Goal: Task Accomplishment & Management: Complete application form

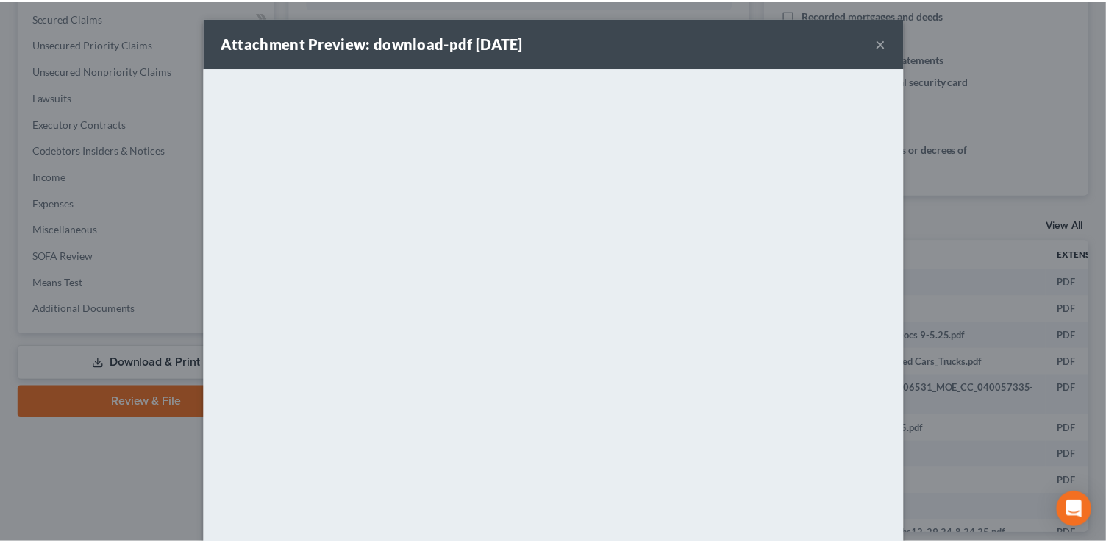
scroll to position [0, 168]
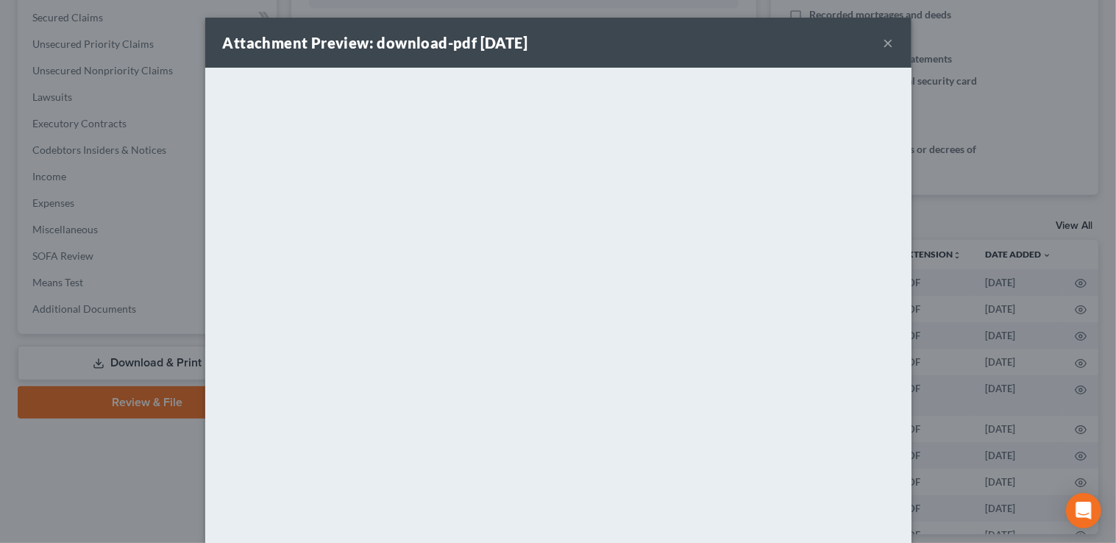
click at [884, 43] on button "×" at bounding box center [888, 43] width 10 height 18
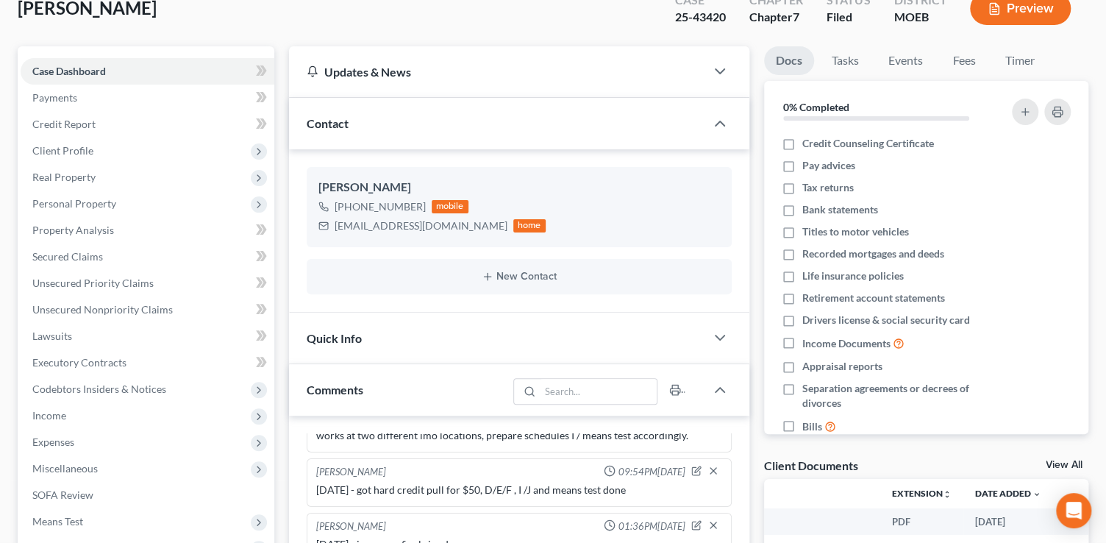
scroll to position [0, 0]
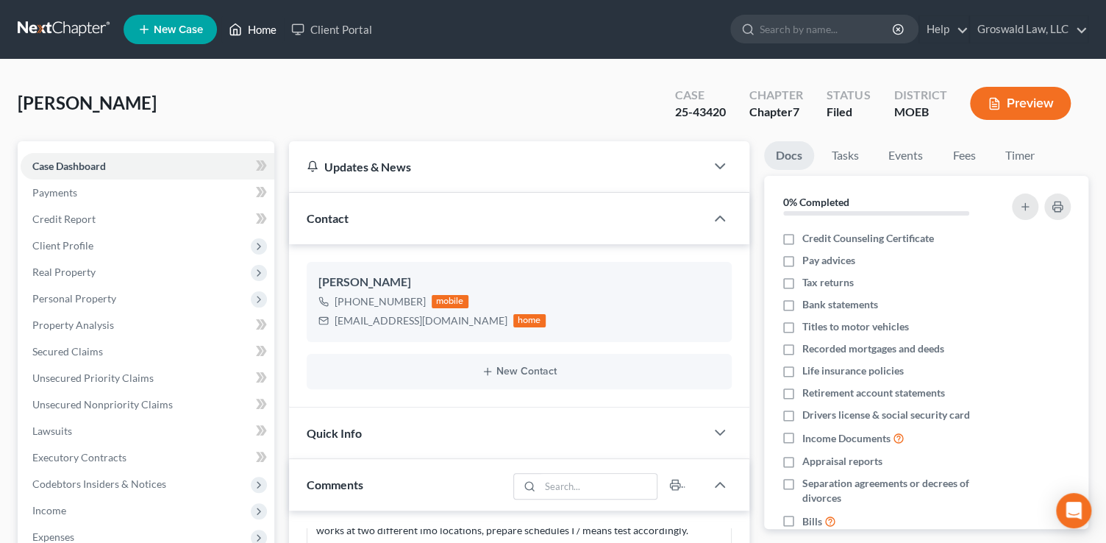
click at [266, 29] on link "Home" at bounding box center [252, 29] width 63 height 26
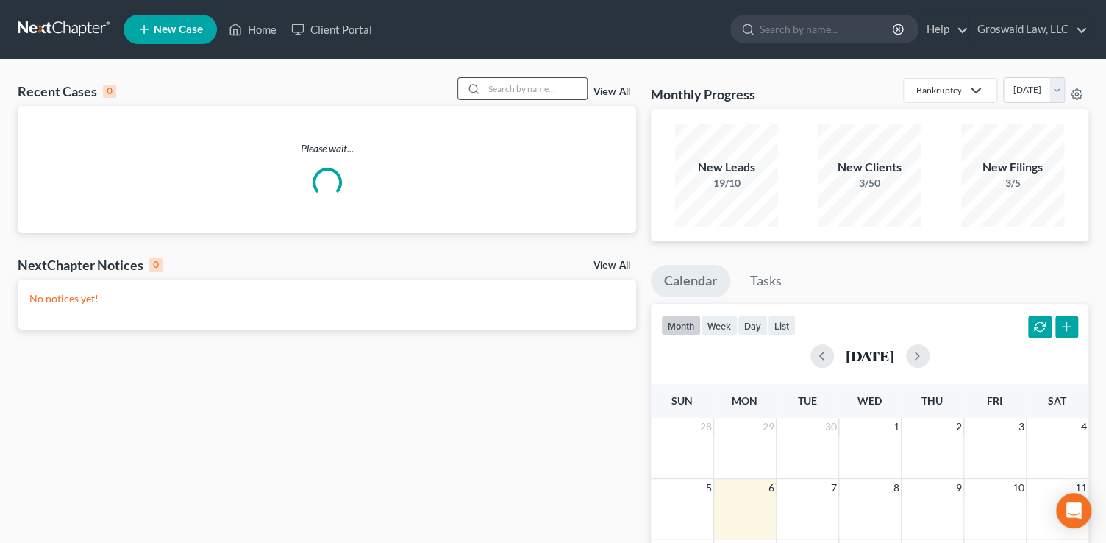
click at [532, 88] on input "search" at bounding box center [535, 88] width 103 height 21
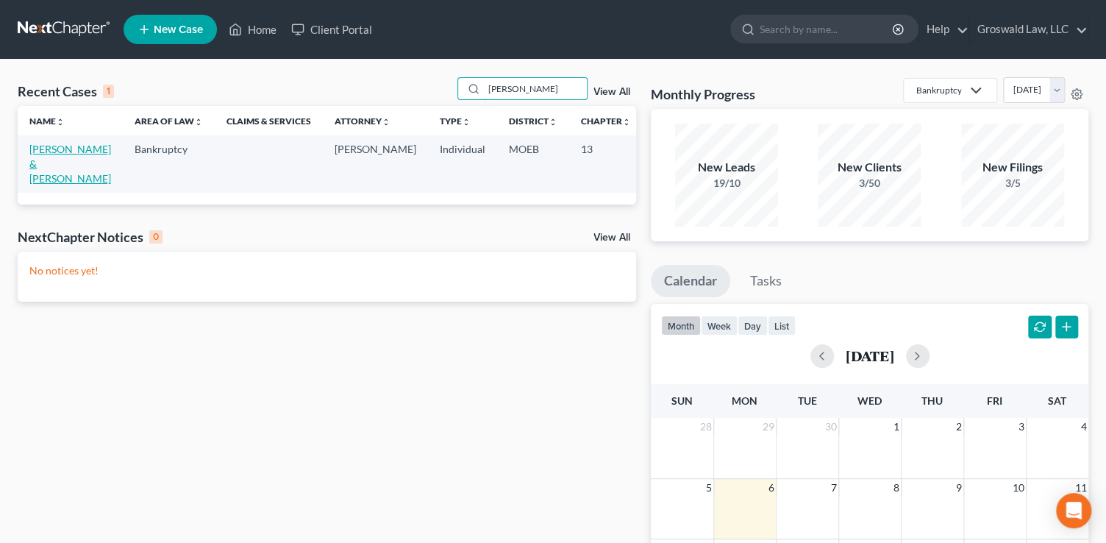
type input "worley"
click at [48, 163] on link "[PERSON_NAME] & [PERSON_NAME]" at bounding box center [70, 164] width 82 height 42
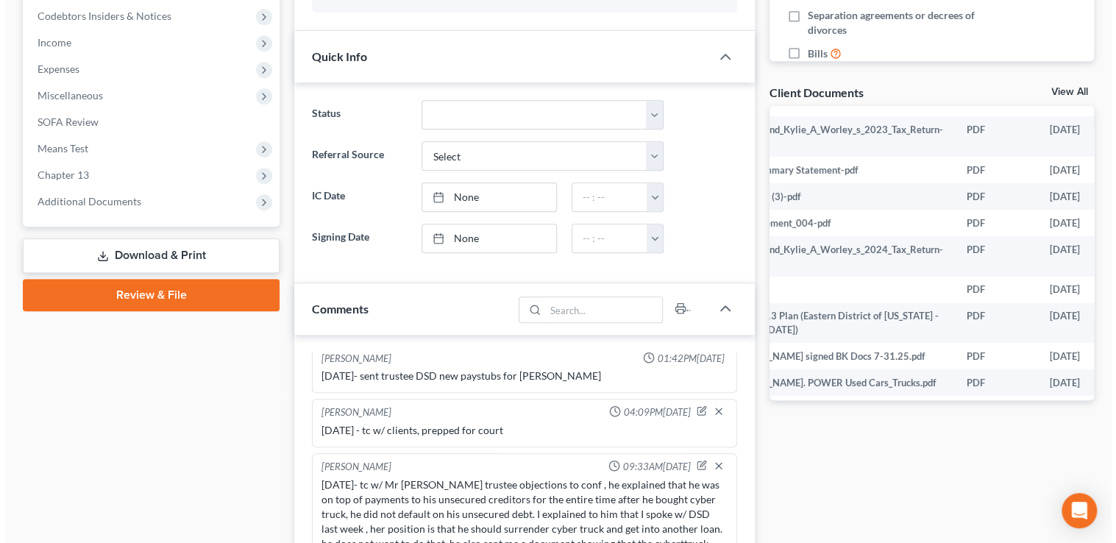
scroll to position [351, 129]
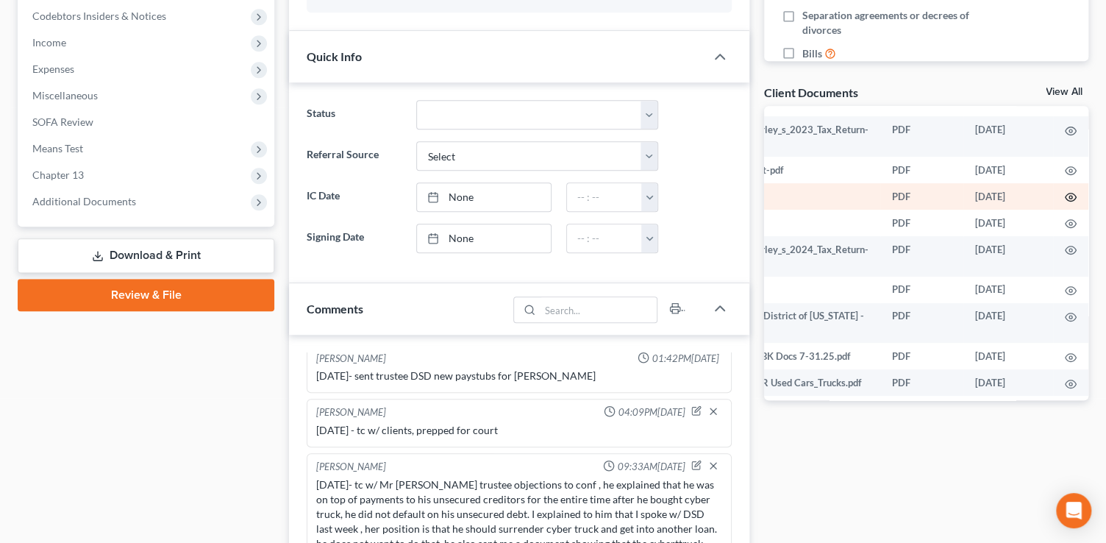
click at [1069, 196] on circle "button" at bounding box center [1070, 197] width 3 height 3
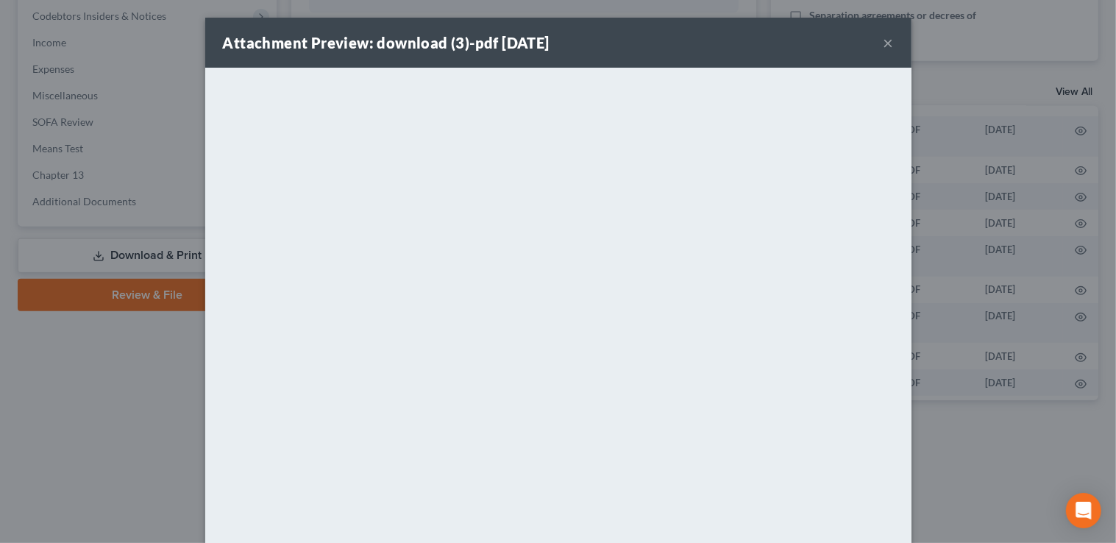
click at [883, 38] on button "×" at bounding box center [888, 43] width 10 height 18
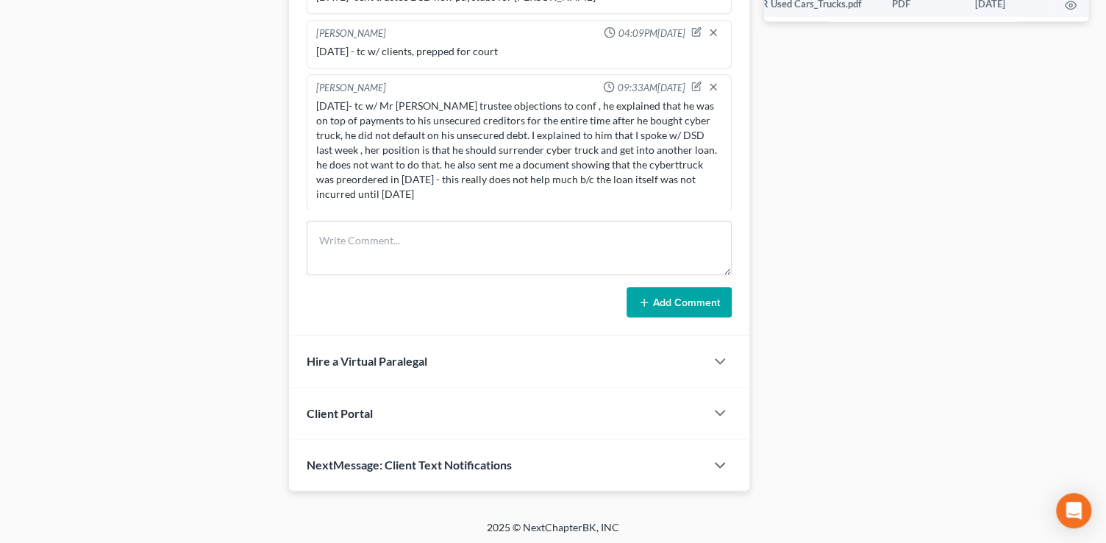
scroll to position [847, 0]
click at [386, 251] on textarea at bounding box center [519, 247] width 425 height 54
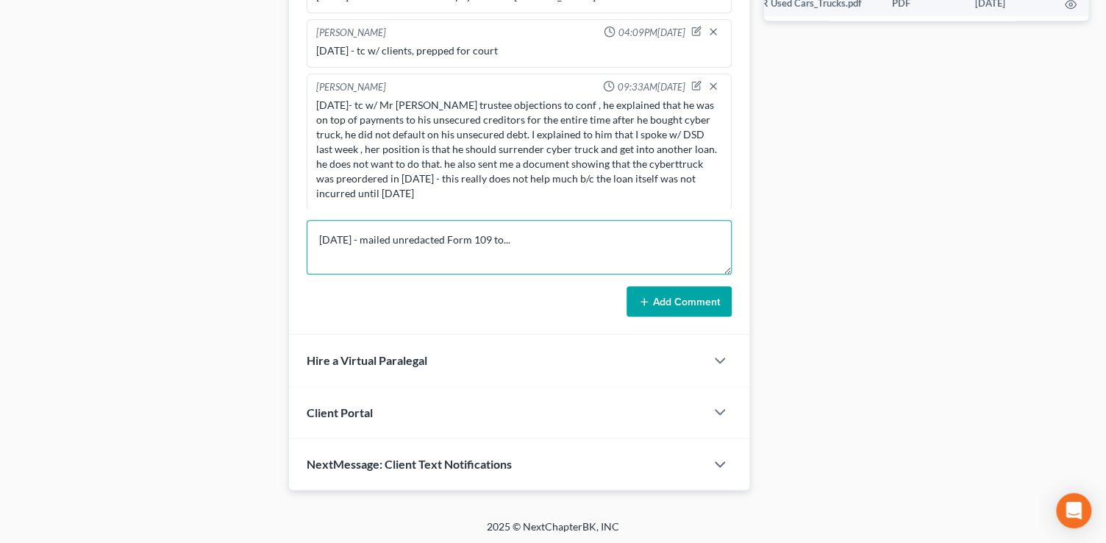
scroll to position [2, 0]
paste textarea "First National Bank of Omaha ATTN: Bankruptcy/Collections 1620 Dodge Street, St…"
type textarea "10/6/25 - mailed unredacted Form 109 to... First National Bank of Omaha ATTN: B…"
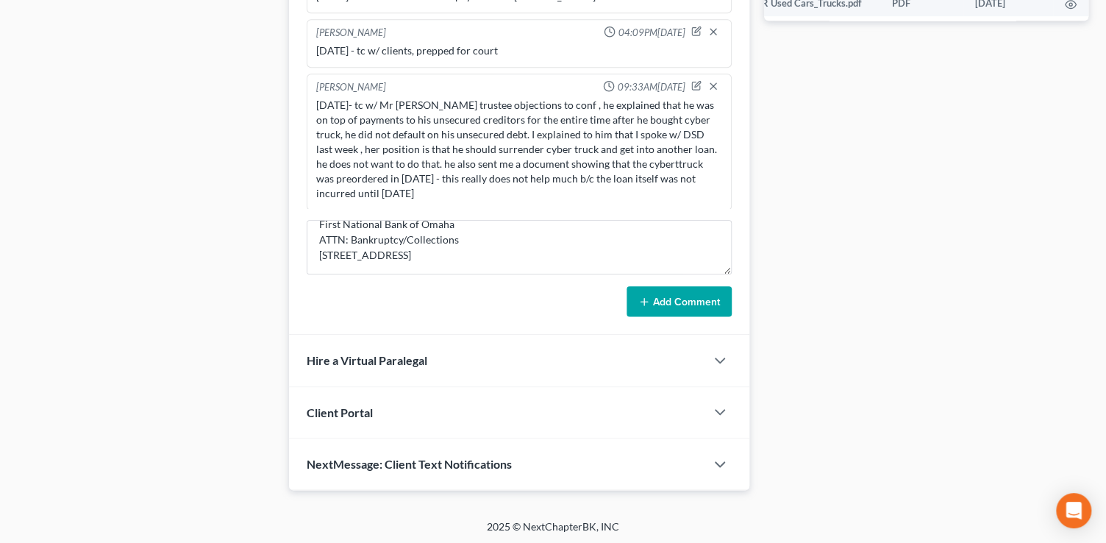
click at [662, 302] on button "Add Comment" at bounding box center [679, 301] width 105 height 31
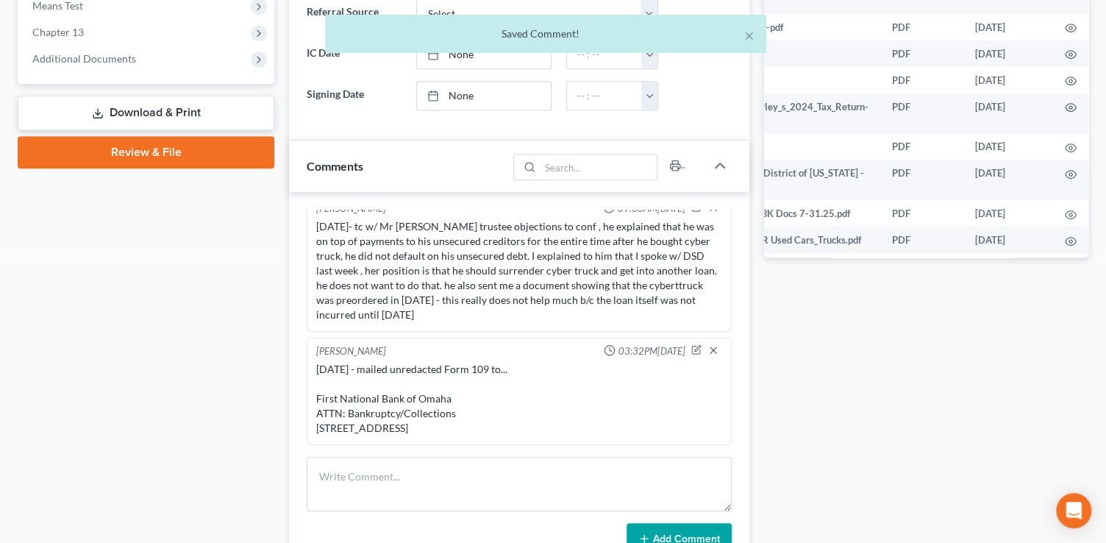
scroll to position [313, 0]
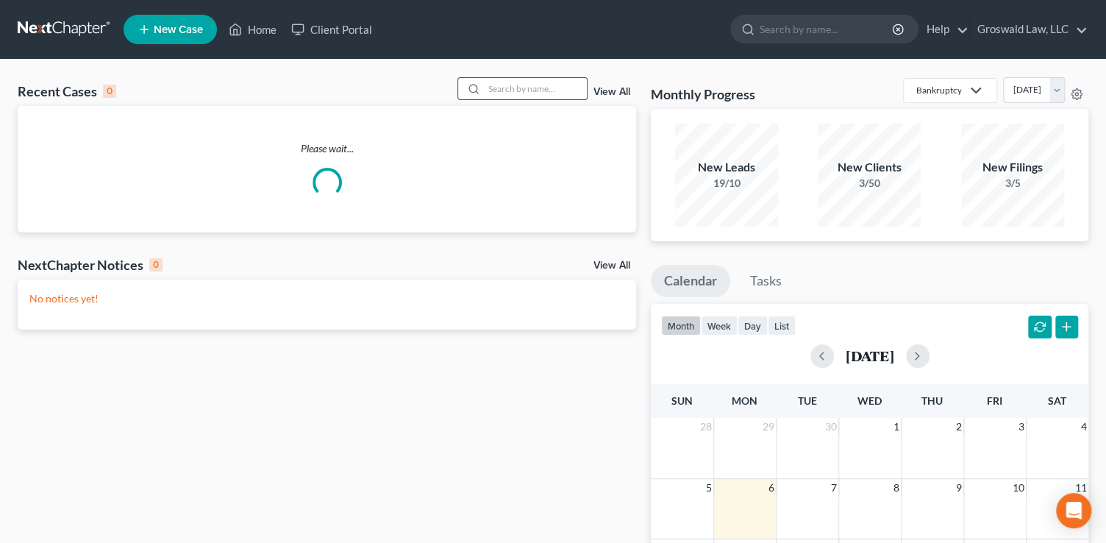
click at [578, 93] on input "search" at bounding box center [535, 88] width 103 height 21
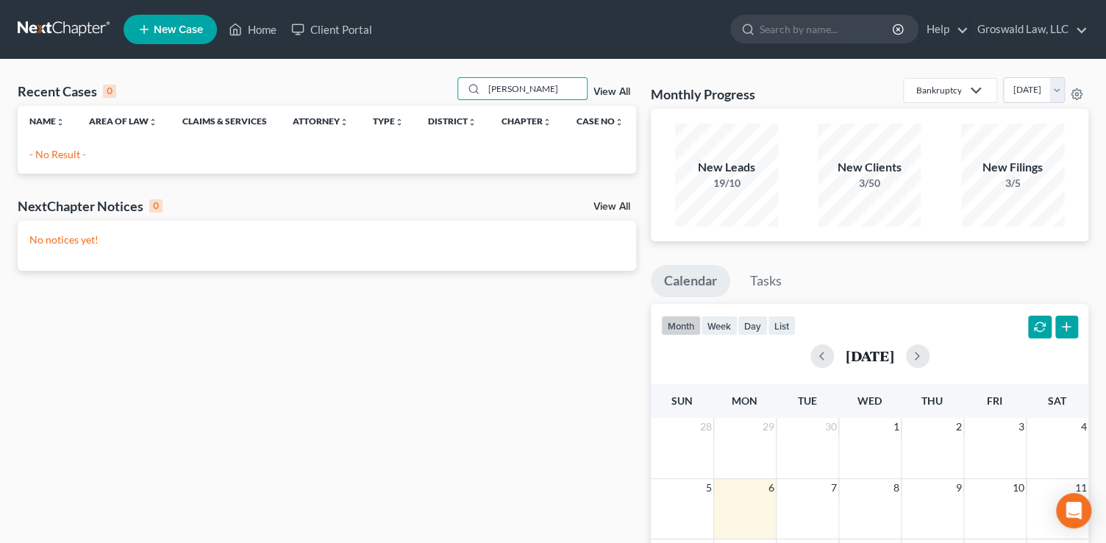
drag, startPoint x: 566, startPoint y: 82, endPoint x: 154, endPoint y: 62, distance: 413.2
click at [154, 62] on div "Recent Cases 0 dudley View All Name unfold_more expand_more expand_less Area of…" at bounding box center [553, 442] width 1106 height 764
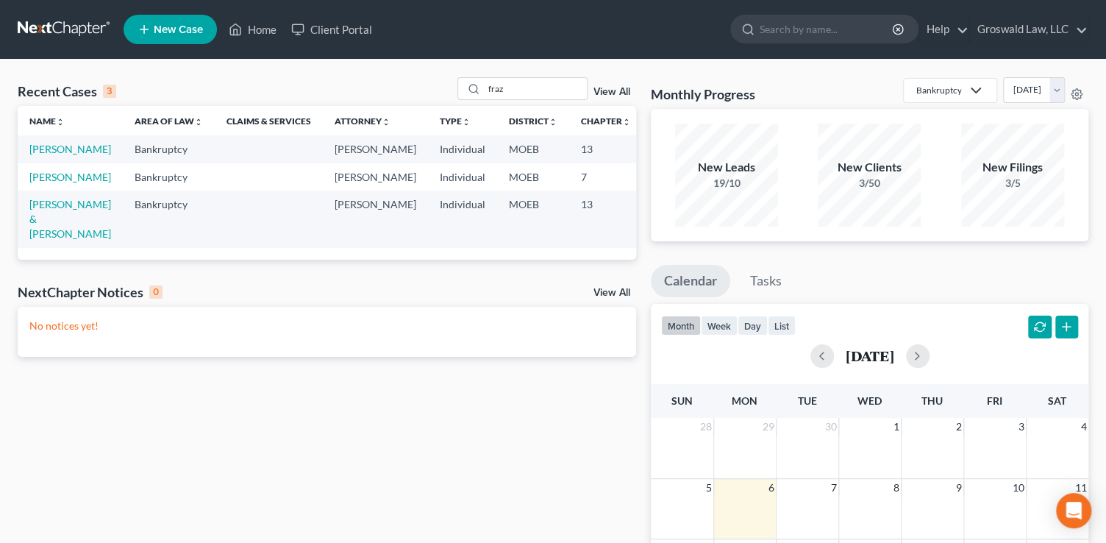
click at [7, 226] on div "Recent Cases 3 fraz View All Name unfold_more expand_more expand_less Area of L…" at bounding box center [553, 442] width 1106 height 764
drag, startPoint x: 550, startPoint y: 84, endPoint x: 238, endPoint y: 46, distance: 314.1
click at [207, 53] on div "Home New Case Client Portal Groswald Law, LLC maxwell@groswald.com My Account S…" at bounding box center [553, 425] width 1106 height 850
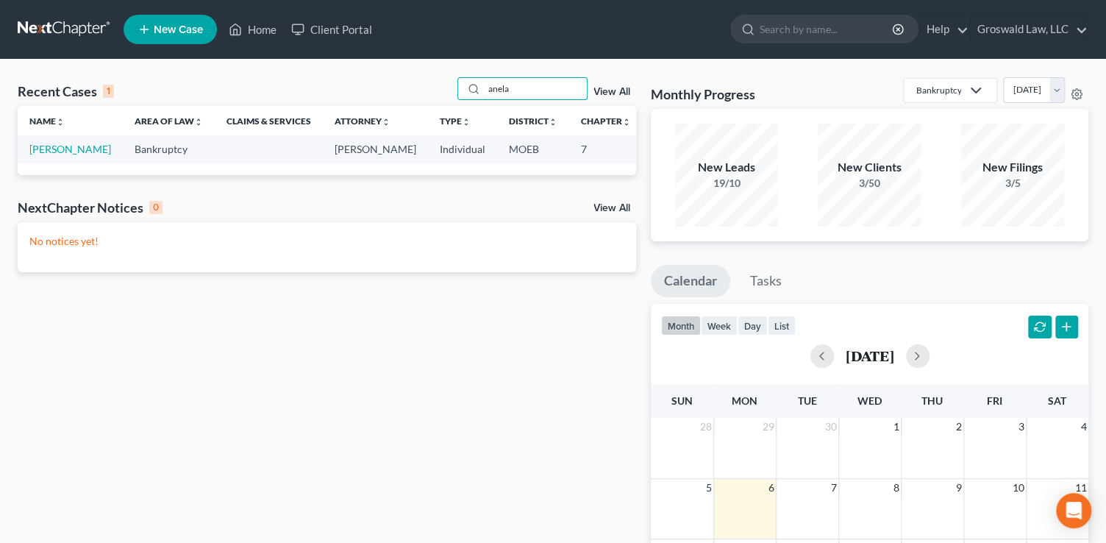
drag, startPoint x: 548, startPoint y: 80, endPoint x: 332, endPoint y: 83, distance: 216.3
click at [334, 85] on div "Recent Cases 1 anela View All" at bounding box center [327, 91] width 619 height 29
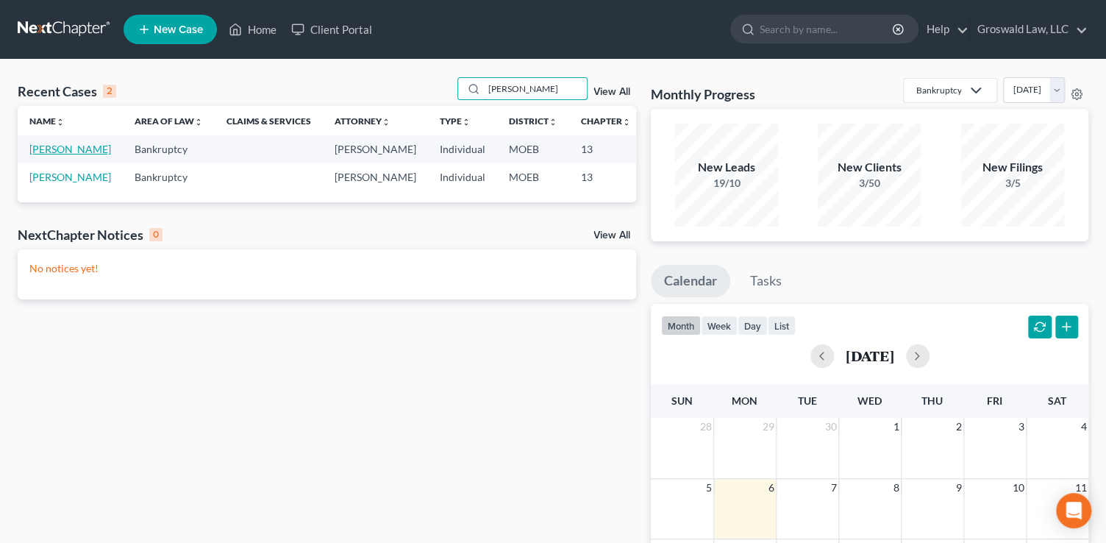
type input "malone"
click at [37, 155] on link "[PERSON_NAME]" at bounding box center [70, 149] width 82 height 13
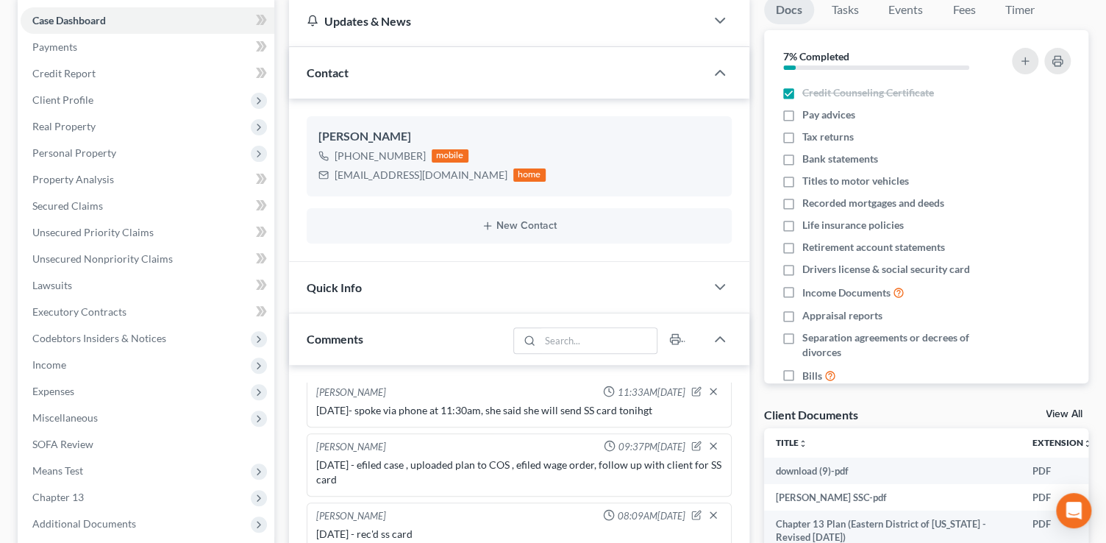
scroll to position [401, 0]
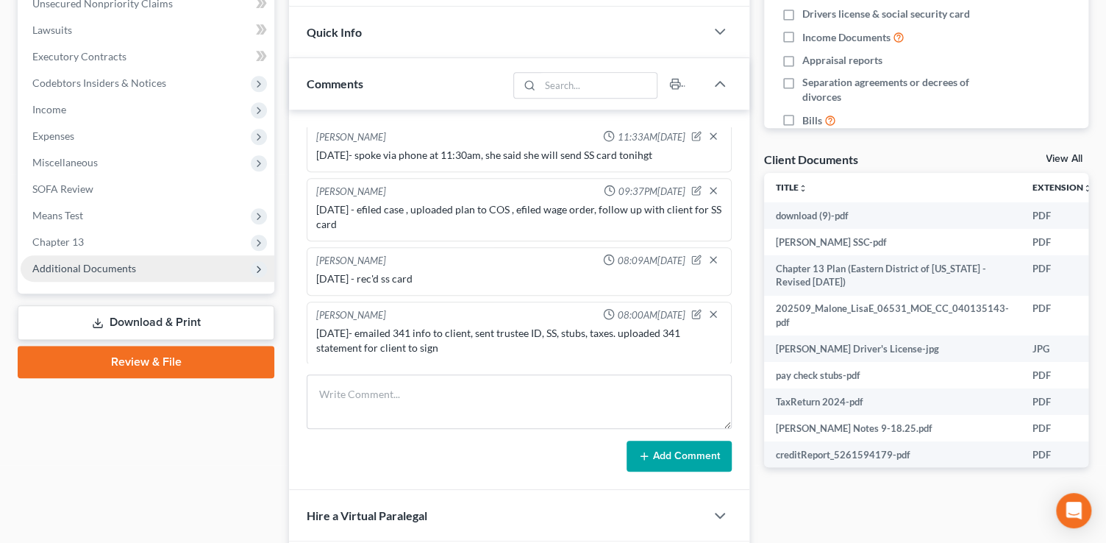
click at [120, 266] on span "Additional Documents" at bounding box center [84, 268] width 104 height 13
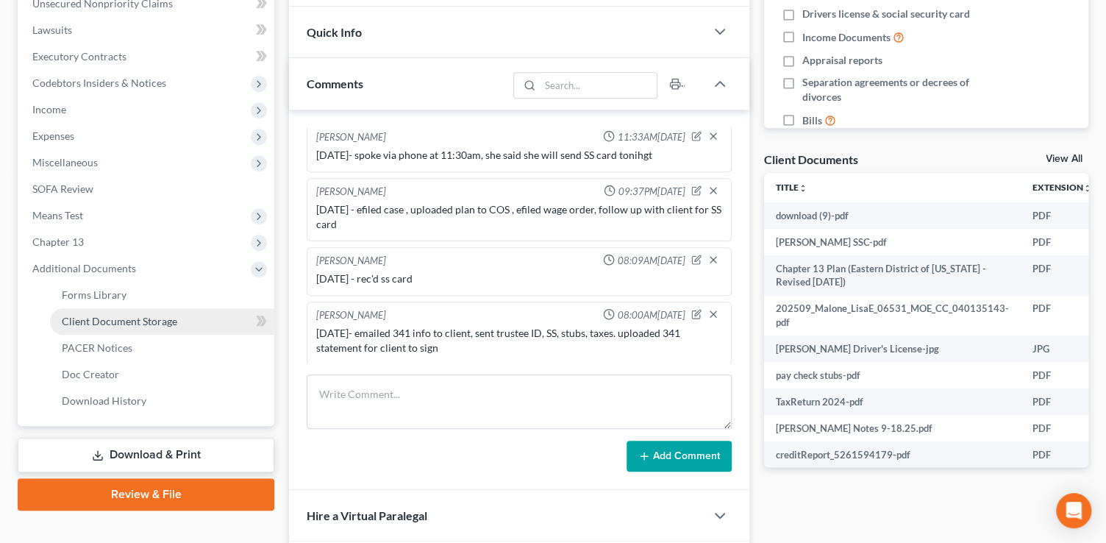
click at [123, 321] on span "Client Document Storage" at bounding box center [119, 321] width 115 height 13
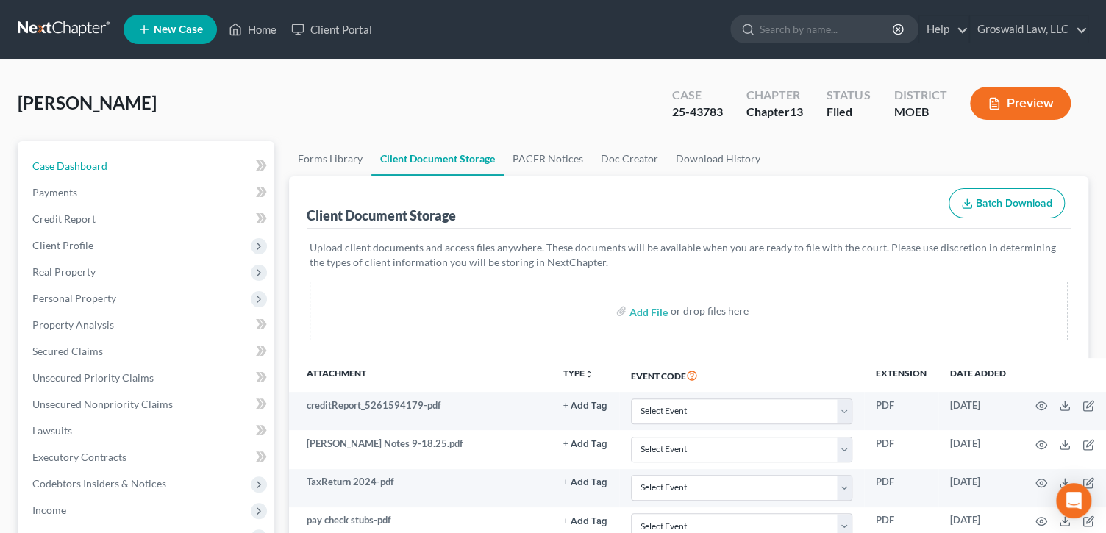
drag, startPoint x: 152, startPoint y: 159, endPoint x: 206, endPoint y: 149, distance: 55.4
click at [152, 159] on link "Case Dashboard" at bounding box center [148, 166] width 254 height 26
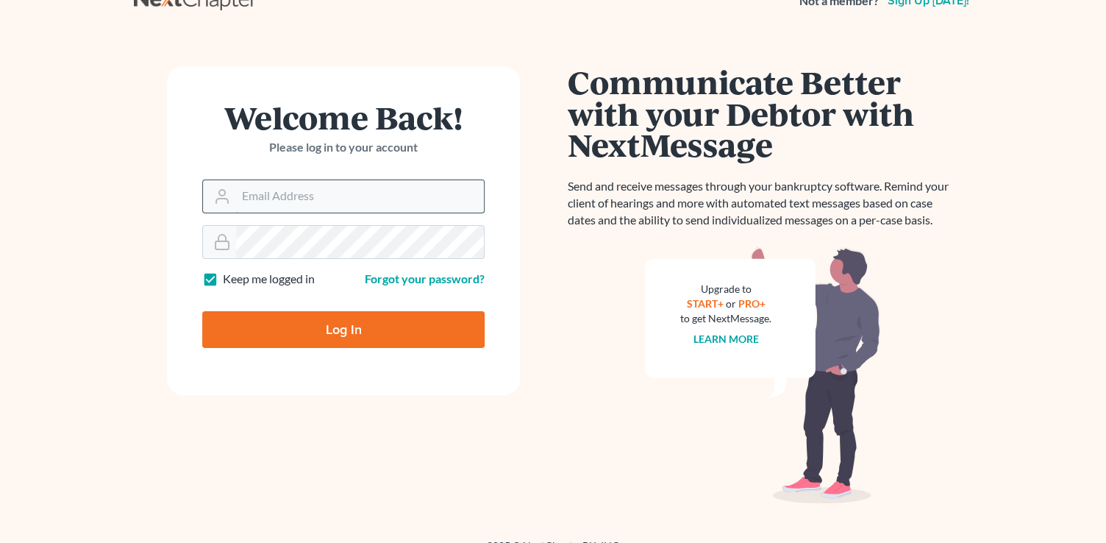
type input "[PERSON_NAME][EMAIL_ADDRESS][DOMAIN_NAME]"
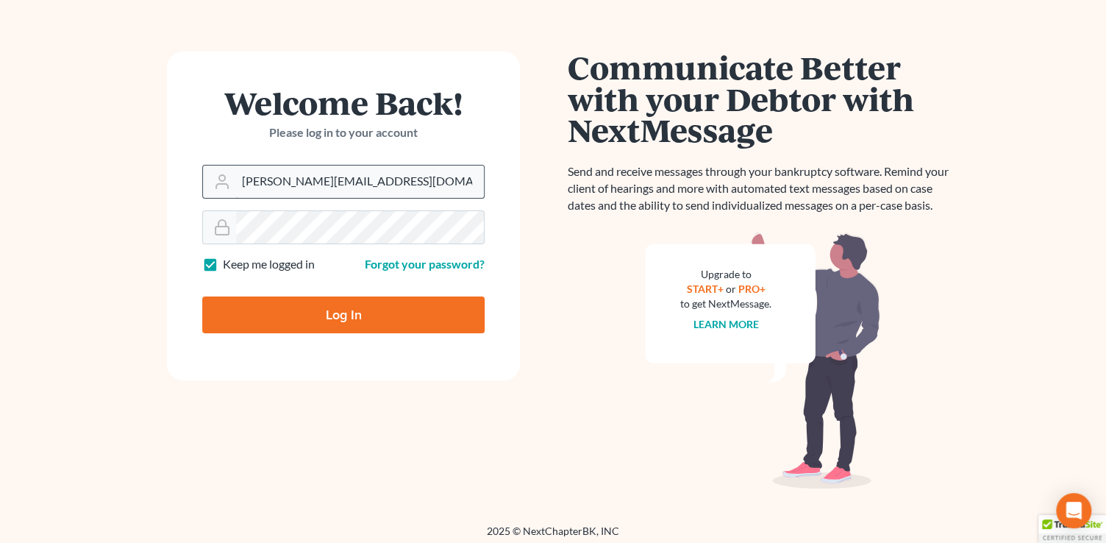
scroll to position [51, 0]
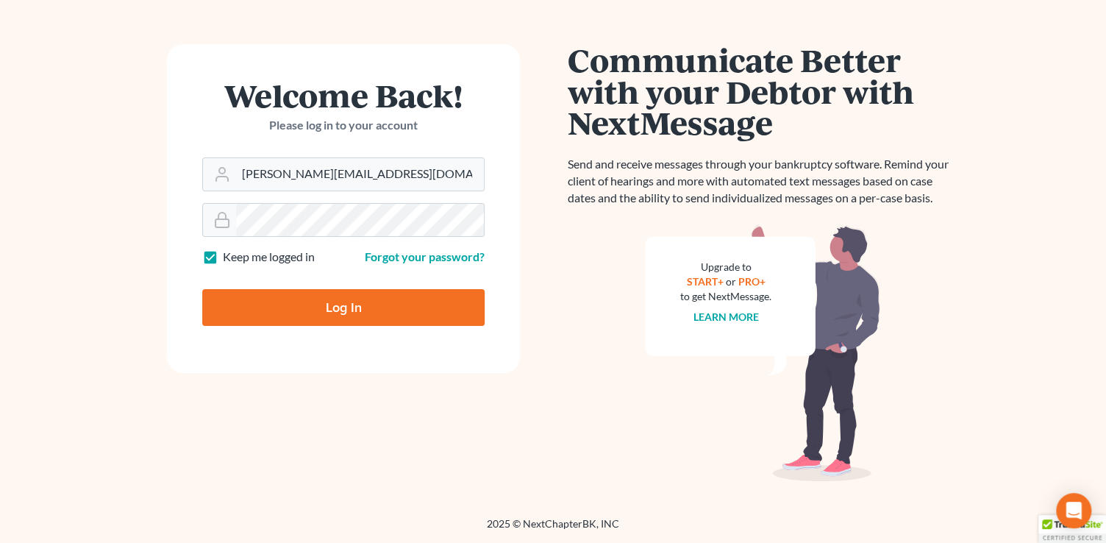
click at [297, 299] on input "Log In" at bounding box center [343, 307] width 282 height 37
type input "Thinking..."
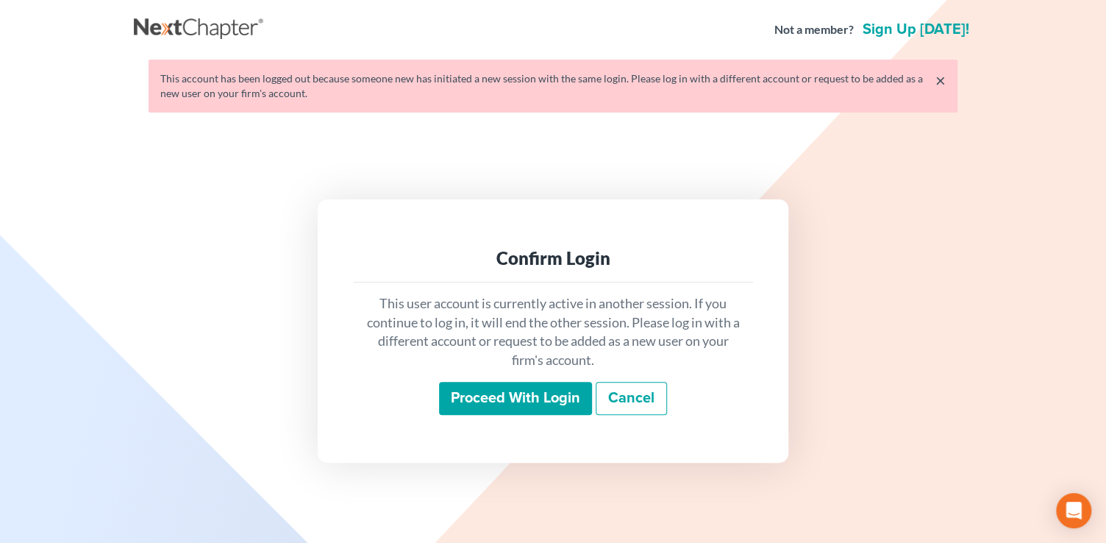
click at [516, 405] on input "Proceed with login" at bounding box center [515, 399] width 153 height 34
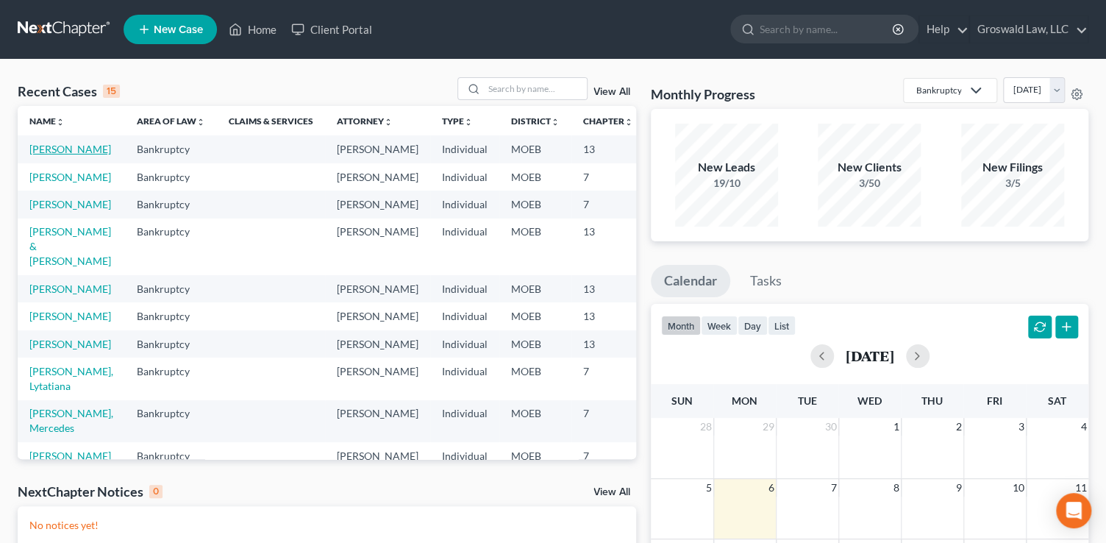
click at [51, 148] on link "[PERSON_NAME]" at bounding box center [70, 149] width 82 height 13
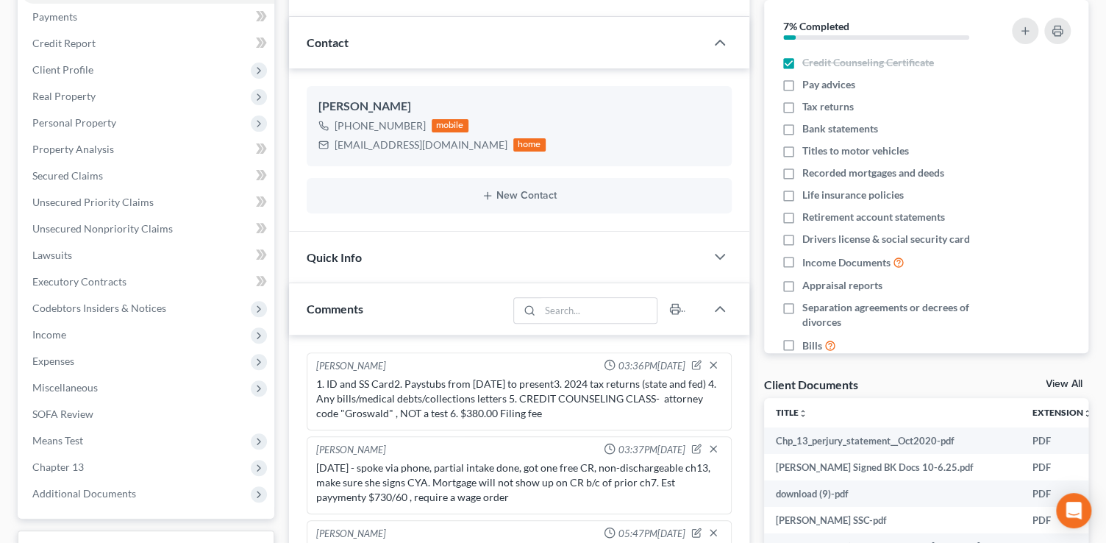
scroll to position [473, 0]
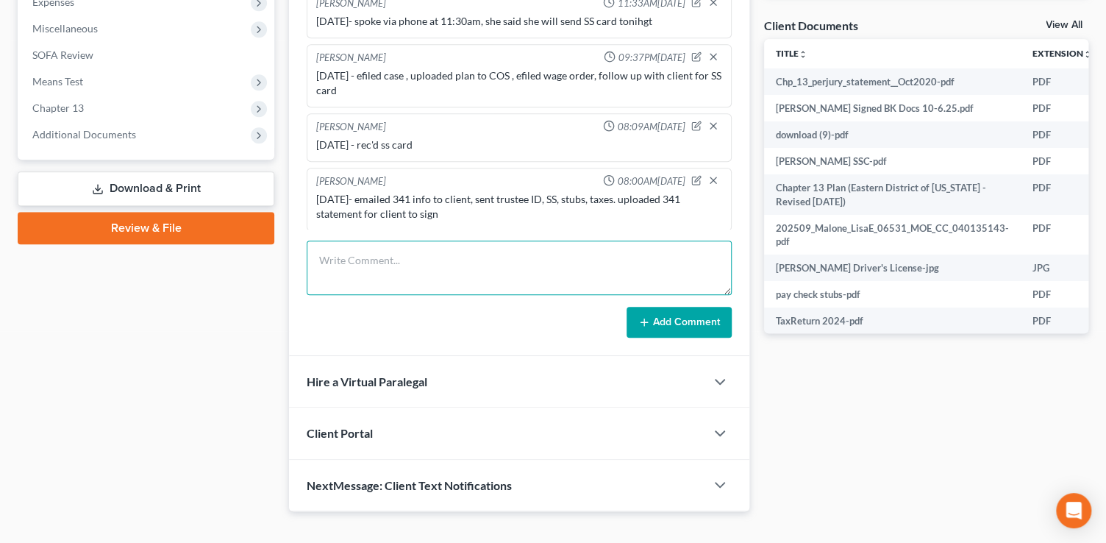
click at [410, 265] on textarea at bounding box center [519, 268] width 425 height 54
type textarea "10/6/25- sent signed 341 statement"
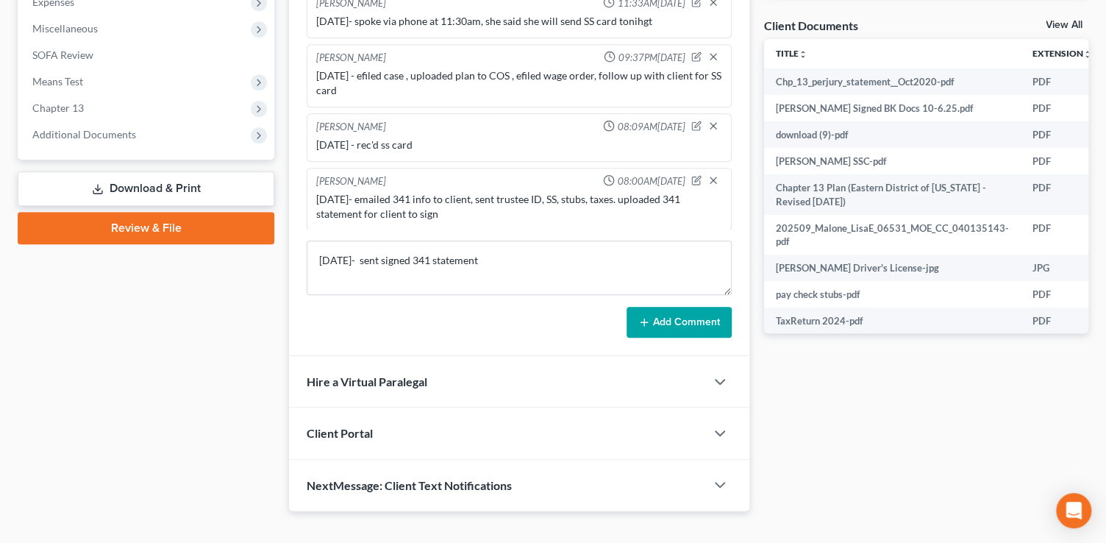
click at [659, 324] on button "Add Comment" at bounding box center [679, 322] width 105 height 31
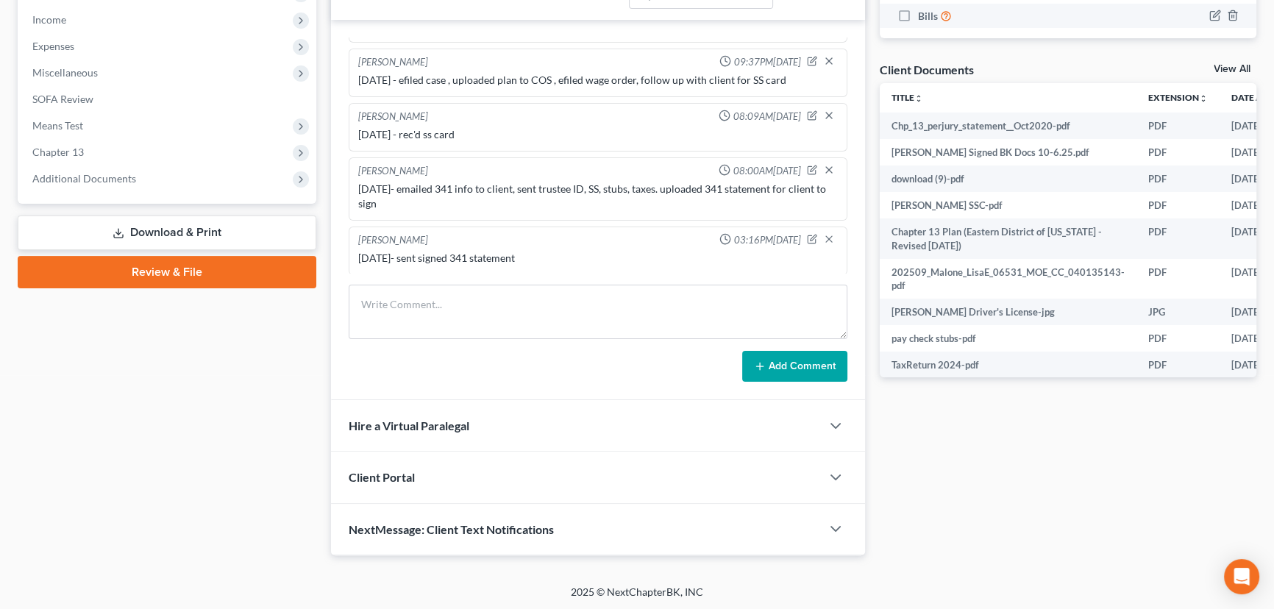
scroll to position [527, 0]
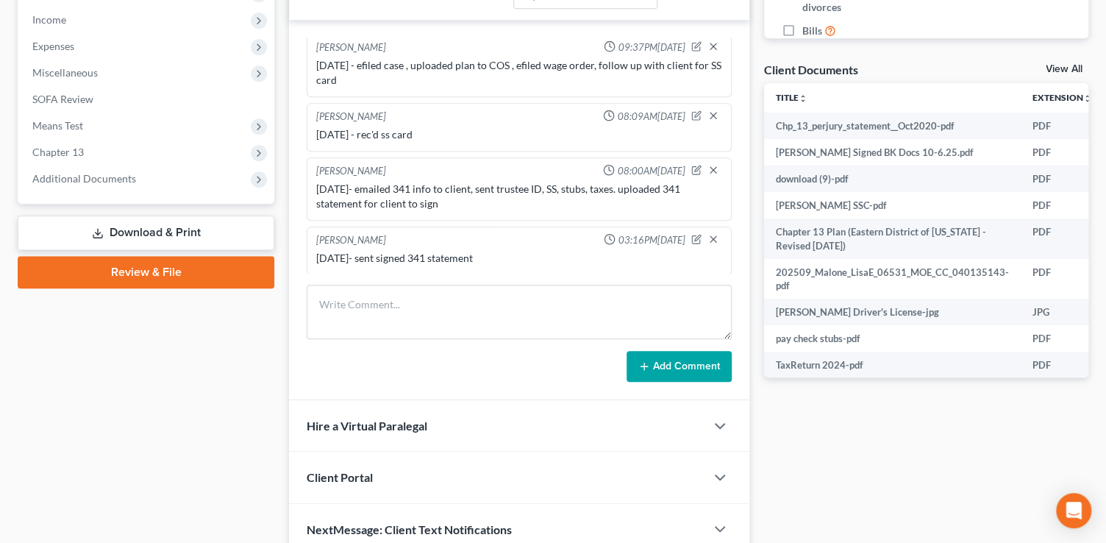
click at [70, 346] on div "Case Dashboard Payments Invoices Payments Payments Credit Report Client Profile" at bounding box center [145, 103] width 271 height 905
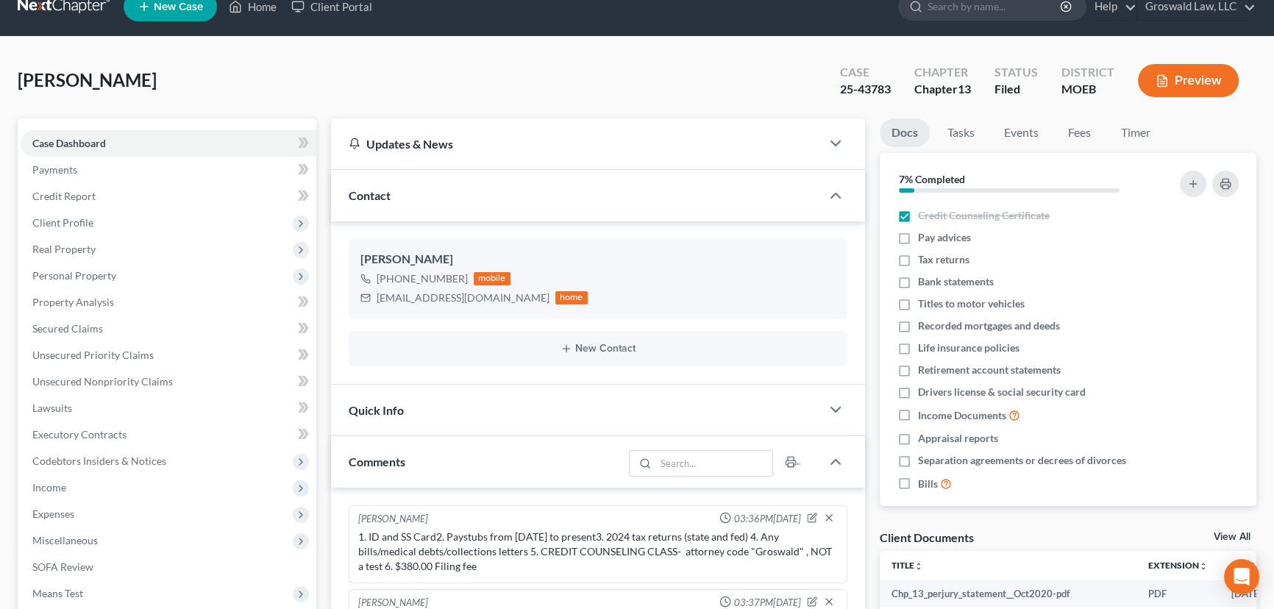
scroll to position [0, 0]
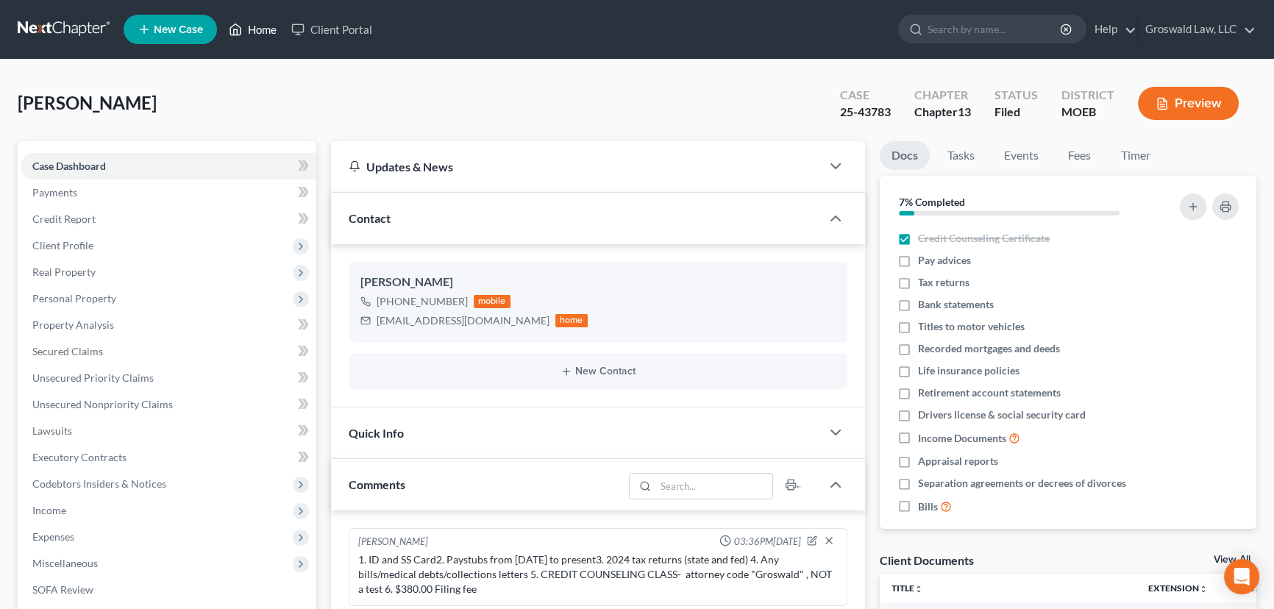
click at [257, 26] on link "Home" at bounding box center [252, 29] width 63 height 26
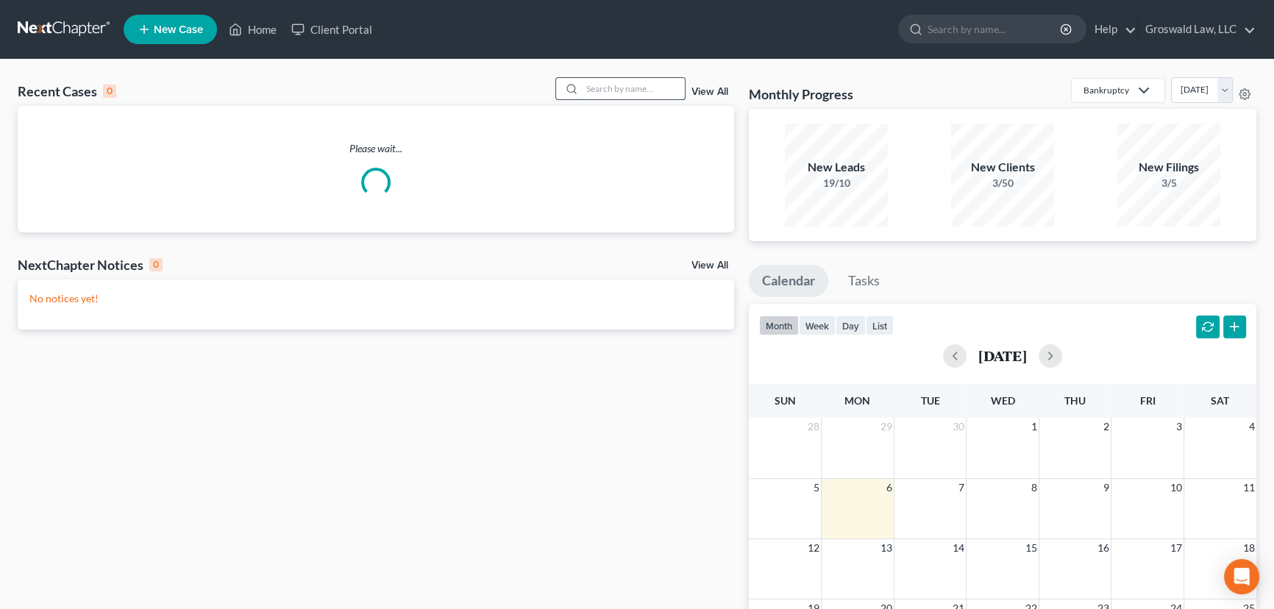
click at [605, 88] on input "search" at bounding box center [633, 88] width 103 height 21
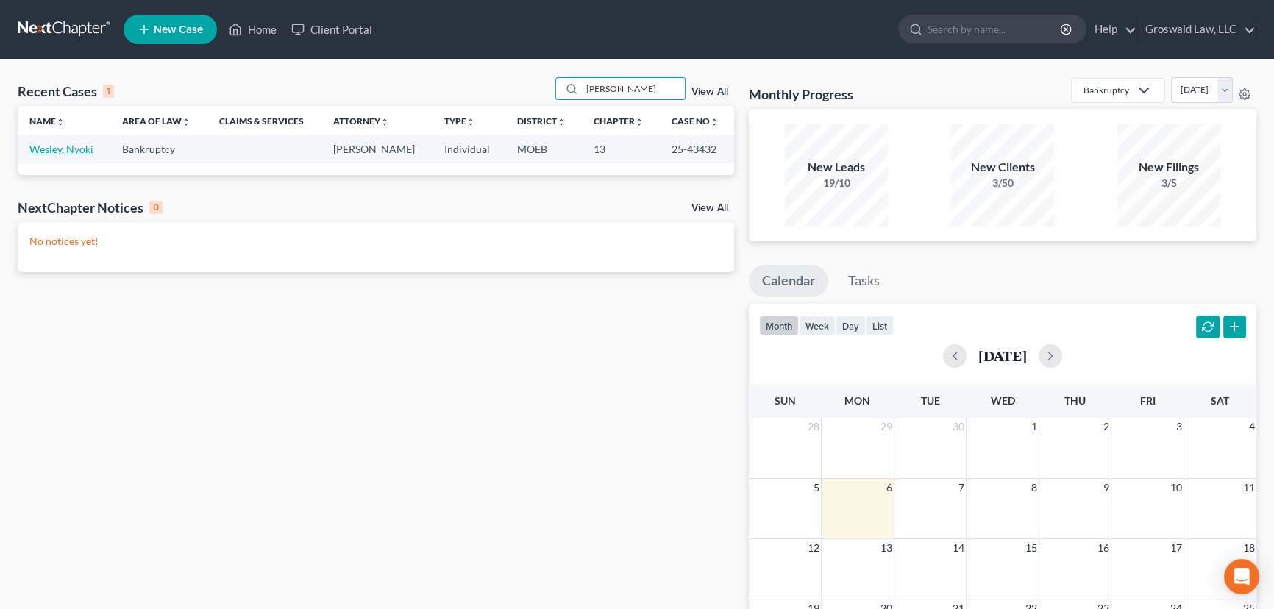
type input "wesley"
click at [57, 149] on link "Wesley, Nyoki" at bounding box center [61, 149] width 64 height 13
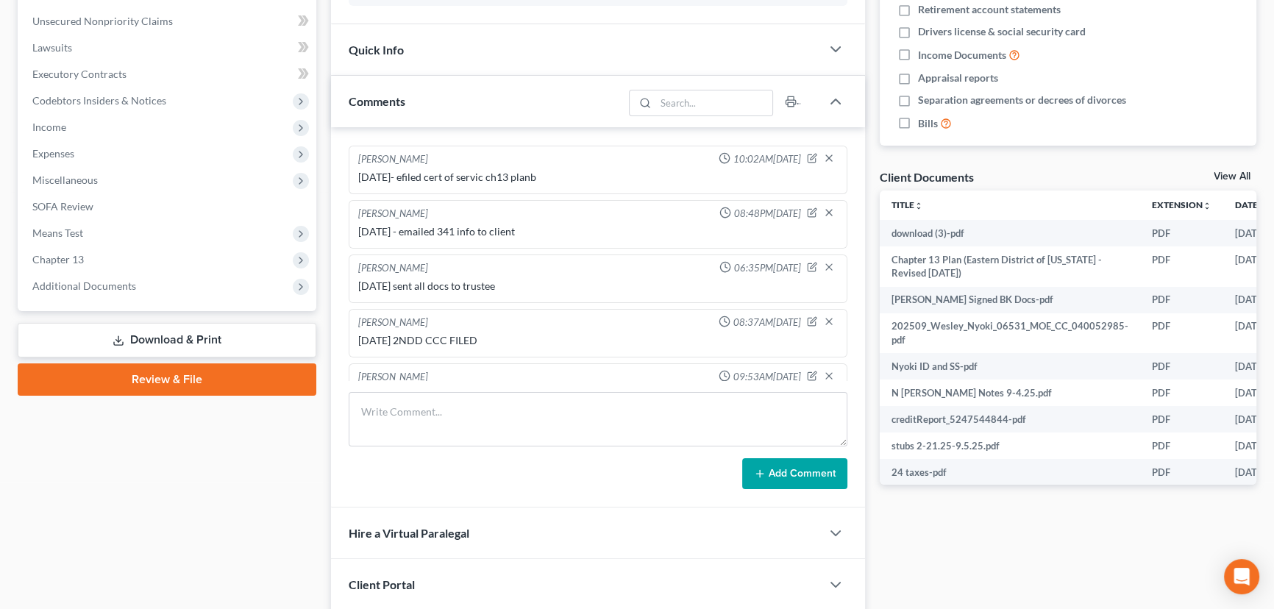
scroll to position [401, 0]
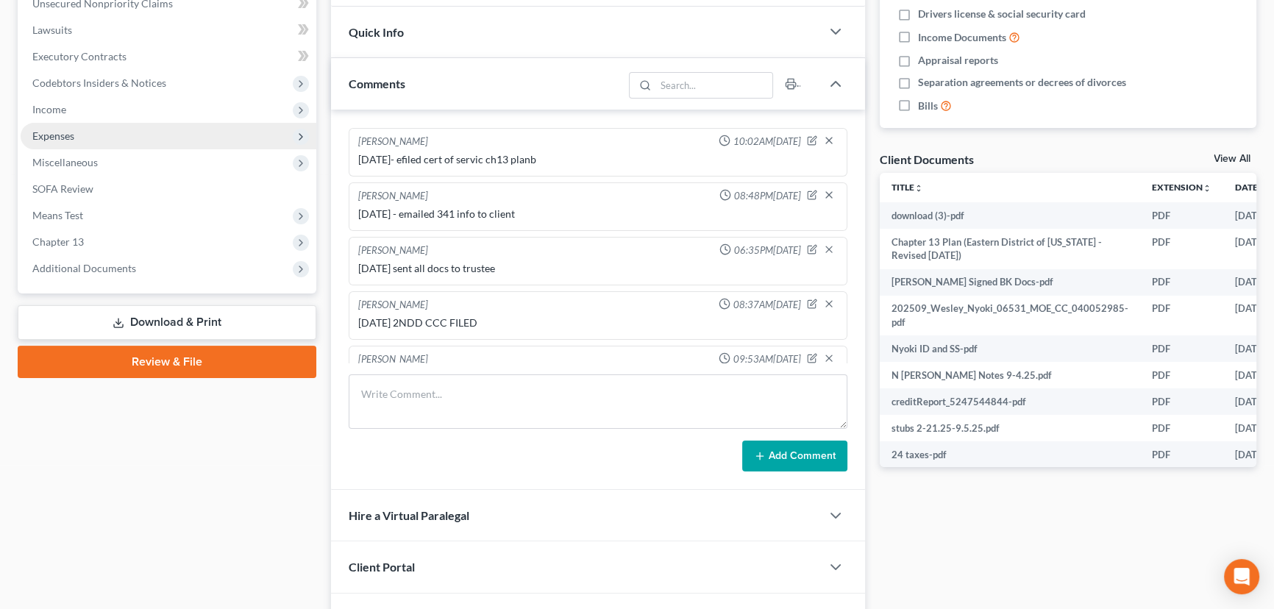
click at [69, 138] on span "Expenses" at bounding box center [53, 135] width 42 height 13
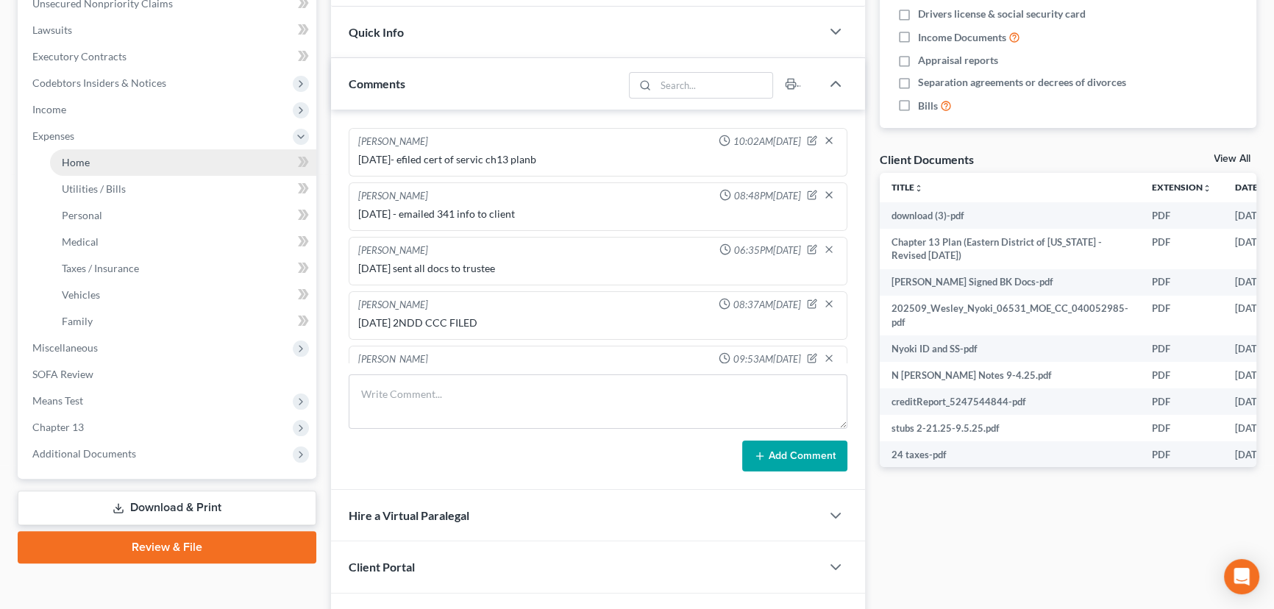
click at [102, 164] on link "Home" at bounding box center [183, 162] width 266 height 26
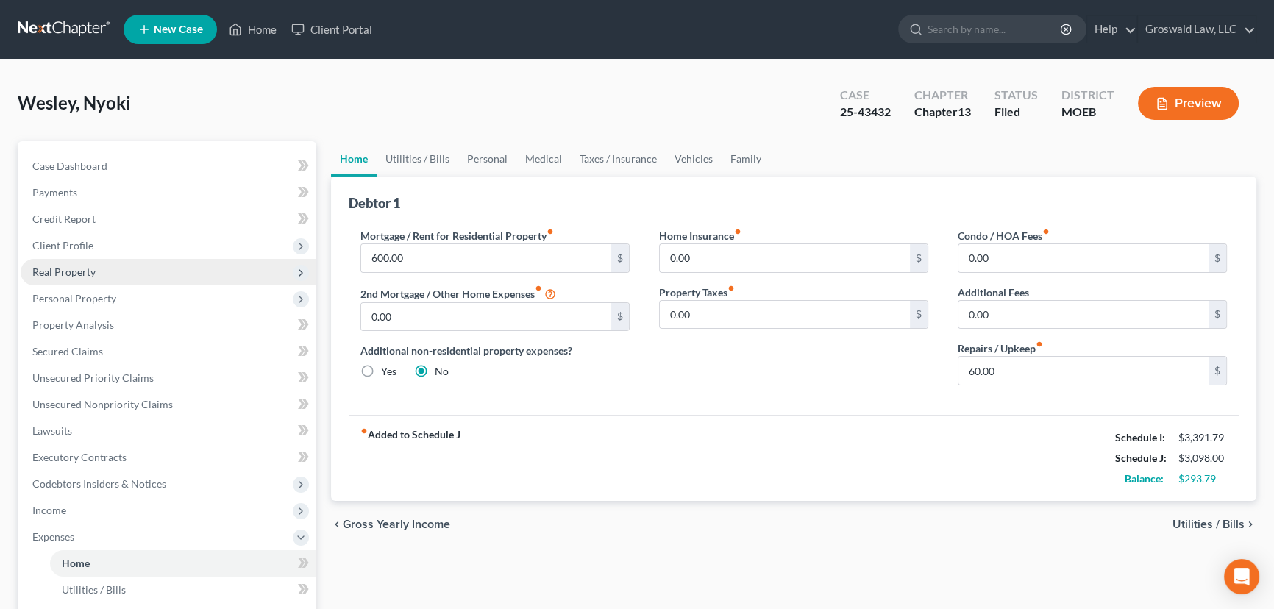
click at [77, 272] on span "Real Property" at bounding box center [63, 272] width 63 height 13
click at [103, 282] on span "Real Property" at bounding box center [169, 272] width 296 height 26
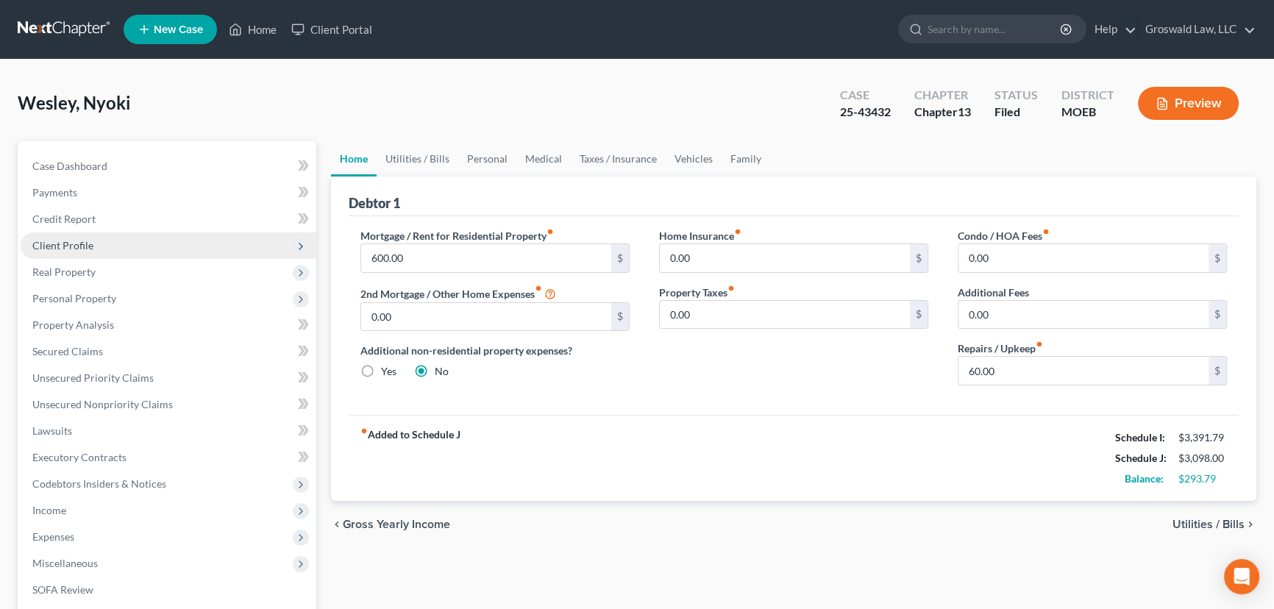
click at [102, 243] on span "Client Profile" at bounding box center [169, 245] width 296 height 26
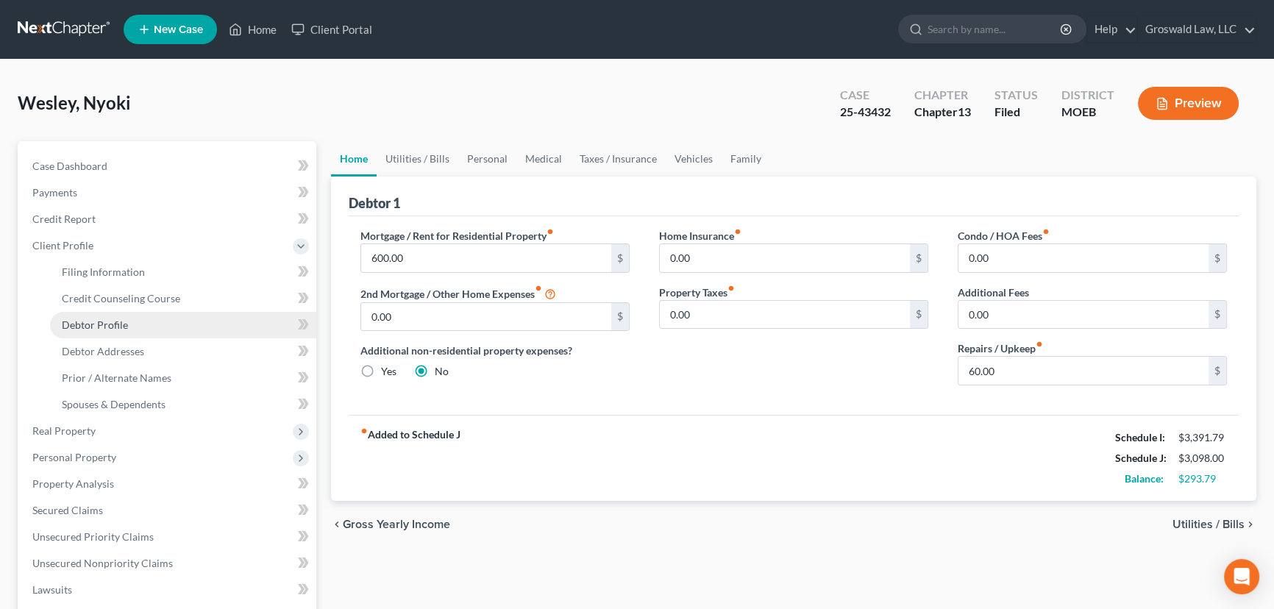
click at [116, 319] on span "Debtor Profile" at bounding box center [95, 324] width 66 height 13
select select "0"
select select "1"
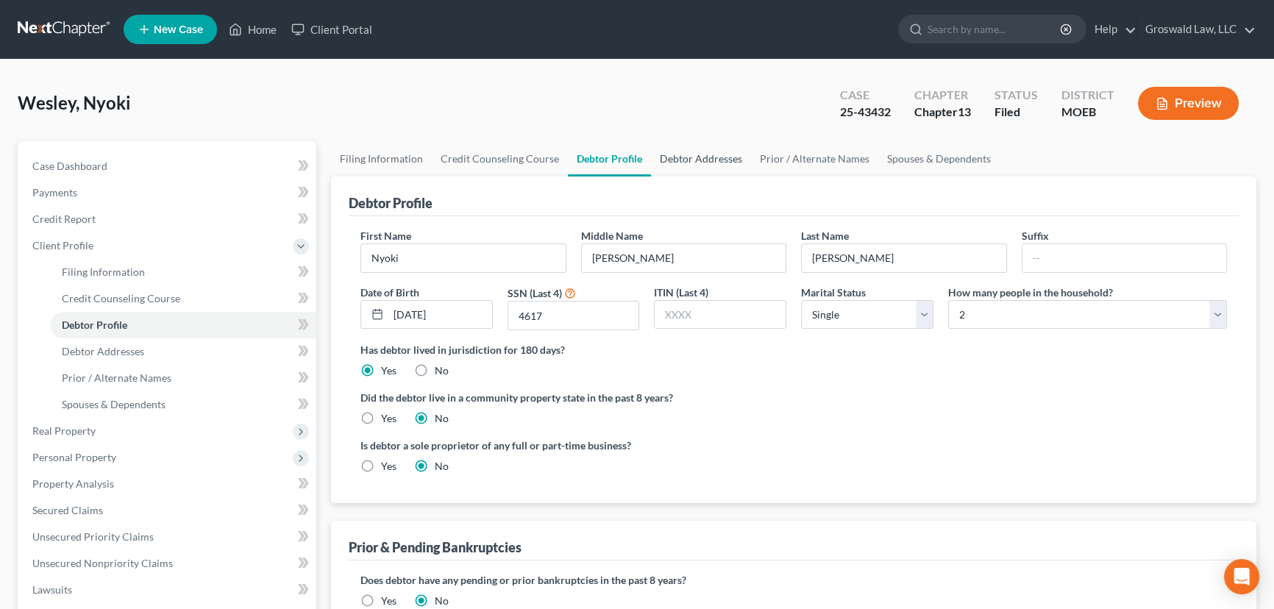
click at [678, 161] on link "Debtor Addresses" at bounding box center [701, 158] width 100 height 35
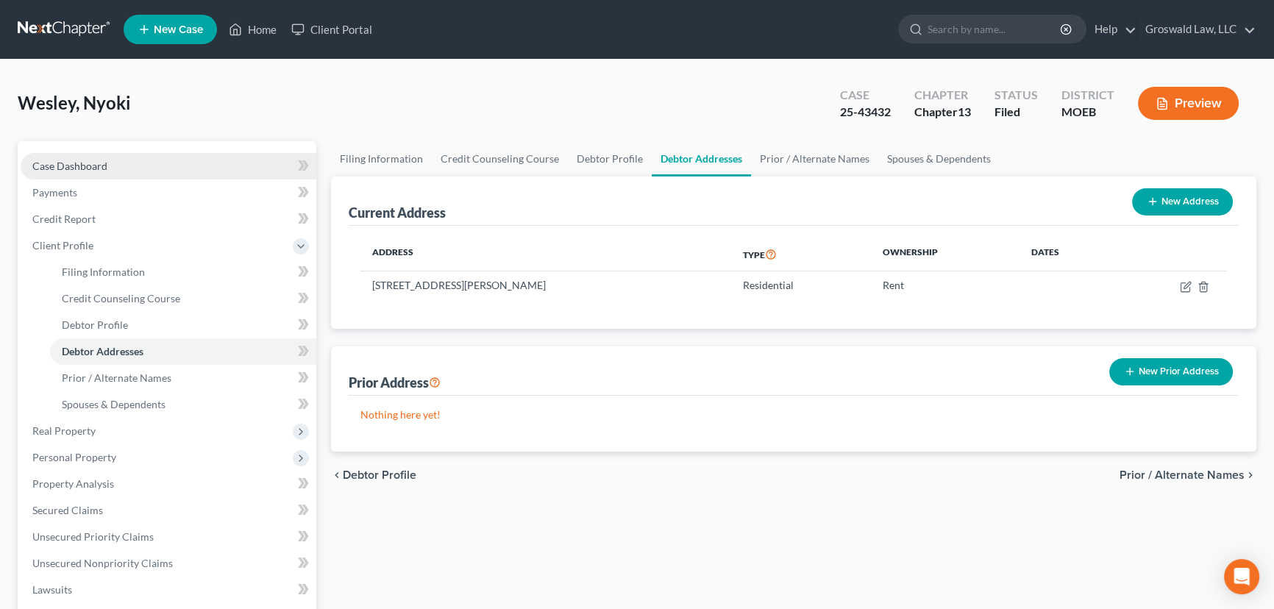
click at [91, 157] on link "Case Dashboard" at bounding box center [169, 166] width 296 height 26
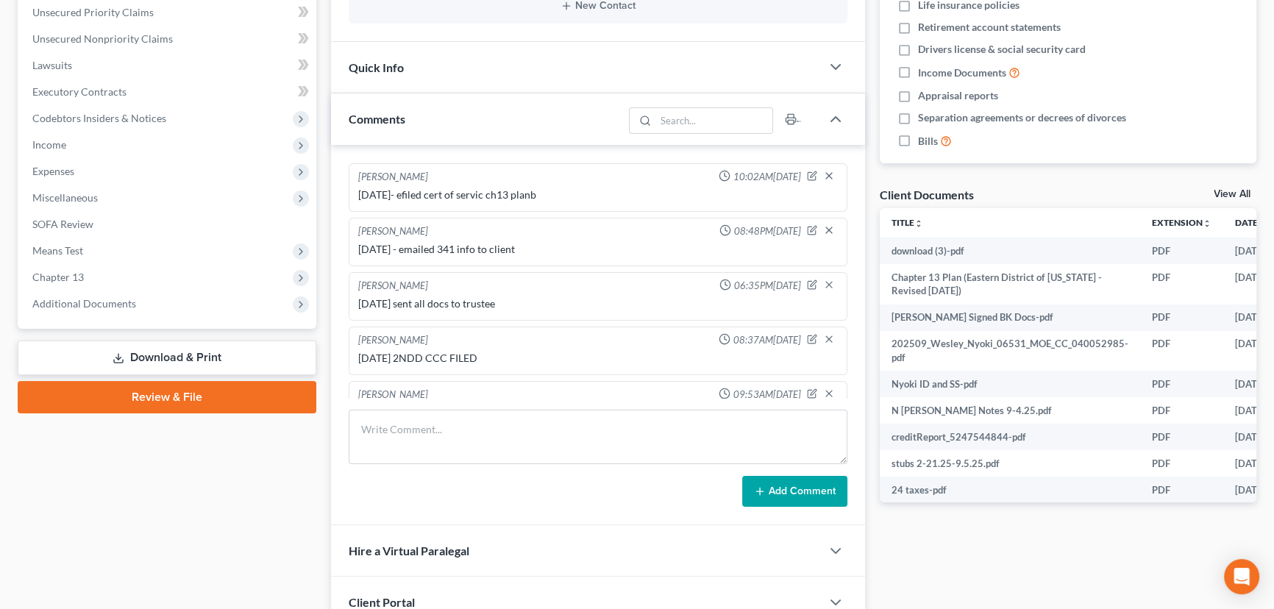
scroll to position [401, 0]
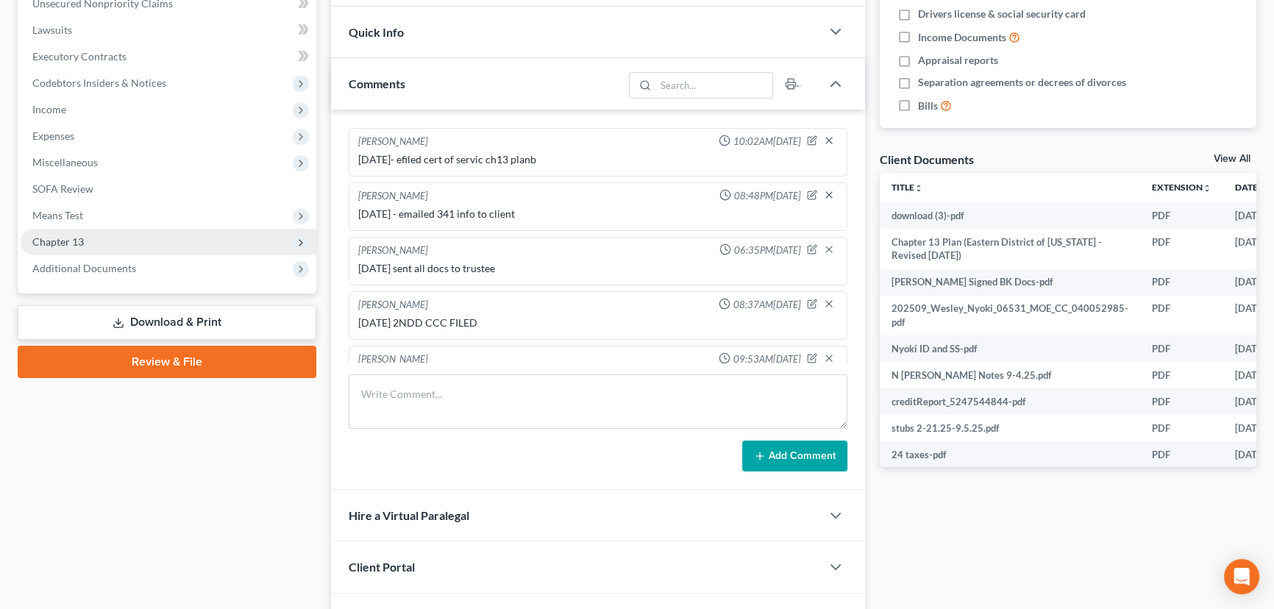
click at [107, 236] on span "Chapter 13" at bounding box center [169, 242] width 296 height 26
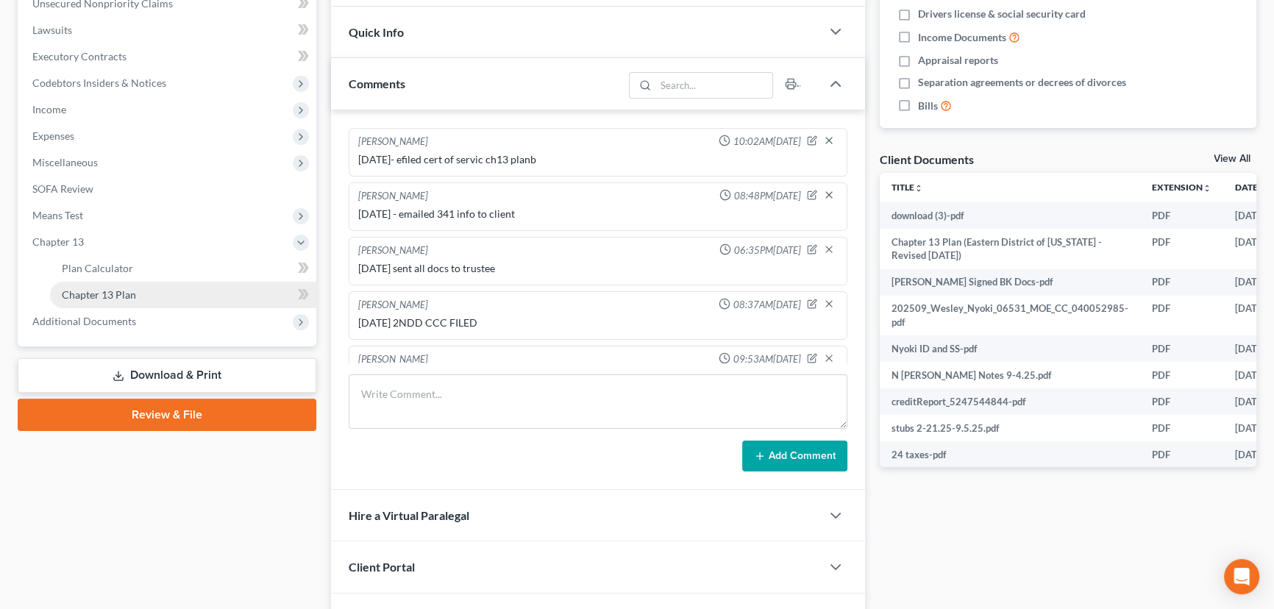
click at [113, 299] on span "Chapter 13 Plan" at bounding box center [99, 294] width 74 height 13
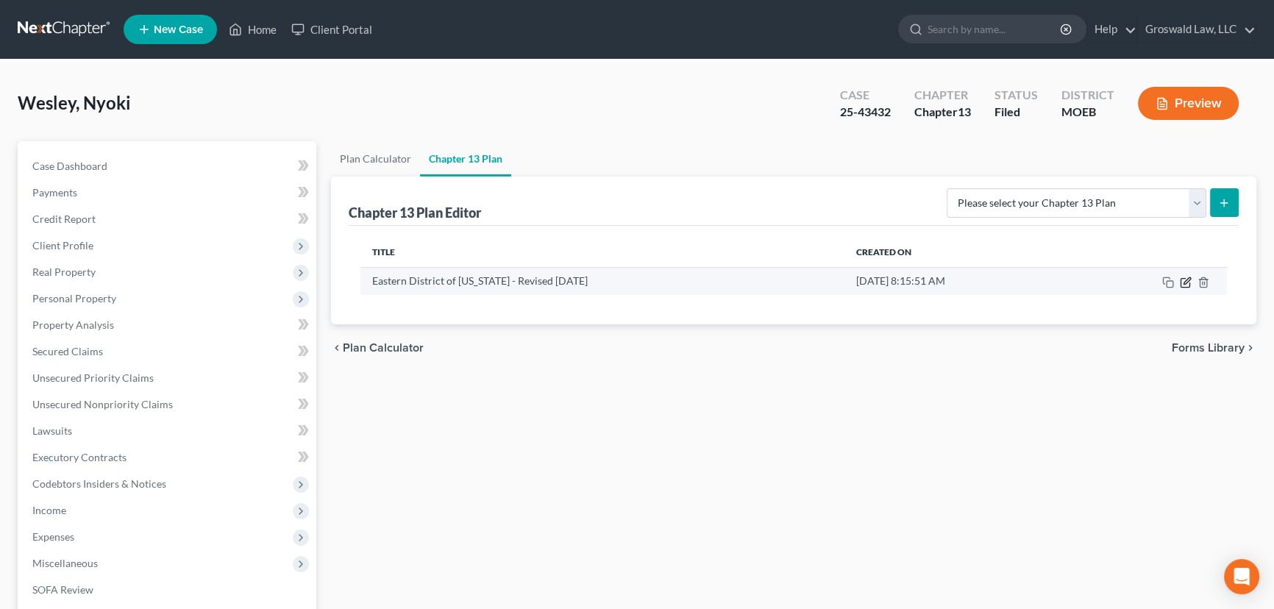
click at [1115, 282] on icon "button" at bounding box center [1186, 283] width 12 height 12
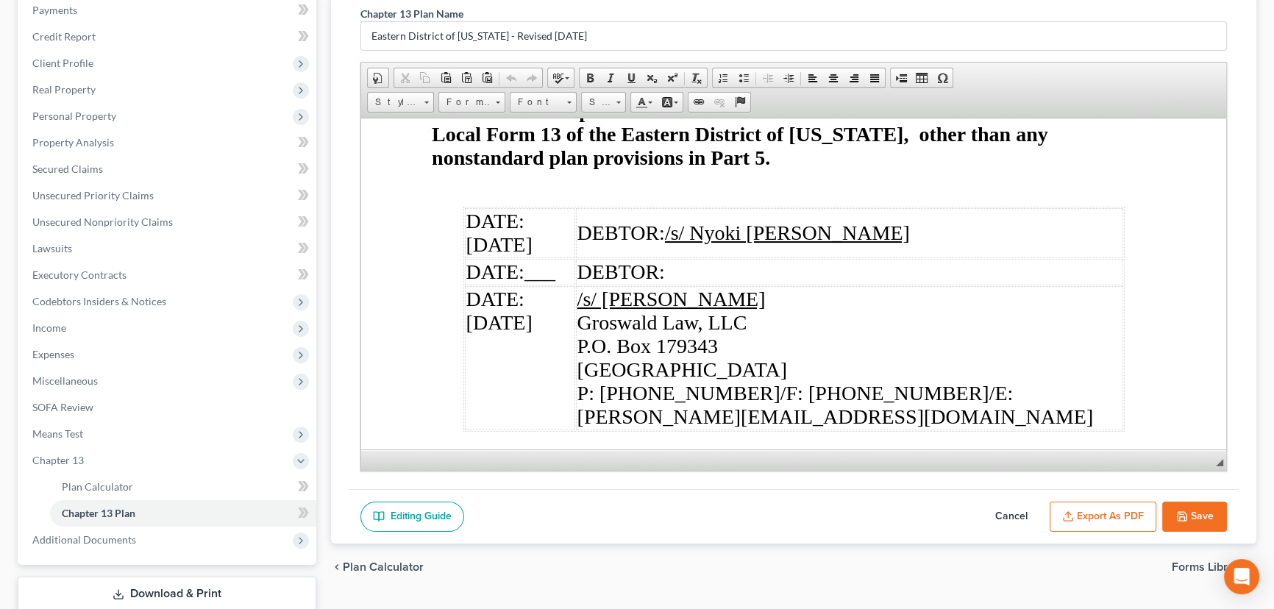
scroll to position [277, 0]
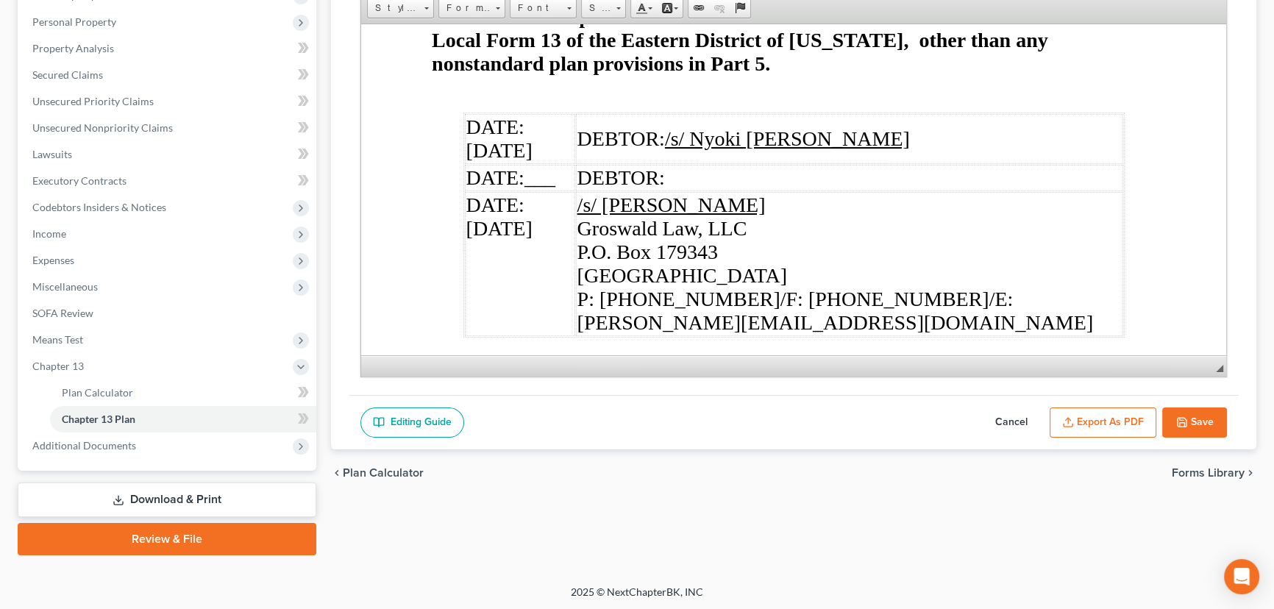
click at [1115, 419] on button "Save" at bounding box center [1194, 422] width 65 height 31
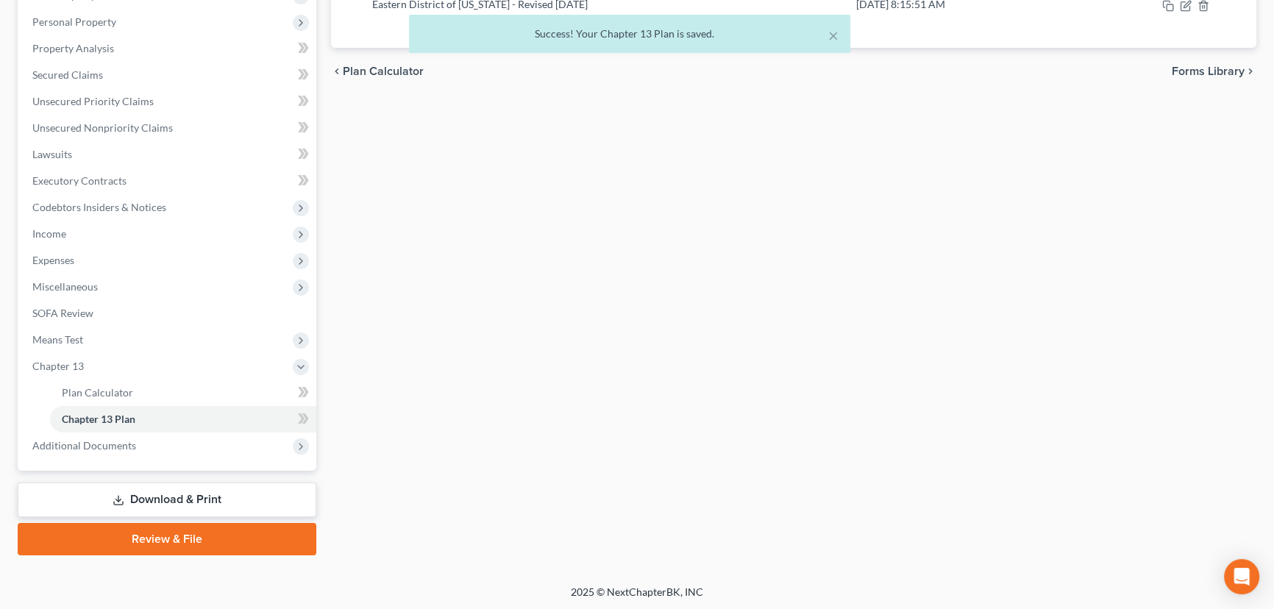
scroll to position [0, 0]
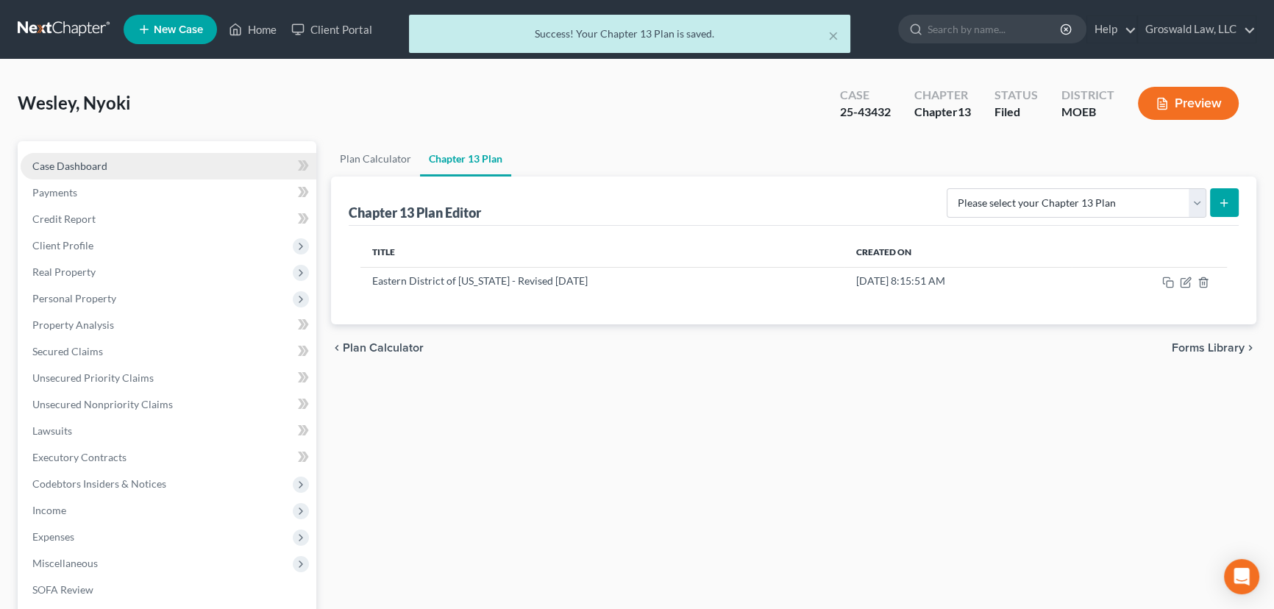
click at [85, 163] on span "Case Dashboard" at bounding box center [69, 166] width 75 height 13
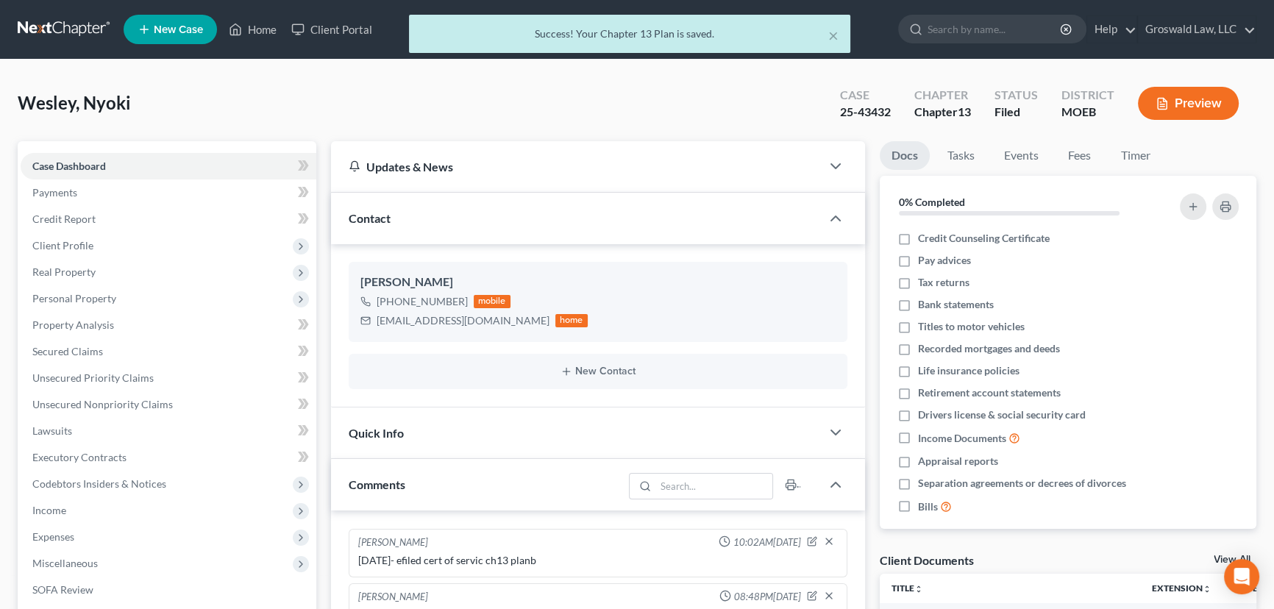
scroll to position [491, 0]
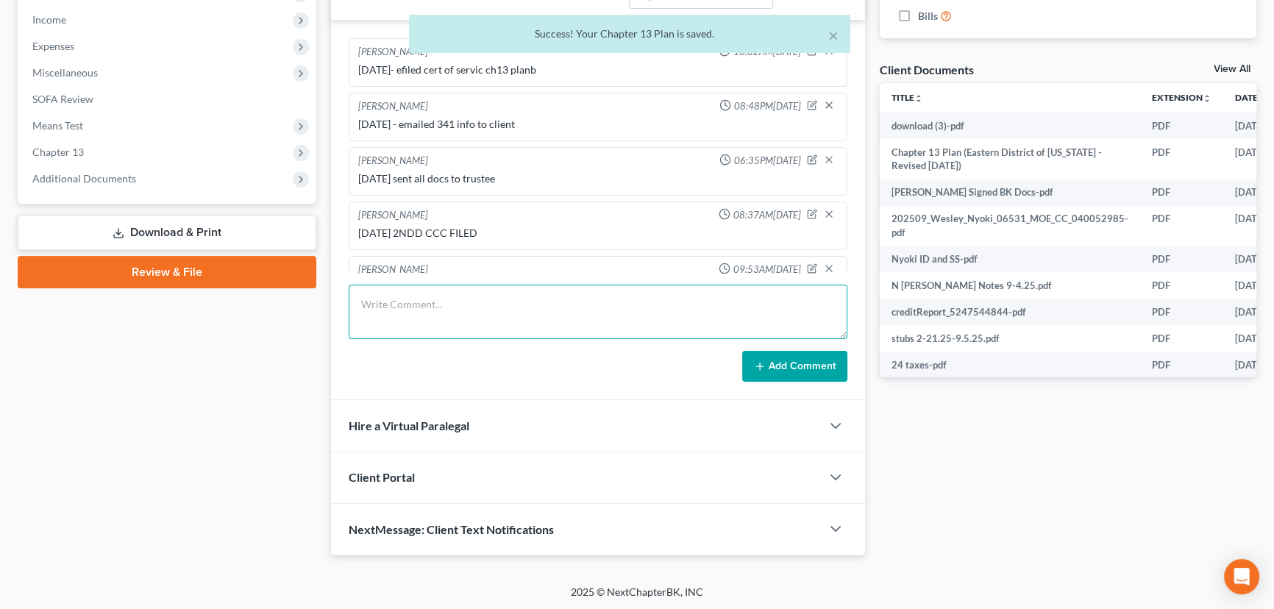
click at [492, 316] on textarea at bounding box center [598, 312] width 499 height 54
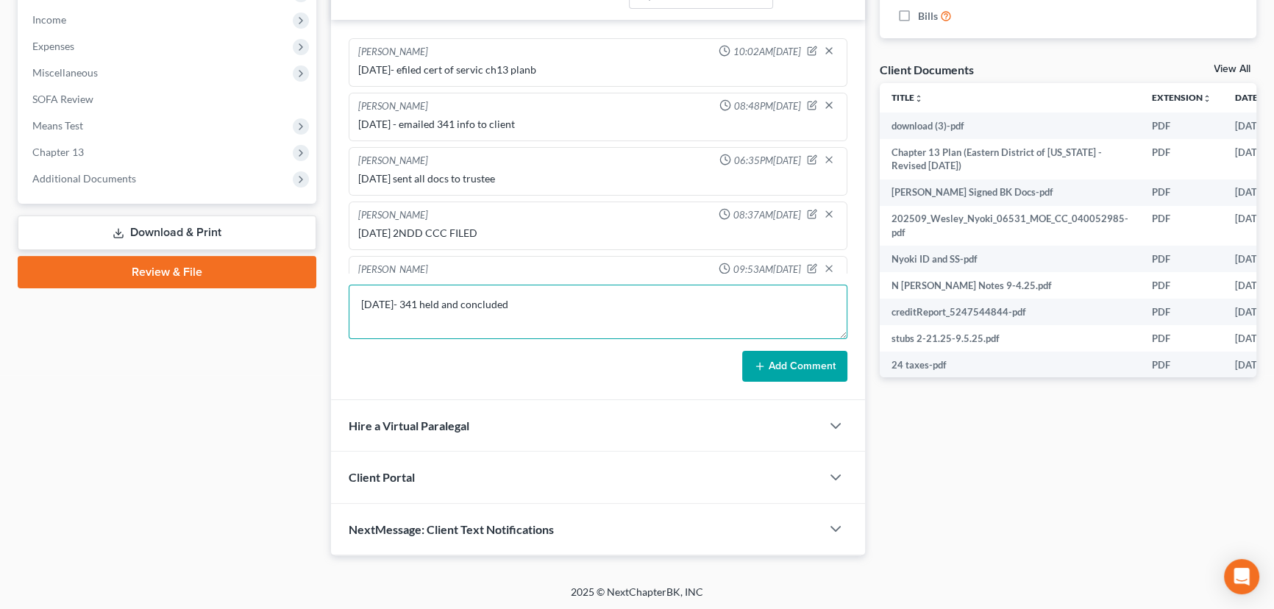
type textarea "10/6/25- 341 held and concluded"
click at [806, 372] on button "Add Comment" at bounding box center [794, 366] width 105 height 31
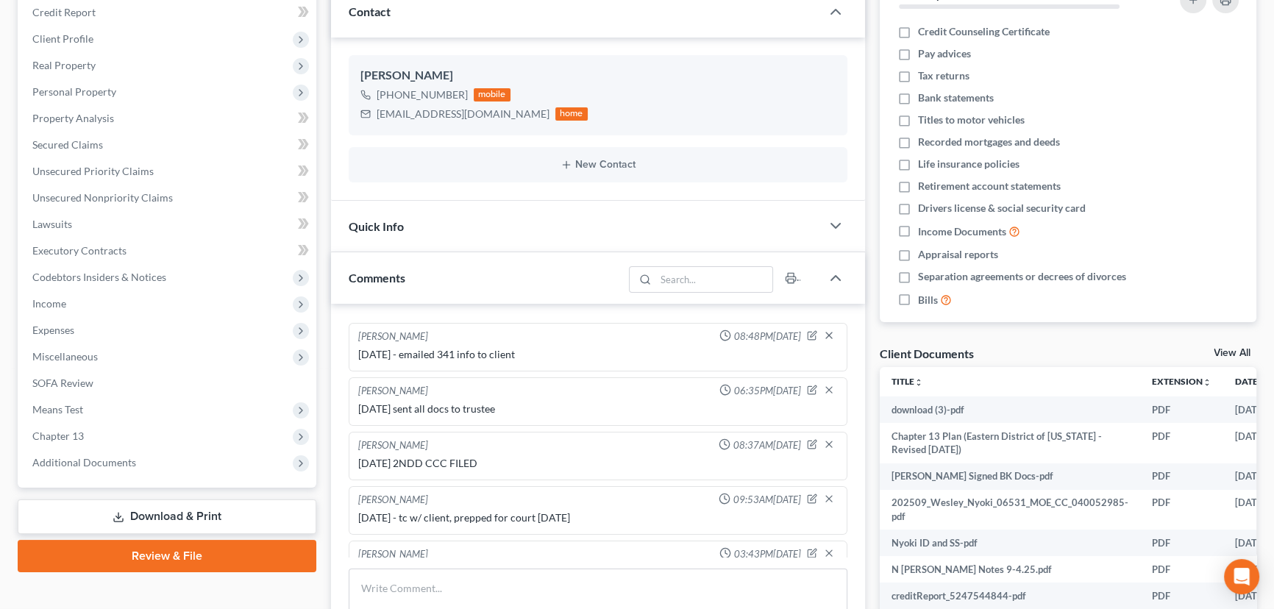
scroll to position [0, 0]
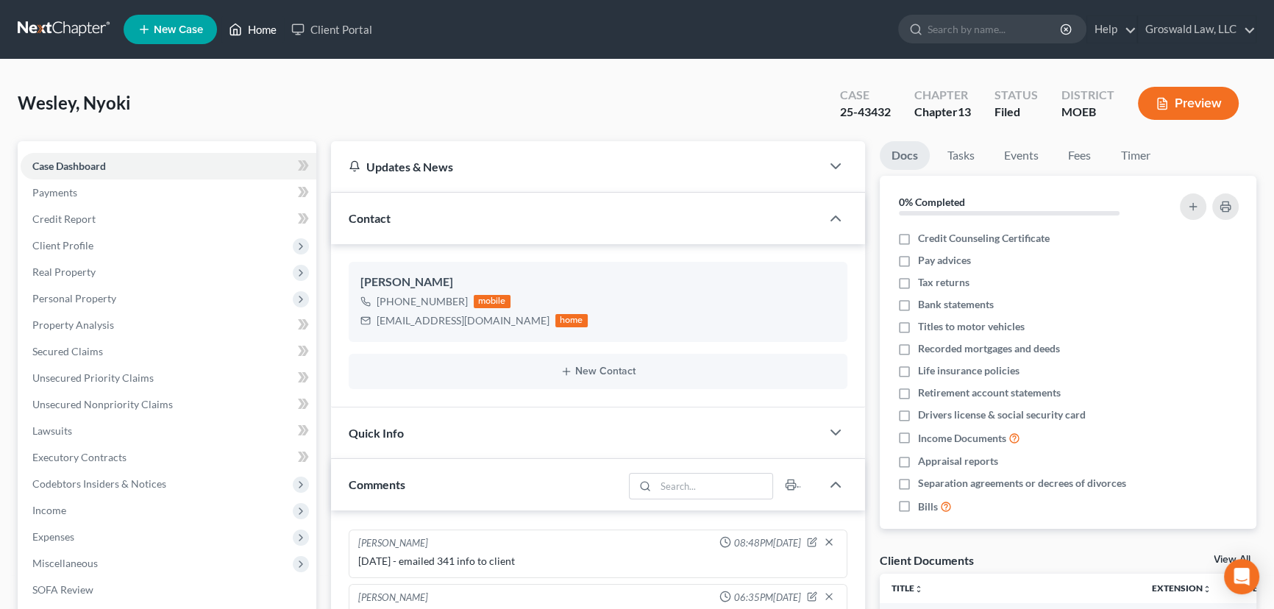
click at [246, 29] on link "Home" at bounding box center [252, 29] width 63 height 26
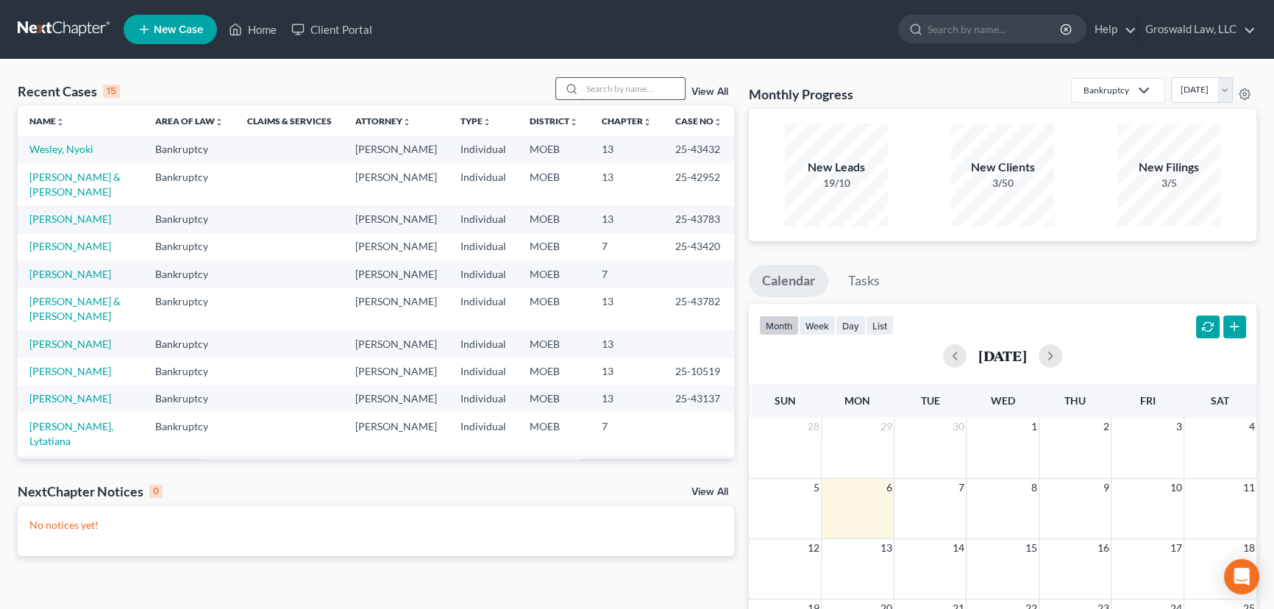
click at [601, 87] on input "search" at bounding box center [633, 88] width 103 height 21
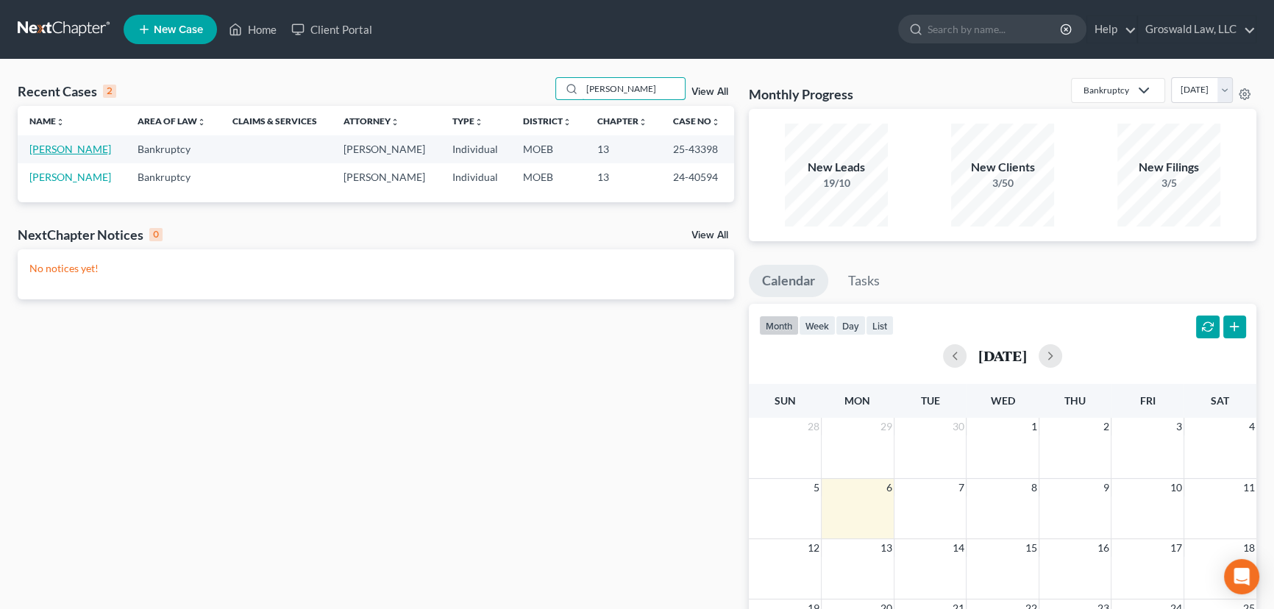
type input "simmons"
click at [80, 147] on link "[PERSON_NAME]" at bounding box center [70, 149] width 82 height 13
select select "6"
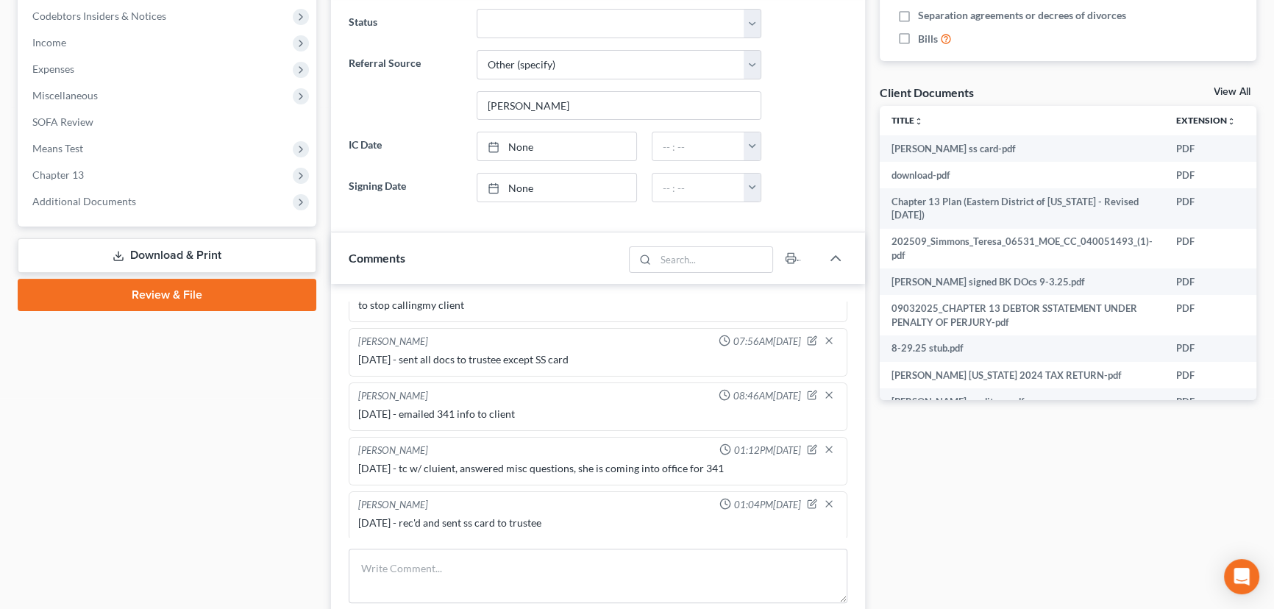
scroll to position [66, 0]
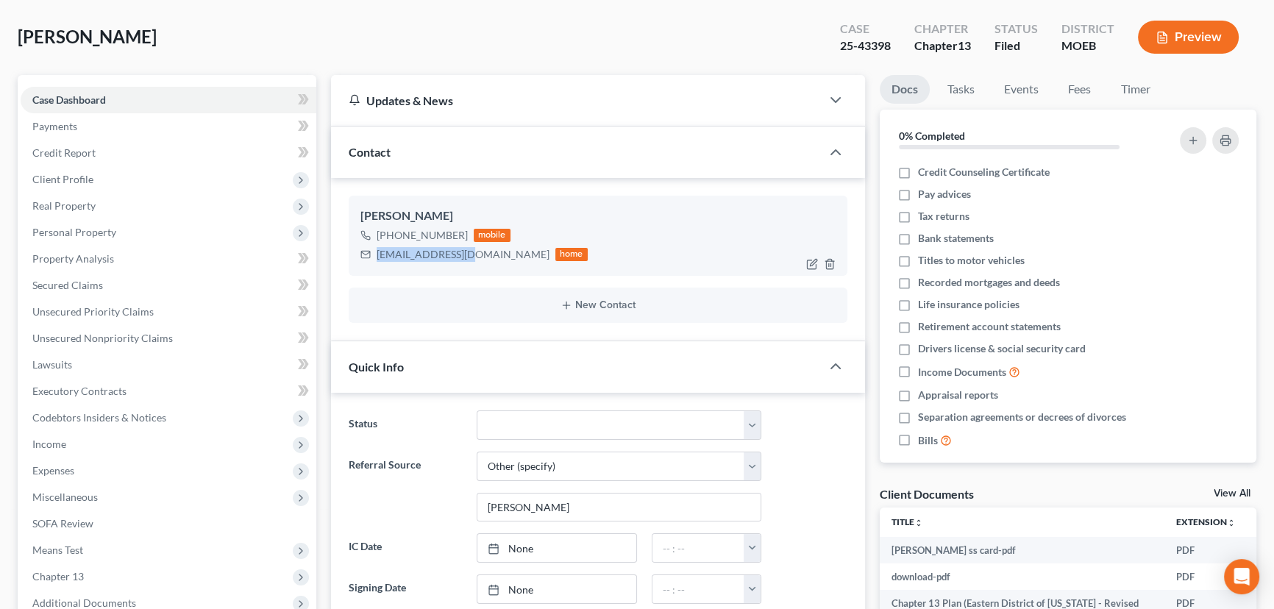
drag, startPoint x: 473, startPoint y: 250, endPoint x: 370, endPoint y: 256, distance: 103.1
click at [370, 256] on div "tks1570@yahoo.com home" at bounding box center [473, 254] width 227 height 19
copy div "tks1570@yahoo.com"
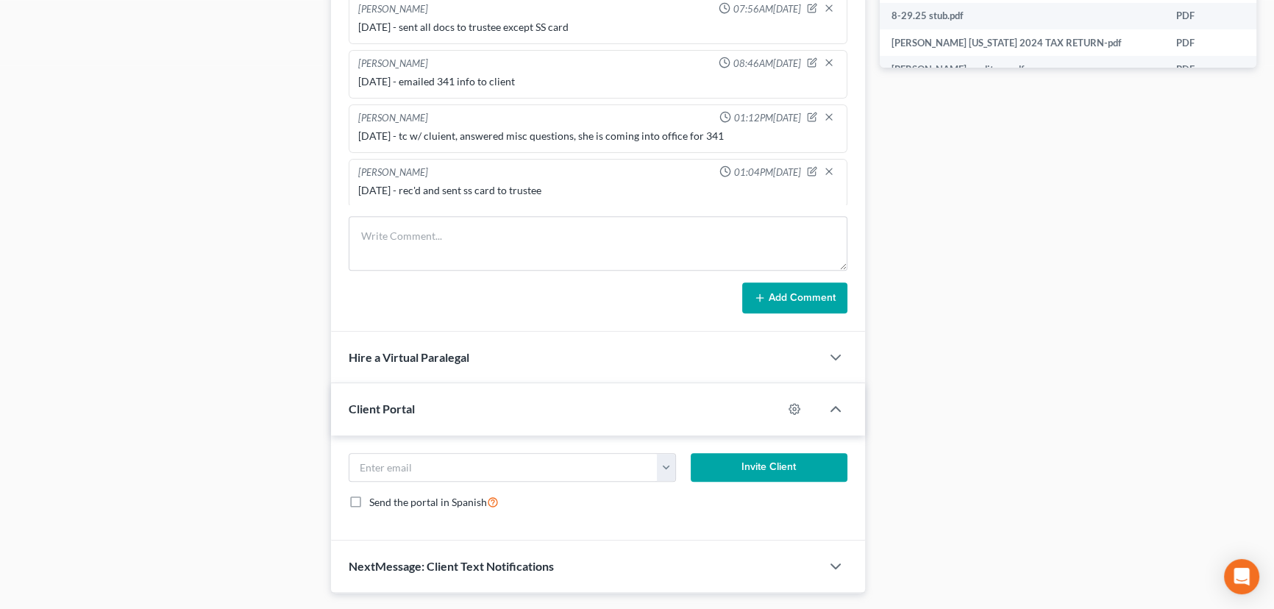
scroll to position [802, 0]
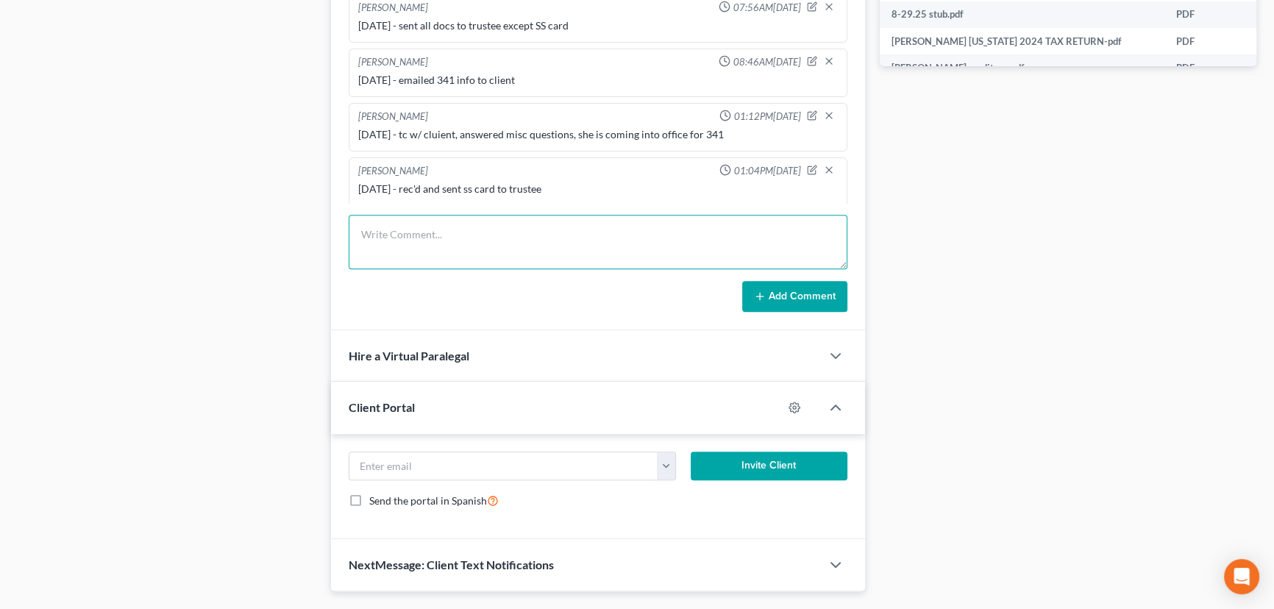
click at [463, 227] on textarea at bounding box center [598, 242] width 499 height 54
drag, startPoint x: 671, startPoint y: 232, endPoint x: 604, endPoint y: 232, distance: 66.9
click at [670, 232] on textarea "10/6/25 - client sick in hospital , not able to appear at 341, got oc" at bounding box center [598, 242] width 499 height 54
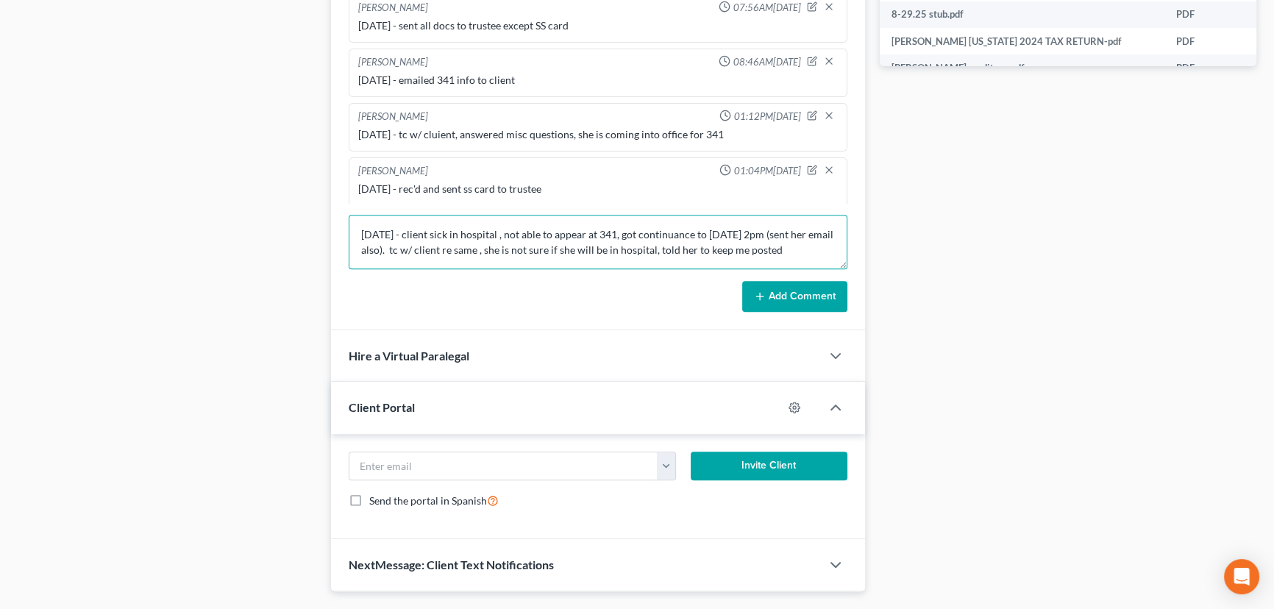
type textarea "10/6/25 - client sick in hospital , not able to appear at 341, got continuance …"
click at [795, 290] on button "Add Comment" at bounding box center [794, 296] width 105 height 31
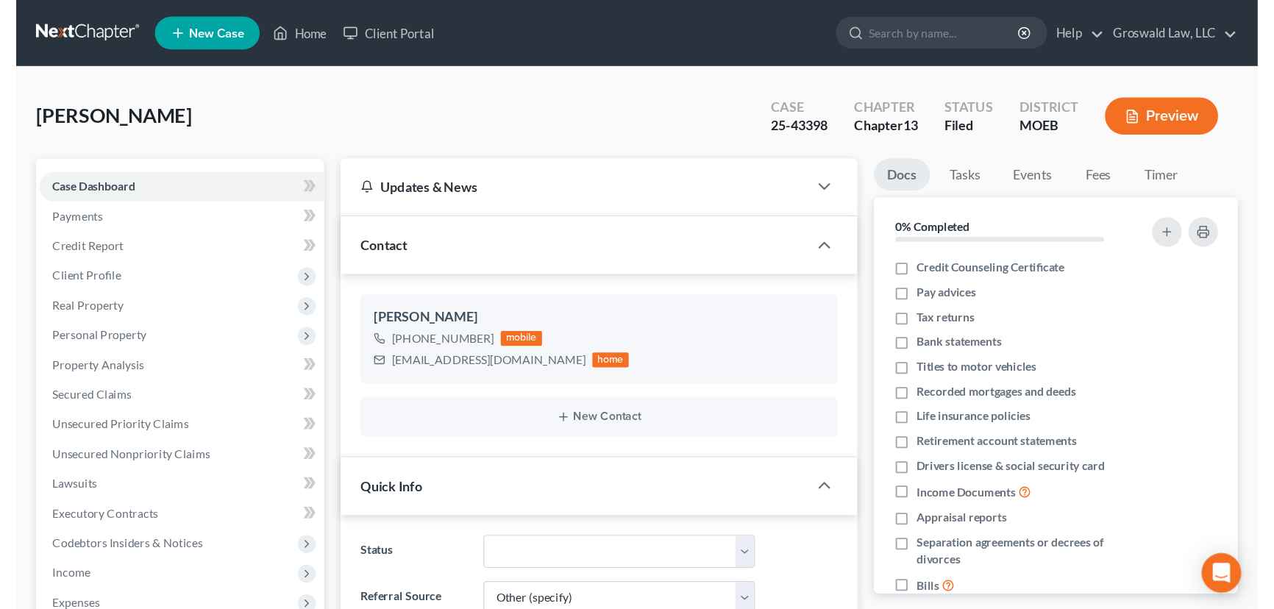
scroll to position [768, 0]
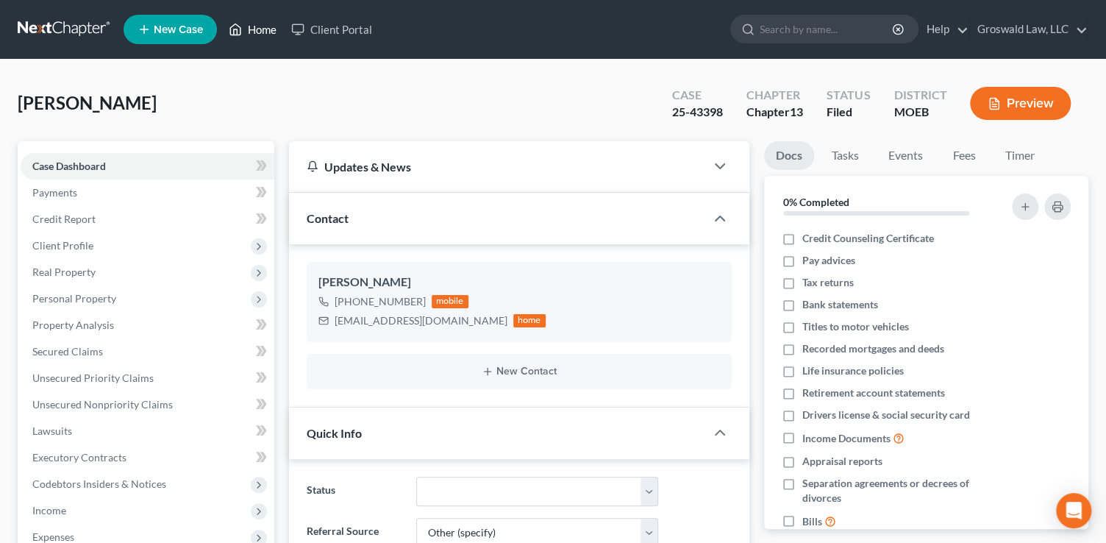
click at [250, 28] on link "Home" at bounding box center [252, 29] width 63 height 26
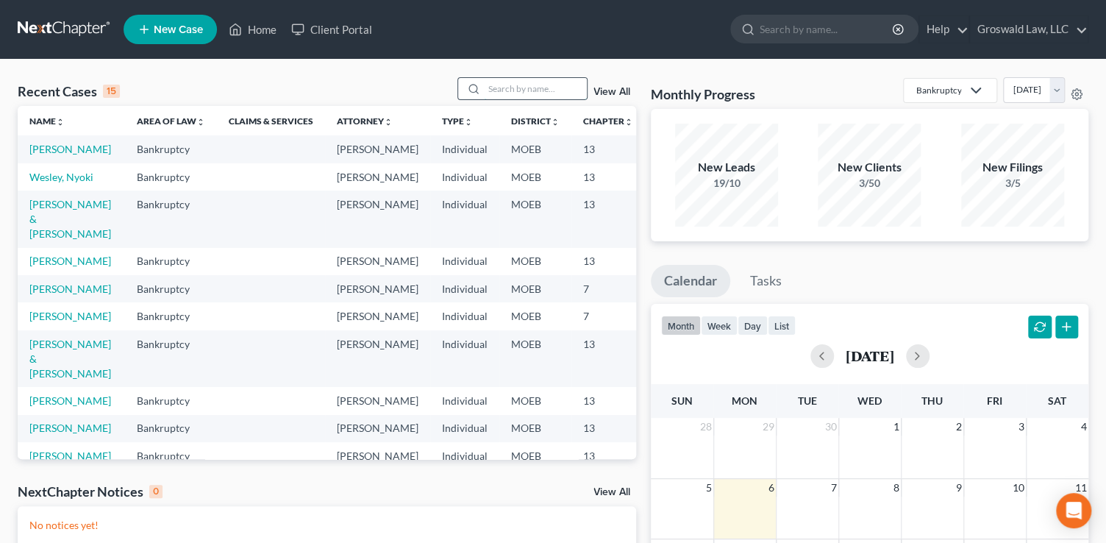
click at [566, 90] on input "search" at bounding box center [535, 88] width 103 height 21
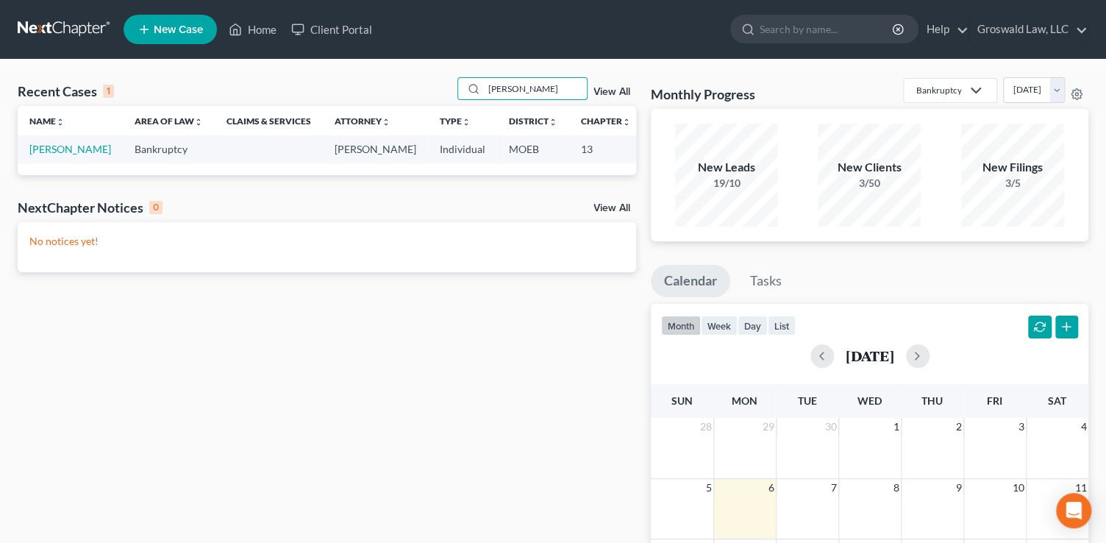
type input "bibbs"
click at [43, 156] on td "[PERSON_NAME]" at bounding box center [70, 148] width 105 height 27
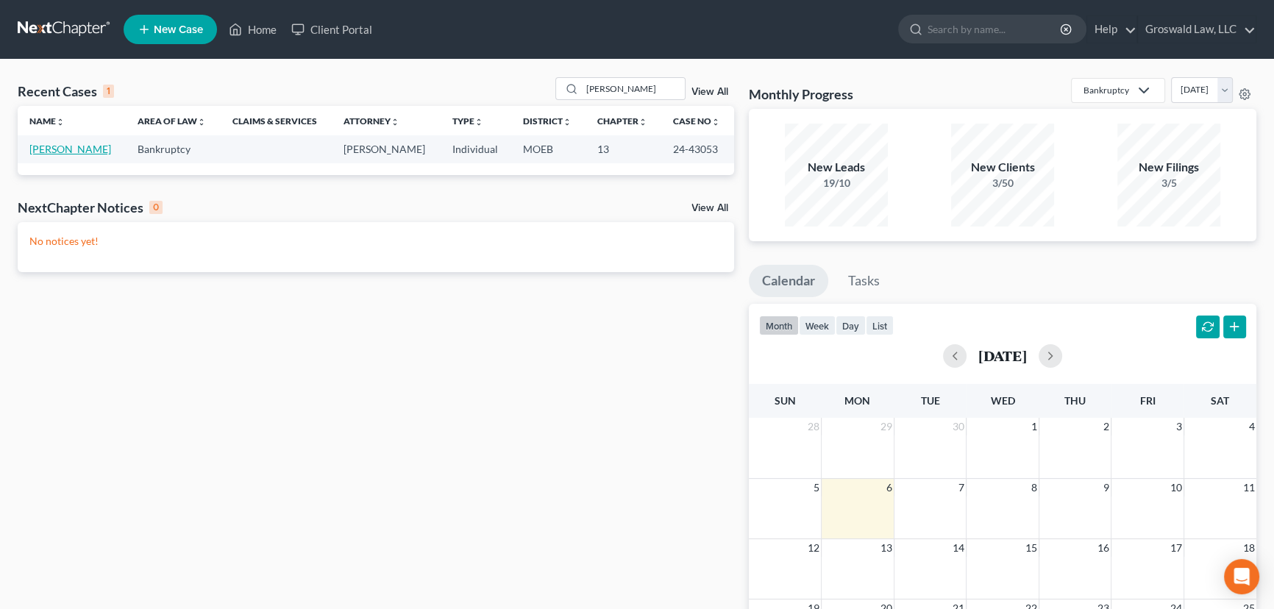
click at [57, 151] on link "[PERSON_NAME]" at bounding box center [70, 149] width 82 height 13
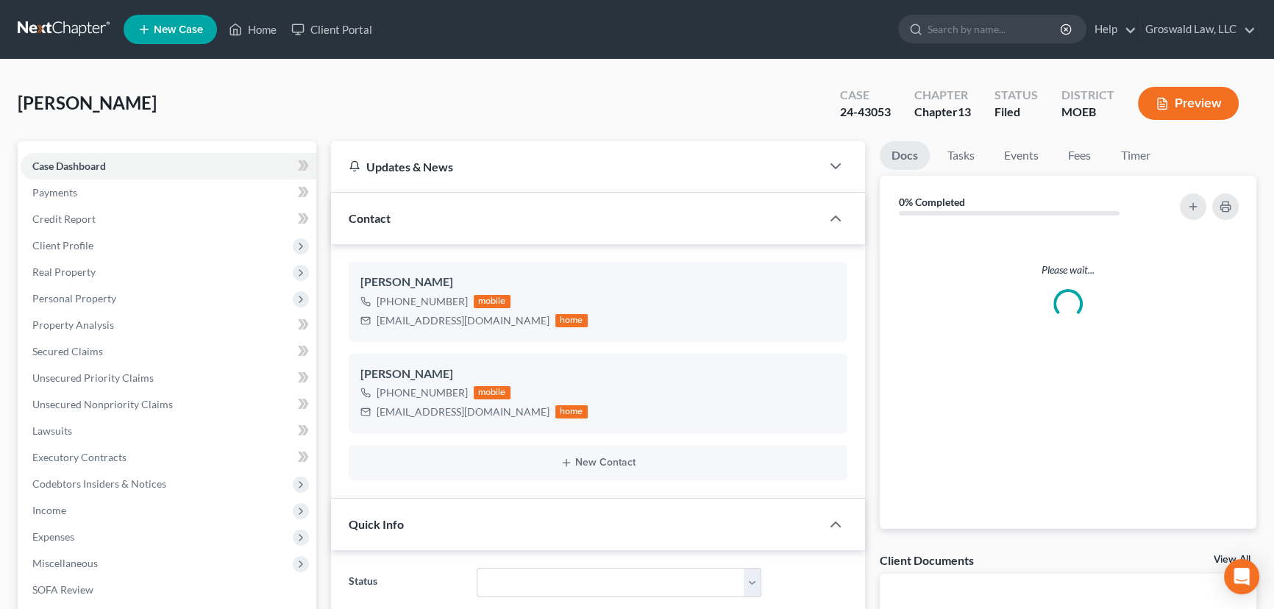
scroll to position [335, 0]
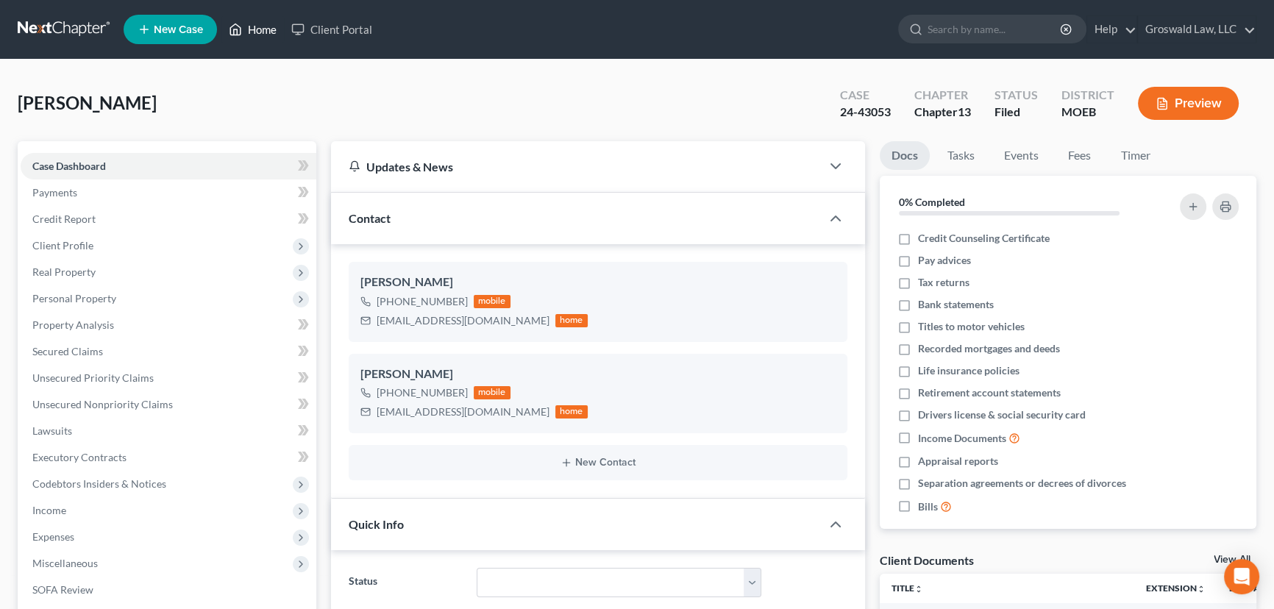
click at [256, 33] on link "Home" at bounding box center [252, 29] width 63 height 26
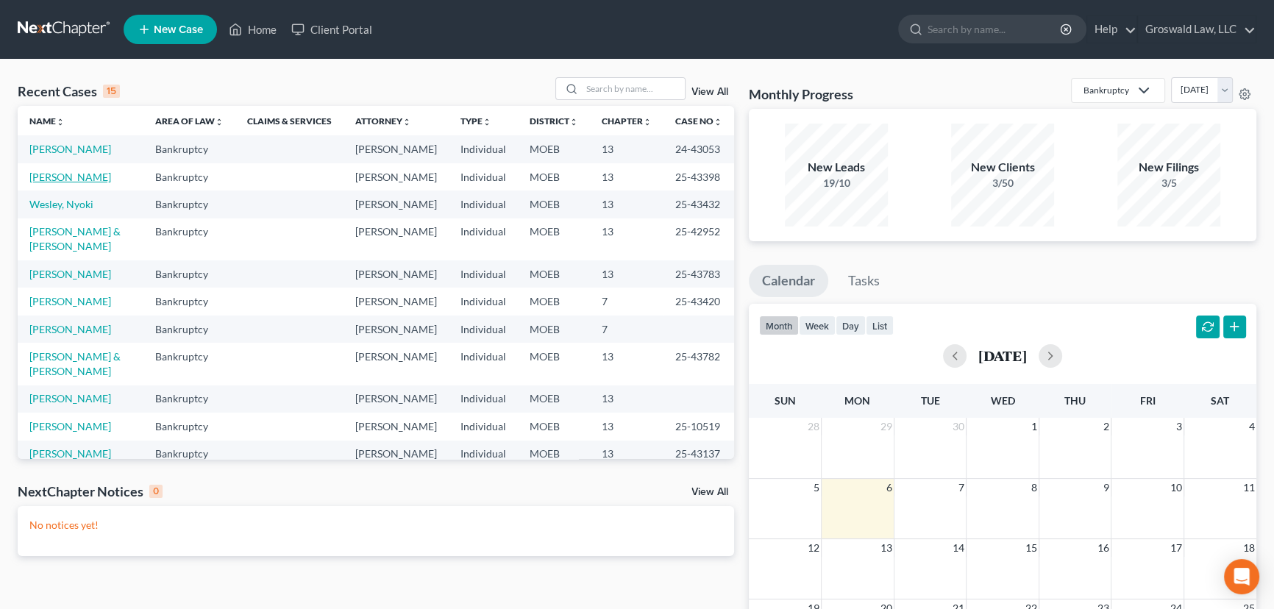
click at [91, 183] on link "[PERSON_NAME]" at bounding box center [70, 177] width 82 height 13
select select "6"
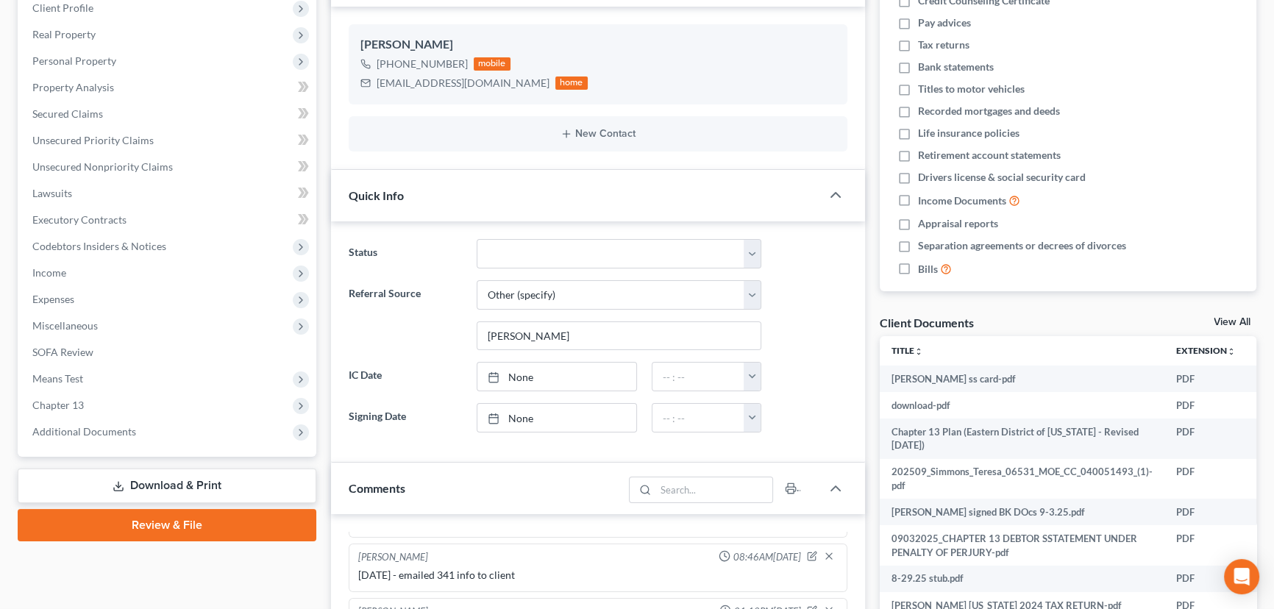
scroll to position [535, 0]
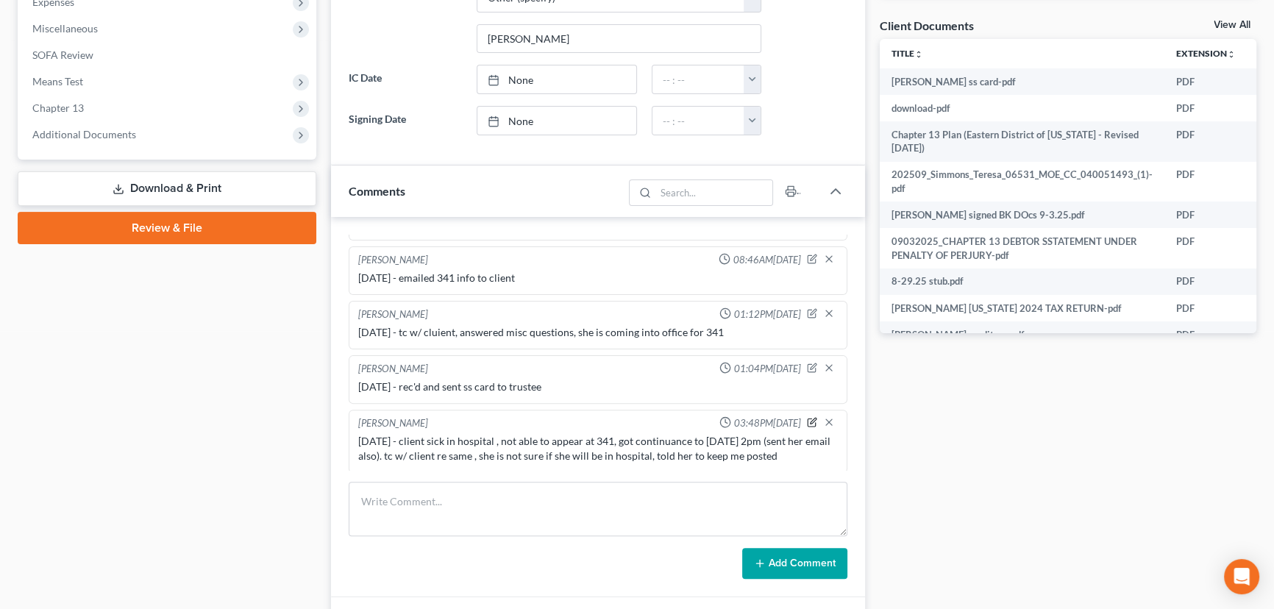
click at [808, 419] on icon "button" at bounding box center [812, 423] width 8 height 8
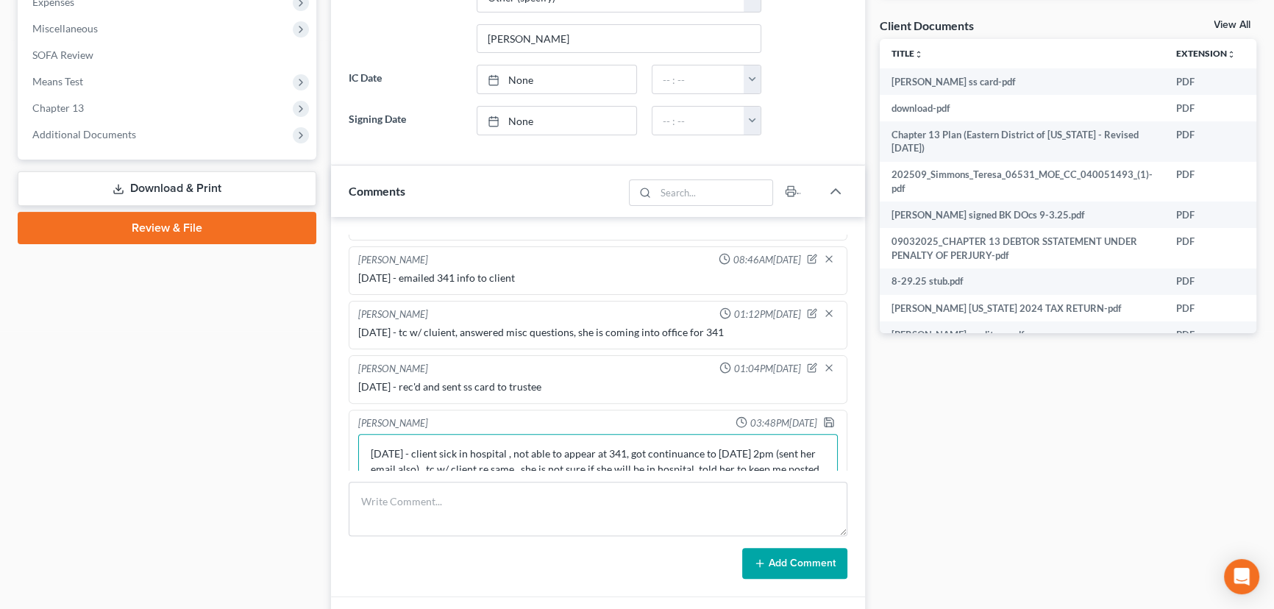
click at [739, 449] on textarea "10/6/25 - client sick in hospital , not able to appear at 341, got continuance …" at bounding box center [598, 461] width 480 height 54
type textarea "10/6/25 - client sick in hospital , not able to appear at 341, got continuance …"
click at [826, 418] on polyline "button" at bounding box center [828, 419] width 4 height 2
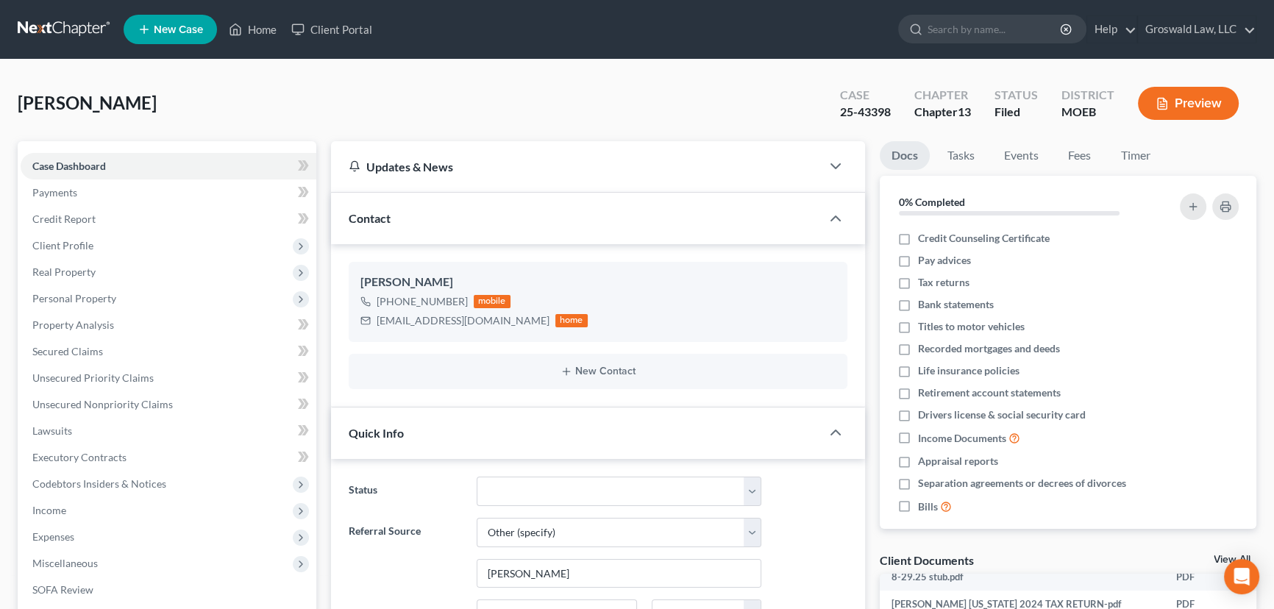
scroll to position [248, 0]
drag, startPoint x: 471, startPoint y: 321, endPoint x: 348, endPoint y: 320, distance: 123.6
click at [349, 320] on div "Teresa Simmons +1 (985) 956-2607 mobile tks1570@yahoo.com home" at bounding box center [598, 301] width 499 height 79
copy div "tks1570@yahoo.com"
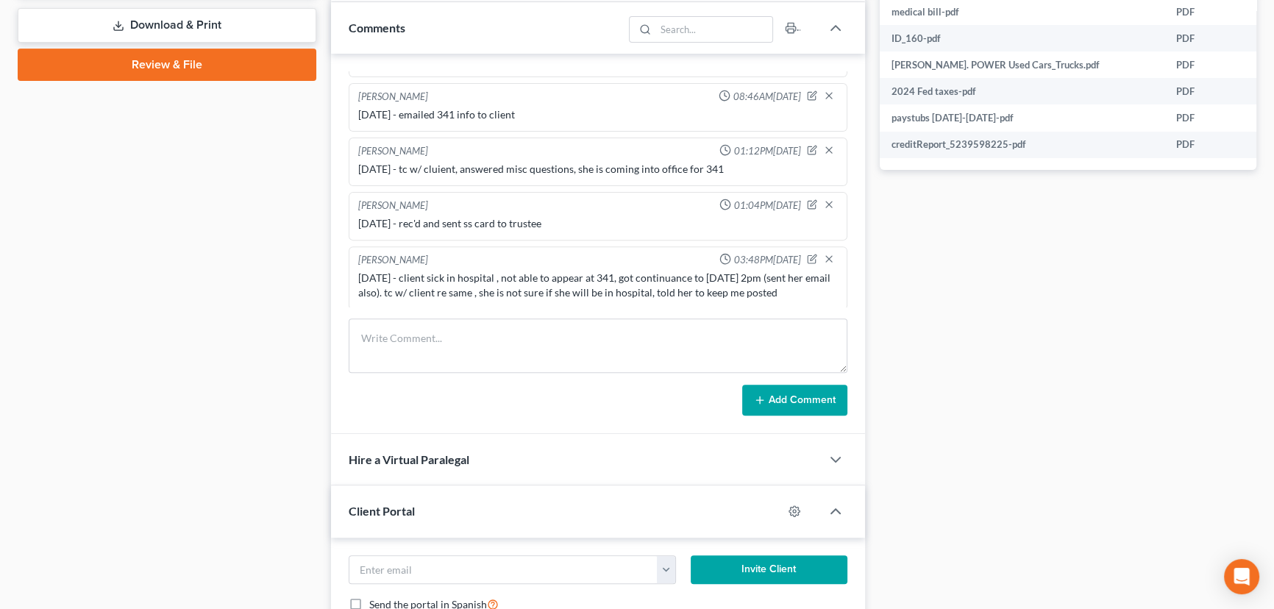
scroll to position [836, 0]
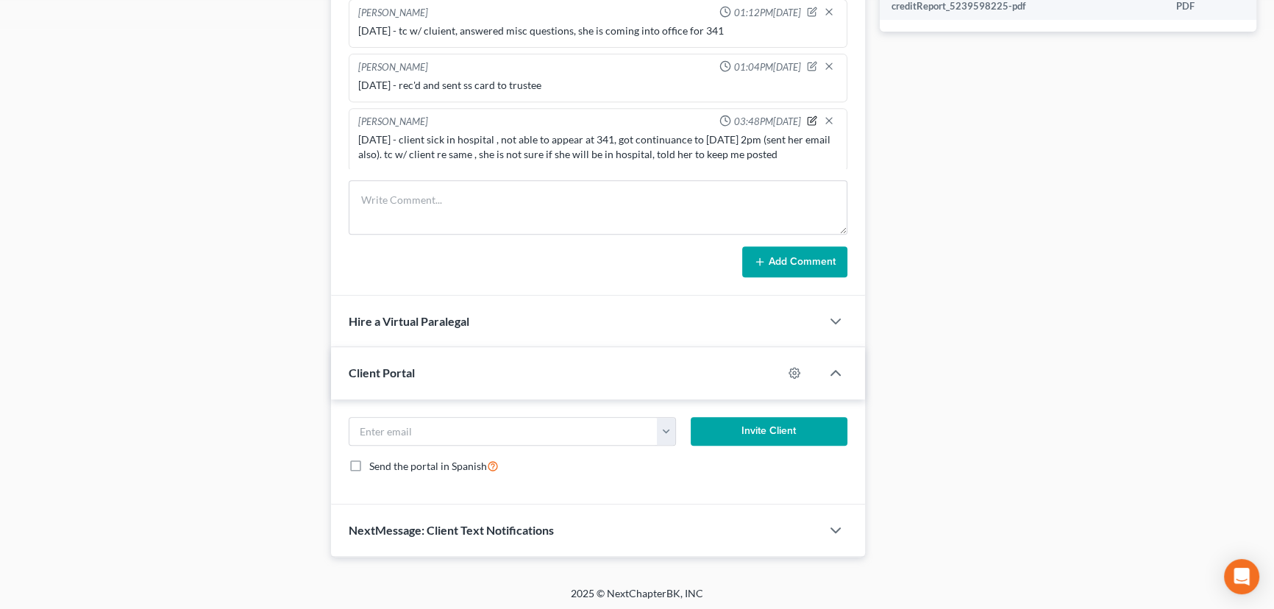
click at [807, 115] on icon "button" at bounding box center [812, 120] width 10 height 10
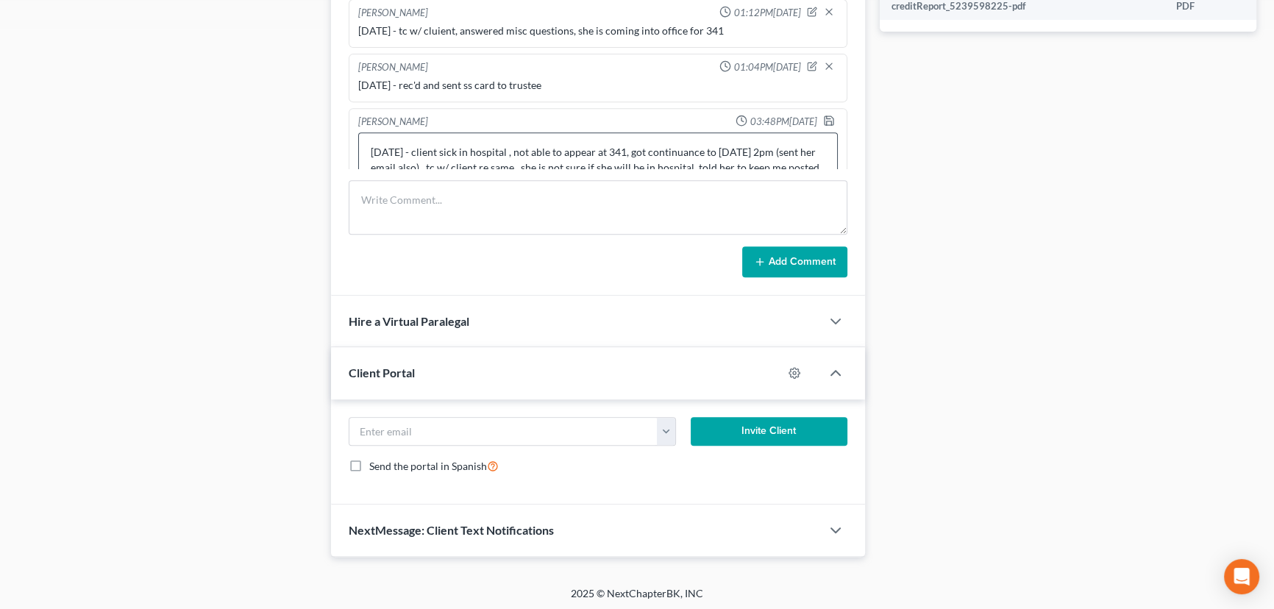
scroll to position [15, 0]
drag, startPoint x: 412, startPoint y: 163, endPoint x: 527, endPoint y: 145, distance: 116.1
click at [527, 145] on textarea "10/6/25 - client sick in hospital , not able to appear at 341, got continuance …" at bounding box center [598, 159] width 480 height 54
click at [744, 146] on textarea "10/6/25 - client sick in hospital , not able to appear at 341, got continuance …" at bounding box center [598, 157] width 480 height 54
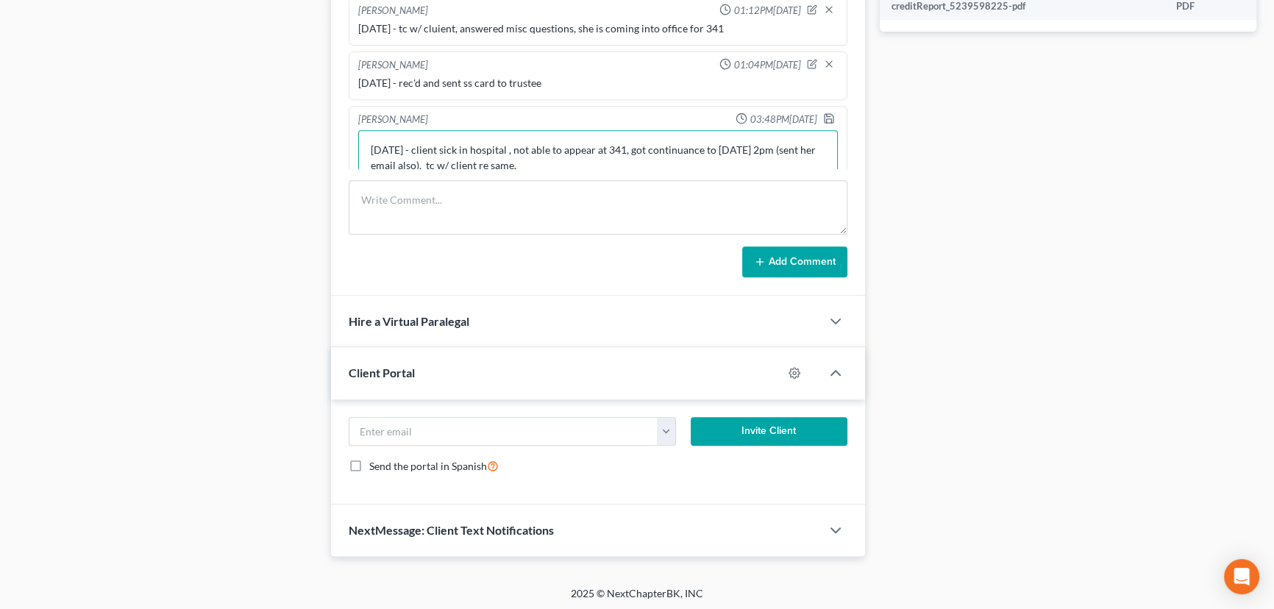
click at [628, 157] on textarea "10/6/25 - client sick in hospital , not able to appear at 341, got continuance …" at bounding box center [598, 157] width 480 height 54
type textarea "10/6/25 - client sick in hospital , not able to appear at 341, got continuance …"
drag, startPoint x: 816, startPoint y: 114, endPoint x: 114, endPoint y: 41, distance: 706.2
click at [826, 119] on polyline "button" at bounding box center [828, 121] width 5 height 4
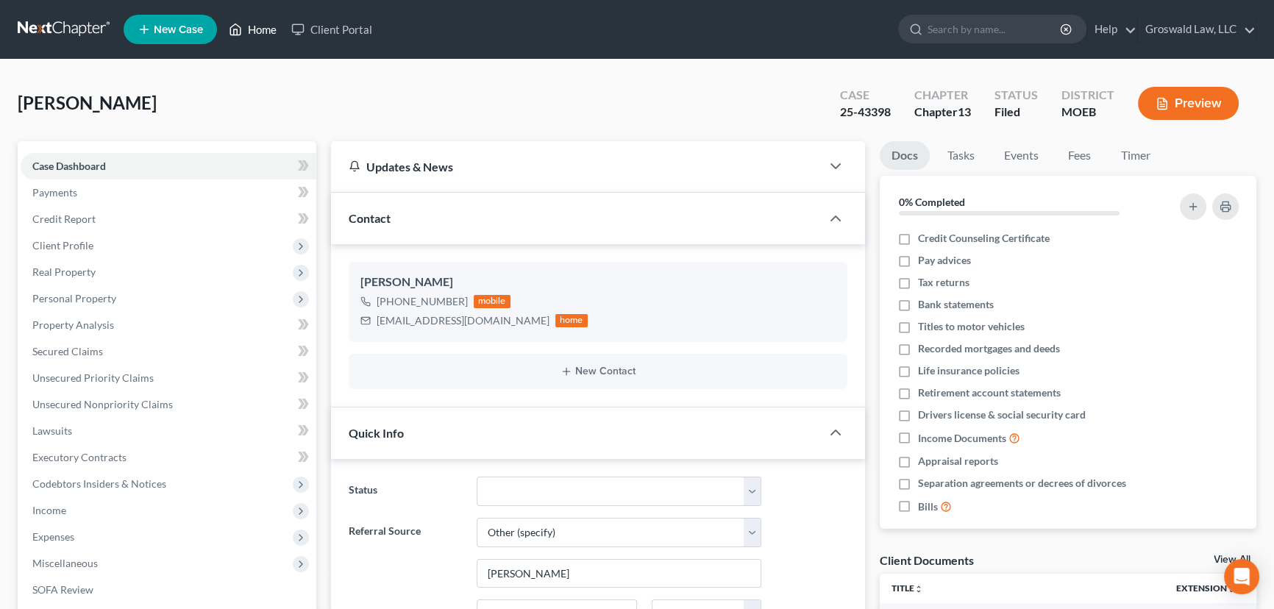
click at [246, 21] on link "Home" at bounding box center [252, 29] width 63 height 26
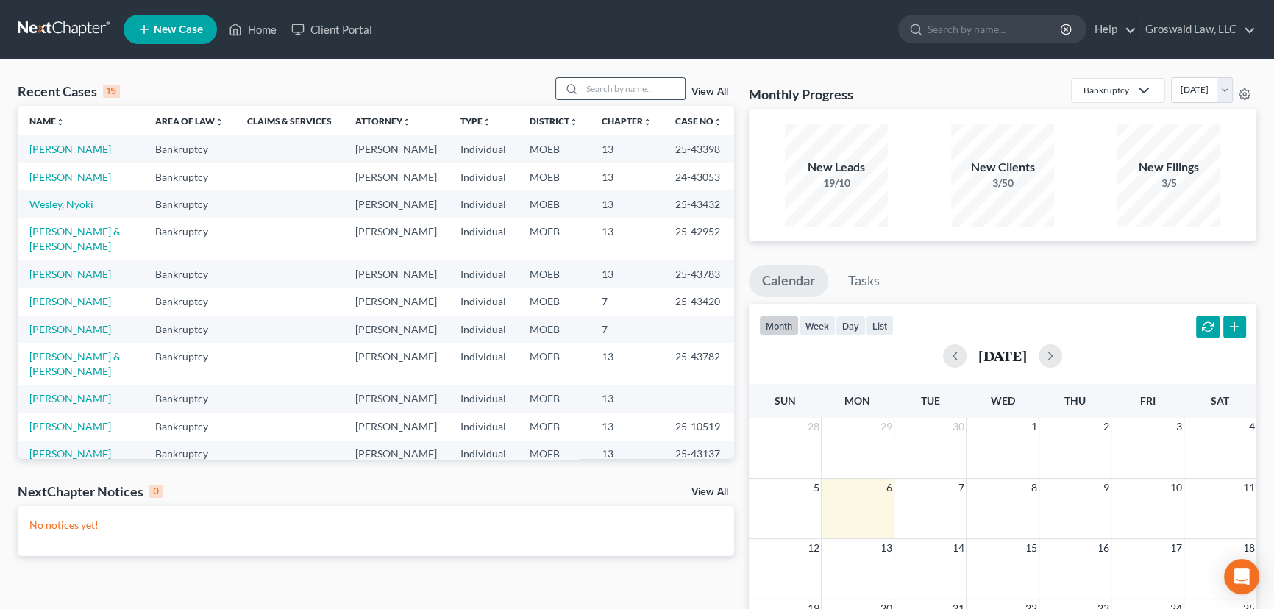
click at [631, 85] on input "search" at bounding box center [633, 88] width 103 height 21
click at [154, 31] on span "New Case" at bounding box center [178, 29] width 49 height 11
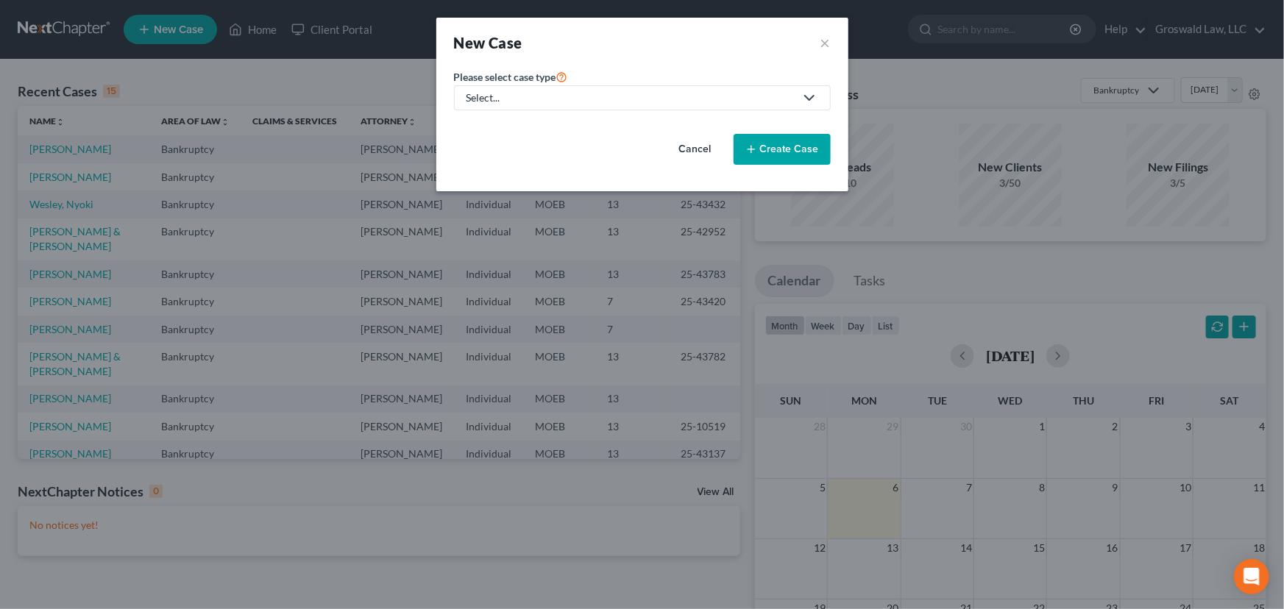
click at [633, 103] on div "Select..." at bounding box center [630, 97] width 328 height 15
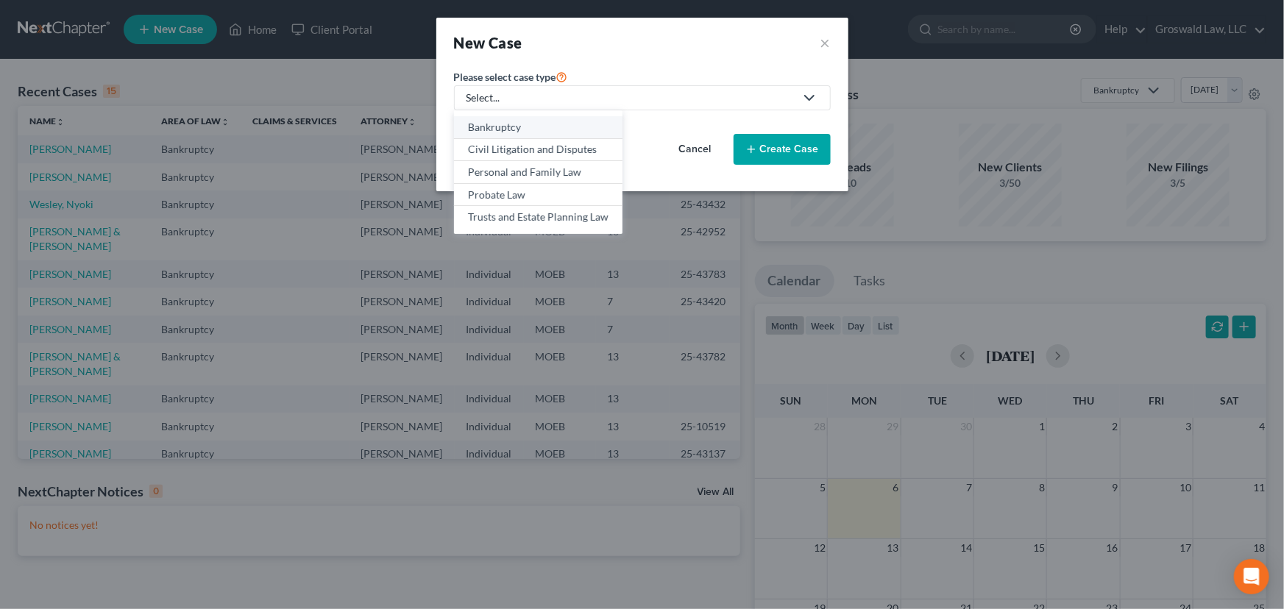
click at [547, 126] on div "Bankruptcy" at bounding box center [538, 127] width 140 height 15
select select "45"
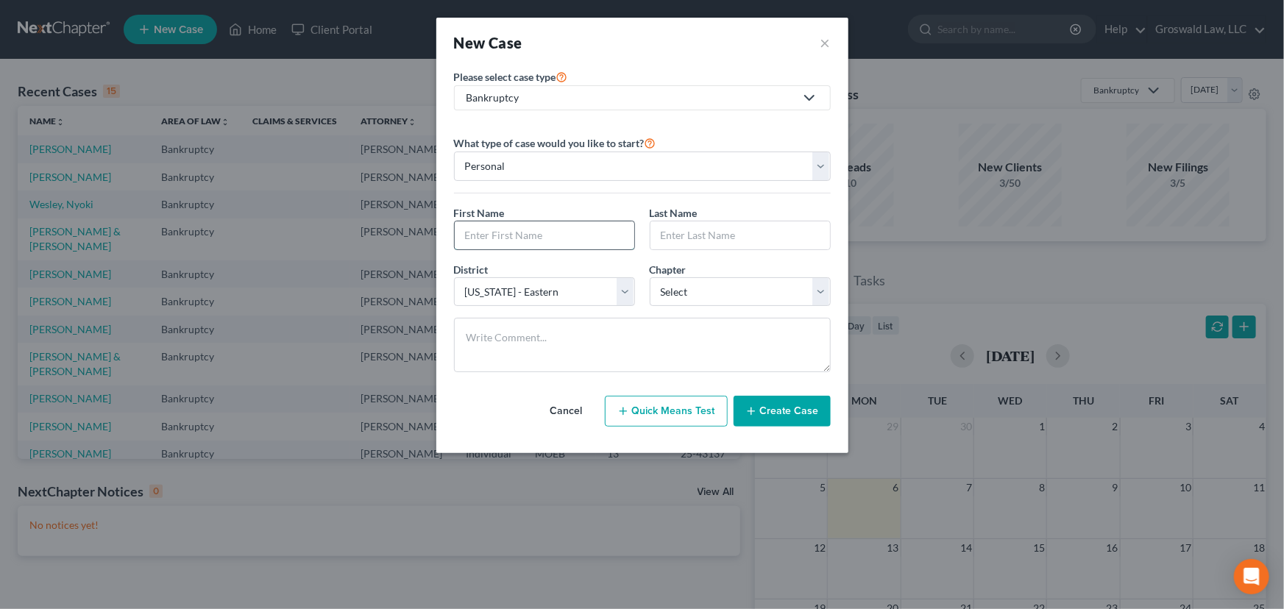
click at [527, 247] on input "text" at bounding box center [544, 235] width 179 height 28
type input "Caleb"
type input "Bradley"
select select "0"
click at [789, 418] on button "Create Case" at bounding box center [781, 411] width 97 height 31
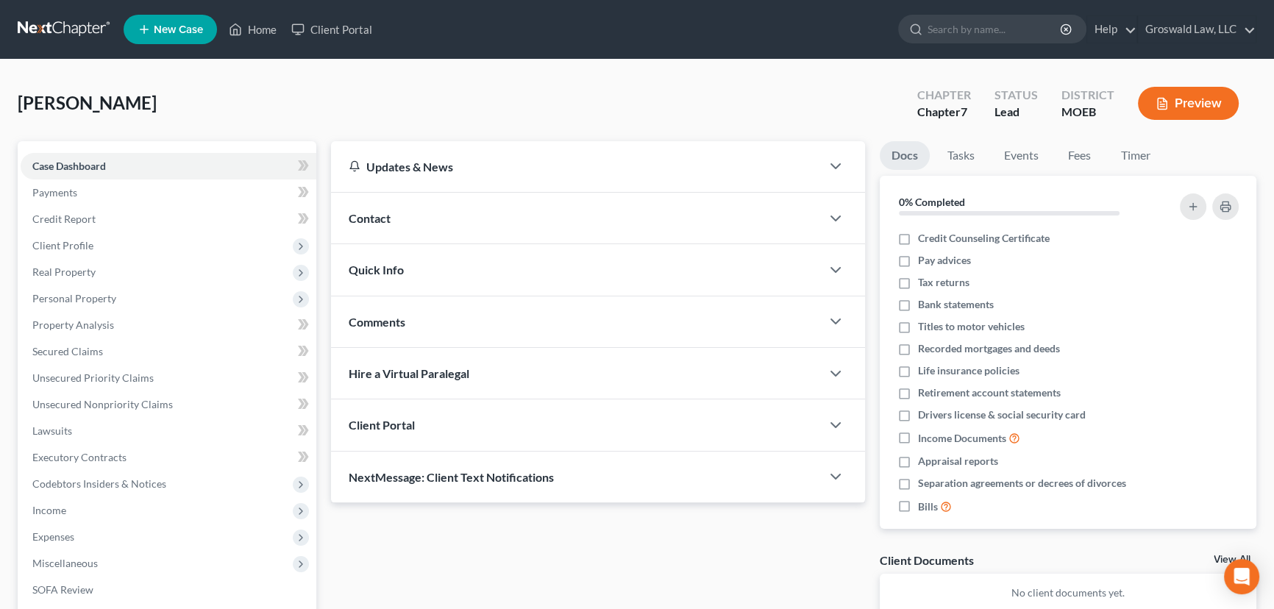
click at [459, 219] on div "Contact" at bounding box center [576, 218] width 490 height 51
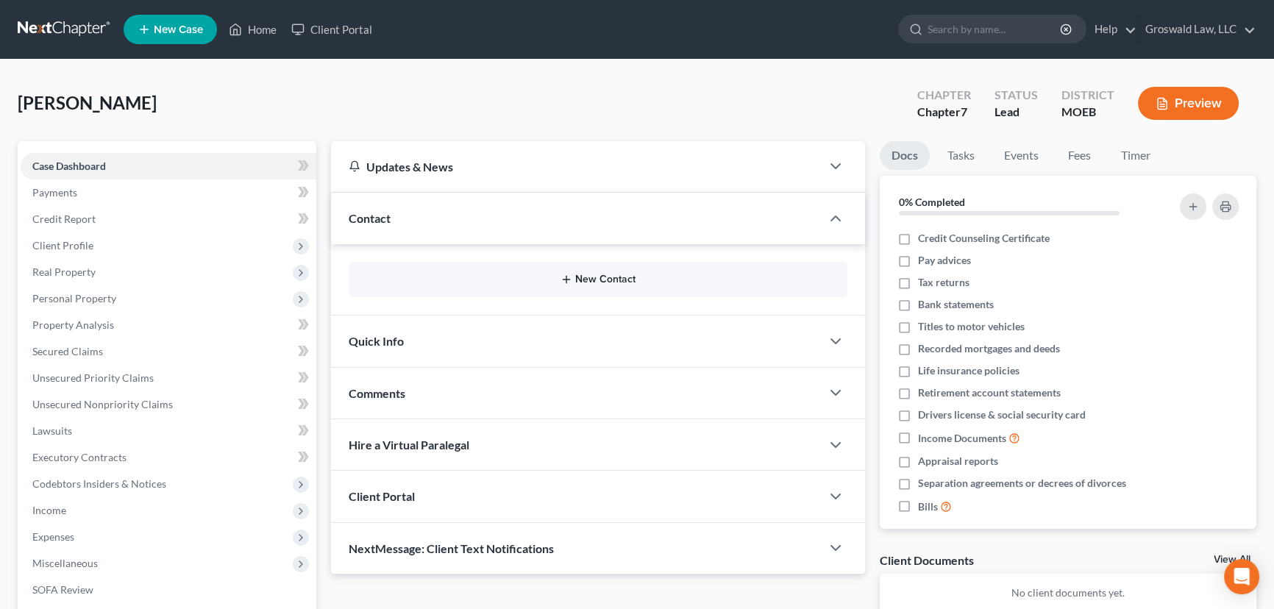
click at [602, 278] on button "New Contact" at bounding box center [597, 280] width 475 height 12
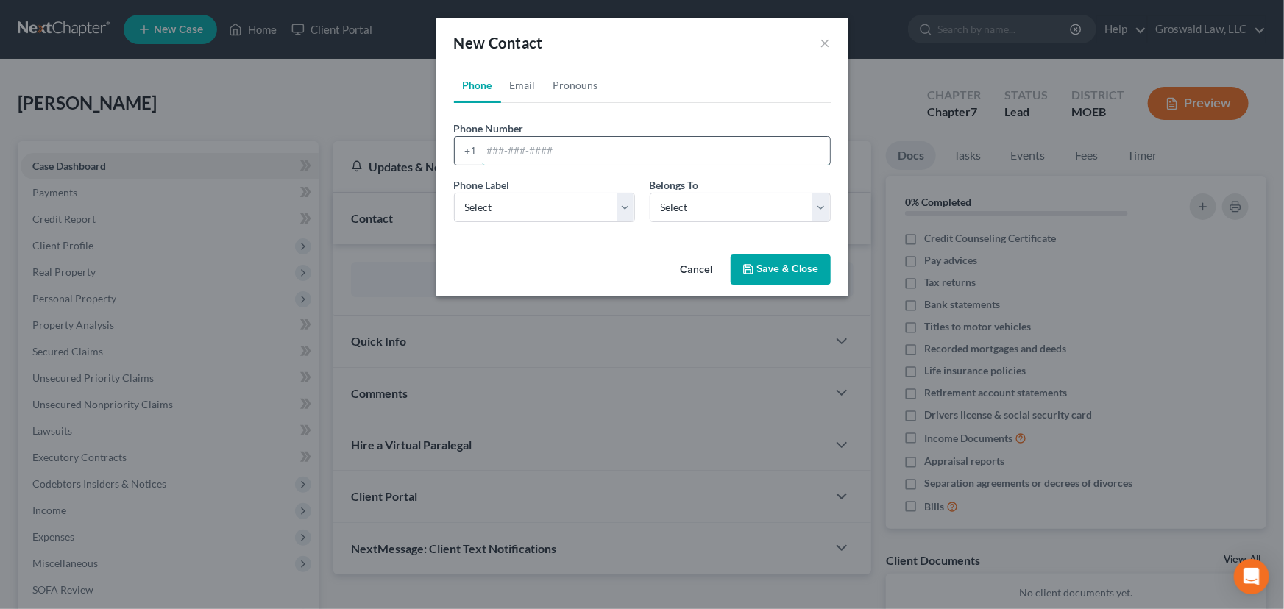
click at [564, 157] on input "tel" at bounding box center [656, 151] width 348 height 28
paste input "697-3059"
type input "636-697-3059"
select select "0"
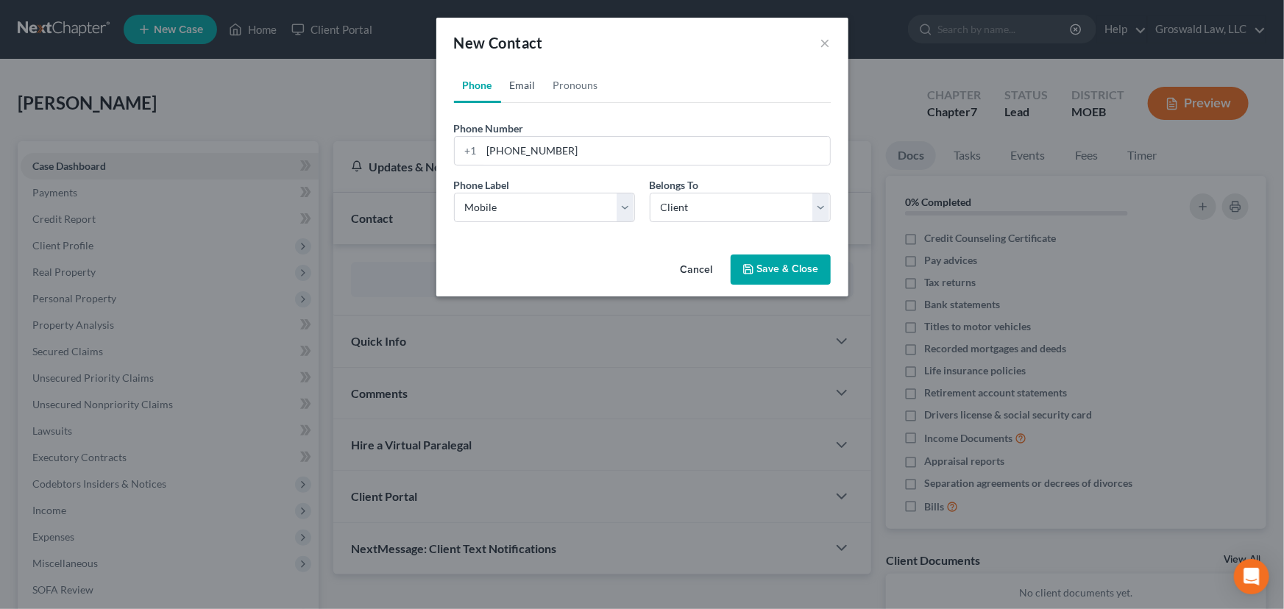
click at [530, 90] on link "Email" at bounding box center [522, 85] width 43 height 35
click at [537, 149] on input "email" at bounding box center [656, 151] width 348 height 28
paste input "calebbradley232@yahoo.com"
type input "calebbradley232@yahoo.com"
click at [499, 213] on select "Select Home Work Other" at bounding box center [544, 207] width 181 height 29
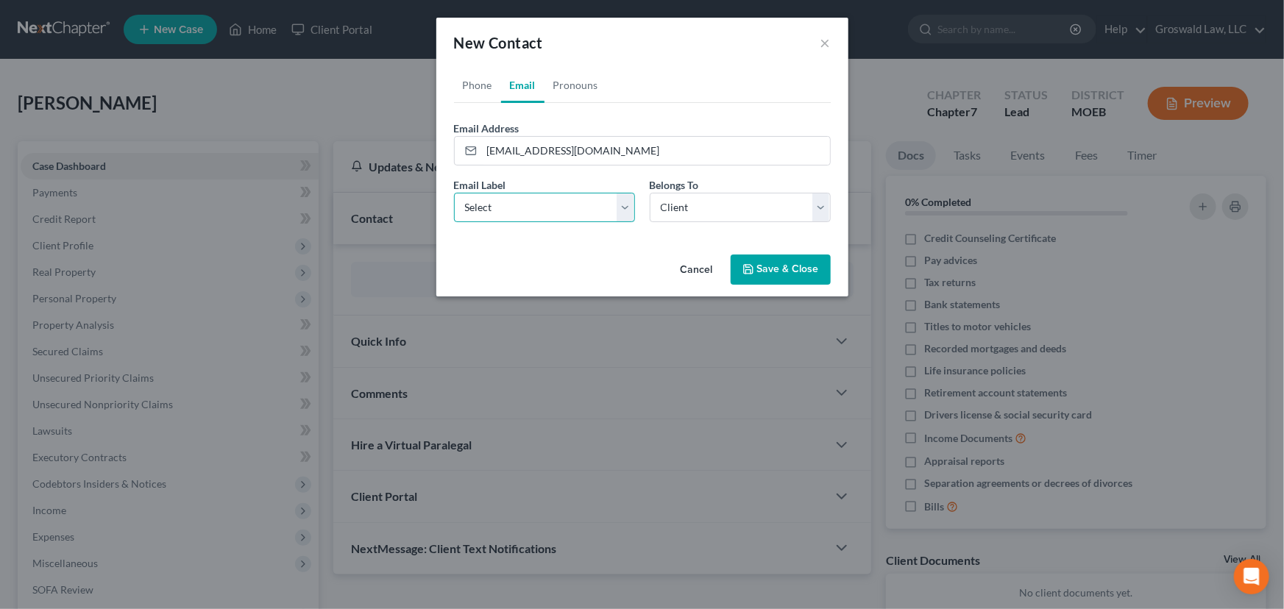
select select "0"
click at [454, 193] on select "Select Home Work Other" at bounding box center [544, 207] width 181 height 29
click at [802, 274] on button "Save & Close" at bounding box center [780, 270] width 100 height 31
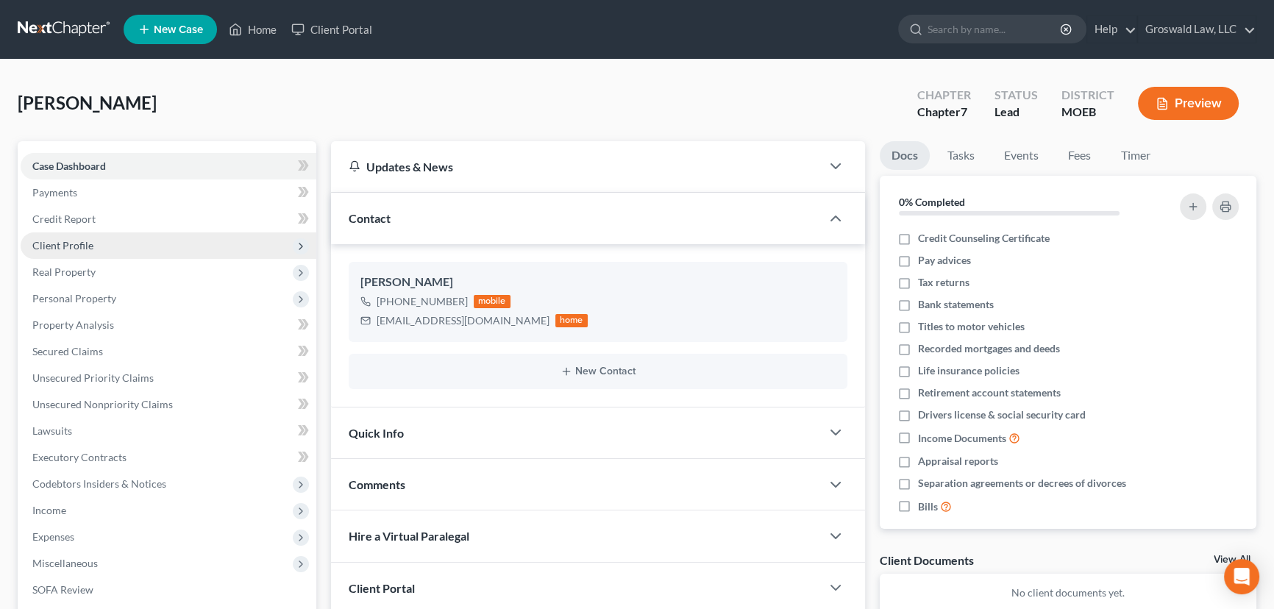
click at [96, 242] on span "Client Profile" at bounding box center [169, 245] width 296 height 26
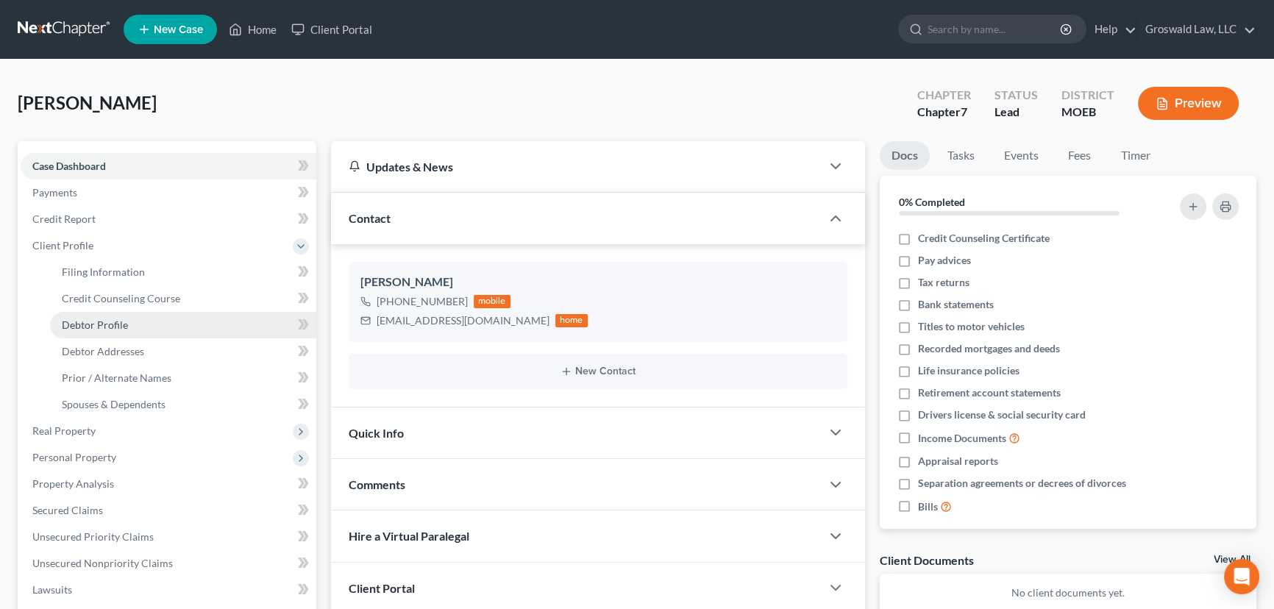
click at [126, 318] on span "Debtor Profile" at bounding box center [95, 324] width 66 height 13
select select "0"
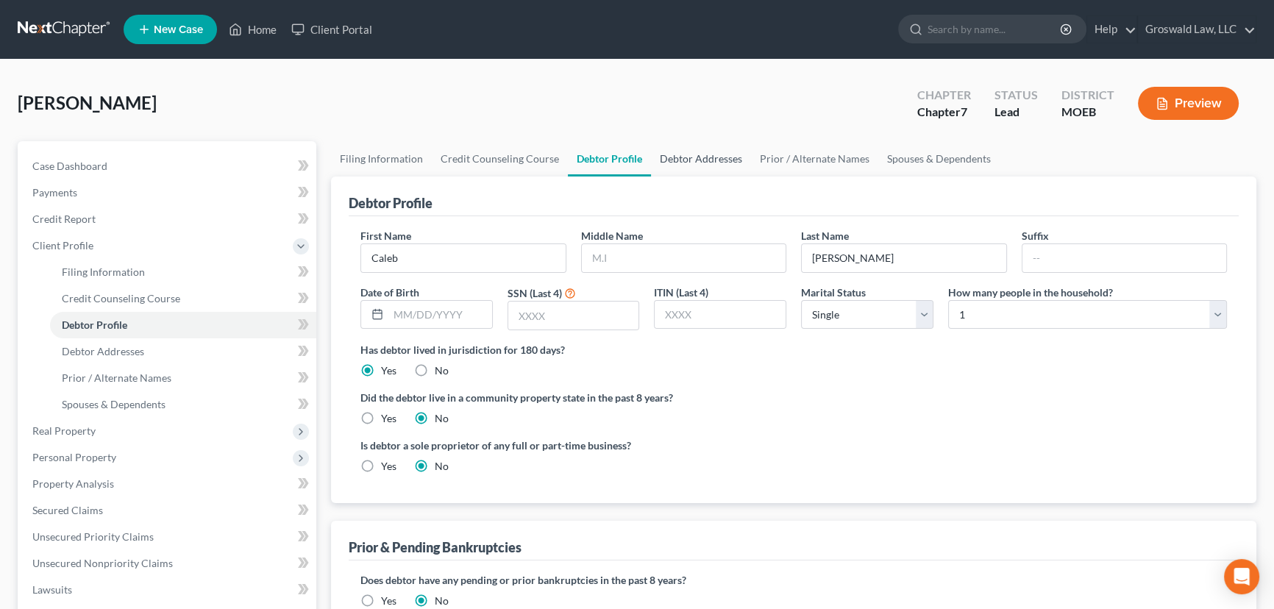
click at [680, 154] on link "Debtor Addresses" at bounding box center [701, 158] width 100 height 35
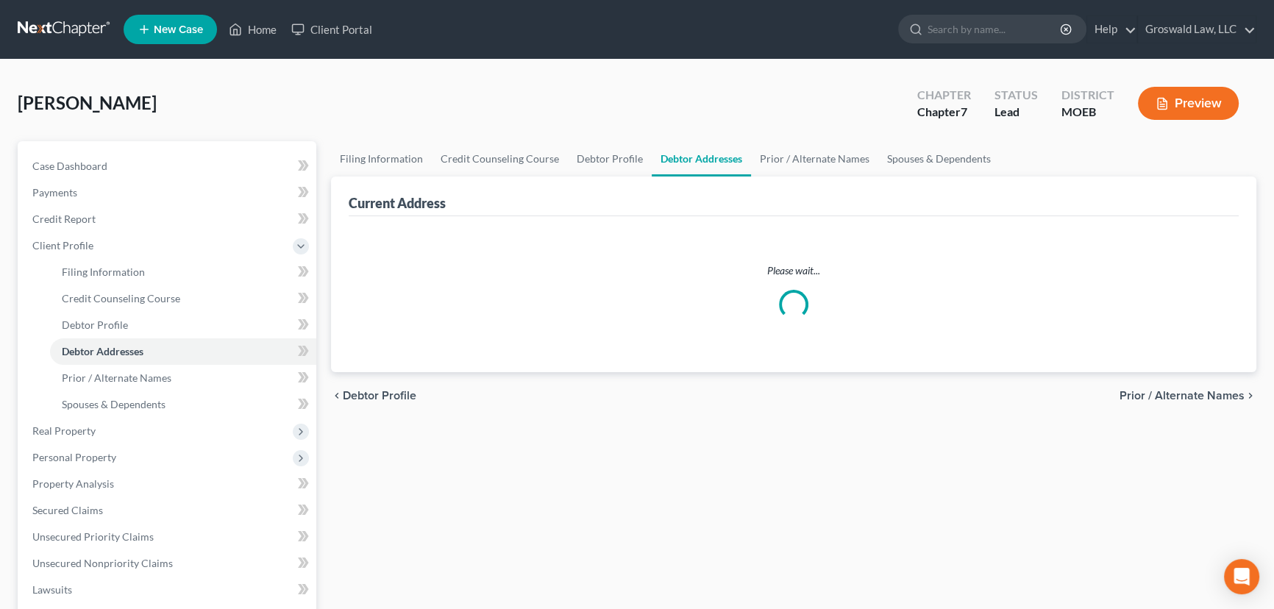
select select "0"
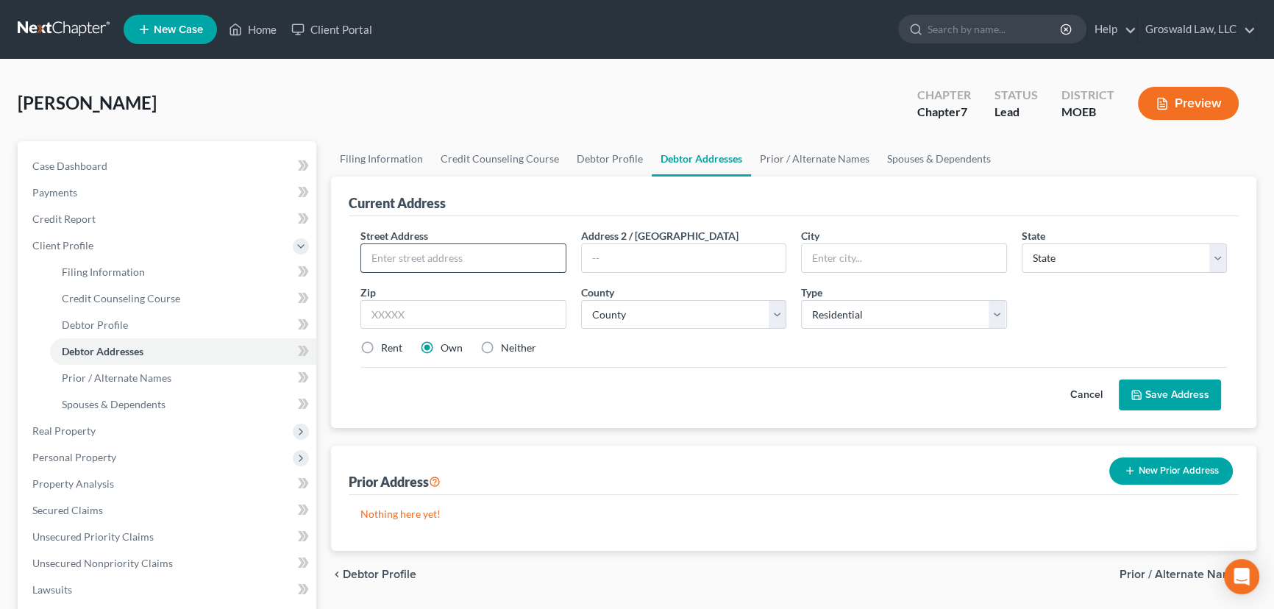
click at [388, 260] on input "text" at bounding box center [463, 258] width 204 height 28
type input "2"
type input "4627 Rosa Avenue"
click at [456, 318] on input "text" at bounding box center [463, 314] width 206 height 29
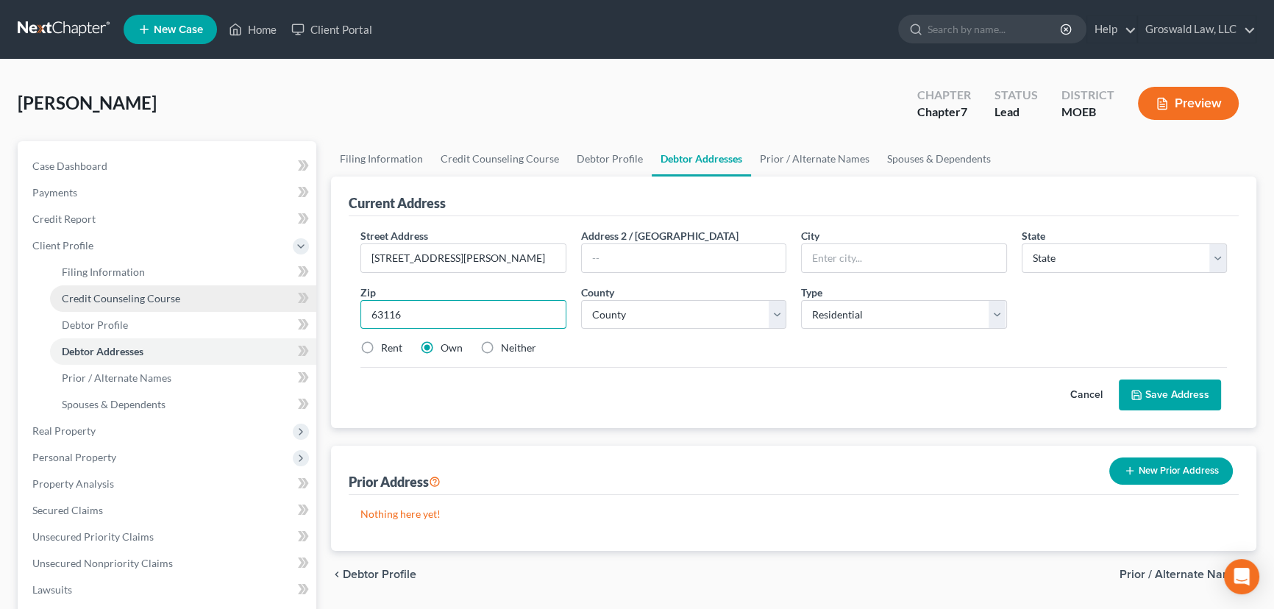
type input "63116"
type input "Saint Louis"
select select "26"
select select "101"
click at [381, 346] on label "Rent" at bounding box center [391, 348] width 21 height 15
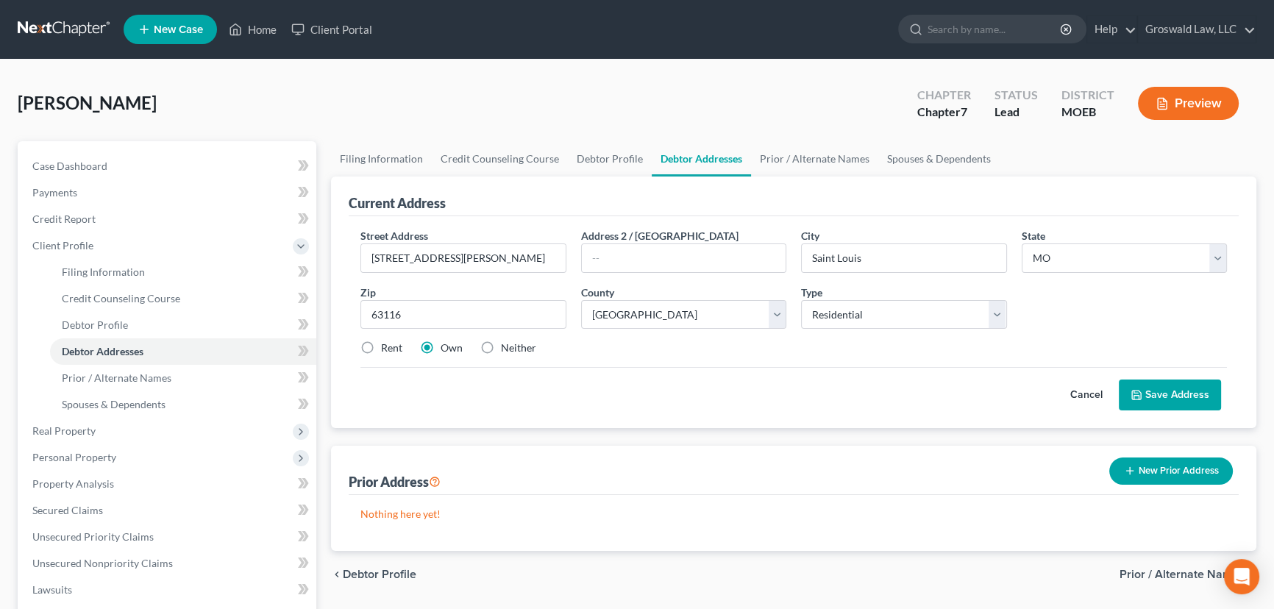
click at [387, 346] on input "Rent" at bounding box center [392, 346] width 10 height 10
radio input "true"
click at [1115, 388] on button "Save Address" at bounding box center [1170, 395] width 102 height 31
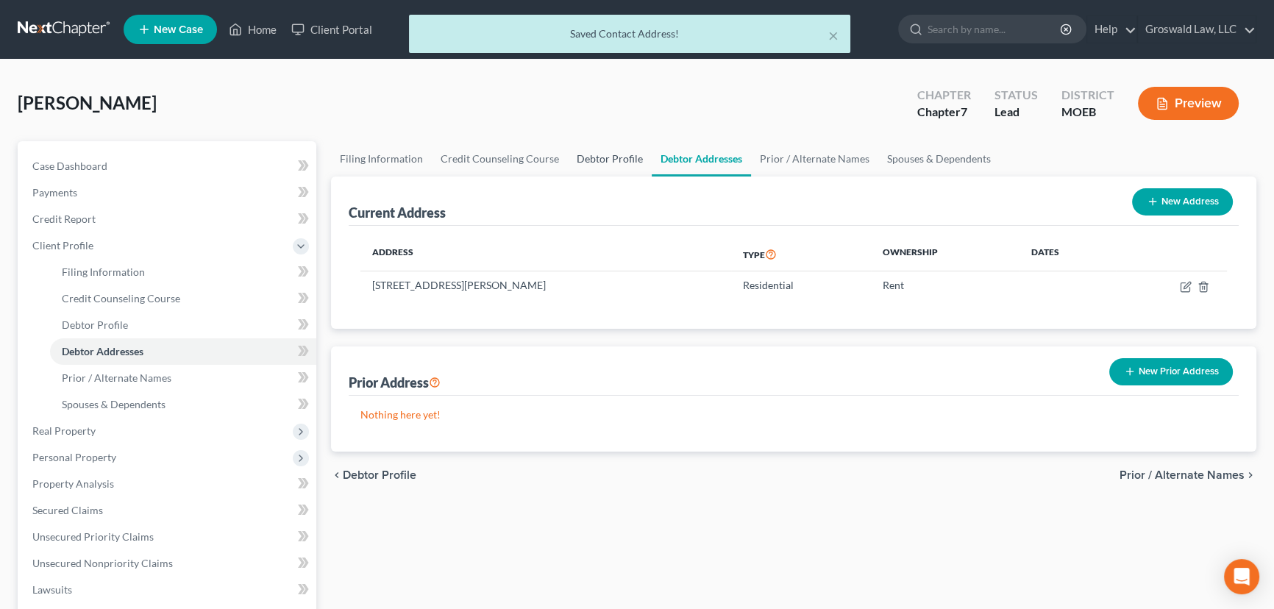
click at [596, 162] on link "Debtor Profile" at bounding box center [610, 158] width 84 height 35
select select "0"
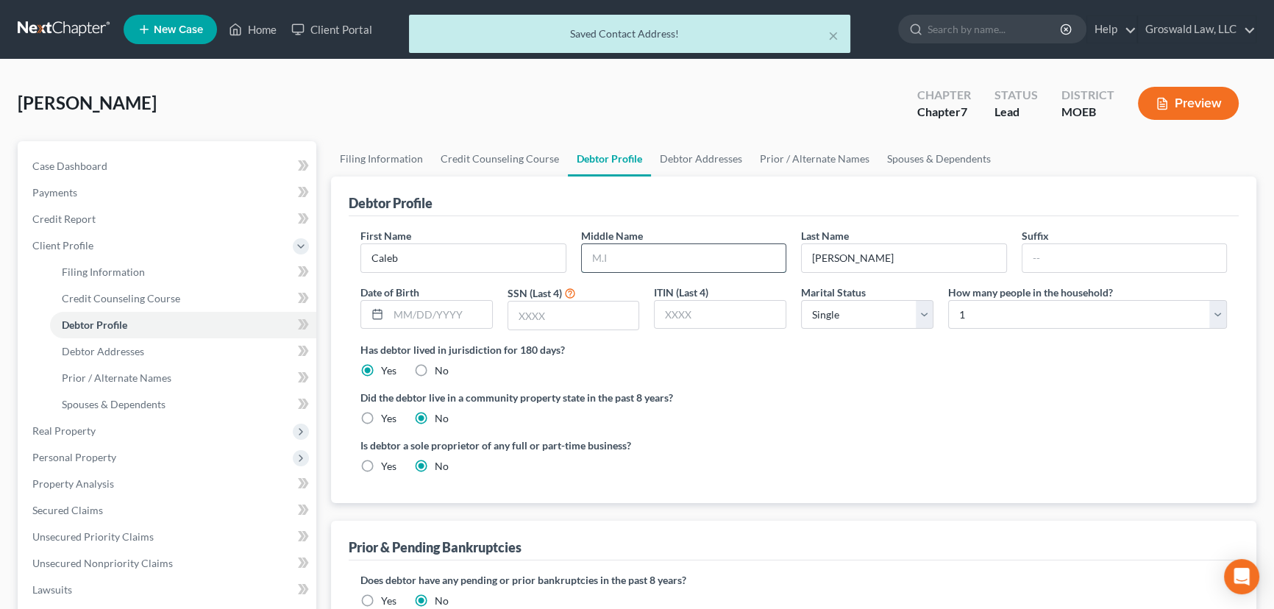
click at [720, 263] on input "text" at bounding box center [684, 258] width 204 height 28
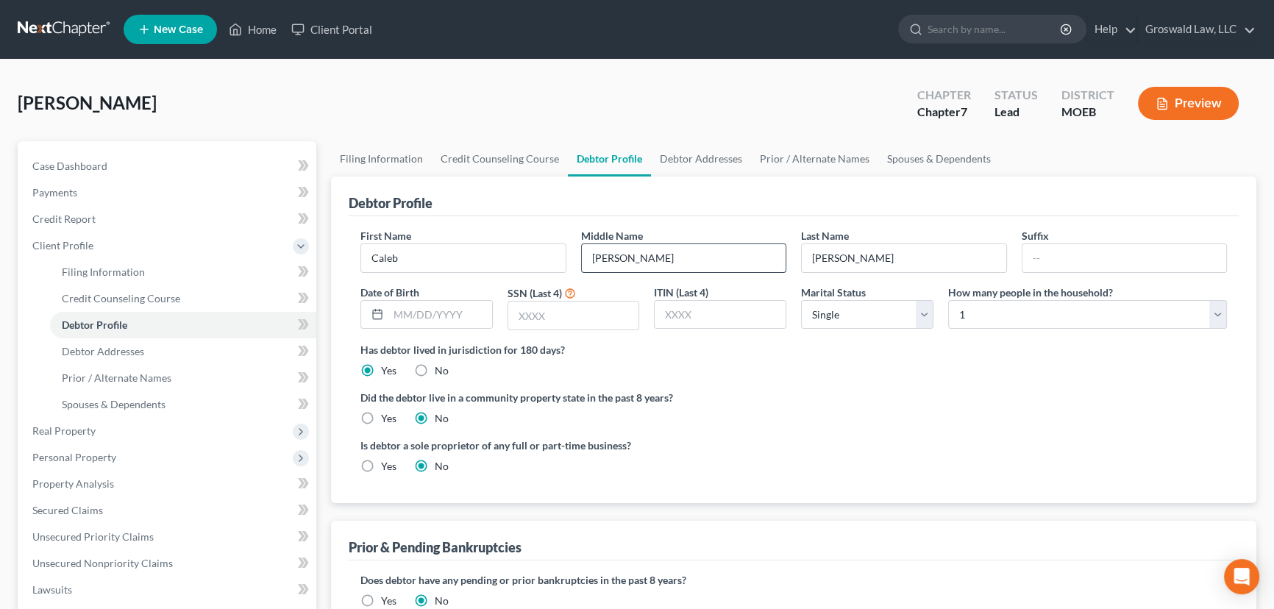
type input "Ryan"
type input "12/03/2002"
type input "0134"
click at [1054, 469] on div "Is debtor a sole proprietor of any full or part-time business? Yes No" at bounding box center [793, 462] width 881 height 48
click at [916, 163] on link "Spouses & Dependents" at bounding box center [938, 158] width 121 height 35
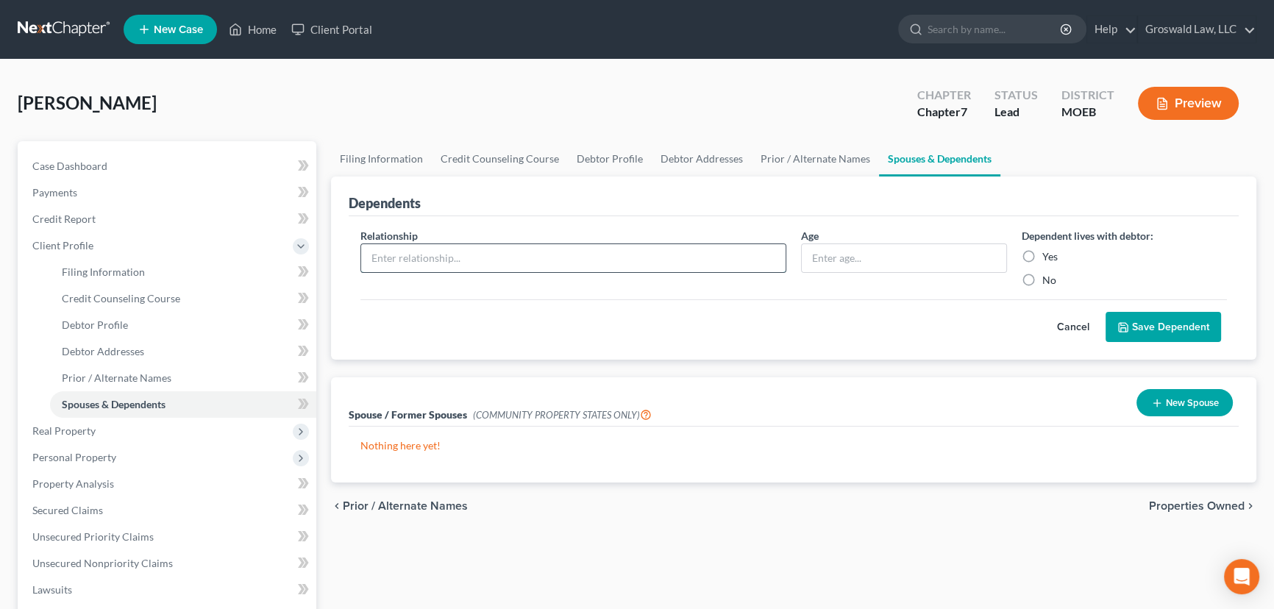
click at [458, 263] on input "text" at bounding box center [573, 258] width 424 height 28
type input "child"
type input "4"
click at [1042, 257] on label "Yes" at bounding box center [1049, 256] width 15 height 15
click at [1048, 257] on input "Yes" at bounding box center [1053, 254] width 10 height 10
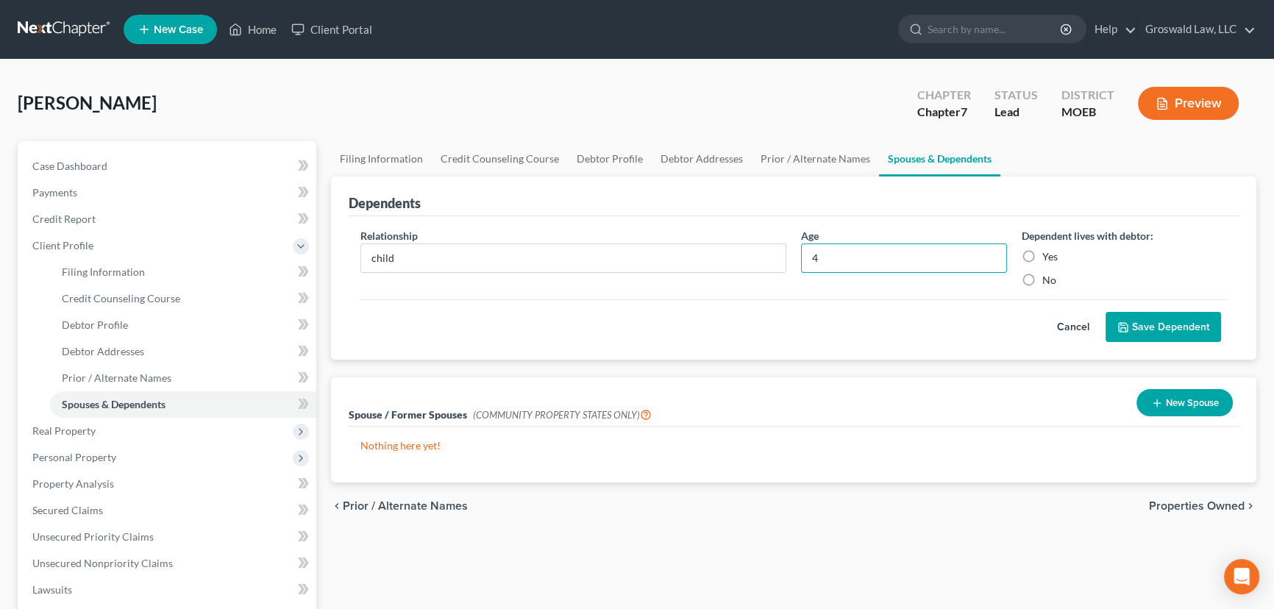
radio input "true"
click at [1115, 316] on button "Save Dependent" at bounding box center [1163, 327] width 115 height 31
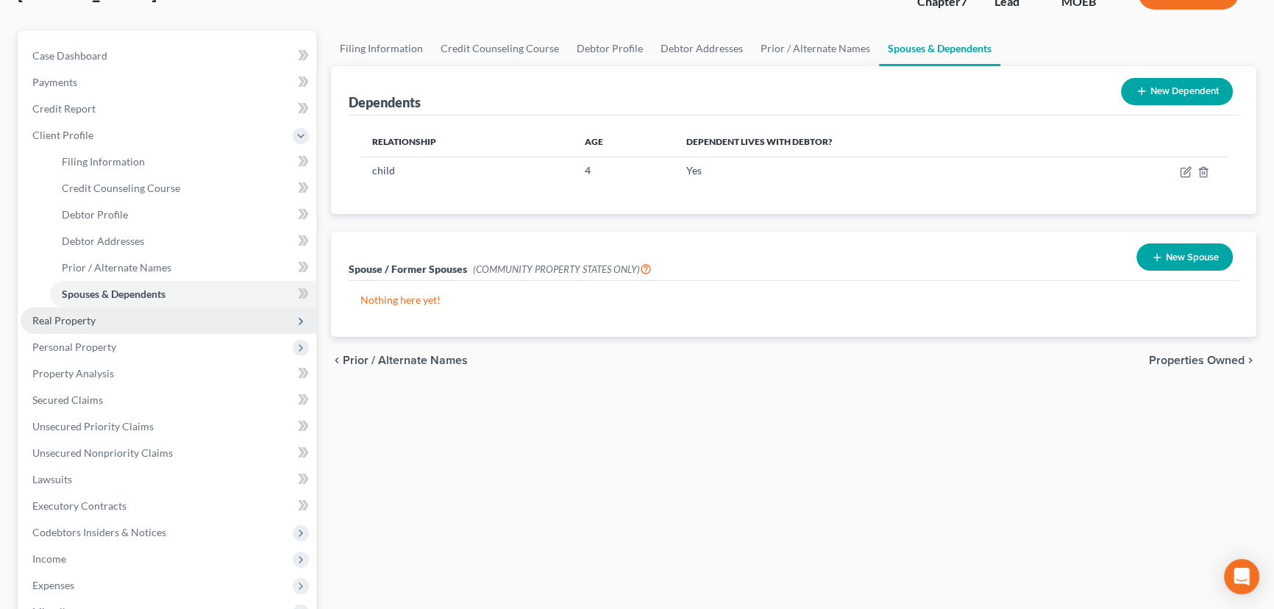
scroll to position [133, 0]
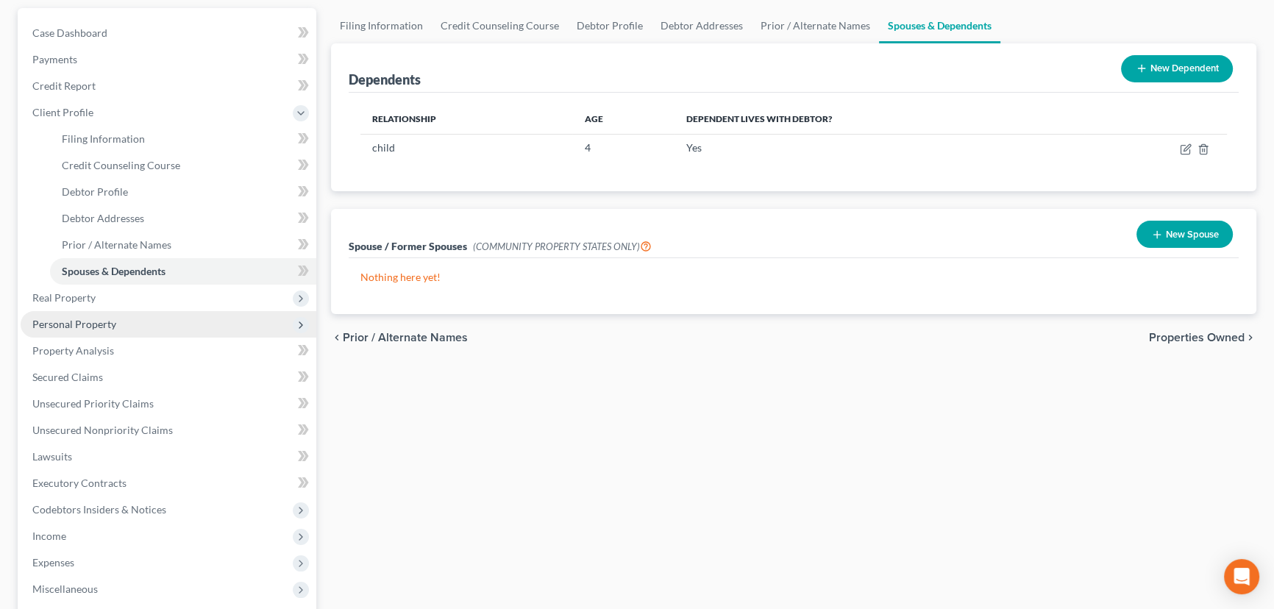
click at [101, 318] on span "Personal Property" at bounding box center [74, 324] width 84 height 13
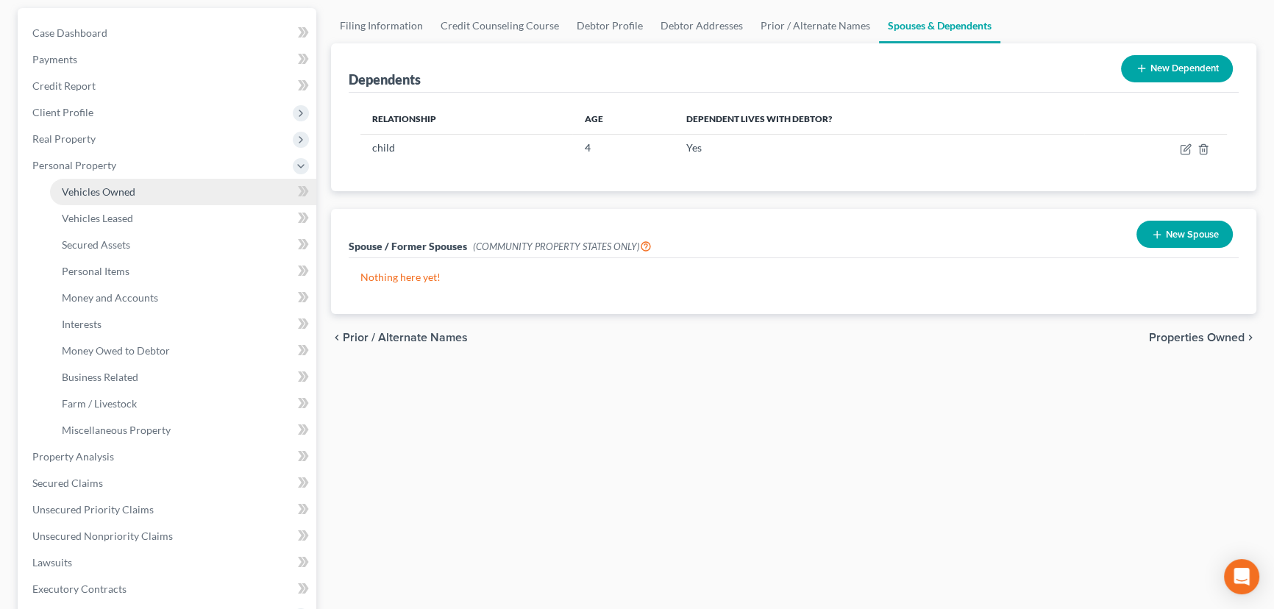
click at [111, 195] on span "Vehicles Owned" at bounding box center [99, 191] width 74 height 13
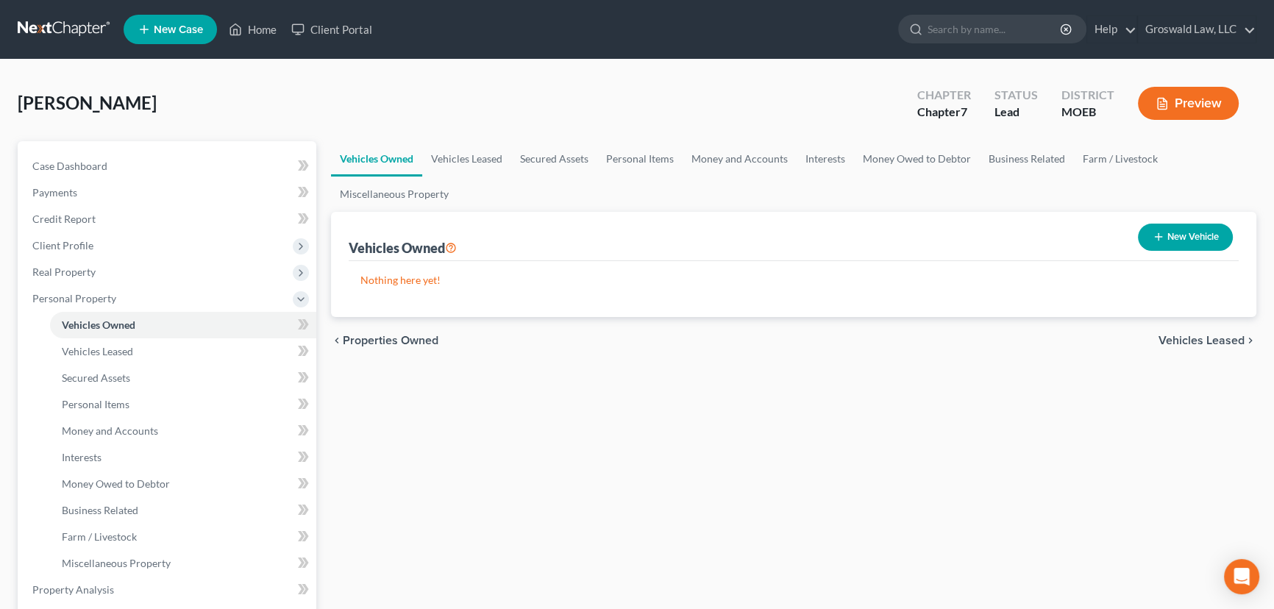
click at [1115, 236] on button "New Vehicle" at bounding box center [1185, 237] width 95 height 27
select select "0"
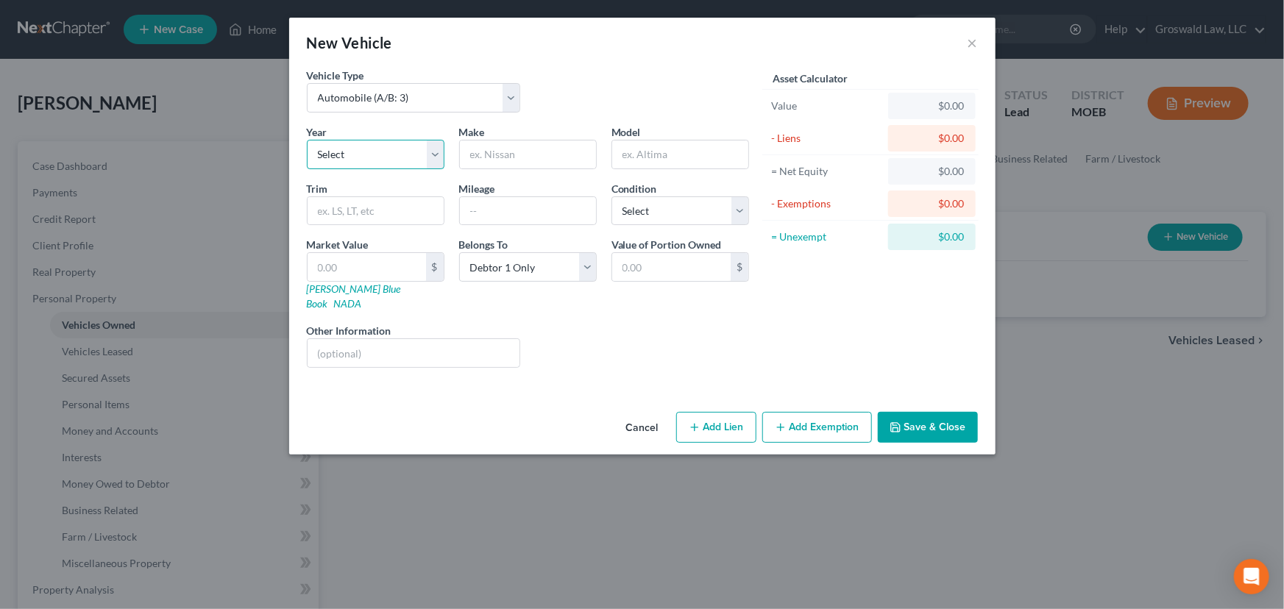
click at [411, 154] on select "Select 2026 2025 2024 2023 2022 2021 2020 2019 2018 2017 2016 2015 2014 2013 20…" at bounding box center [376, 154] width 138 height 29
select select "8"
click at [307, 140] on select "Select 2026 2025 2024 2023 2022 2021 2020 2019 2018 2017 2016 2015 2014 2013 20…" at bounding box center [376, 154] width 138 height 29
click at [530, 156] on input "text" at bounding box center [528, 154] width 136 height 28
type input "Ford"
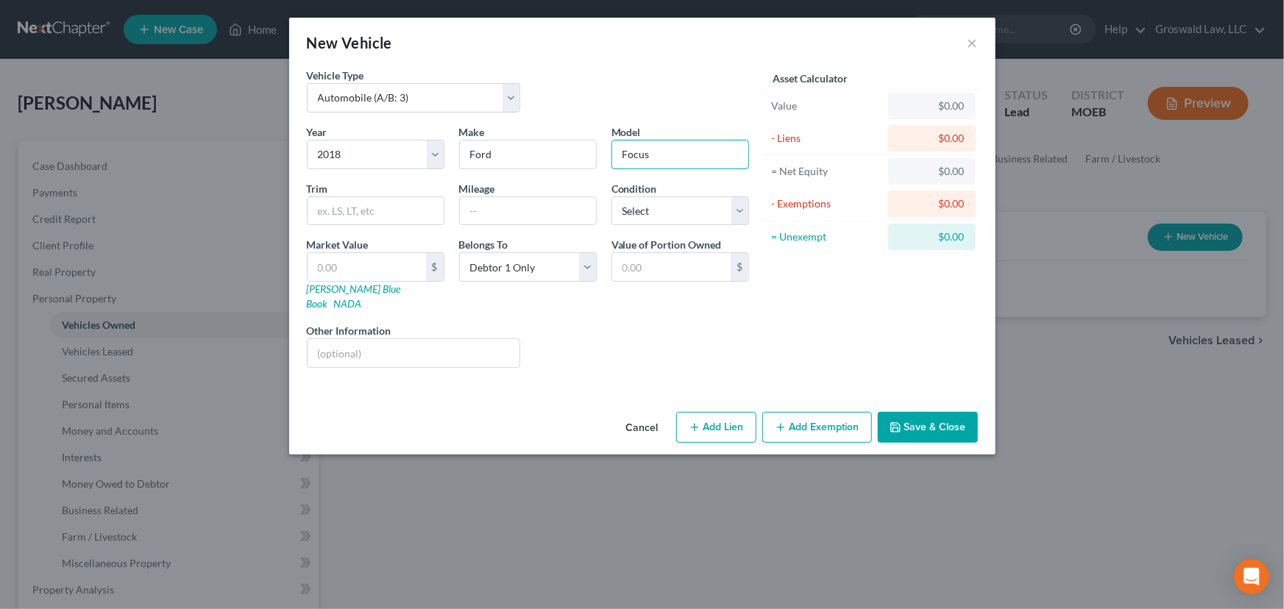
type input "Focus"
click at [698, 421] on icon "button" at bounding box center [694, 427] width 12 height 12
select select "0"
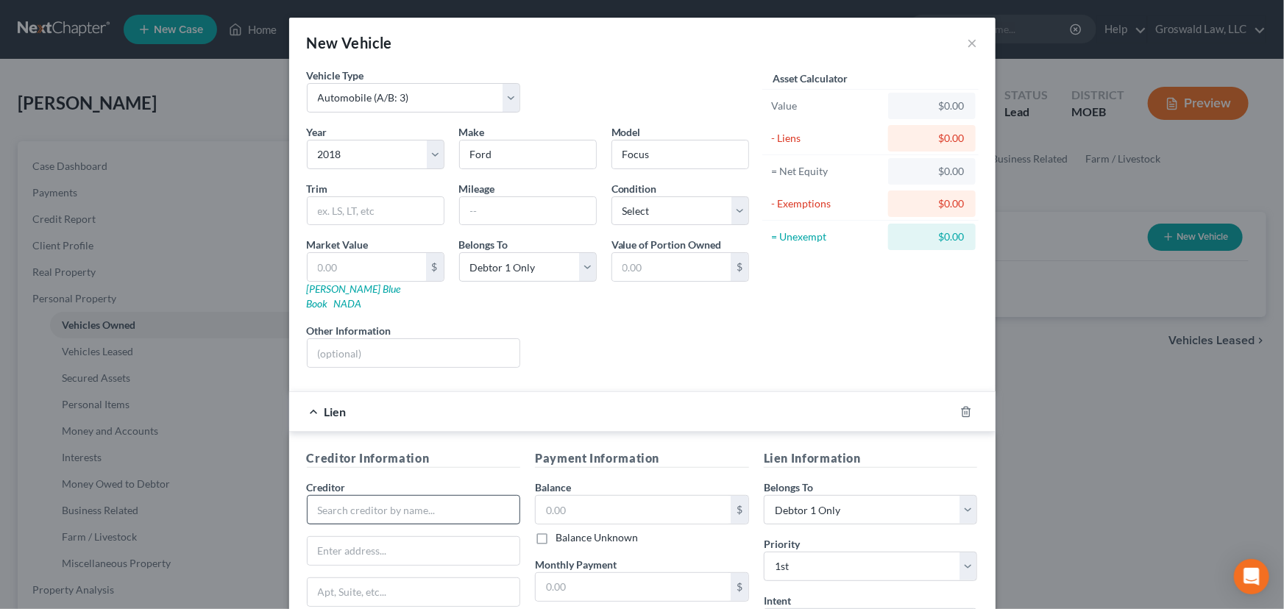
click at [360, 484] on div "Creditor *" at bounding box center [414, 502] width 214 height 45
click at [357, 495] on input "text" at bounding box center [414, 509] width 214 height 29
type input "Affordable Auto Credit"
click at [706, 353] on div "Year Select 2026 2025 2024 2023 2022 2021 2020 2019 2018 2017 2016 2015 2014 20…" at bounding box center [527, 251] width 457 height 255
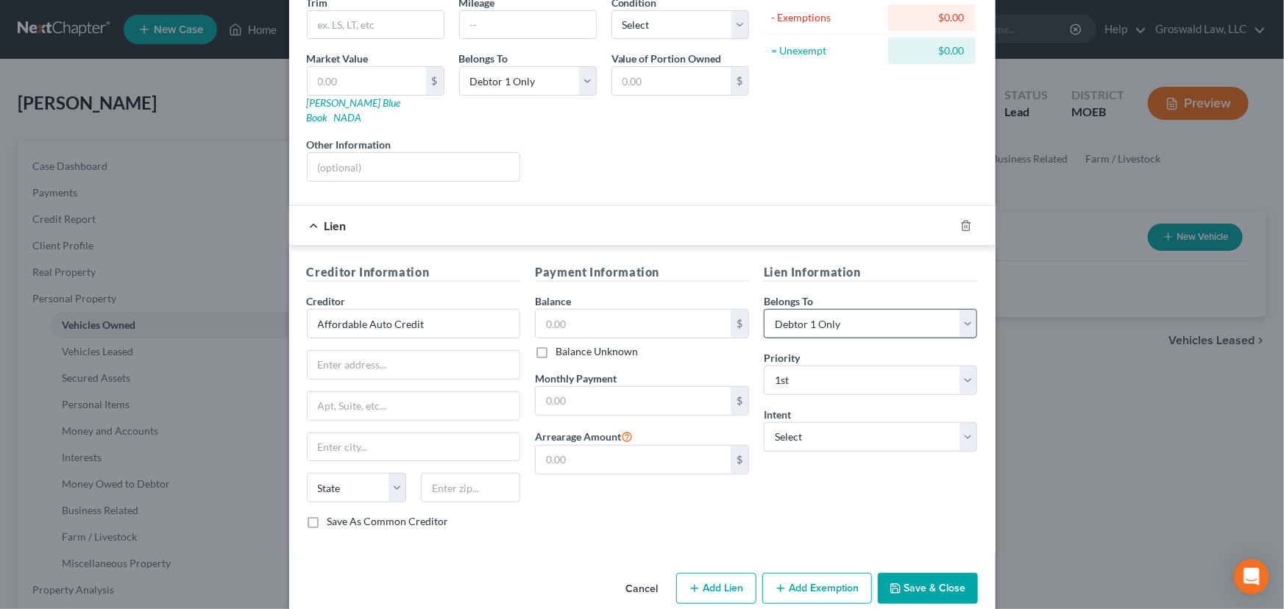
scroll to position [193, 0]
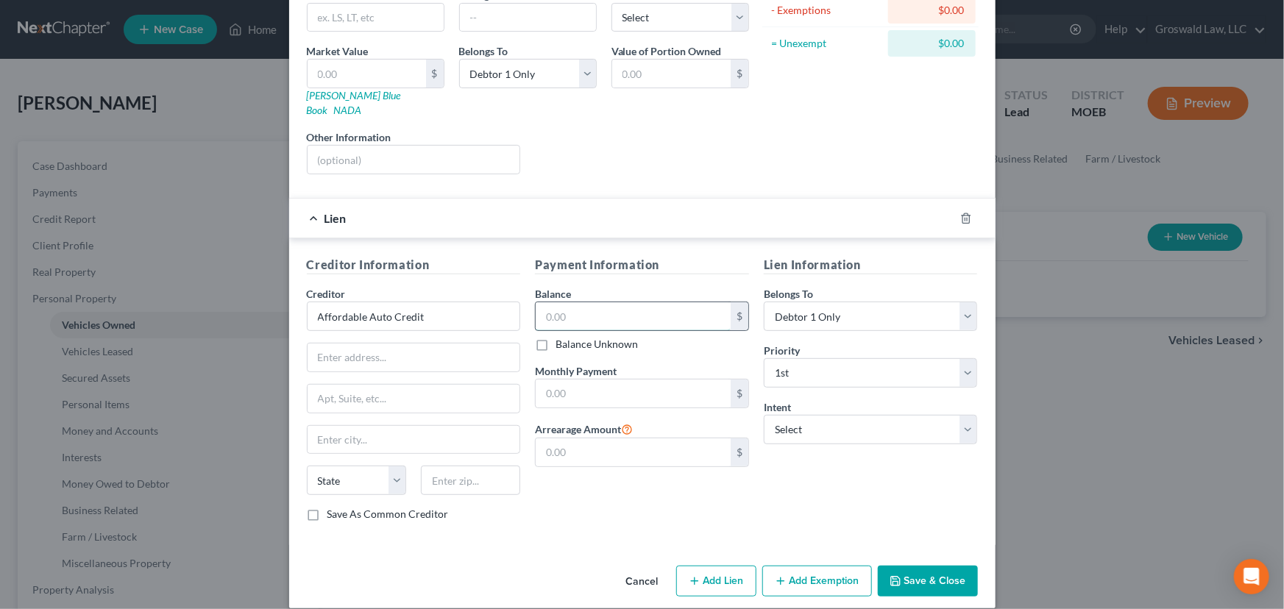
click at [563, 302] on input "text" at bounding box center [632, 316] width 195 height 28
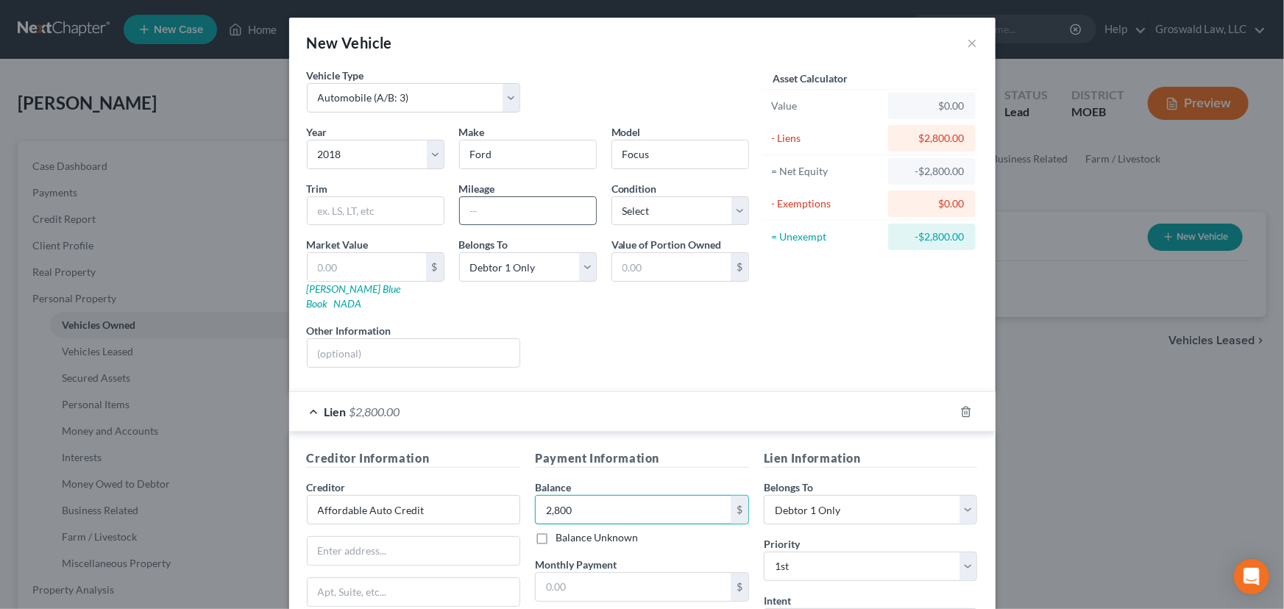
type input "2,800"
click at [527, 216] on input "text" at bounding box center [528, 211] width 136 height 28
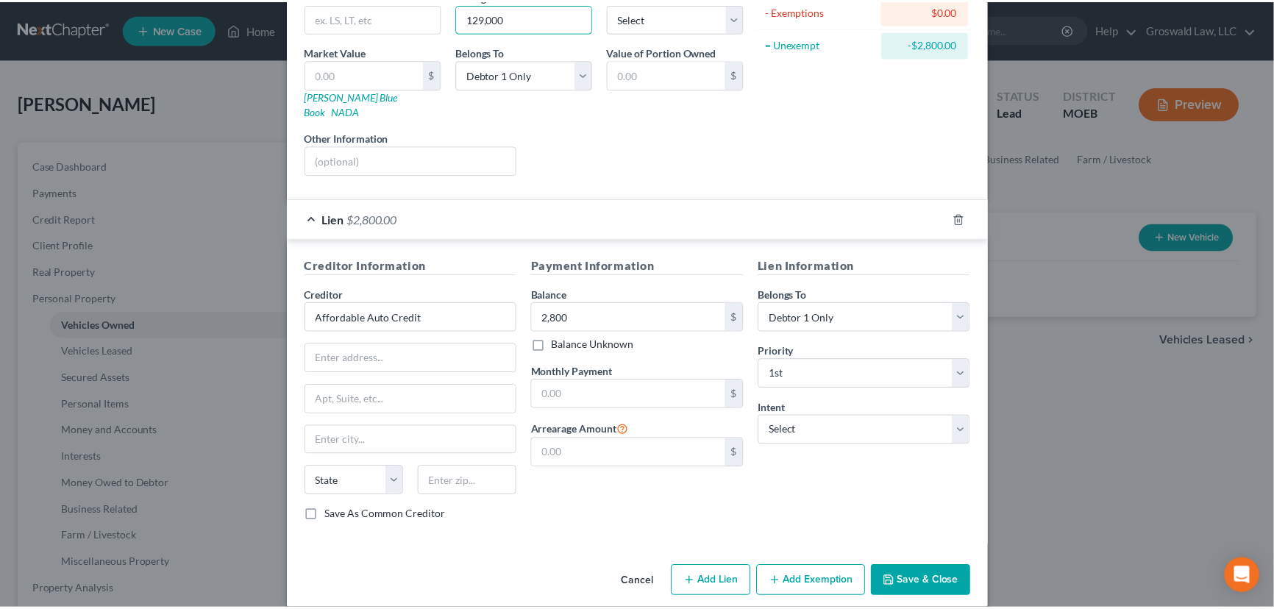
scroll to position [193, 0]
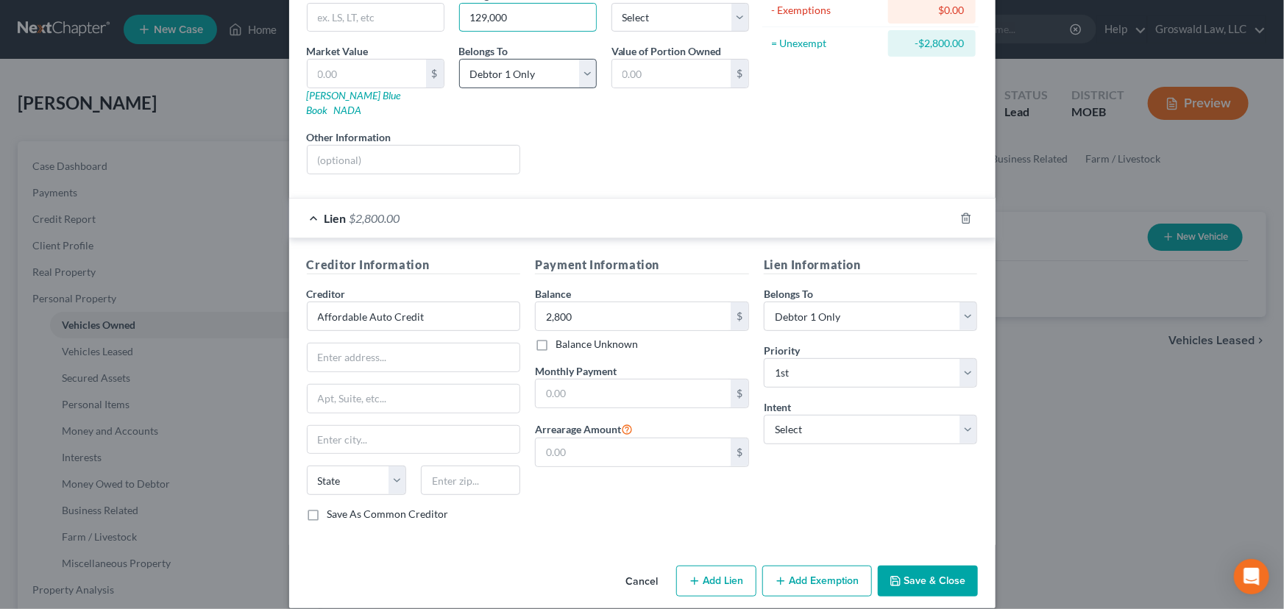
type input "129,000"
click at [520, 72] on select "Select Debtor 1 Only Debtor 2 Only Debtor 1 And Debtor 2 Only At Least One Of T…" at bounding box center [528, 73] width 138 height 29
click at [459, 59] on select "Select Debtor 1 Only Debtor 2 Only Debtor 1 And Debtor 2 Only At Least One Of T…" at bounding box center [528, 73] width 138 height 29
click at [909, 542] on button "Save & Close" at bounding box center [928, 581] width 100 height 31
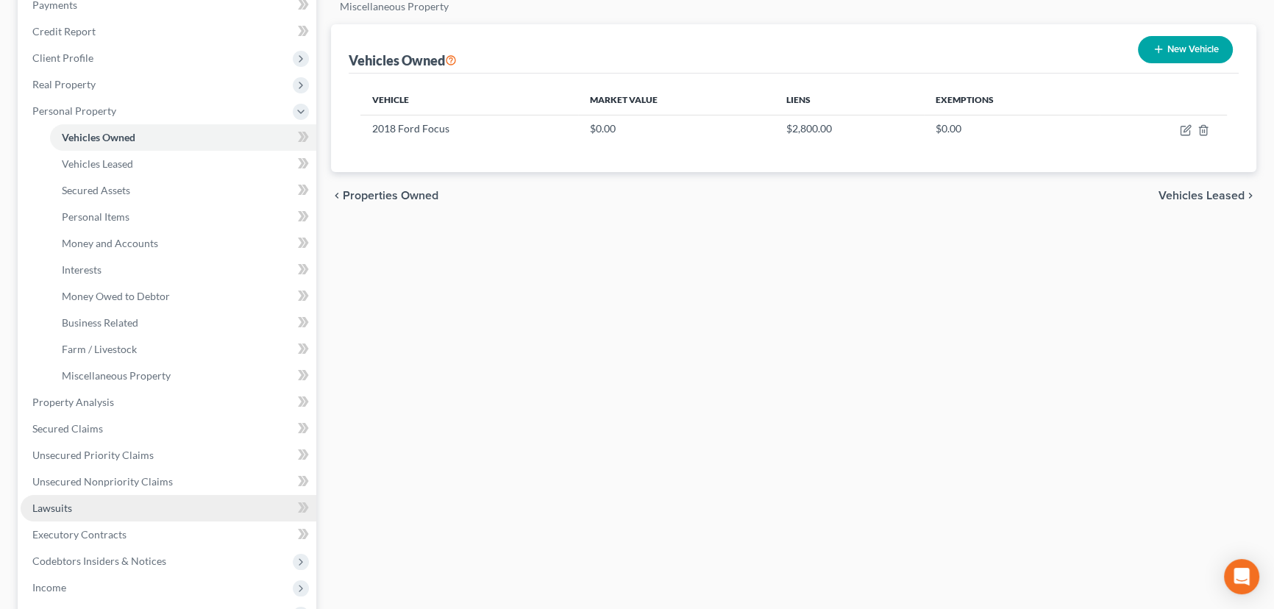
scroll to position [267, 0]
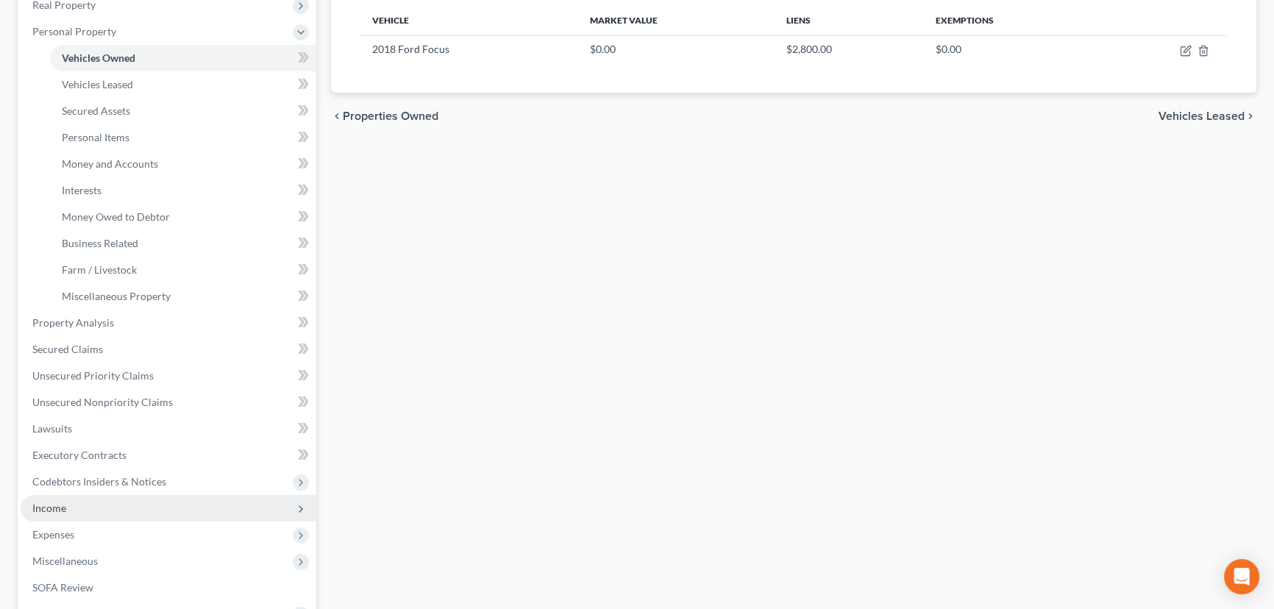
click at [60, 510] on span "Income" at bounding box center [49, 508] width 34 height 13
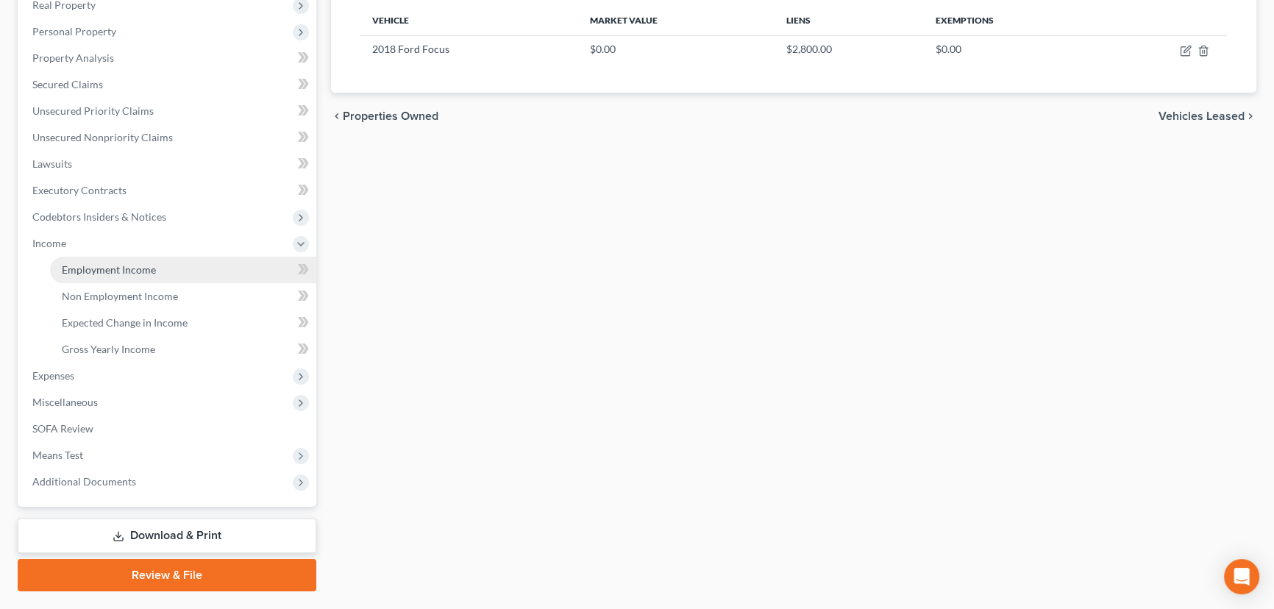
click at [134, 263] on span "Employment Income" at bounding box center [109, 269] width 94 height 13
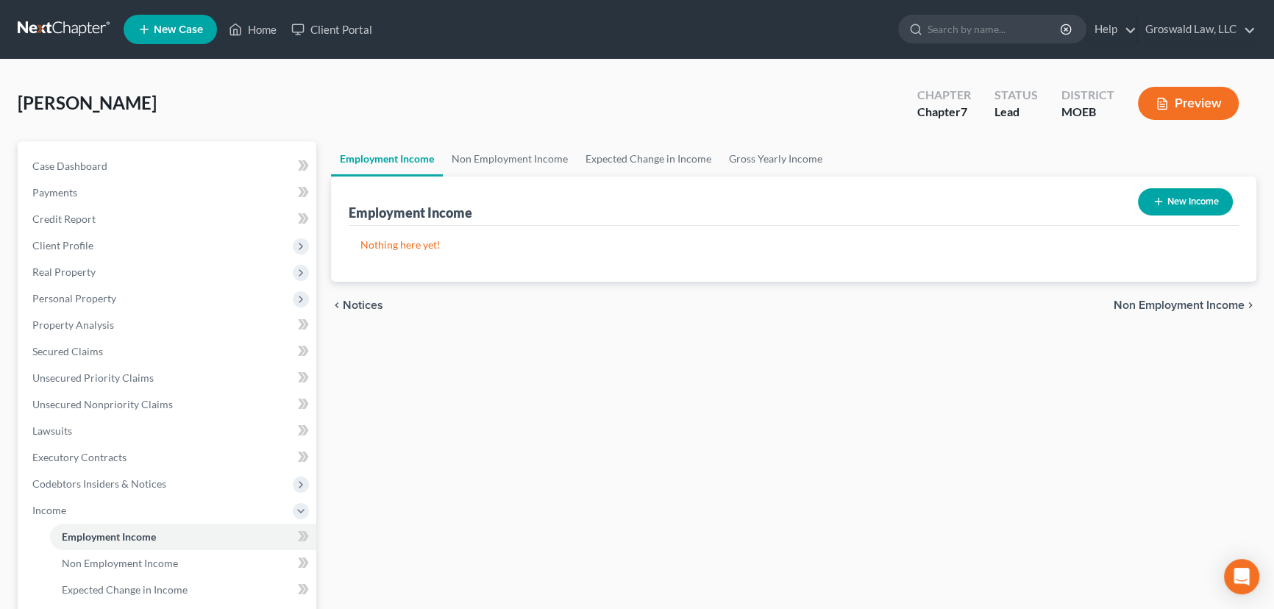
click at [1115, 206] on button "New Income" at bounding box center [1185, 201] width 95 height 27
select select "0"
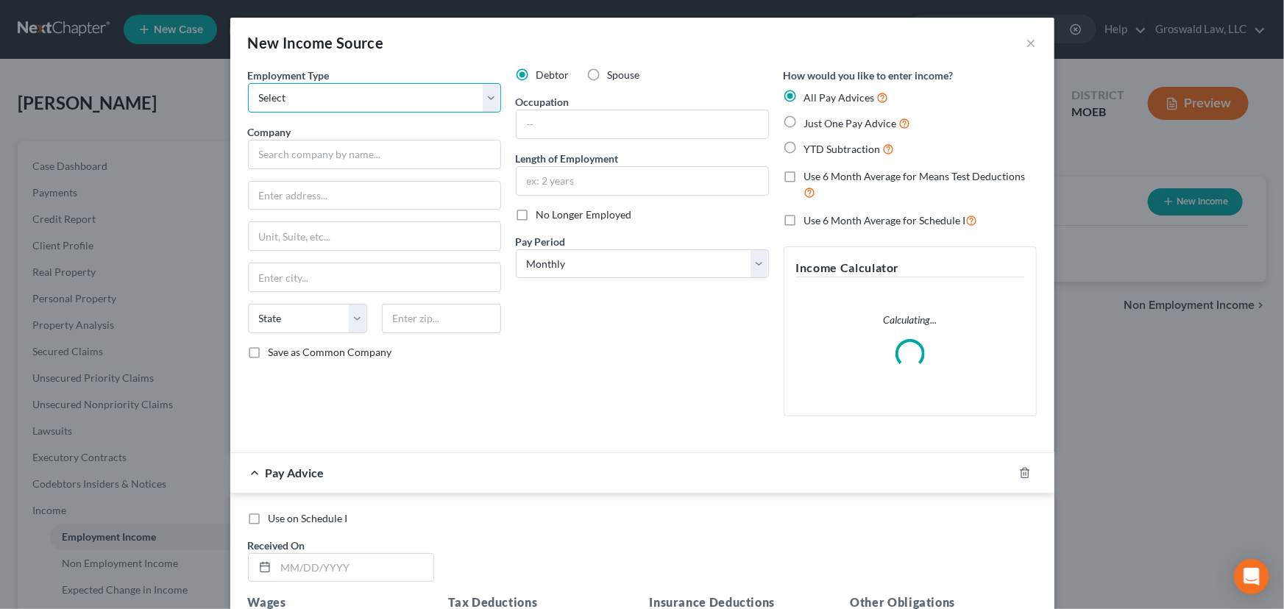
click at [324, 104] on select "Select Full or Part Time Employment Self Employment" at bounding box center [374, 97] width 253 height 29
select select "0"
click at [248, 83] on select "Select Full or Part Time Employment Self Employment" at bounding box center [374, 97] width 253 height 29
click at [302, 160] on input "text" at bounding box center [374, 154] width 253 height 29
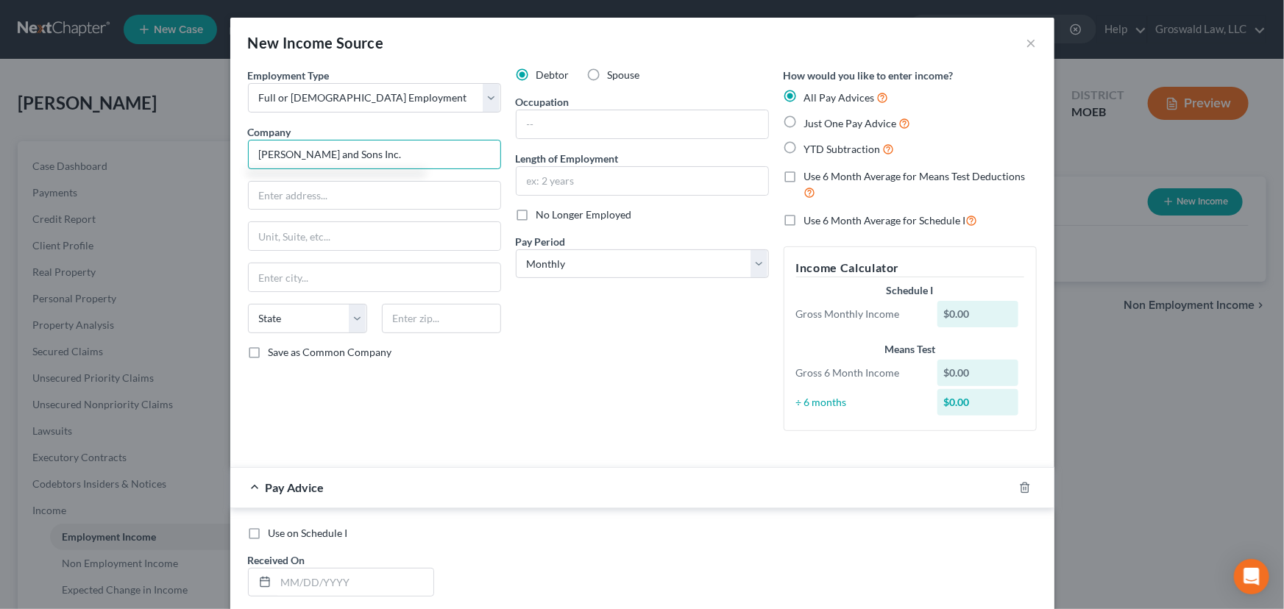
type input "Fred M Luth and Sons Inc."
click at [663, 176] on input "text" at bounding box center [642, 181] width 252 height 28
type input "2021 to present"
click at [565, 118] on input "text" at bounding box center [642, 124] width 252 height 28
type input "Laborer"
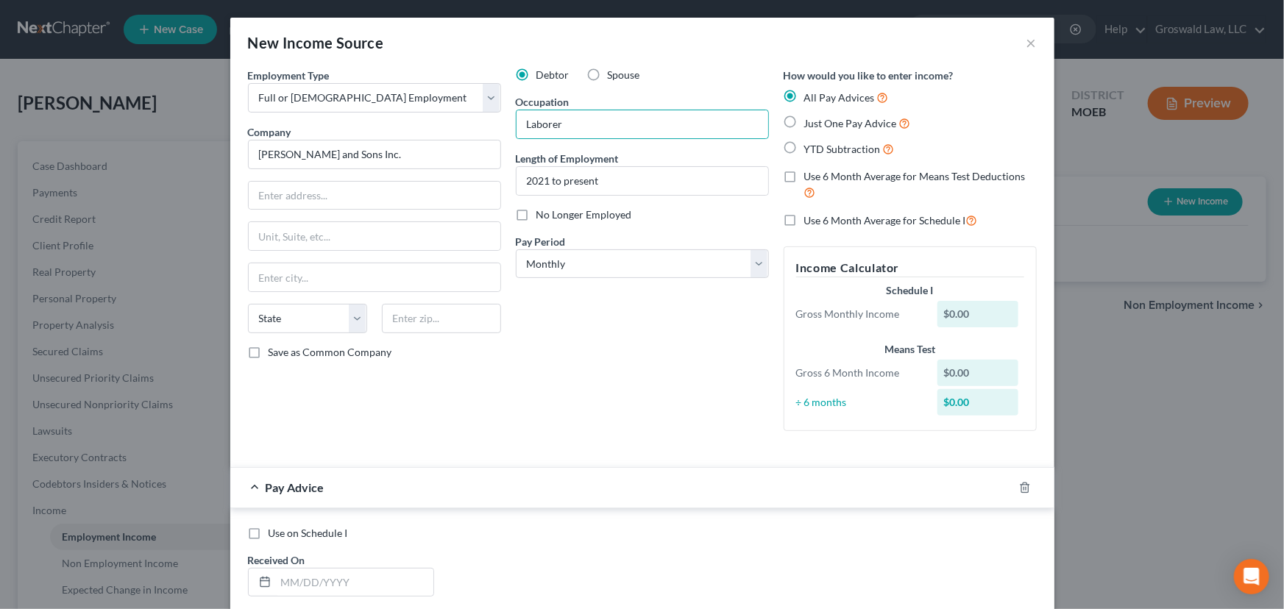
click at [620, 385] on div "Debtor Spouse Occupation Laborer Length of Employment 2021 to present No Longer…" at bounding box center [642, 255] width 268 height 375
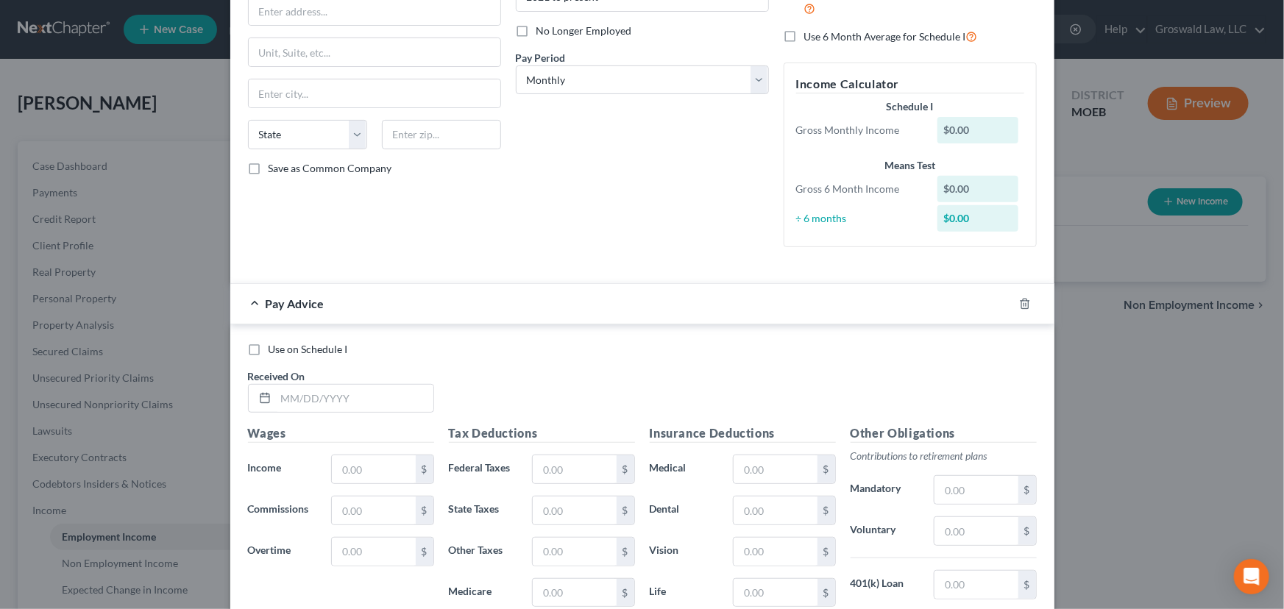
scroll to position [200, 0]
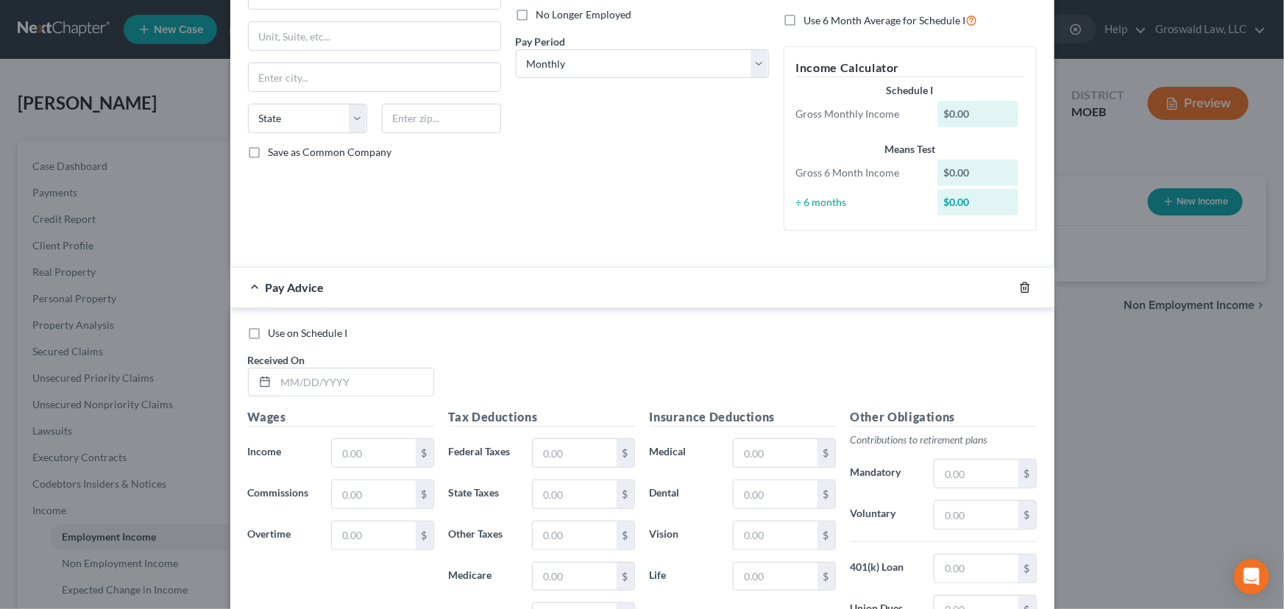
click at [1019, 291] on icon "button" at bounding box center [1025, 288] width 12 height 12
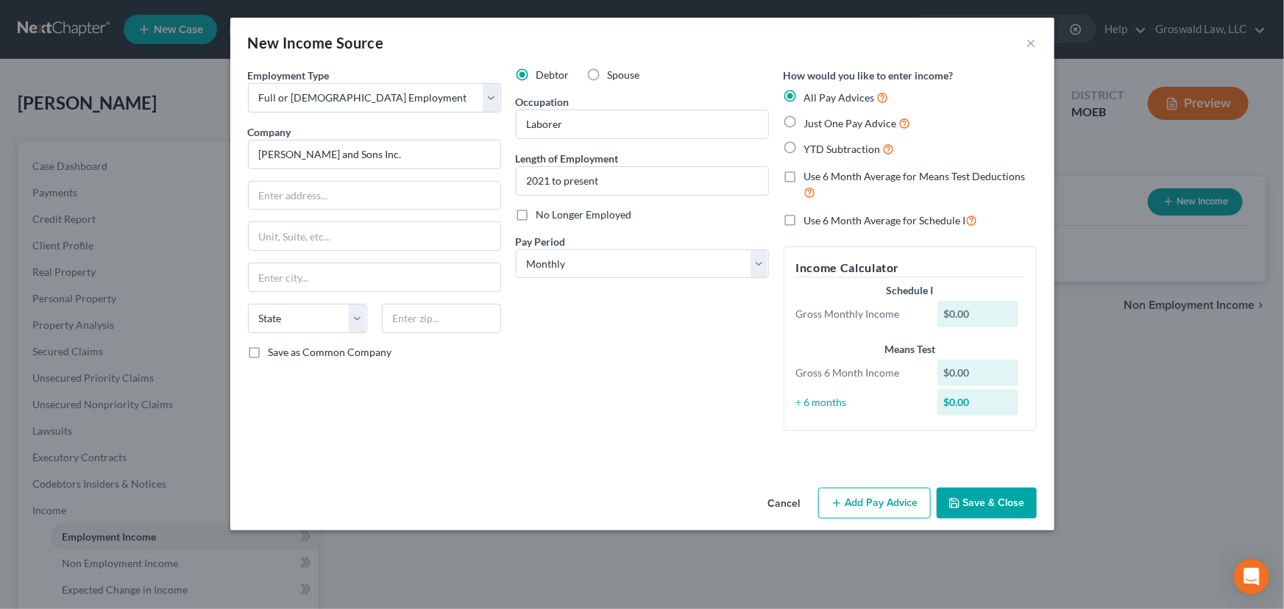
scroll to position [0, 0]
click at [981, 492] on button "Save & Close" at bounding box center [986, 503] width 100 height 31
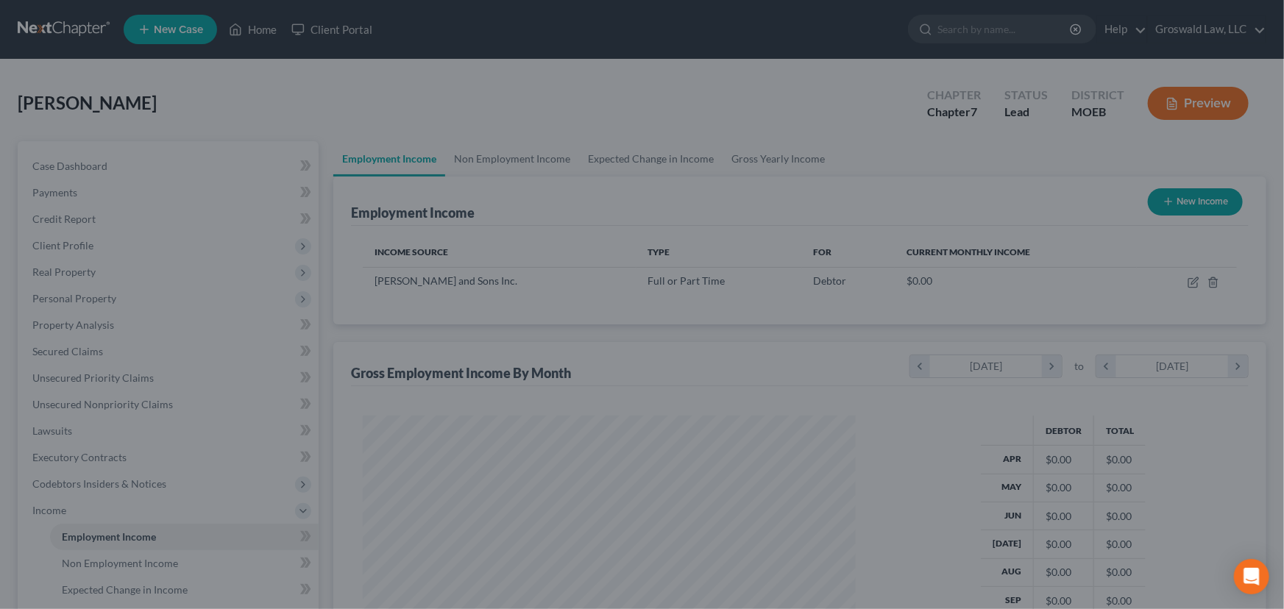
scroll to position [735292, 735033]
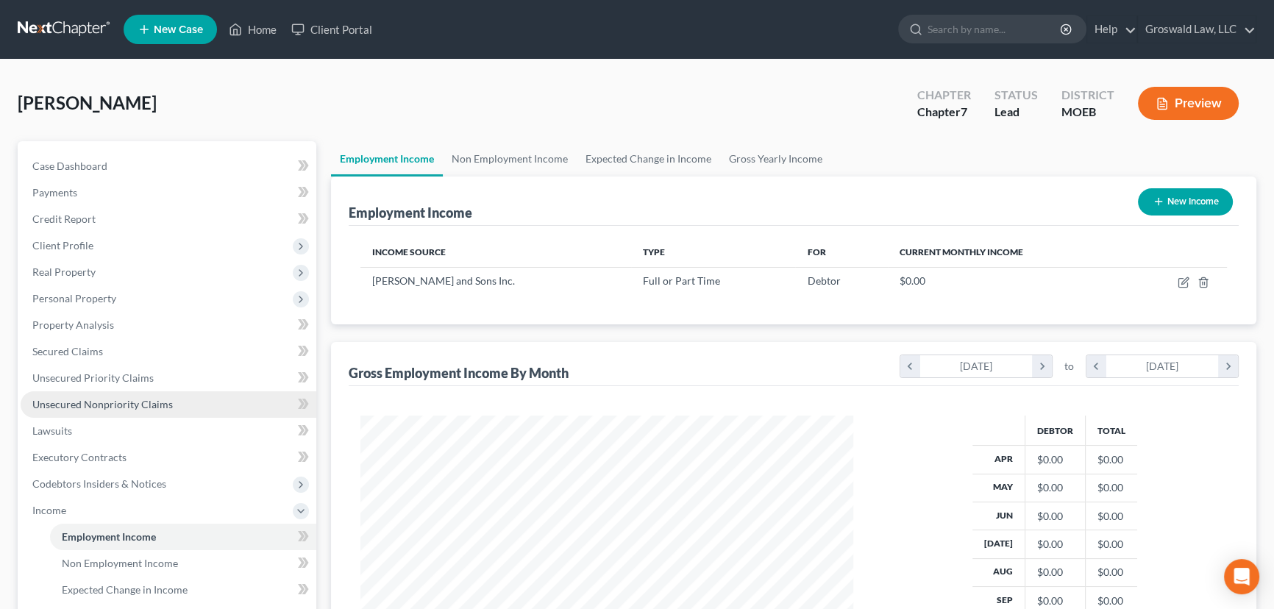
click at [195, 396] on link "Unsecured Nonpriority Claims" at bounding box center [169, 404] width 296 height 26
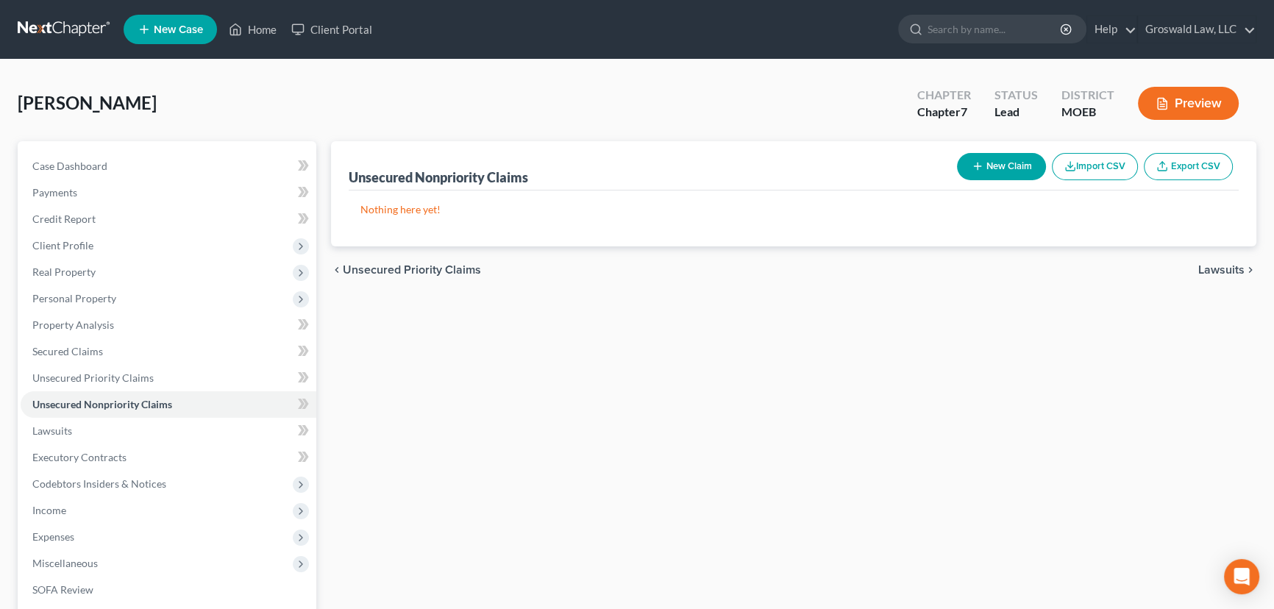
click at [1005, 166] on button "New Claim" at bounding box center [1001, 166] width 89 height 27
select select "0"
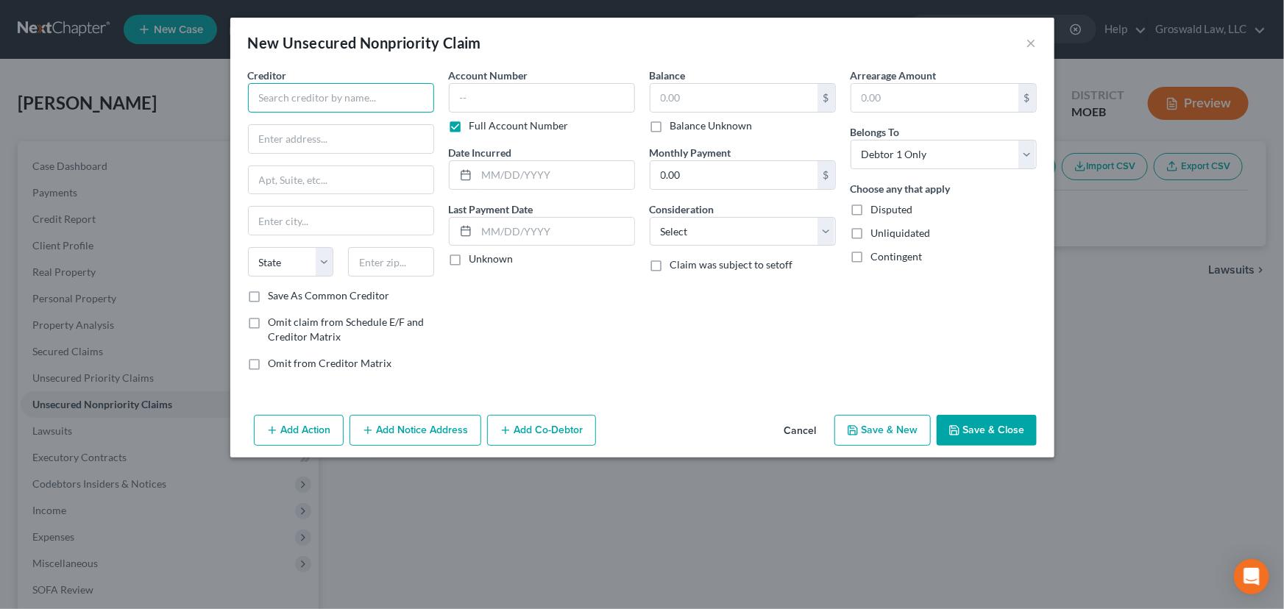
click at [331, 96] on input "text" at bounding box center [341, 97] width 186 height 29
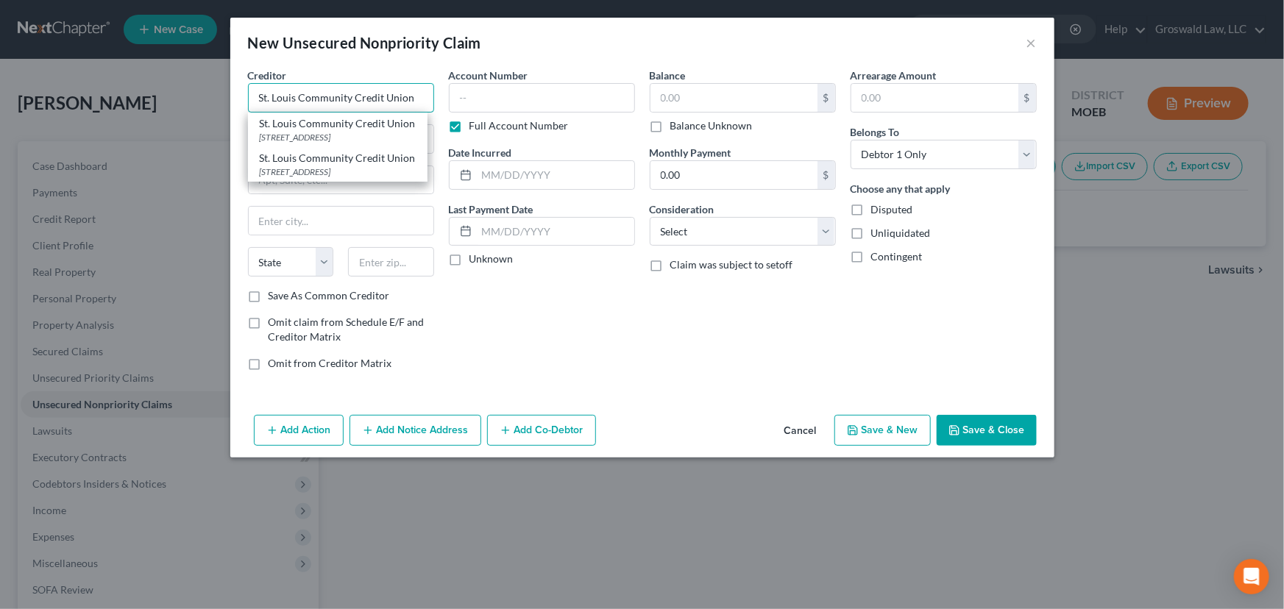
type input "St. Louis Community Credit Union"
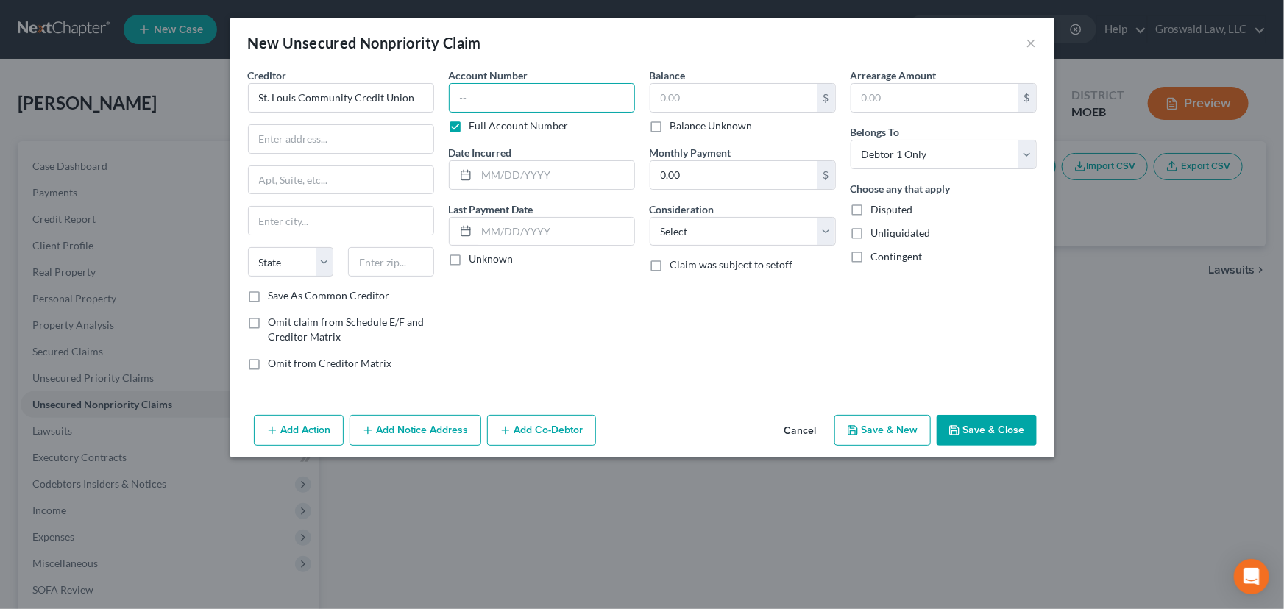
click at [530, 95] on input "text" at bounding box center [542, 97] width 186 height 29
paste input "24SL-AC37401-01"
type input "24SL-AC37401-01"
click at [971, 423] on button "Save & Close" at bounding box center [986, 430] width 100 height 31
type input "0.00"
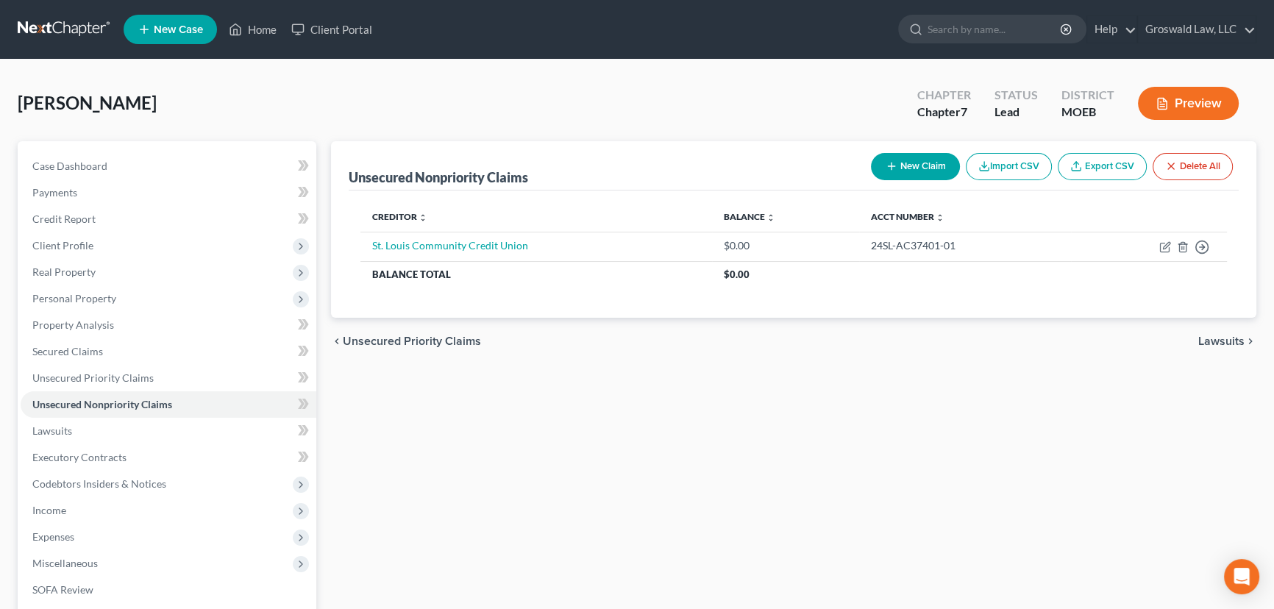
click at [897, 165] on button "New Claim" at bounding box center [915, 166] width 89 height 27
select select "0"
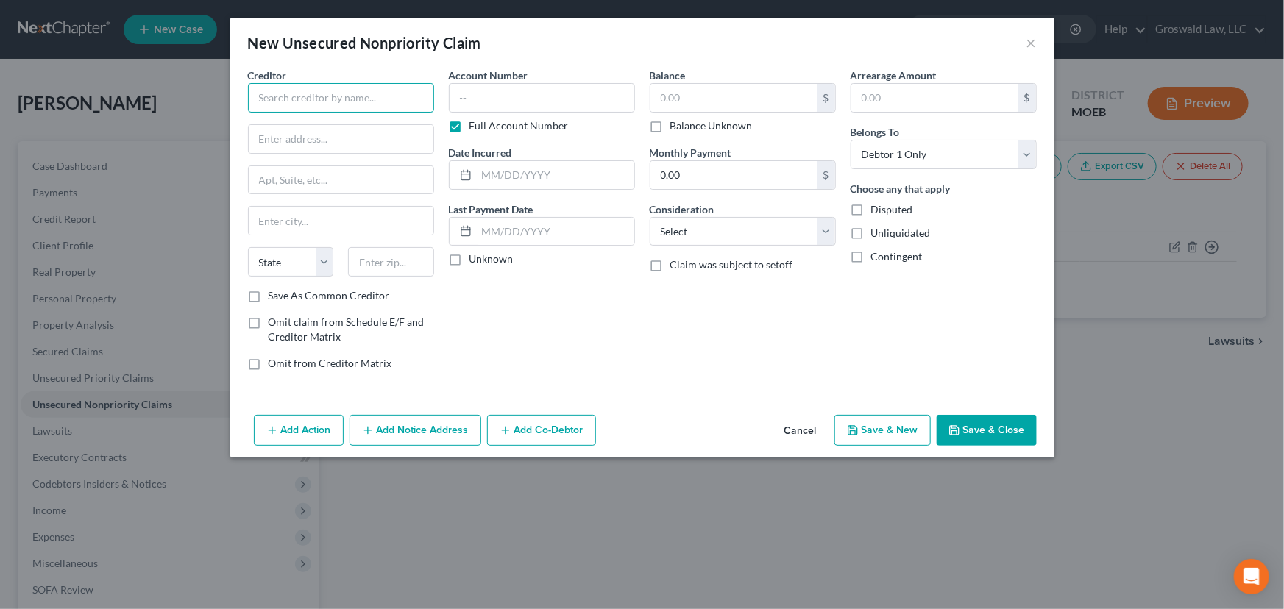
click at [406, 93] on input "text" at bounding box center [341, 97] width 186 height 29
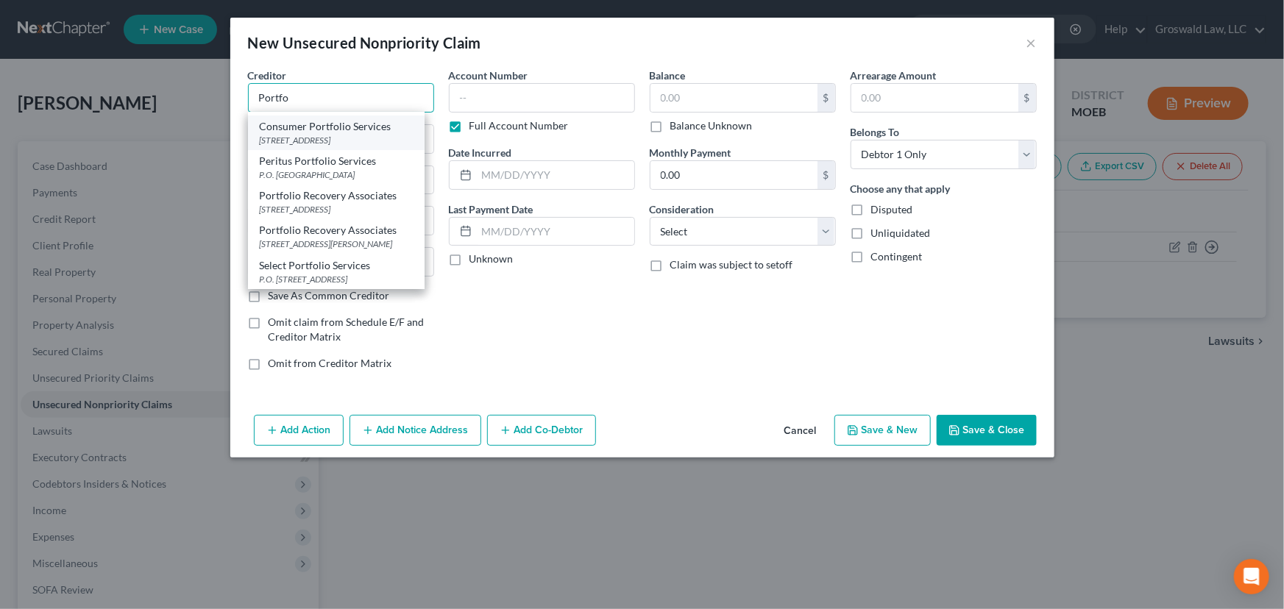
scroll to position [103, 0]
click at [366, 203] on div "120 Corporate Blvd., Suite 100, Norfolk, VA 23502" at bounding box center [336, 209] width 153 height 13
type input "Portfolio Recovery Associates"
type input "120 Corporate Blvd., Suite 100"
type input "Norfolk"
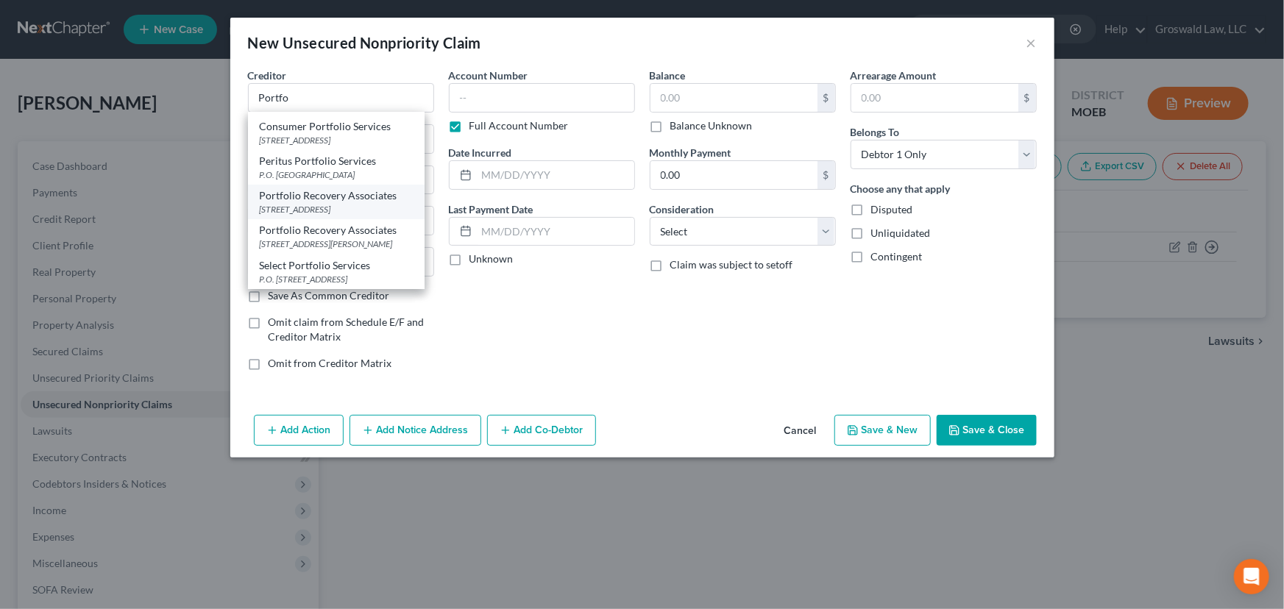
select select "48"
type input "23502"
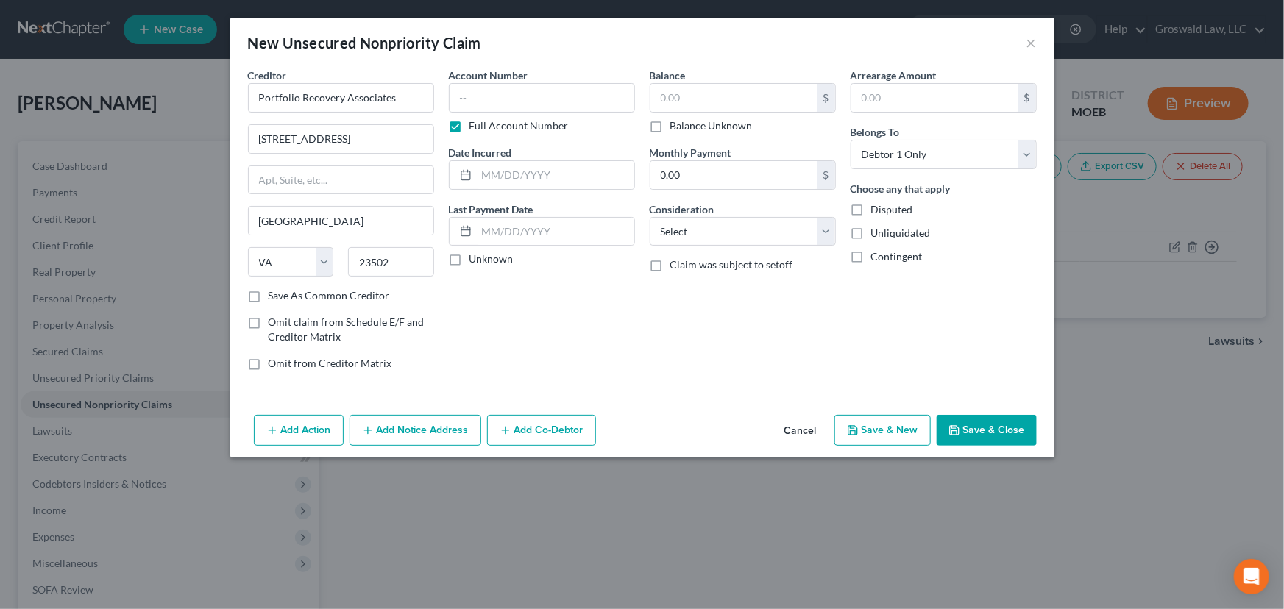
scroll to position [0, 0]
click at [566, 95] on input "text" at bounding box center [542, 97] width 186 height 29
paste input "25SL-AC07468"
type input "25SL-AC07468"
click at [984, 428] on button "Save & Close" at bounding box center [986, 430] width 100 height 31
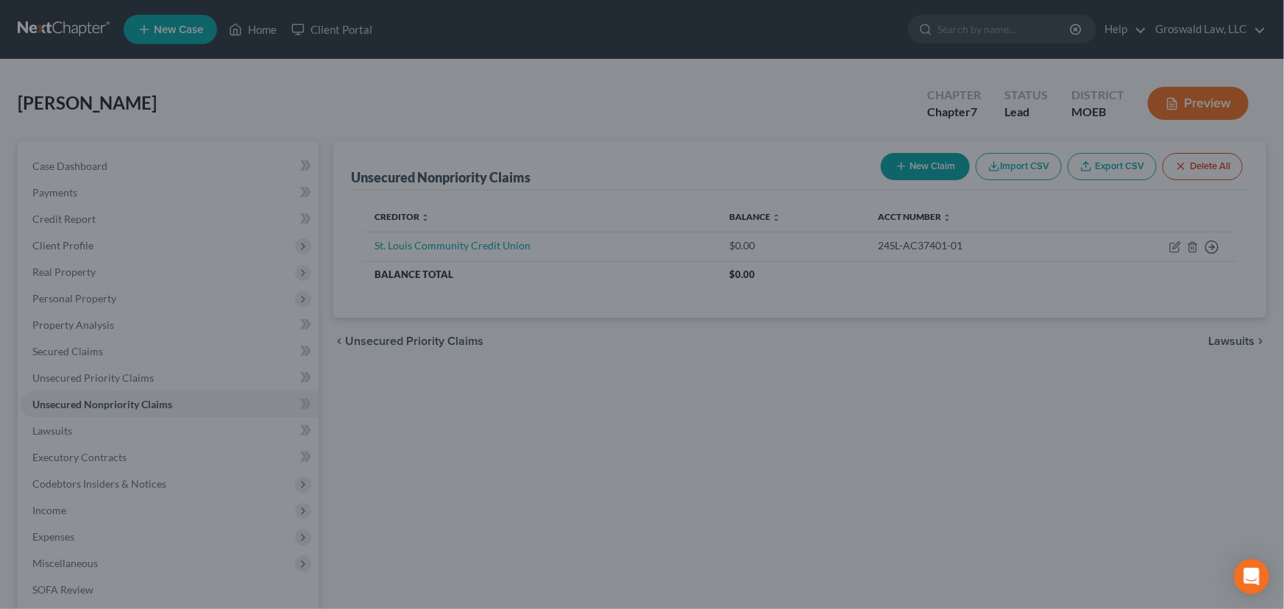
type input "0.00"
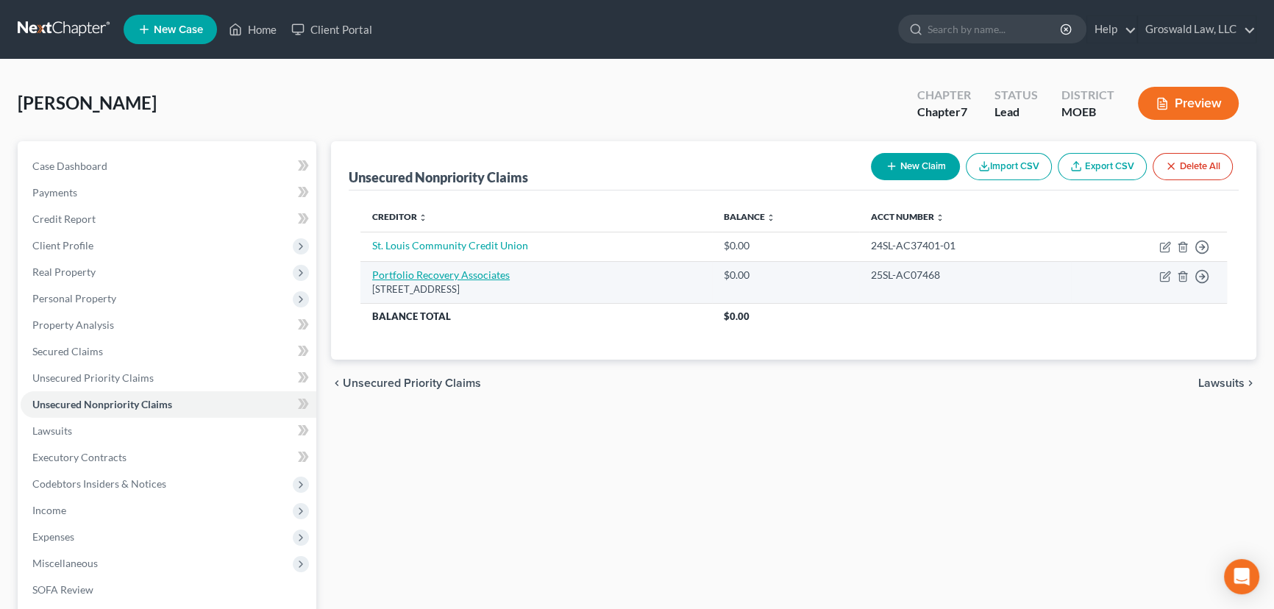
click at [430, 277] on link "Portfolio Recovery Associates" at bounding box center [441, 274] width 138 height 13
select select "48"
select select "0"
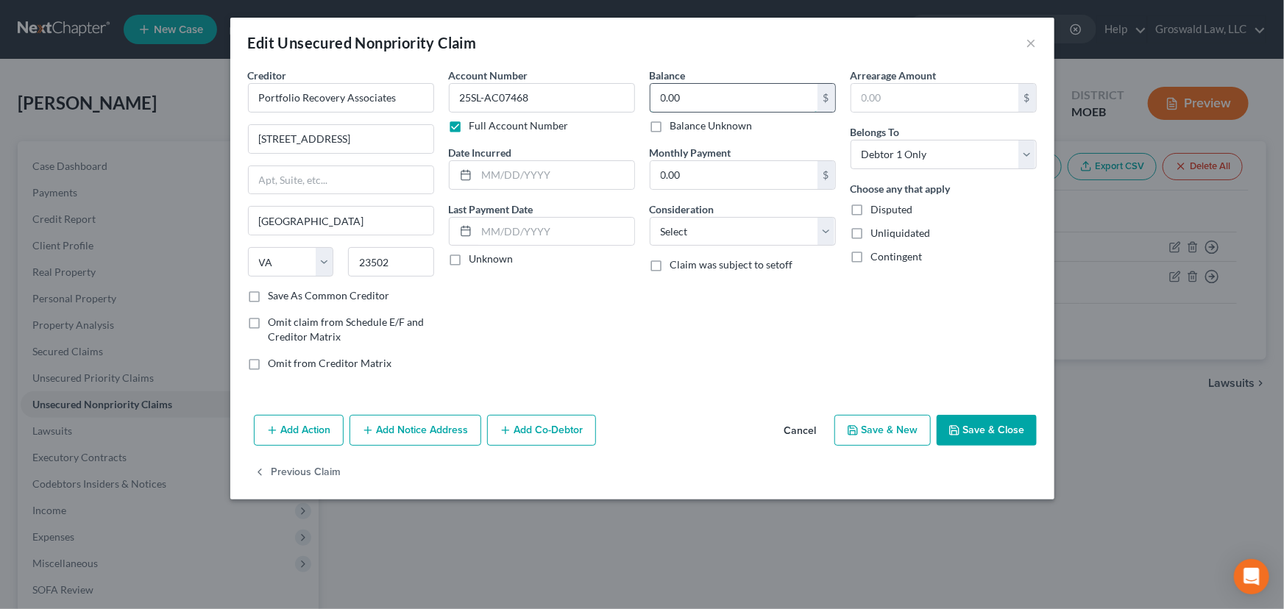
click at [705, 101] on input "0.00" at bounding box center [733, 98] width 167 height 28
type input "977"
select select "14"
type input "collections - citi"
click at [545, 183] on input "text" at bounding box center [555, 175] width 157 height 28
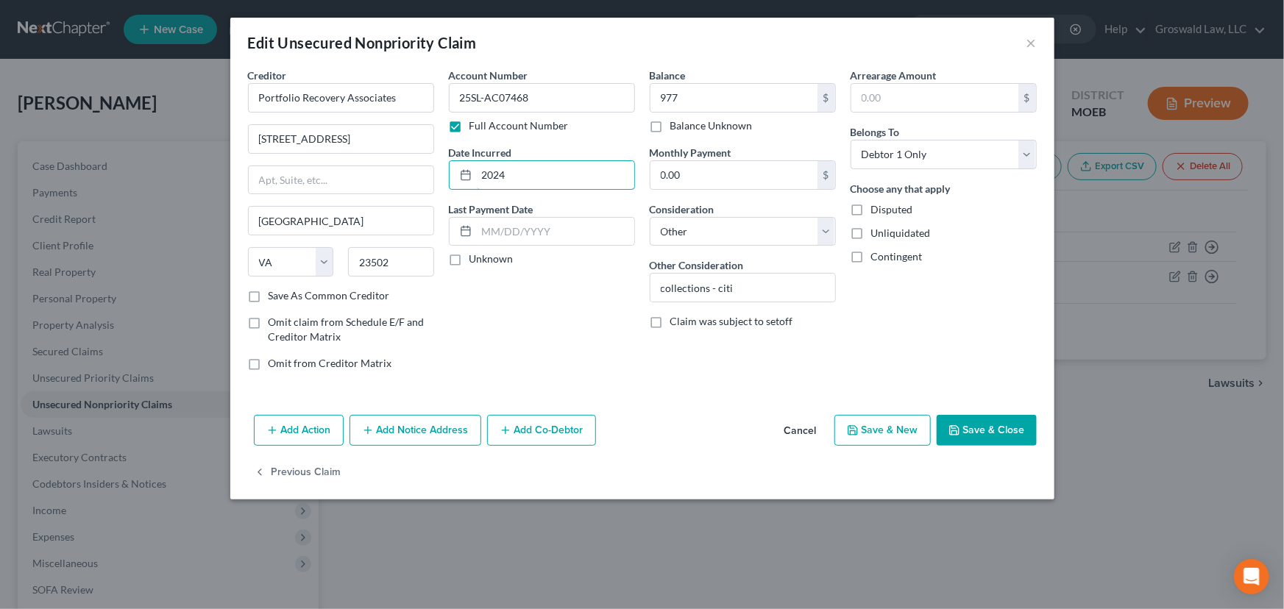
type input "2024"
click at [964, 419] on button "Save & Close" at bounding box center [986, 430] width 100 height 31
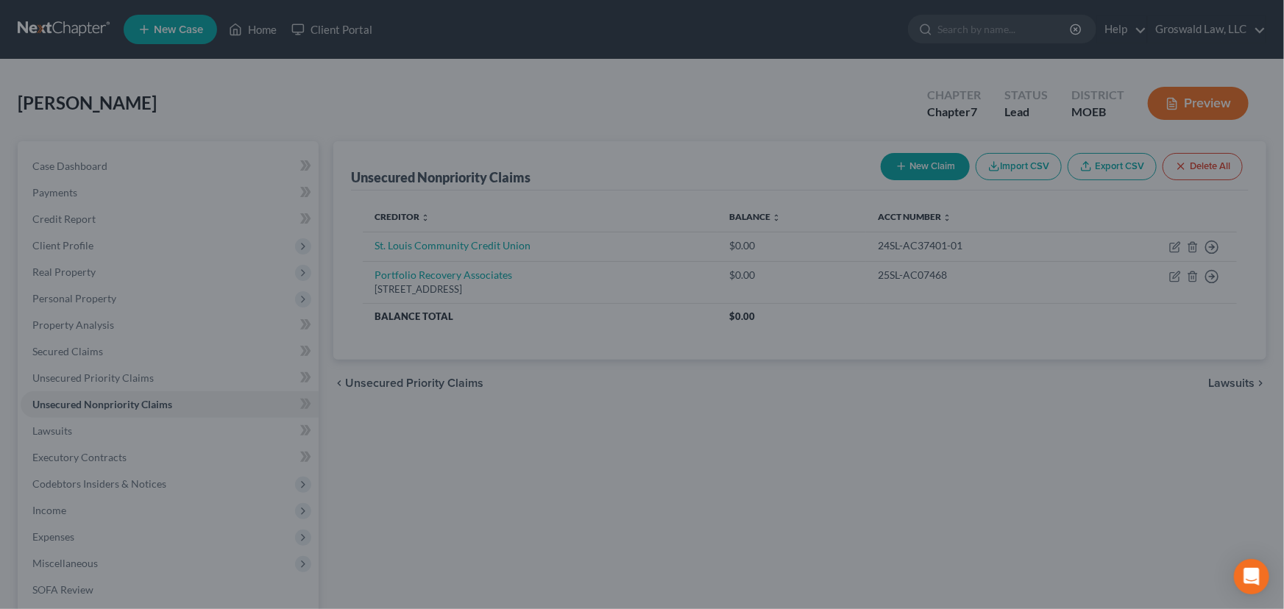
type input "977.00"
type input "0"
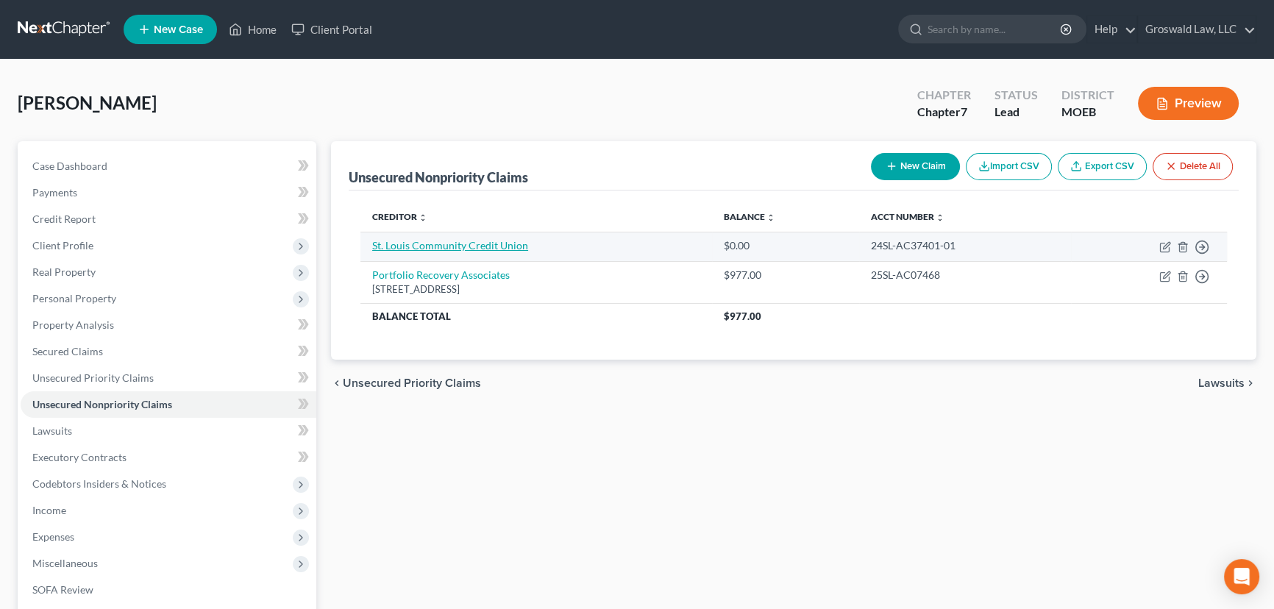
click at [482, 246] on link "St. Louis Community Credit Union" at bounding box center [450, 245] width 156 height 13
select select "0"
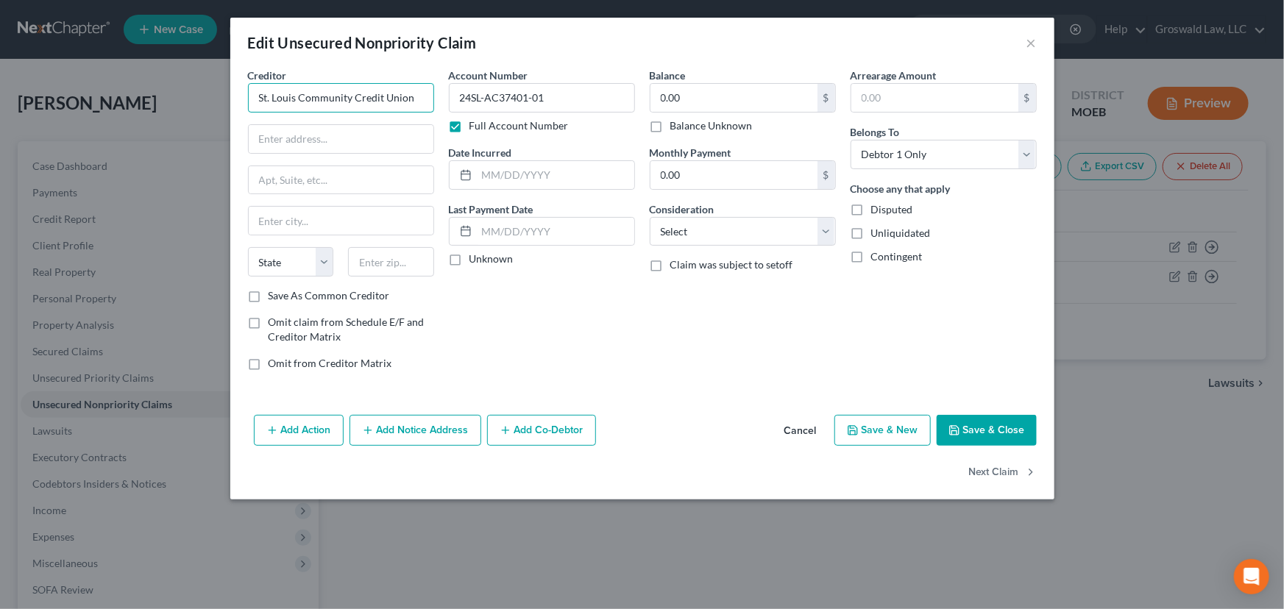
drag, startPoint x: 416, startPoint y: 97, endPoint x: -125, endPoint y: 99, distance: 541.4
click at [0, 99] on html "Home New Case Client Portal Groswald Law, LLC maxwell@groswald.com My Account S…" at bounding box center [642, 404] width 1284 height 808
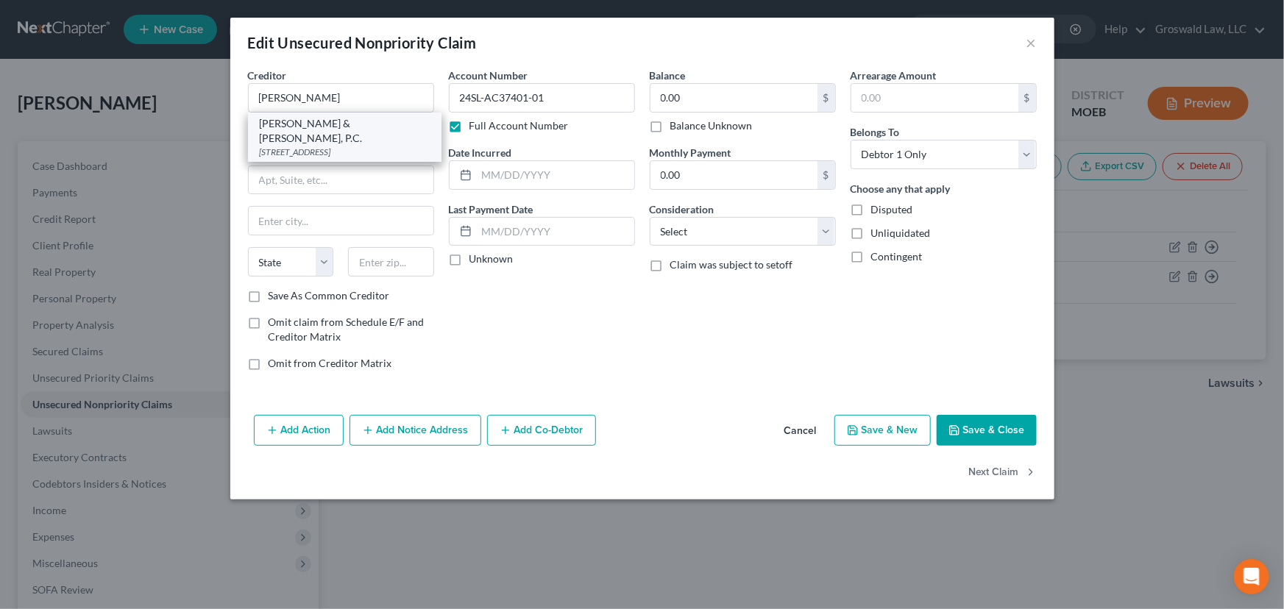
click at [291, 129] on div "Kramer & Frank, P.C." at bounding box center [345, 130] width 170 height 29
type input "Kramer & Frank, P.C."
type input "11960 Westline Industrial Dr., Ste. 180"
type input "Saint Louis"
select select "26"
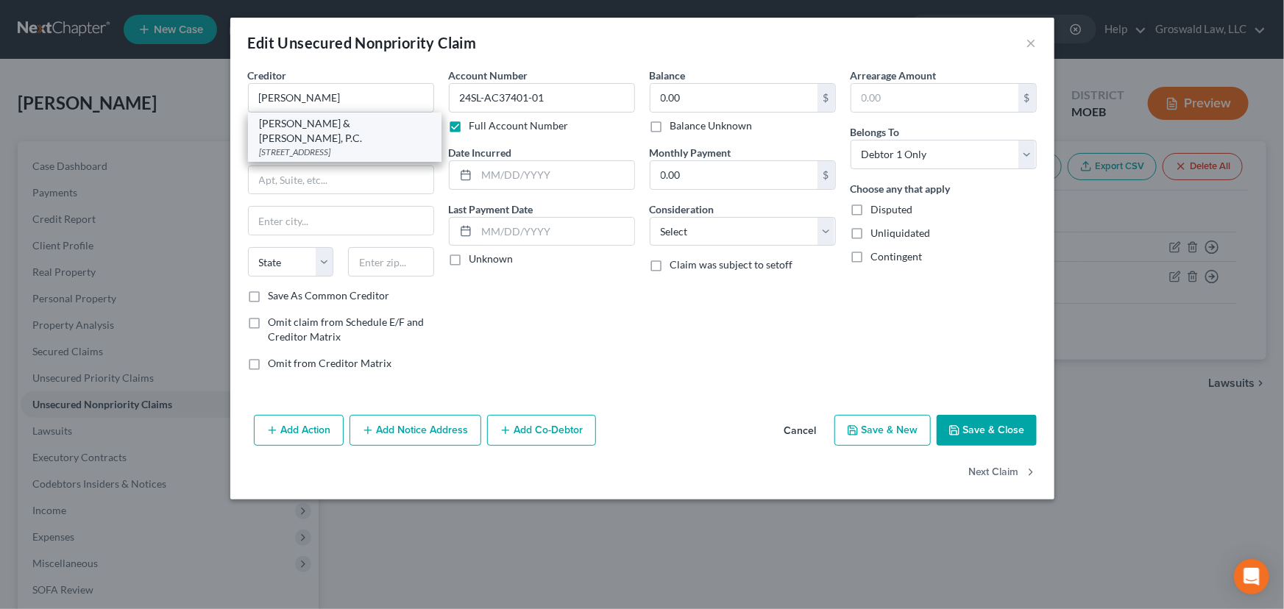
type input "63146"
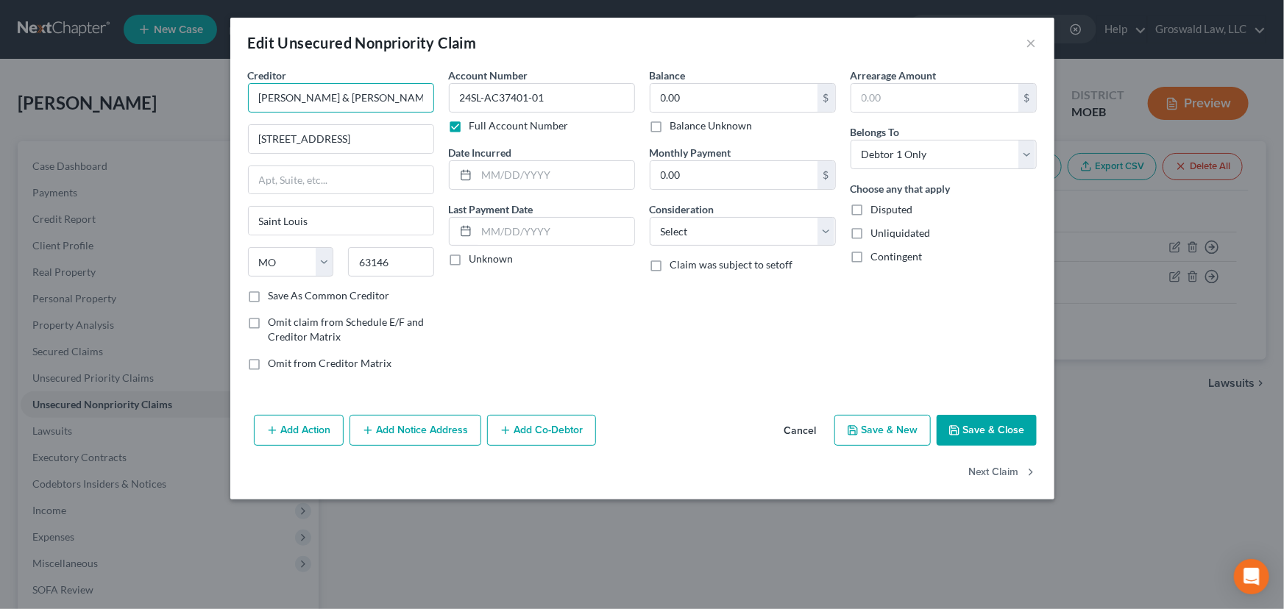
click at [388, 99] on input "Kramer & Frank, P.C." at bounding box center [341, 97] width 186 height 29
click at [421, 136] on input "11960 Westline Industrial Dr., Ste. 180" at bounding box center [341, 139] width 185 height 28
click at [381, 181] on input "text" at bounding box center [341, 180] width 185 height 28
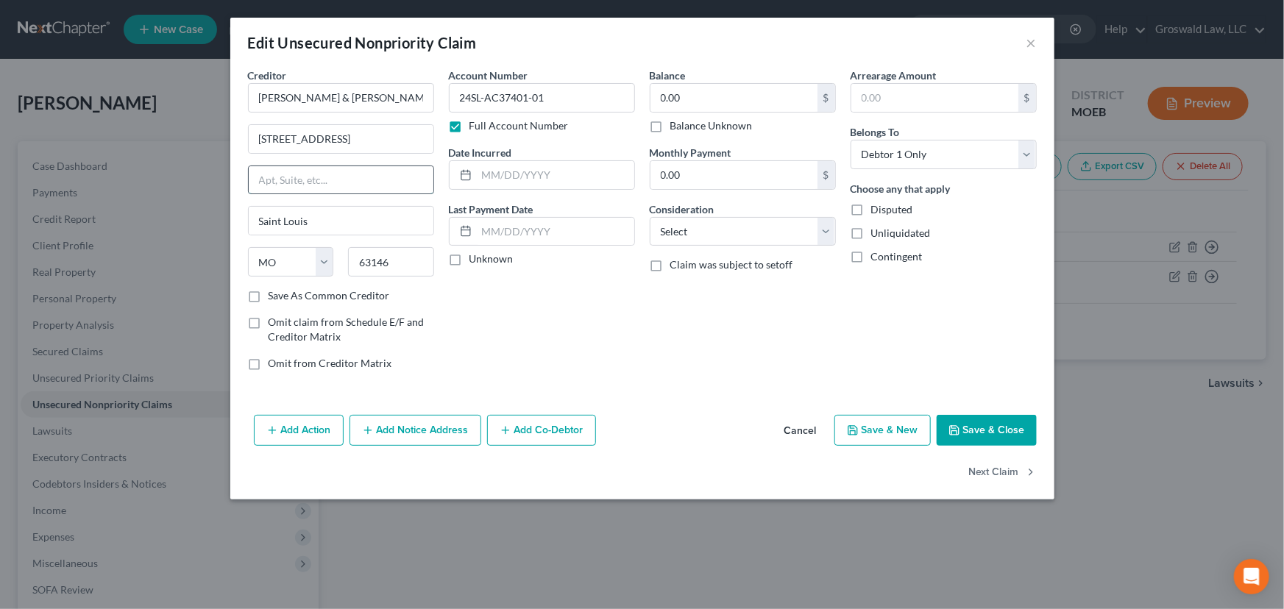
paste input "11960 Westline Industrial Dr., Ste. 180"
type input "11960 Westline Industrial Dr., Ste. 180"
drag, startPoint x: 394, startPoint y: 91, endPoint x: 15, endPoint y: 100, distance: 378.9
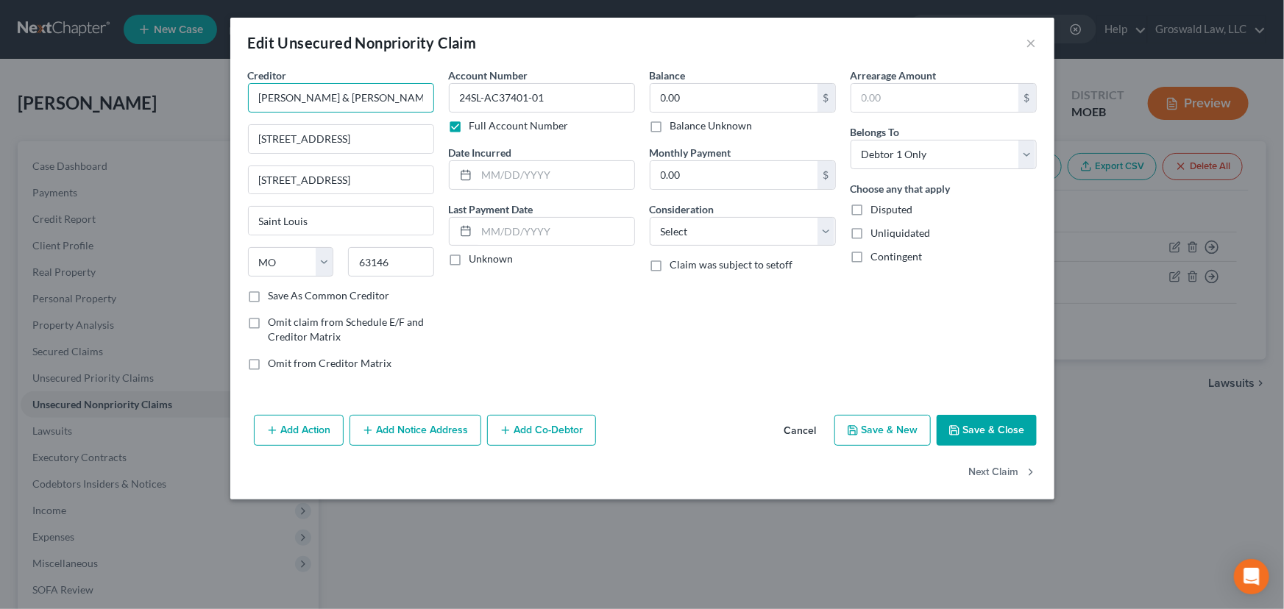
click at [15, 100] on div "Edit Unsecured Nonpriority Claim × Creditor * Kramer & Frank, P.C. 11960 Westli…" at bounding box center [642, 304] width 1284 height 609
click at [358, 144] on input "11960 Westline Industrial Dr., Ste. 180" at bounding box center [341, 139] width 185 height 28
paste input "Kramer & Frank, P.C."
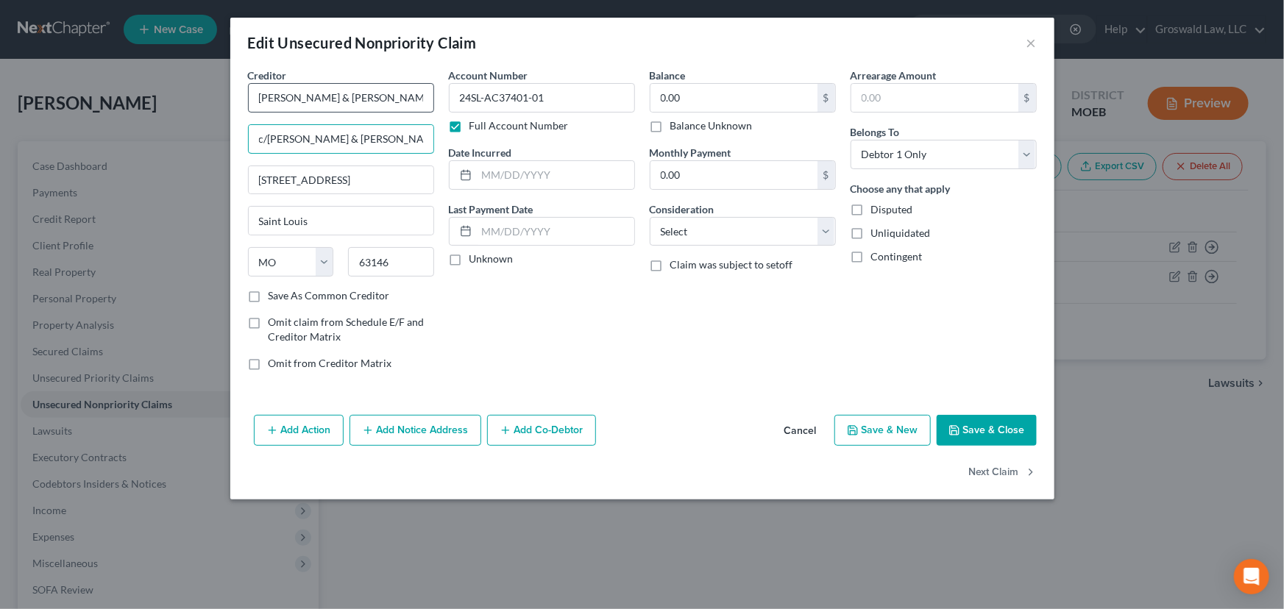
type input "c/o Kramer & Frank, P.C."
drag, startPoint x: 374, startPoint y: 103, endPoint x: 66, endPoint y: 110, distance: 308.3
click at [58, 110] on div "Edit Unsecured Nonpriority Claim × Creditor * Kramer & Frank, P.C. c/o Kramer &…" at bounding box center [642, 304] width 1284 height 609
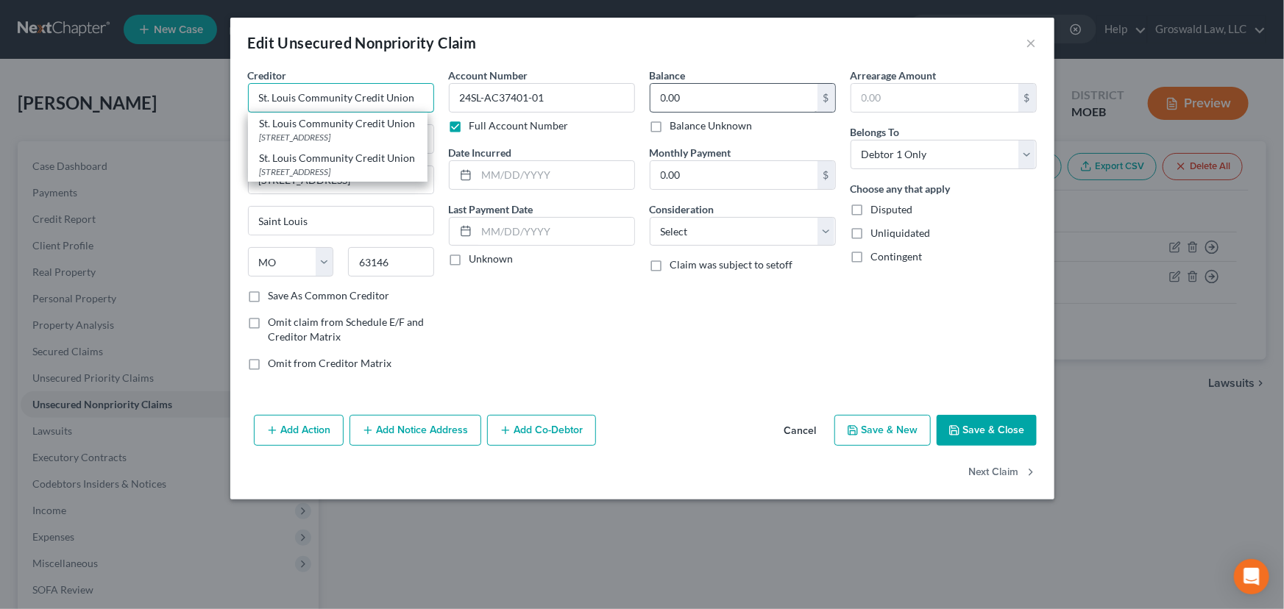
type input "St. Louis Community Credit Union"
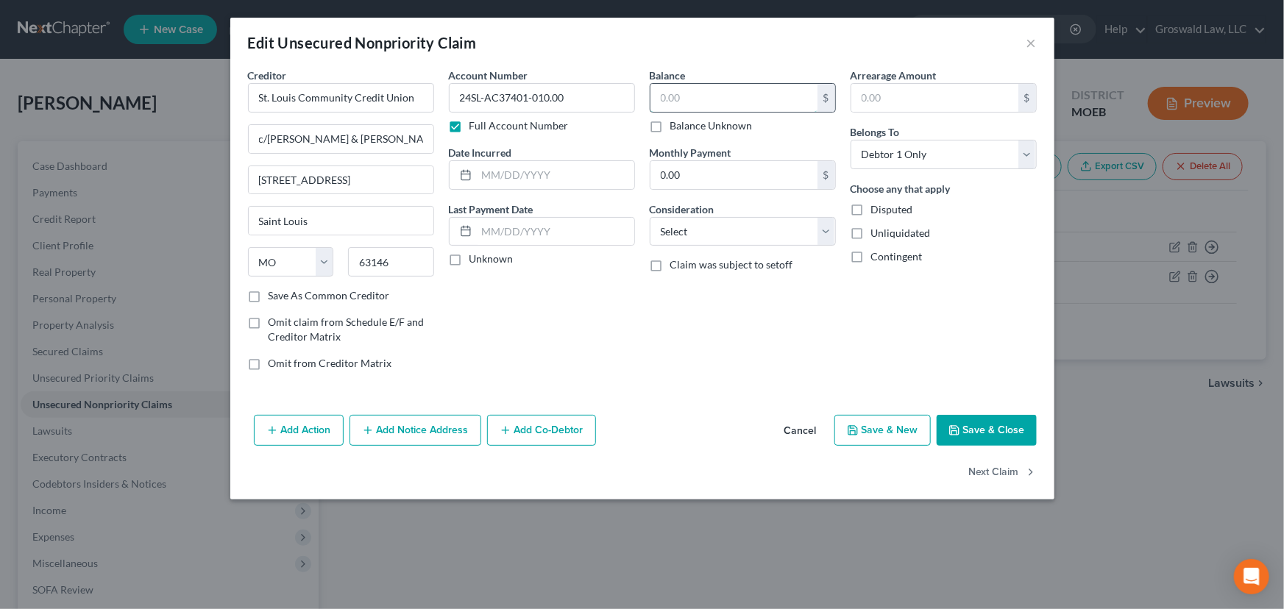
type input "24SL-AC37401-01"
type input "19,021.94"
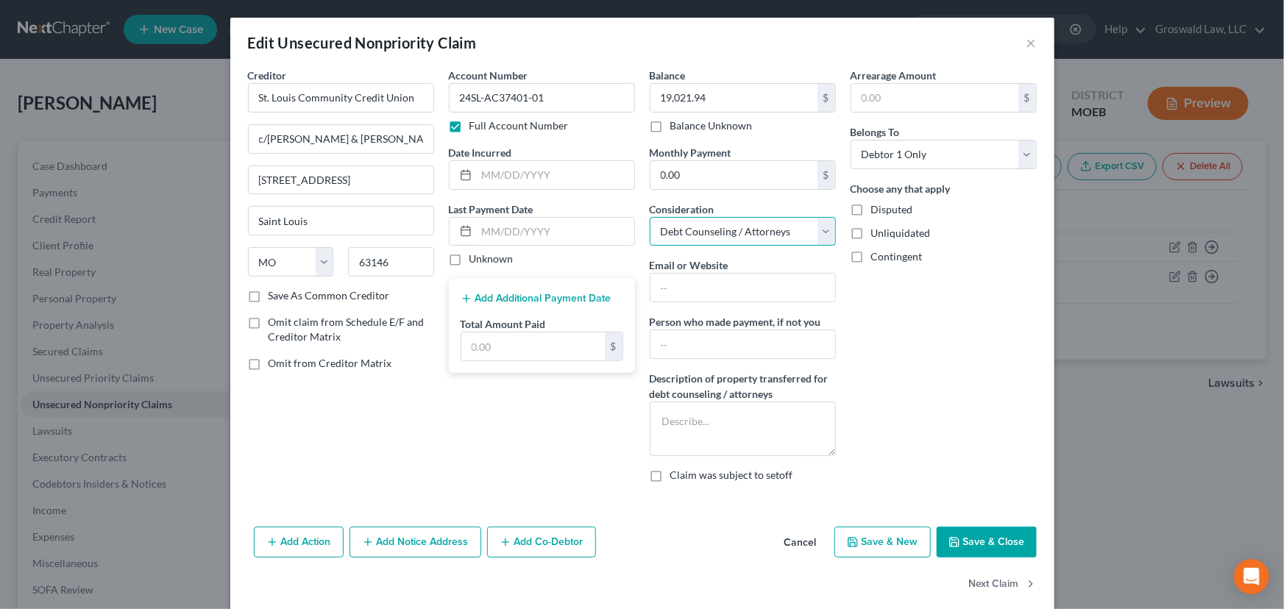
select select "4"
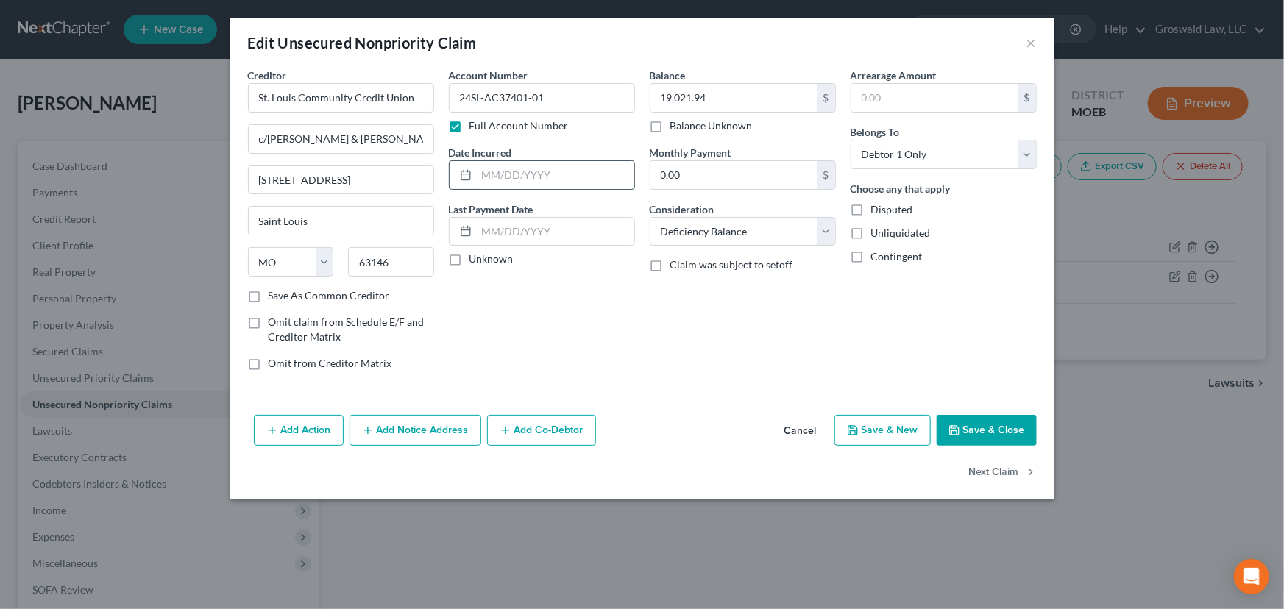
click at [497, 177] on input "text" at bounding box center [555, 175] width 157 height 28
type input "2024"
drag, startPoint x: 567, startPoint y: 318, endPoint x: 549, endPoint y: 320, distance: 18.5
click at [567, 318] on div "Account Number 24SL-AC37401-01 Full Account Number Date Incurred 2024 Last Paym…" at bounding box center [541, 225] width 201 height 315
click at [427, 421] on button "Add Notice Address" at bounding box center [415, 430] width 132 height 31
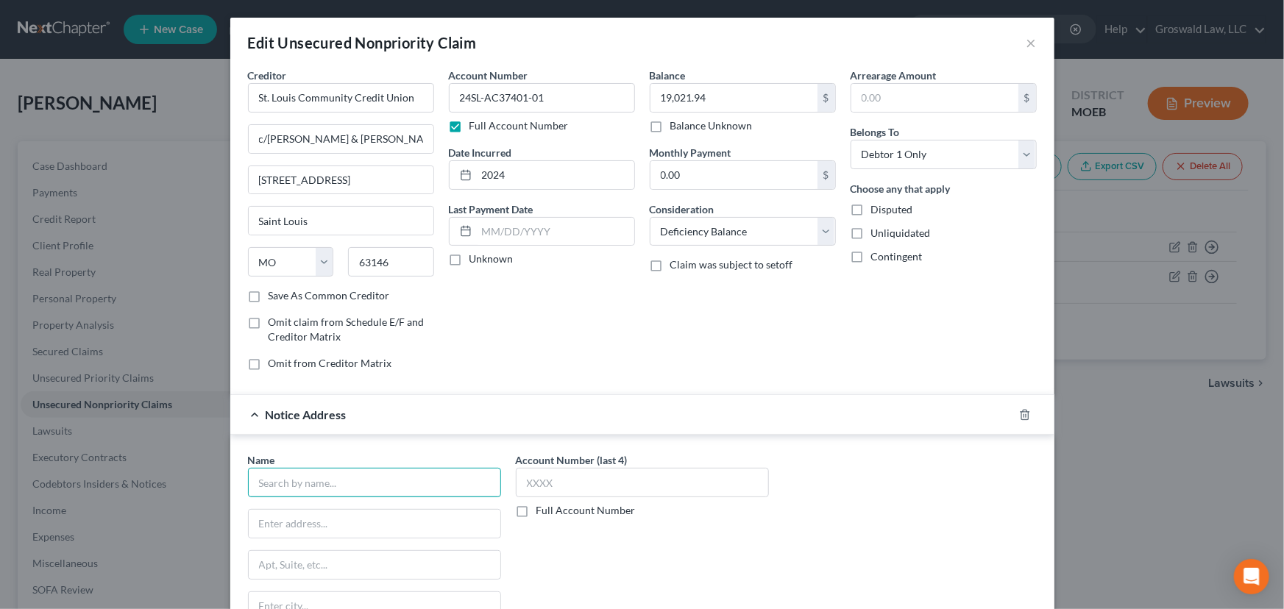
click at [357, 479] on input "text" at bounding box center [374, 482] width 253 height 29
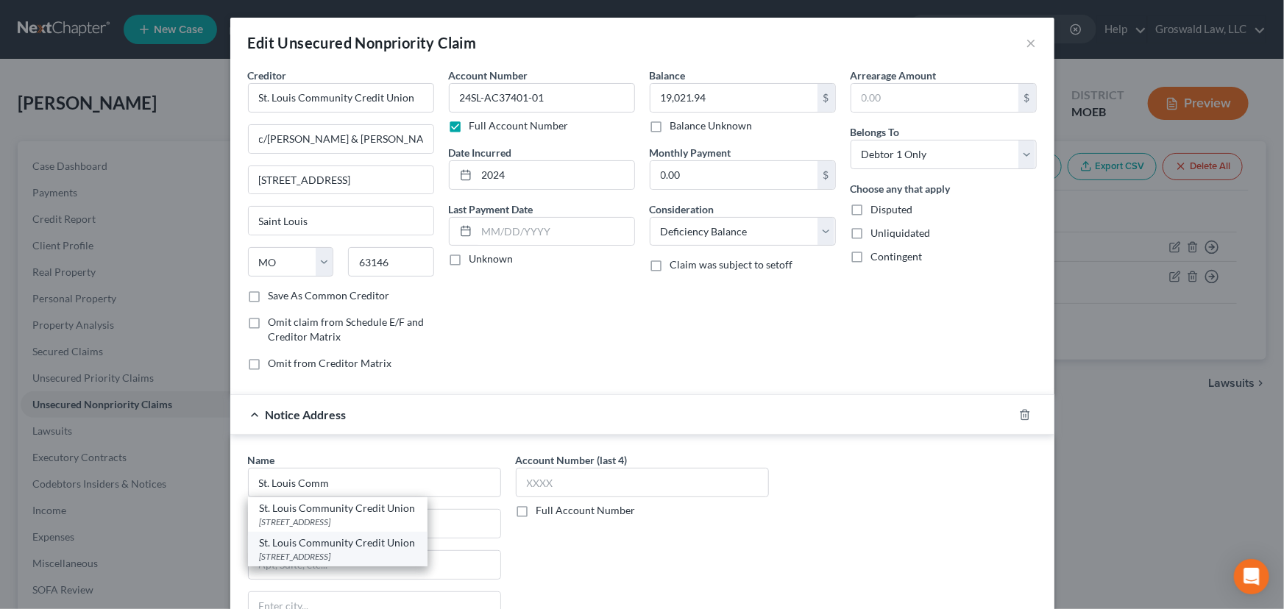
click at [319, 542] on div "1436 South Big Bend Blvd., Saint Louis, MO 63117" at bounding box center [338, 556] width 156 height 13
type input "St. Louis Community Credit Union"
type input "1436 South Big Bend Blvd."
type input "Saint Louis"
select select "26"
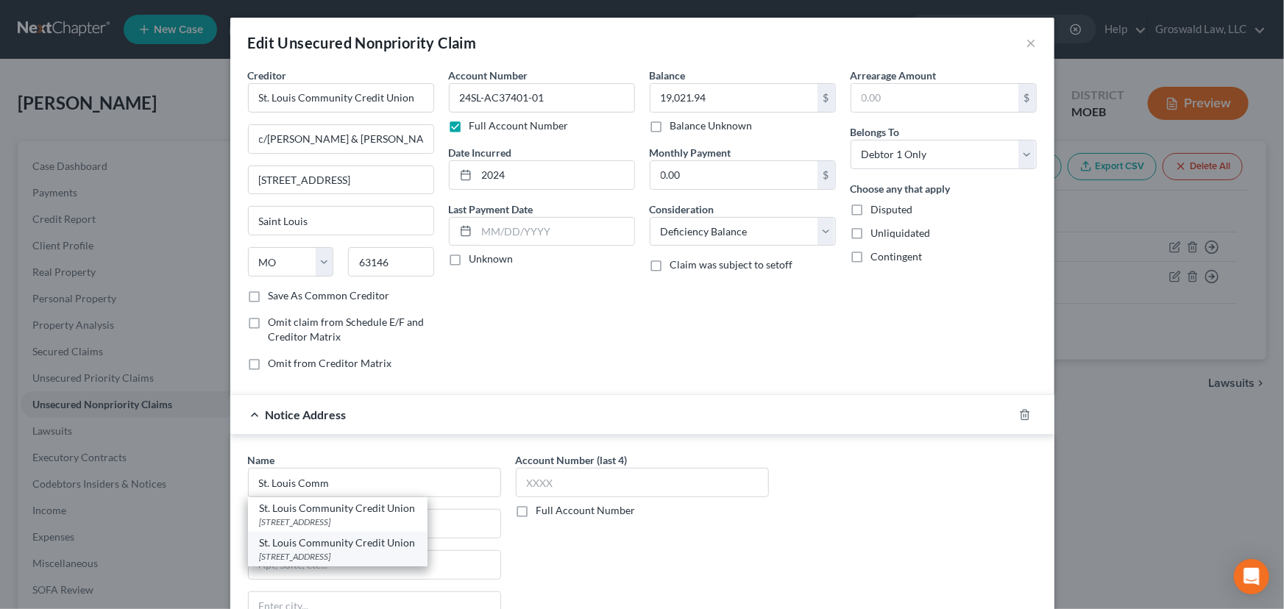
type input "63117"
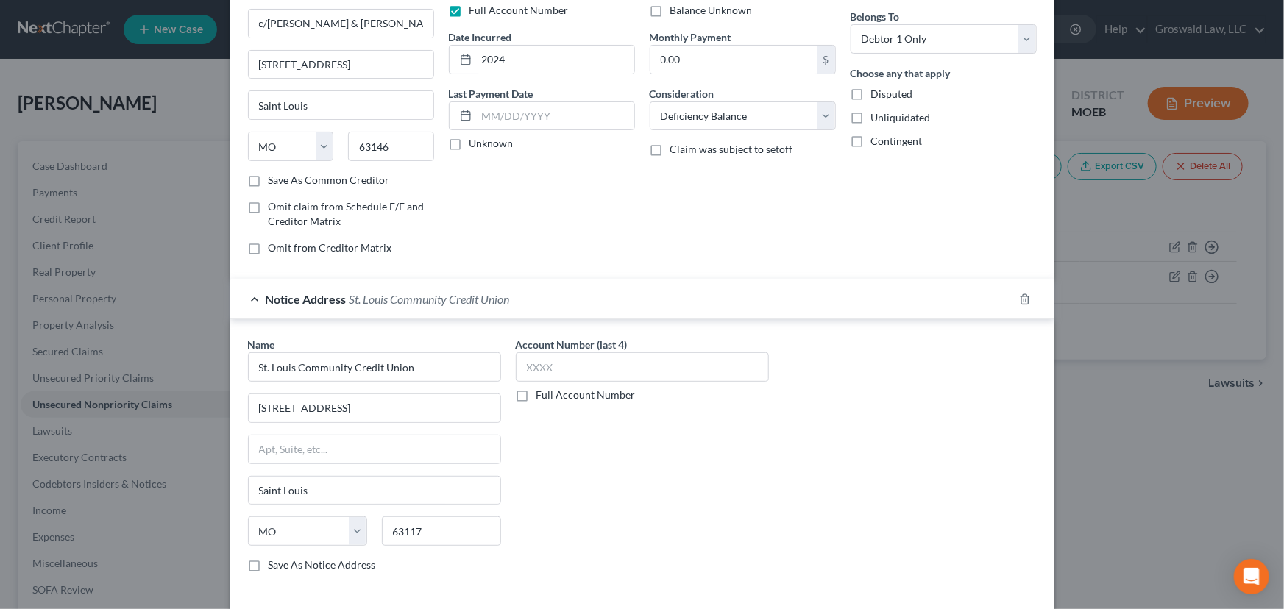
scroll to position [223, 0]
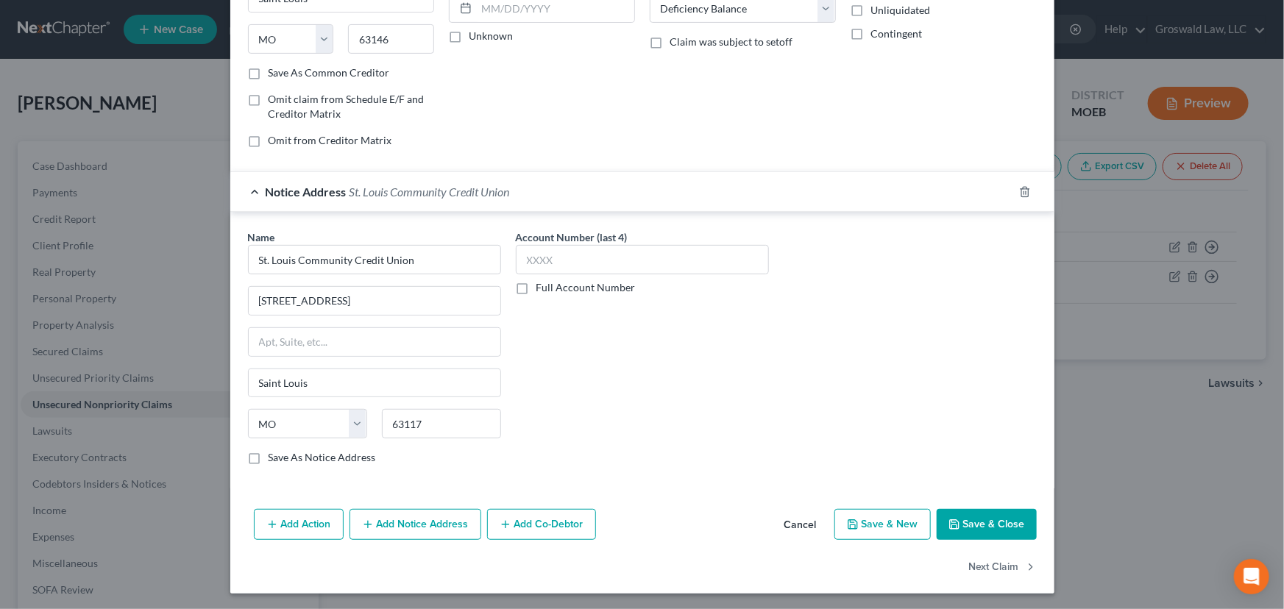
click at [432, 521] on button "Add Notice Address" at bounding box center [415, 524] width 132 height 31
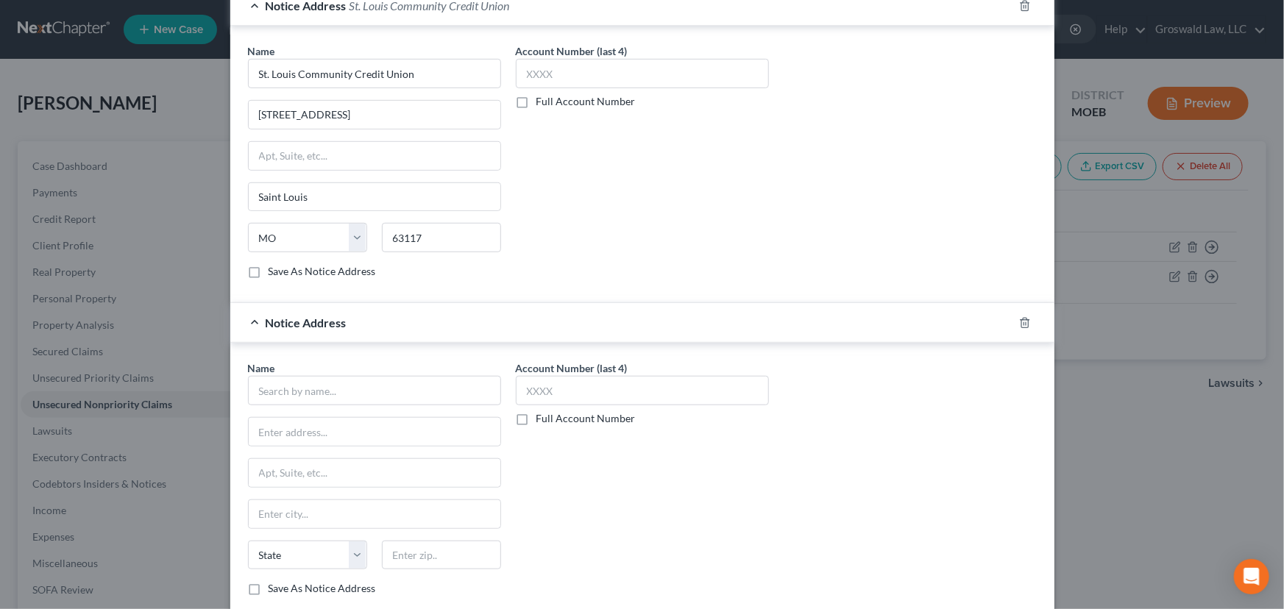
scroll to position [424, 0]
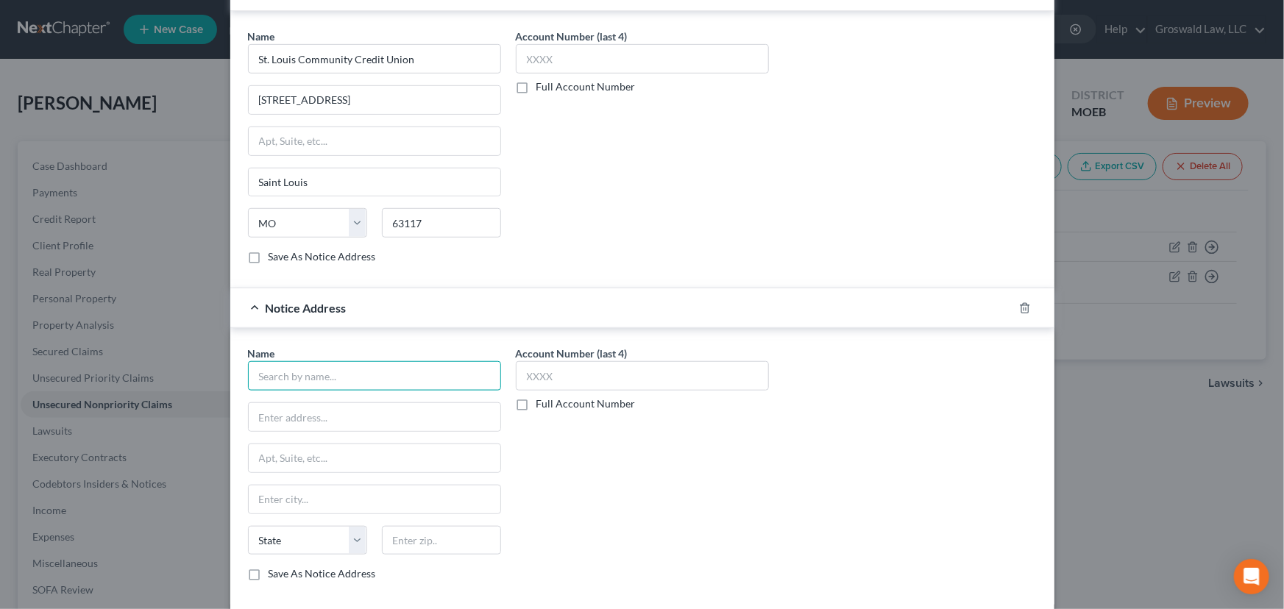
click at [330, 368] on input "text" at bounding box center [374, 375] width 253 height 29
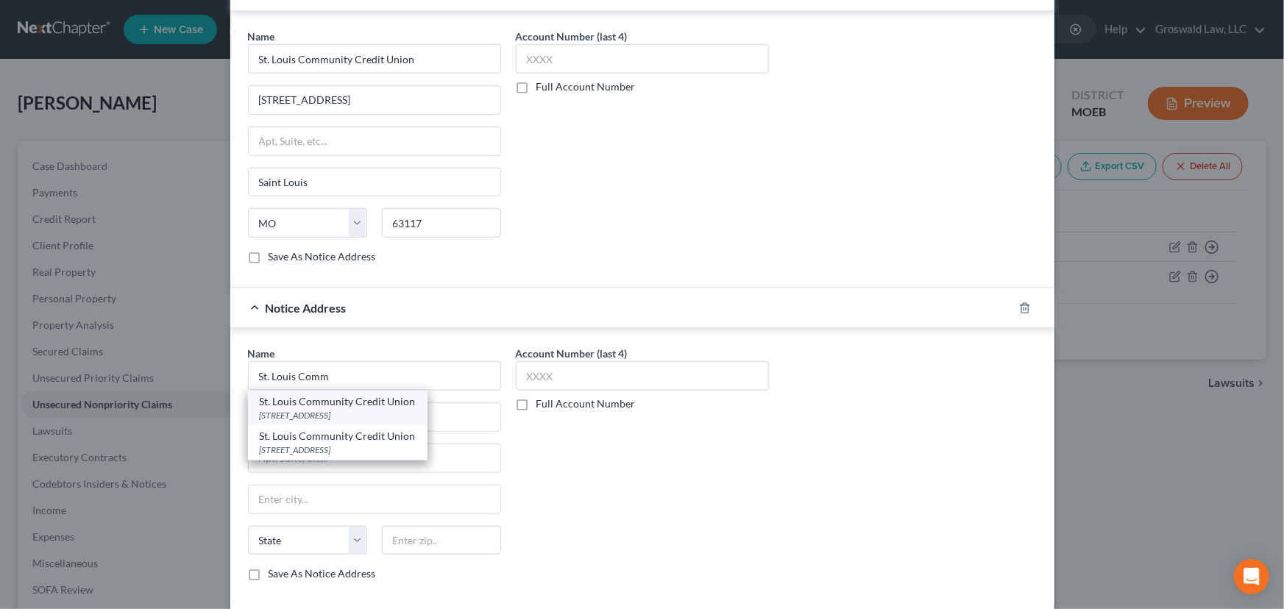
click at [308, 399] on div "St. Louis Community Credit Union" at bounding box center [338, 401] width 156 height 15
type input "St. Louis Community Credit Union"
type input "3651 Forest Park Avenue"
type input "Saint Louis"
select select "26"
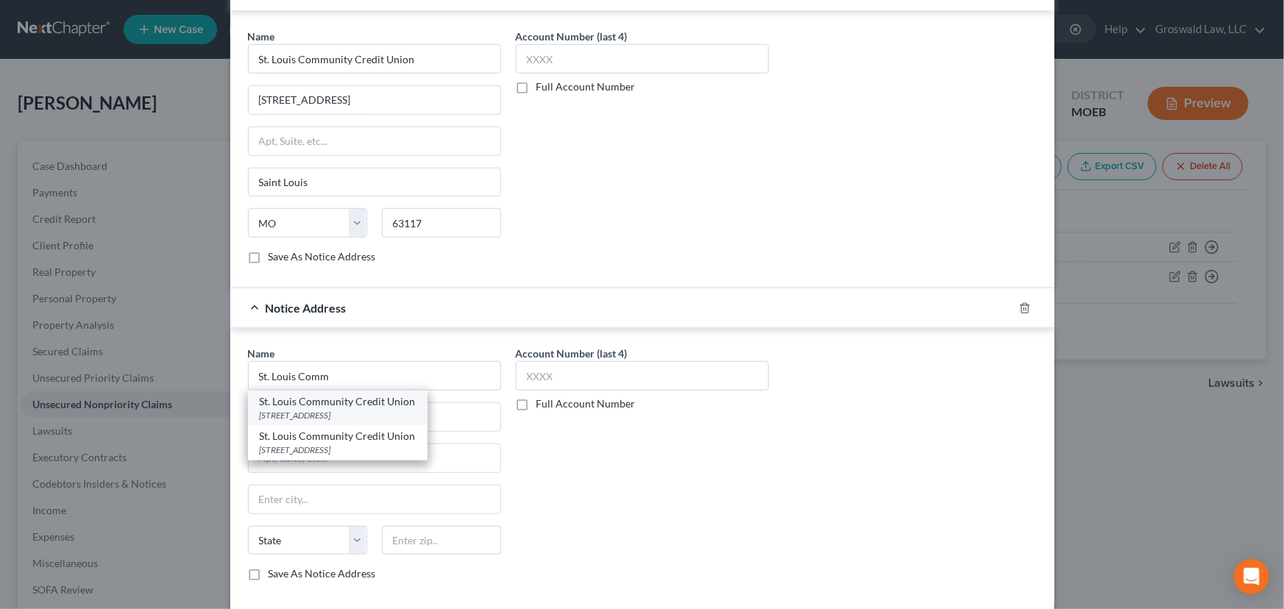
type input "63108"
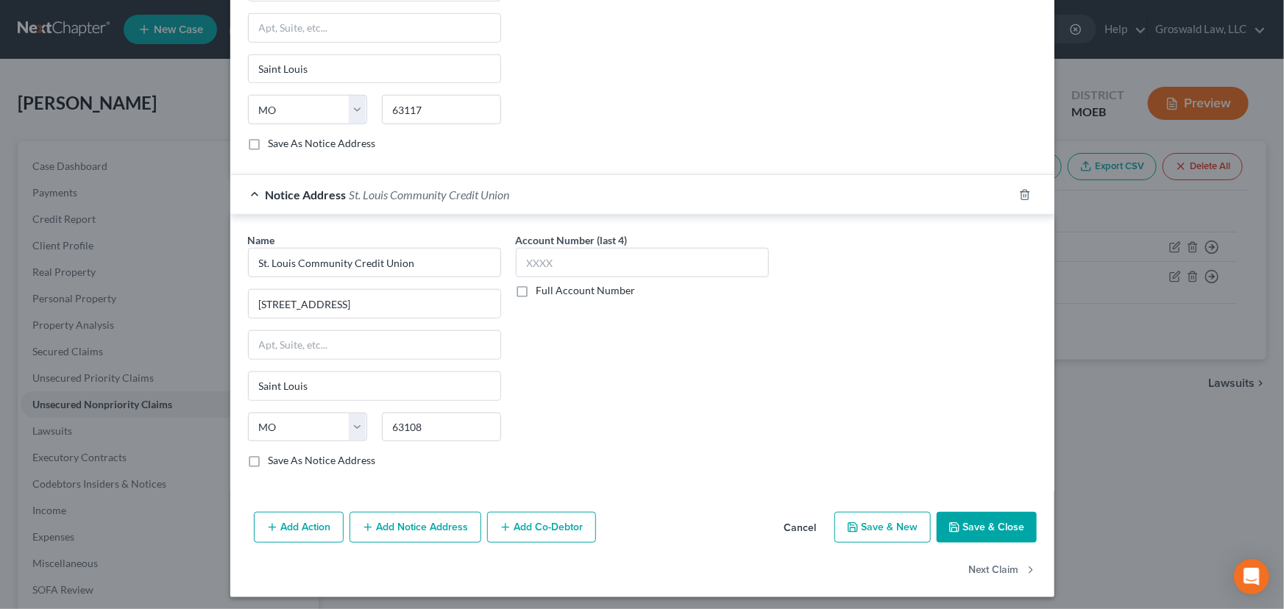
scroll to position [539, 0]
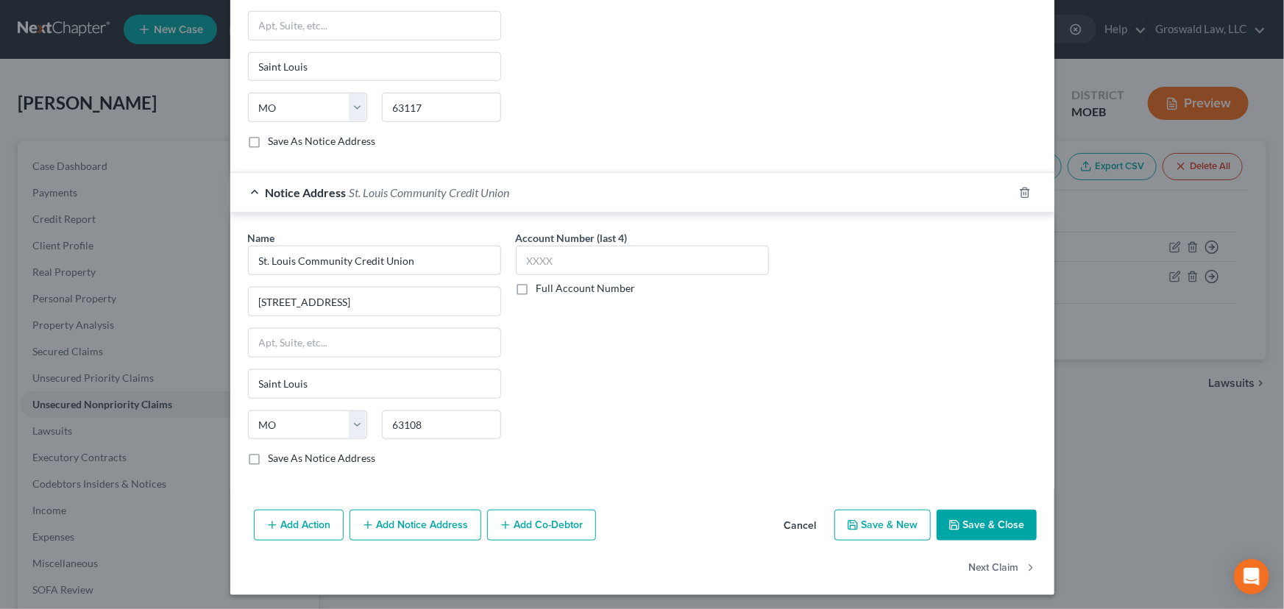
click at [977, 530] on button "Save & Close" at bounding box center [986, 525] width 100 height 31
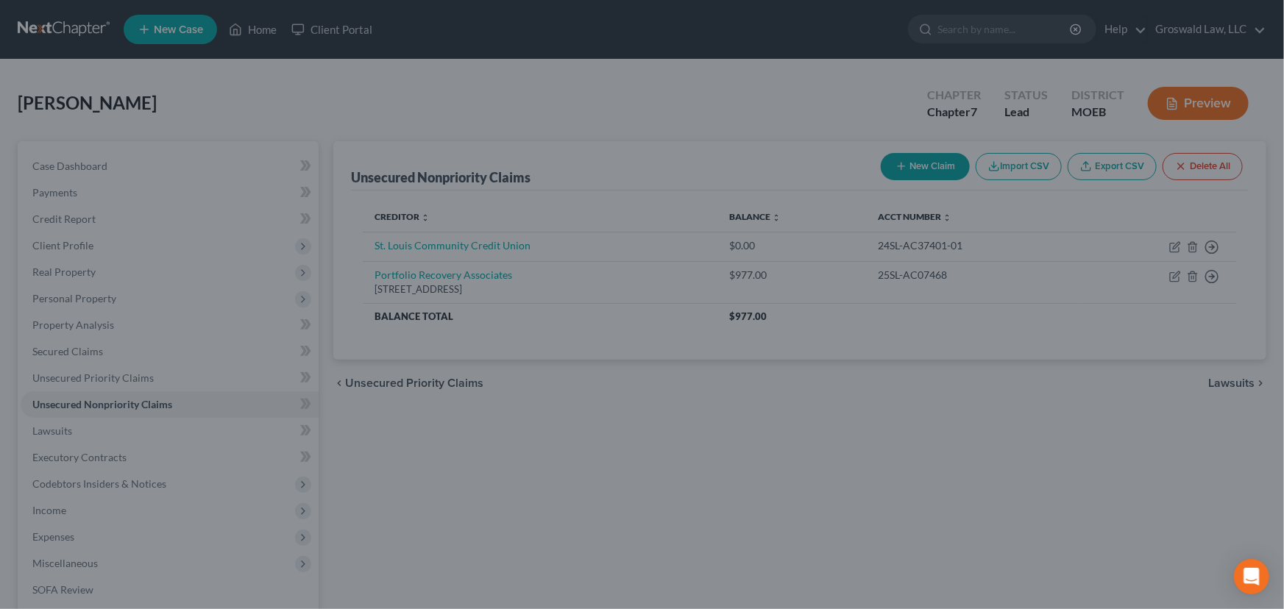
type input "0"
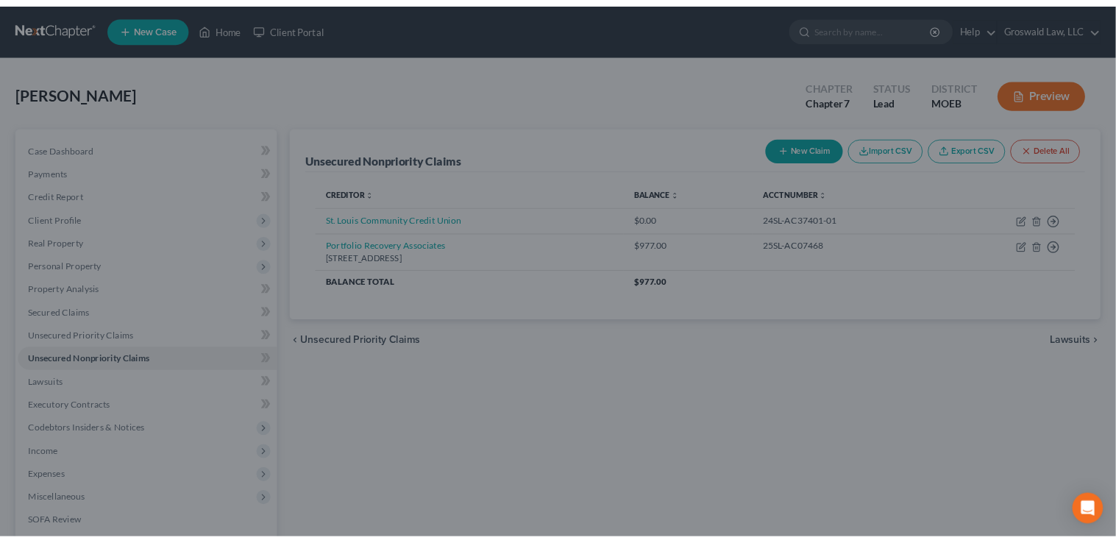
scroll to position [0, 0]
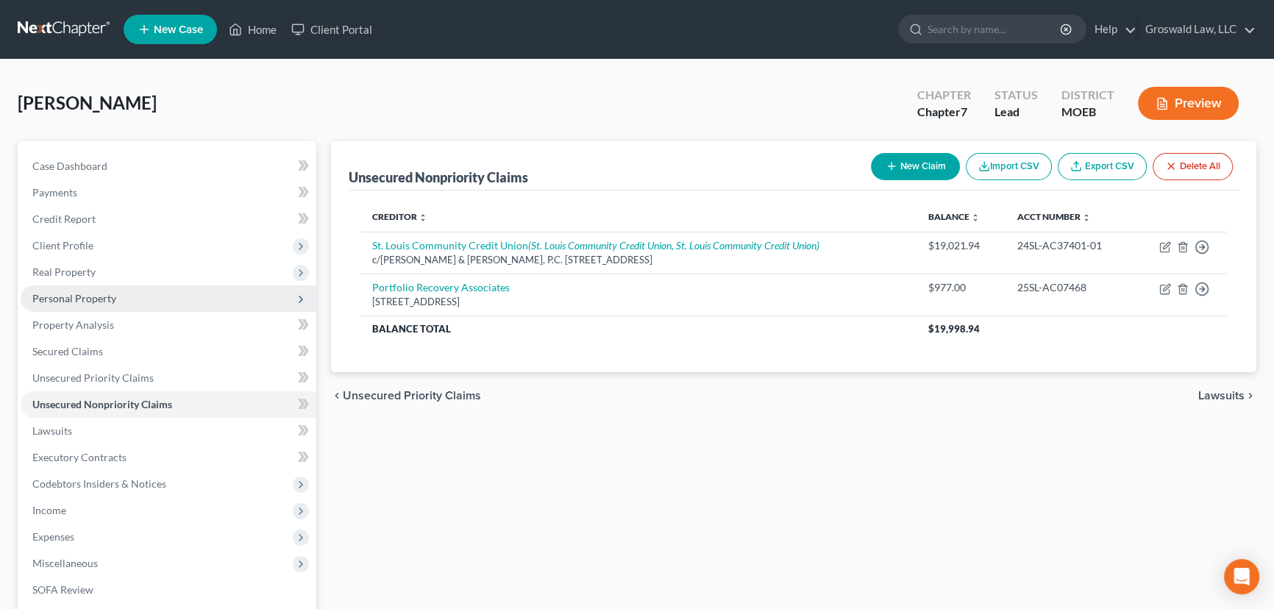
click at [78, 292] on span "Personal Property" at bounding box center [74, 298] width 84 height 13
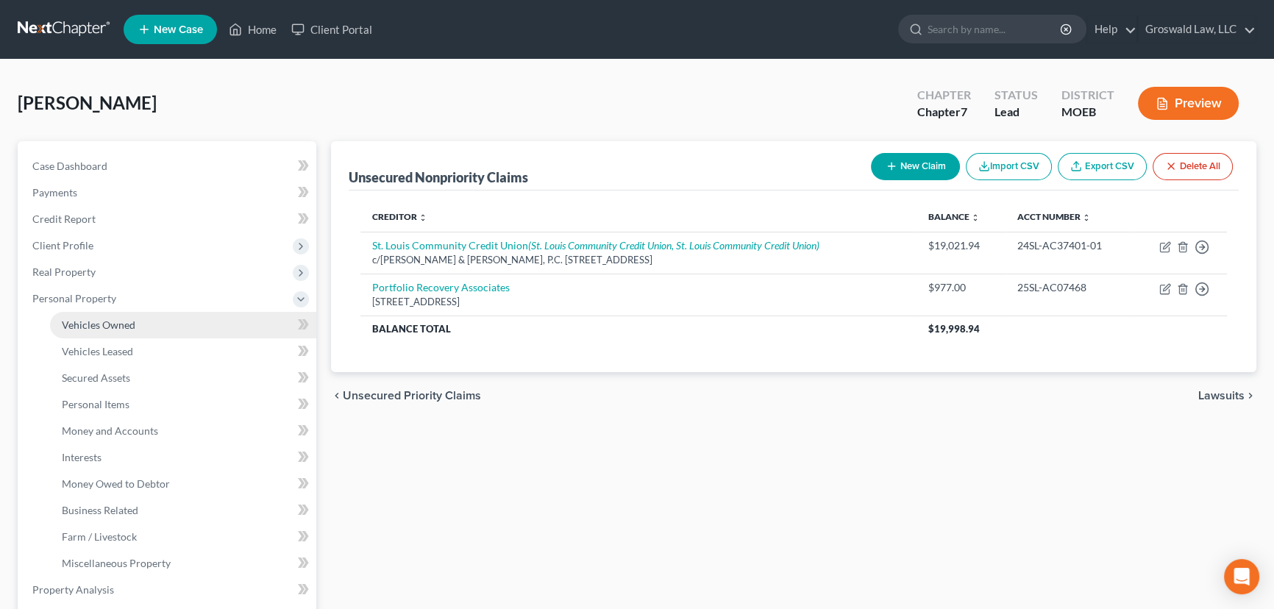
click at [95, 318] on span "Vehicles Owned" at bounding box center [99, 324] width 74 height 13
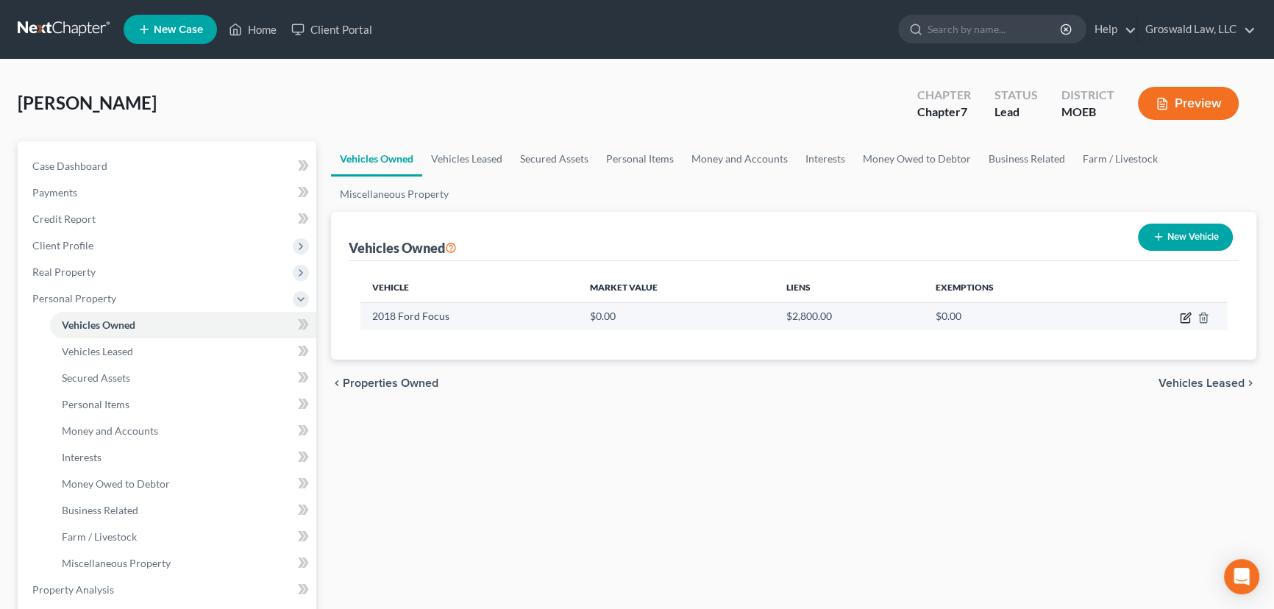
click at [1115, 318] on icon "button" at bounding box center [1186, 318] width 12 height 12
select select "0"
select select "8"
select select "0"
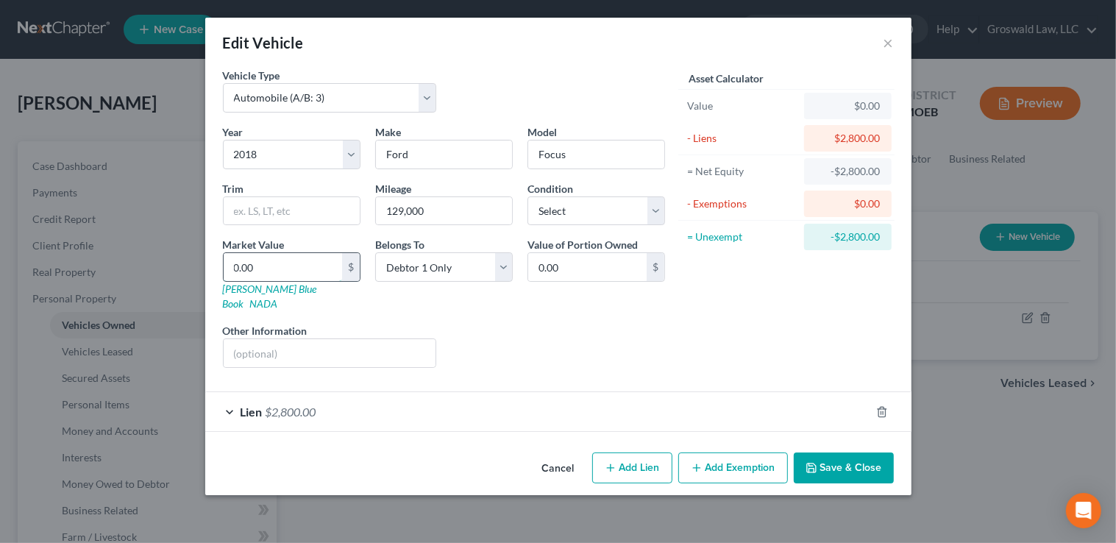
click at [308, 265] on input "0.00" at bounding box center [283, 267] width 118 height 28
type input "2"
type input "2.00"
type input "27"
type input "27.00"
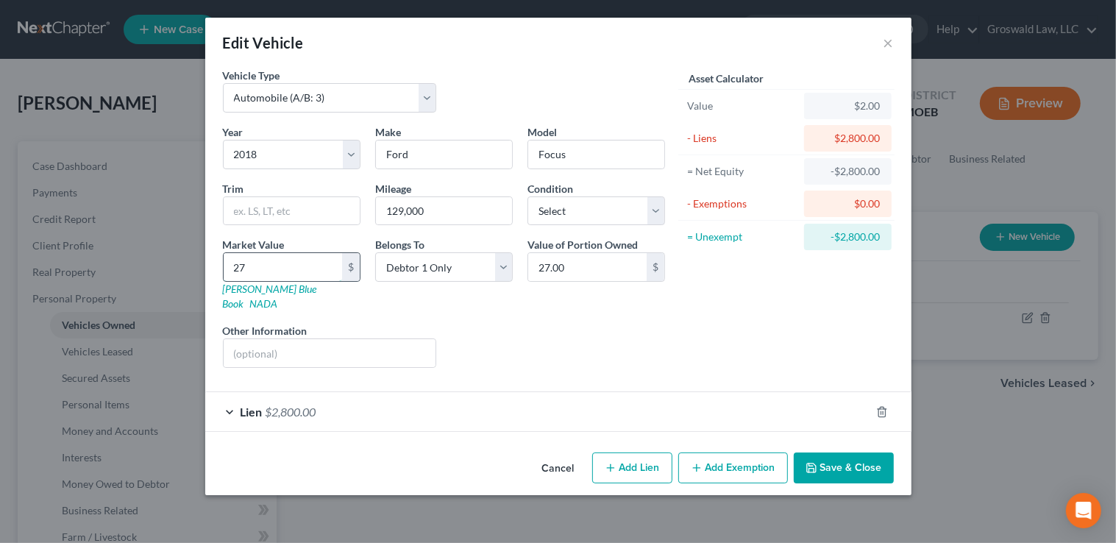
type input "270"
type input "270.00"
type input "2700"
type input "2,700.00"
type input "2,700"
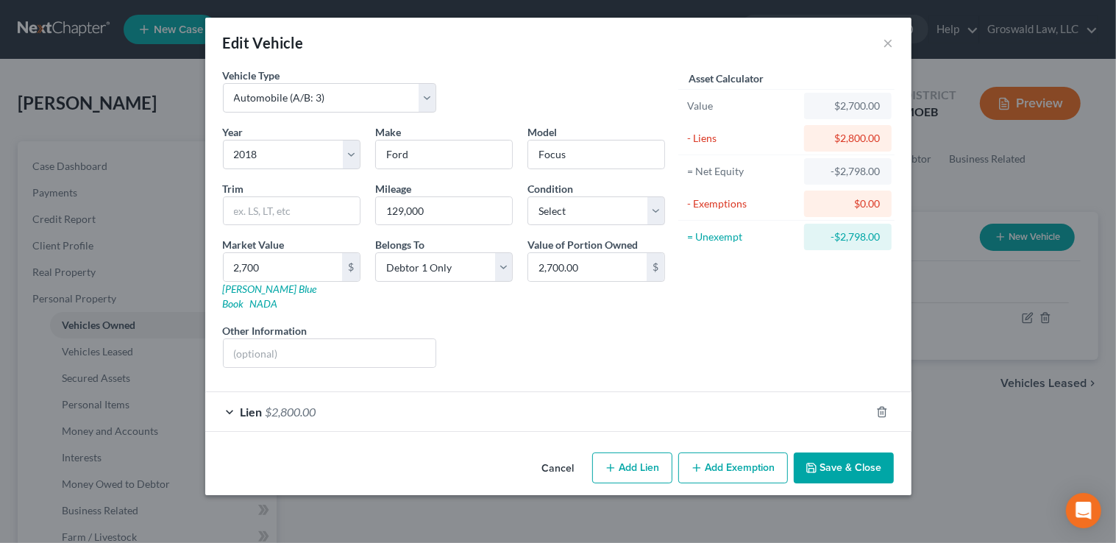
click at [744, 458] on button "Add Exemption" at bounding box center [733, 467] width 110 height 31
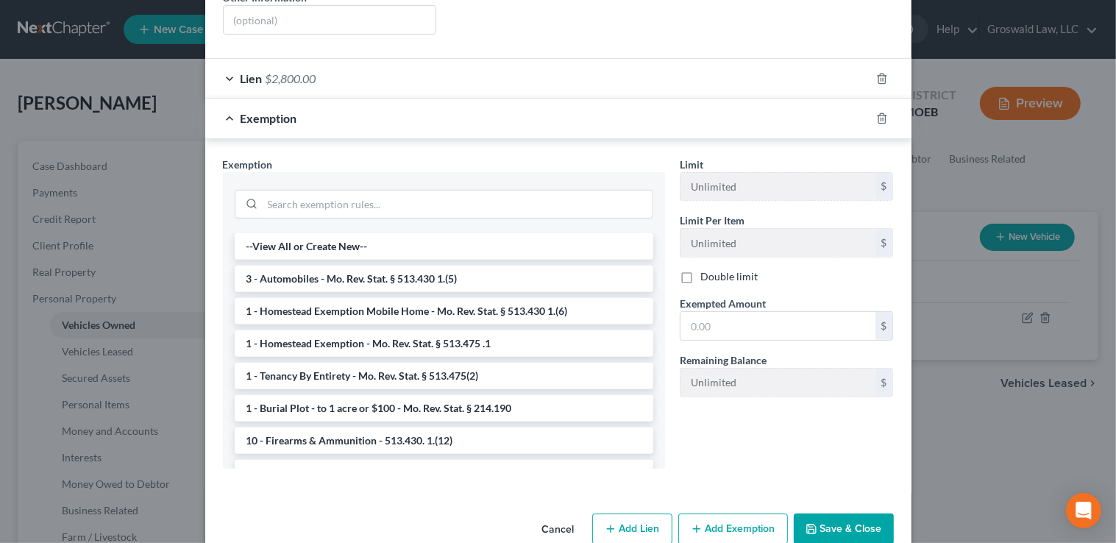
scroll to position [348, 0]
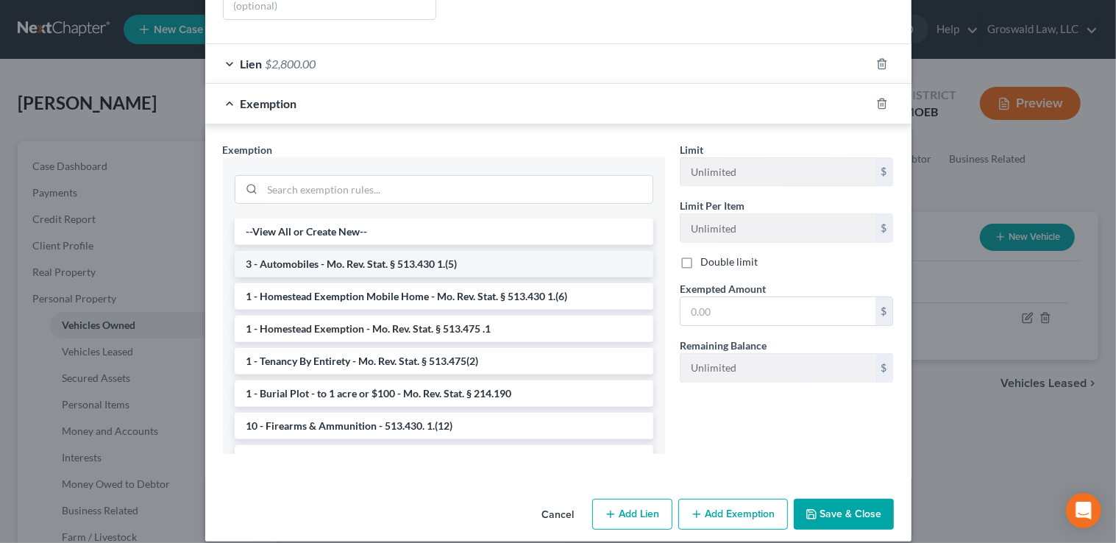
click at [367, 252] on li "3 - Automobiles - Mo. Rev. Stat. § 513.430 1.(5)" at bounding box center [444, 264] width 419 height 26
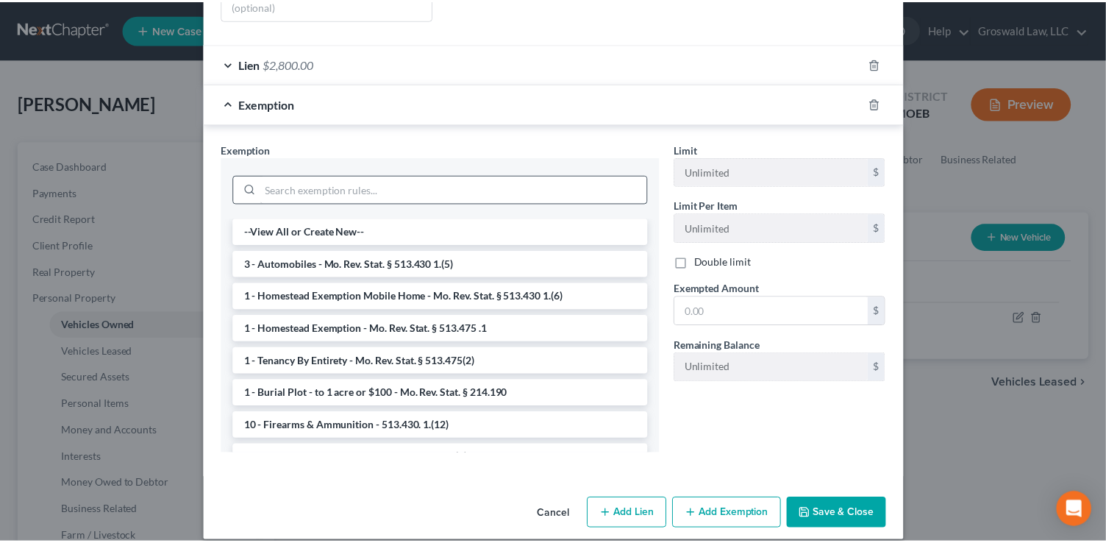
scroll to position [278, 0]
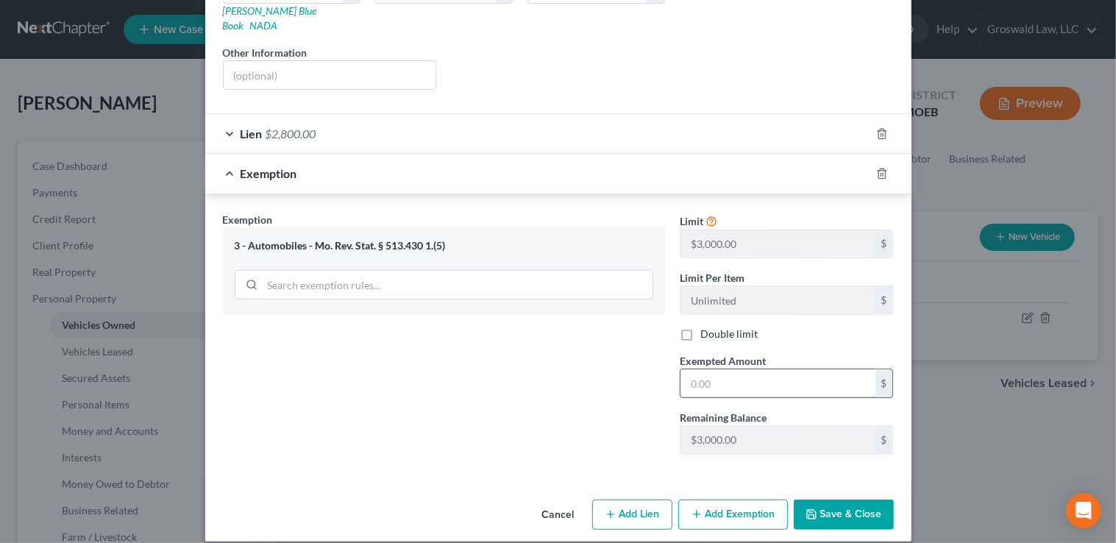
click at [737, 372] on input "text" at bounding box center [777, 383] width 195 height 28
type input "3,000"
click at [547, 389] on div "Exemption Set must be selected for CA. Exemption * 3 - Automobiles - Mo. Rev. S…" at bounding box center [444, 339] width 457 height 255
click at [857, 499] on button "Save & Close" at bounding box center [844, 514] width 100 height 31
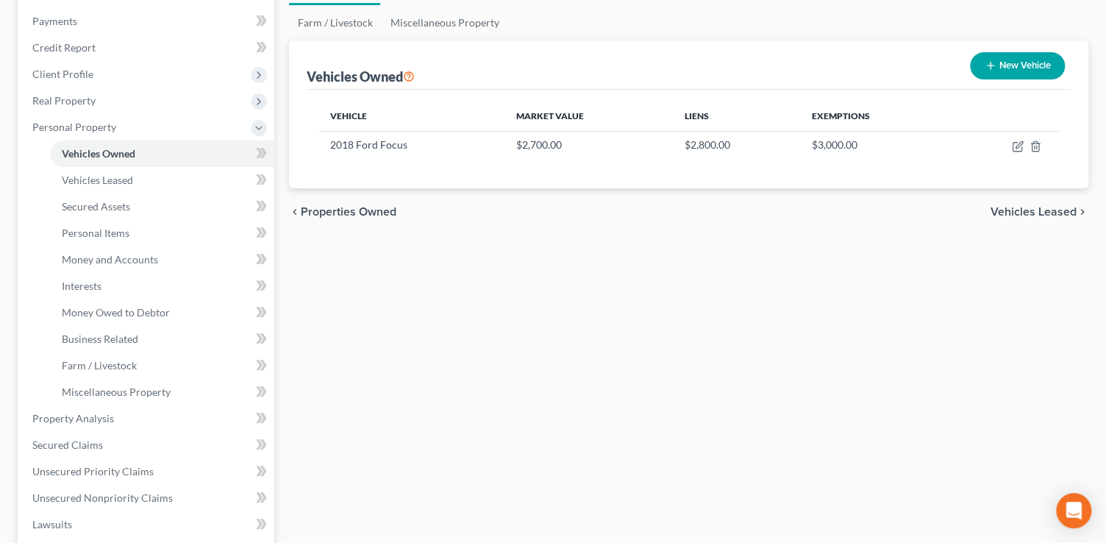
scroll to position [468, 0]
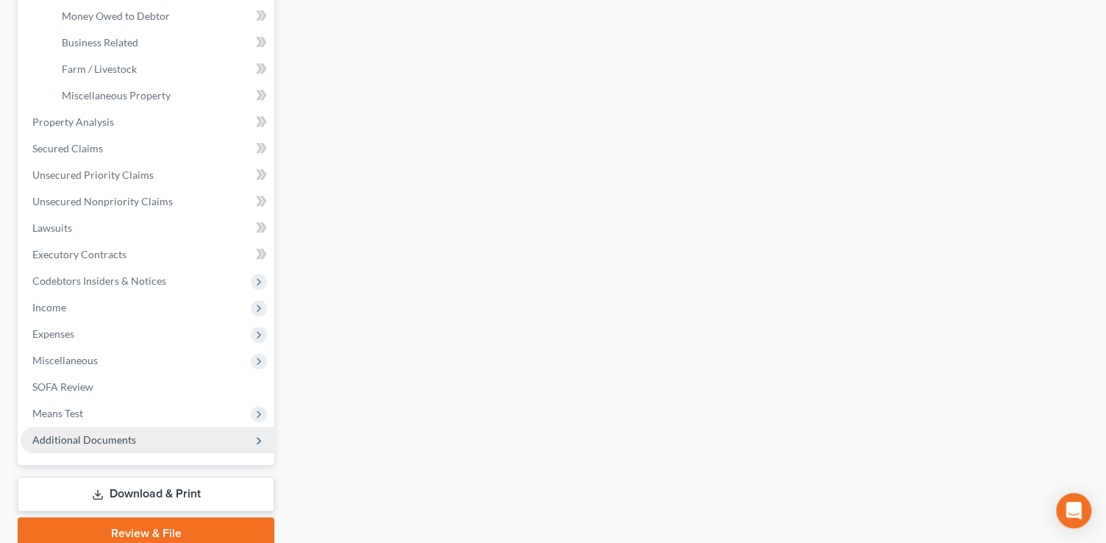
click at [140, 439] on span "Additional Documents" at bounding box center [148, 440] width 254 height 26
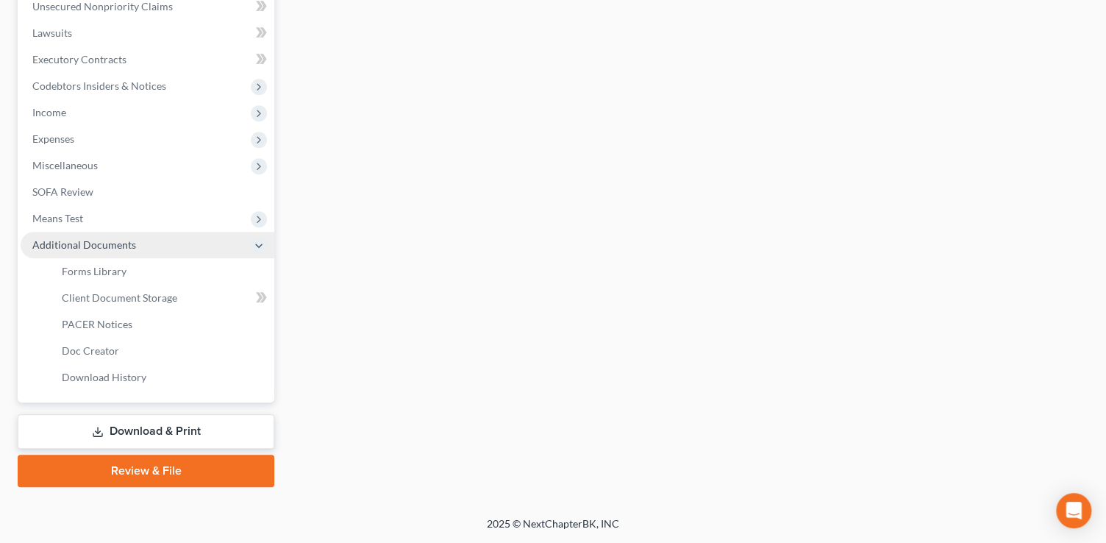
scroll to position [396, 0]
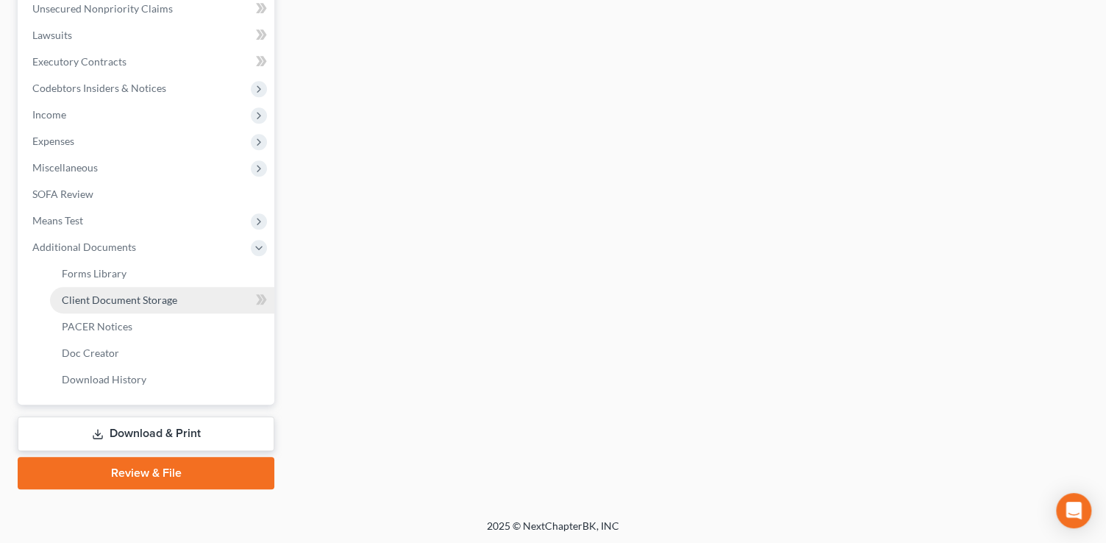
click at [140, 302] on span "Client Document Storage" at bounding box center [119, 299] width 115 height 13
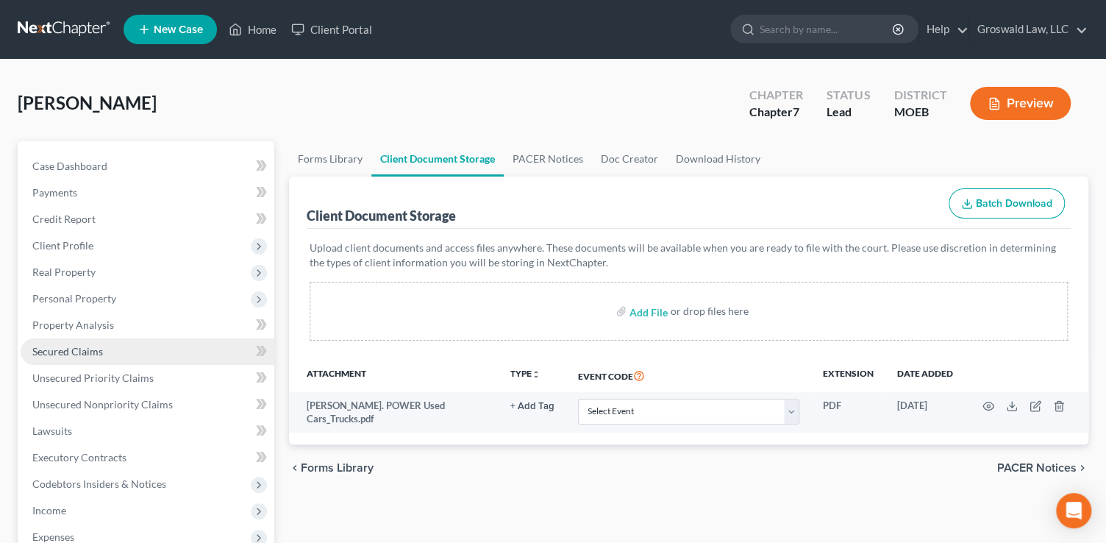
click at [182, 346] on link "Secured Claims" at bounding box center [148, 351] width 254 height 26
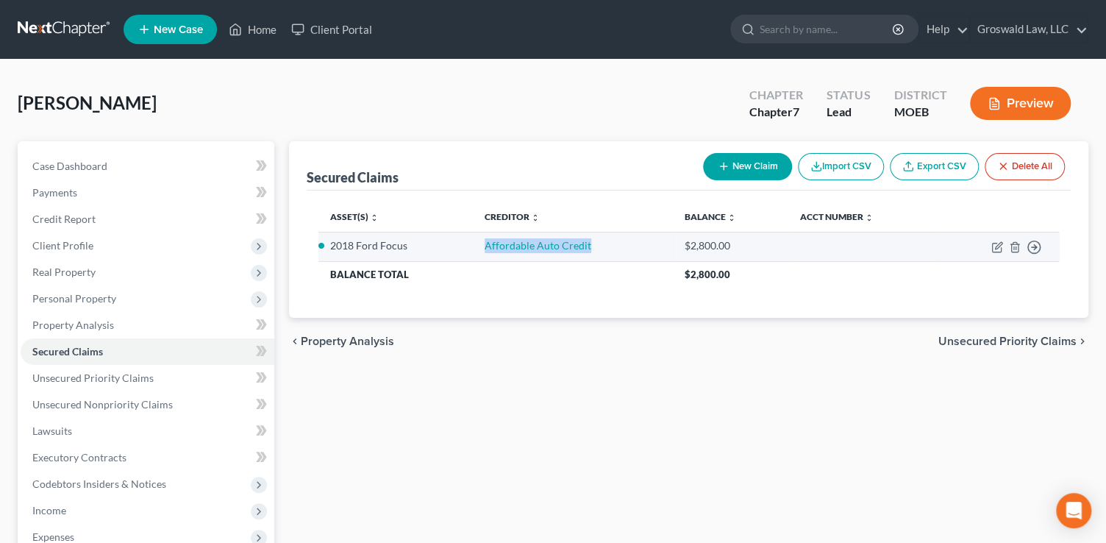
drag, startPoint x: 594, startPoint y: 243, endPoint x: 446, endPoint y: 241, distance: 147.9
click at [446, 241] on tr "2018 Ford Focus Affordable Auto Credit $2,800.00 Move to E Move to F Move to G …" at bounding box center [688, 246] width 741 height 29
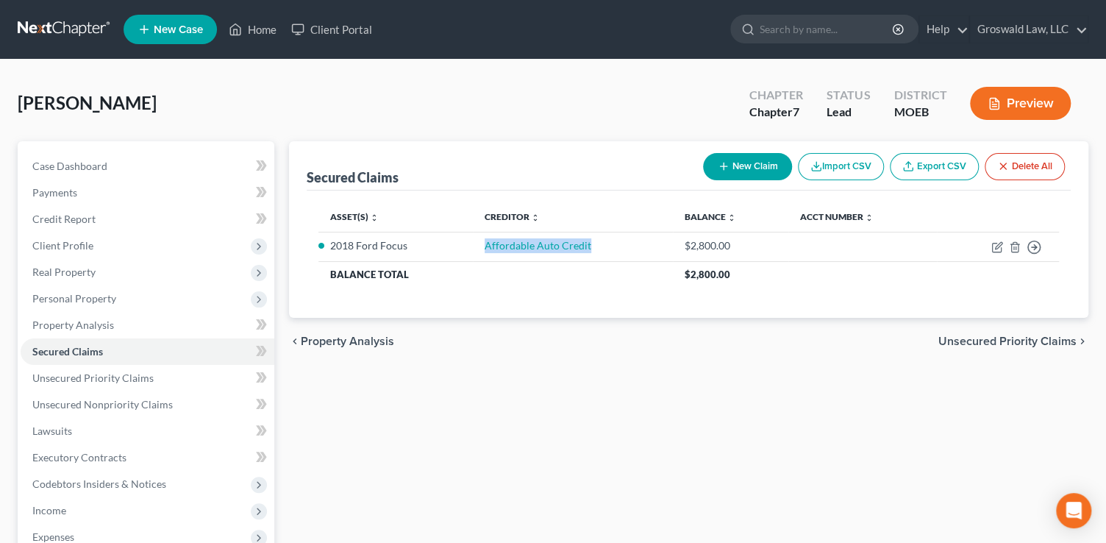
copy tr "Affordable Auto Credit"
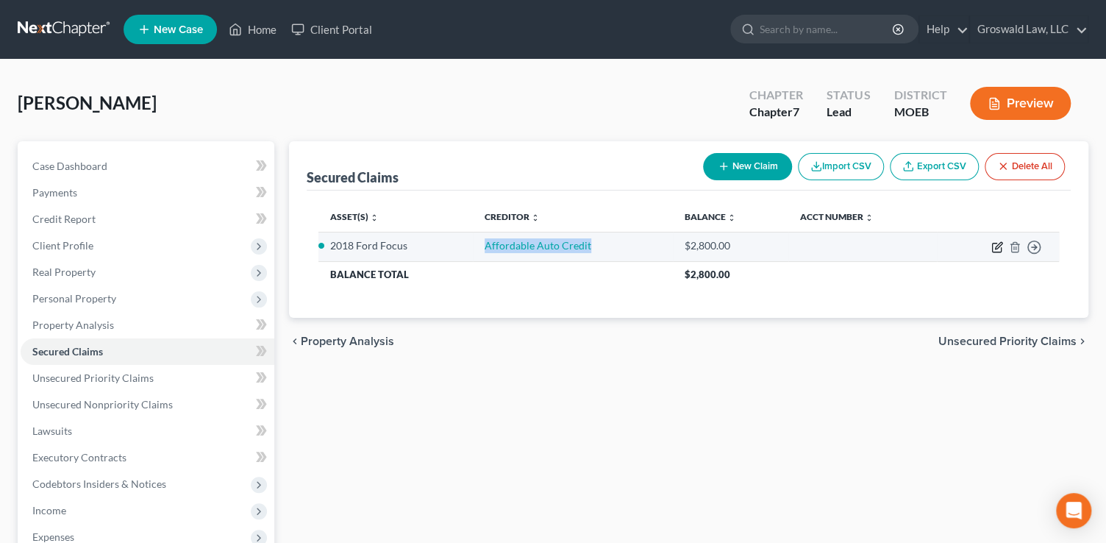
click at [1000, 241] on icon "button" at bounding box center [998, 247] width 12 height 12
select select "0"
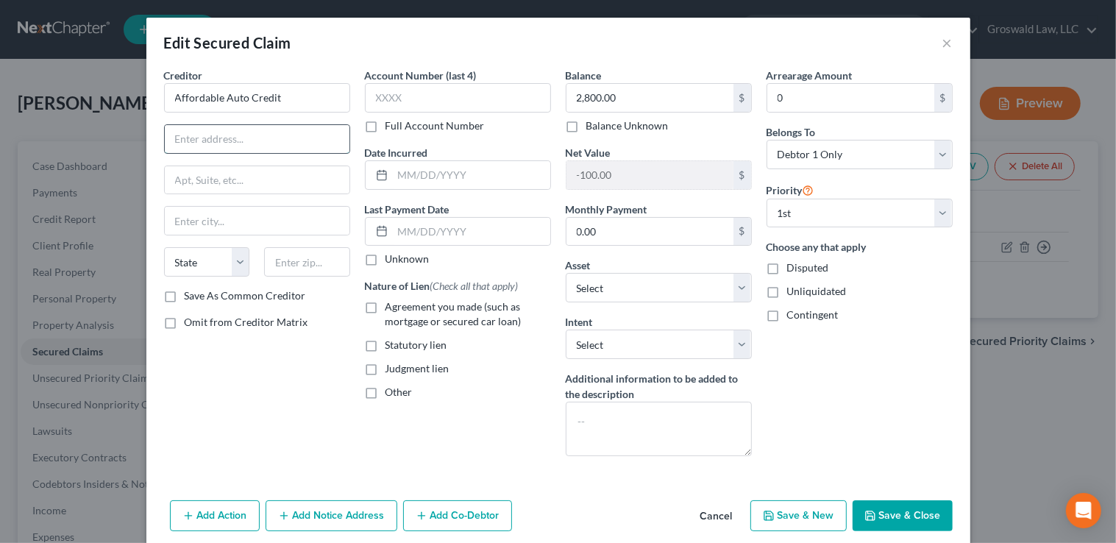
click at [206, 126] on input "text" at bounding box center [257, 139] width 185 height 28
paste input "4568 Gravois Ave"
type input "4568 Gravois Ave"
click at [306, 266] on input "text" at bounding box center [307, 261] width 86 height 29
type input "63116"
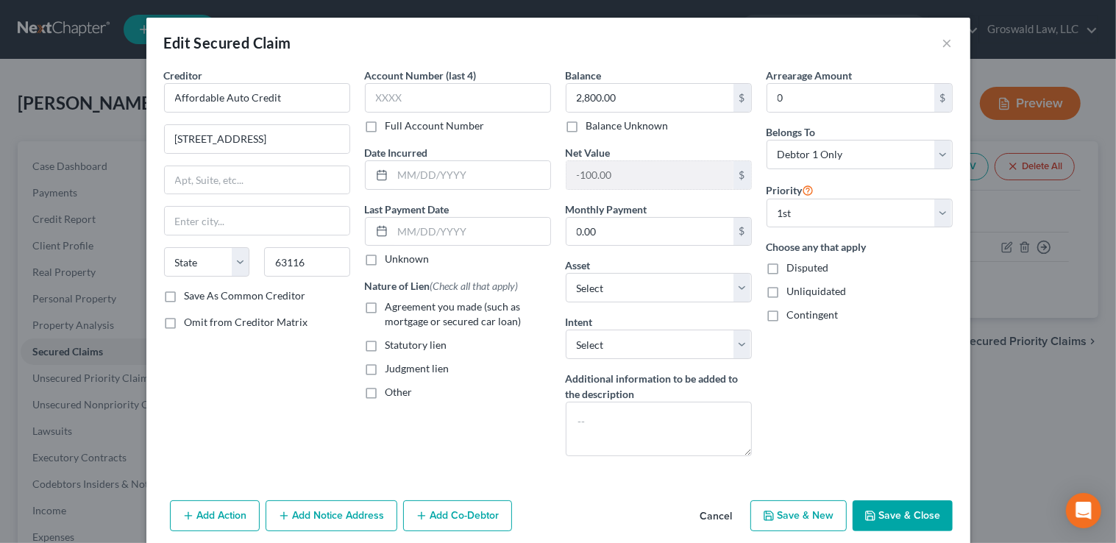
type input "Saint Louis"
select select "26"
click at [897, 508] on button "Save & Close" at bounding box center [903, 515] width 100 height 31
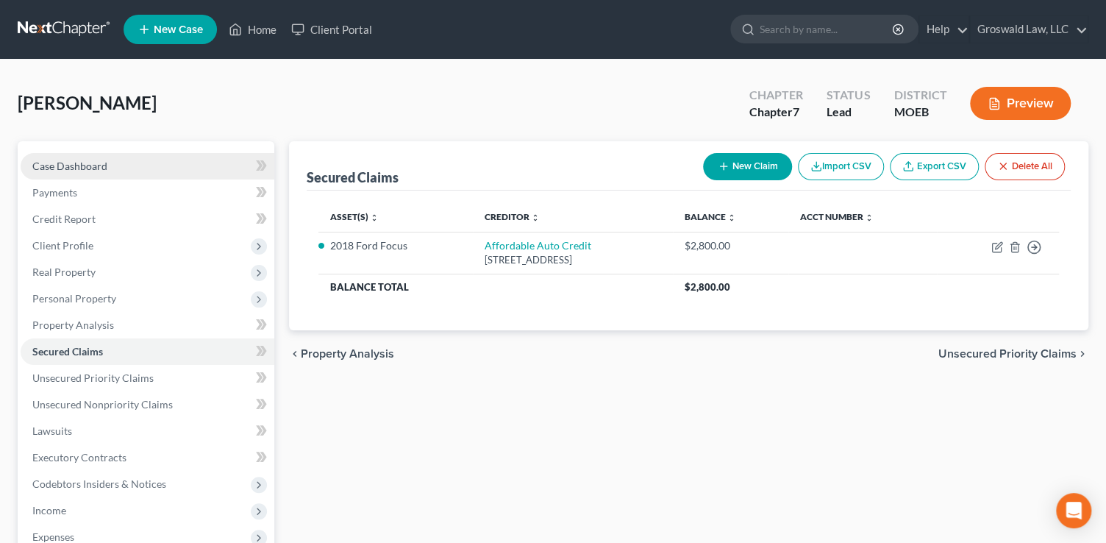
drag, startPoint x: 91, startPoint y: 156, endPoint x: 83, endPoint y: 160, distance: 9.2
click at [91, 156] on link "Case Dashboard" at bounding box center [148, 166] width 254 height 26
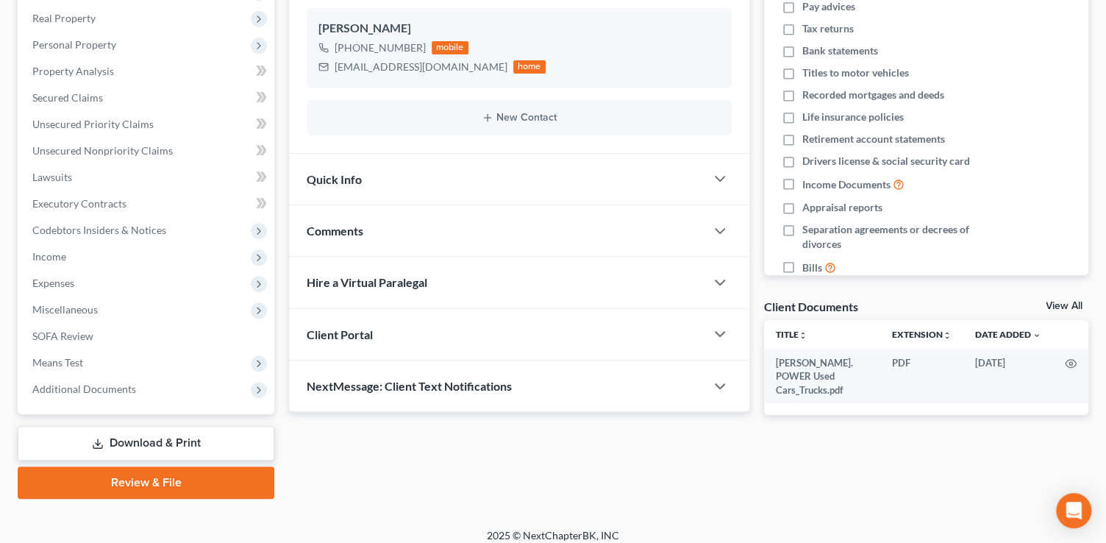
scroll to position [263, 0]
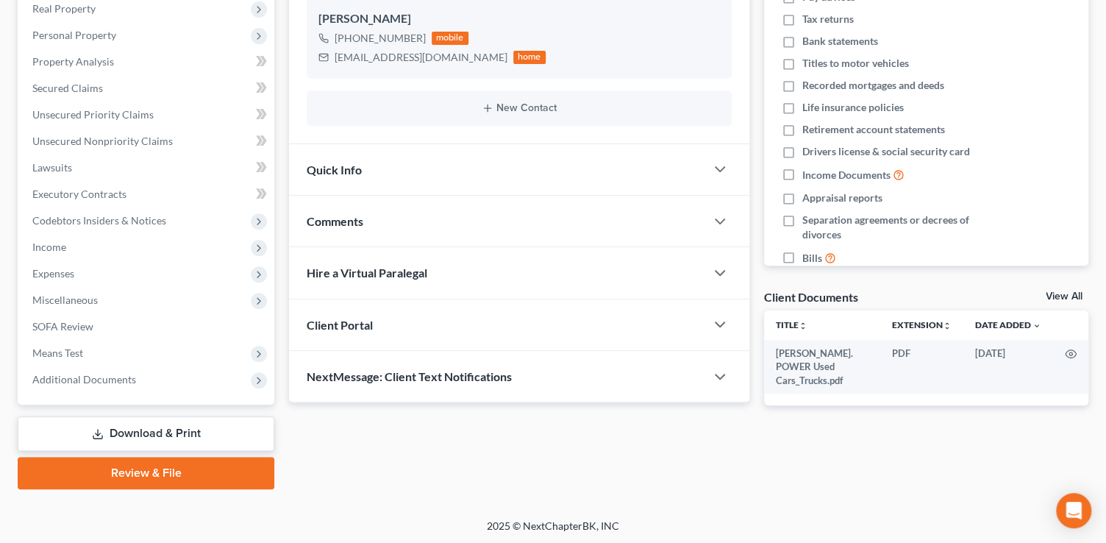
click at [486, 222] on div "Comments" at bounding box center [497, 221] width 416 height 51
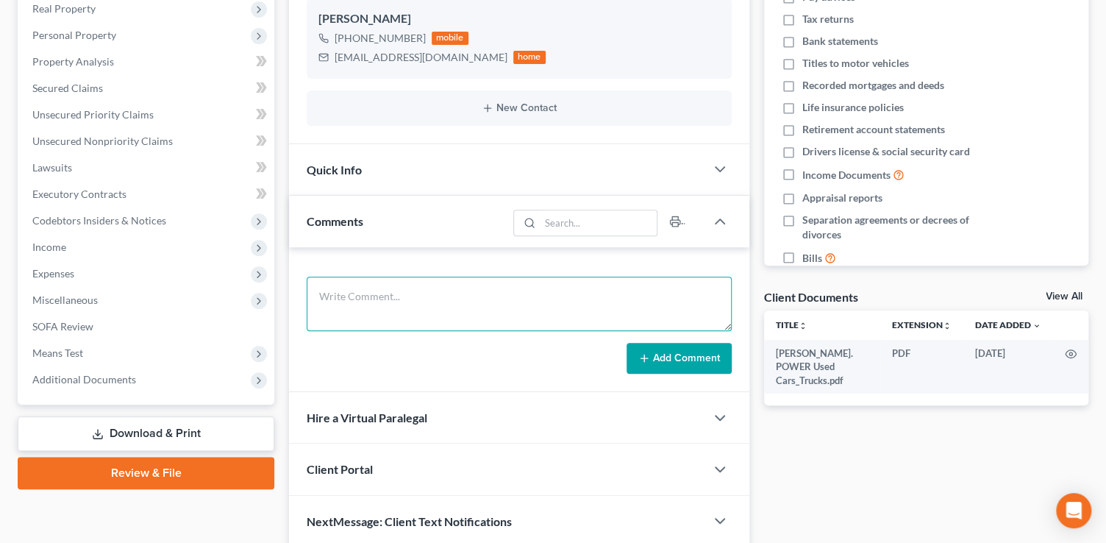
click at [458, 316] on textarea at bounding box center [519, 304] width 425 height 54
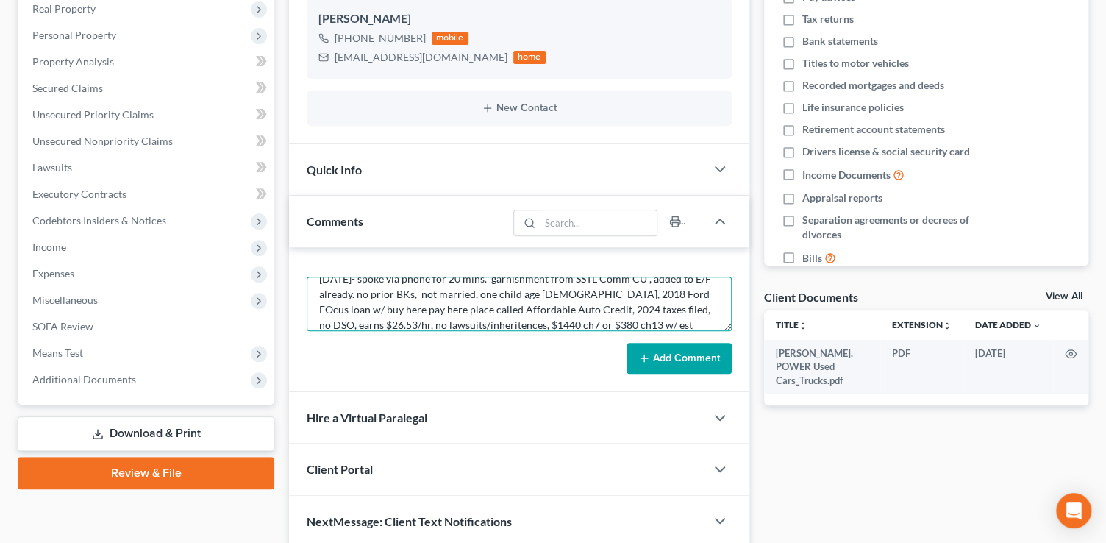
scroll to position [33, 0]
drag, startPoint x: 466, startPoint y: 316, endPoint x: 596, endPoint y: 309, distance: 130.4
click at [596, 309] on textarea "10/6/25- spoke via phone for 20 mins. garnishment from SSTL Comm CU , added to …" at bounding box center [519, 304] width 425 height 54
type textarea "10/6/25- spoke via phone for 20 mins. garnishment from SSTL Comm CU , added to …"
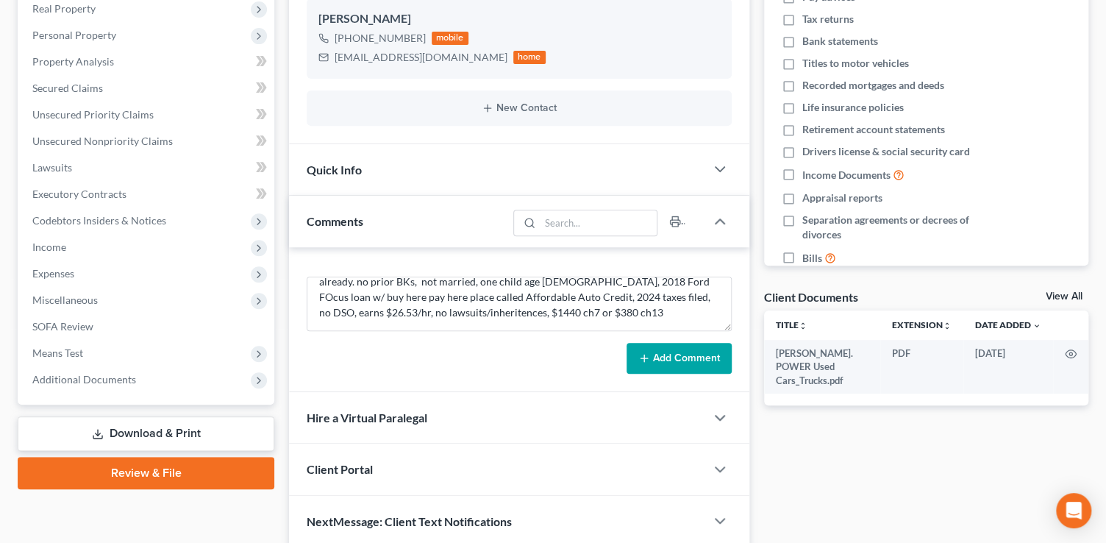
click at [663, 361] on button "Add Comment" at bounding box center [679, 358] width 105 height 31
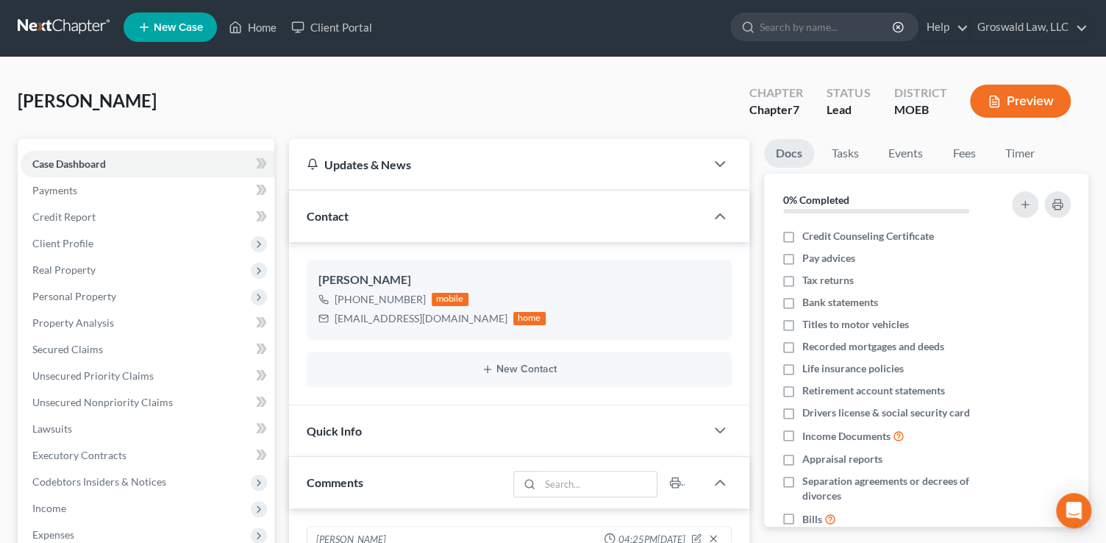
scroll to position [0, 0]
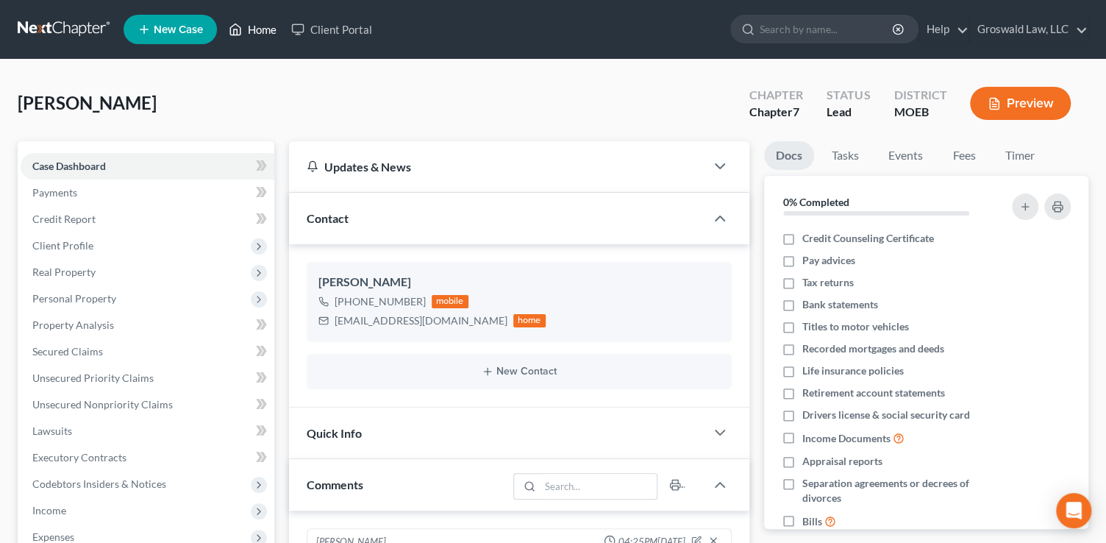
click at [243, 31] on link "Home" at bounding box center [252, 29] width 63 height 26
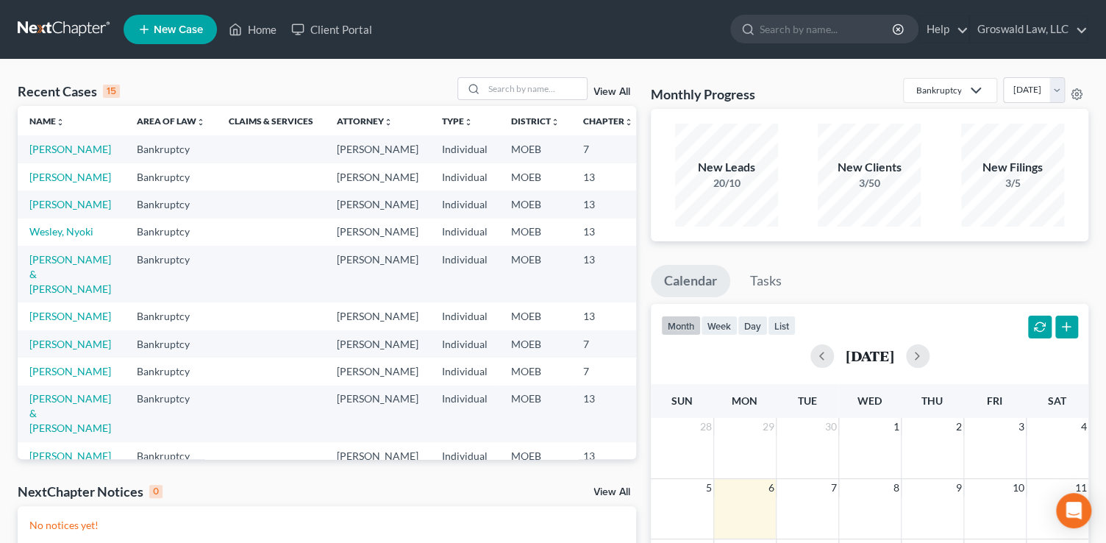
click at [185, 25] on span "New Case" at bounding box center [178, 29] width 49 height 11
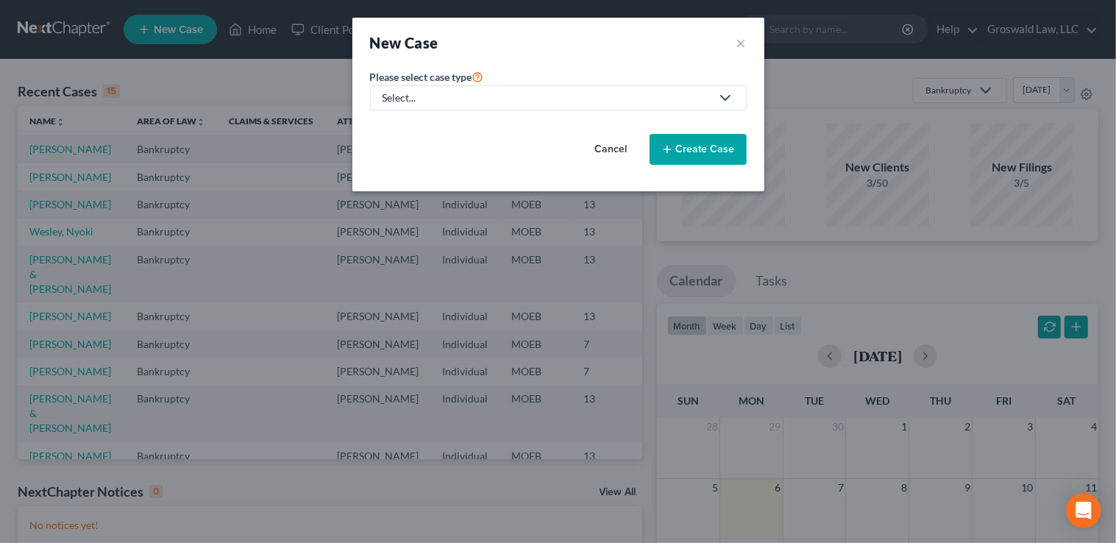
click at [429, 102] on div "Select..." at bounding box center [546, 97] width 328 height 15
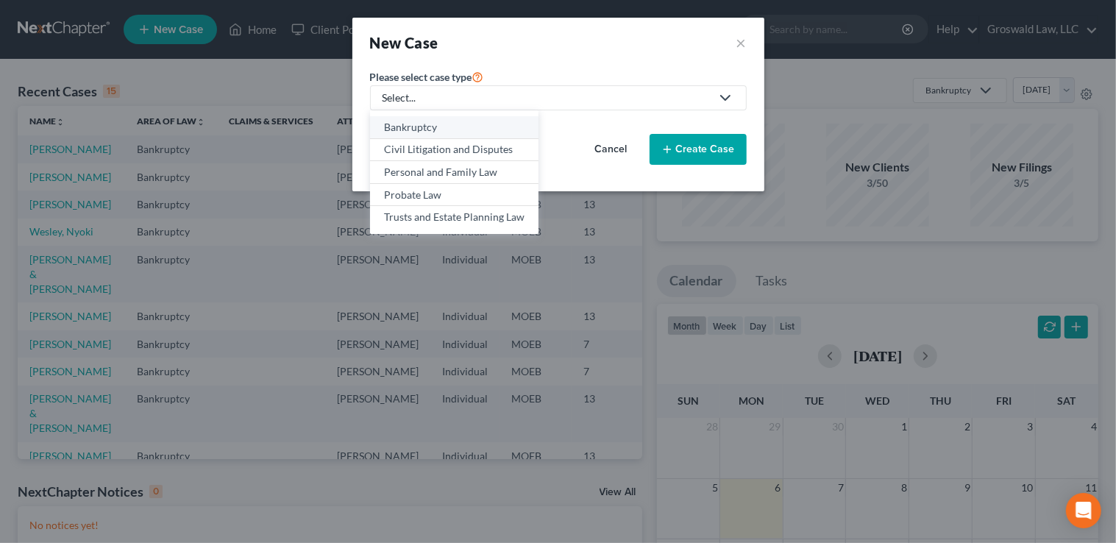
click at [429, 130] on div "Bankruptcy" at bounding box center [454, 127] width 140 height 15
select select "45"
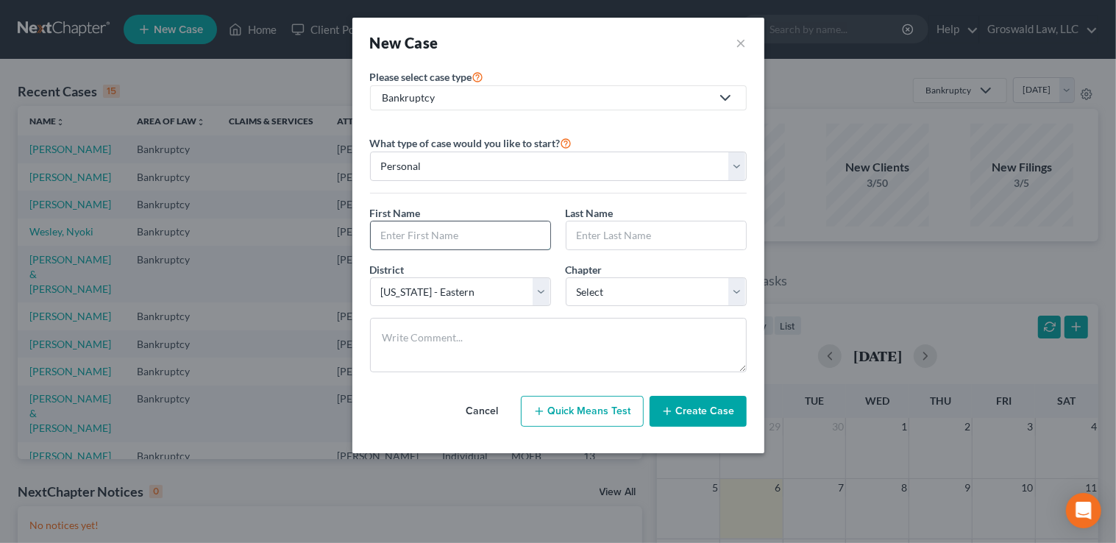
click at [444, 241] on input "text" at bounding box center [460, 235] width 179 height 28
type input "Vince"
type input "Cannon"
select select "0"
click at [700, 411] on button "Create Case" at bounding box center [697, 411] width 97 height 31
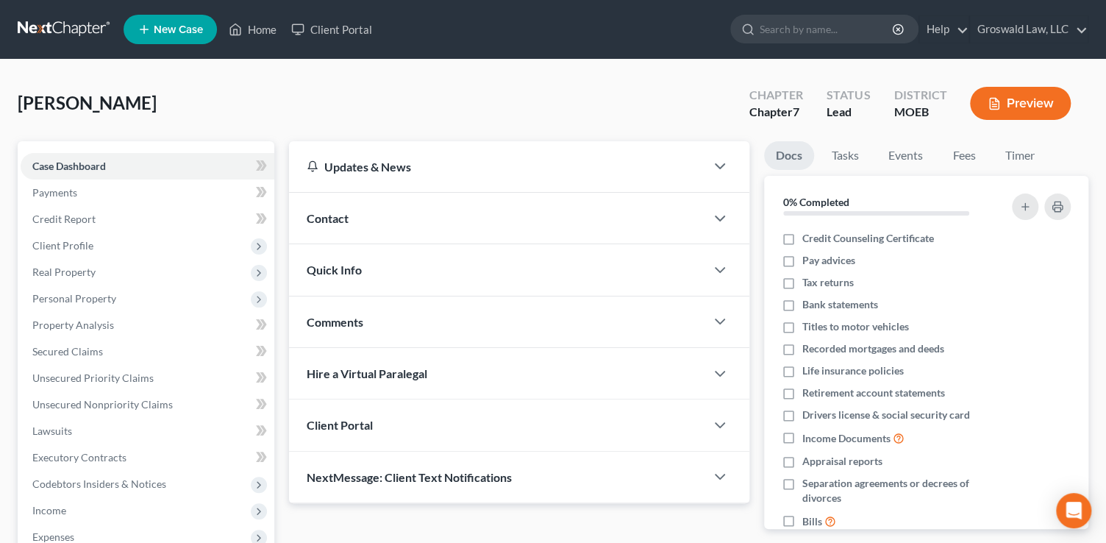
click at [449, 223] on div "Contact" at bounding box center [497, 218] width 416 height 51
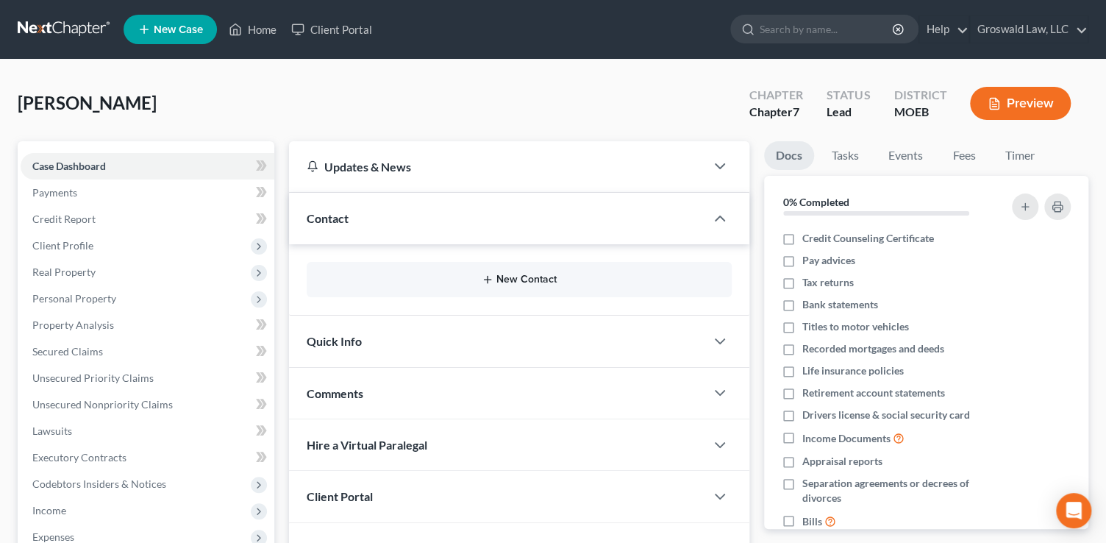
click at [510, 282] on button "New Contact" at bounding box center [519, 280] width 402 height 12
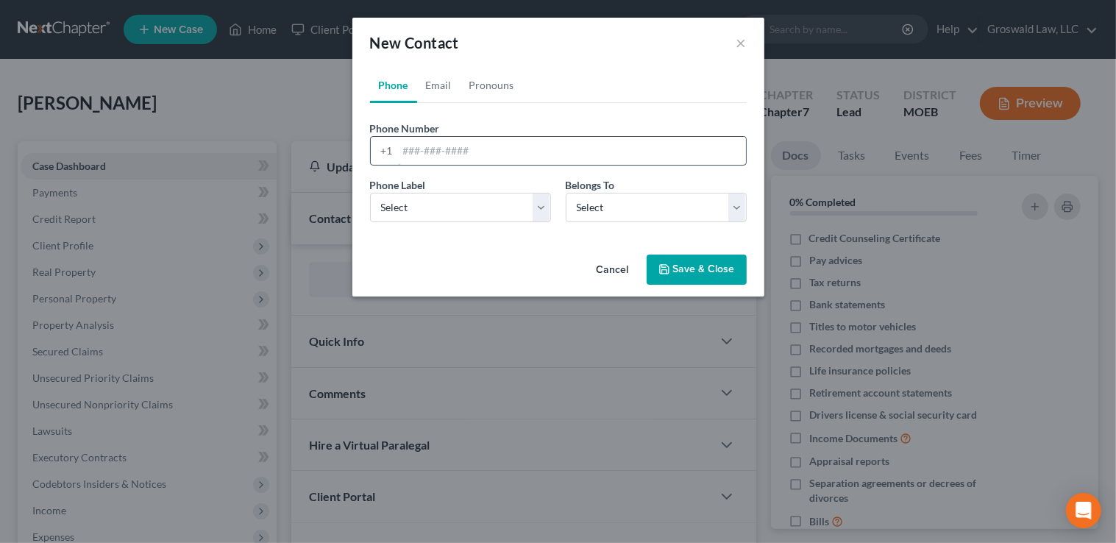
click at [433, 161] on input "tel" at bounding box center [572, 151] width 348 height 28
paste input "3143043864"
click at [419, 154] on input "3143043864" at bounding box center [572, 151] width 348 height 28
type input "314-304-3864"
select select "0"
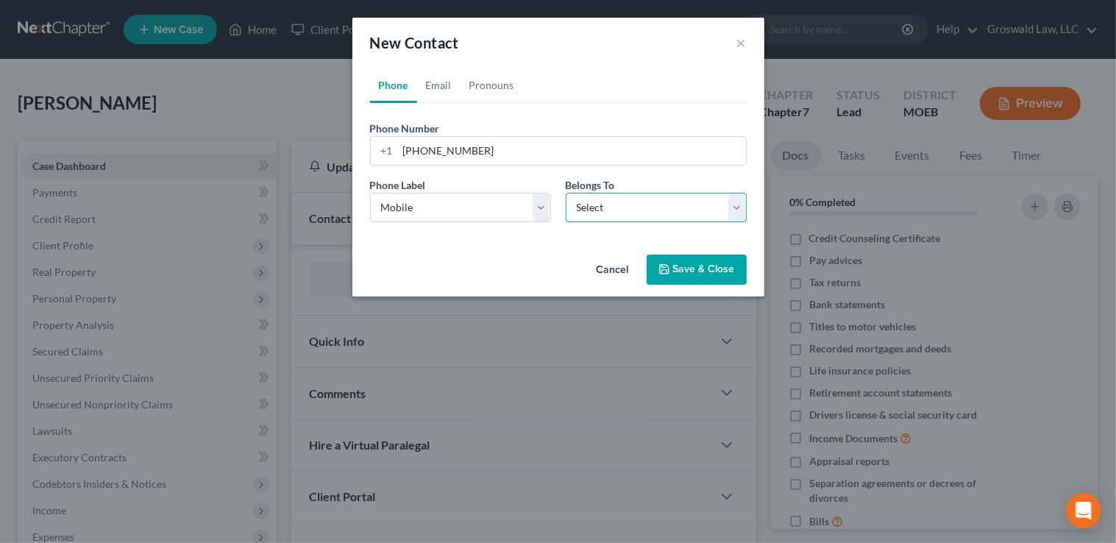
select select "0"
click at [446, 85] on link "Email" at bounding box center [438, 85] width 43 height 35
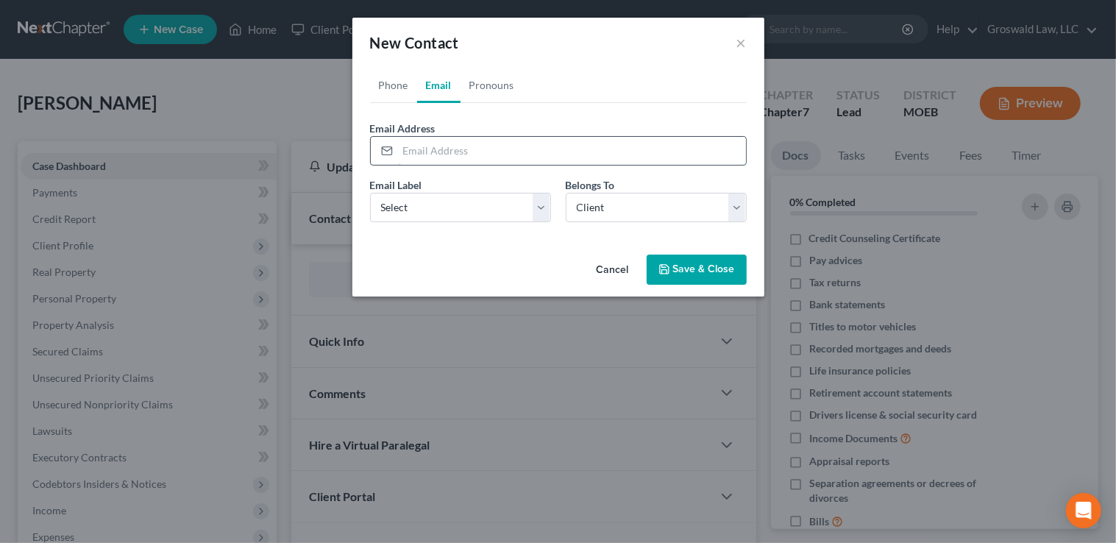
click at [465, 152] on input "email" at bounding box center [572, 151] width 348 height 28
paste input "tdhgus@aol.com"
type input "tdhgus@aol.com"
click at [456, 206] on select "Select Home Work Other" at bounding box center [460, 207] width 181 height 29
select select "0"
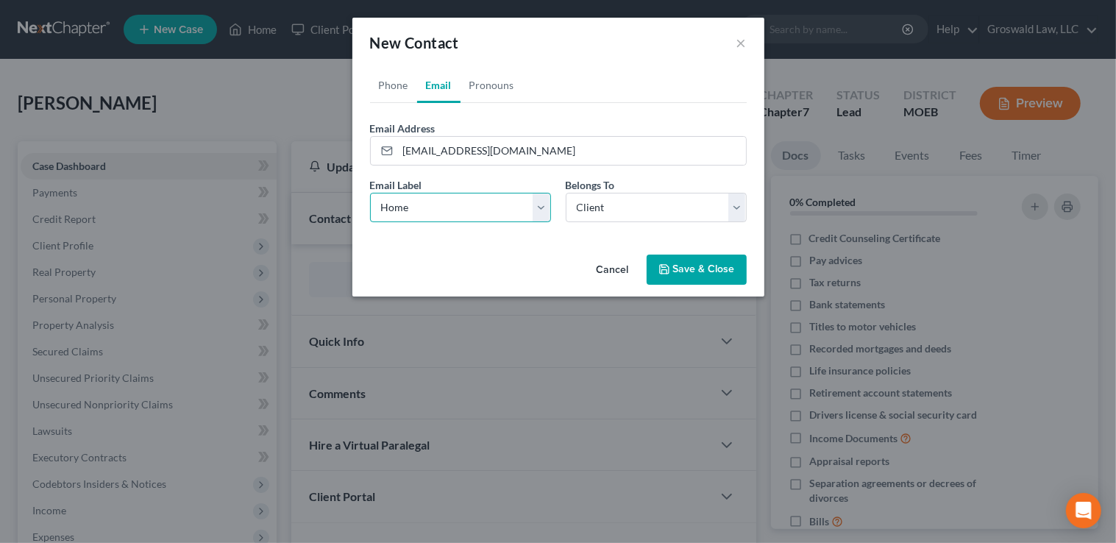
click at [370, 193] on select "Select Home Work Other" at bounding box center [460, 207] width 181 height 29
click at [691, 271] on button "Save & Close" at bounding box center [697, 270] width 100 height 31
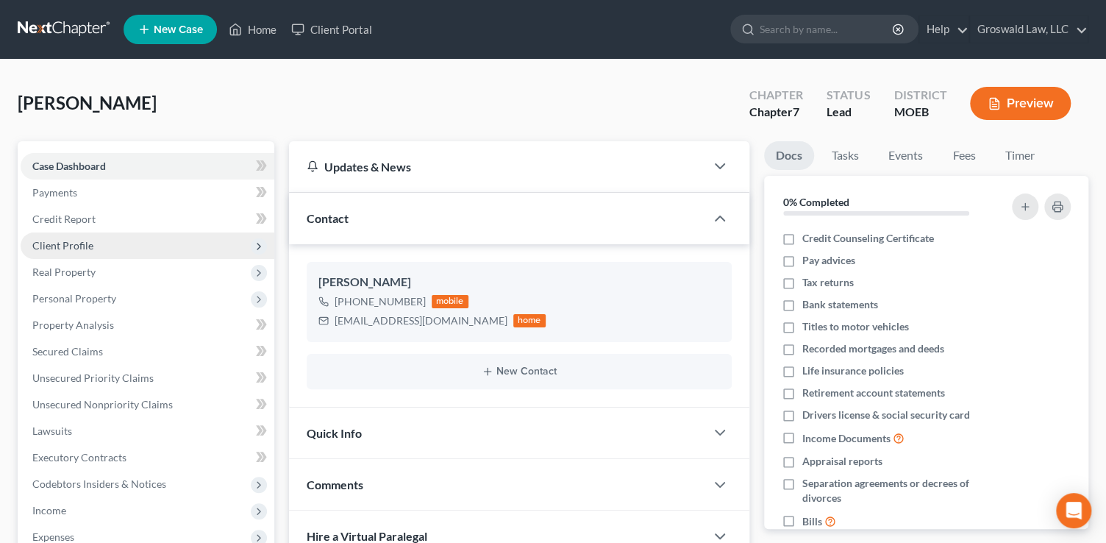
click at [49, 249] on span "Client Profile" at bounding box center [62, 245] width 61 height 13
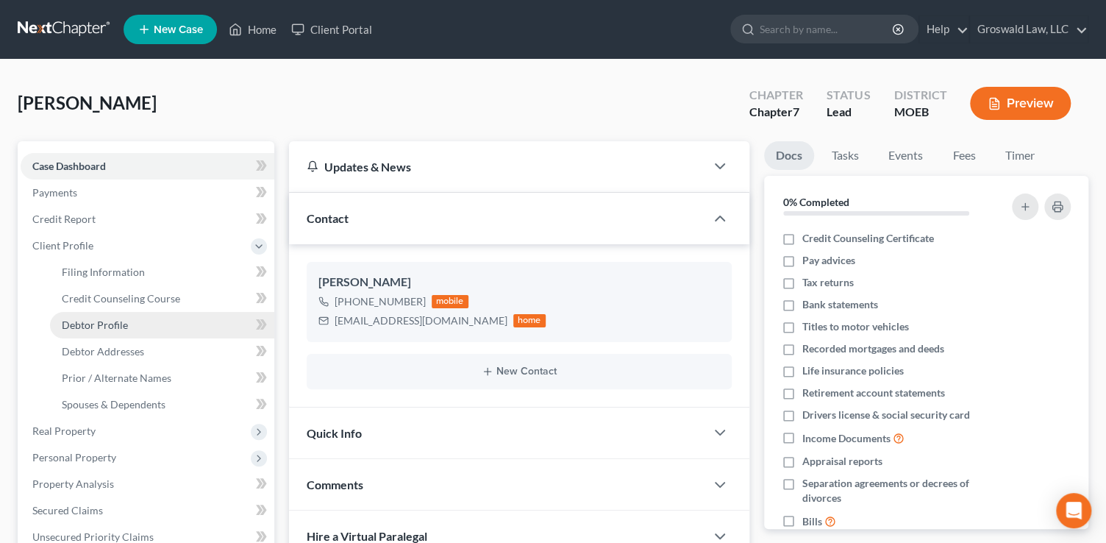
click at [116, 323] on span "Debtor Profile" at bounding box center [95, 324] width 66 height 13
select select "0"
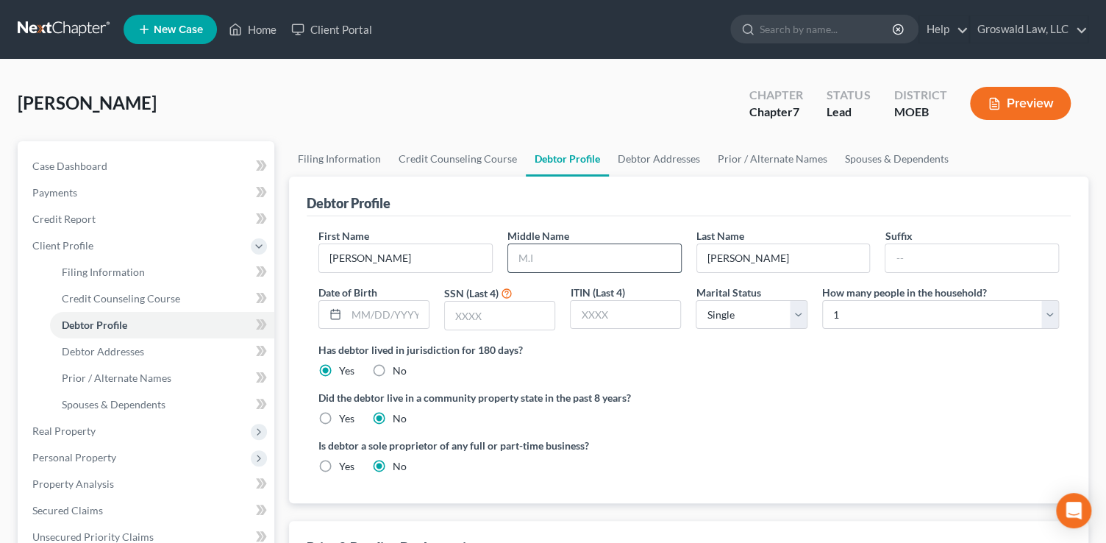
click at [574, 252] on input "text" at bounding box center [594, 258] width 173 height 28
type input "L."
click at [455, 118] on div "Cannon, Vince Upgraded Chapter Chapter 7 Status Lead District MOEB Preview" at bounding box center [553, 109] width 1071 height 64
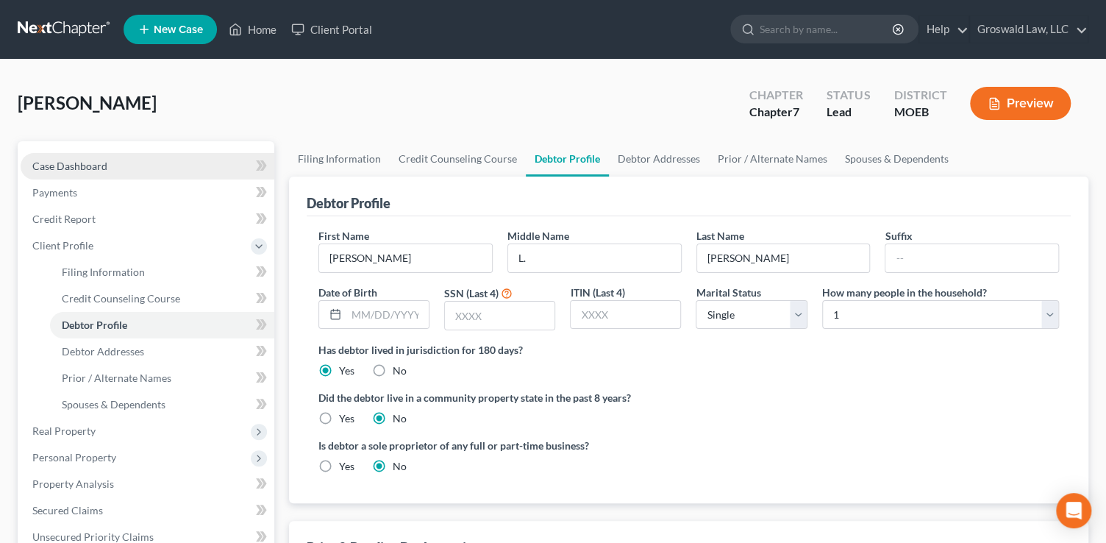
click at [163, 154] on link "Case Dashboard" at bounding box center [148, 166] width 254 height 26
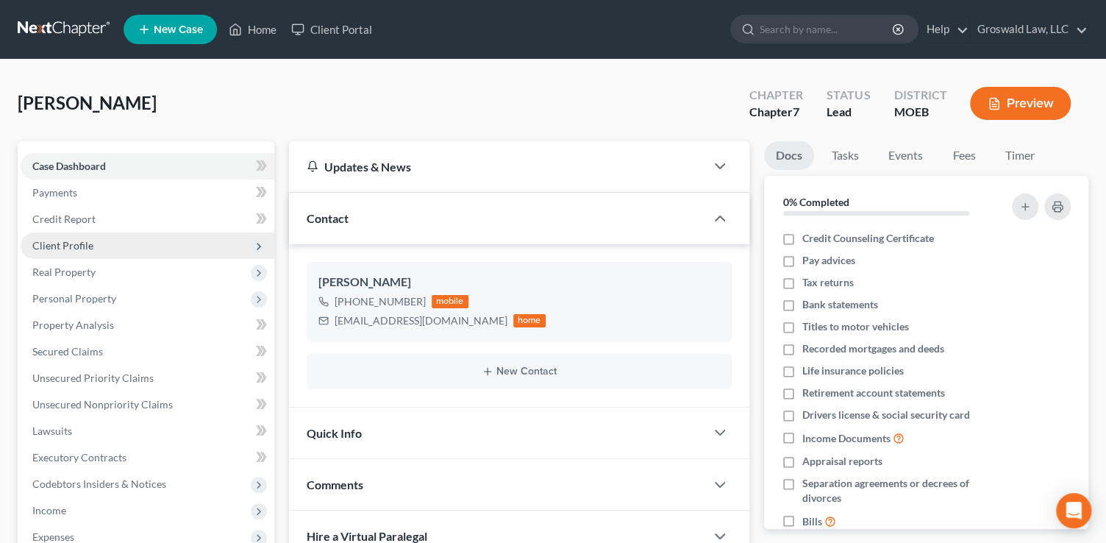
click at [76, 252] on span "Client Profile" at bounding box center [148, 245] width 254 height 26
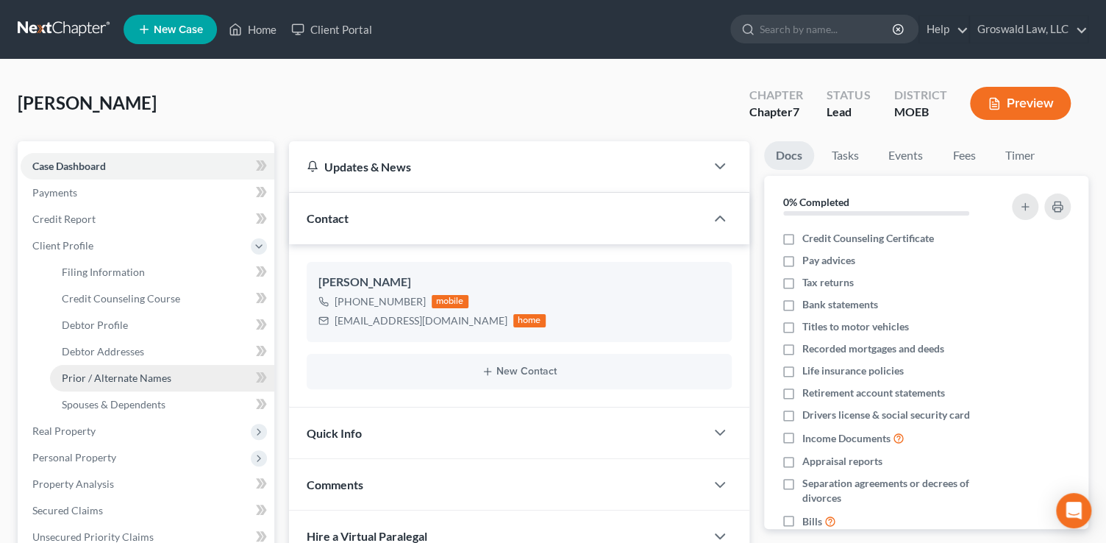
click at [120, 374] on span "Prior / Alternate Names" at bounding box center [117, 377] width 110 height 13
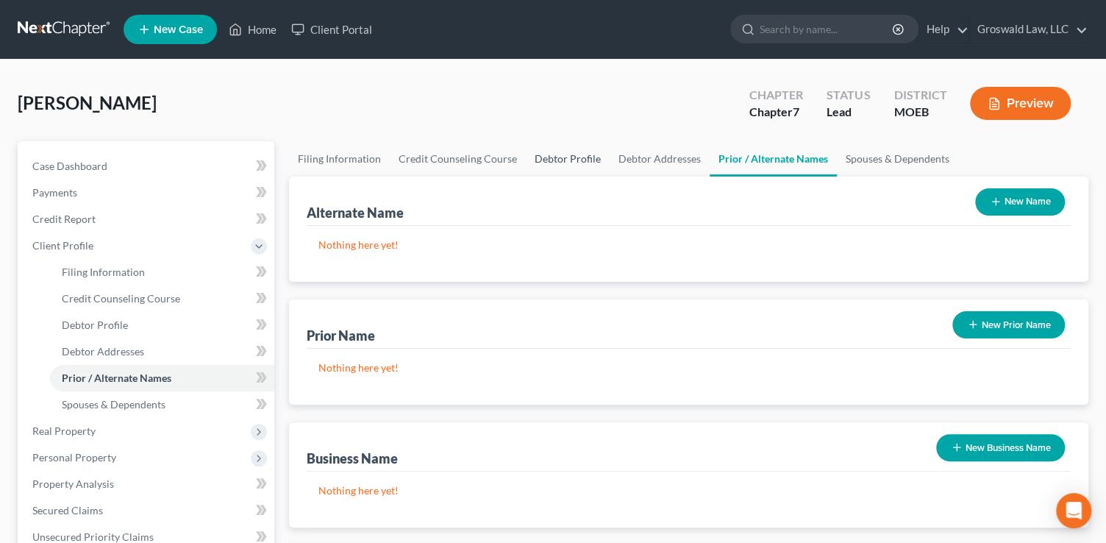
click at [563, 158] on link "Debtor Profile" at bounding box center [568, 158] width 84 height 35
select select "0"
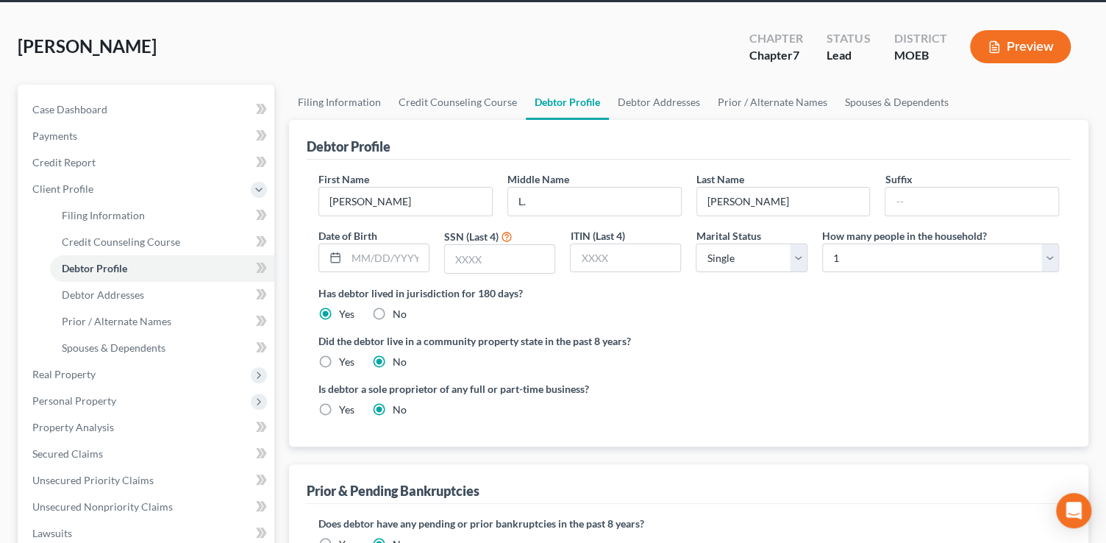
scroll to position [422, 0]
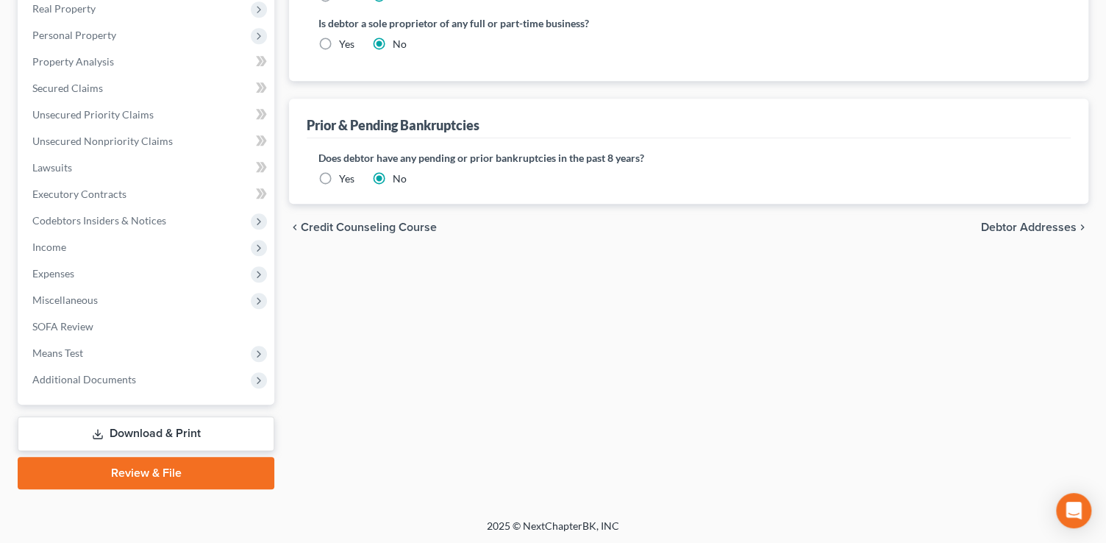
click at [339, 180] on label "Yes" at bounding box center [346, 178] width 15 height 15
click at [345, 180] on input "Yes" at bounding box center [350, 176] width 10 height 10
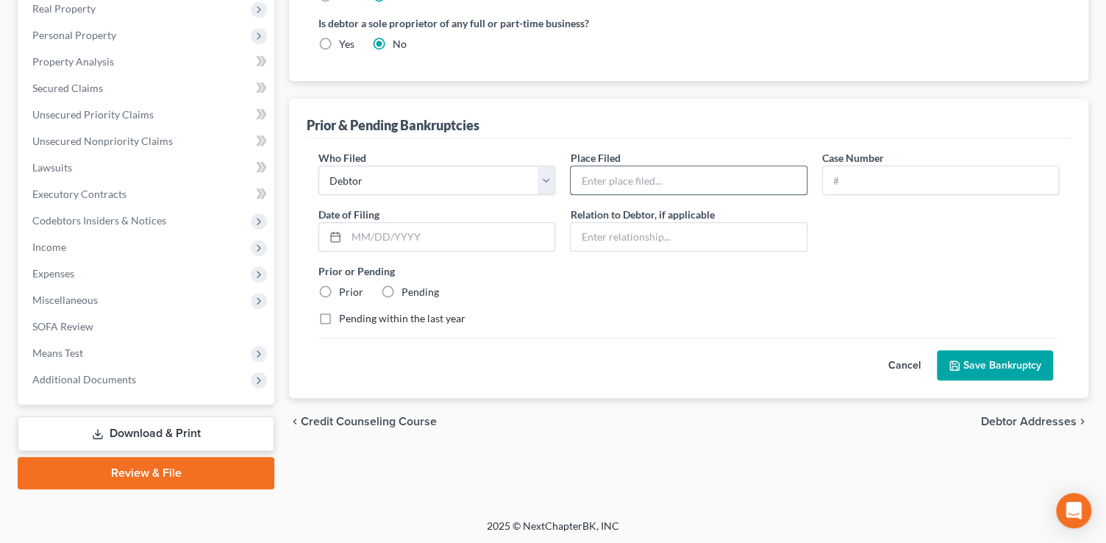
click at [735, 180] on input "text" at bounding box center [688, 180] width 235 height 28
type input "Eastern District Missouri"
click at [895, 178] on input "text" at bounding box center [940, 180] width 235 height 28
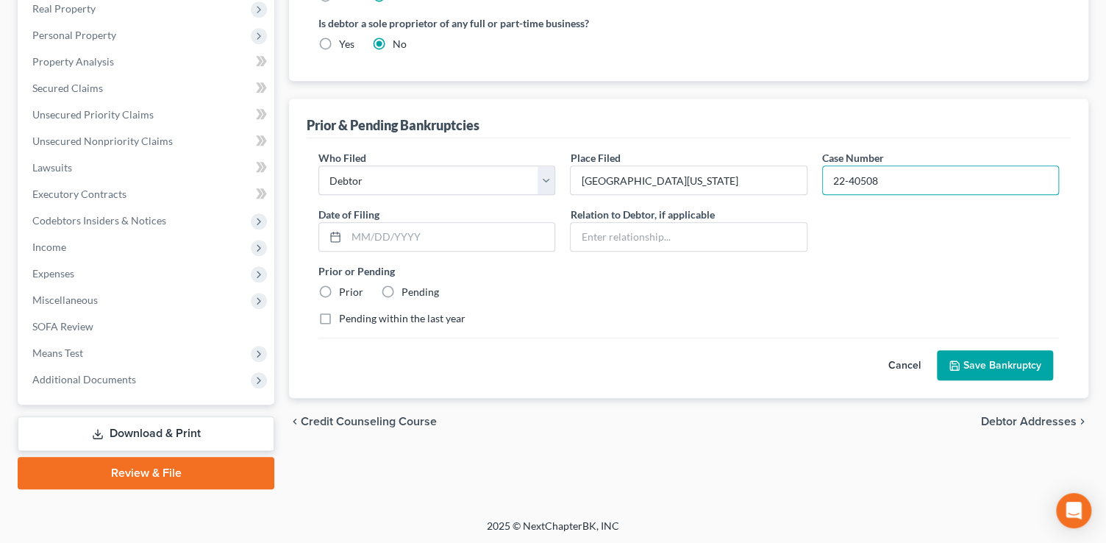
type input "22-40508"
type input "02/22/2022"
click at [912, 174] on input "22-40508" at bounding box center [940, 180] width 235 height 28
click at [339, 288] on label "Prior" at bounding box center [351, 292] width 24 height 15
click at [345, 288] on input "Prior" at bounding box center [350, 290] width 10 height 10
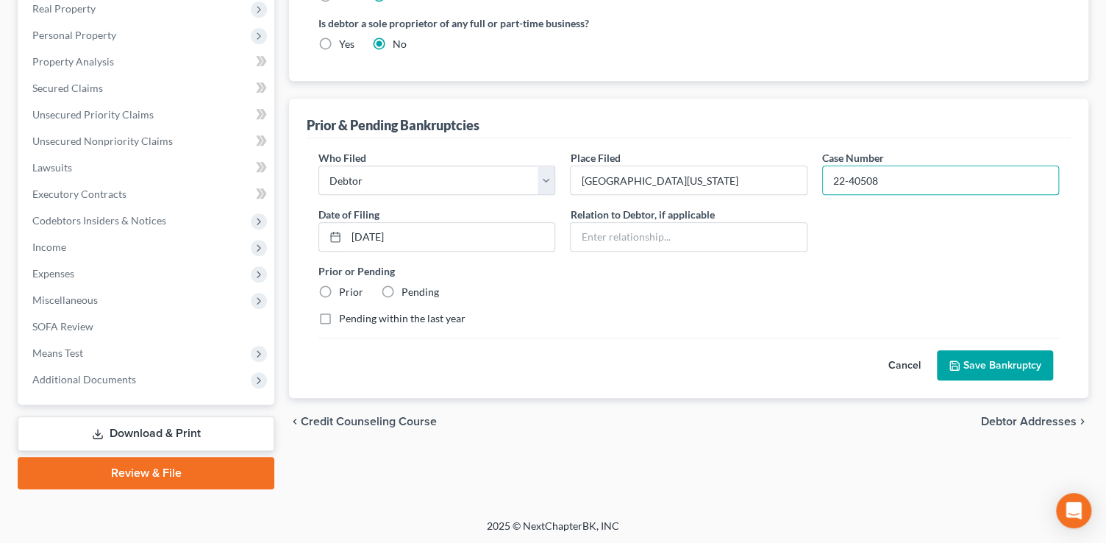
radio input "true"
click at [893, 172] on input "22-40508" at bounding box center [940, 180] width 235 height 28
type input "22-40508-ch13-dismiss"
click at [1008, 364] on button "Save Bankruptcy" at bounding box center [995, 365] width 116 height 31
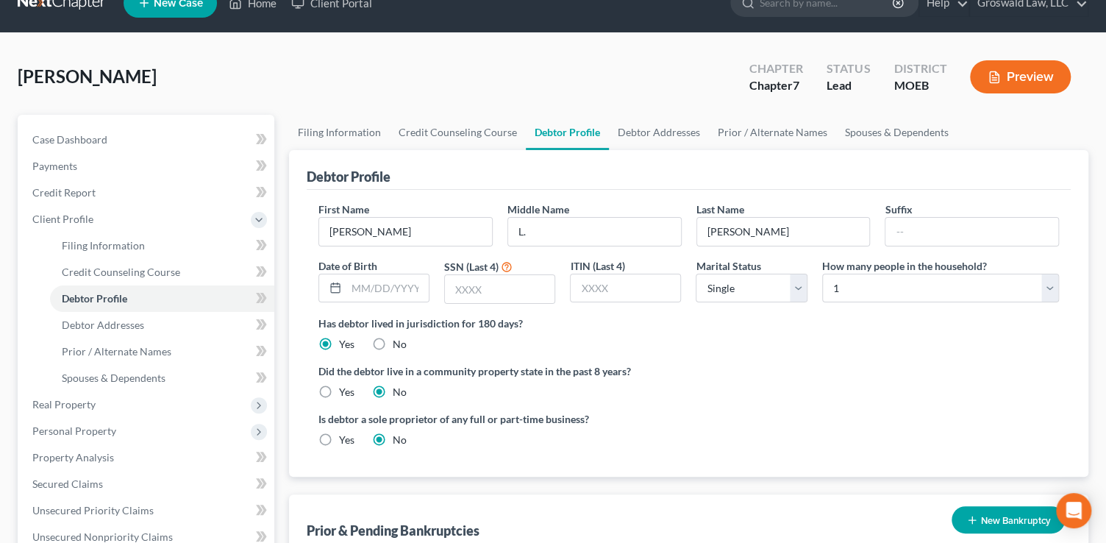
scroll to position [21, 0]
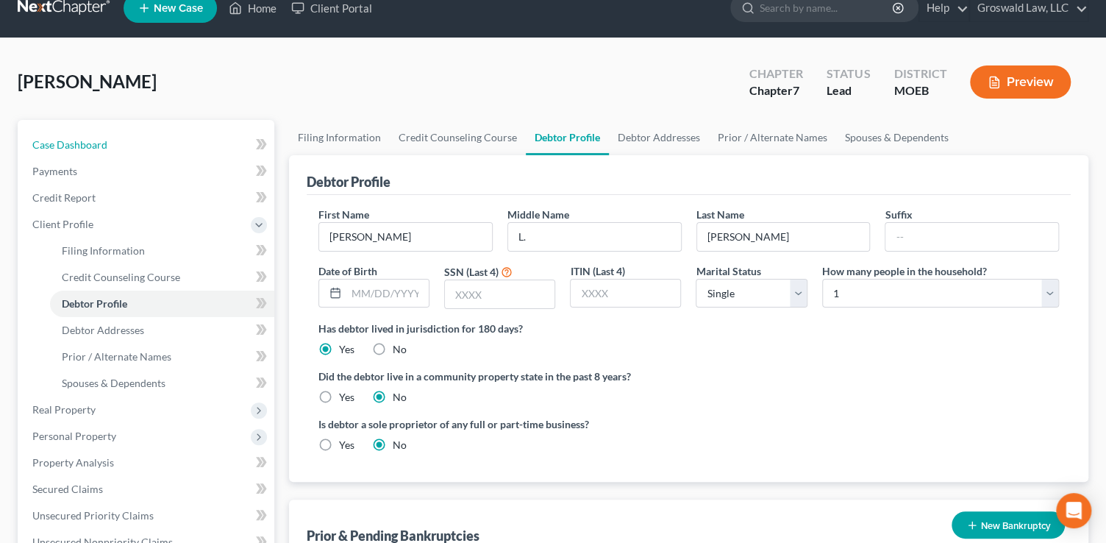
drag, startPoint x: 65, startPoint y: 144, endPoint x: 5, endPoint y: 165, distance: 63.7
click at [65, 144] on span "Case Dashboard" at bounding box center [69, 144] width 75 height 13
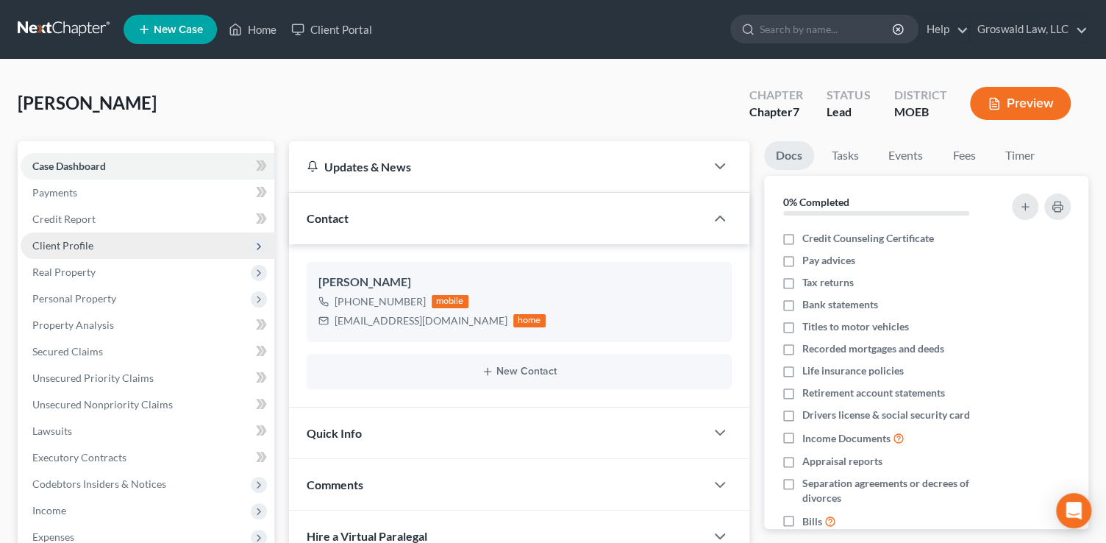
click at [95, 244] on span "Client Profile" at bounding box center [148, 245] width 254 height 26
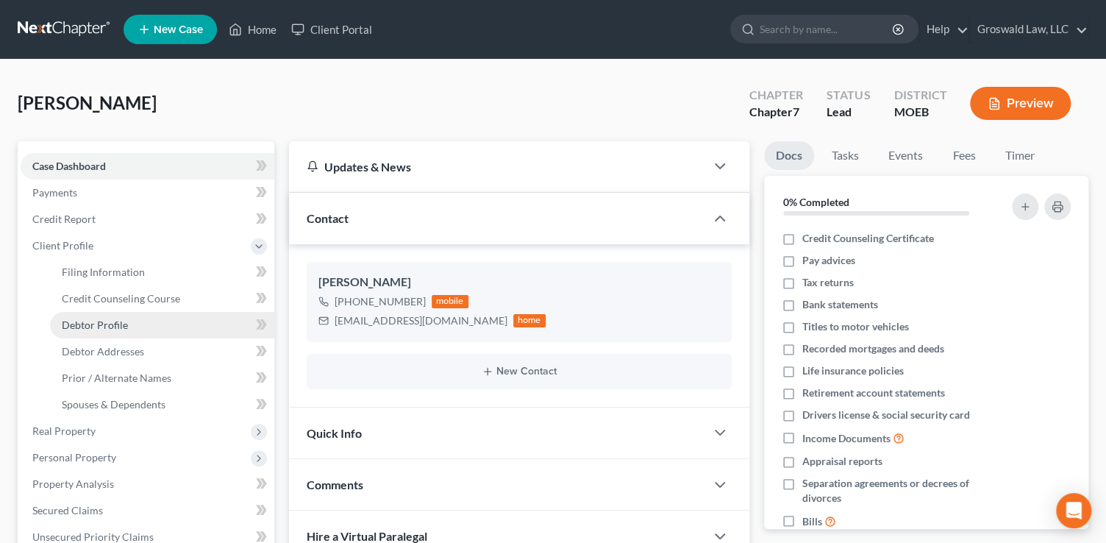
click at [95, 318] on span "Debtor Profile" at bounding box center [95, 324] width 66 height 13
select select "0"
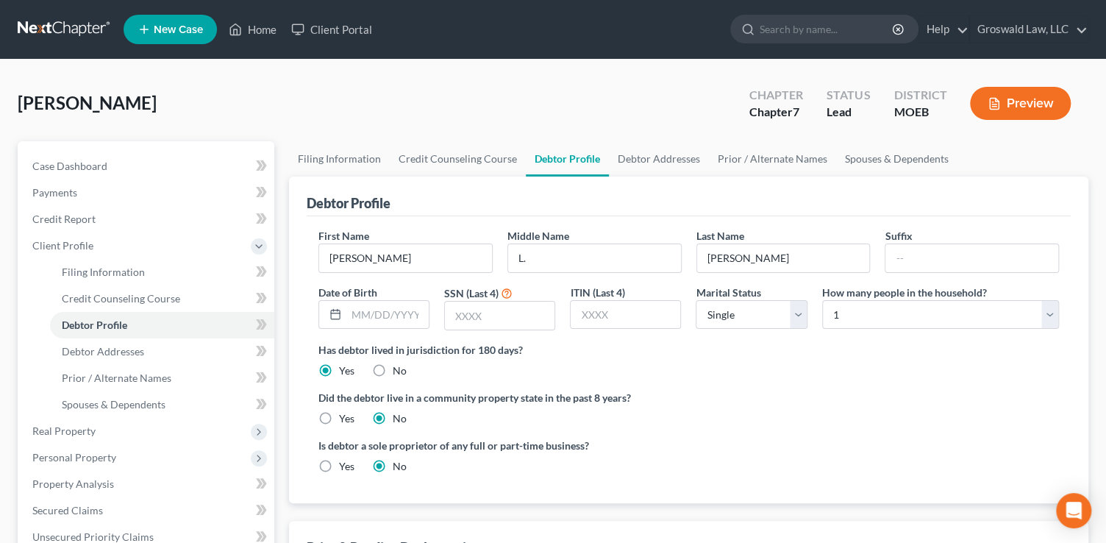
radio input "true"
click at [636, 157] on link "Debtor Addresses" at bounding box center [659, 158] width 100 height 35
select select "0"
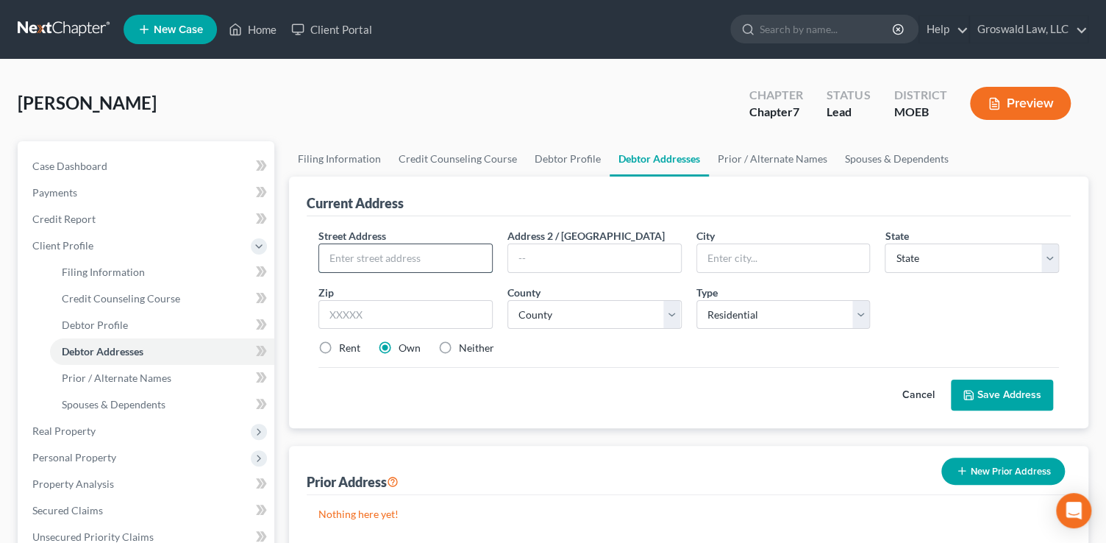
click at [390, 254] on input "text" at bounding box center [405, 258] width 173 height 28
paste input "11548 Caraway Court"
type input "11548 Caraway Court"
type input "63138"
type input "Saint Louis"
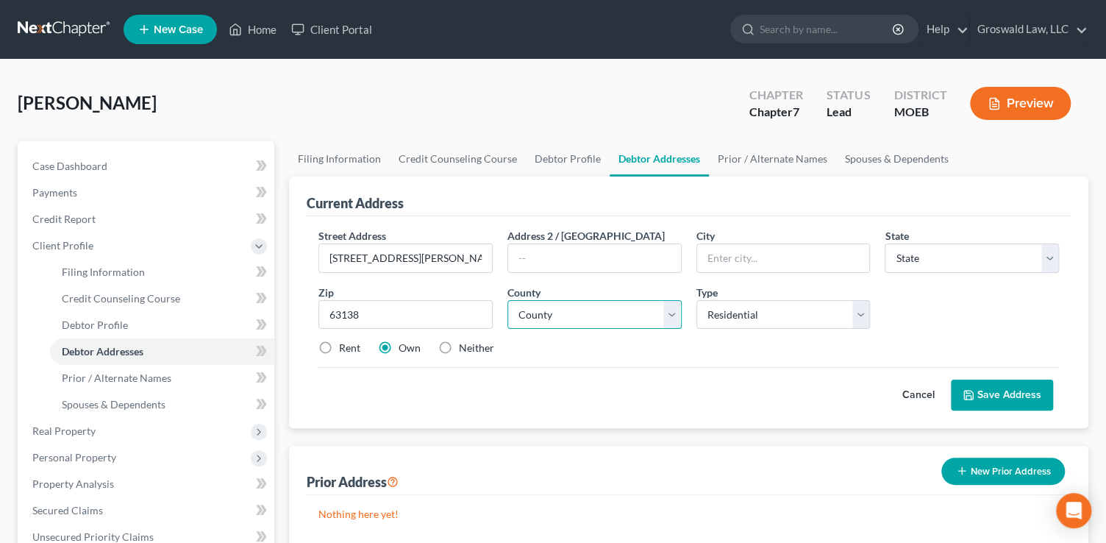
select select "26"
select select "100"
click at [1022, 389] on button "Save Address" at bounding box center [1002, 395] width 102 height 31
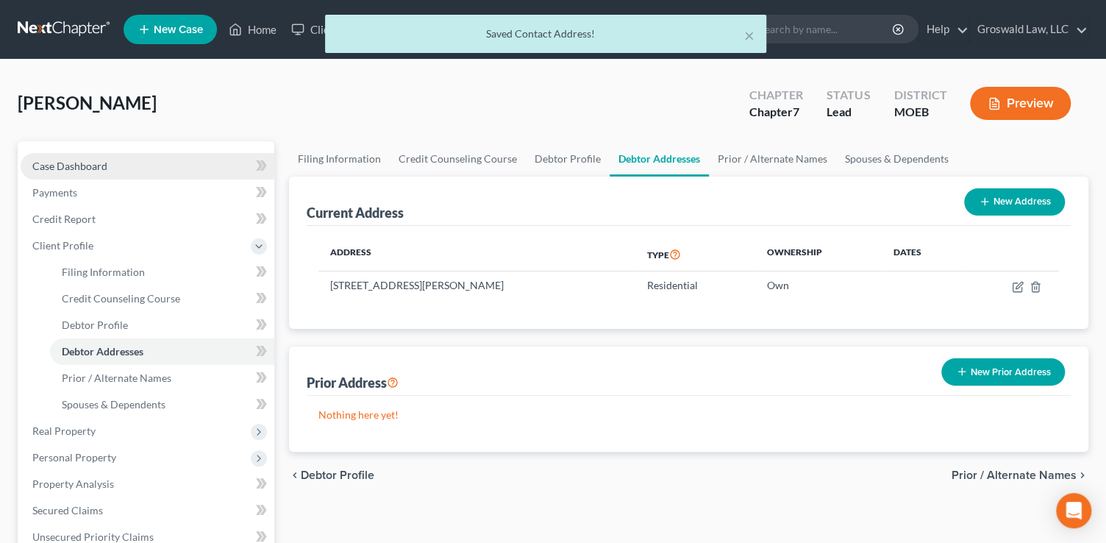
click at [64, 167] on span "Case Dashboard" at bounding box center [69, 166] width 75 height 13
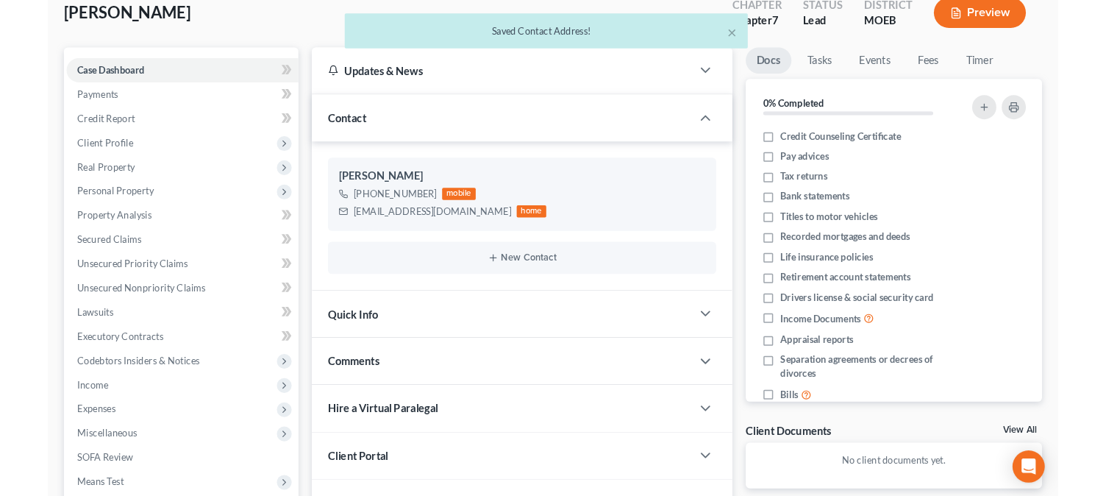
scroll to position [263, 0]
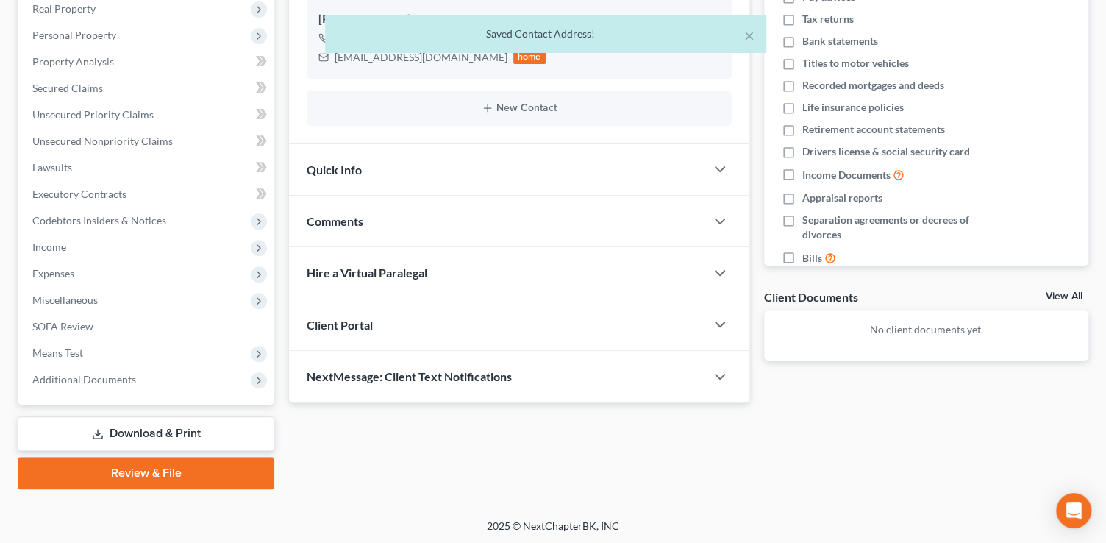
click at [433, 224] on div "Comments" at bounding box center [497, 221] width 416 height 51
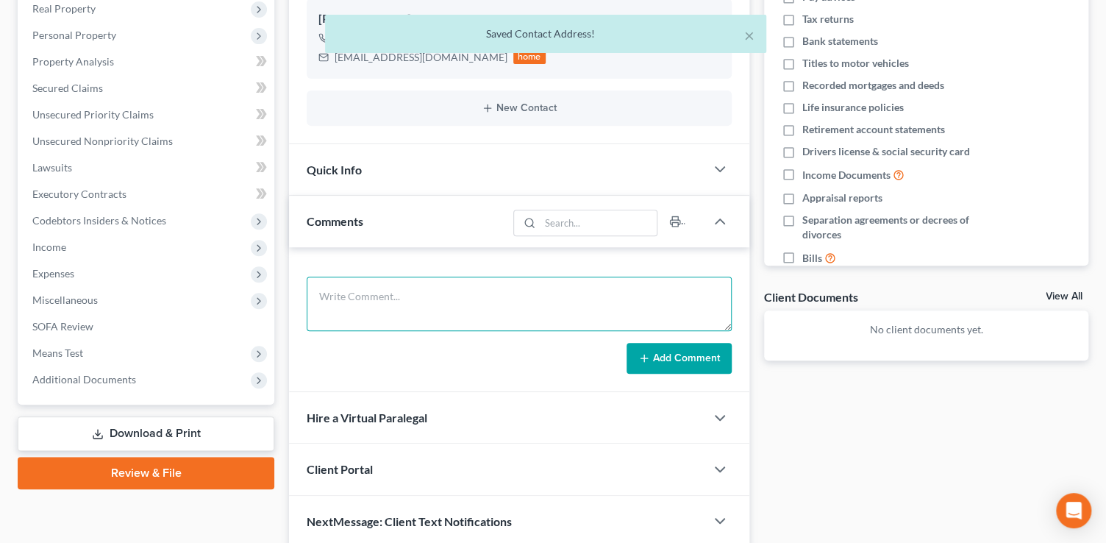
click at [442, 302] on textarea at bounding box center [519, 304] width 425 height 54
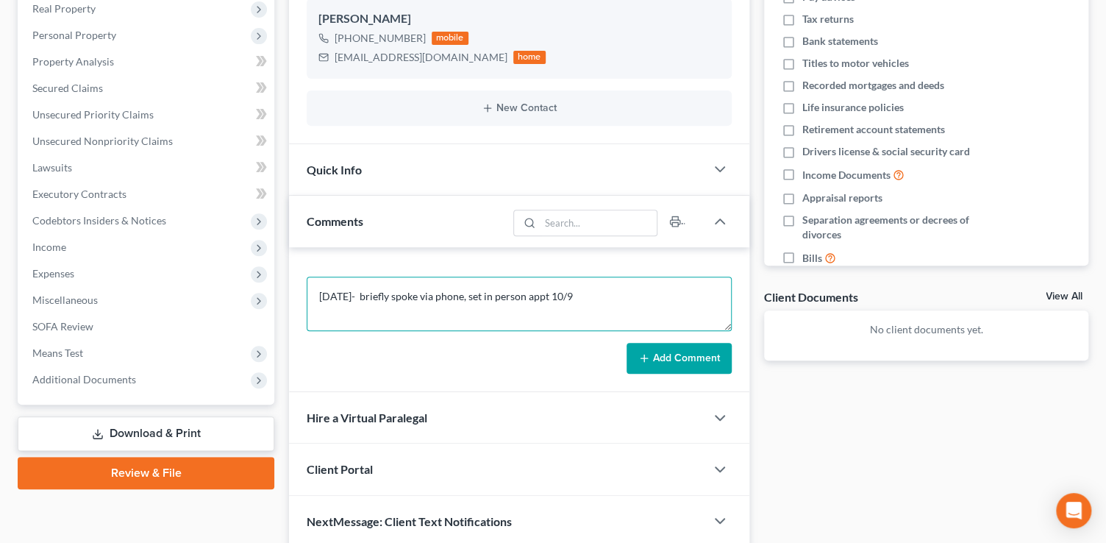
type textarea "10/6/25- briefly spoke via phone, set in person appt 10/9"
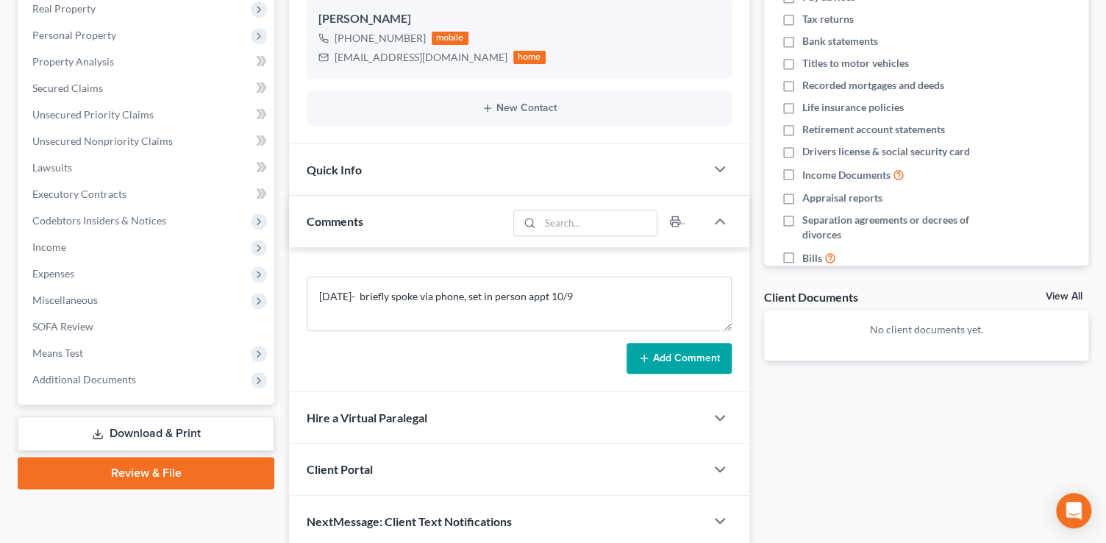
drag, startPoint x: 683, startPoint y: 354, endPoint x: 552, endPoint y: 350, distance: 131.0
click at [678, 352] on button "Add Comment" at bounding box center [679, 358] width 105 height 31
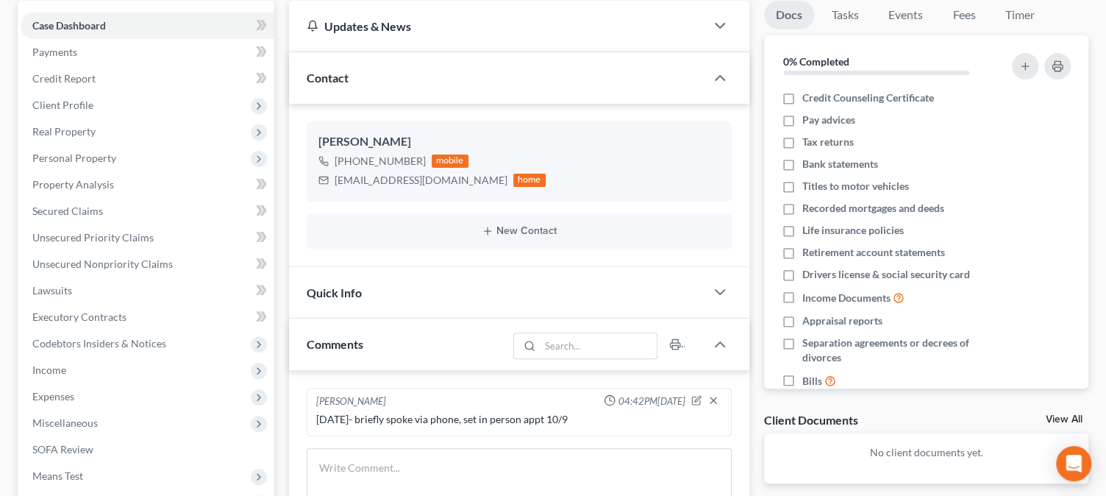
scroll to position [0, 0]
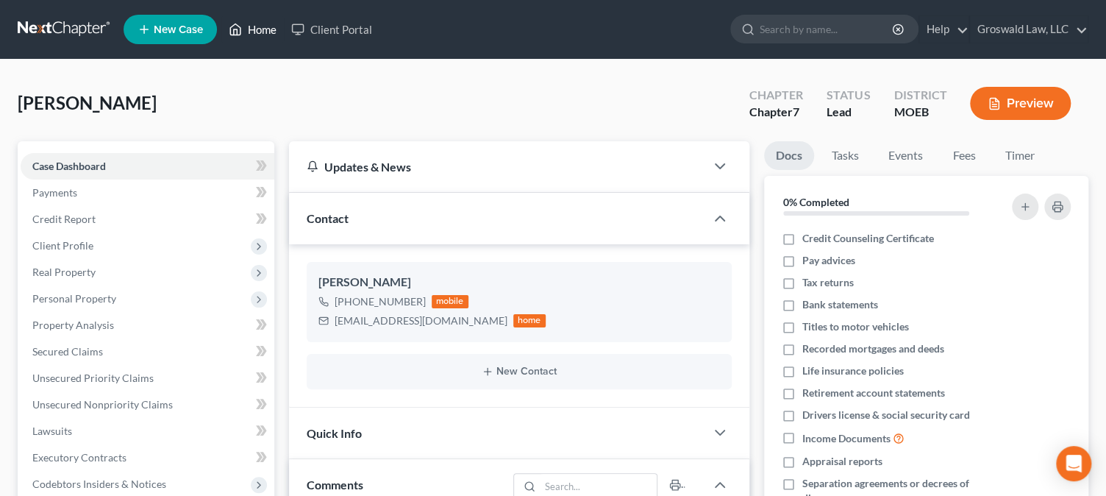
click at [242, 28] on icon at bounding box center [235, 30] width 13 height 18
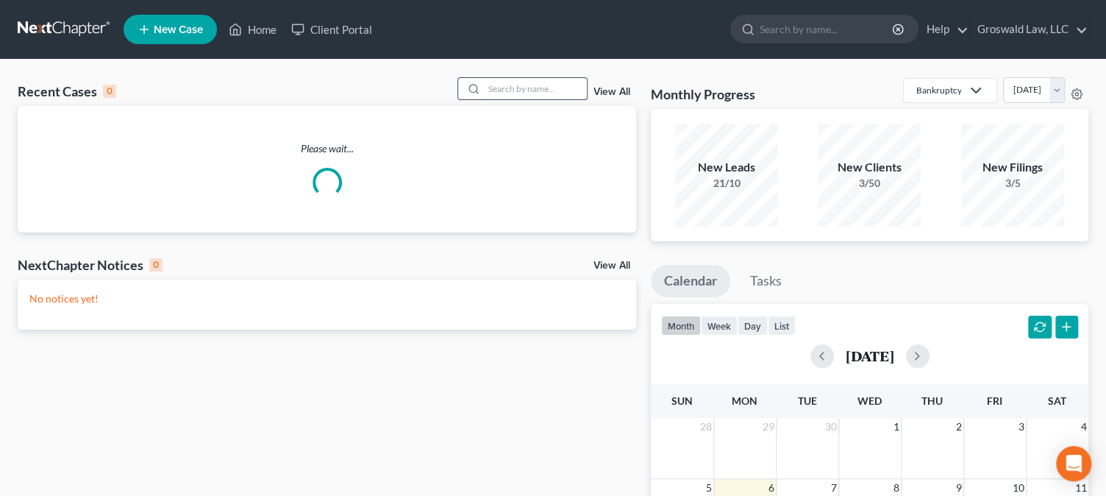
click at [530, 86] on input "search" at bounding box center [535, 88] width 103 height 21
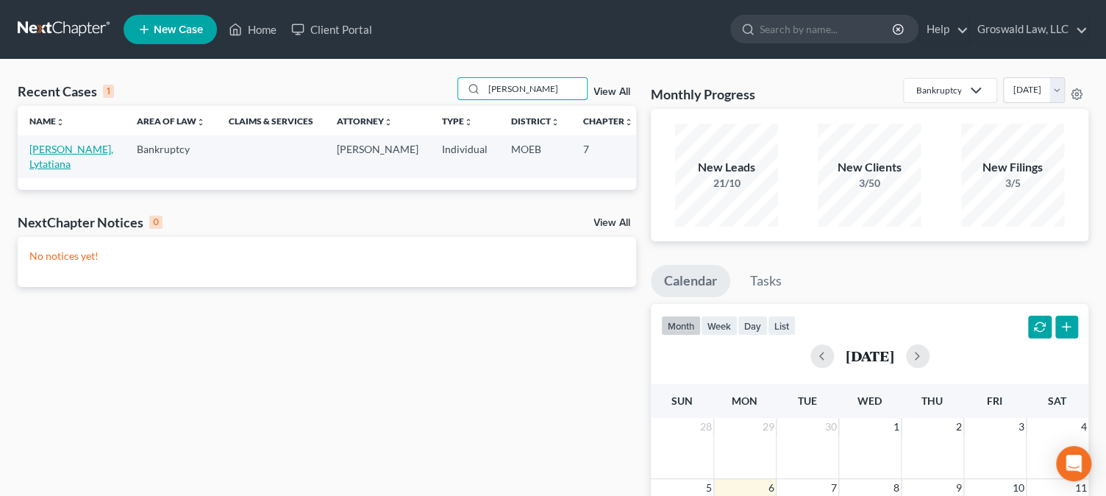
type input "lawson"
click at [49, 163] on link "[PERSON_NAME], Lytatiana" at bounding box center [71, 156] width 84 height 27
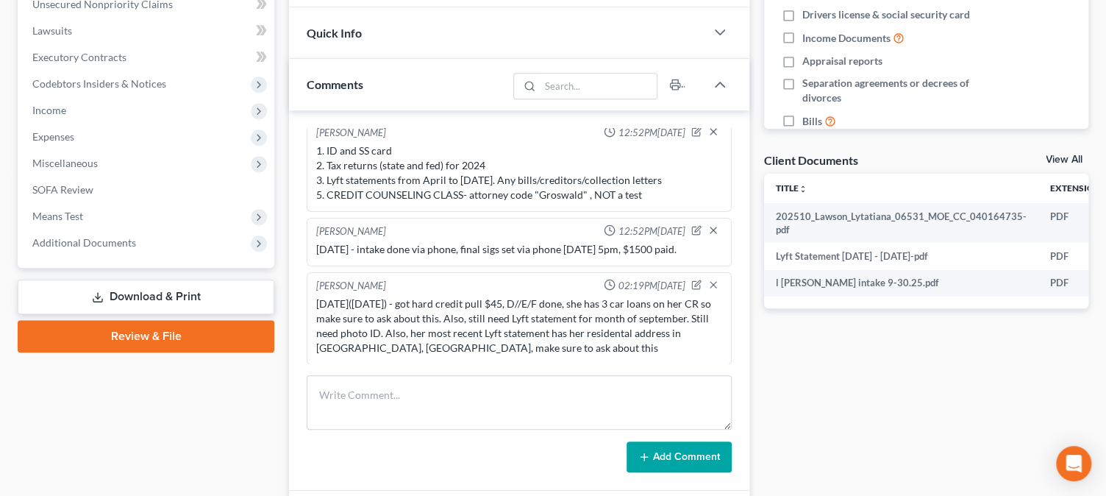
scroll to position [401, 0]
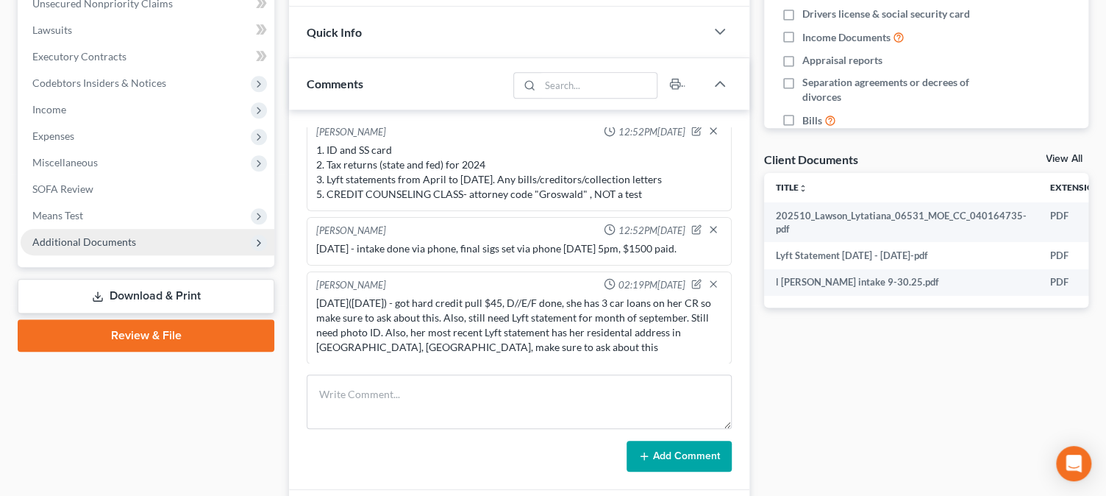
click at [104, 243] on span "Additional Documents" at bounding box center [84, 241] width 104 height 13
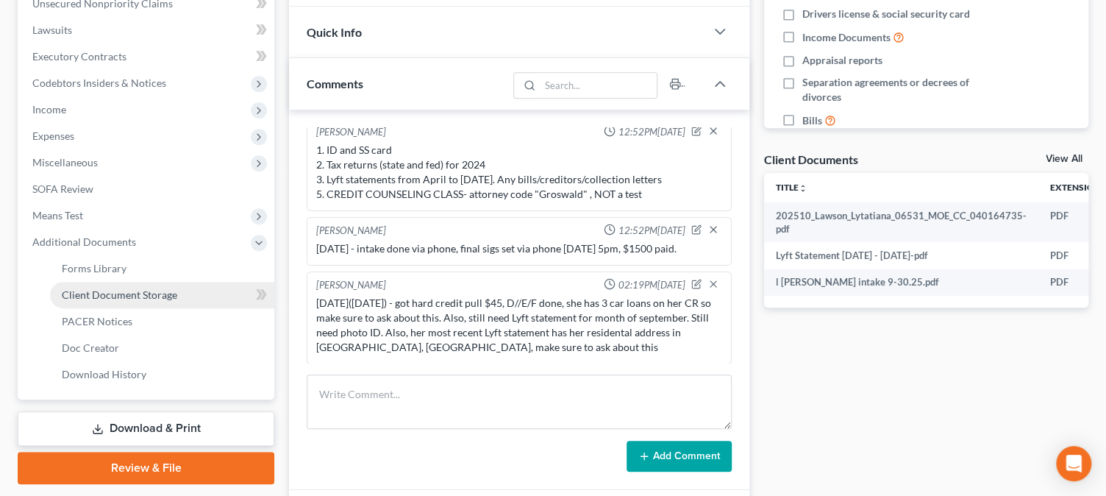
click at [140, 302] on link "Client Document Storage" at bounding box center [162, 295] width 224 height 26
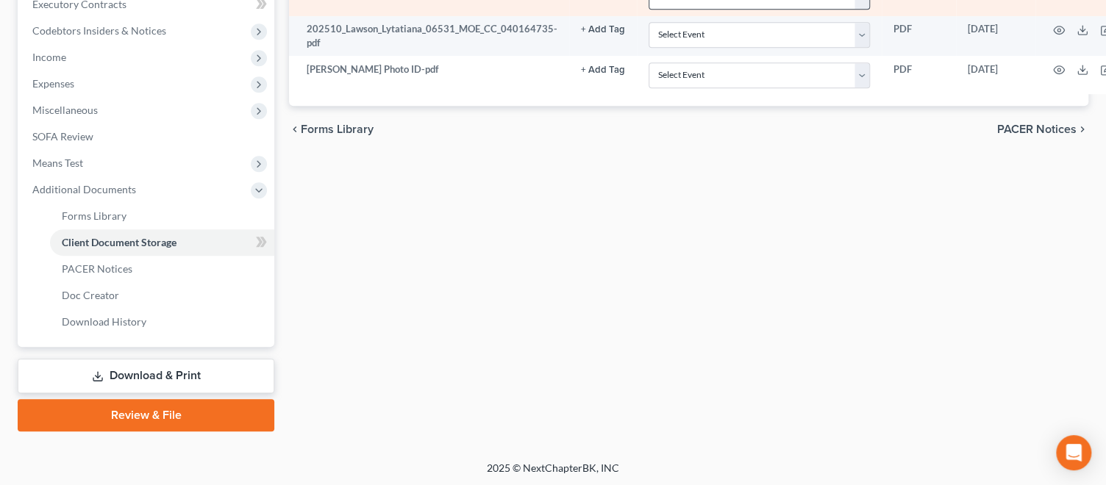
scroll to position [185, 0]
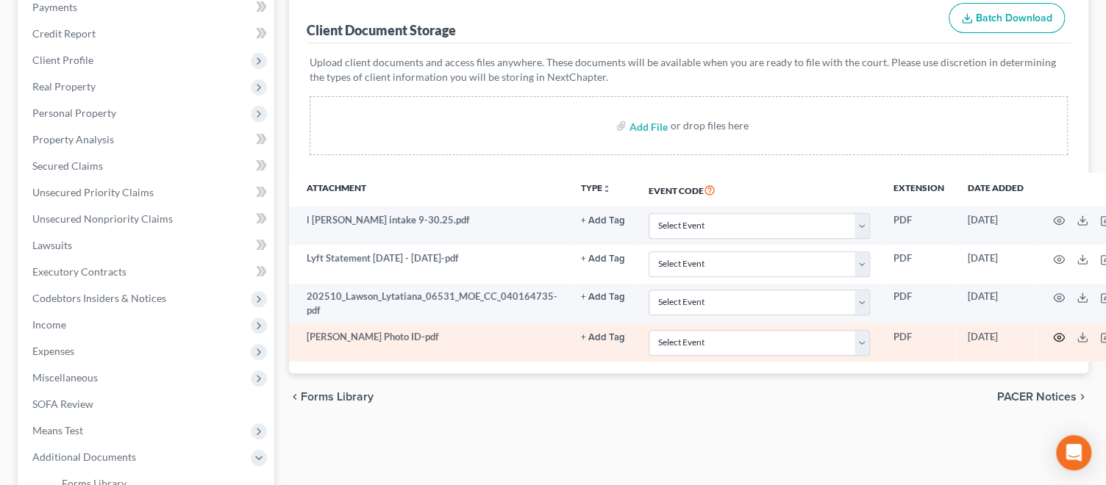
click at [1058, 336] on circle "button" at bounding box center [1059, 337] width 3 height 3
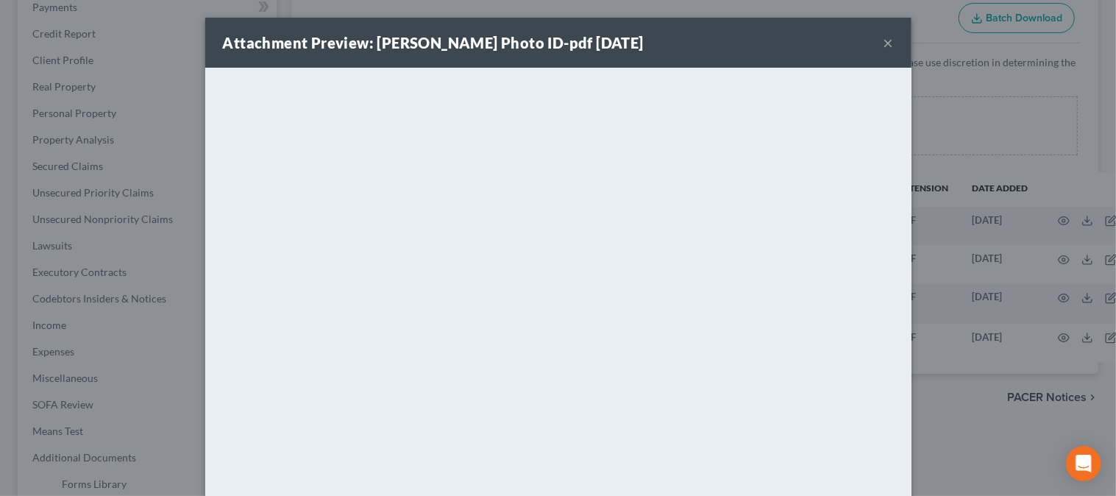
click at [883, 47] on button "×" at bounding box center [888, 43] width 10 height 18
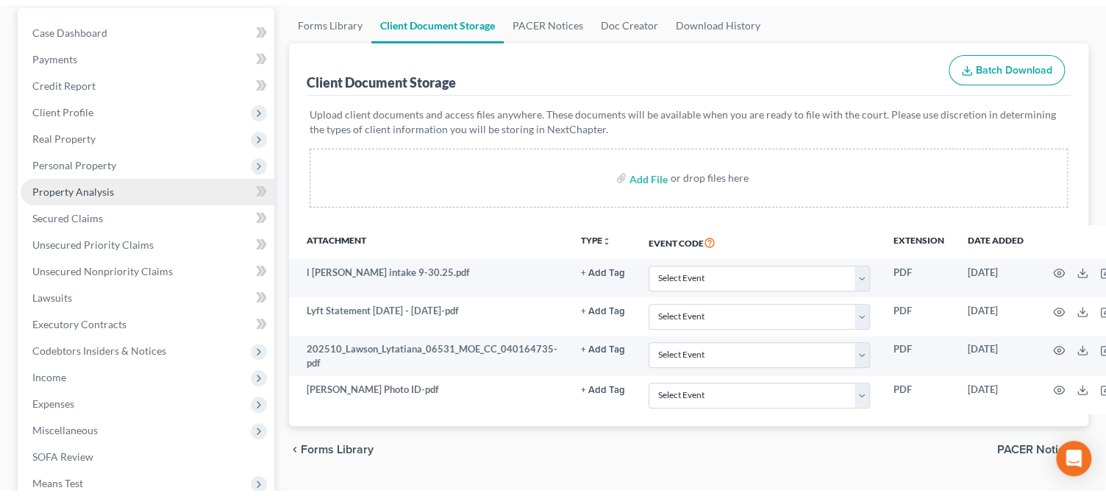
scroll to position [133, 0]
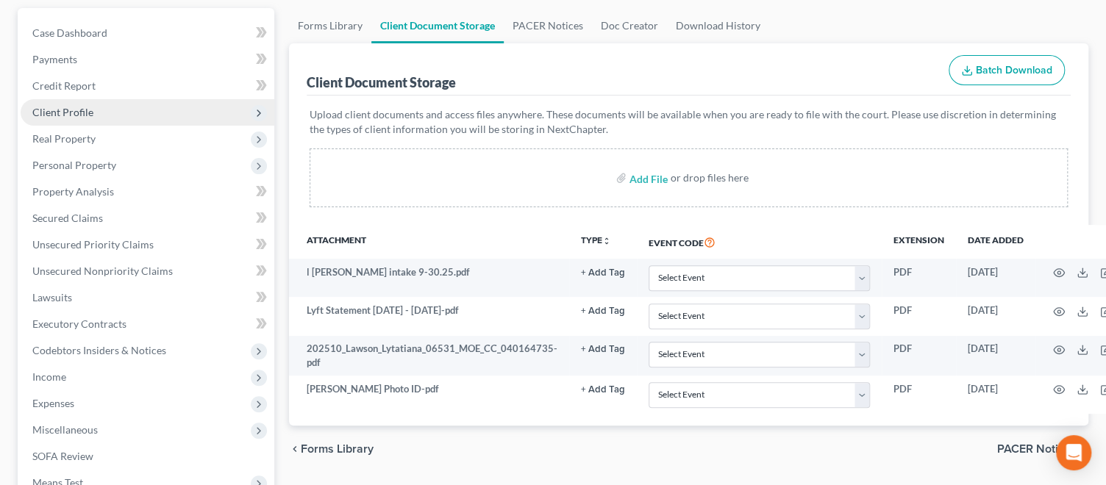
click at [80, 113] on span "Client Profile" at bounding box center [62, 112] width 61 height 13
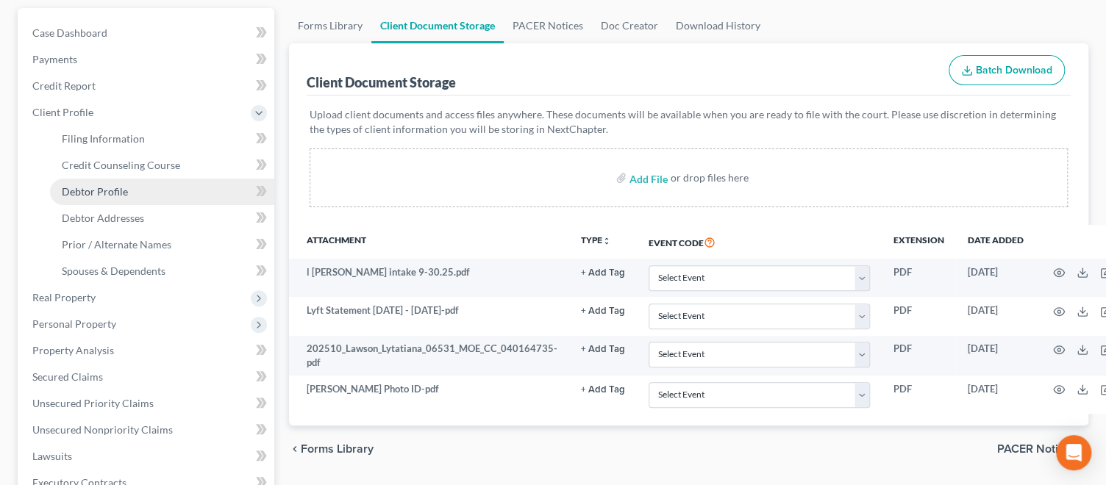
click at [127, 184] on link "Debtor Profile" at bounding box center [162, 192] width 224 height 26
select select "0"
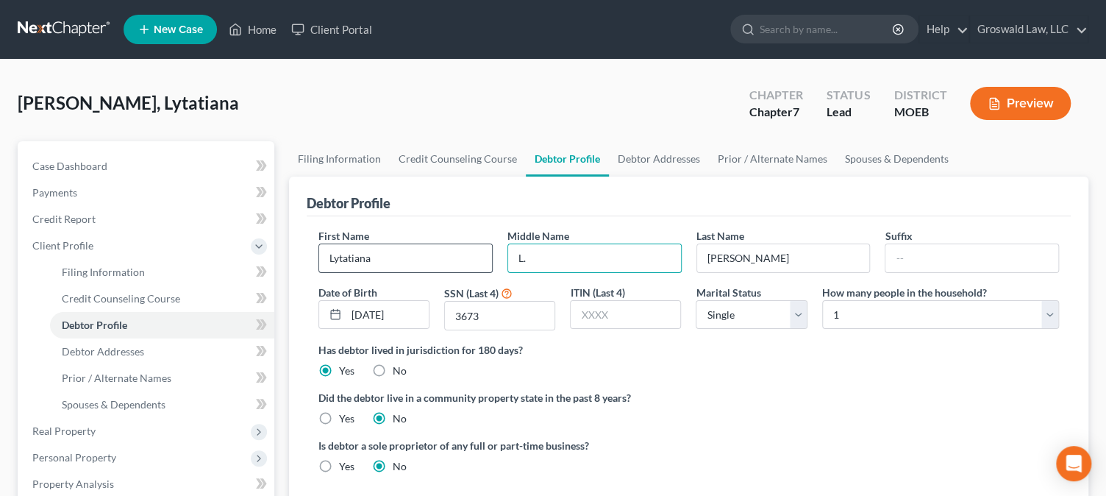
drag, startPoint x: 598, startPoint y: 263, endPoint x: 419, endPoint y: 263, distance: 179.5
click at [413, 268] on div "First Name Lytatiana Middle Name L. Last Name Lawson Suffix Date of Birth 11/17…" at bounding box center [688, 285] width 755 height 114
type input "Lashay"
click at [654, 161] on link "Debtor Addresses" at bounding box center [659, 158] width 100 height 35
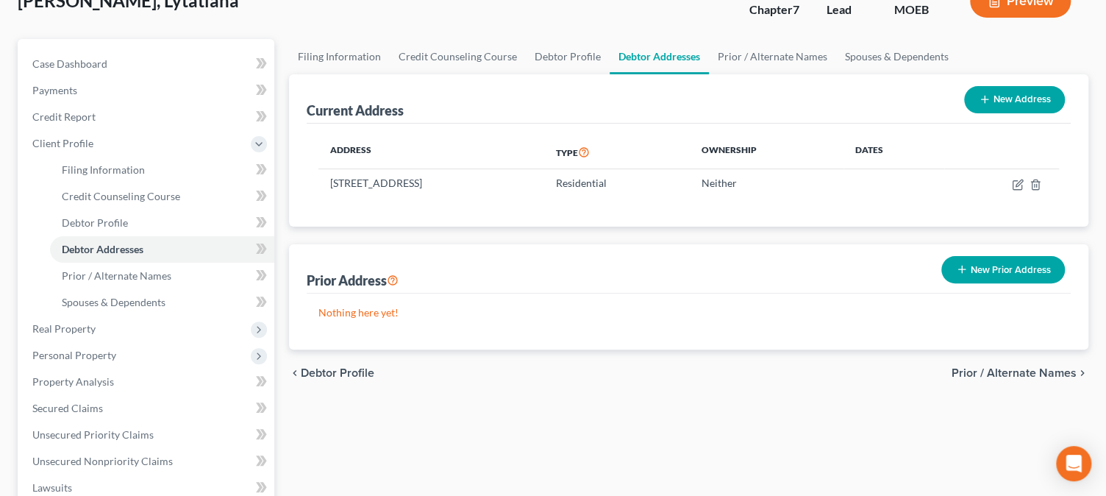
scroll to position [401, 0]
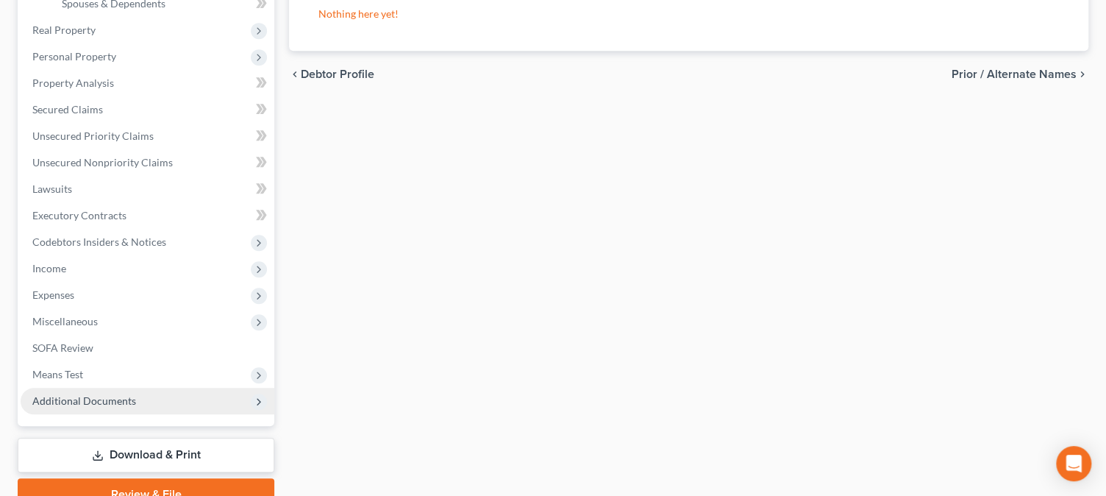
click at [152, 405] on span "Additional Documents" at bounding box center [148, 401] width 254 height 26
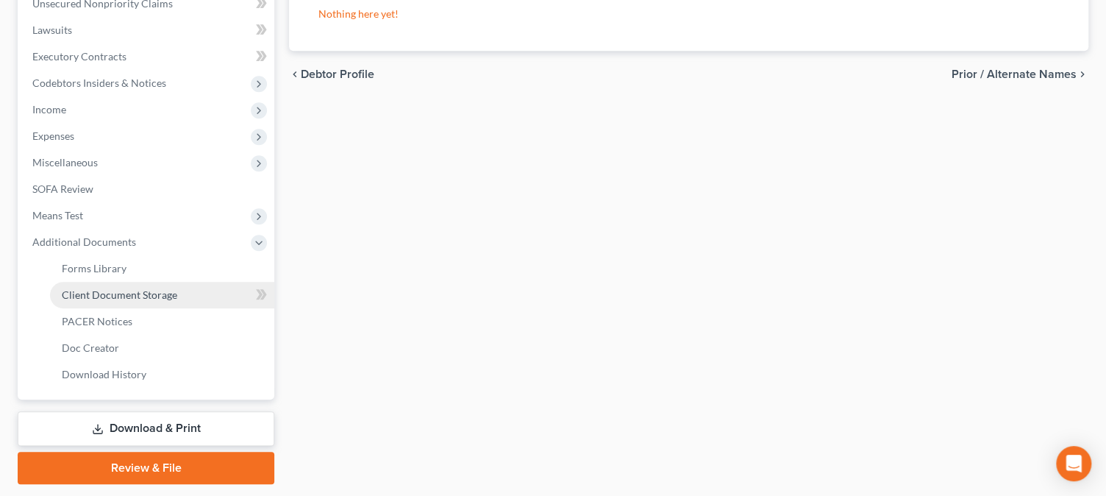
click at [147, 299] on span "Client Document Storage" at bounding box center [119, 294] width 115 height 13
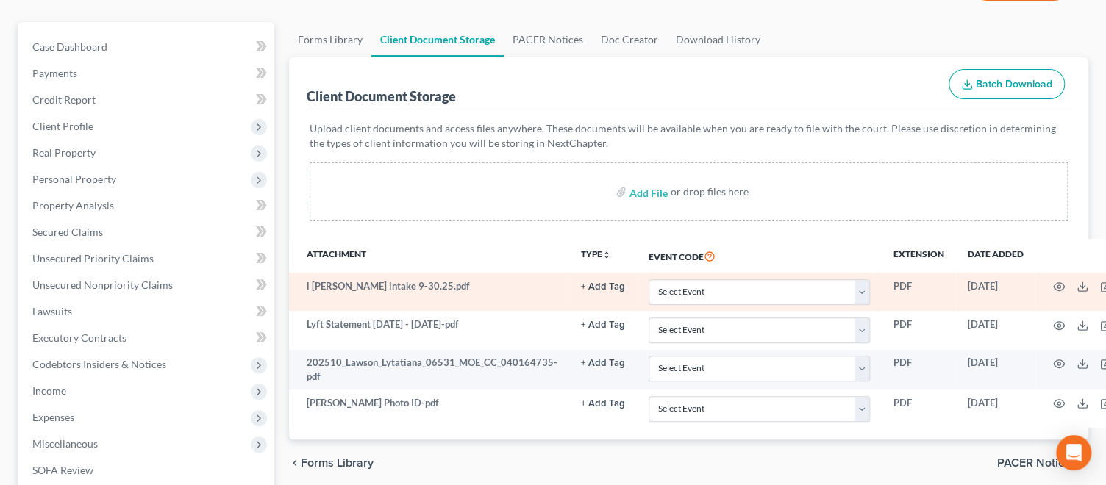
scroll to position [133, 0]
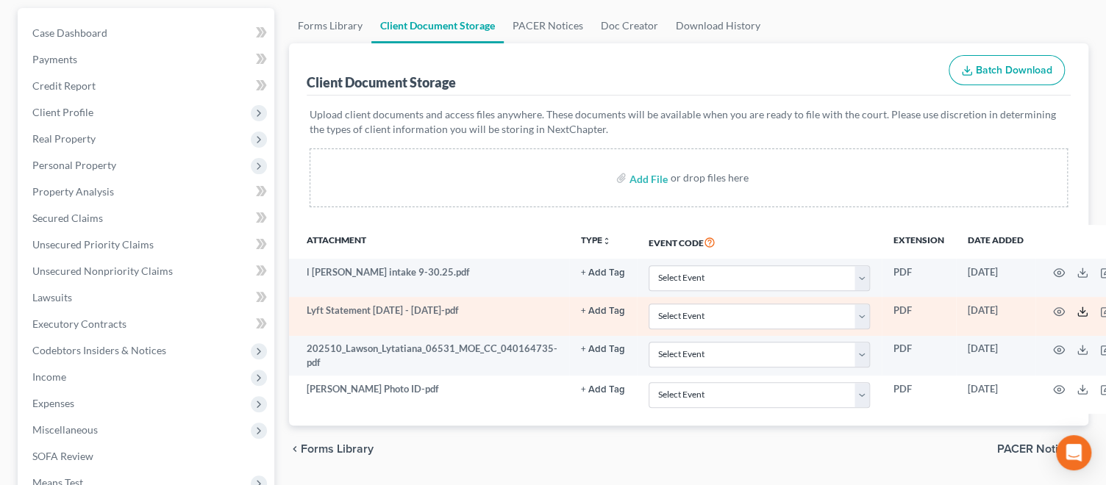
click at [1080, 309] on icon at bounding box center [1083, 312] width 12 height 12
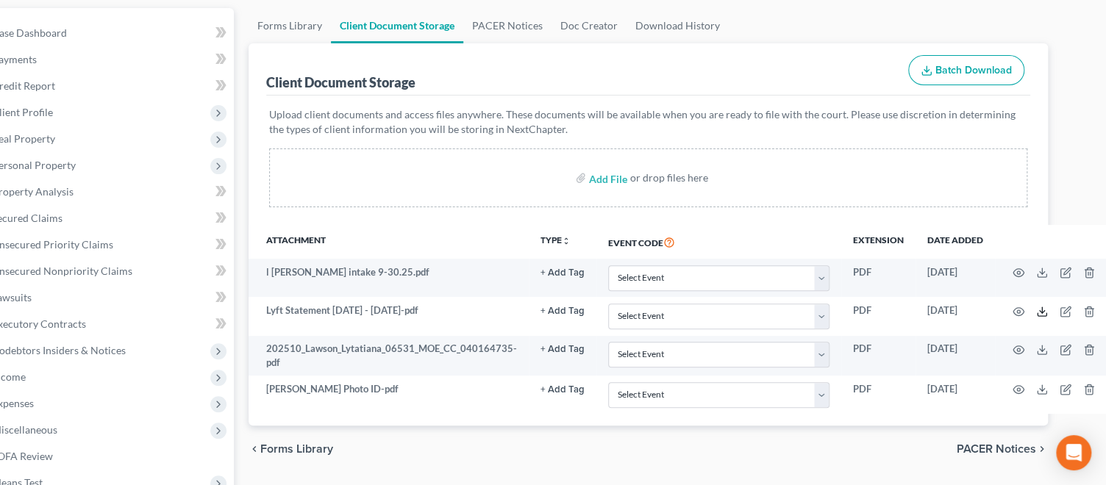
scroll to position [133, 44]
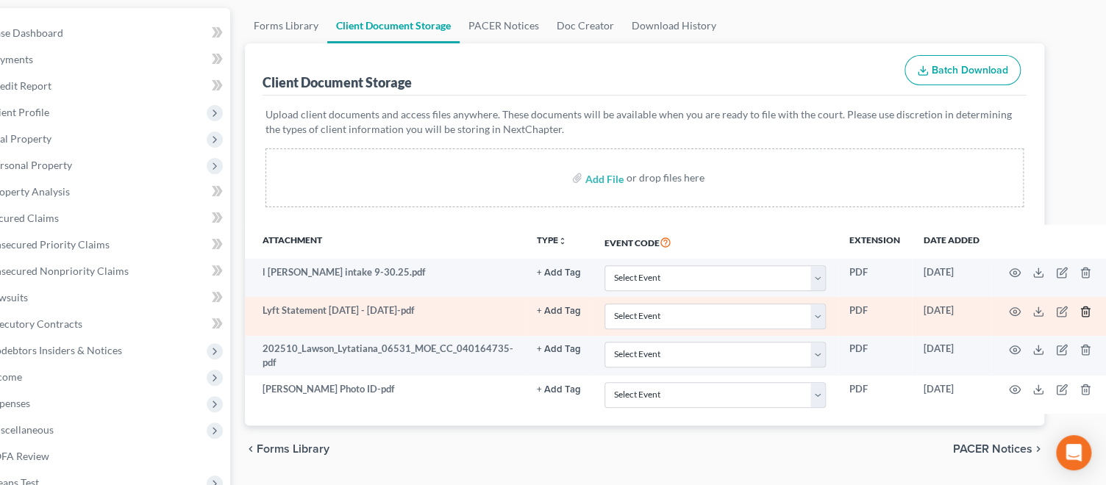
click at [1084, 311] on line "button" at bounding box center [1084, 312] width 0 height 3
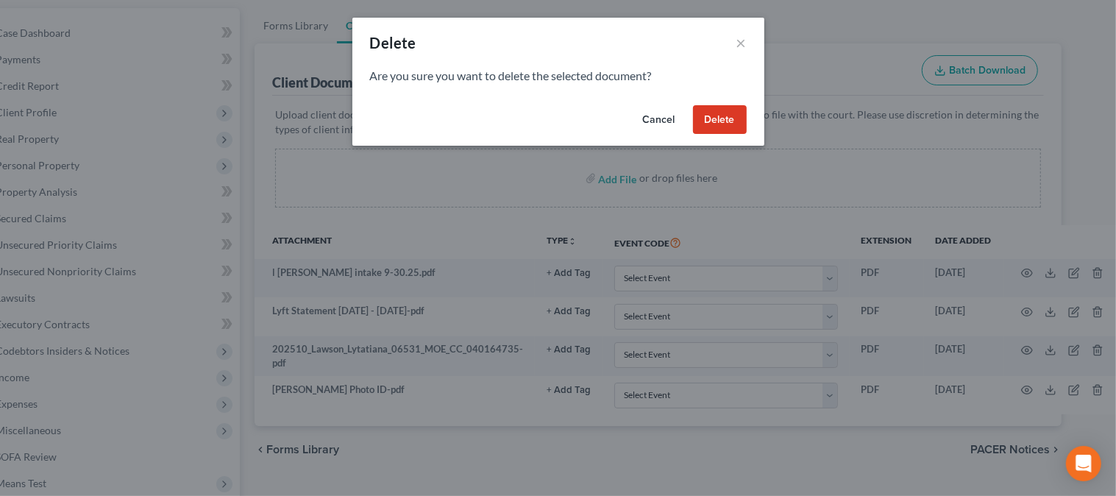
click at [700, 114] on button "Delete" at bounding box center [720, 119] width 54 height 29
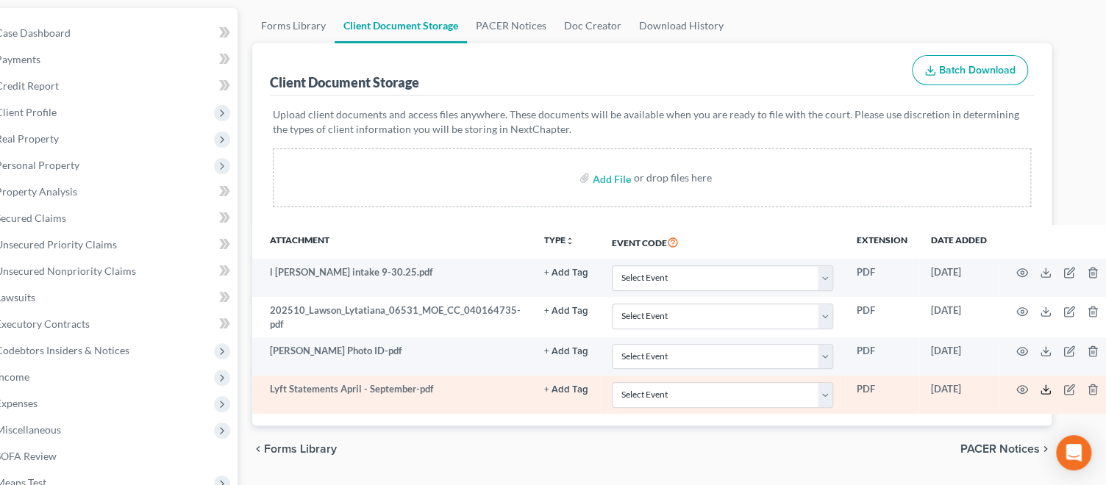
click at [1040, 386] on icon at bounding box center [1046, 390] width 12 height 12
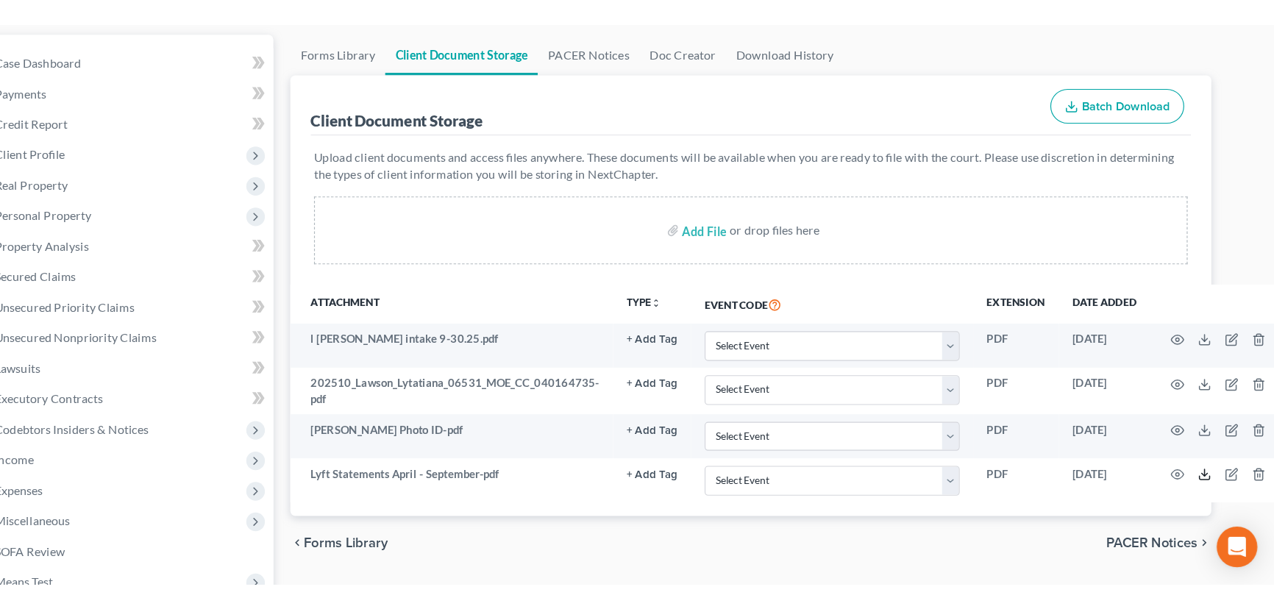
scroll to position [133, 0]
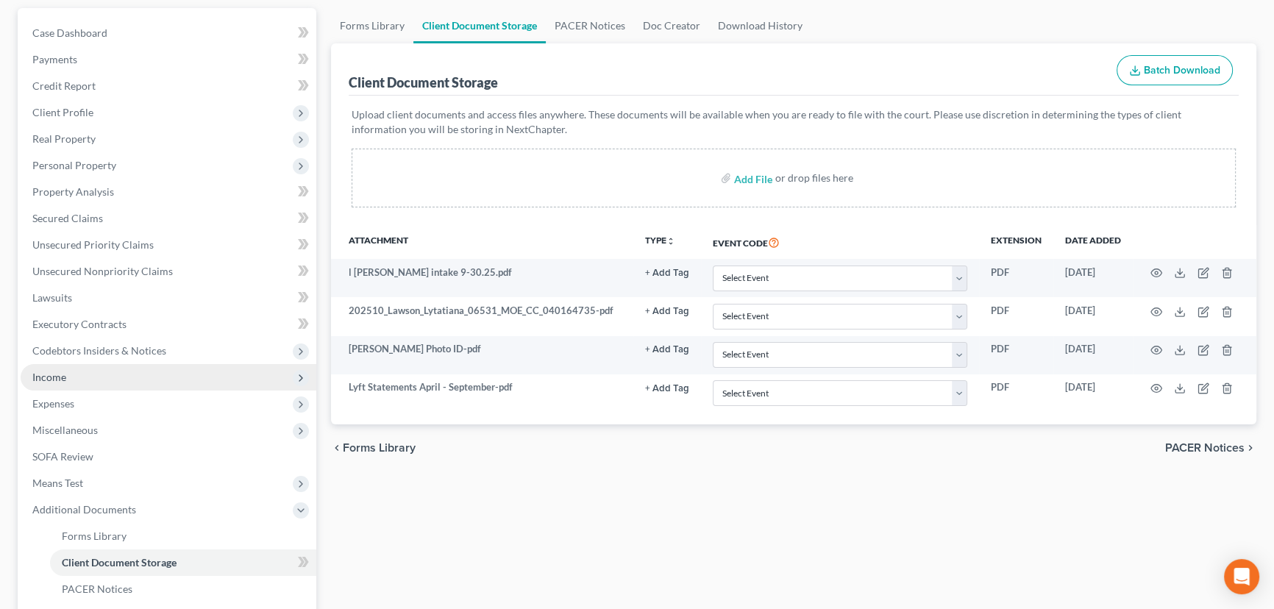
click at [71, 374] on span "Income" at bounding box center [169, 377] width 296 height 26
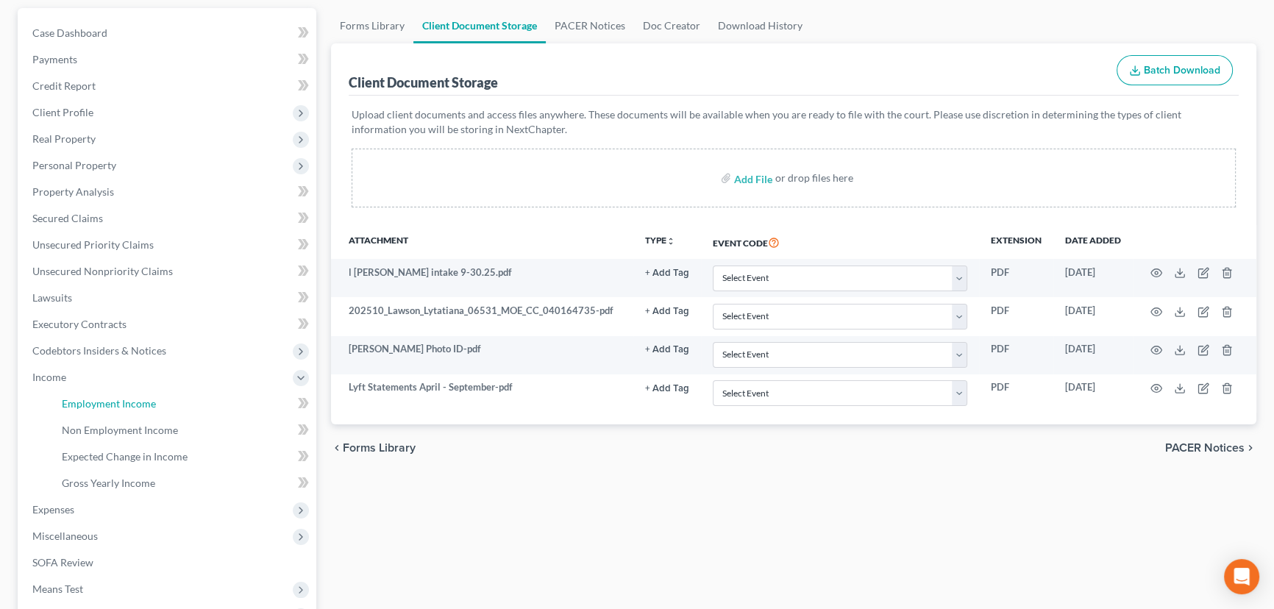
drag, startPoint x: 68, startPoint y: 399, endPoint x: 22, endPoint y: 399, distance: 45.6
click at [68, 399] on span "Employment Income" at bounding box center [109, 403] width 94 height 13
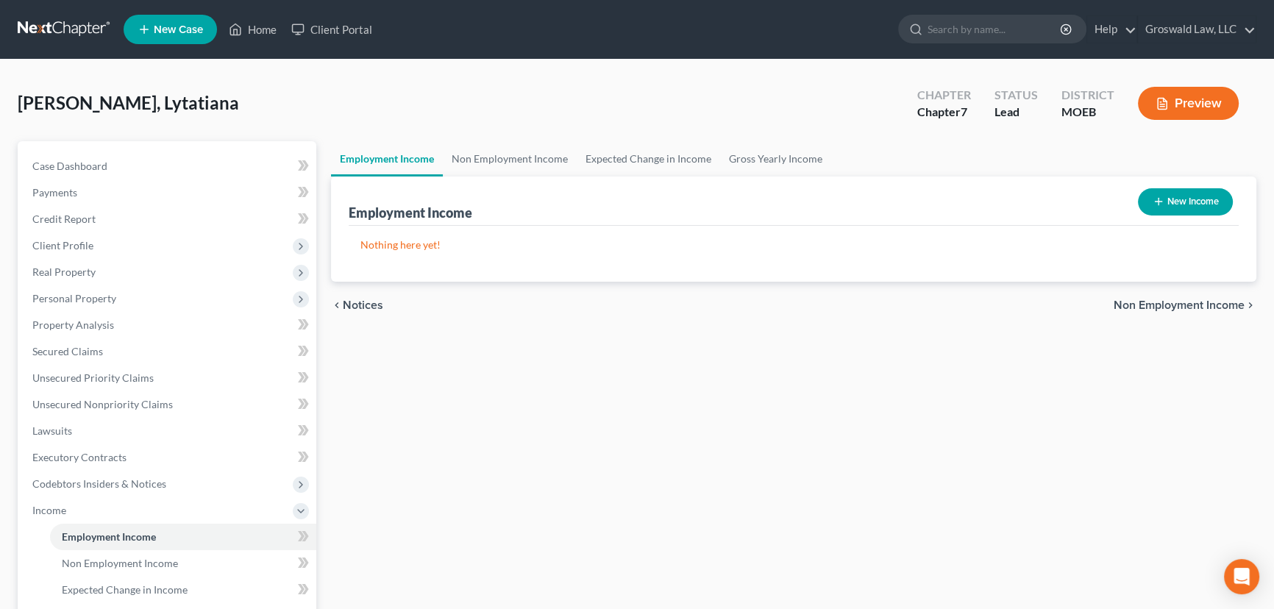
click at [1115, 193] on button "New Income" at bounding box center [1185, 201] width 95 height 27
select select "0"
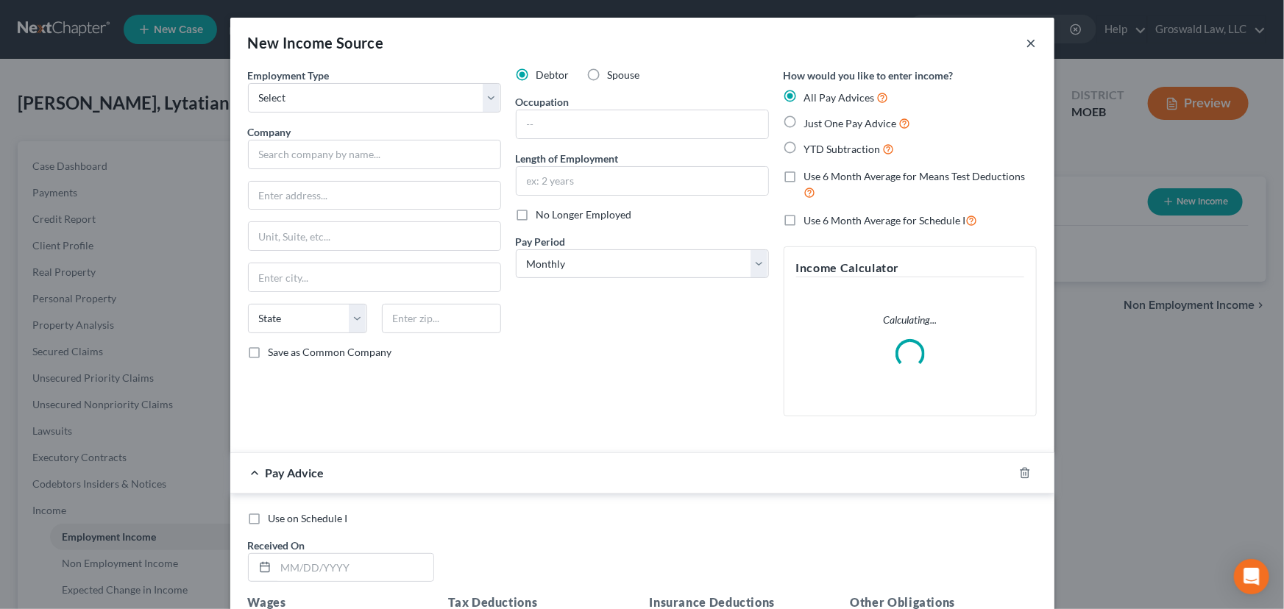
click at [1026, 43] on button "×" at bounding box center [1031, 43] width 10 height 18
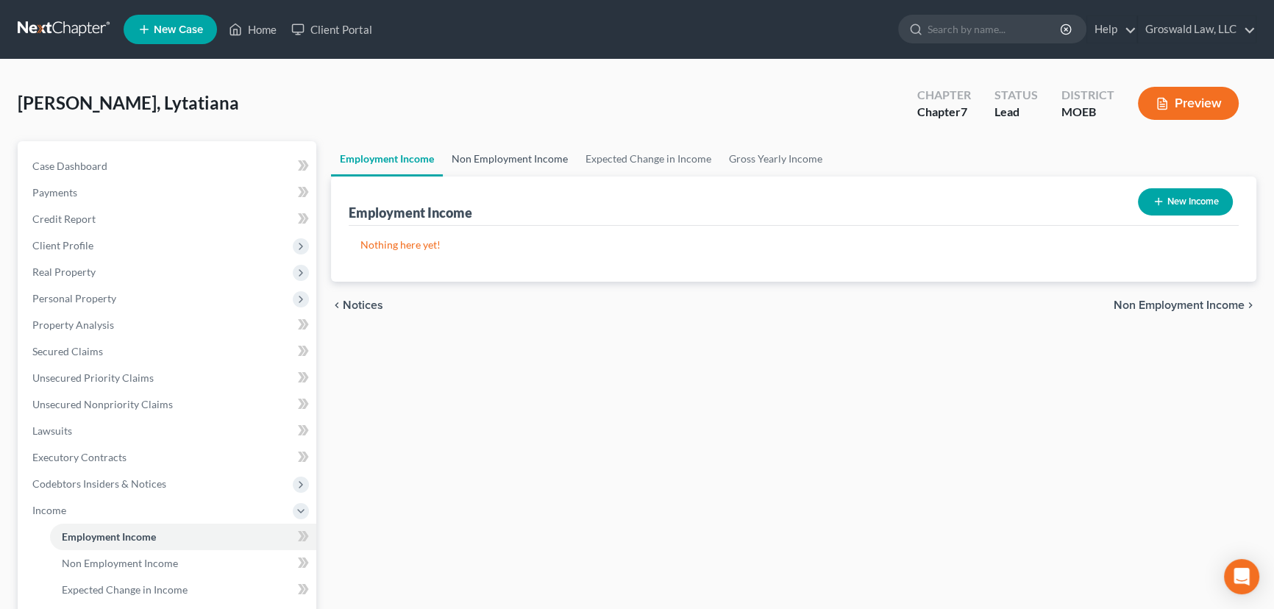
click at [515, 163] on link "Non Employment Income" at bounding box center [510, 158] width 134 height 35
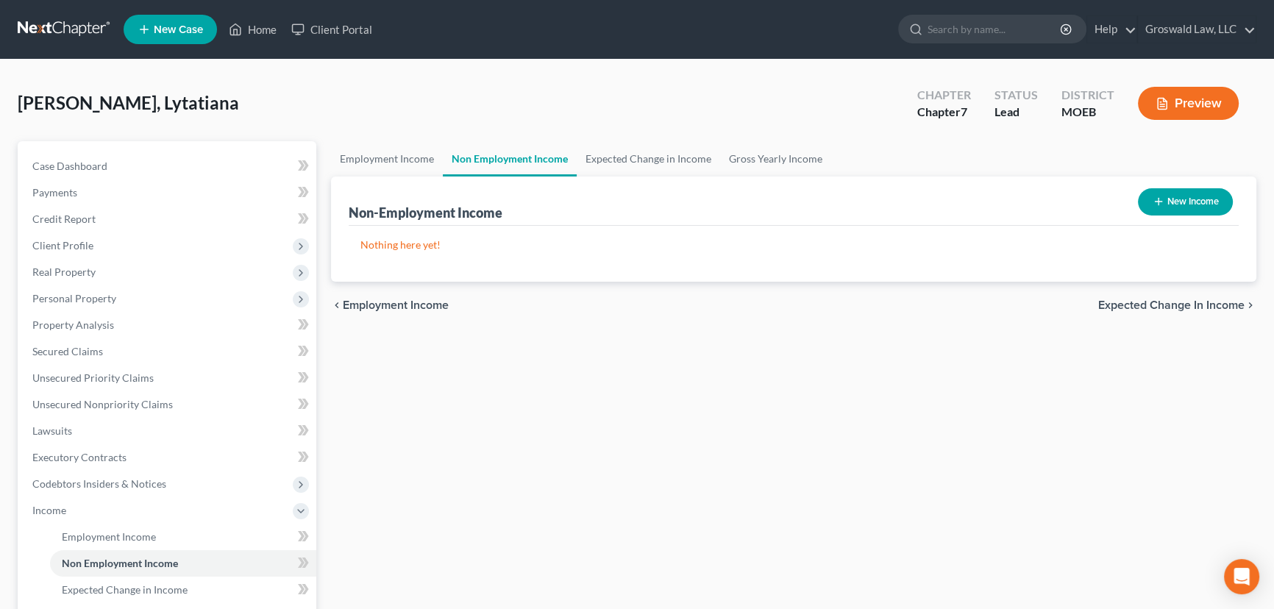
click at [1115, 201] on button "New Income" at bounding box center [1185, 201] width 95 height 27
select select "0"
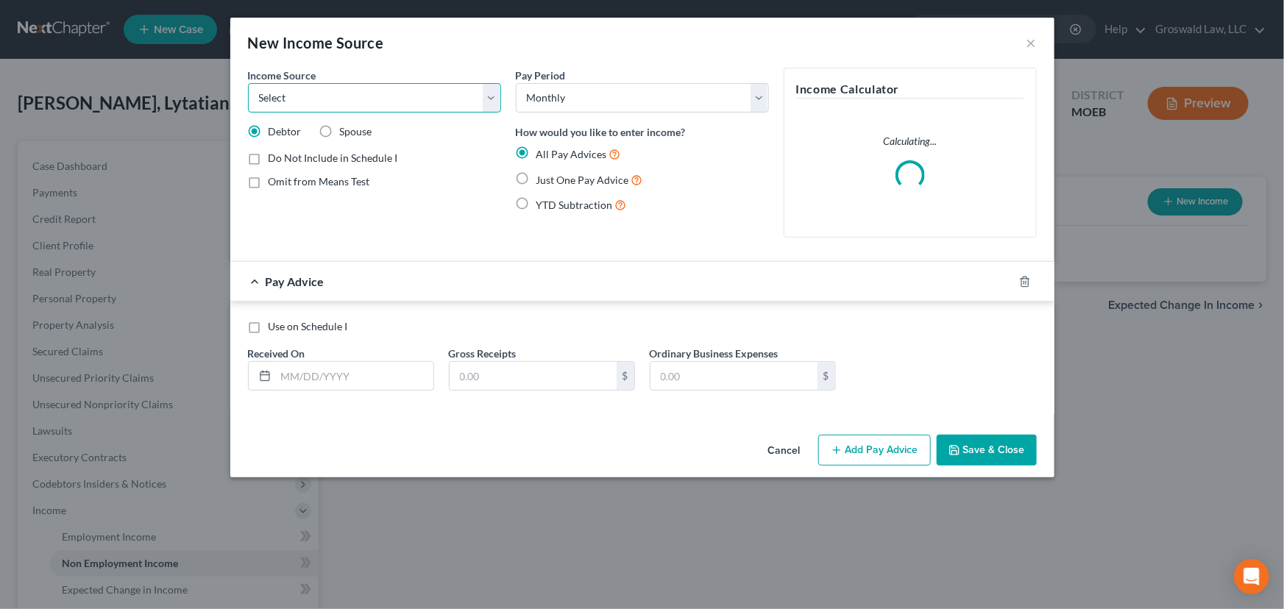
click at [291, 102] on select "Select Unemployment Disability (from employer) Pension Retirement Social Securi…" at bounding box center [374, 97] width 253 height 29
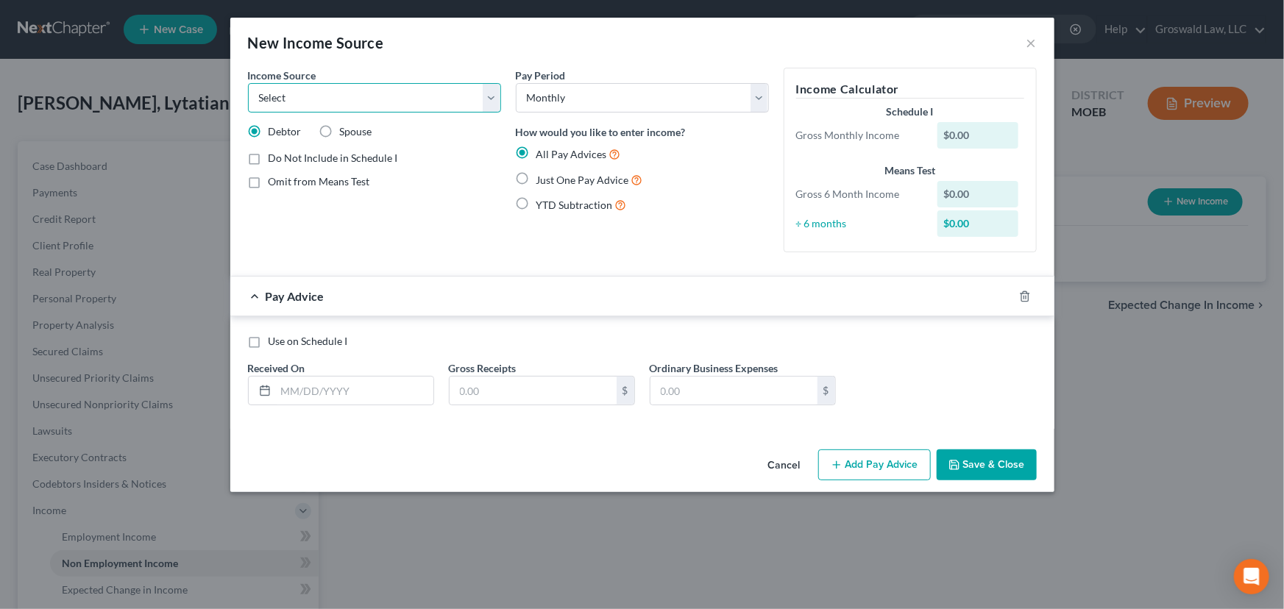
select select "13"
click at [248, 83] on select "Select Unemployment Disability (from employer) Pension Retirement Social Securi…" at bounding box center [374, 97] width 253 height 29
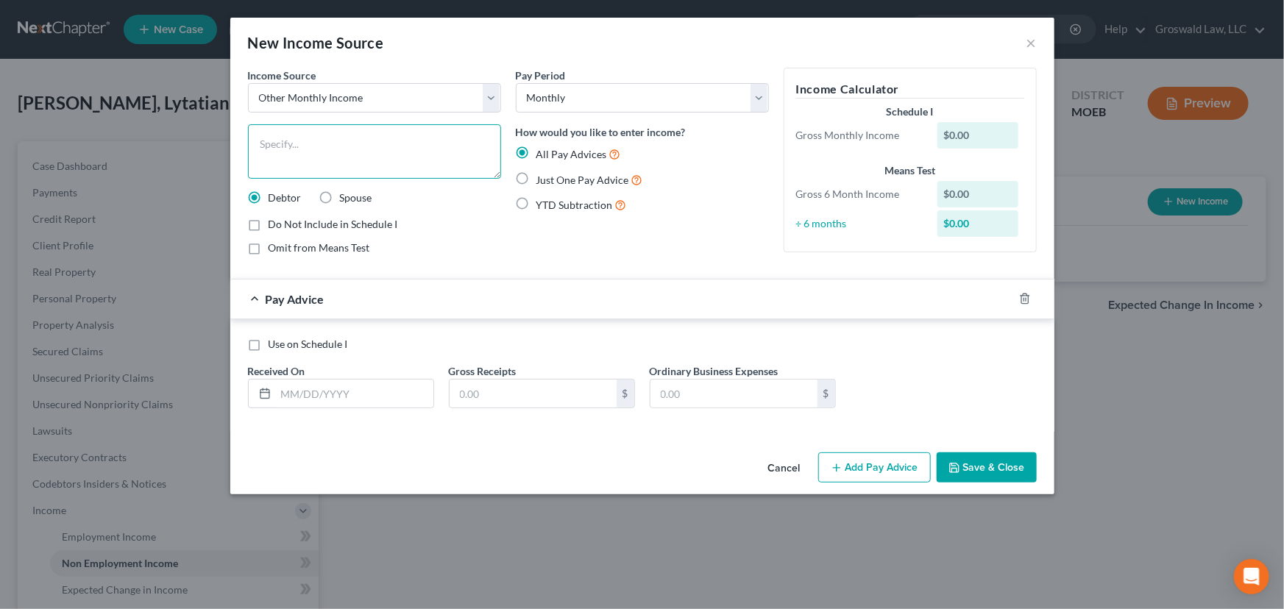
click at [338, 158] on textarea at bounding box center [374, 151] width 253 height 54
type textarea "Lyft Driving"
click at [309, 390] on input "text" at bounding box center [354, 394] width 157 height 28
type input "09/30/2025"
type input "3,830.60"
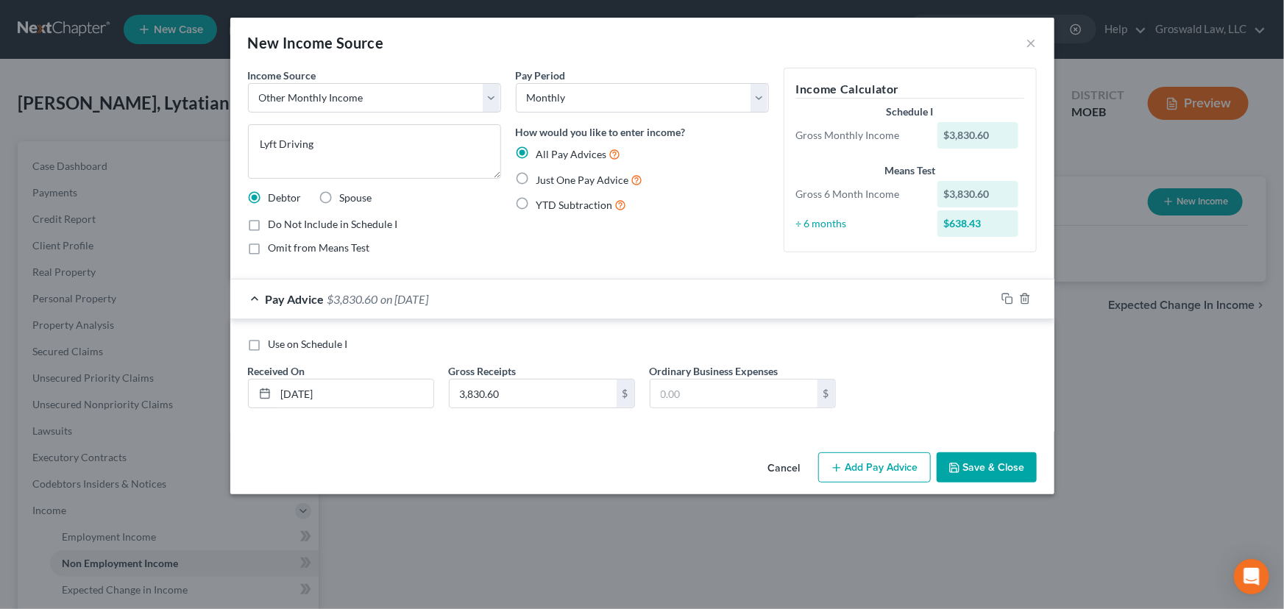
click at [878, 470] on button "Add Pay Advice" at bounding box center [874, 467] width 113 height 31
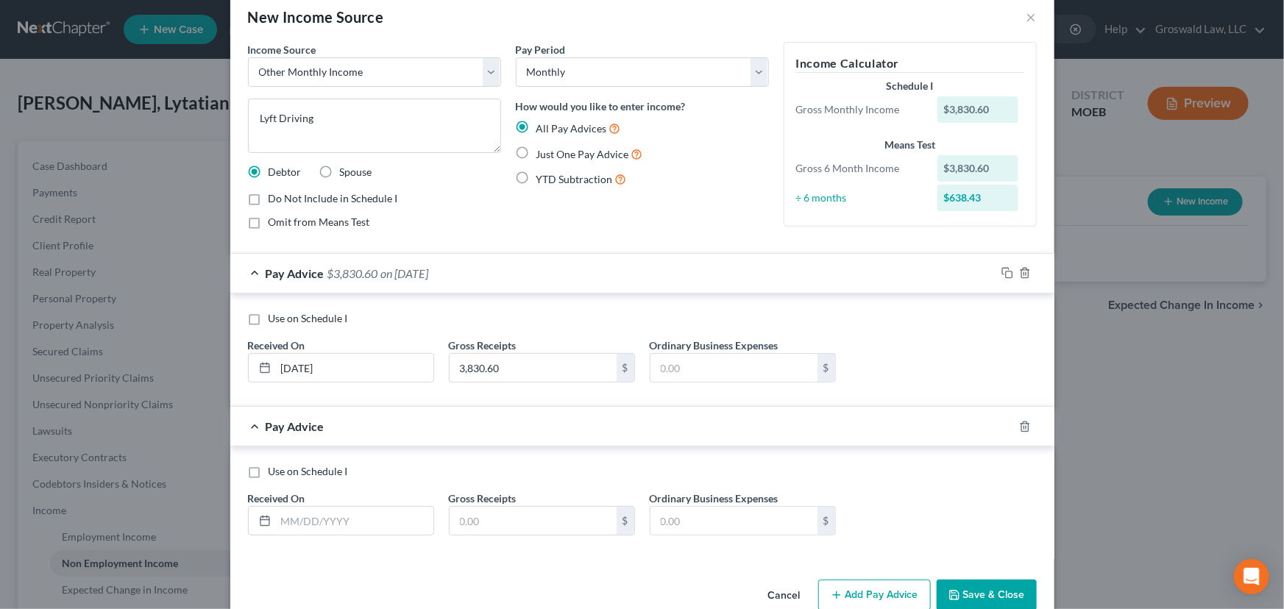
scroll to position [55, 0]
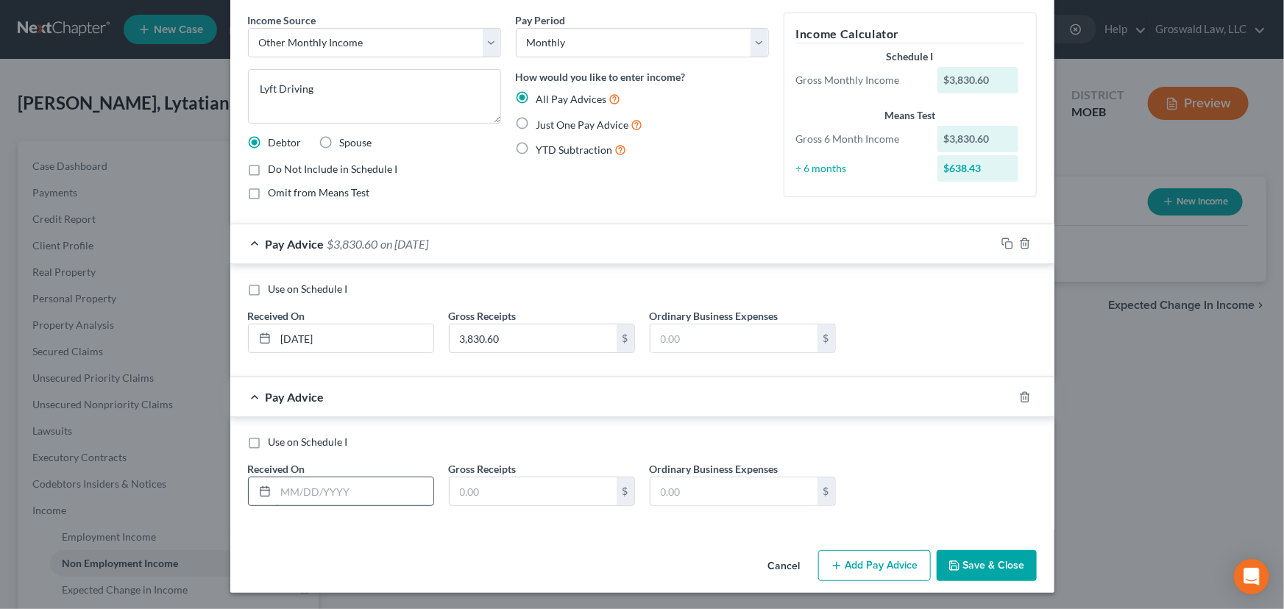
click at [355, 493] on input "text" at bounding box center [354, 491] width 157 height 28
type input "08/31/2025"
click at [476, 498] on input "text" at bounding box center [532, 491] width 167 height 28
type input "3,677.73"
click at [860, 542] on button "Add Pay Advice" at bounding box center [874, 565] width 113 height 31
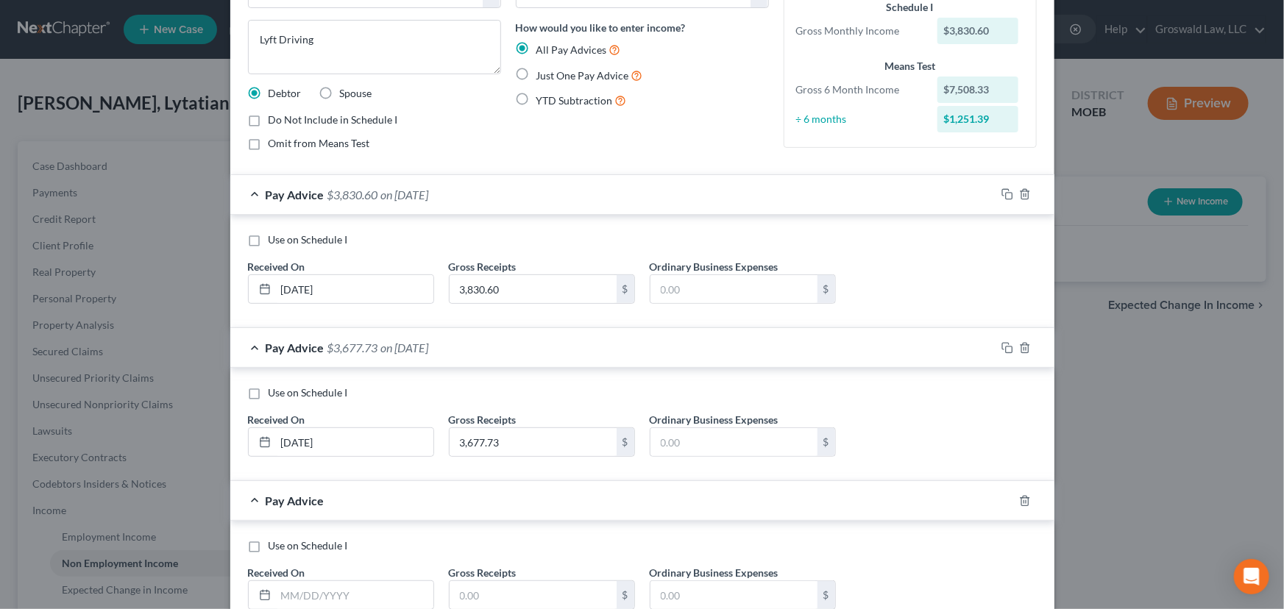
scroll to position [207, 0]
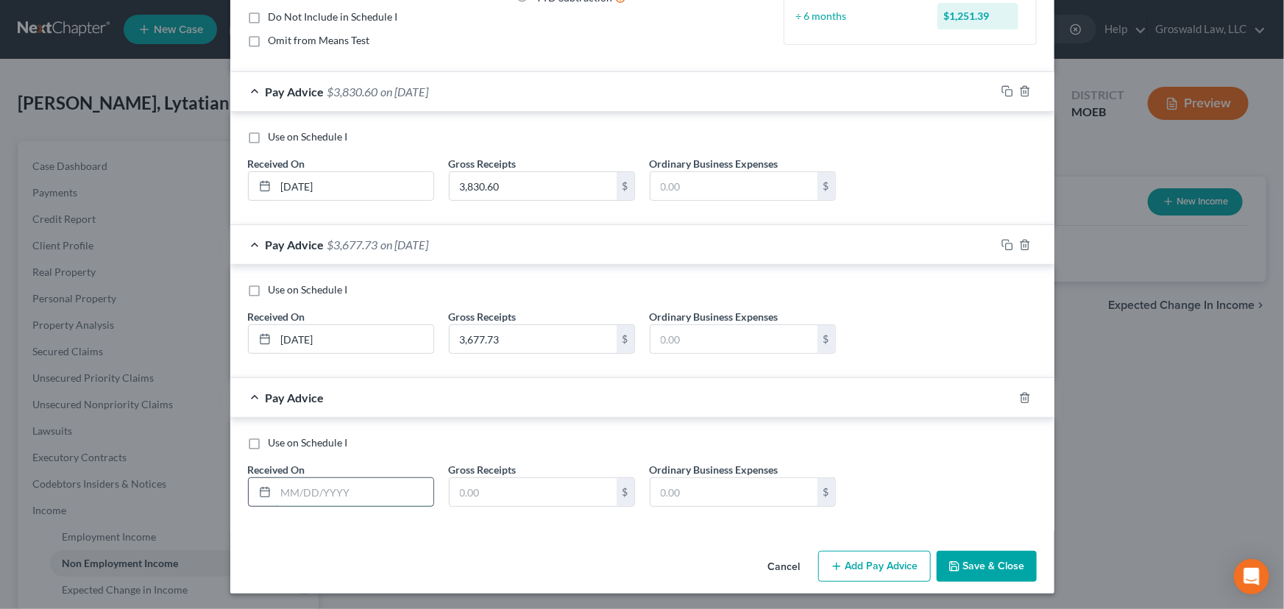
click at [278, 486] on input "text" at bounding box center [354, 492] width 157 height 28
type input "07/31/2025"
click at [537, 500] on input "text" at bounding box center [532, 492] width 167 height 28
type input "2,542.45"
click at [888, 542] on button "Add Pay Advice" at bounding box center [874, 566] width 113 height 31
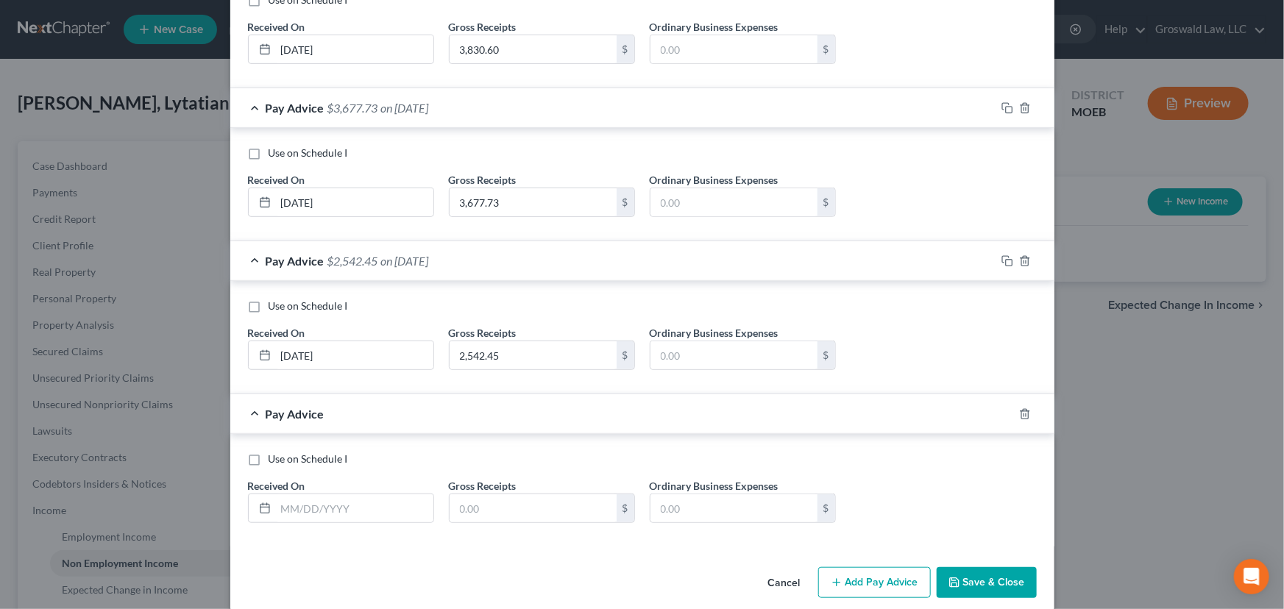
scroll to position [360, 0]
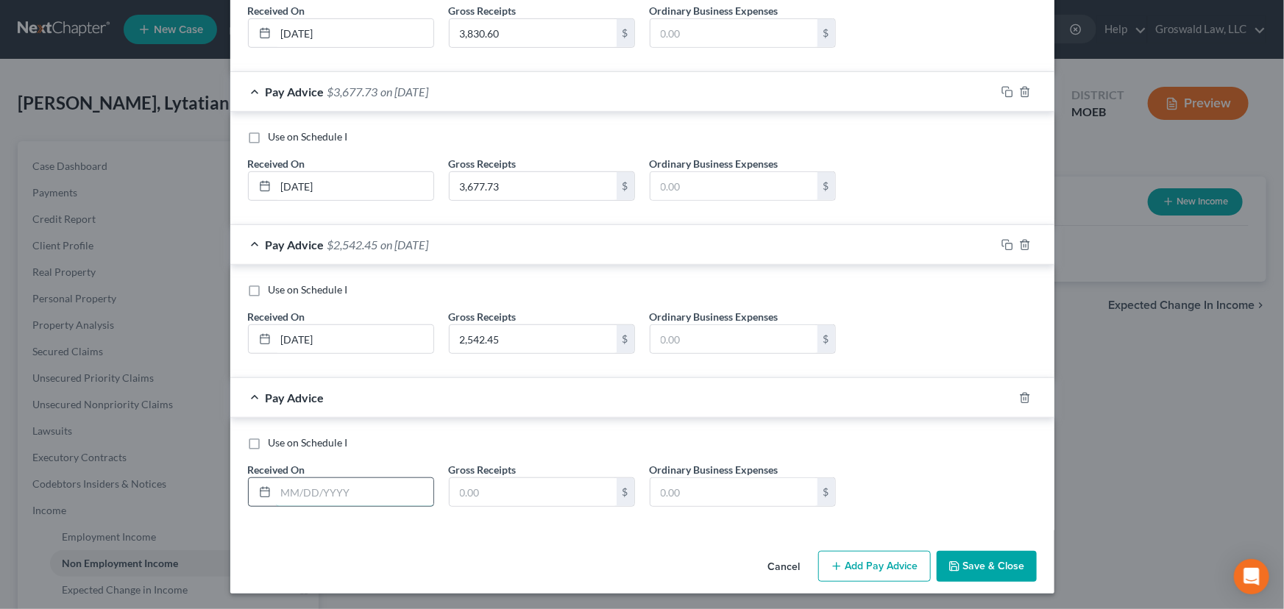
click at [297, 499] on input "text" at bounding box center [354, 492] width 157 height 28
type input "06/30/2025"
click at [560, 489] on input "text" at bounding box center [532, 492] width 167 height 28
type input "4,403.58"
click at [845, 542] on button "Add Pay Advice" at bounding box center [874, 566] width 113 height 31
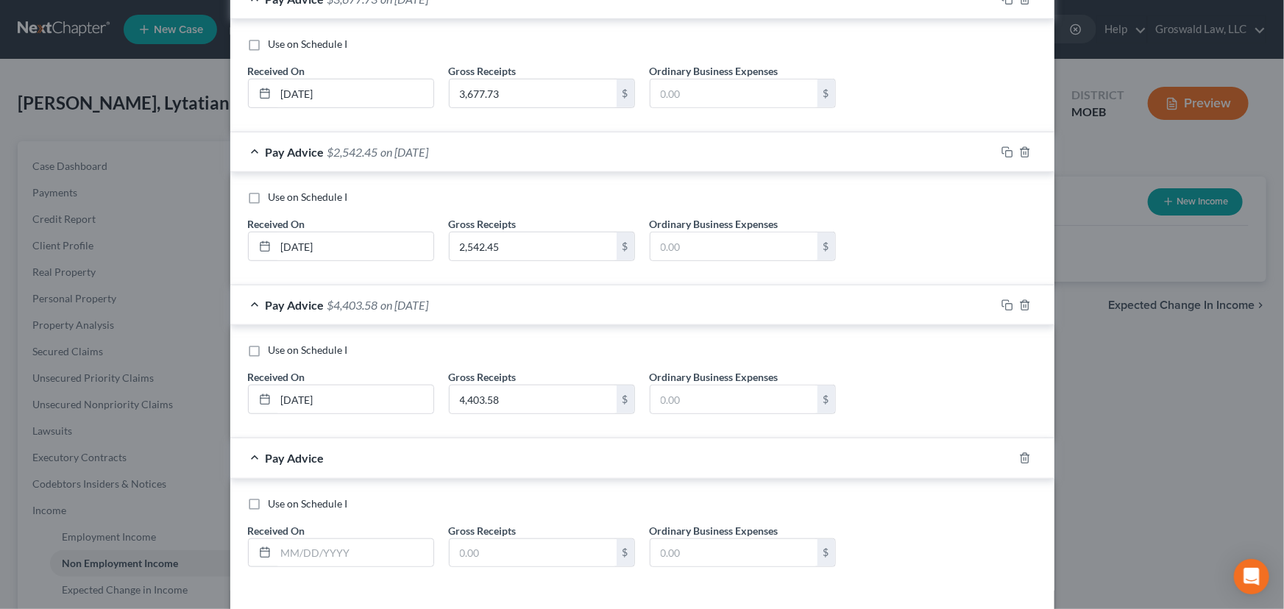
scroll to position [446, 0]
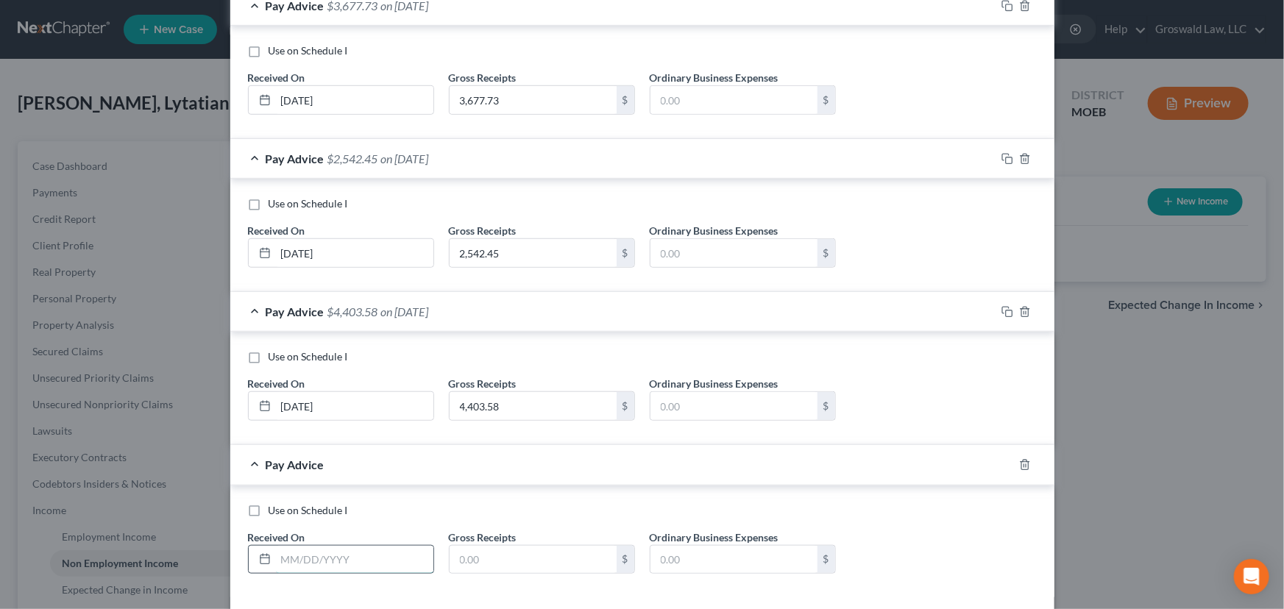
click at [287, 542] on input "text" at bounding box center [354, 560] width 157 height 28
type input "05/31/2025"
click at [463, 542] on input "text" at bounding box center [532, 560] width 167 height 28
type input "2,884.44"
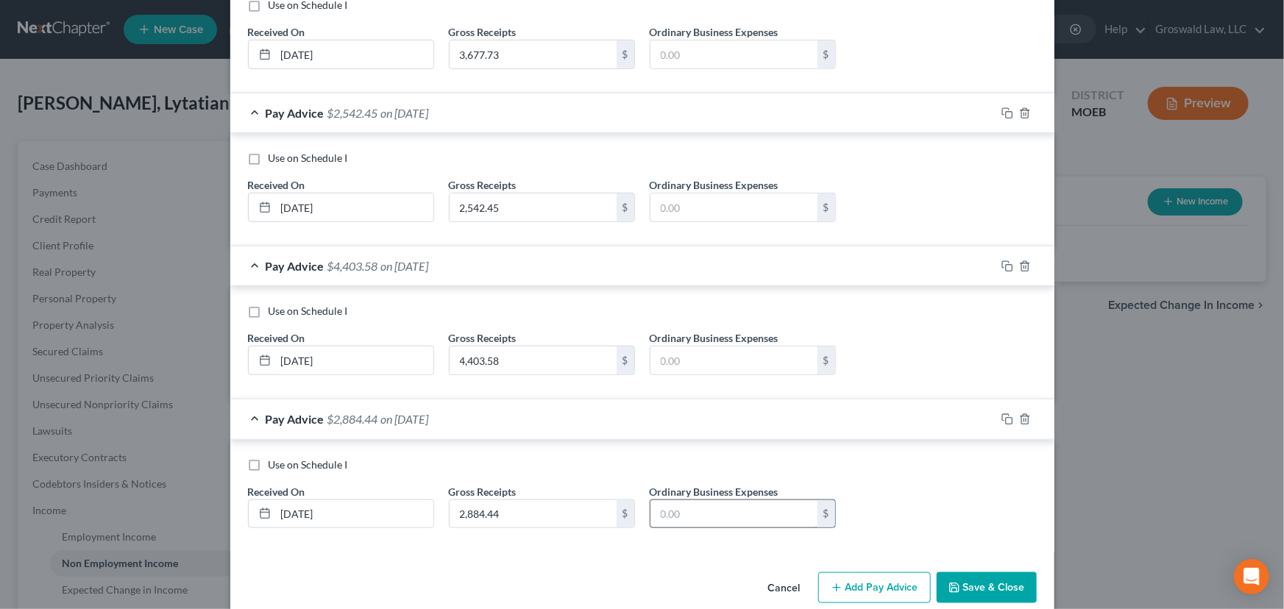
scroll to position [513, 0]
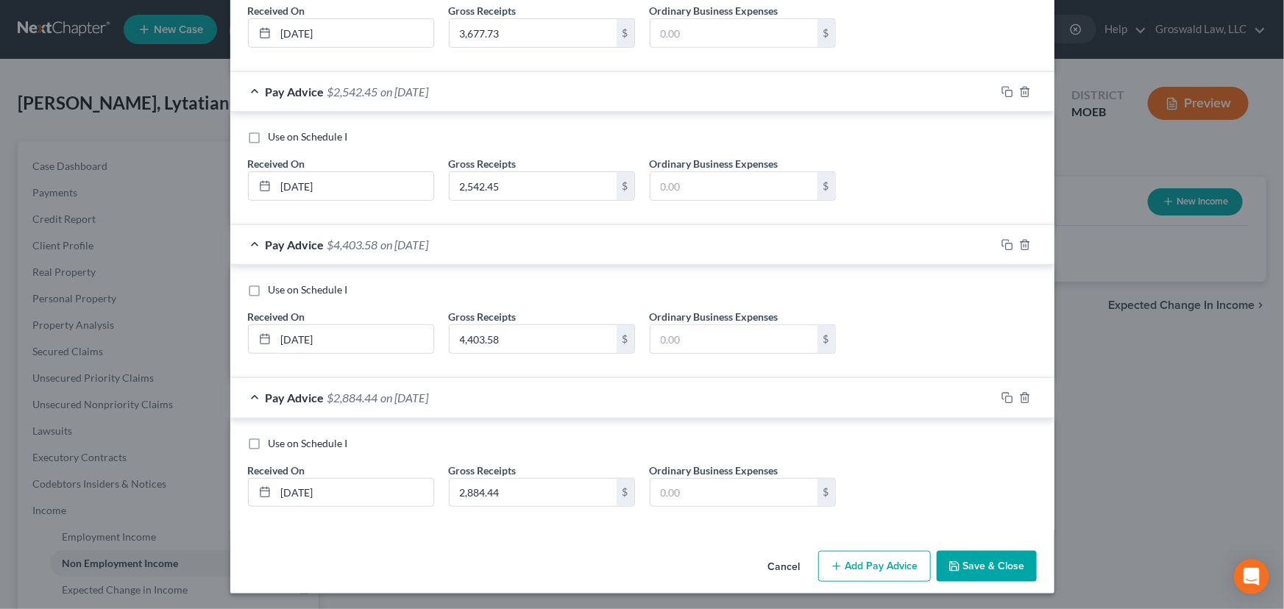
click at [858, 542] on button "Add Pay Advice" at bounding box center [874, 566] width 113 height 31
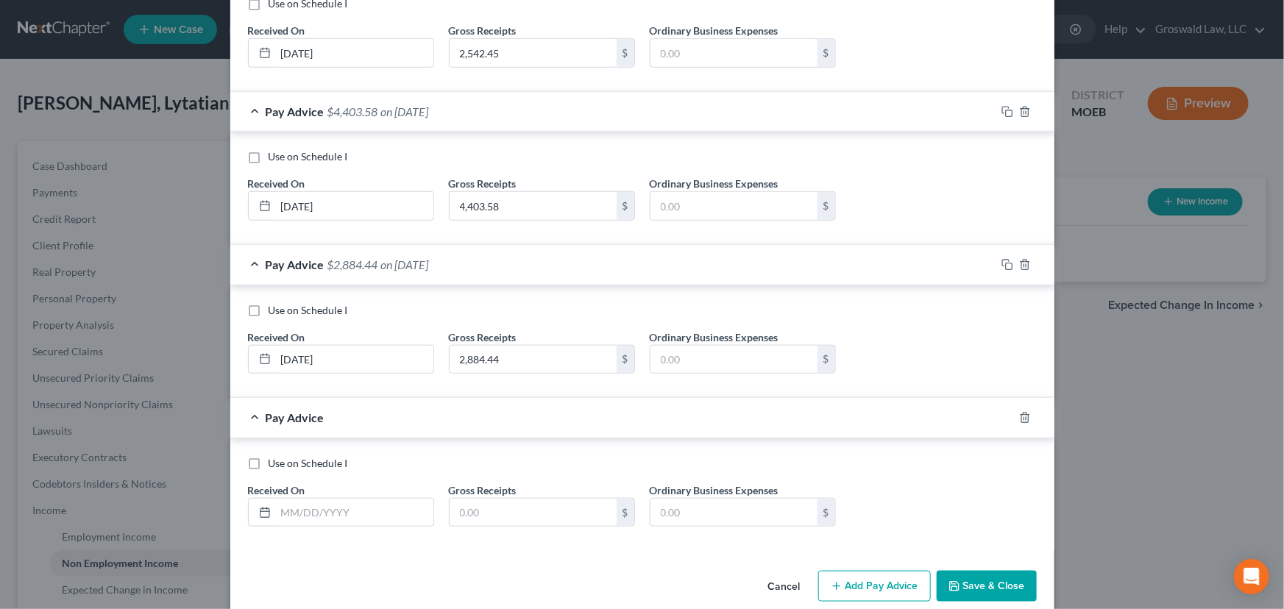
scroll to position [666, 0]
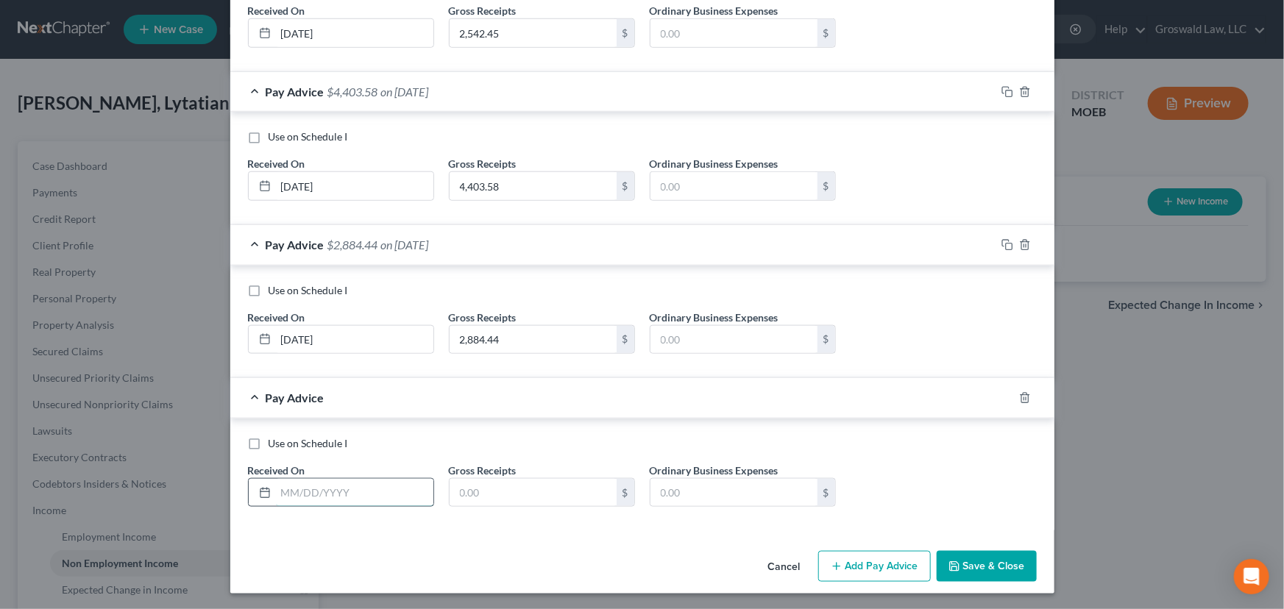
click at [341, 500] on input "text" at bounding box center [354, 493] width 157 height 28
type input "04/30/2025"
click at [493, 496] on input "text" at bounding box center [532, 493] width 167 height 28
type input "1,873.40"
click at [984, 542] on button "Save & Close" at bounding box center [986, 566] width 100 height 31
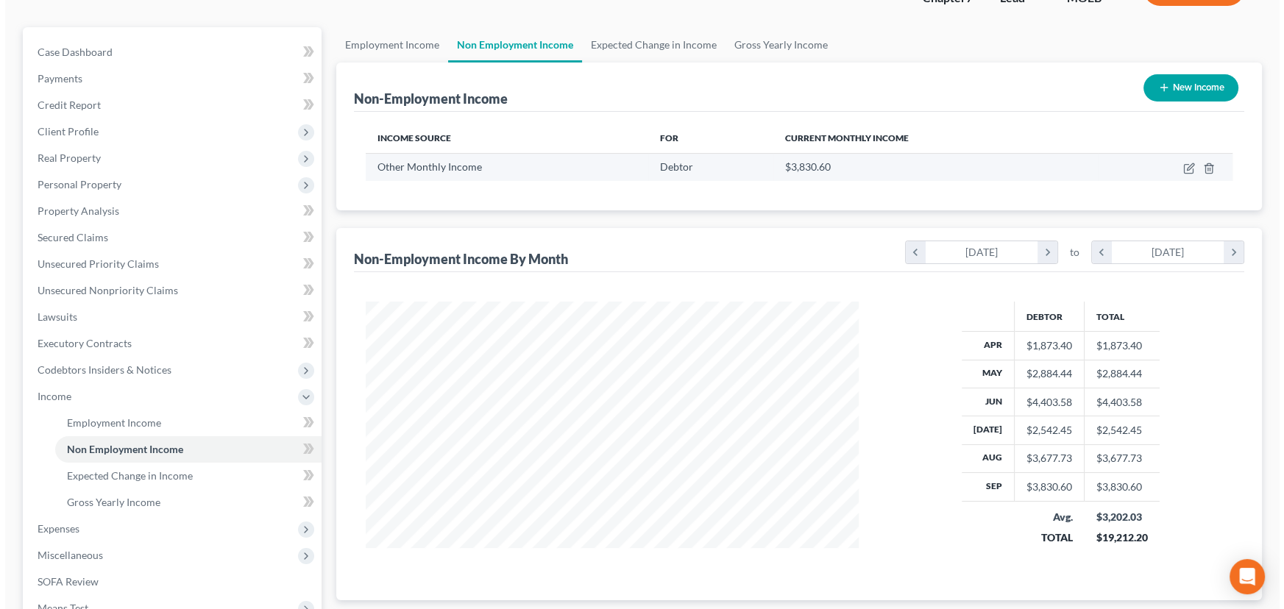
scroll to position [66, 0]
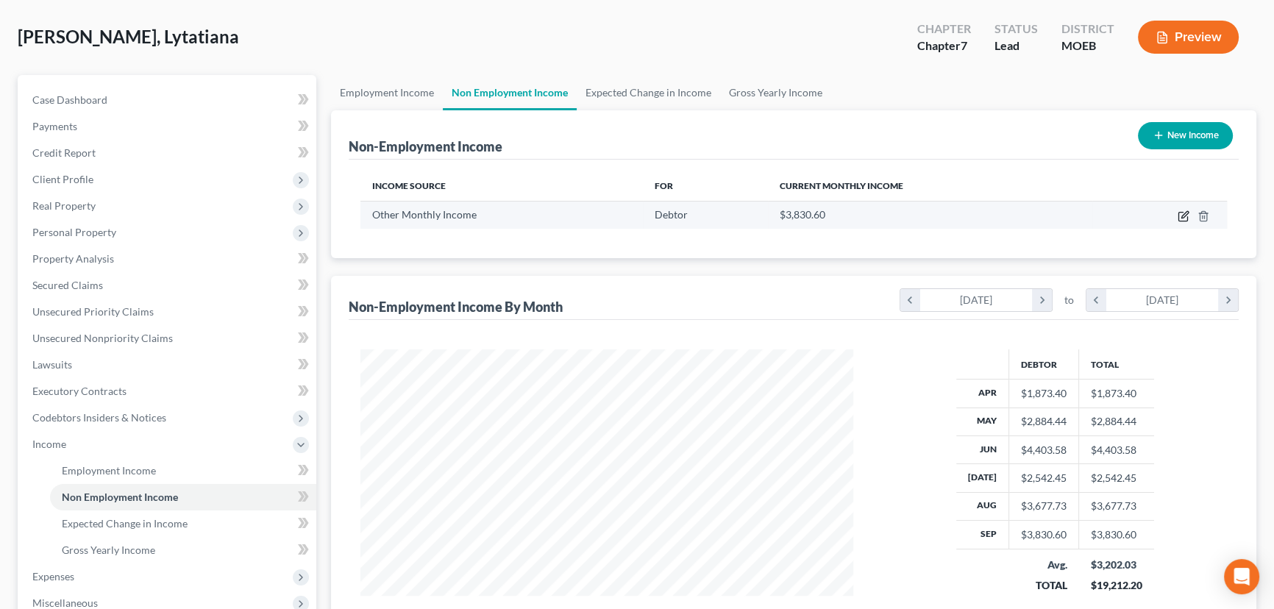
click at [1115, 216] on icon "button" at bounding box center [1182, 217] width 9 height 9
select select "13"
select select "0"
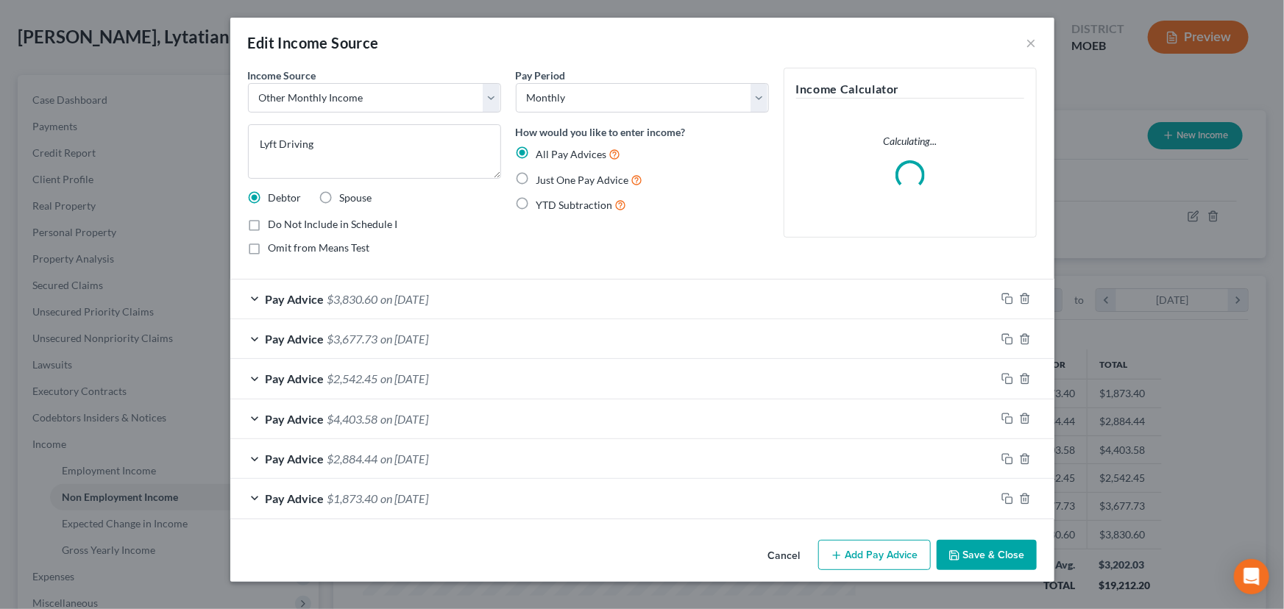
scroll to position [263, 527]
click at [884, 542] on button "Add Pay Advice" at bounding box center [874, 555] width 113 height 31
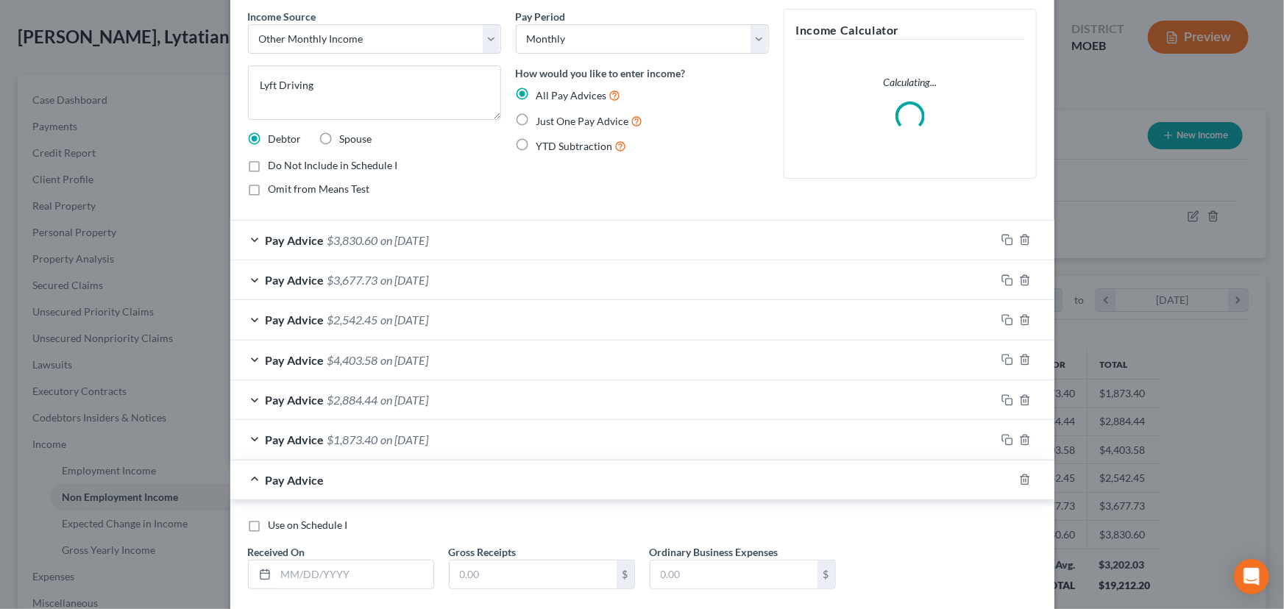
scroll to position [141, 0]
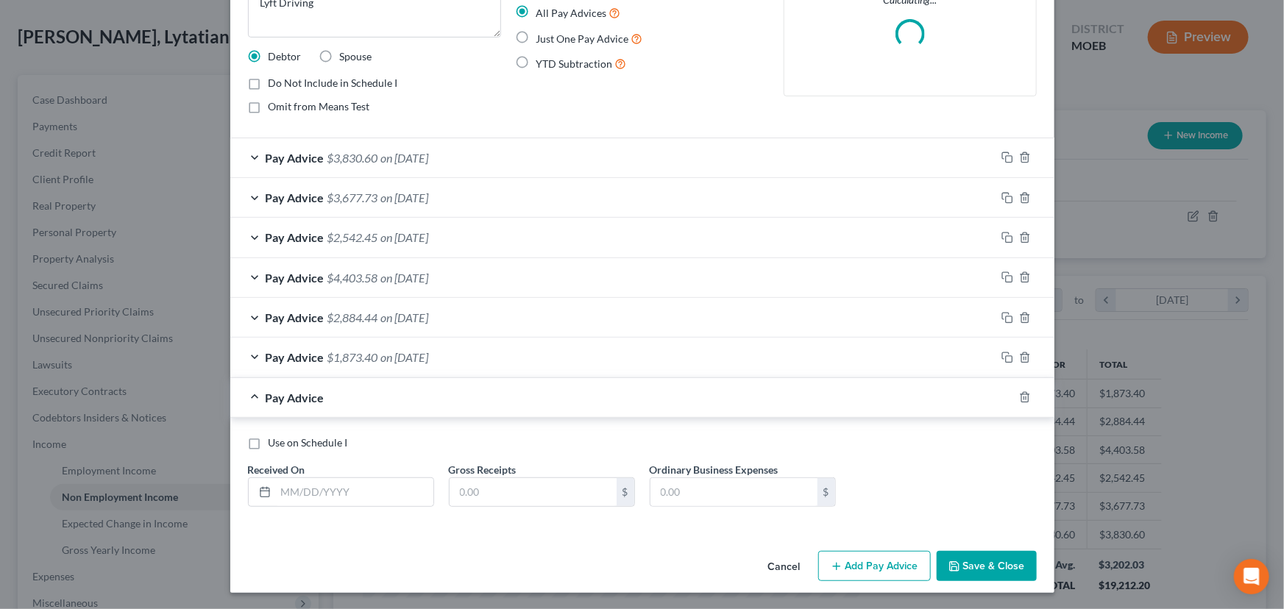
click at [268, 444] on label "Use on Schedule I" at bounding box center [307, 442] width 79 height 15
click at [274, 444] on input "Use on Schedule I" at bounding box center [279, 440] width 10 height 10
checkbox input "true"
click at [318, 490] on input "text" at bounding box center [354, 492] width 157 height 28
type input "10/6/2025"
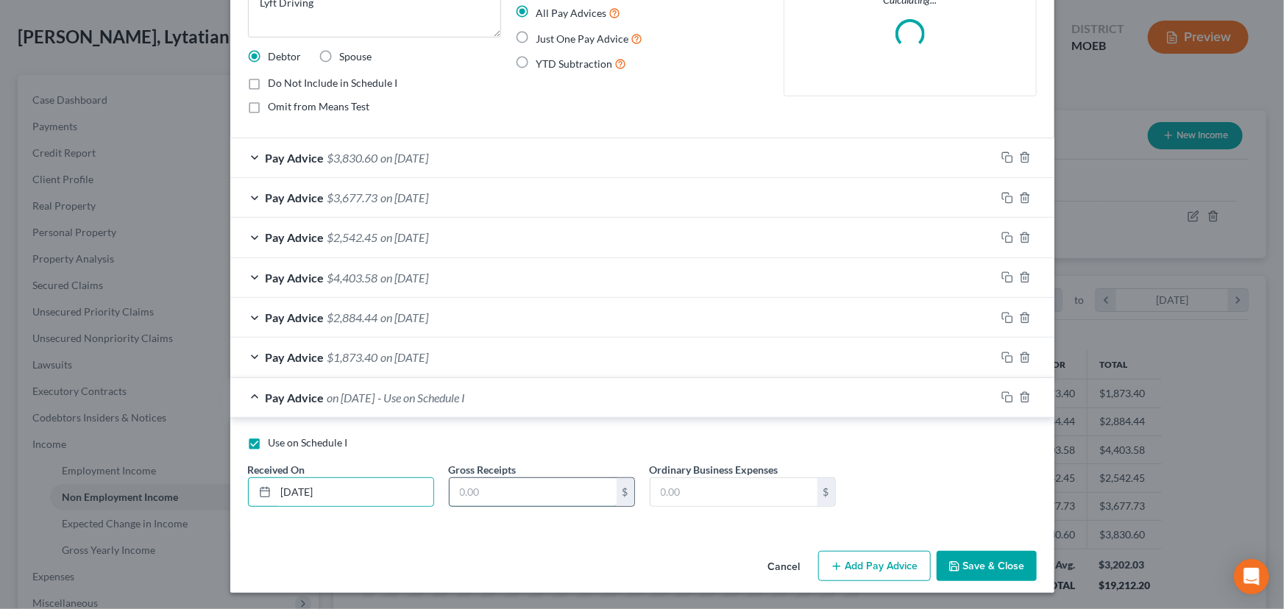
drag, startPoint x: 529, startPoint y: 496, endPoint x: 543, endPoint y: 490, distance: 15.2
click at [535, 493] on input "text" at bounding box center [532, 492] width 167 height 28
type input "3,202"
click at [988, 542] on button "Save & Close" at bounding box center [986, 566] width 100 height 31
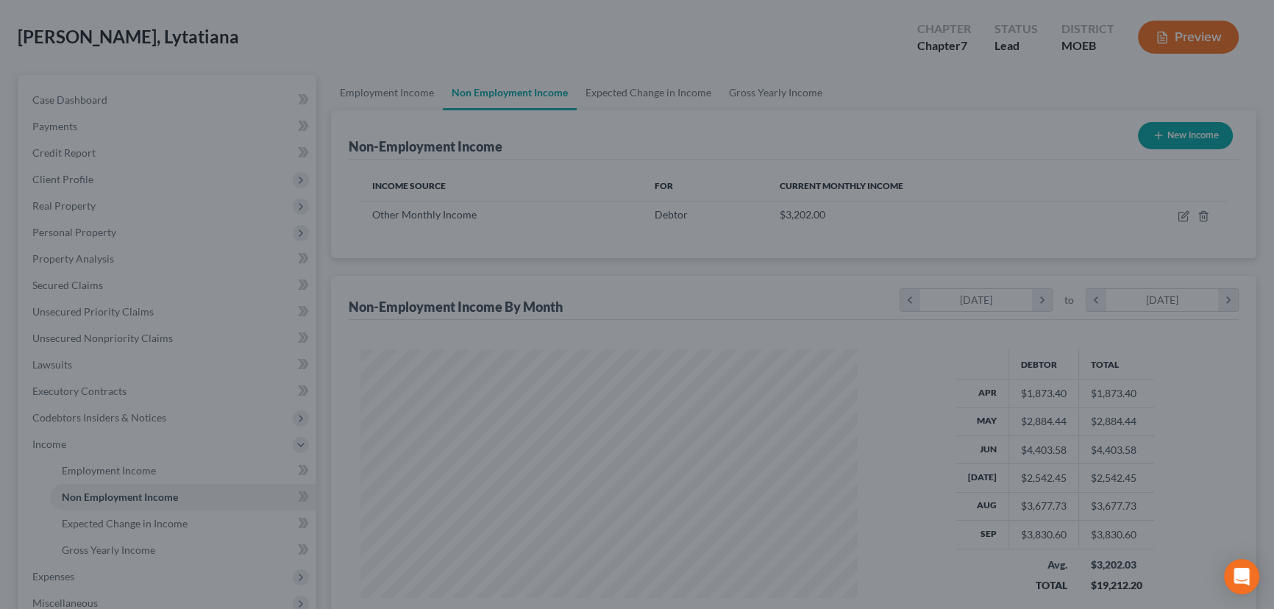
scroll to position [735292, 735033]
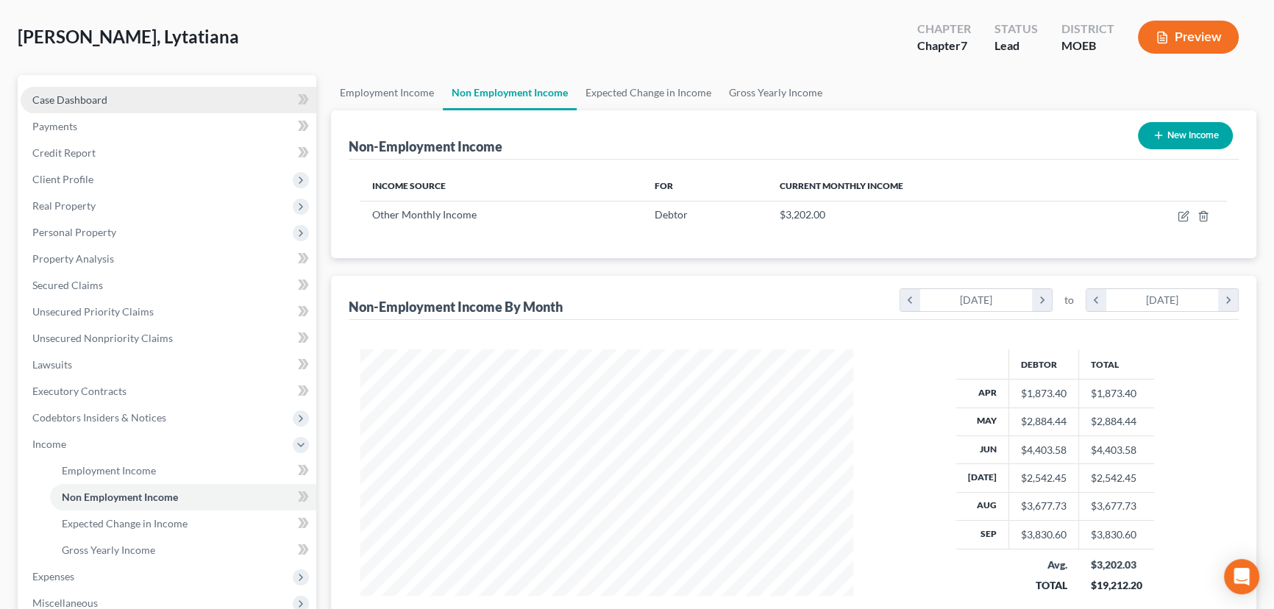
click at [126, 95] on link "Case Dashboard" at bounding box center [169, 100] width 296 height 26
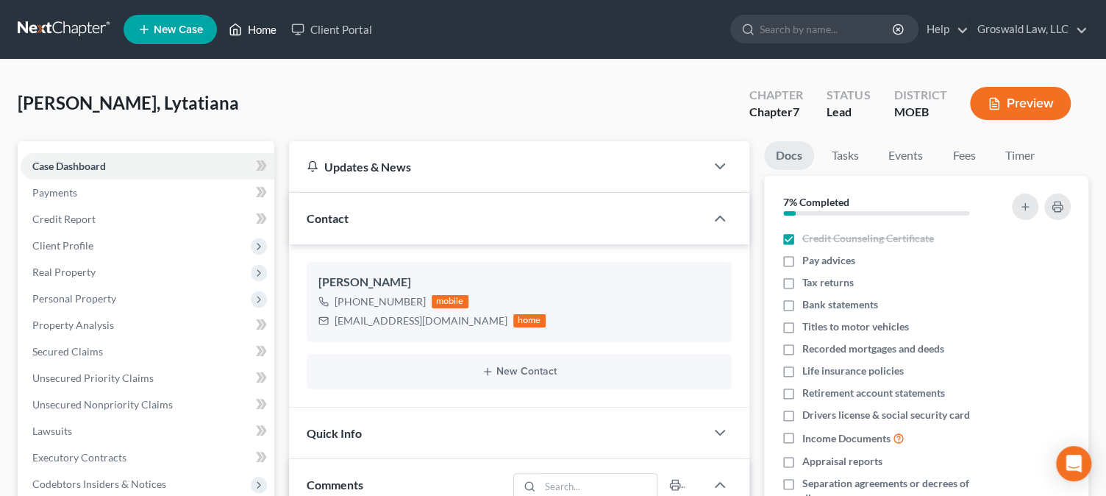
drag, startPoint x: 260, startPoint y: 28, endPoint x: 456, endPoint y: 79, distance: 203.0
click at [260, 28] on link "Home" at bounding box center [252, 29] width 63 height 26
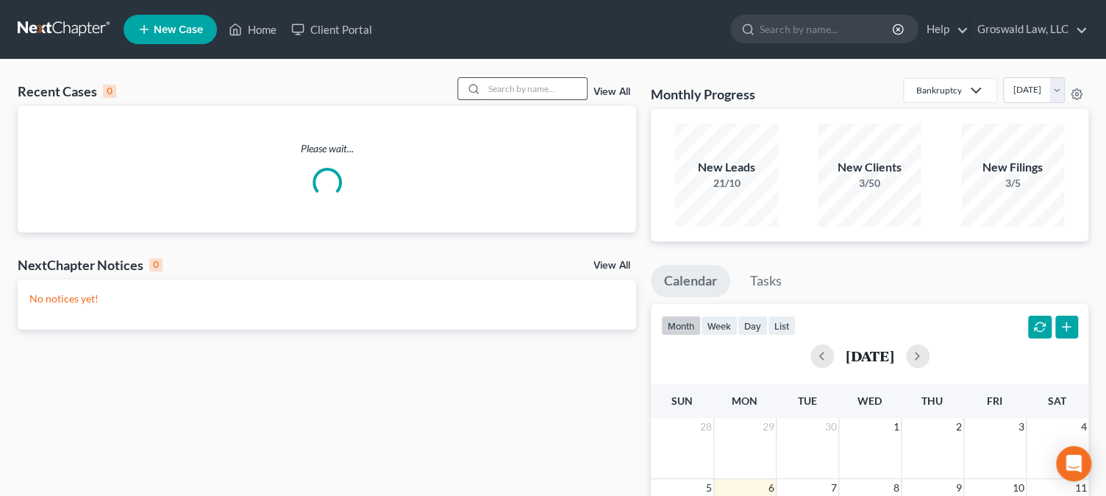
click at [558, 88] on input "search" at bounding box center [535, 88] width 103 height 21
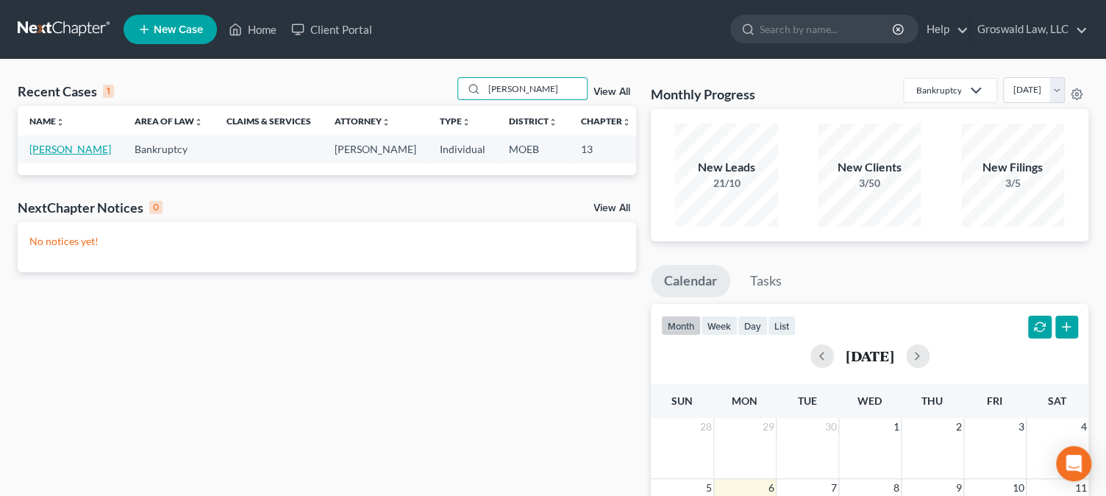
type input "rodgers"
click at [46, 155] on link "[PERSON_NAME]" at bounding box center [70, 149] width 82 height 13
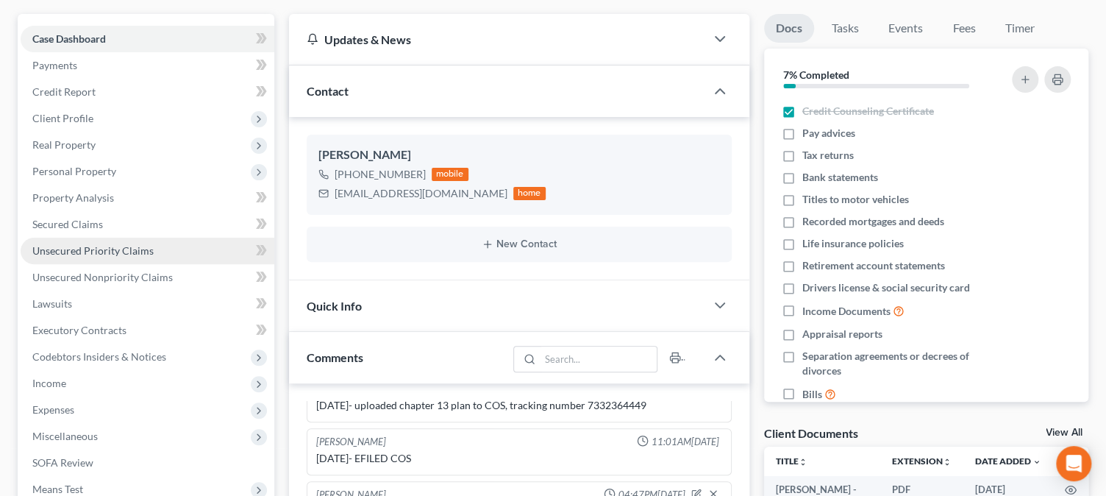
scroll to position [133, 0]
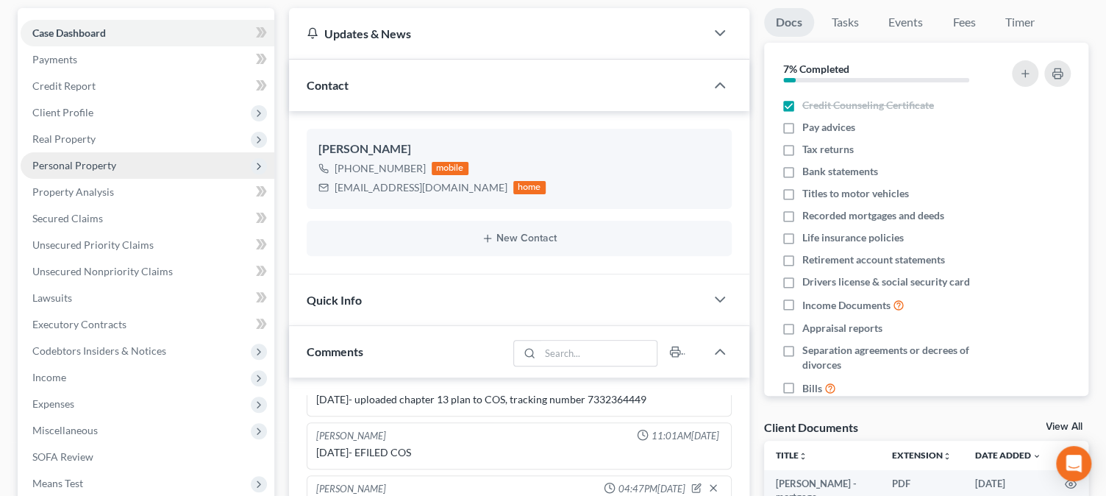
click at [101, 165] on span "Personal Property" at bounding box center [74, 165] width 84 height 13
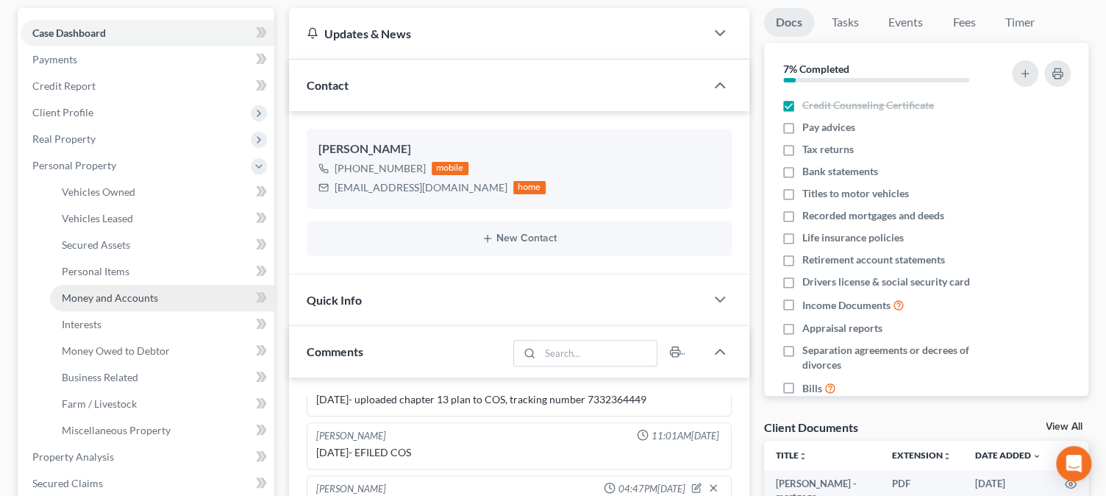
click at [126, 291] on span "Money and Accounts" at bounding box center [110, 297] width 96 height 13
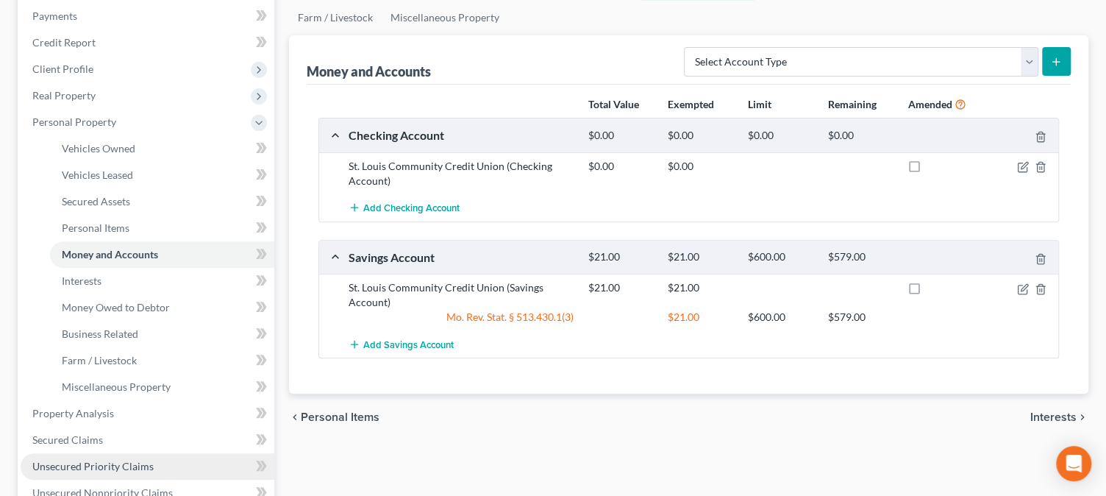
scroll to position [334, 0]
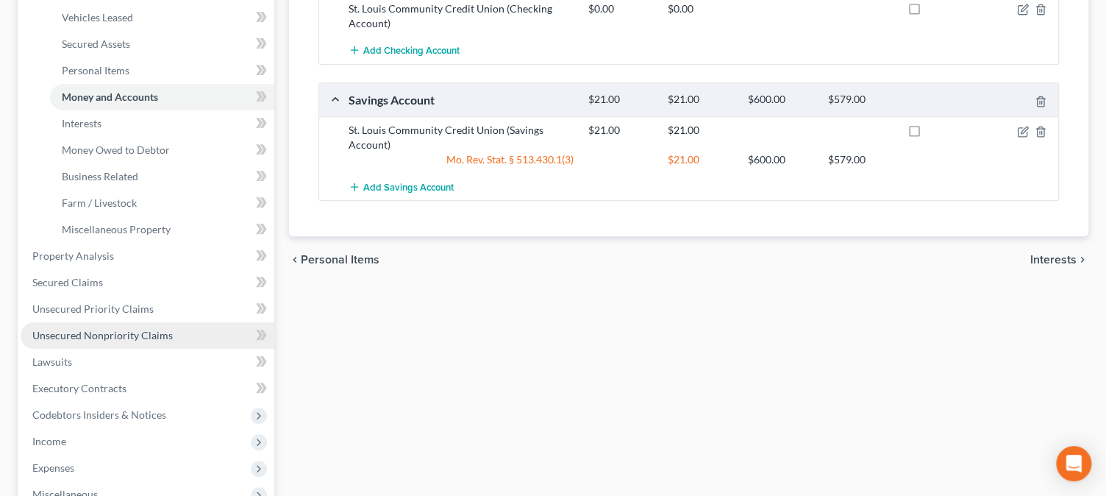
click at [113, 330] on span "Unsecured Nonpriority Claims" at bounding box center [102, 335] width 140 height 13
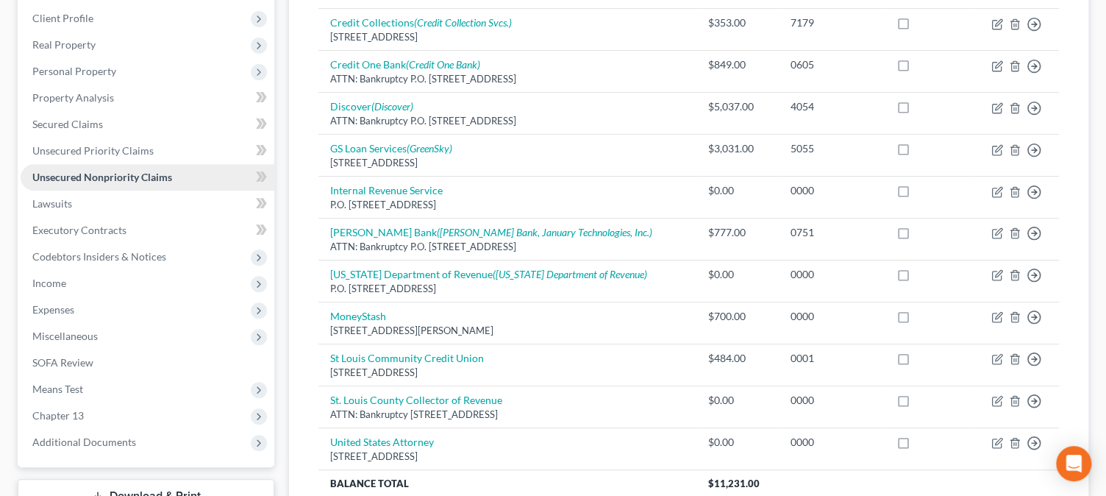
scroll to position [200, 0]
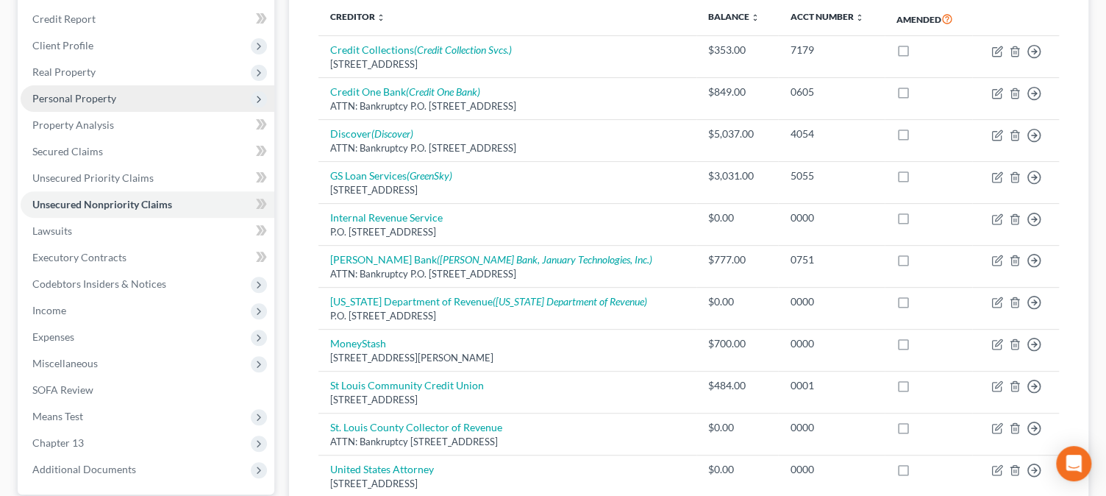
click at [110, 98] on span "Personal Property" at bounding box center [74, 98] width 84 height 13
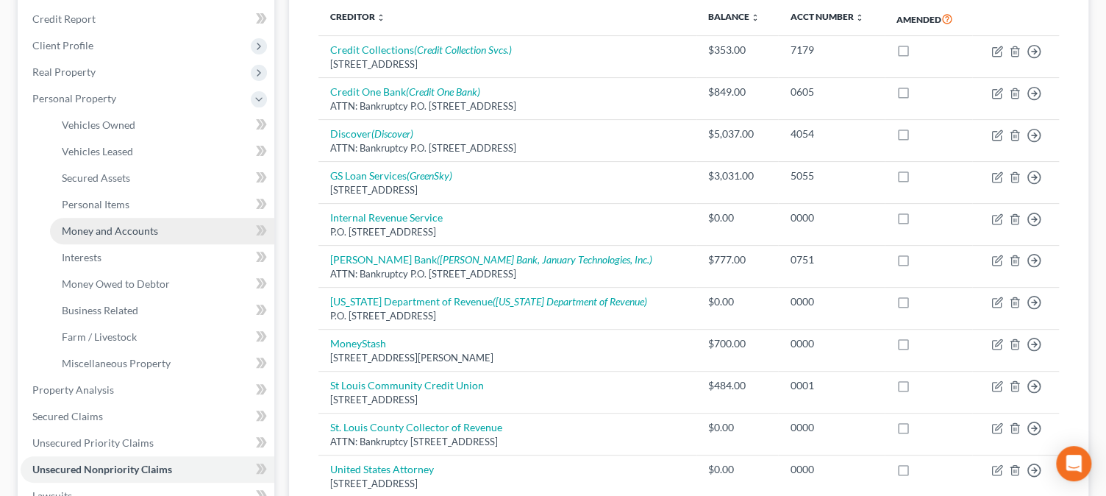
click at [111, 228] on span "Money and Accounts" at bounding box center [110, 230] width 96 height 13
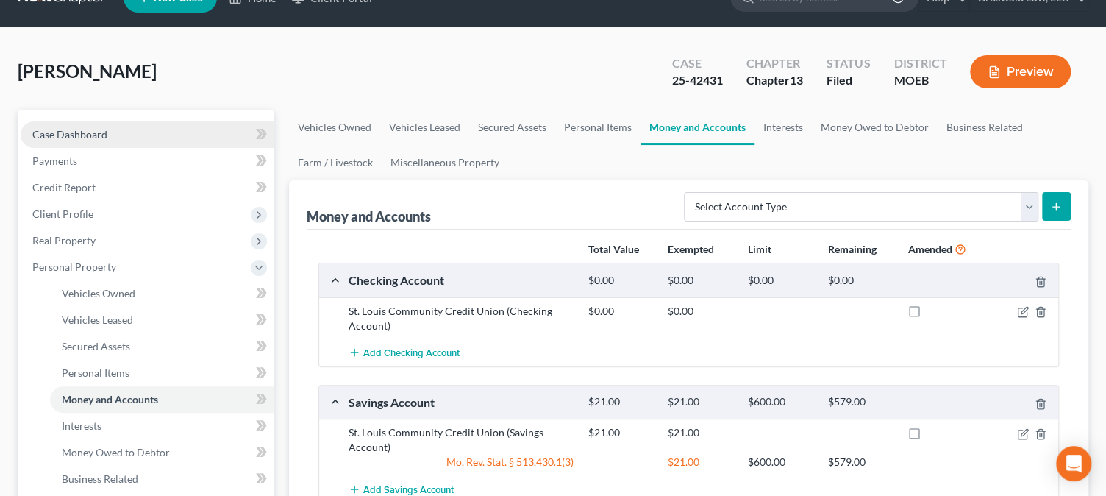
scroll to position [66, 0]
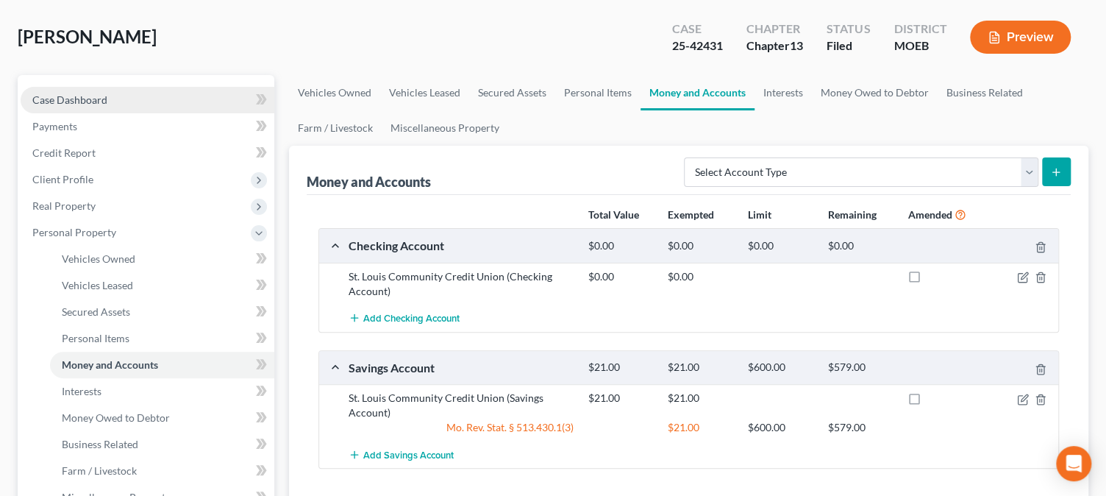
click at [80, 104] on link "Case Dashboard" at bounding box center [148, 100] width 254 height 26
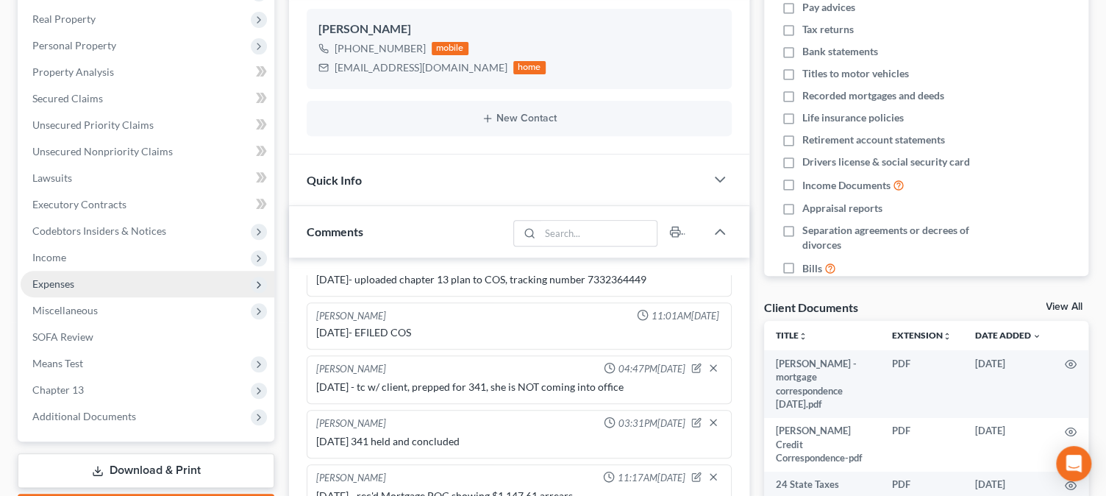
scroll to position [334, 0]
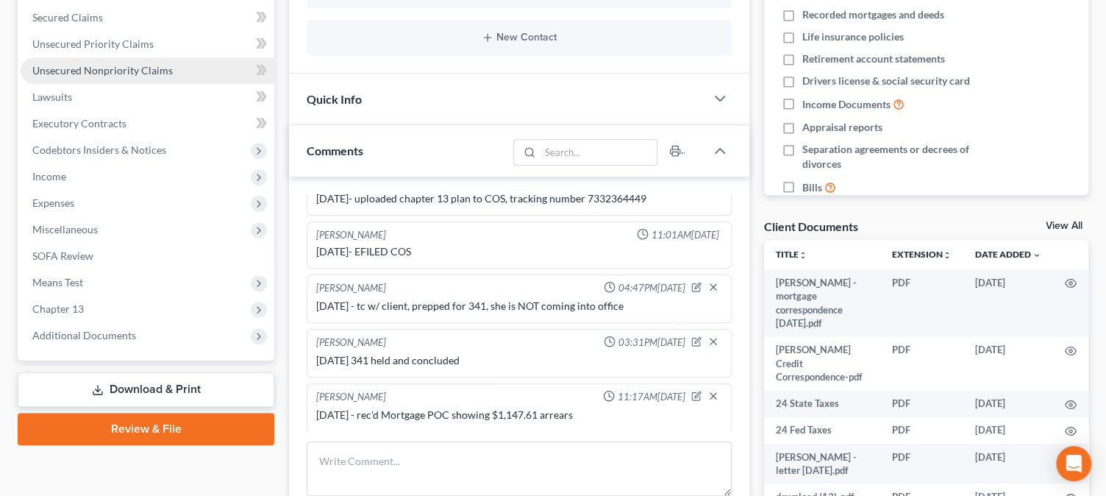
click at [154, 66] on span "Unsecured Nonpriority Claims" at bounding box center [102, 70] width 140 height 13
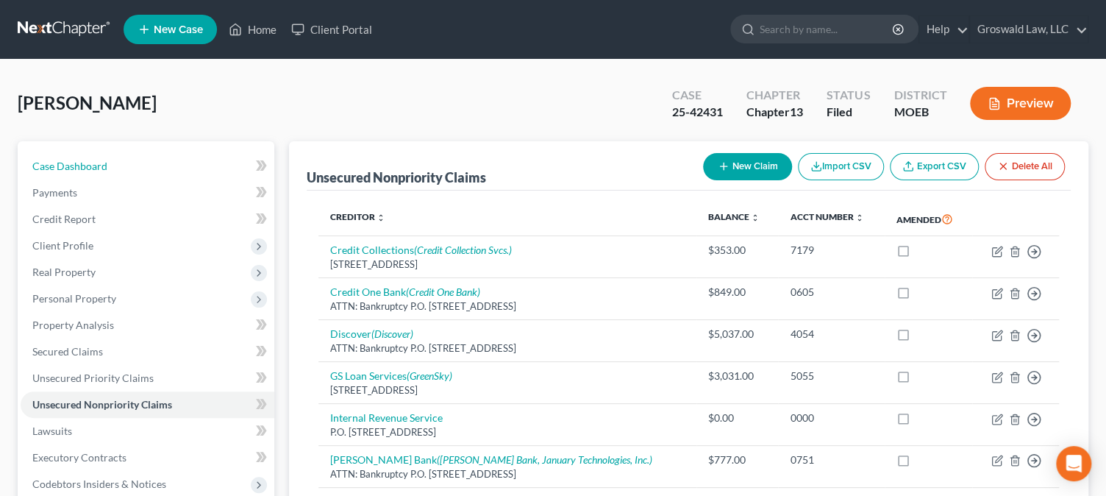
drag, startPoint x: 83, startPoint y: 161, endPoint x: 100, endPoint y: 128, distance: 37.2
click at [83, 161] on span "Case Dashboard" at bounding box center [69, 166] width 75 height 13
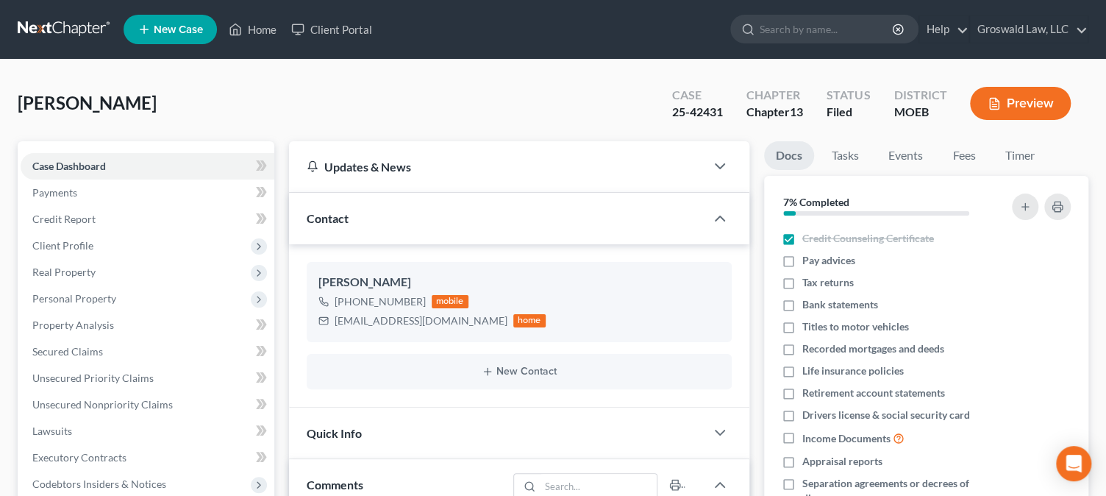
scroll to position [757, 0]
drag, startPoint x: 423, startPoint y: 318, endPoint x: 336, endPoint y: 324, distance: 86.9
click at [336, 324] on div "niecero@yahoo.com" at bounding box center [421, 320] width 173 height 15
copy div "niecero@yahoo.com"
click at [275, 29] on link "Home" at bounding box center [252, 29] width 63 height 26
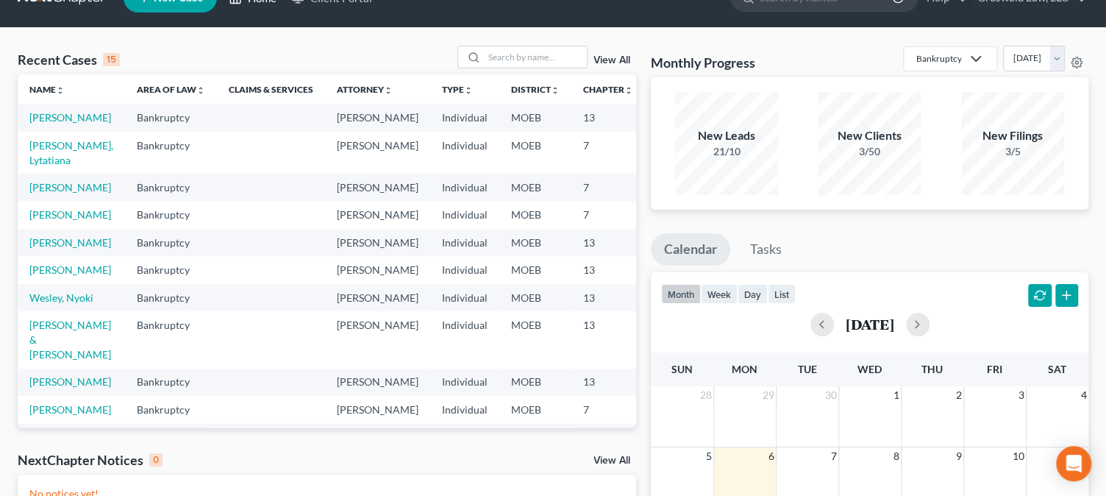
scroll to position [19, 0]
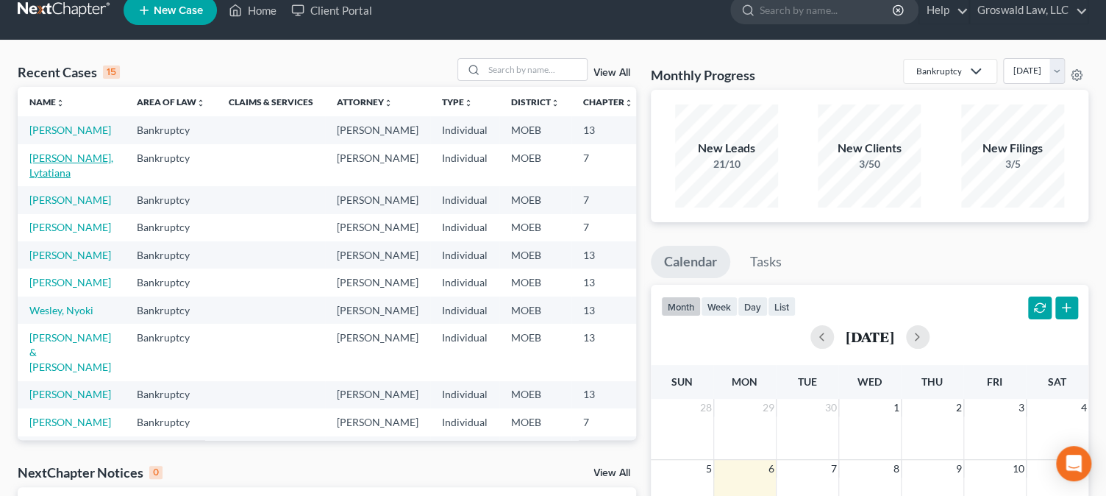
click at [58, 179] on link "[PERSON_NAME], Lytatiana" at bounding box center [71, 165] width 84 height 27
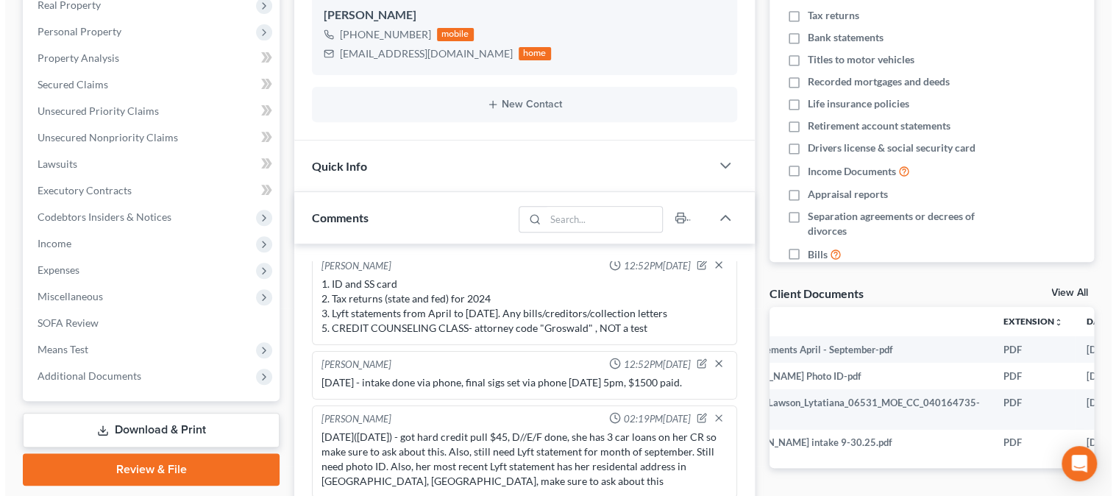
scroll to position [0, 151]
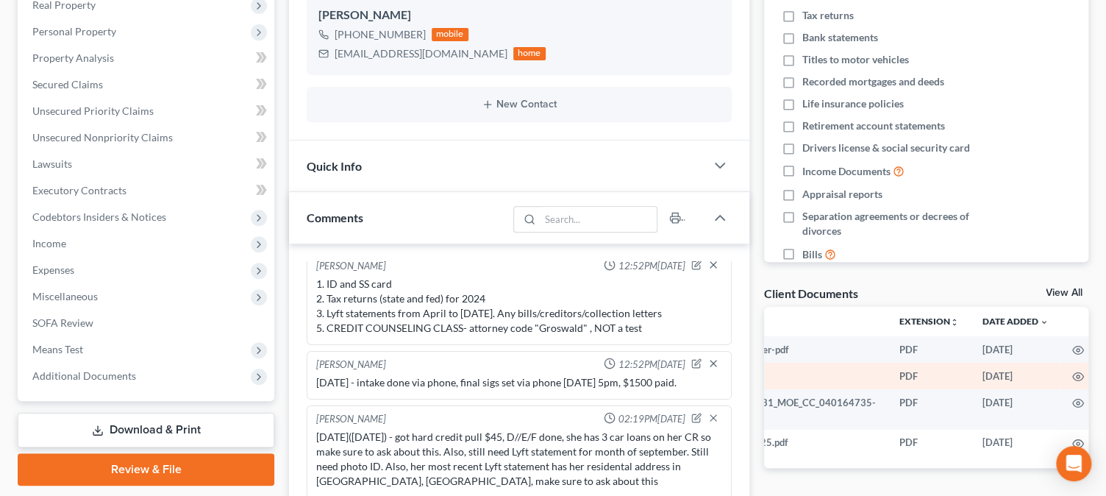
click at [1072, 367] on td at bounding box center [1078, 376] width 35 height 26
click at [1073, 374] on icon "button" at bounding box center [1078, 377] width 12 height 12
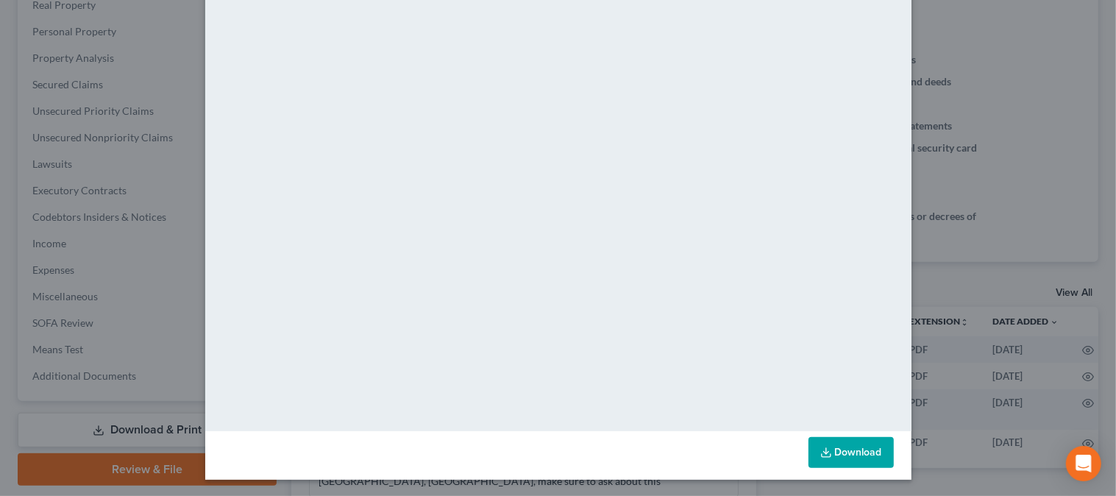
scroll to position [119, 0]
click at [837, 455] on link "Download" at bounding box center [850, 451] width 85 height 31
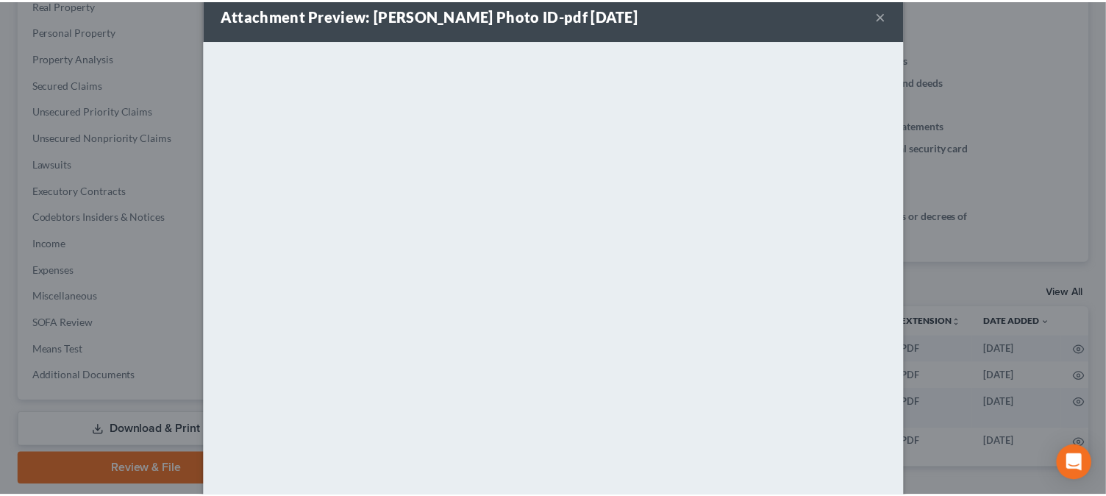
scroll to position [0, 0]
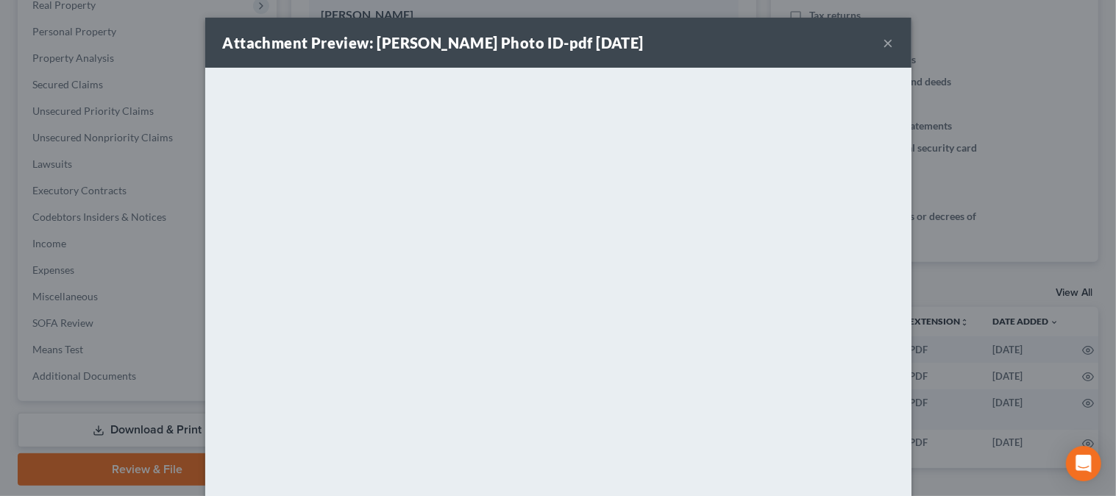
click at [883, 46] on button "×" at bounding box center [888, 43] width 10 height 18
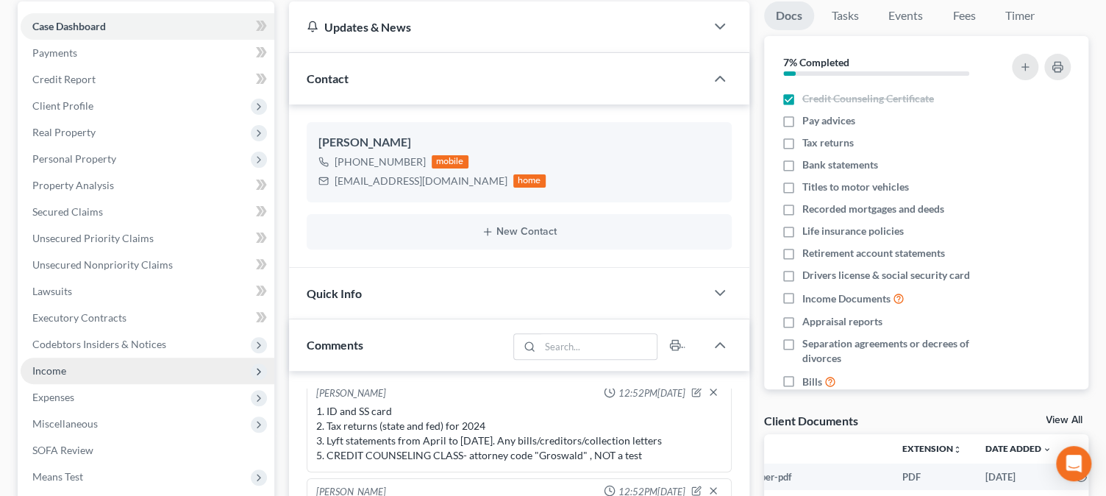
scroll to position [66, 0]
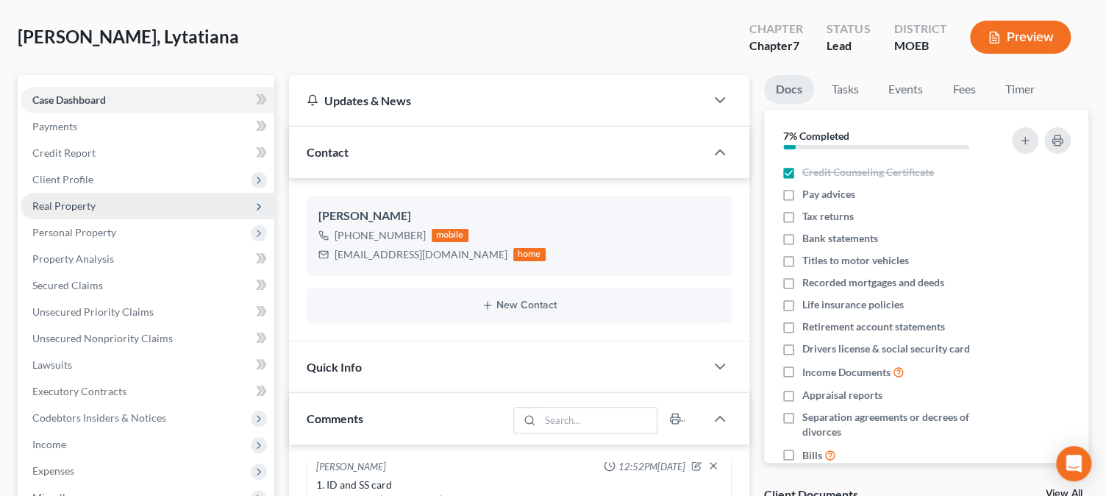
click at [100, 202] on span "Real Property" at bounding box center [148, 206] width 254 height 26
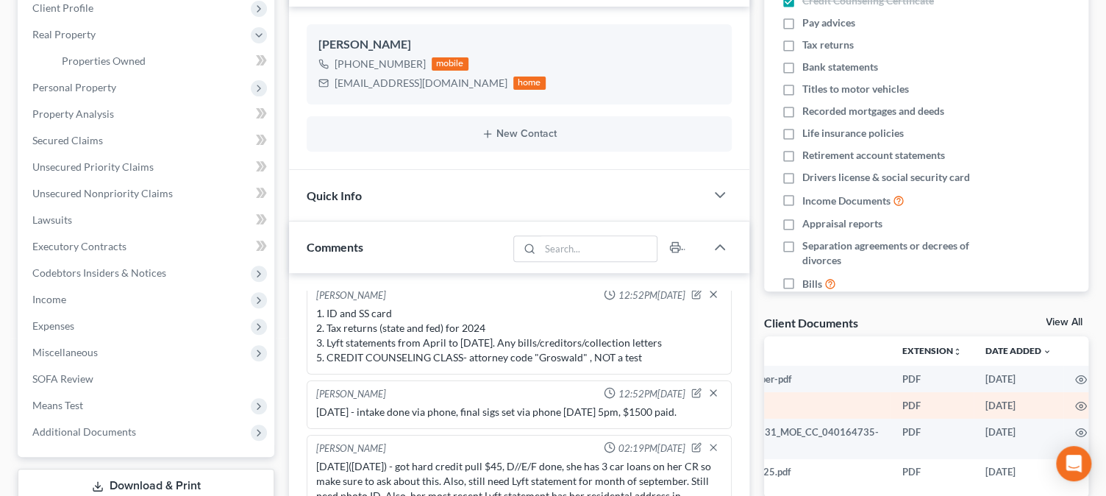
scroll to position [267, 0]
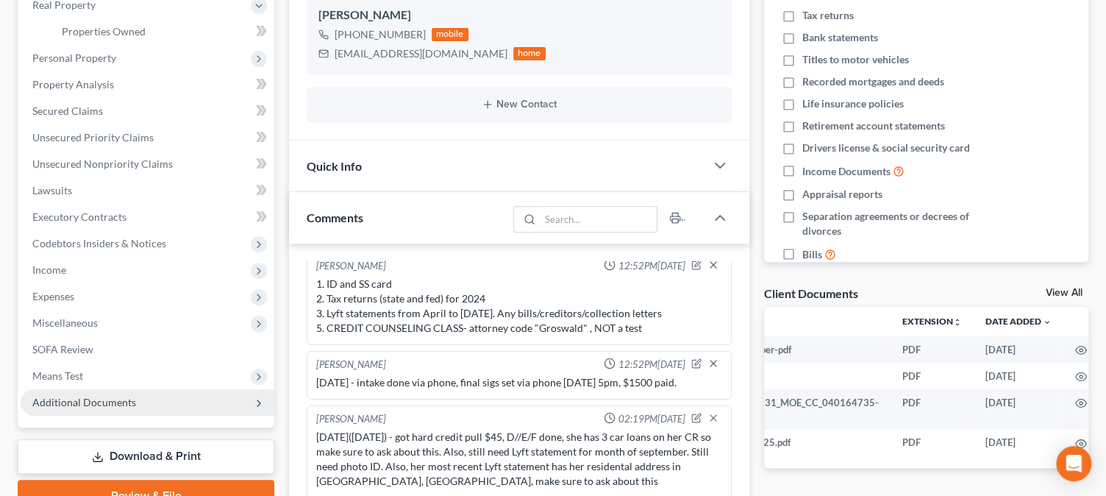
click at [109, 402] on span "Additional Documents" at bounding box center [84, 402] width 104 height 13
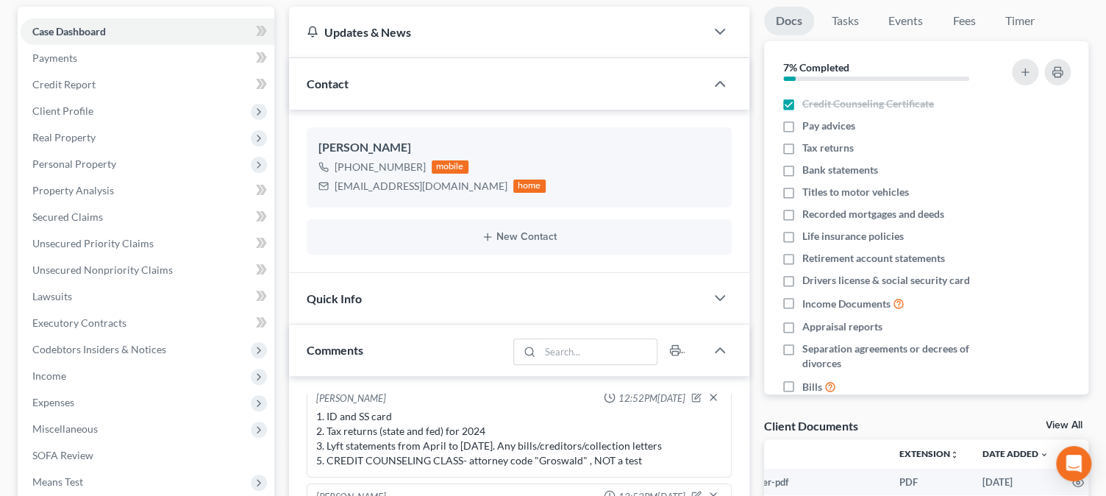
scroll to position [133, 0]
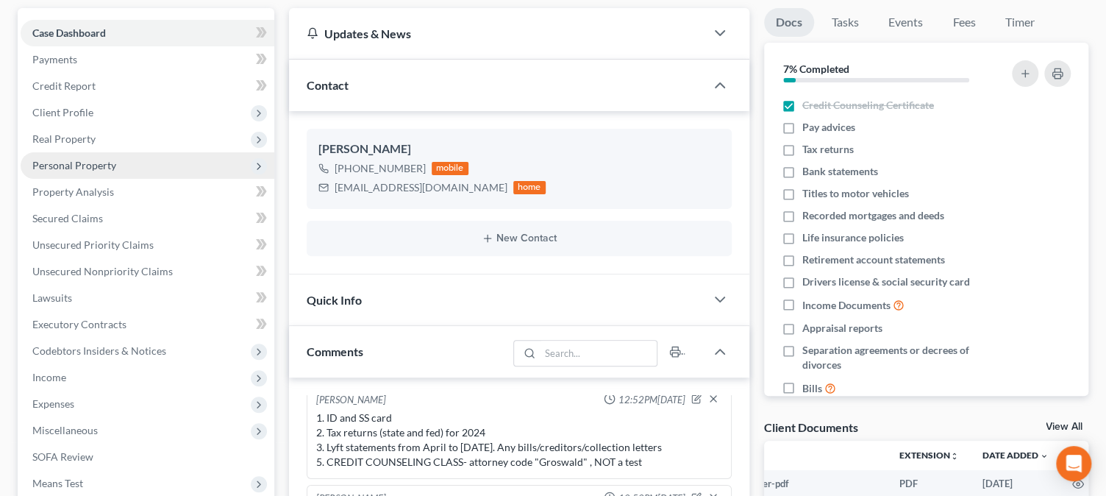
click at [74, 165] on span "Personal Property" at bounding box center [74, 165] width 84 height 13
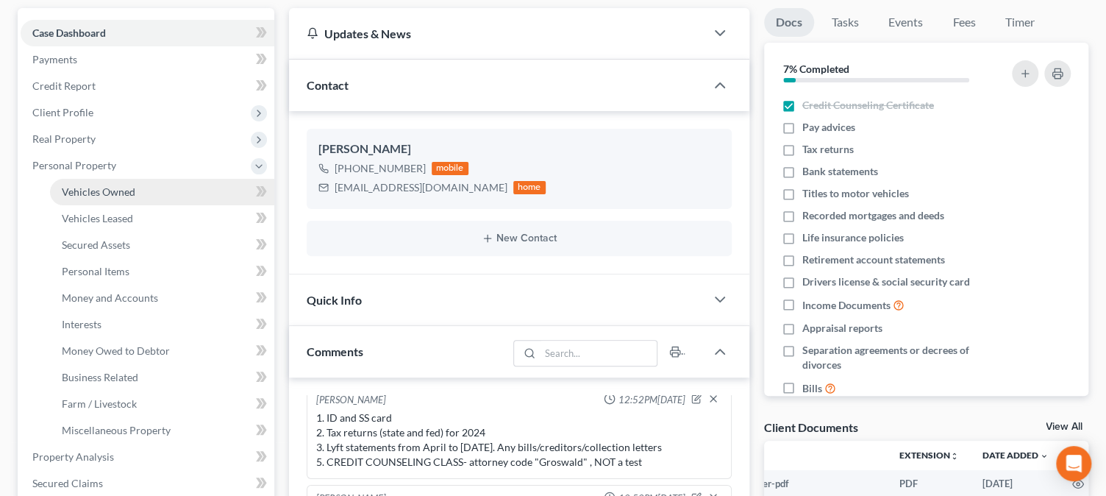
click at [88, 185] on span "Vehicles Owned" at bounding box center [99, 191] width 74 height 13
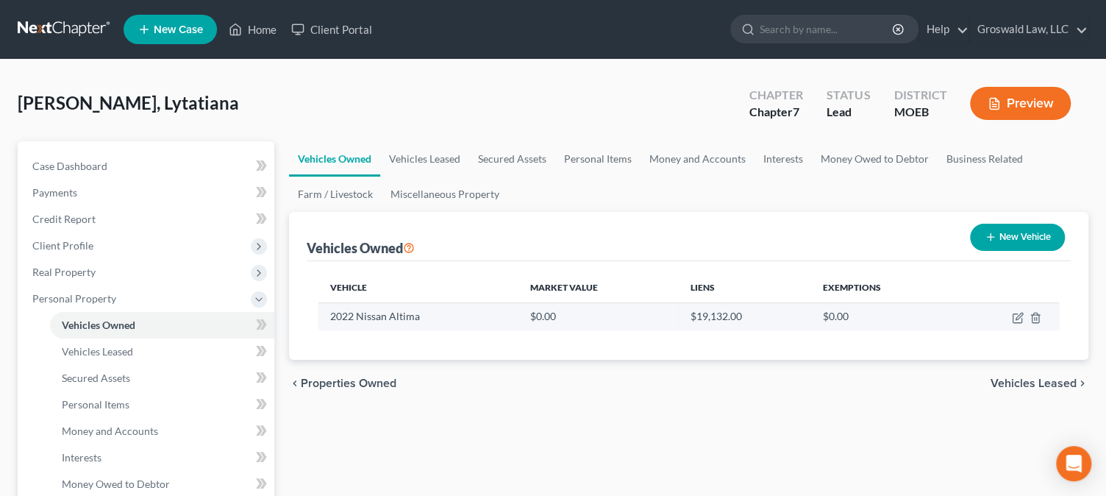
click at [1026, 319] on td at bounding box center [1007, 316] width 104 height 28
click at [1018, 319] on icon "button" at bounding box center [1018, 318] width 12 height 12
select select "0"
select select "4"
select select "0"
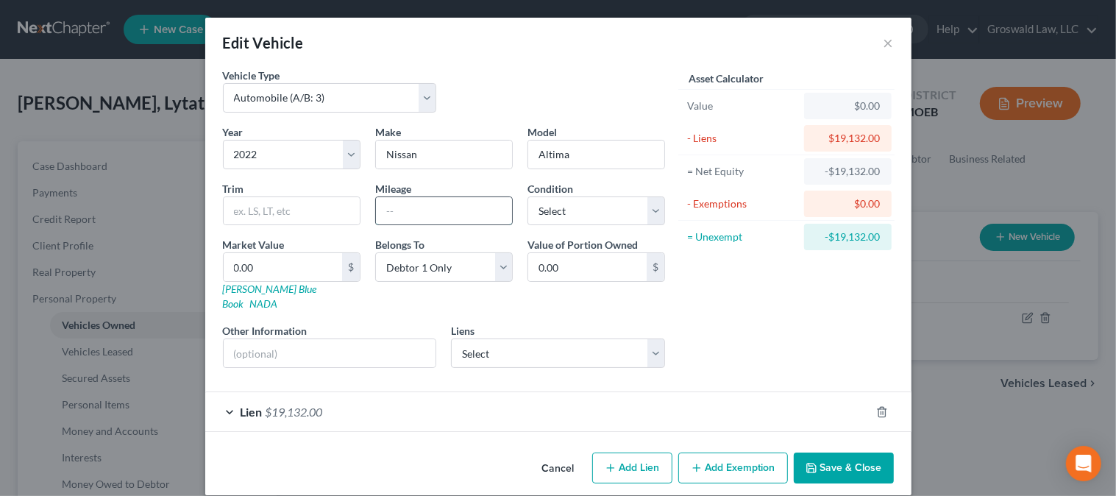
click at [445, 207] on input "text" at bounding box center [444, 211] width 136 height 28
type input "100,000"
click at [478, 338] on select "Select Arsenal Credit Union - $19,009.00 OnPath Federal CU - $16,604.00" at bounding box center [558, 352] width 214 height 29
click at [500, 339] on select "Select Arsenal Credit Union - $19,009.00 OnPath Federal CU - $16,604.00" at bounding box center [558, 352] width 214 height 29
click at [396, 392] on div "Lien $19,132.00" at bounding box center [537, 411] width 665 height 39
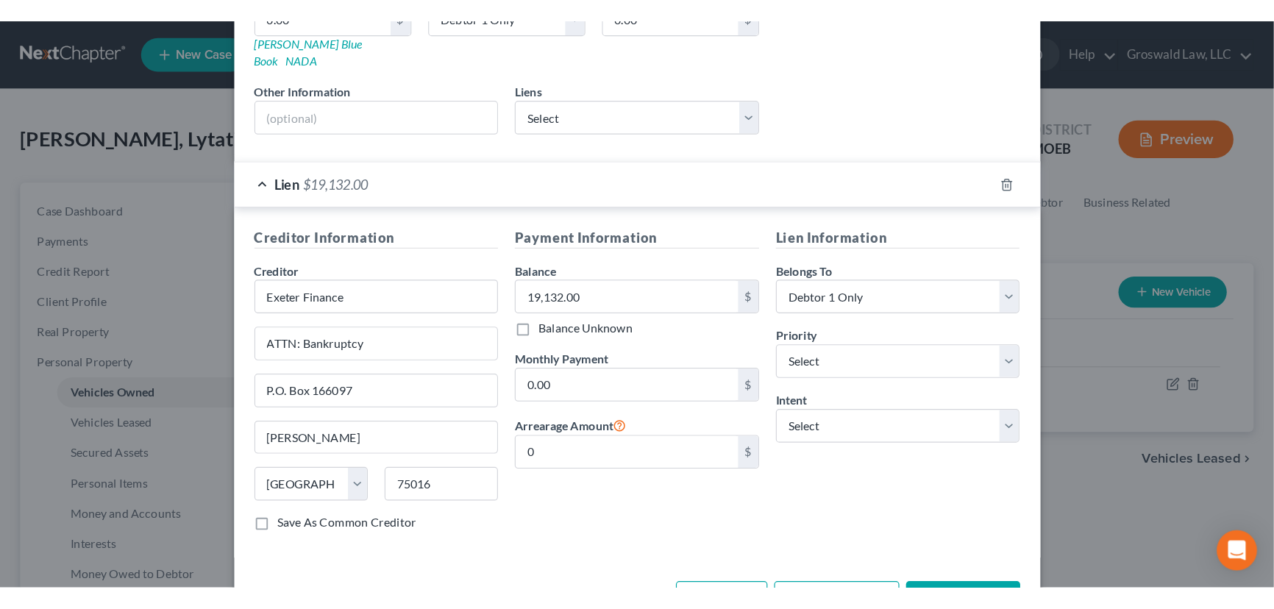
scroll to position [307, 0]
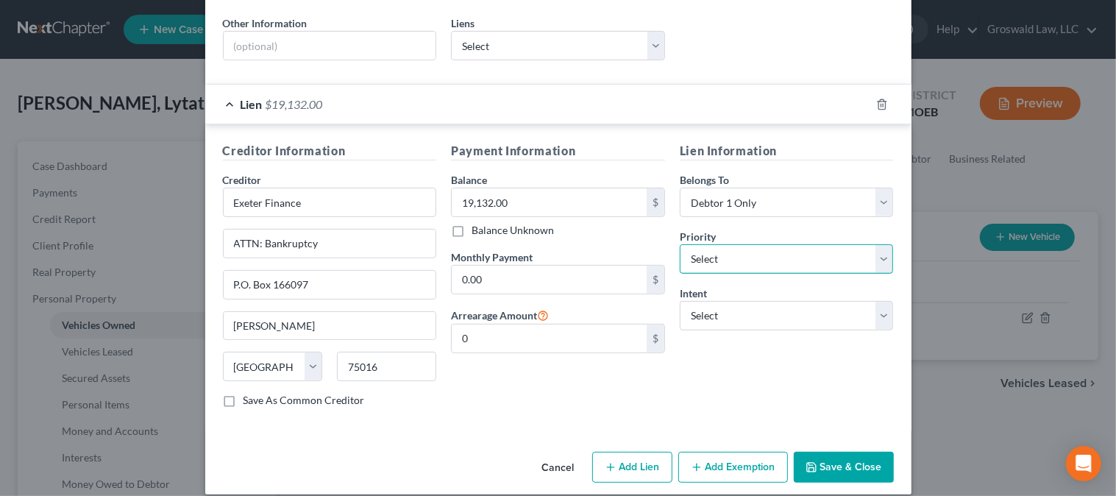
click at [727, 244] on select "Select 1st 2nd 3rd 4th 5th 6th 7th 8th 9th 10th 11th 12th 13th 14th 15th 16th 1…" at bounding box center [787, 258] width 214 height 29
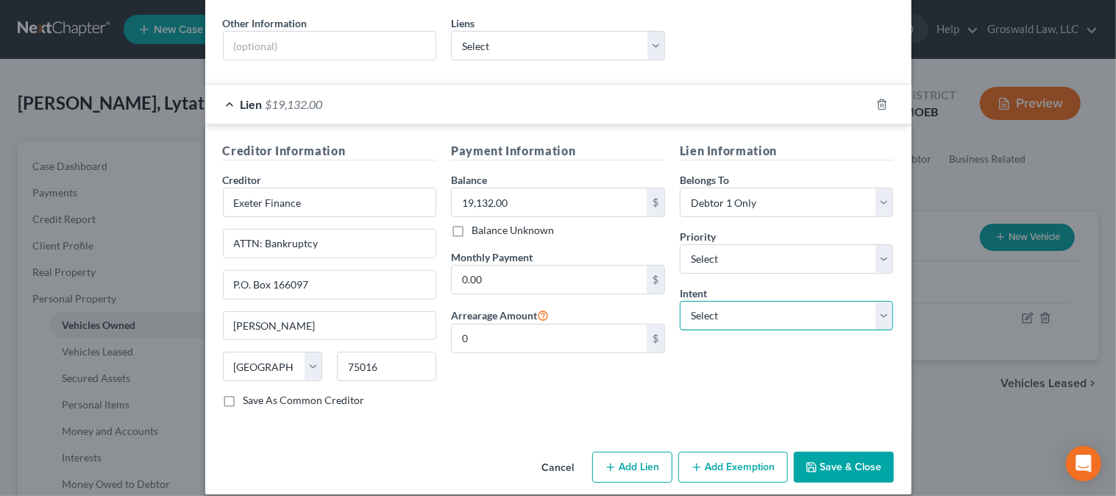
click at [702, 307] on select "Select Surrender Redeem Reaffirm Avoid Other" at bounding box center [787, 315] width 214 height 29
select select "0"
click at [680, 301] on select "Select Surrender Redeem Reaffirm Avoid Other" at bounding box center [787, 315] width 214 height 29
click at [840, 452] on button "Save & Close" at bounding box center [844, 467] width 100 height 31
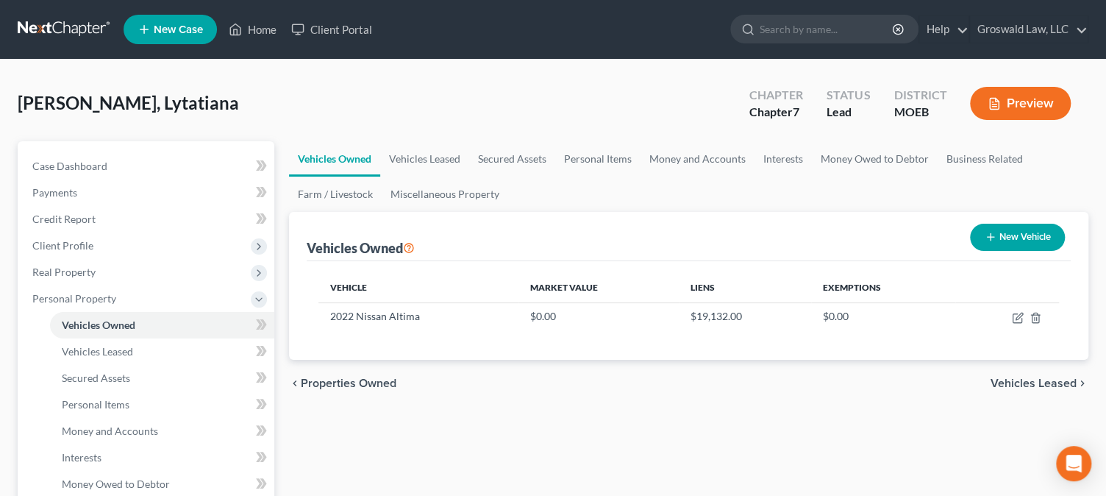
click at [1028, 229] on button "New Vehicle" at bounding box center [1017, 237] width 95 height 27
select select "0"
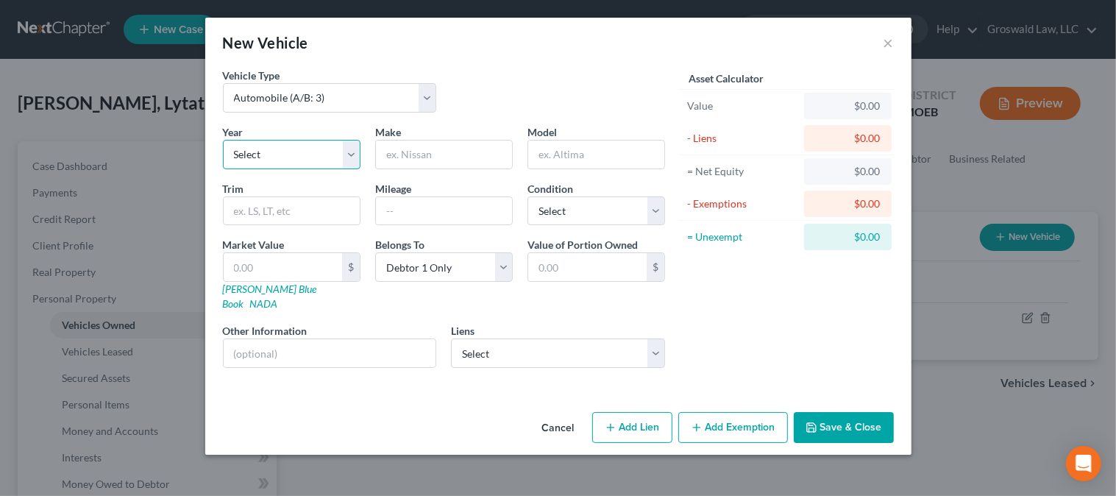
click at [321, 146] on select "Select 2026 2025 2024 2023 2022 2021 2020 2019 2018 2017 2016 2015 2014 2013 20…" at bounding box center [292, 154] width 138 height 29
select select "10"
click at [223, 140] on select "Select 2026 2025 2024 2023 2022 2021 2020 2019 2018 2017 2016 2015 2014 2013 20…" at bounding box center [292, 154] width 138 height 29
click at [449, 160] on input "text" at bounding box center [444, 154] width 136 height 28
type input "Kia"
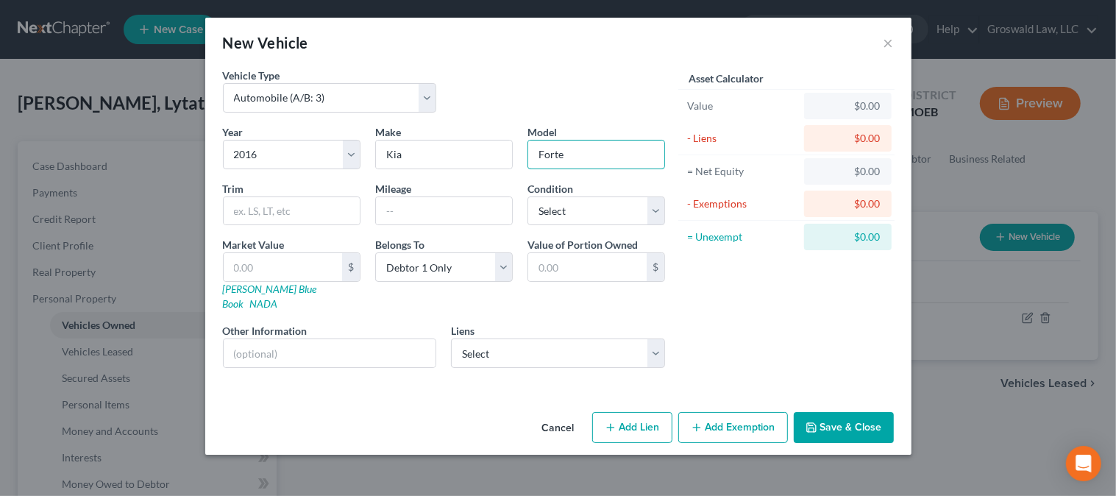
type input "Forte"
click at [555, 413] on button "Cancel" at bounding box center [558, 427] width 56 height 29
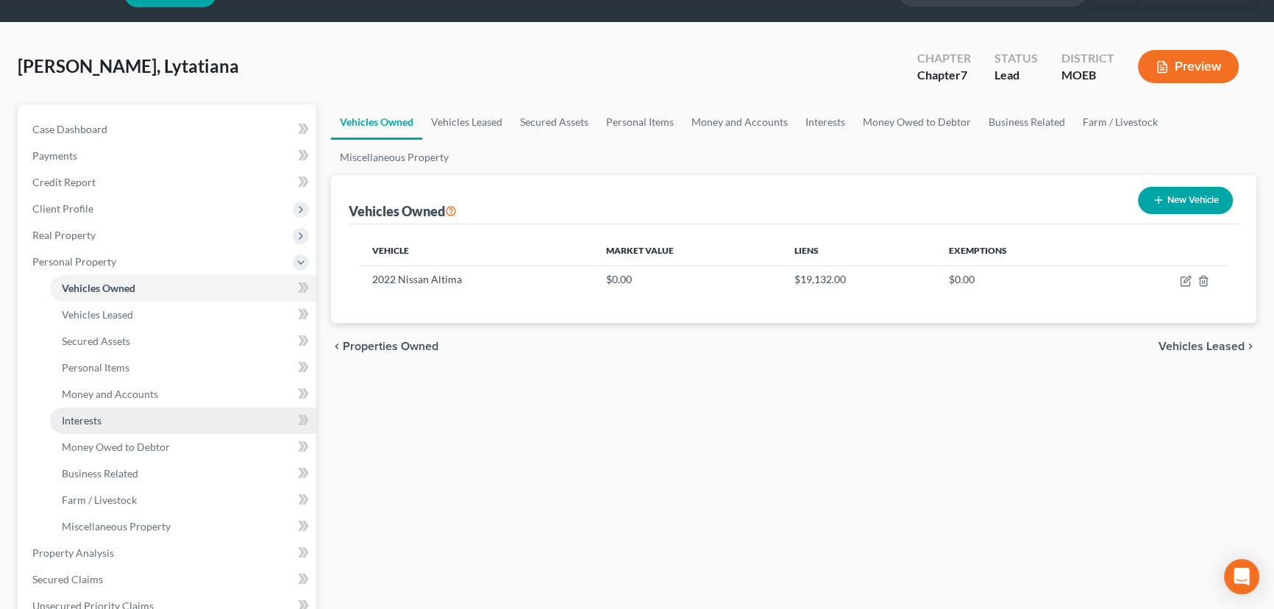
scroll to position [66, 0]
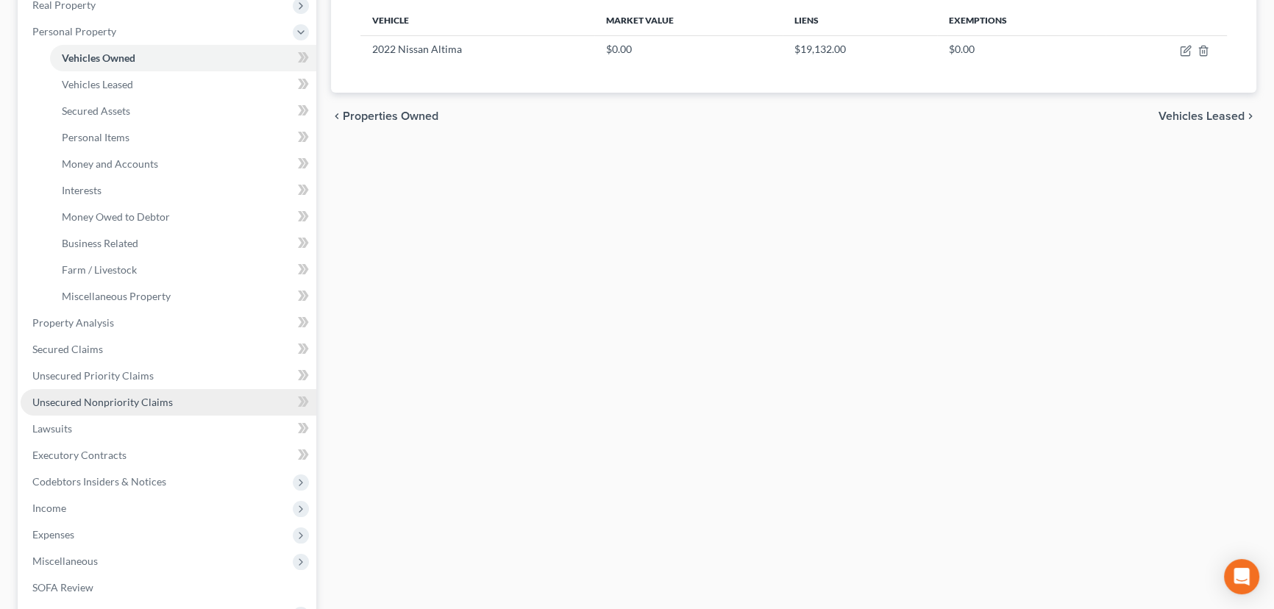
click at [110, 404] on span "Unsecured Nonpriority Claims" at bounding box center [102, 402] width 140 height 13
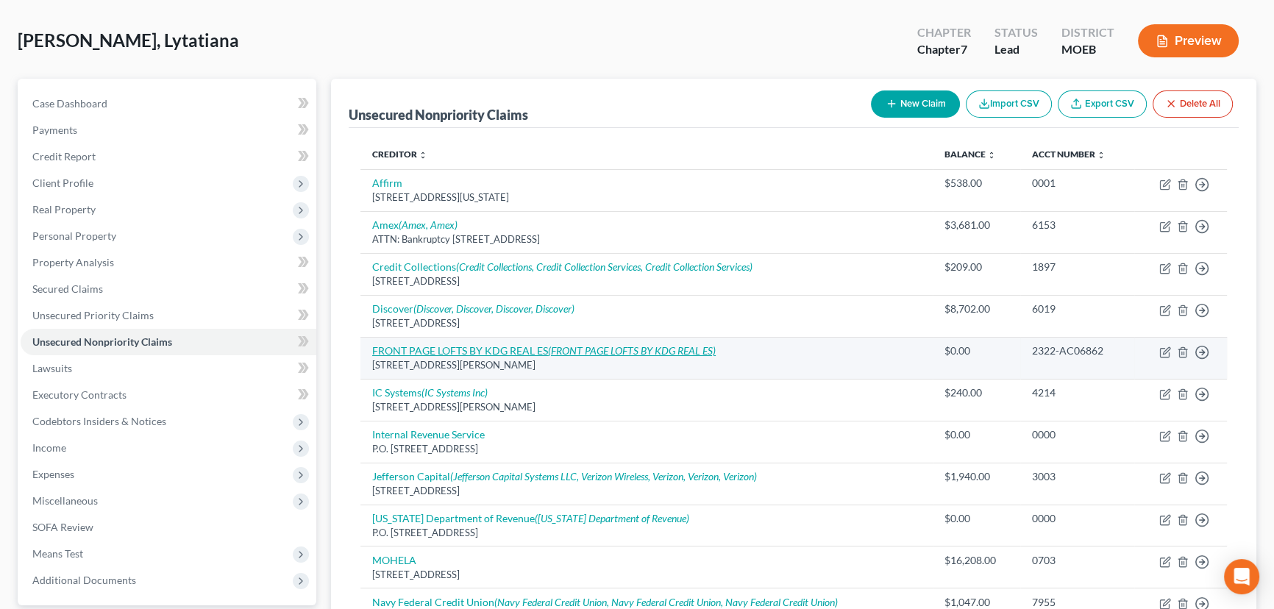
scroll to position [40, 0]
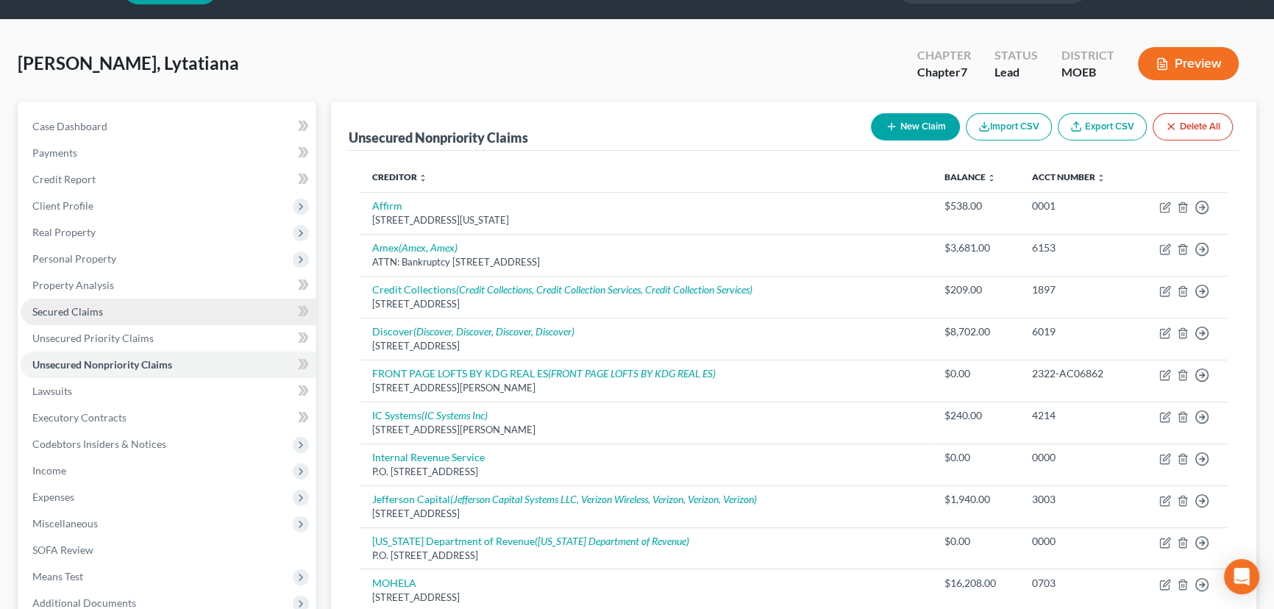
click at [63, 315] on span "Secured Claims" at bounding box center [67, 311] width 71 height 13
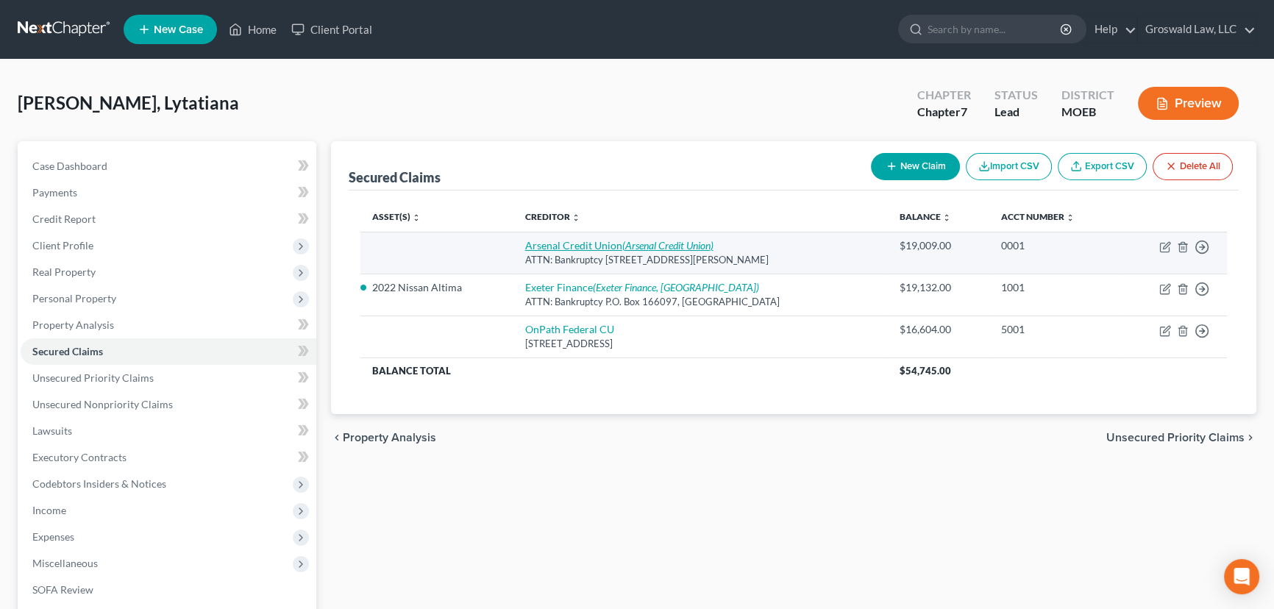
click at [580, 244] on link "Arsenal Credit Union (Arsenal Credit Union)" at bounding box center [619, 245] width 188 height 13
select select "26"
select select "0"
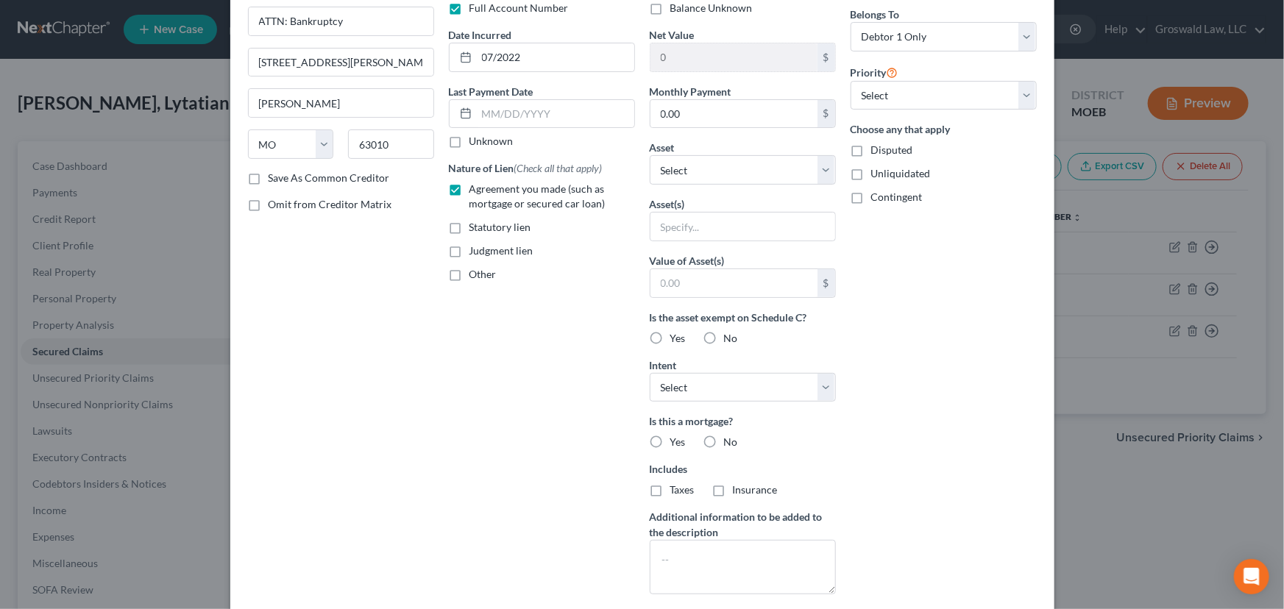
scroll to position [288, 0]
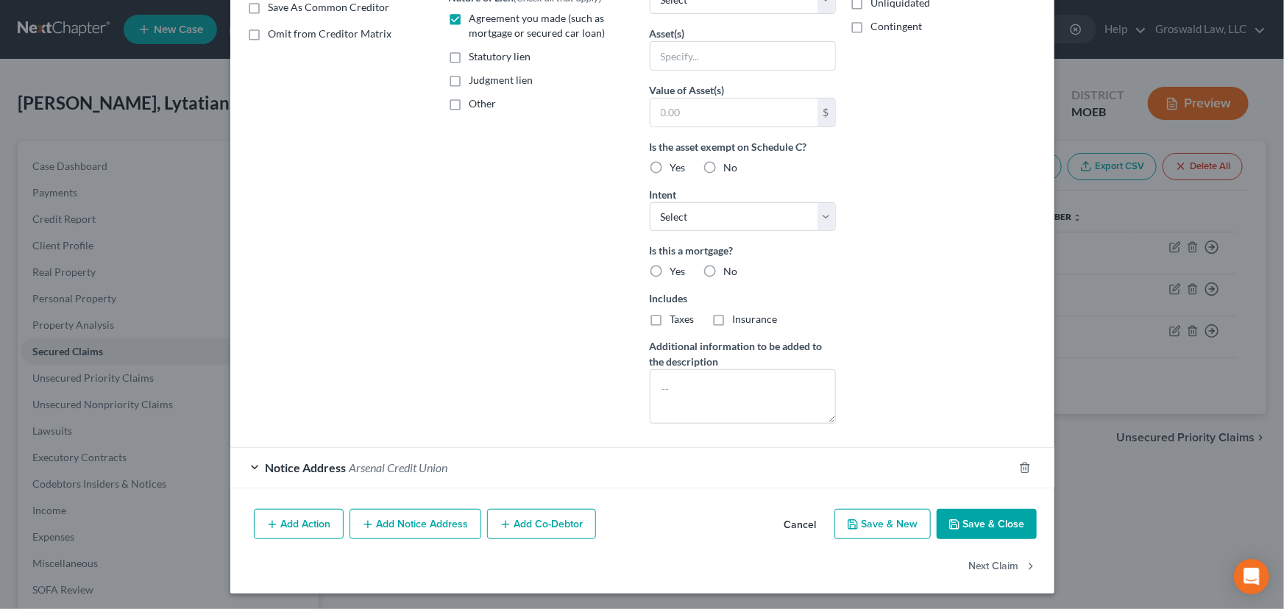
click at [789, 515] on button "Cancel" at bounding box center [800, 524] width 56 height 29
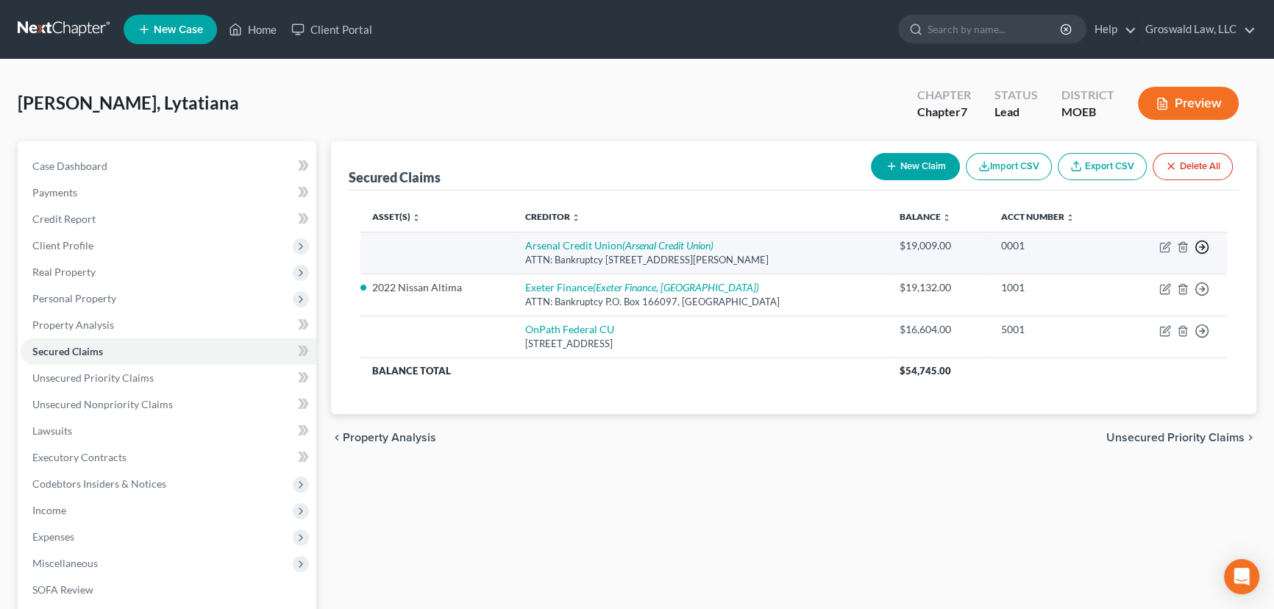
click at [1115, 247] on icon "button" at bounding box center [1202, 247] width 15 height 15
click at [1104, 280] on link "Move to F" at bounding box center [1134, 283] width 123 height 25
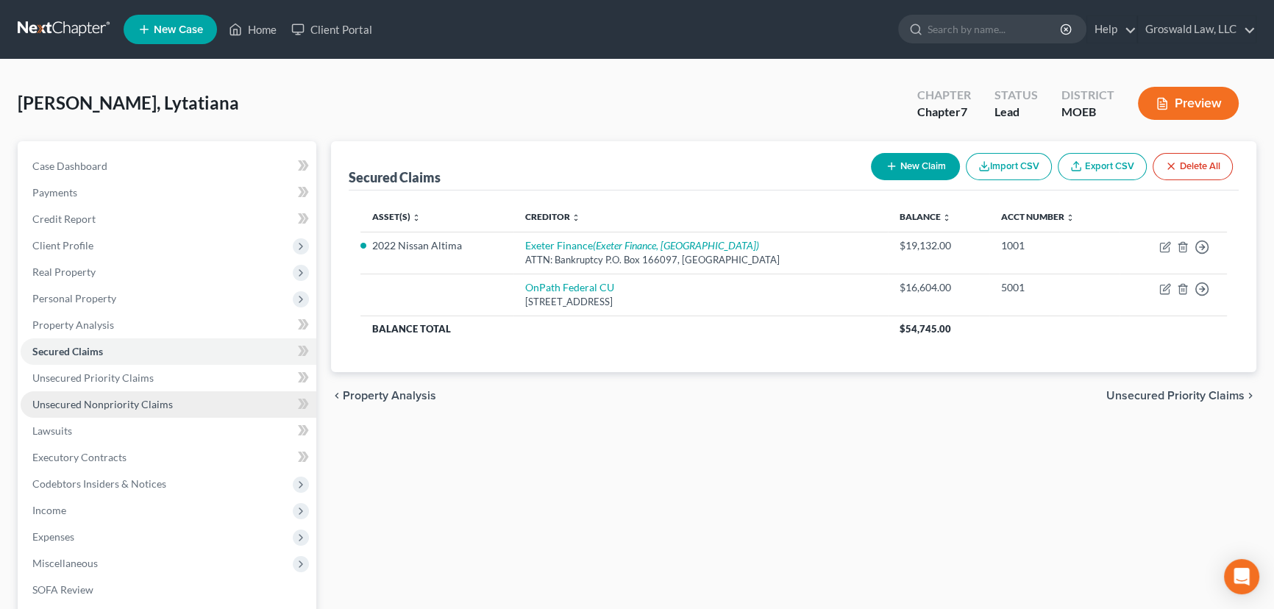
click at [97, 402] on span "Unsecured Nonpriority Claims" at bounding box center [102, 404] width 140 height 13
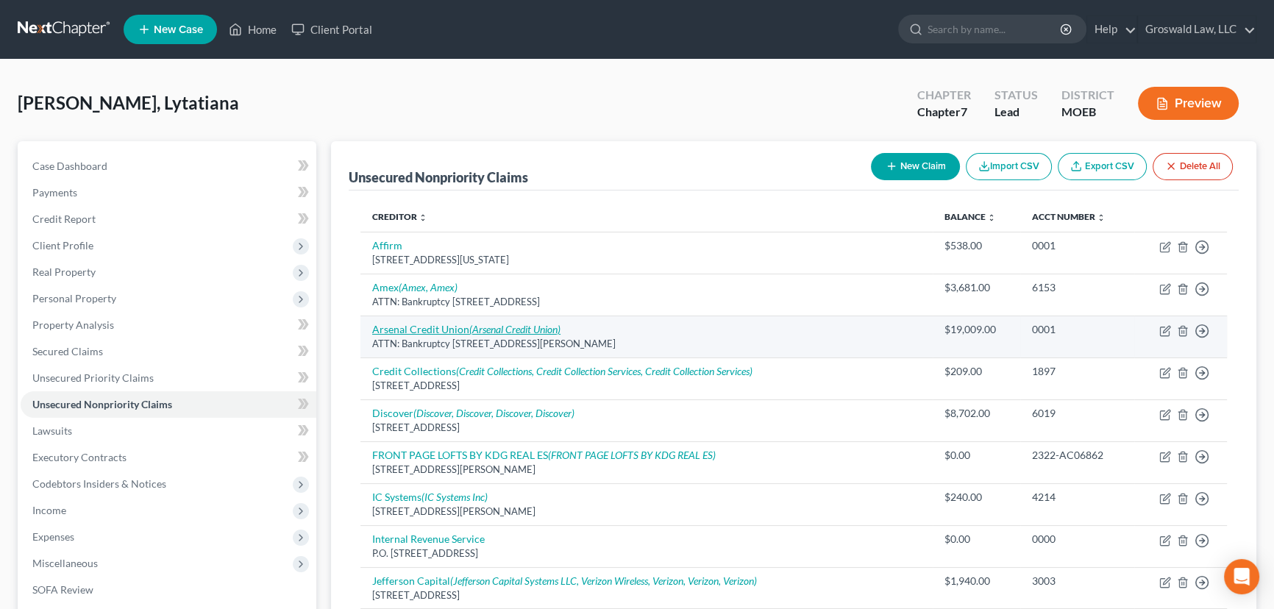
click at [491, 328] on icon "(Arsenal Credit Union)" at bounding box center [514, 329] width 91 height 13
select select "26"
select select "0"
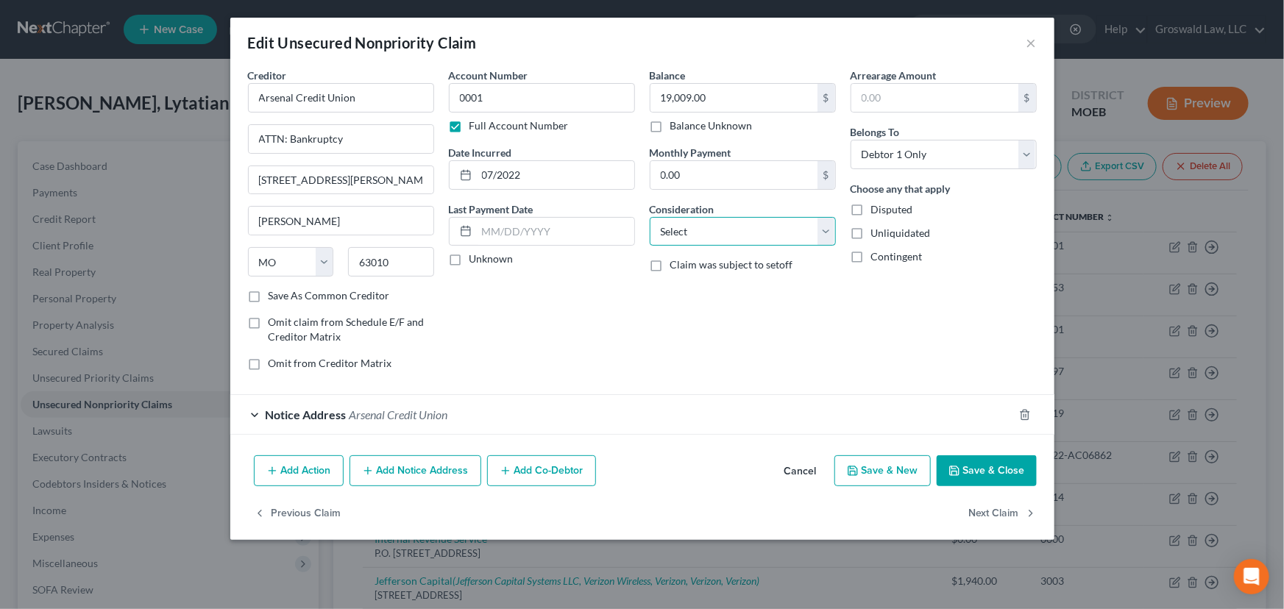
click at [744, 235] on select "Select Cable / Satellite Services Collection Agency Credit Card Debt Debt Couns…" at bounding box center [742, 231] width 186 height 29
select select "14"
click at [649, 217] on select "Select Cable / Satellite Services Collection Agency Credit Card Debt Debt Couns…" at bounding box center [742, 231] width 186 height 29
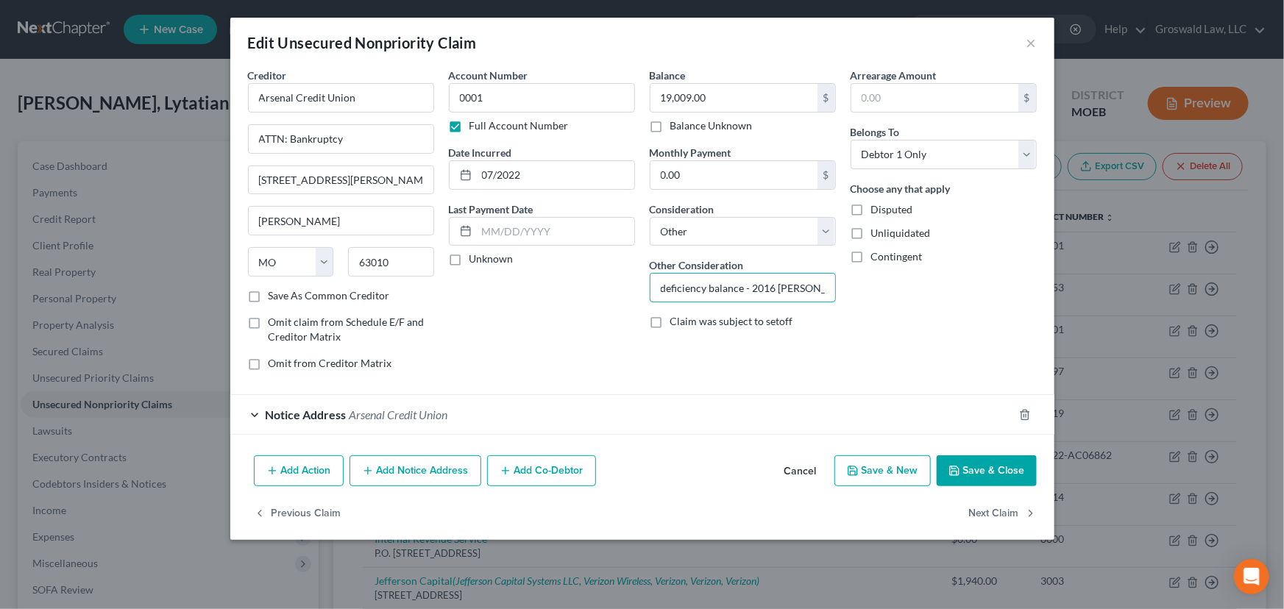
type input "deficiency balance - 2016 Kia Forte"
click at [325, 474] on button "Add Action" at bounding box center [299, 470] width 90 height 31
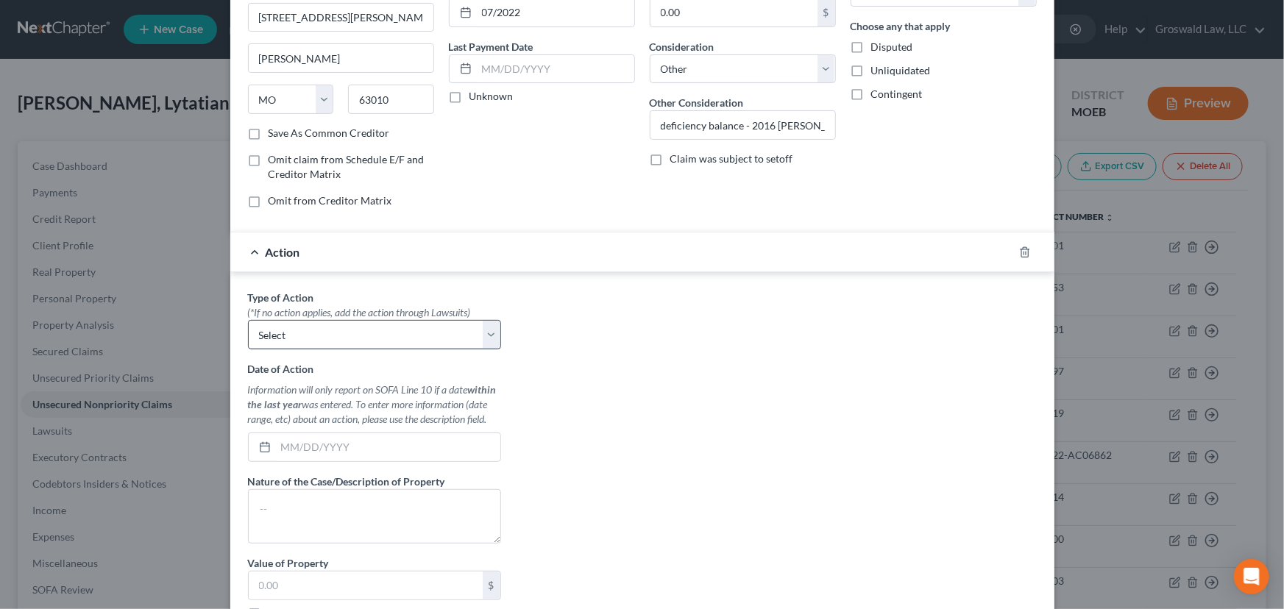
scroll to position [200, 0]
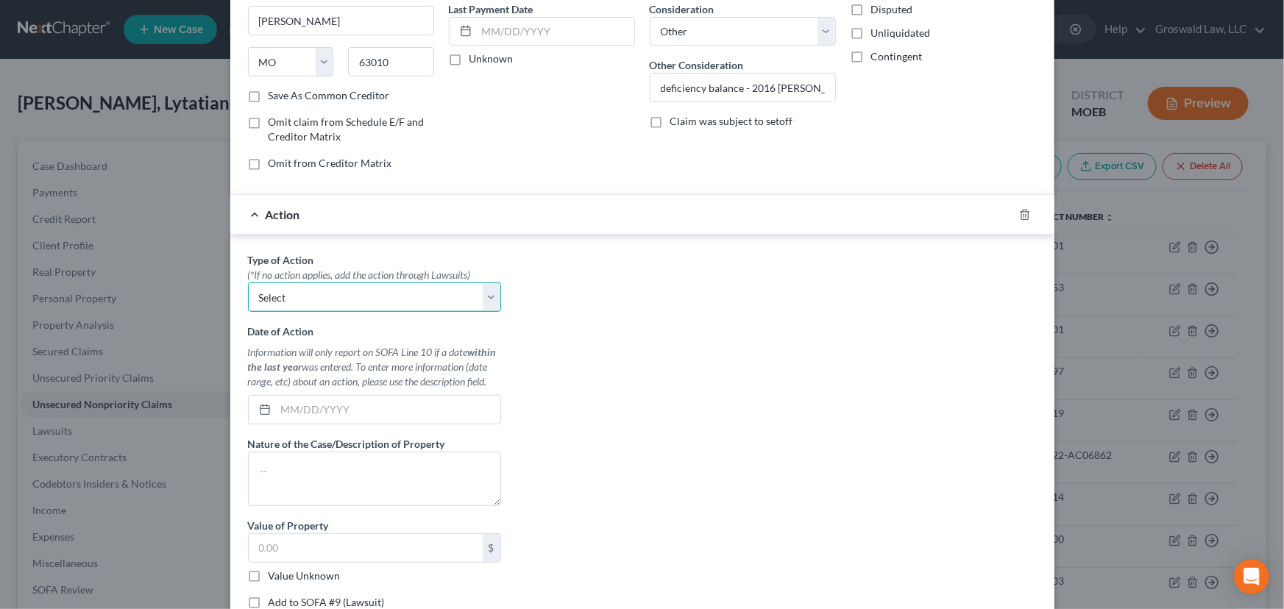
click at [302, 291] on select "Select Repossession Garnishment Foreclosure Personal Injury Attached, Seized, O…" at bounding box center [374, 296] width 253 height 29
select select "0"
click at [248, 282] on select "Select Repossession Garnishment Foreclosure Personal Injury Attached, Seized, O…" at bounding box center [374, 296] width 253 height 29
click at [301, 403] on input "text" at bounding box center [388, 410] width 224 height 28
type input "03/01/2025"
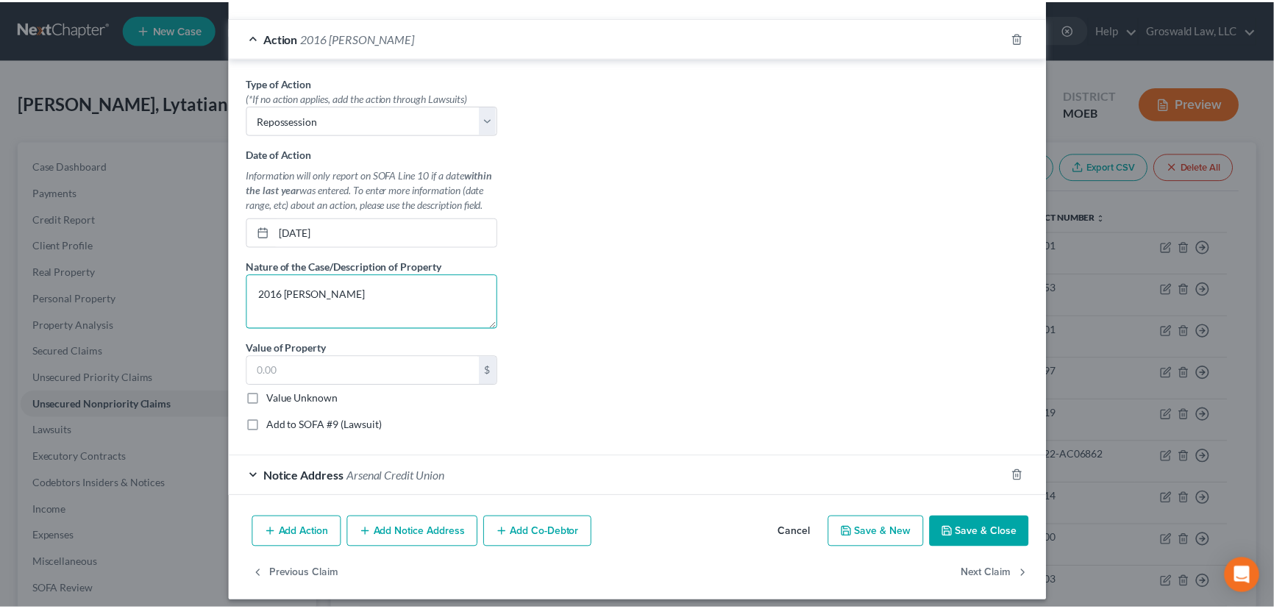
scroll to position [385, 0]
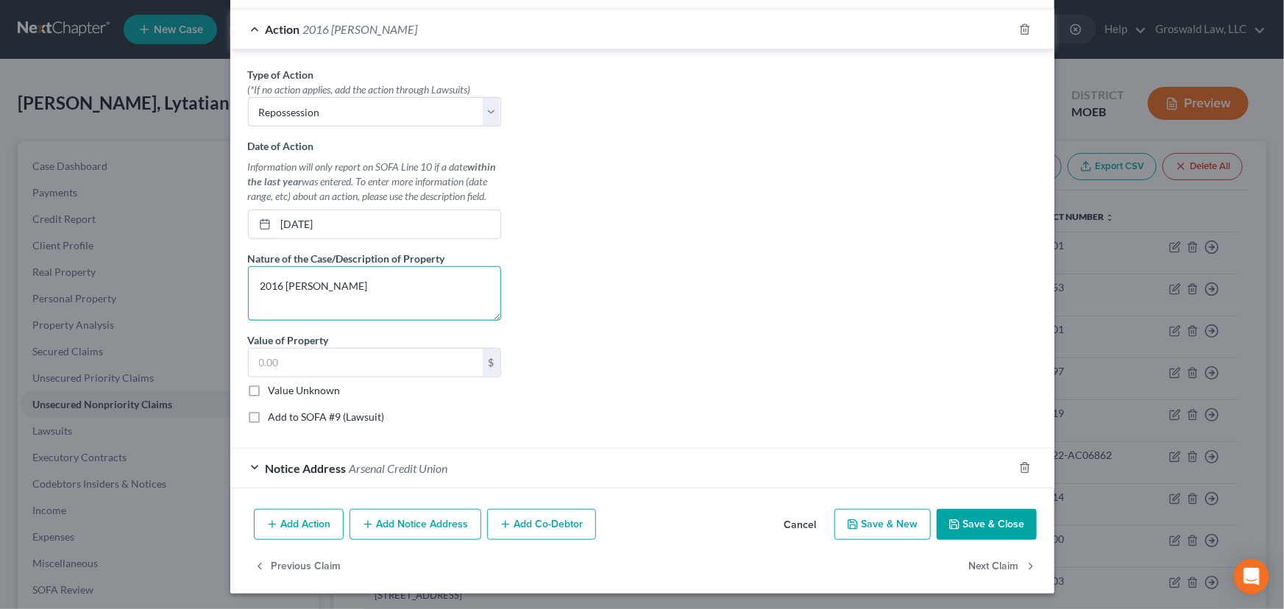
type textarea "2016 Kia Forte"
click at [268, 390] on label "Value Unknown" at bounding box center [304, 390] width 72 height 15
click at [274, 390] on input "Value Unknown" at bounding box center [279, 388] width 10 height 10
checkbox input "true"
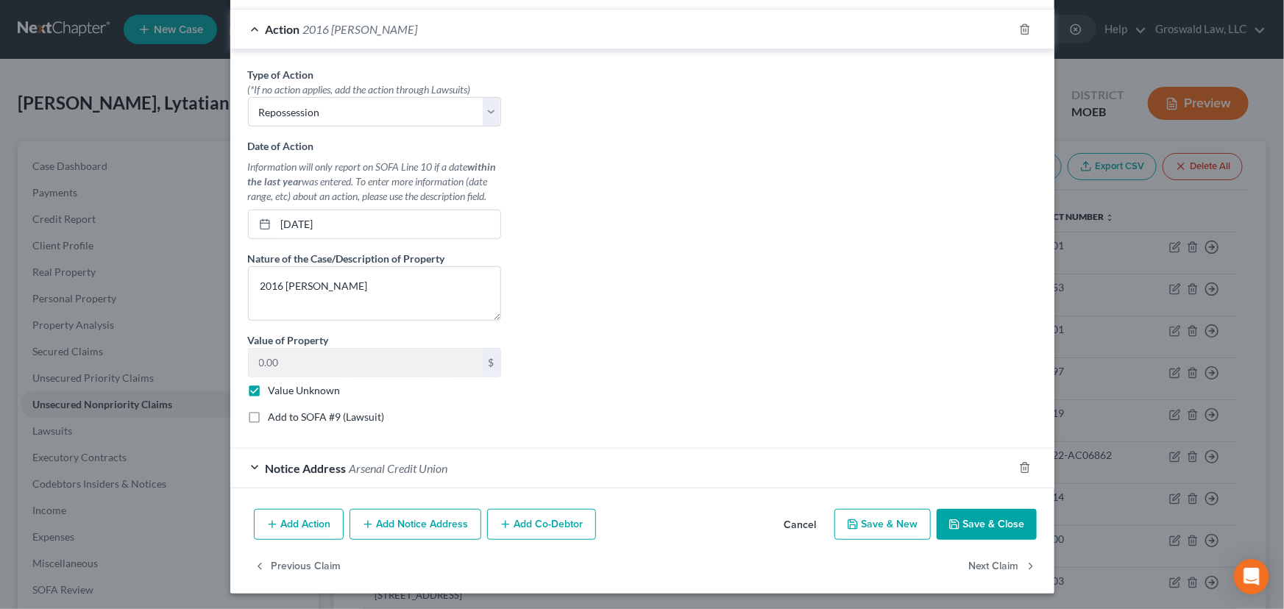
click at [972, 521] on button "Save & Close" at bounding box center [986, 524] width 100 height 31
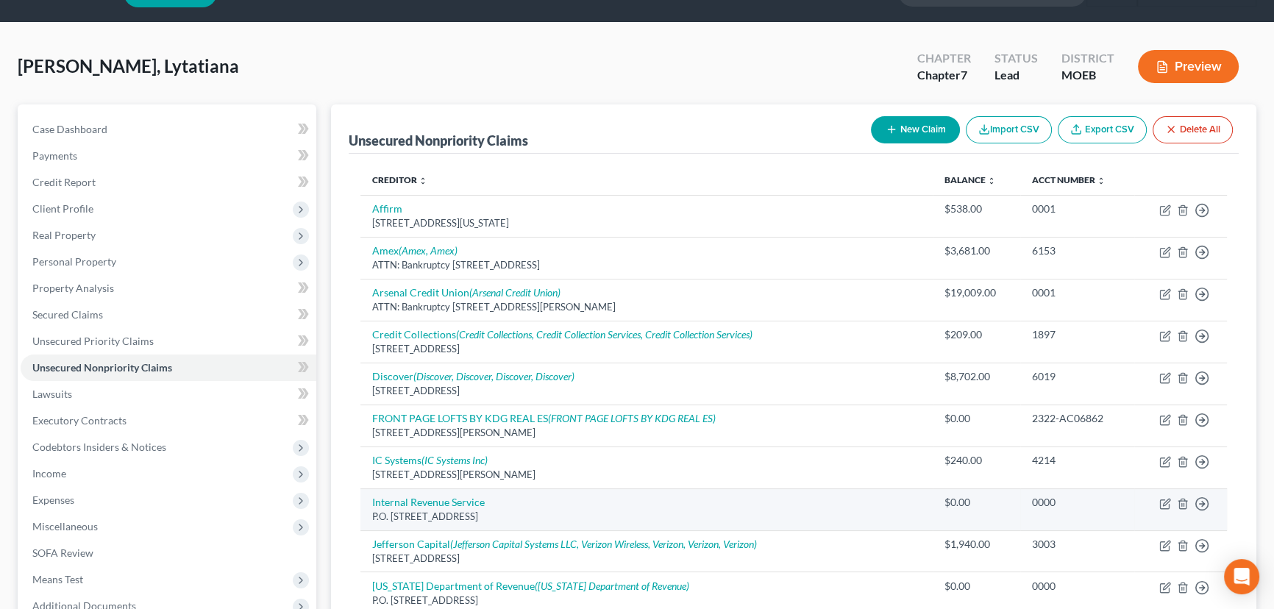
scroll to position [66, 0]
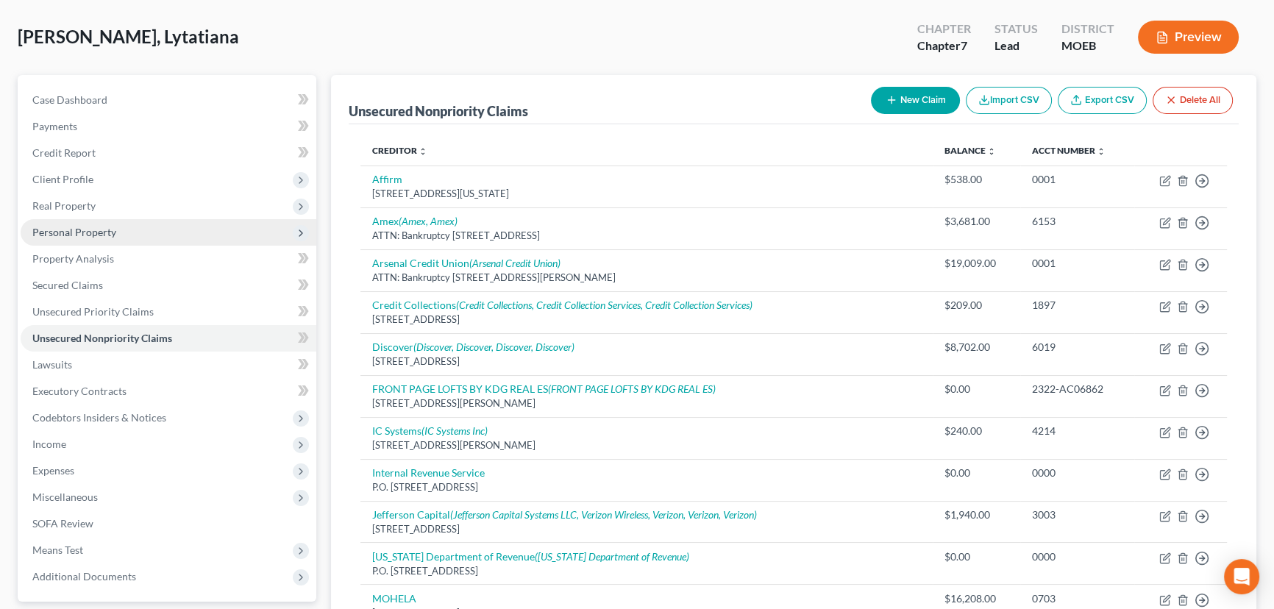
click at [105, 230] on span "Personal Property" at bounding box center [74, 232] width 84 height 13
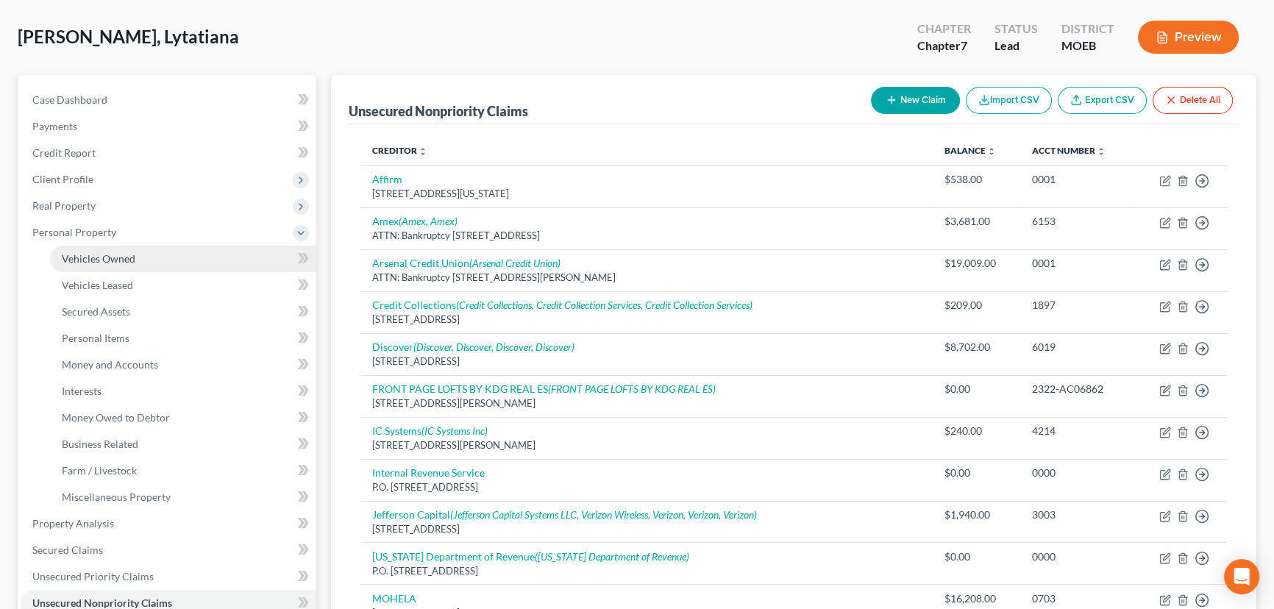
click at [107, 254] on span "Vehicles Owned" at bounding box center [99, 258] width 74 height 13
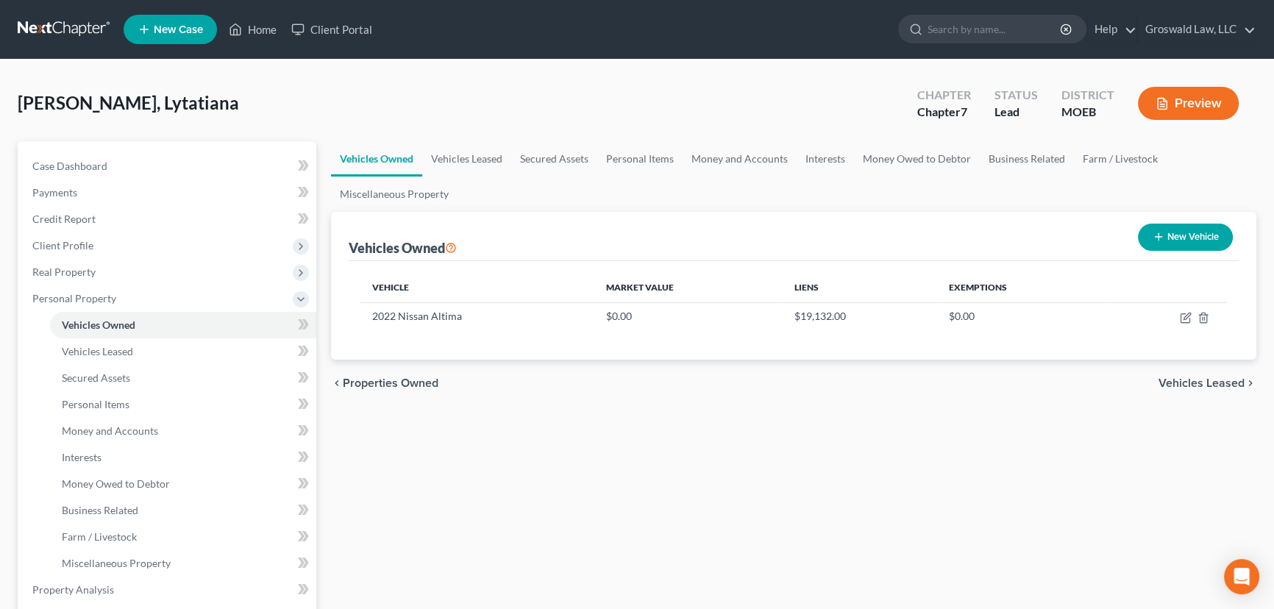
click at [1115, 236] on button "New Vehicle" at bounding box center [1185, 237] width 95 height 27
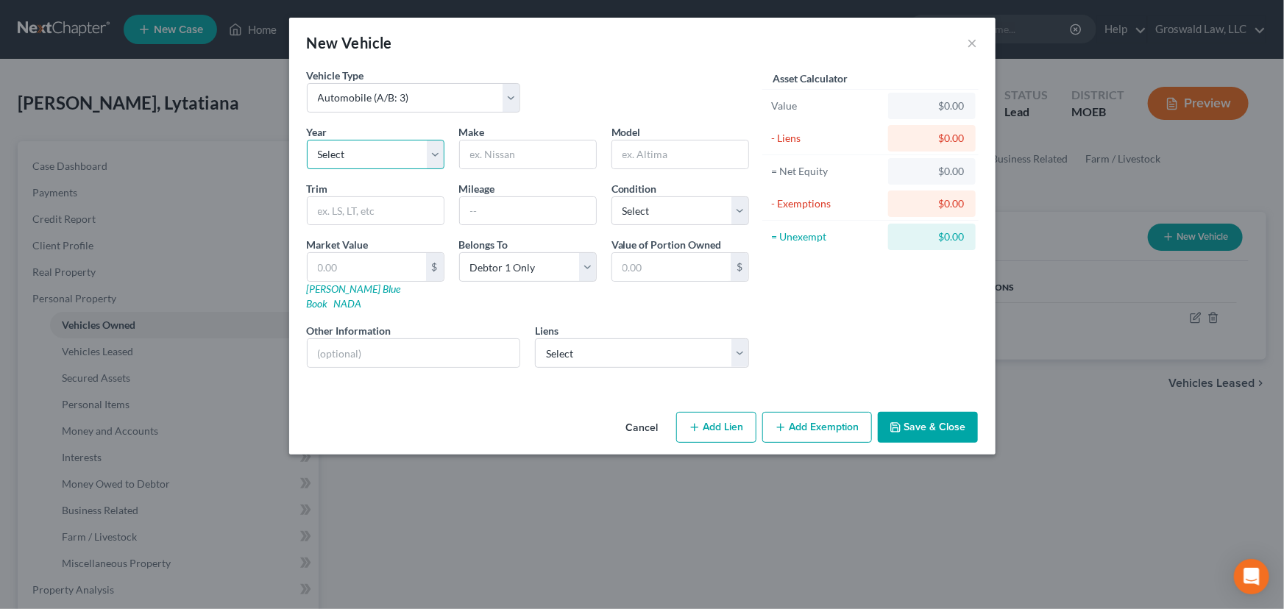
click at [364, 154] on select "Select 2026 2025 2024 2023 2022 2021 2020 2019 2018 2017 2016 2015 2014 2013 20…" at bounding box center [376, 154] width 138 height 29
click at [633, 413] on button "Cancel" at bounding box center [642, 427] width 56 height 29
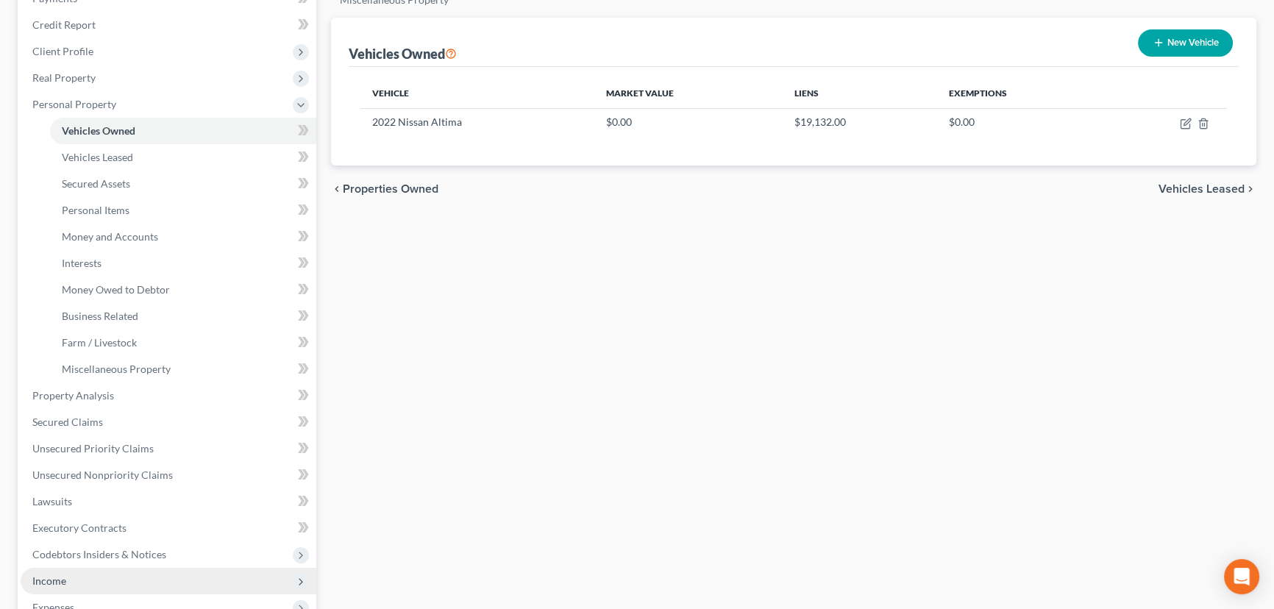
scroll to position [267, 0]
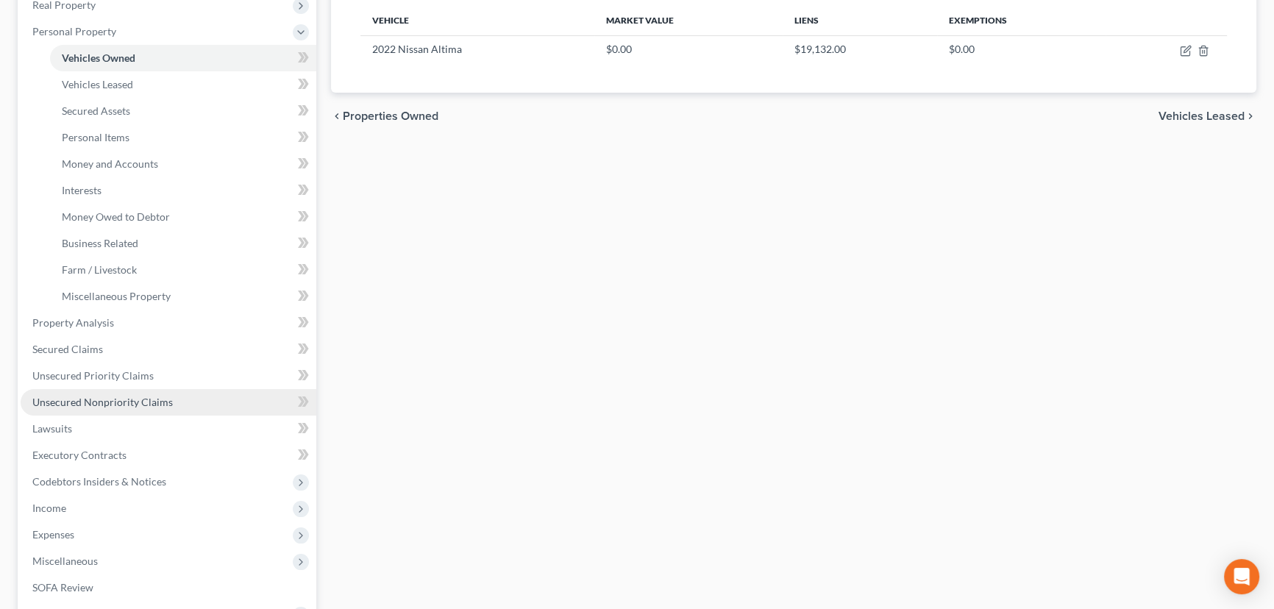
click at [124, 396] on span "Unsecured Nonpriority Claims" at bounding box center [102, 402] width 140 height 13
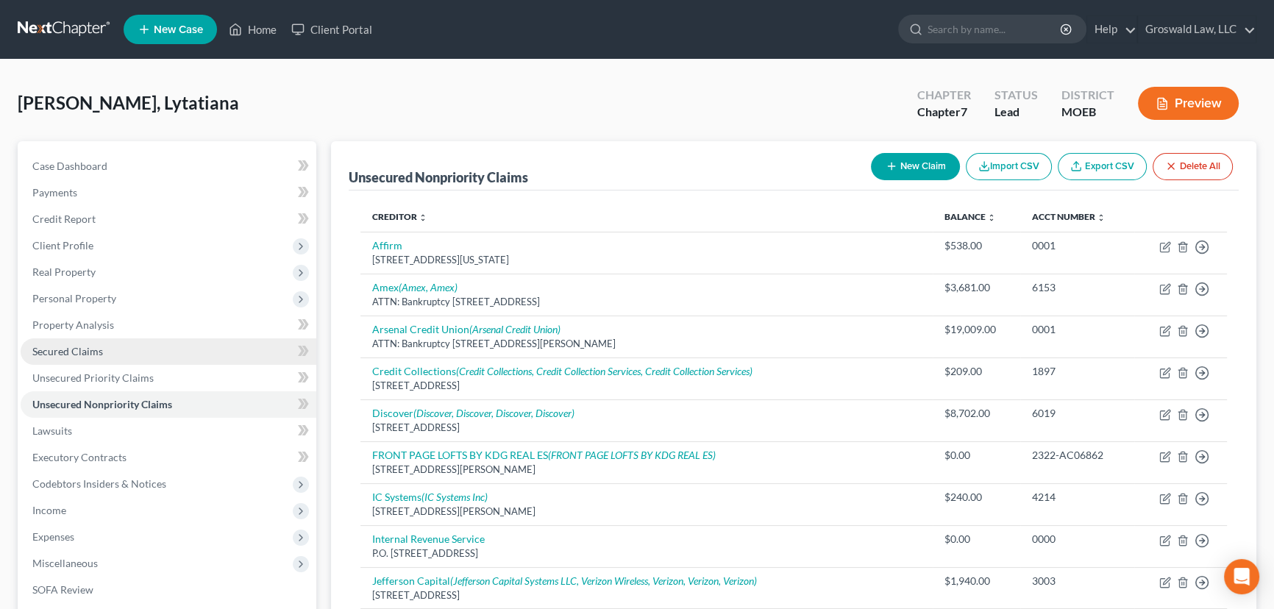
click at [98, 352] on span "Secured Claims" at bounding box center [67, 351] width 71 height 13
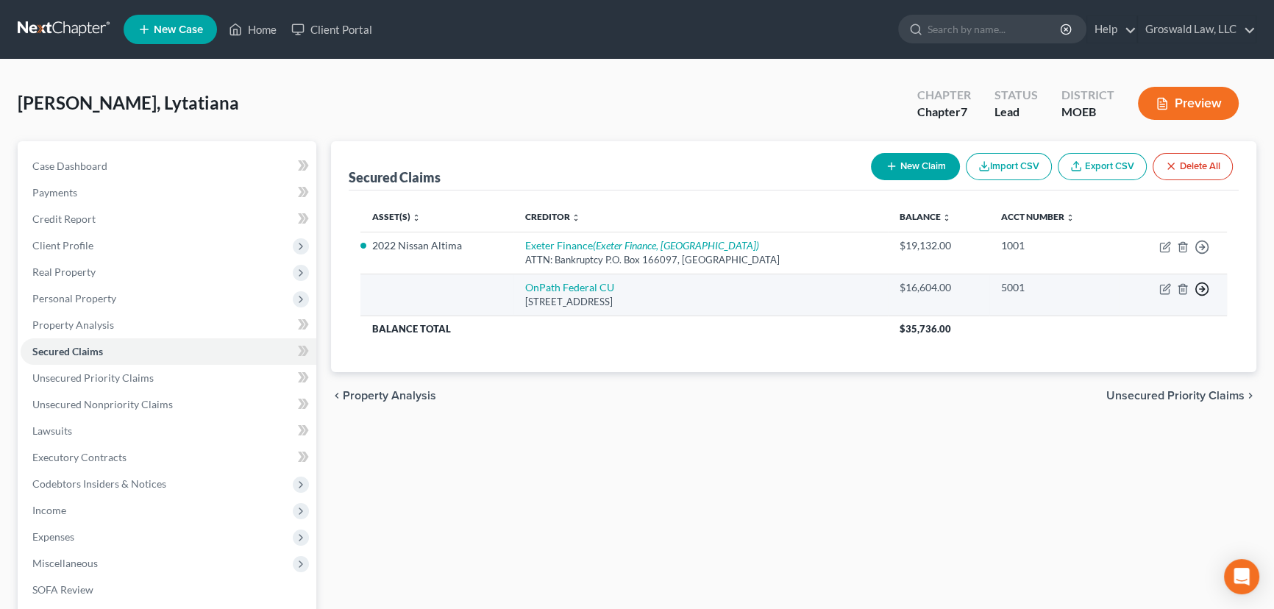
click at [1115, 289] on line "button" at bounding box center [1202, 289] width 5 height 0
click at [597, 287] on link "OnPath Federal CU" at bounding box center [569, 287] width 89 height 13
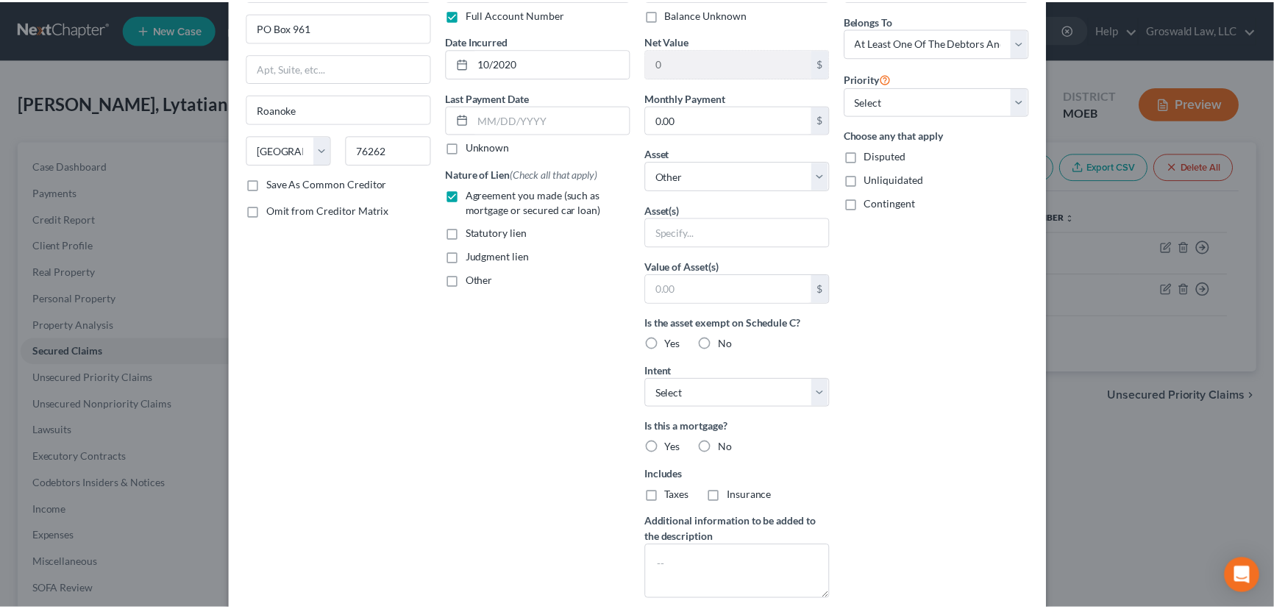
scroll to position [249, 0]
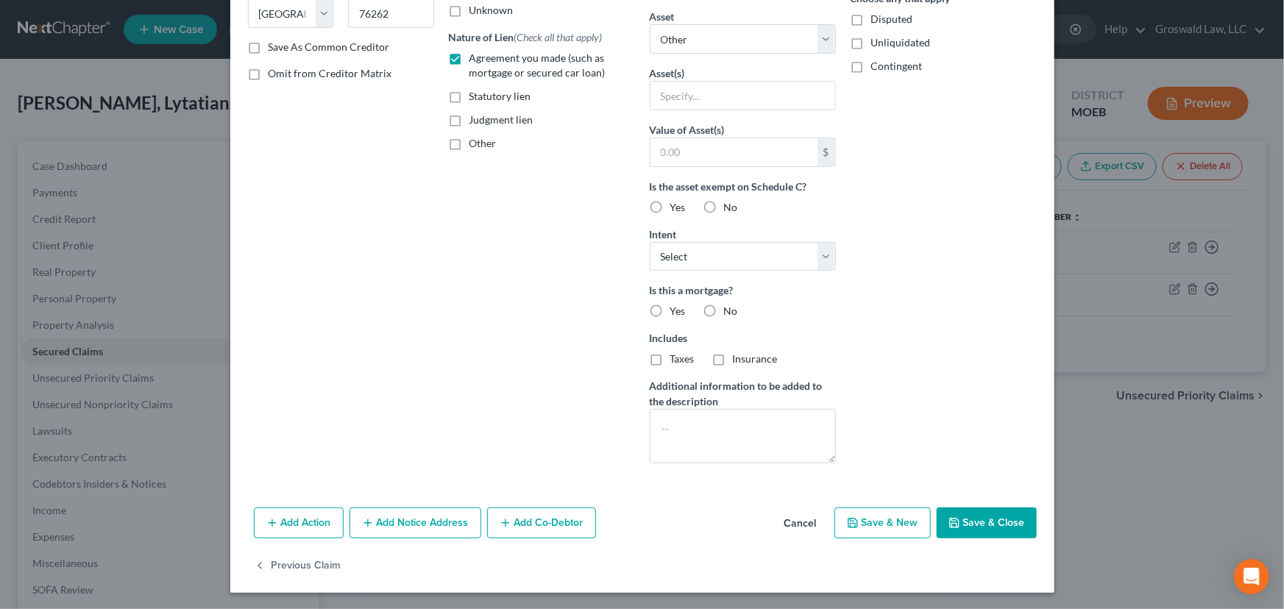
click at [802, 524] on button "Cancel" at bounding box center [800, 523] width 56 height 29
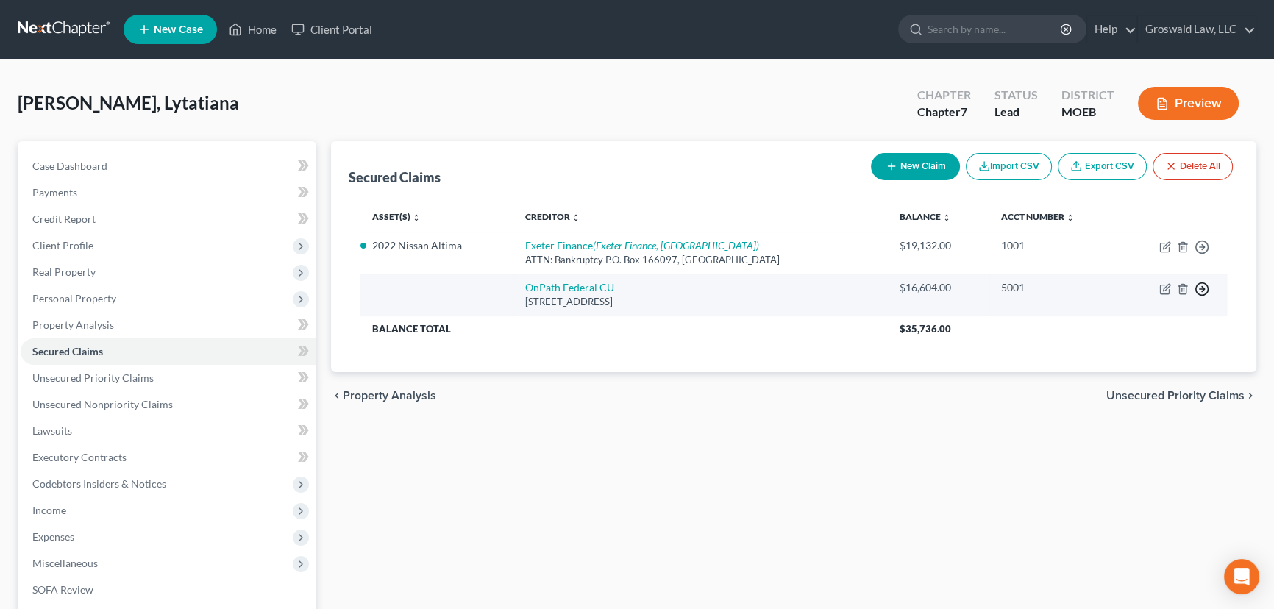
click at [1115, 291] on icon "button" at bounding box center [1202, 289] width 15 height 15
click at [1107, 324] on link "Move to F" at bounding box center [1134, 325] width 123 height 25
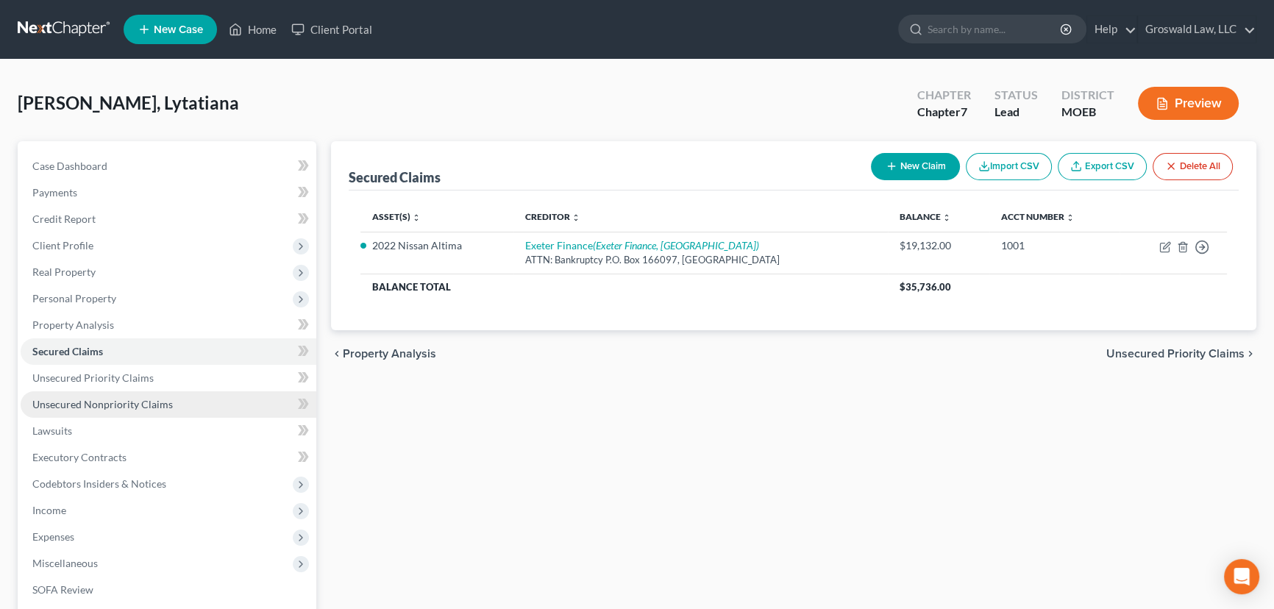
click at [152, 404] on span "Unsecured Nonpriority Claims" at bounding box center [102, 404] width 140 height 13
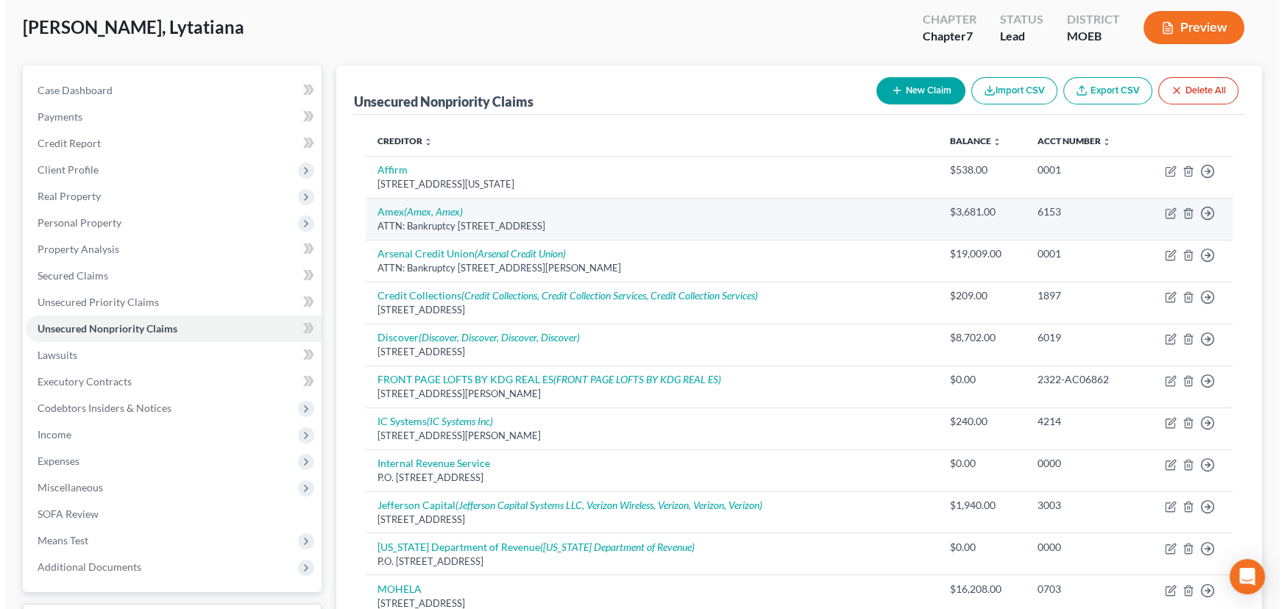
scroll to position [267, 0]
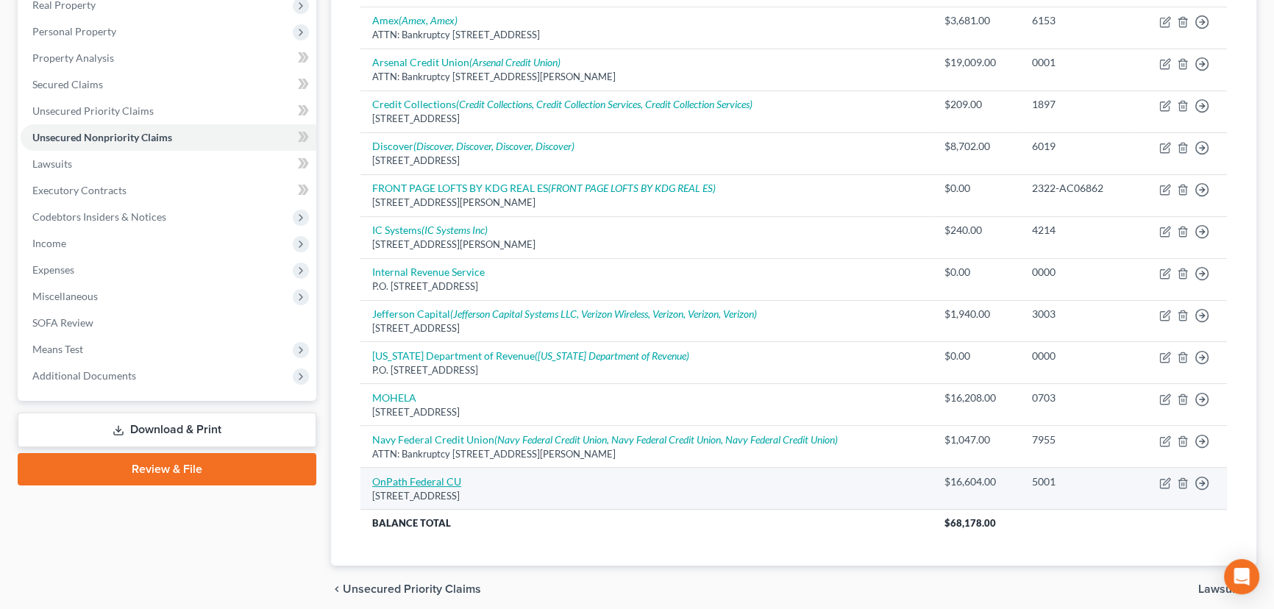
click at [412, 476] on link "OnPath Federal CU" at bounding box center [416, 481] width 89 height 13
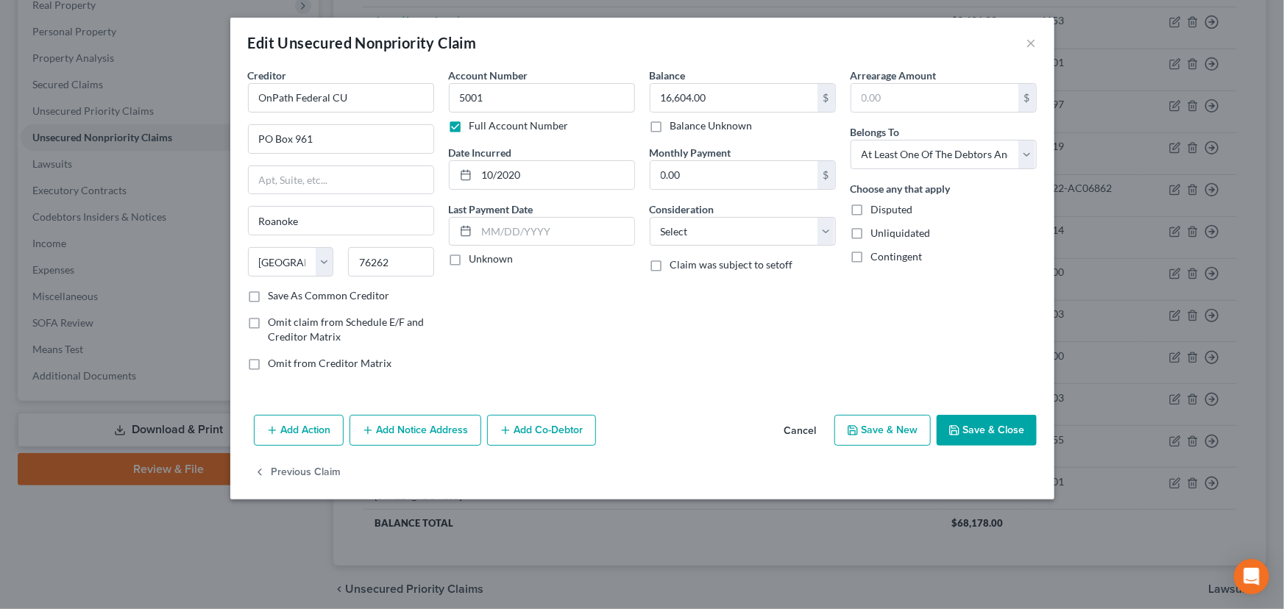
click at [517, 433] on button "Add Co-Debtor" at bounding box center [541, 430] width 109 height 31
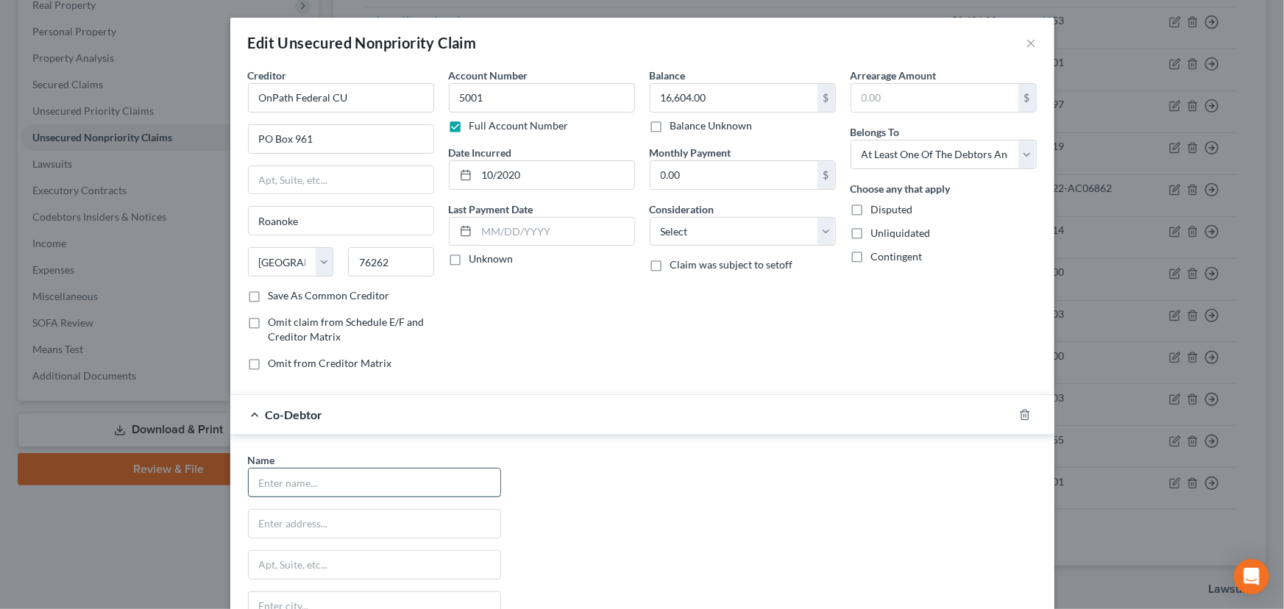
click at [352, 474] on input "text" at bounding box center [375, 483] width 252 height 28
click at [731, 233] on select "Select Cable / Satellite Services Collection Agency Credit Card Debt Debt Couns…" at bounding box center [742, 231] width 186 height 29
click at [398, 472] on input "text" at bounding box center [375, 483] width 252 height 28
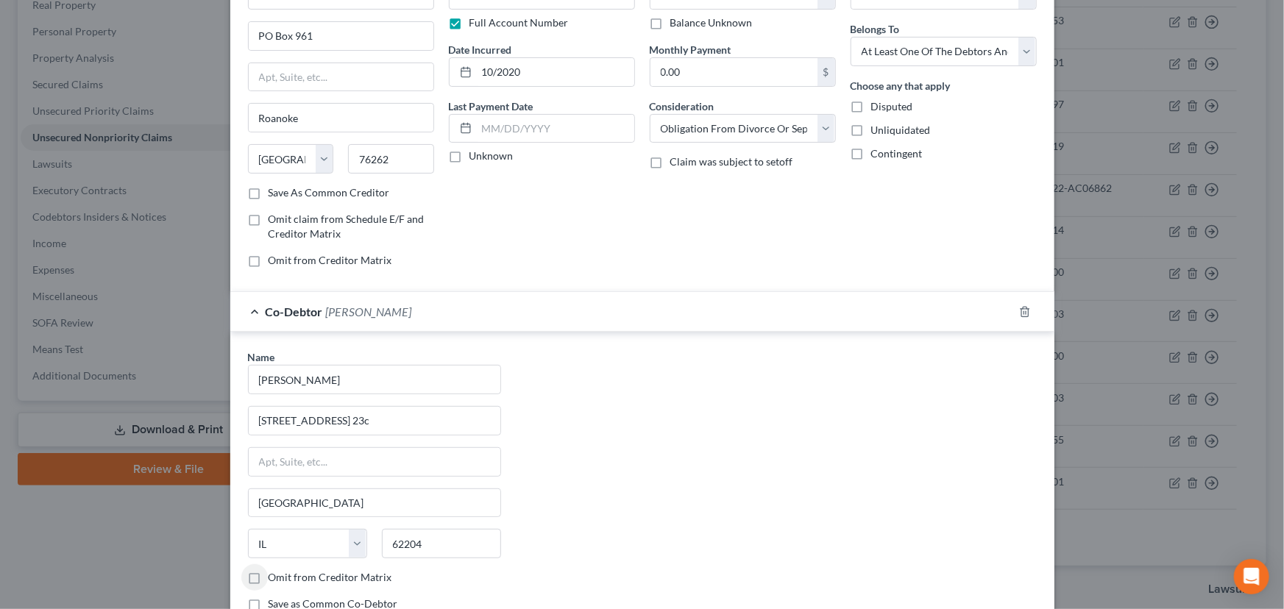
scroll to position [0, 0]
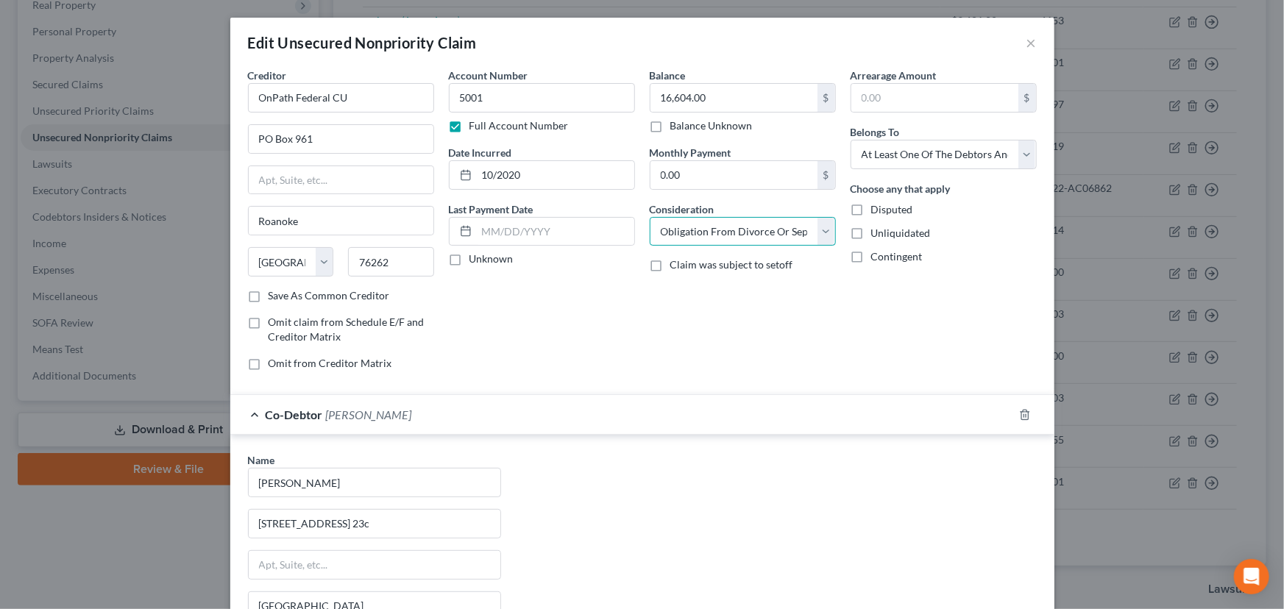
click at [726, 232] on select "Select Cable / Satellite Services Collection Agency Credit Card Debt Debt Couns…" at bounding box center [742, 231] width 186 height 29
click at [649, 217] on select "Select Cable / Satellite Services Collection Agency Credit Card Debt Debt Couns…" at bounding box center [742, 231] width 186 height 29
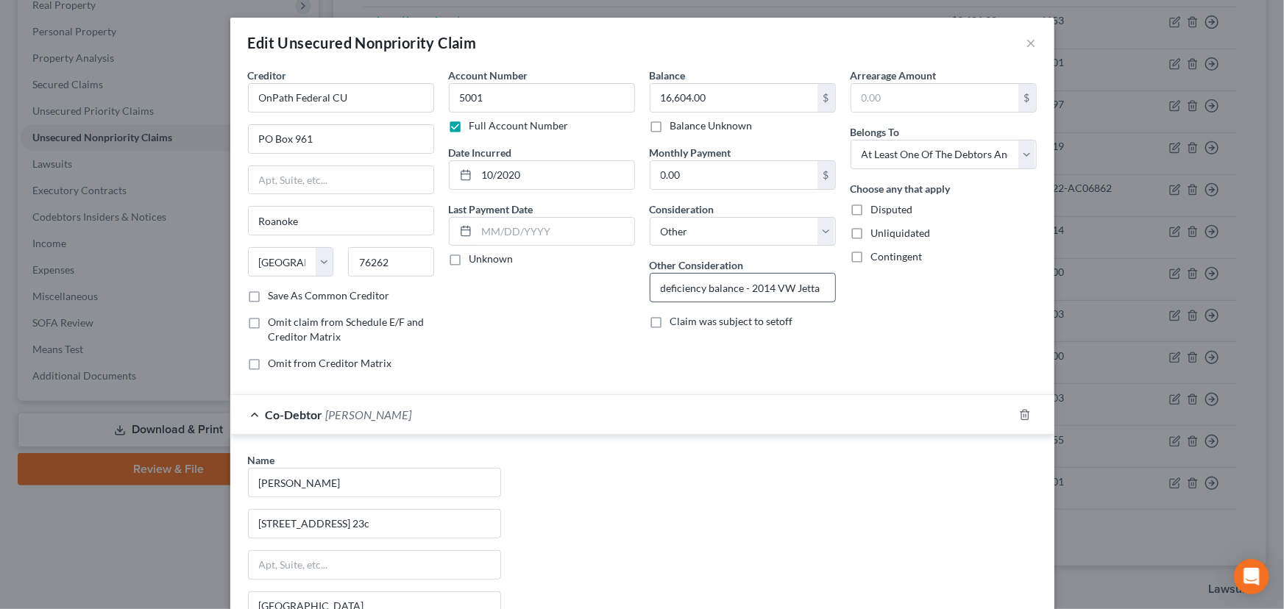
drag, startPoint x: 816, startPoint y: 288, endPoint x: 748, endPoint y: 288, distance: 67.7
click at [748, 288] on input "deficiency balance - 2014 VW Jetta" at bounding box center [742, 288] width 185 height 28
click at [875, 346] on div "Arrearage Amount $ Belongs To * Select Debtor 1 Only Debtor 2 Only Debtor 1 And…" at bounding box center [943, 225] width 201 height 315
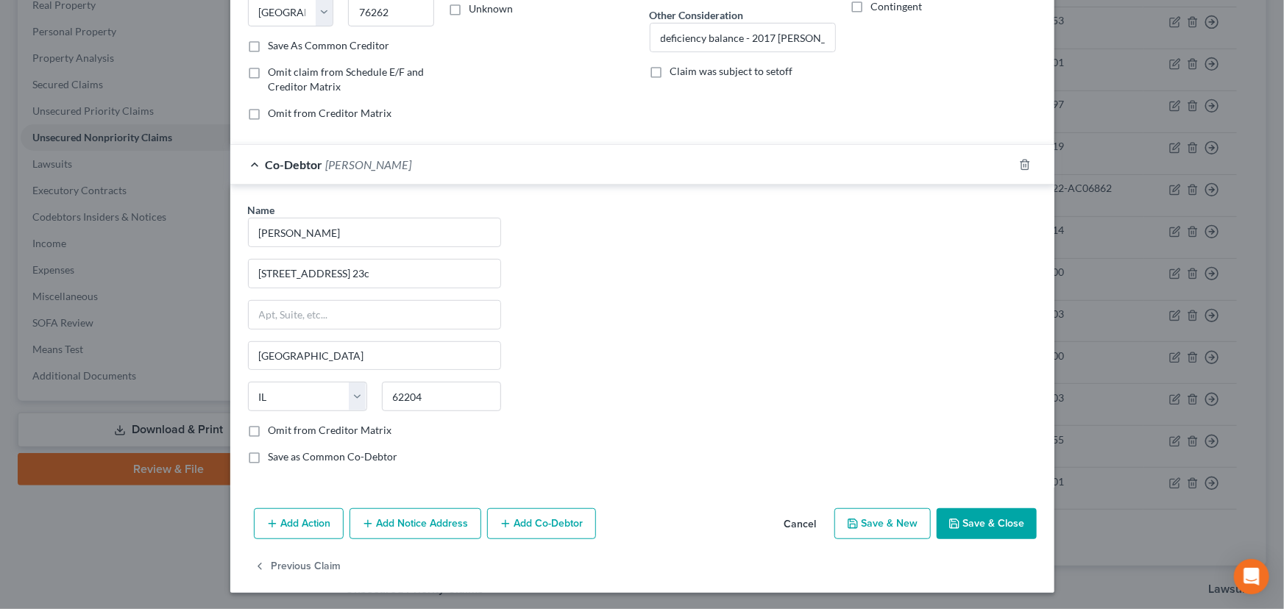
click at [955, 518] on icon "button" at bounding box center [954, 524] width 12 height 12
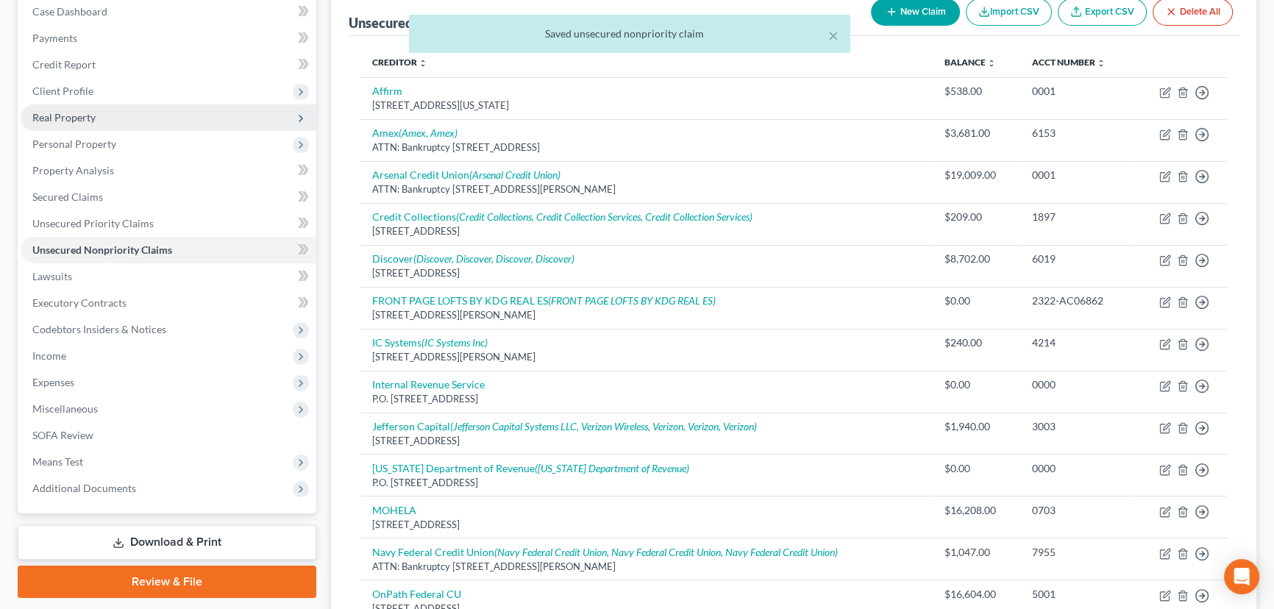
scroll to position [0, 0]
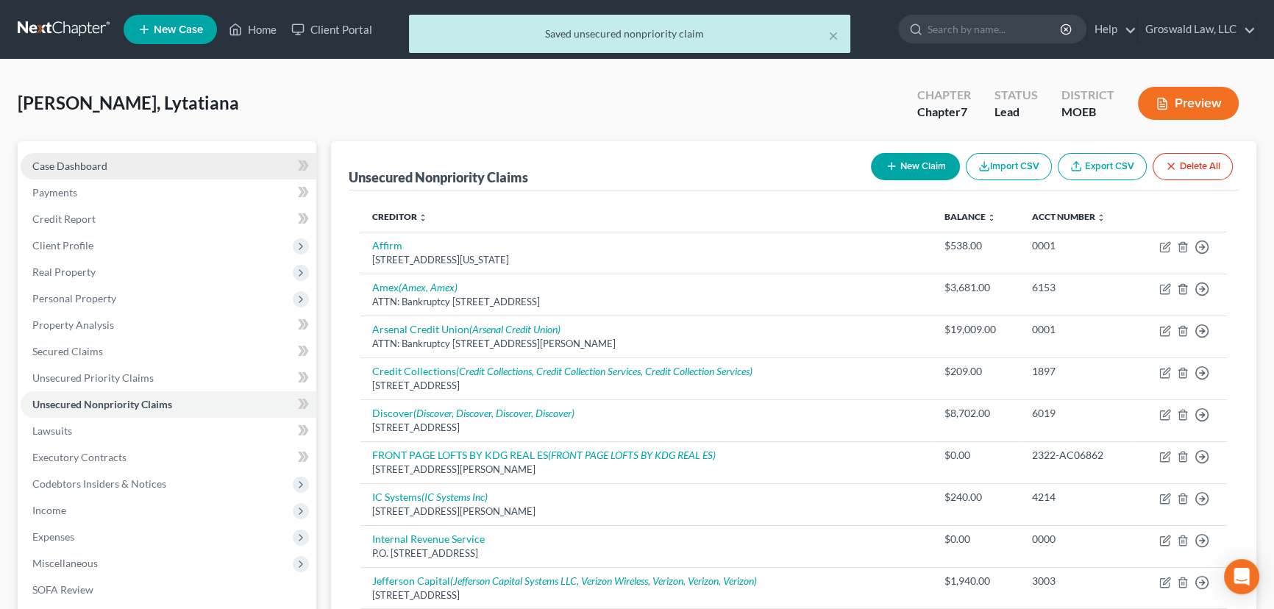
click at [124, 158] on link "Case Dashboard" at bounding box center [169, 166] width 296 height 26
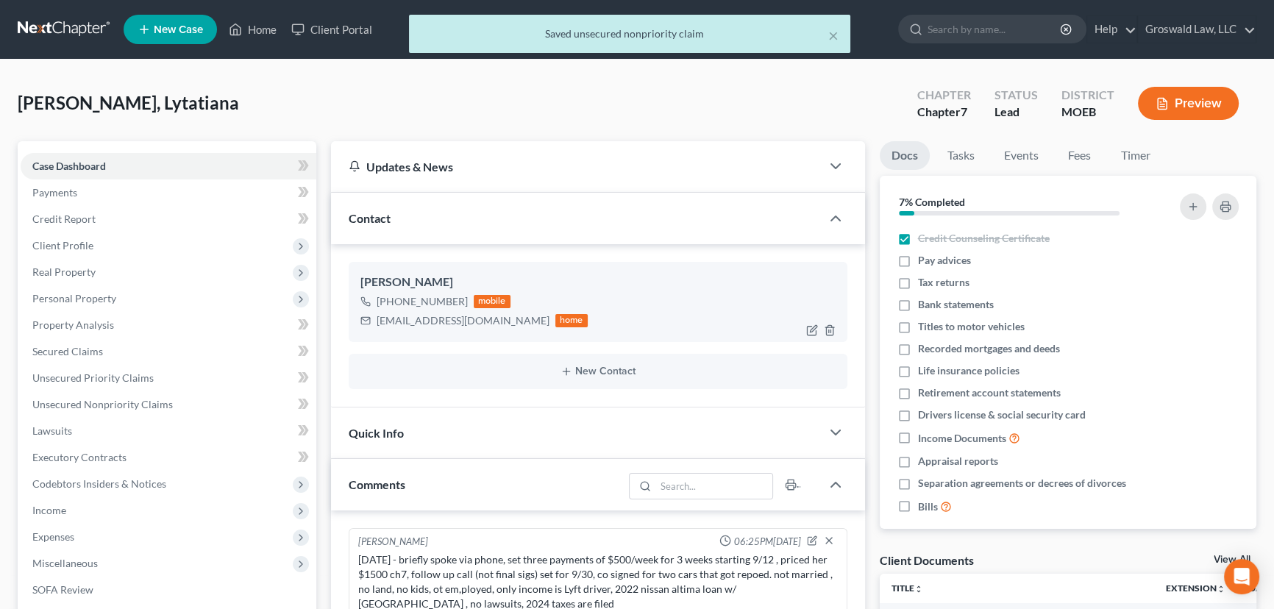
scroll to position [162, 0]
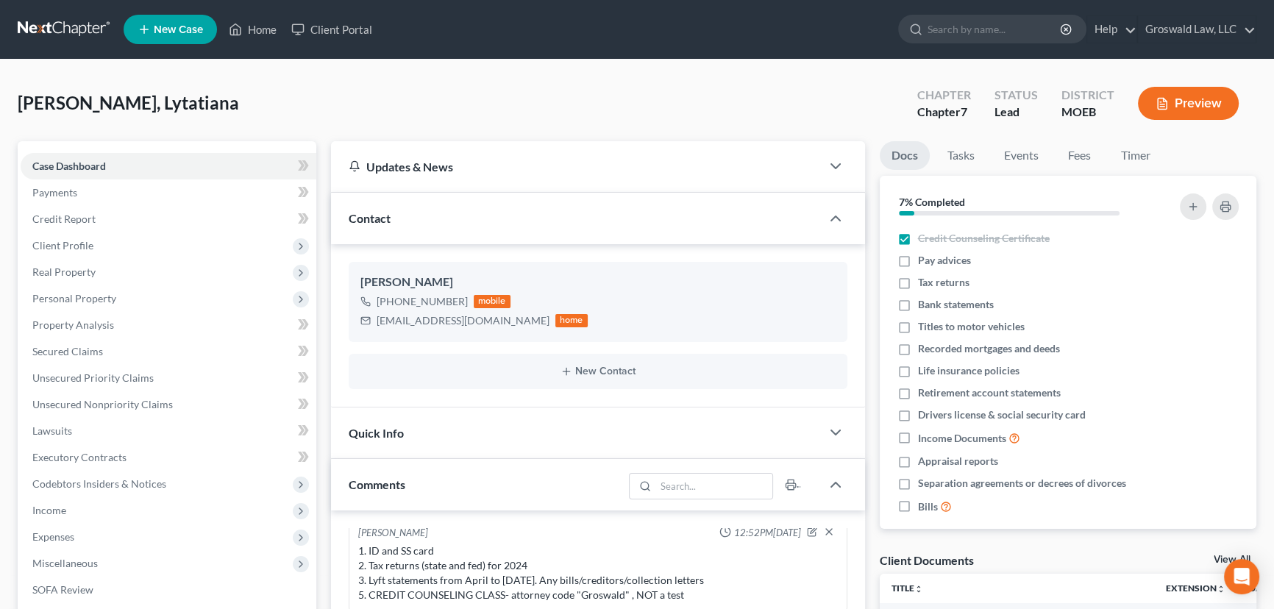
click at [324, 268] on div "Updates & News × Missouri Eastern District Notes: Take a look at NextChapter's …" at bounding box center [598, 593] width 549 height 905
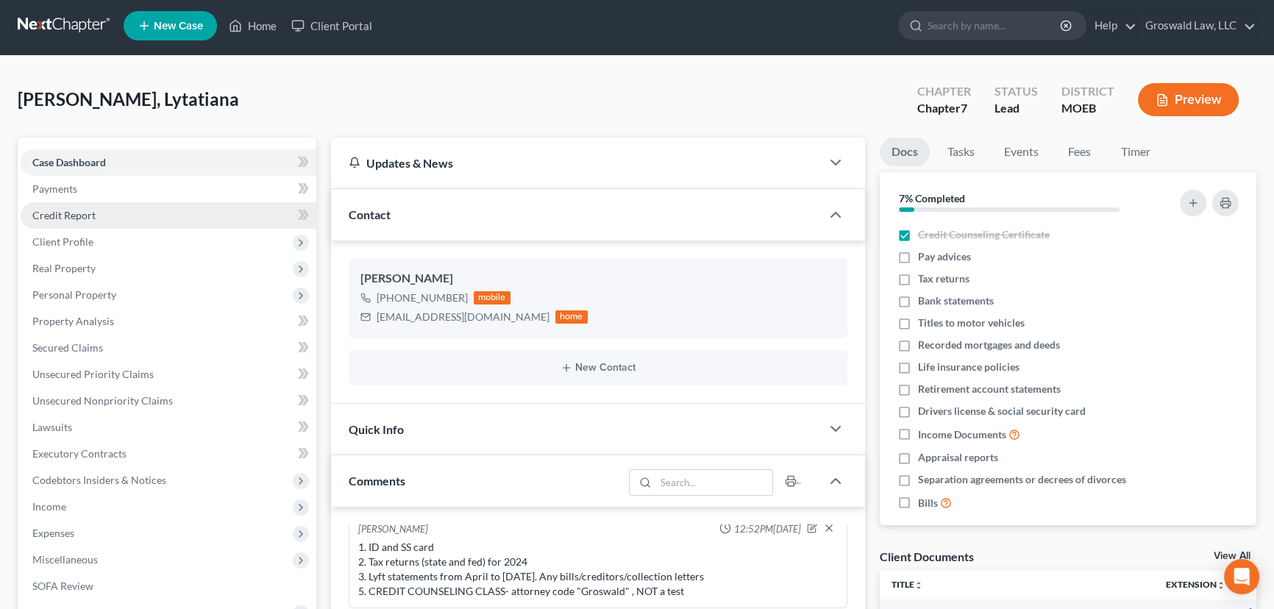
scroll to position [0, 0]
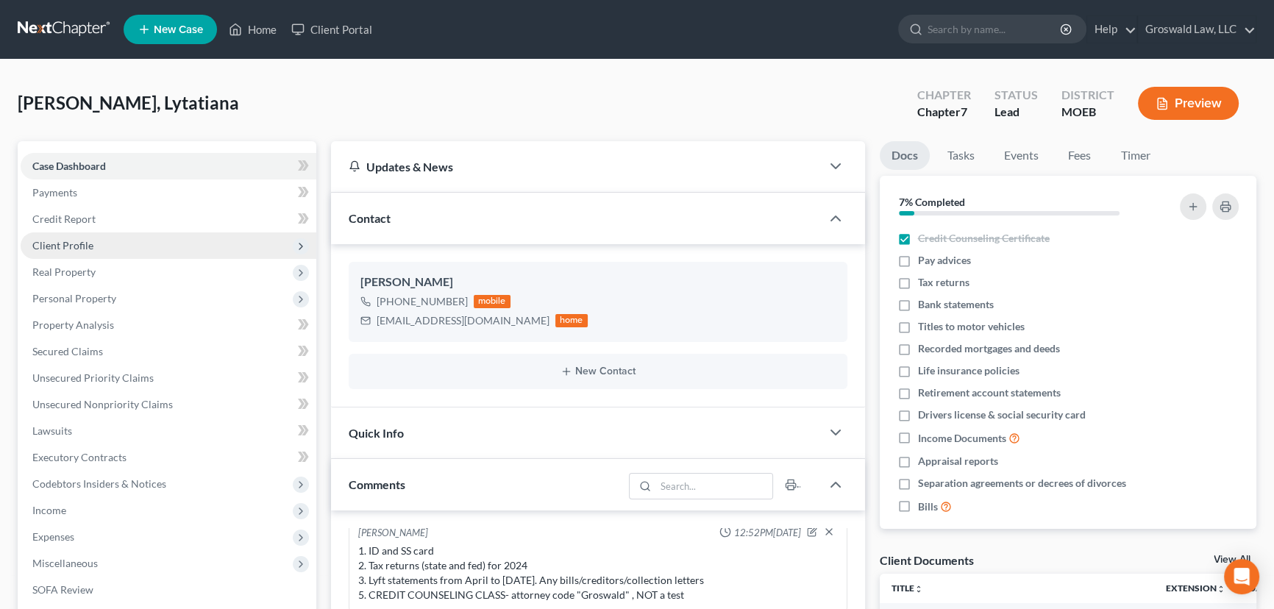
click at [82, 242] on span "Client Profile" at bounding box center [62, 245] width 61 height 13
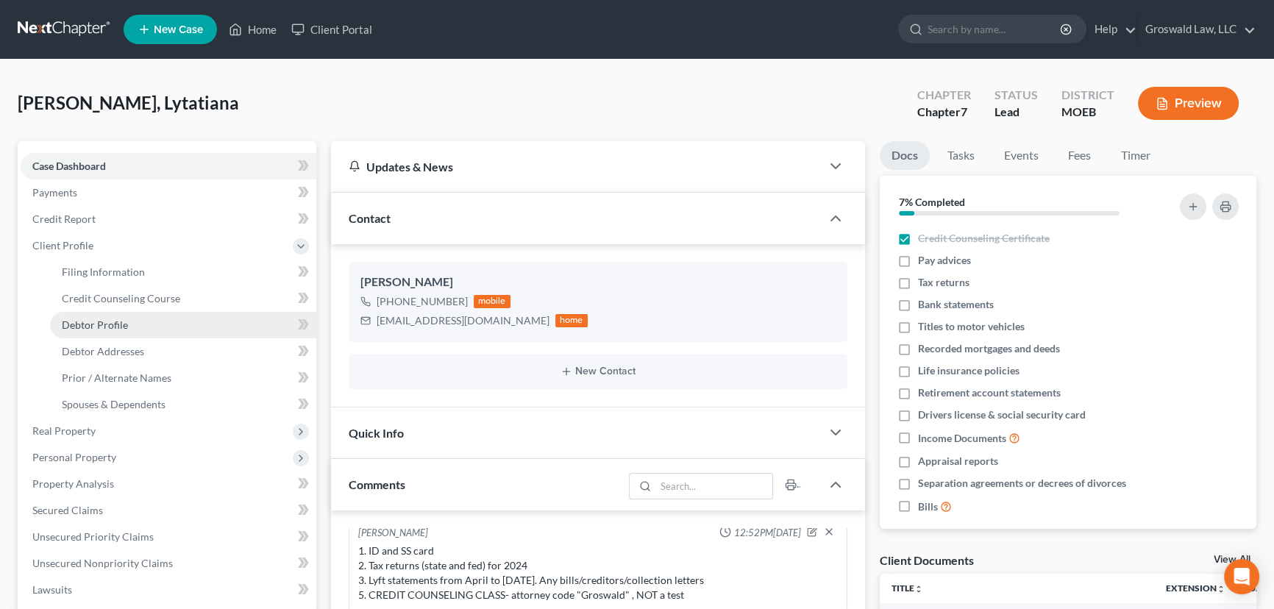
click at [104, 321] on span "Debtor Profile" at bounding box center [95, 324] width 66 height 13
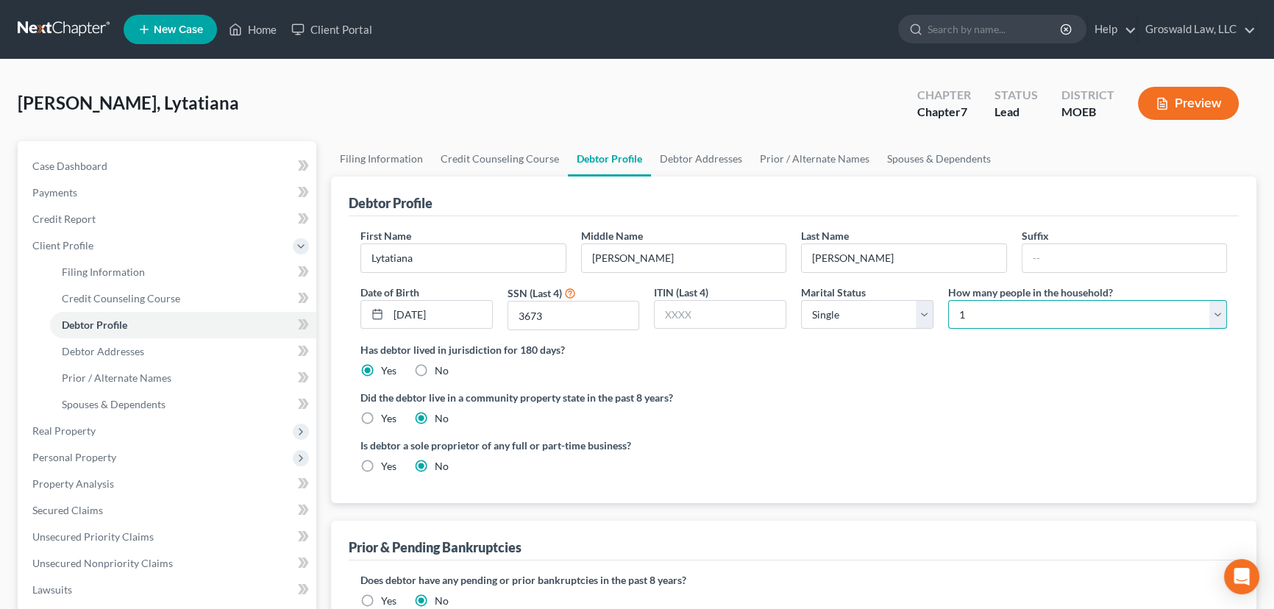
click at [1104, 313] on select "Select 1 2 3 4 5 6 7 8 9 10 11 12 13 14 15 16 17 18 19 20" at bounding box center [1087, 314] width 279 height 29
click at [948, 300] on select "Select 1 2 3 4 5 6 7 8 9 10 11 12 13 14 15 16 17 18 19 20" at bounding box center [1087, 314] width 279 height 29
click at [700, 124] on div "Lawson, Lytatiana Upgraded Chapter Chapter 7 Status Lead District MOEB Preview" at bounding box center [637, 109] width 1239 height 64
click at [691, 152] on link "Debtor Addresses" at bounding box center [701, 158] width 100 height 35
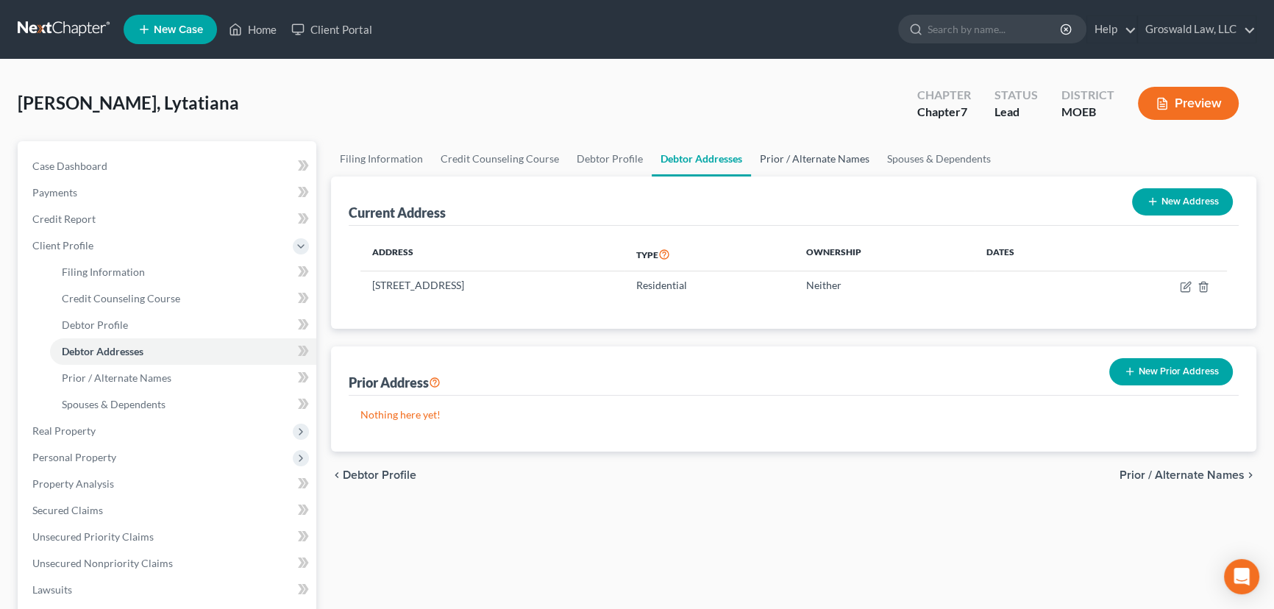
click at [817, 154] on link "Prior / Alternate Names" at bounding box center [814, 158] width 127 height 35
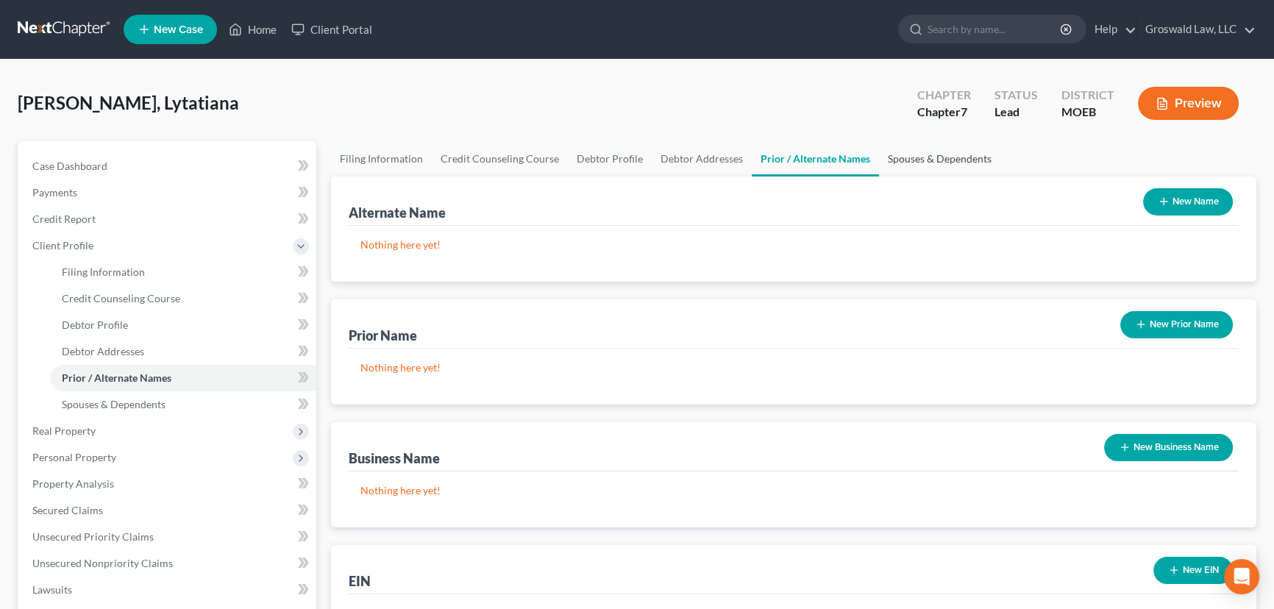
click at [927, 163] on link "Spouses & Dependents" at bounding box center [939, 158] width 121 height 35
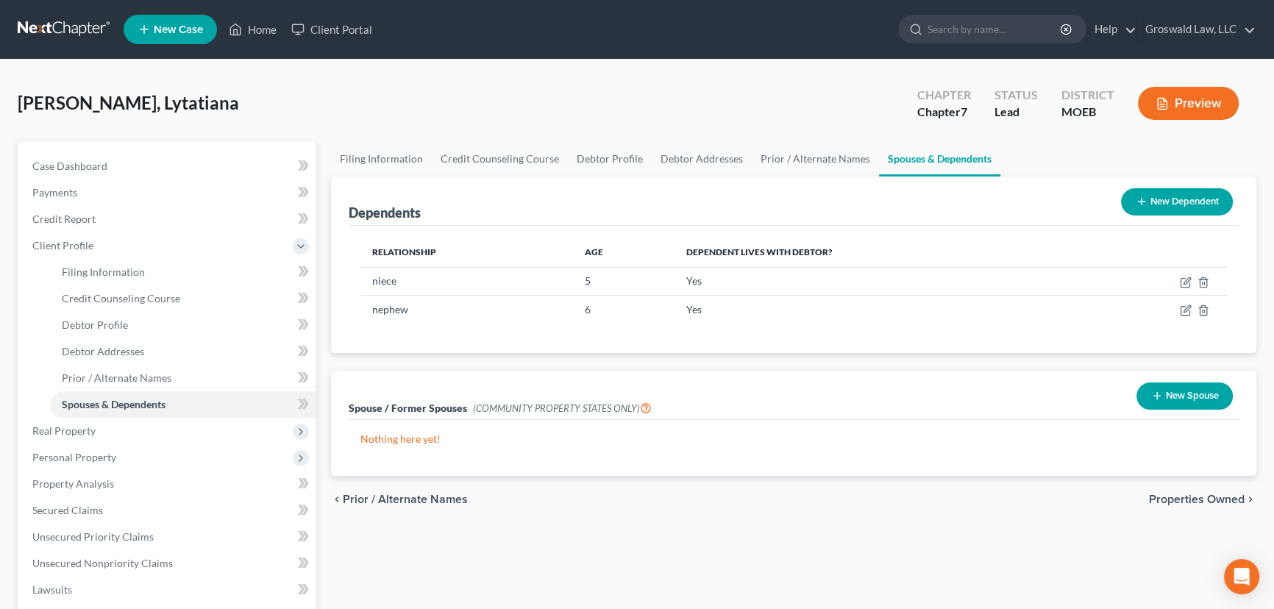
click at [1115, 99] on button "Preview" at bounding box center [1188, 103] width 101 height 33
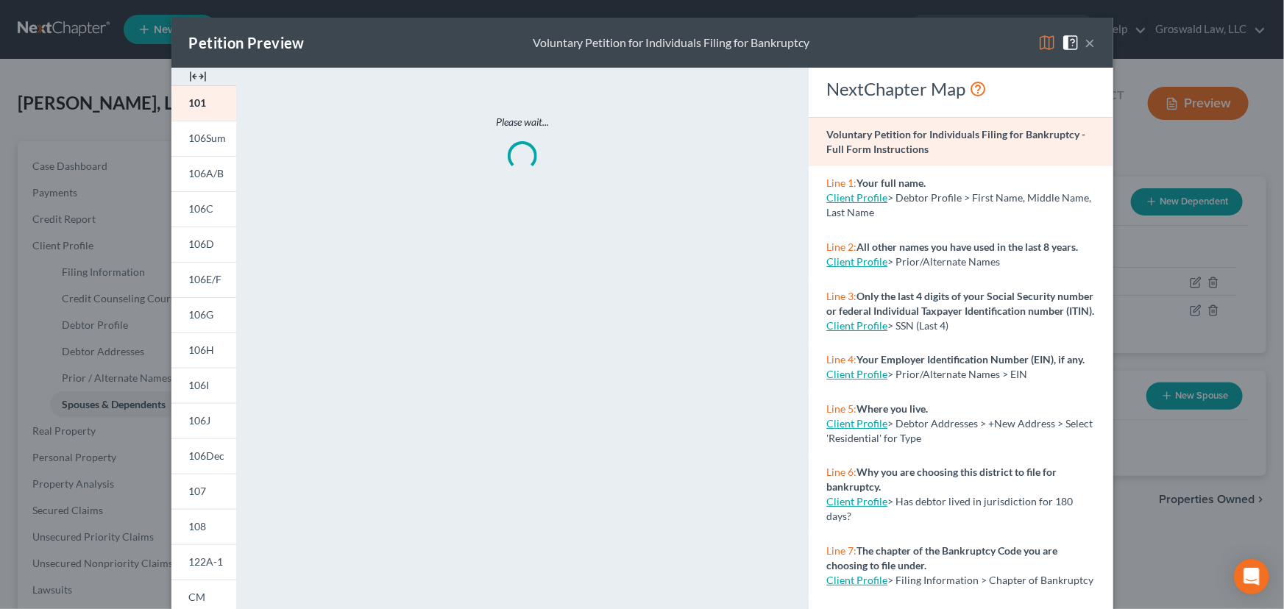
click at [193, 74] on img at bounding box center [198, 77] width 18 height 18
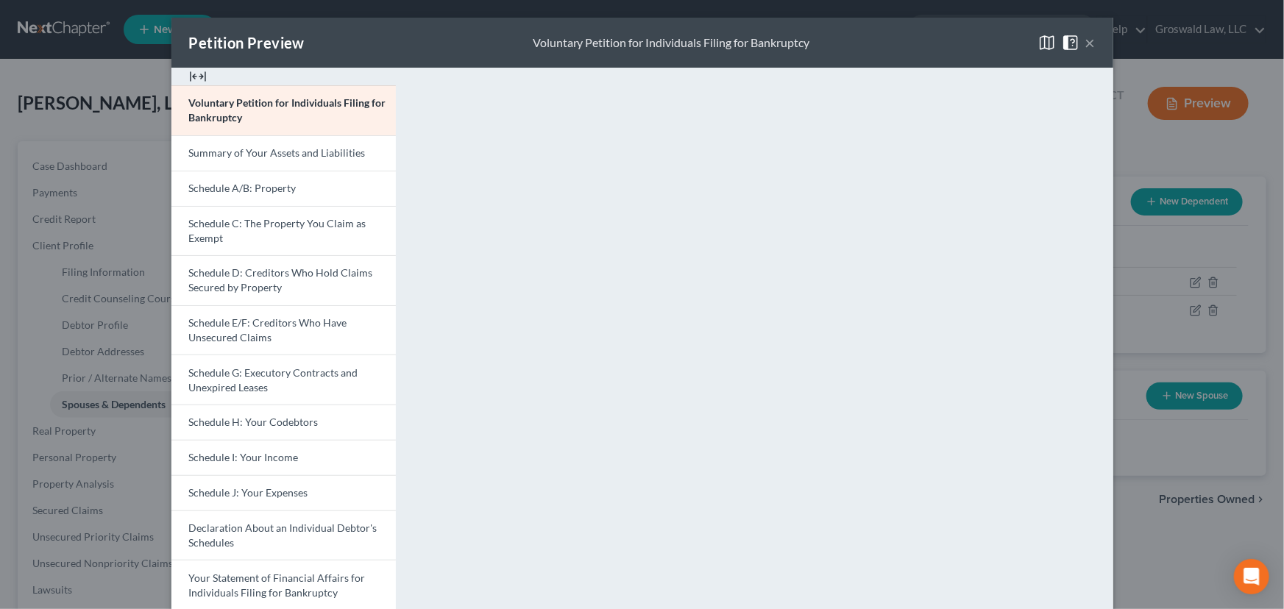
click at [1085, 43] on button "×" at bounding box center [1090, 43] width 10 height 18
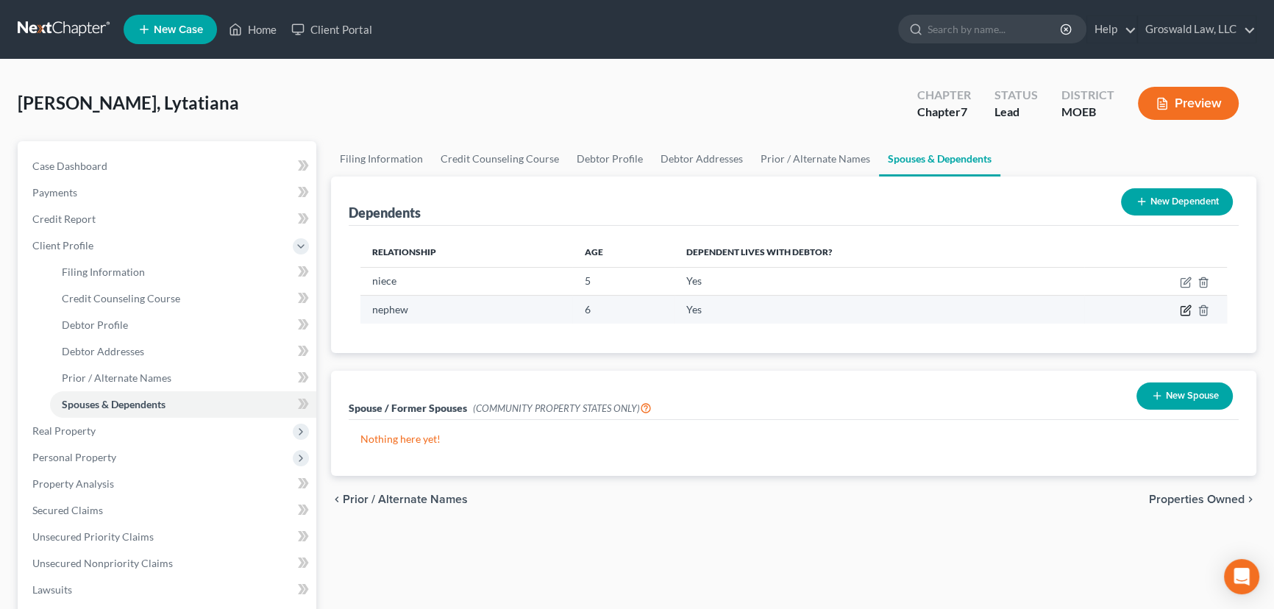
click at [1115, 306] on icon "button" at bounding box center [1186, 311] width 12 height 12
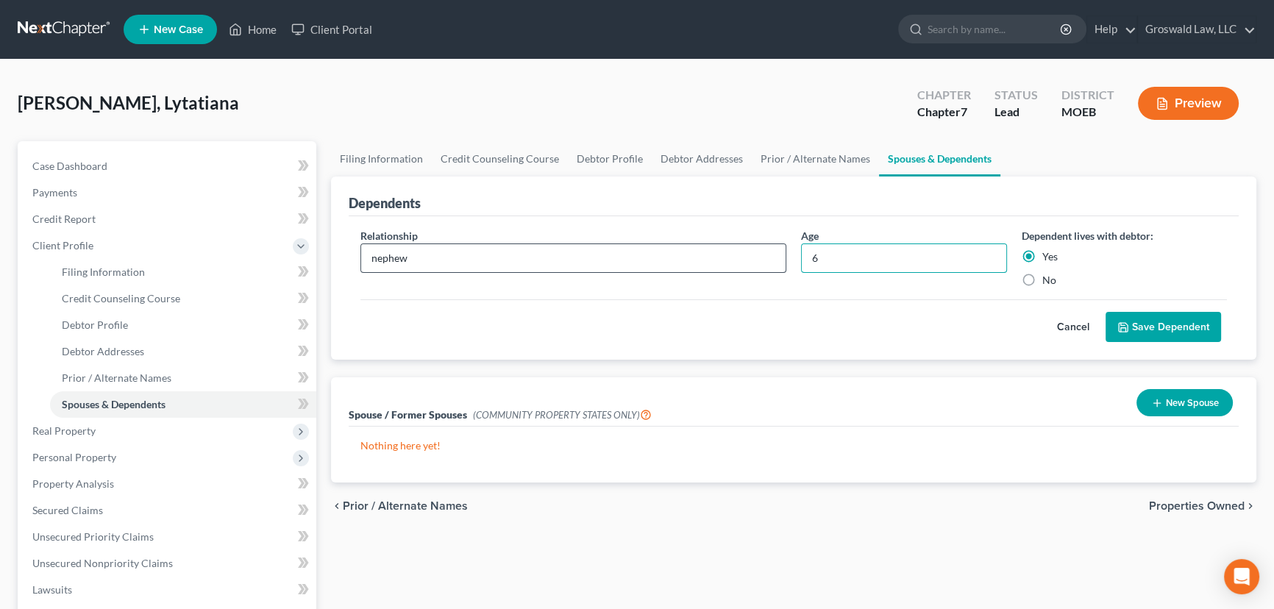
drag, startPoint x: 839, startPoint y: 262, endPoint x: 756, endPoint y: 263, distance: 82.4
click at [756, 263] on div "Relationship * nephew Age 6 Dependent lives with debtor: Yes No" at bounding box center [793, 263] width 881 height 71
click at [1115, 313] on button "Save Dependent" at bounding box center [1163, 327] width 115 height 31
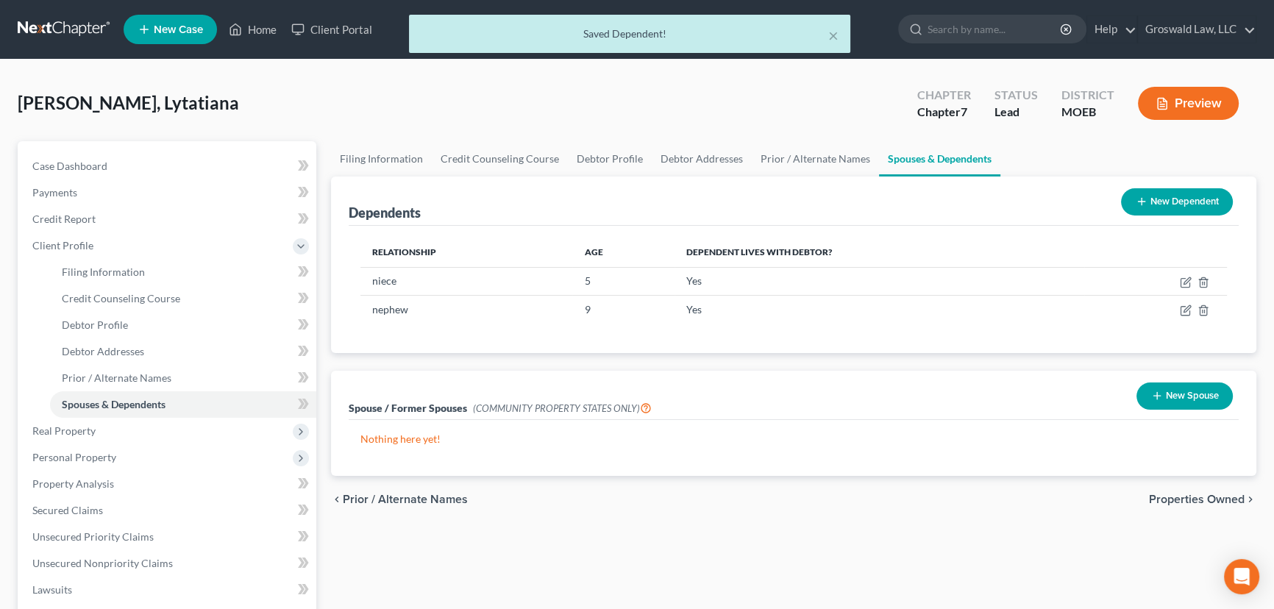
click at [1115, 96] on button "Preview" at bounding box center [1188, 103] width 101 height 33
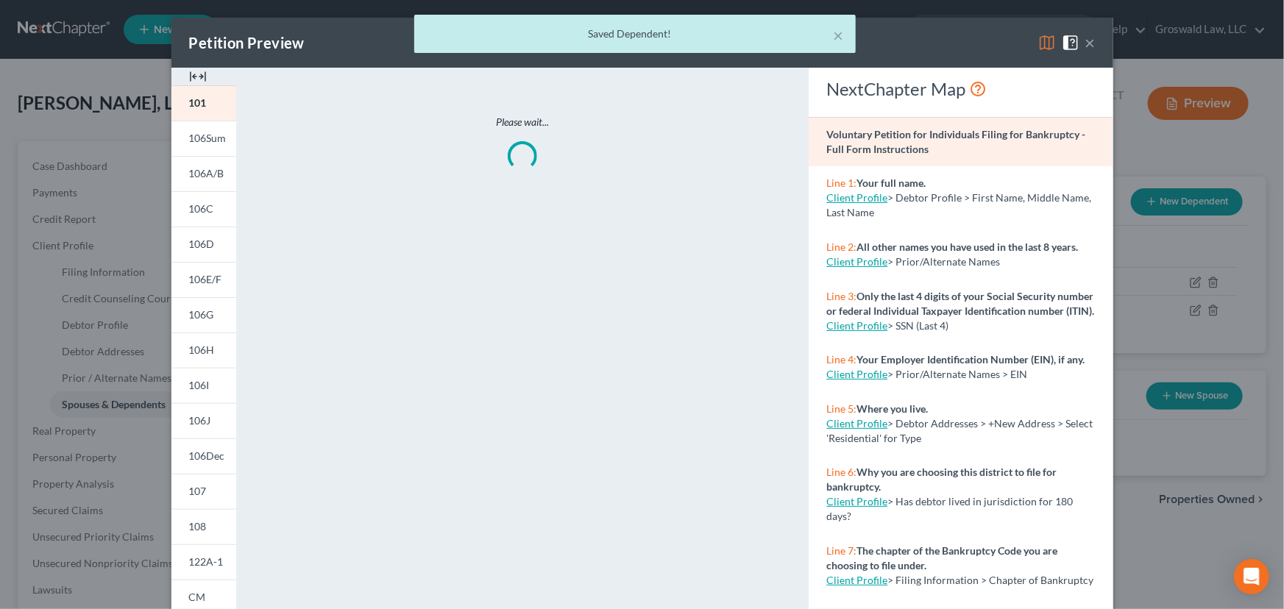
click at [202, 71] on div at bounding box center [203, 77] width 65 height 18
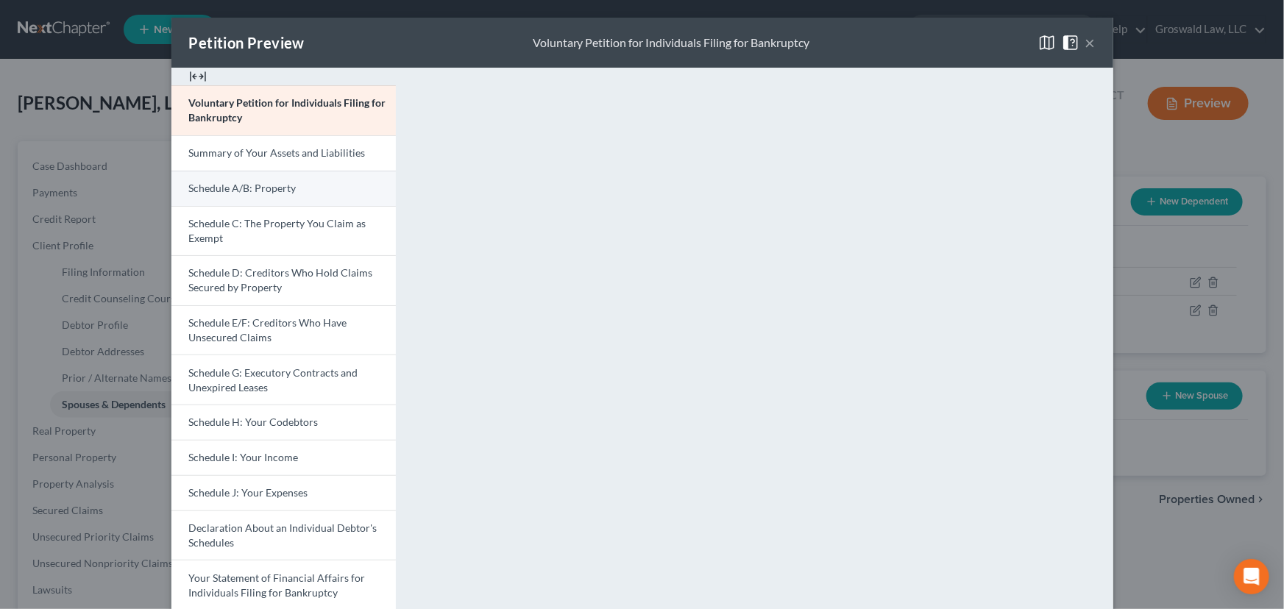
click at [295, 196] on link "Schedule A/B: Property" at bounding box center [283, 188] width 224 height 35
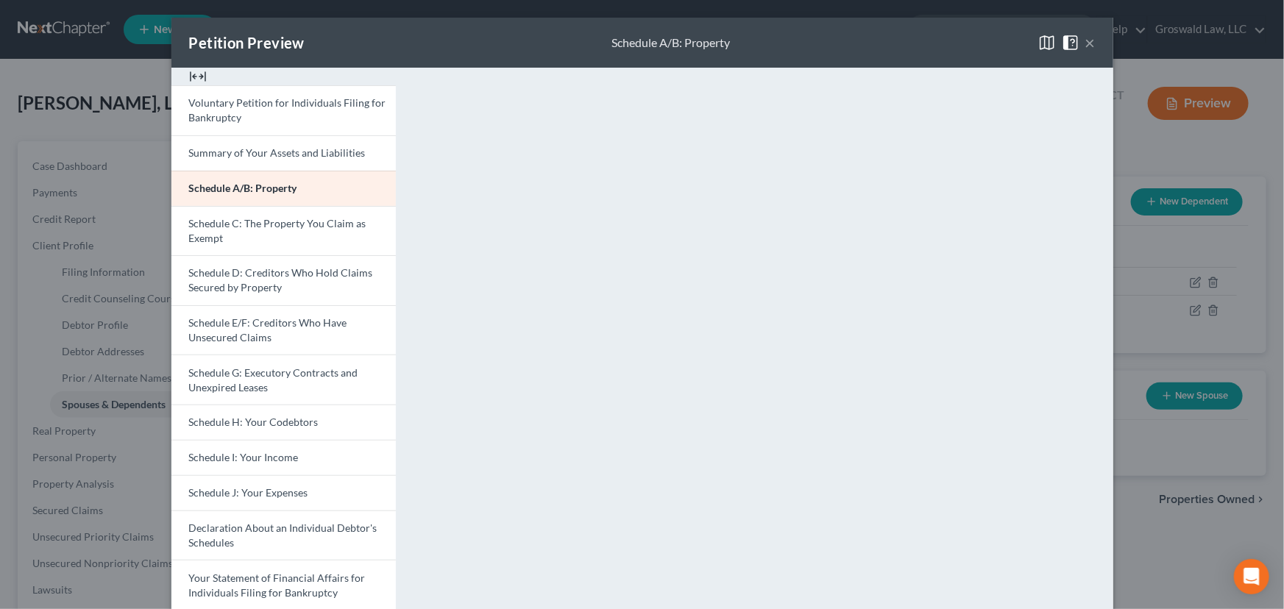
click at [1085, 41] on button "×" at bounding box center [1090, 43] width 10 height 18
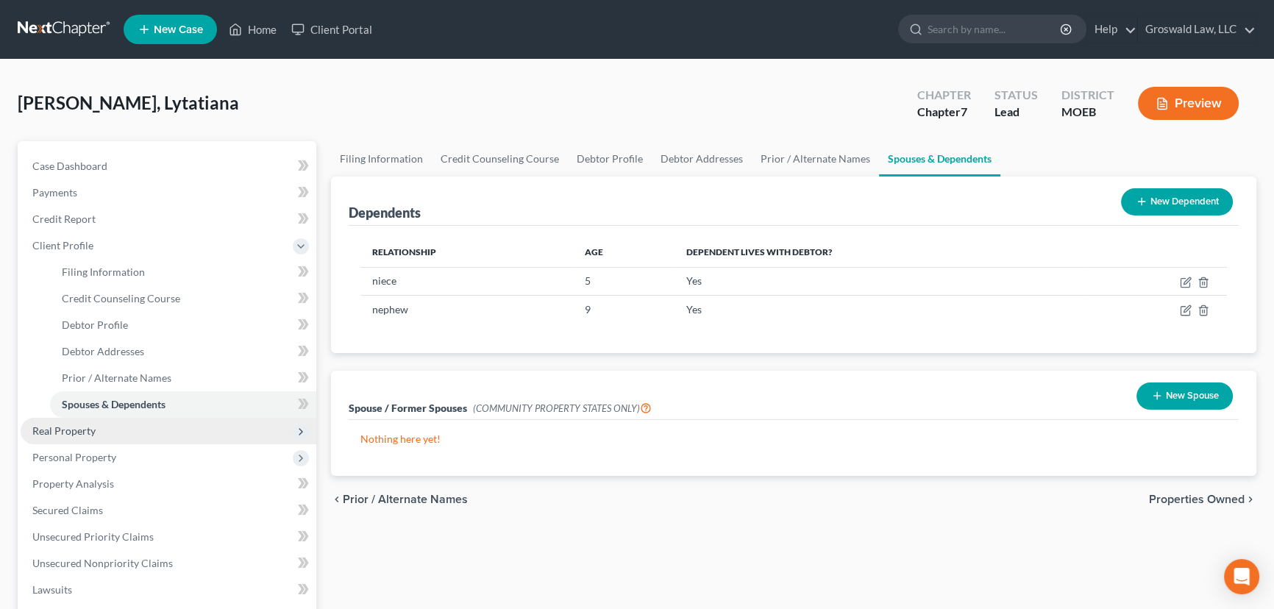
click at [107, 433] on span "Real Property" at bounding box center [169, 431] width 296 height 26
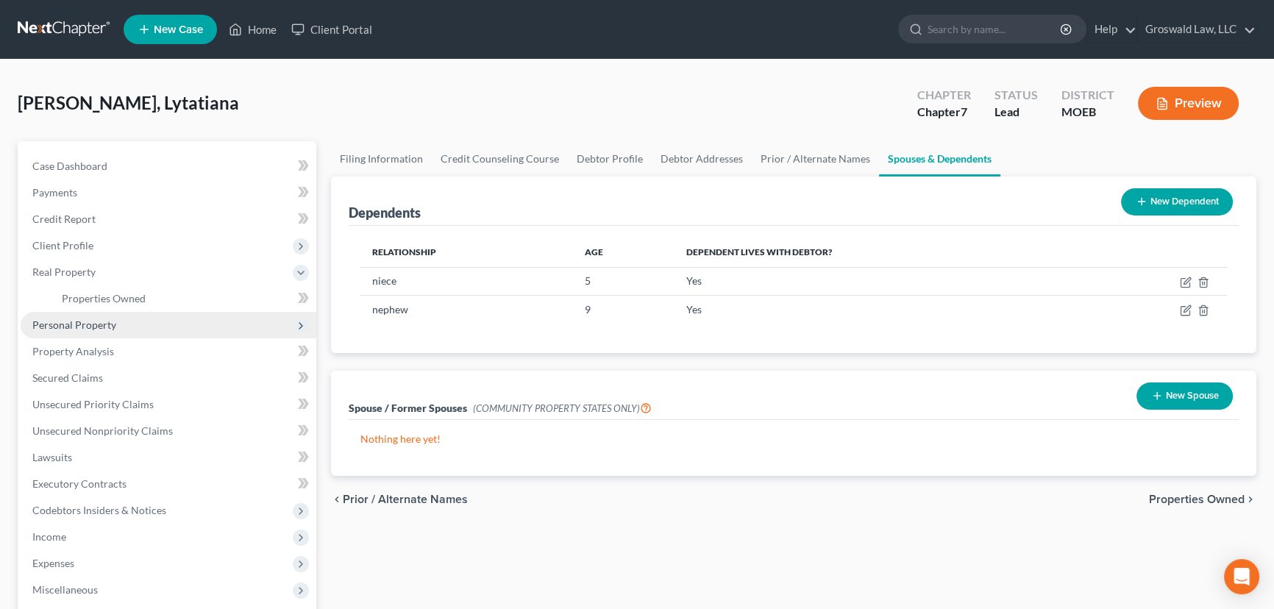
click at [75, 327] on span "Personal Property" at bounding box center [74, 324] width 84 height 13
click at [113, 328] on span "Vehicles Owned" at bounding box center [99, 324] width 74 height 13
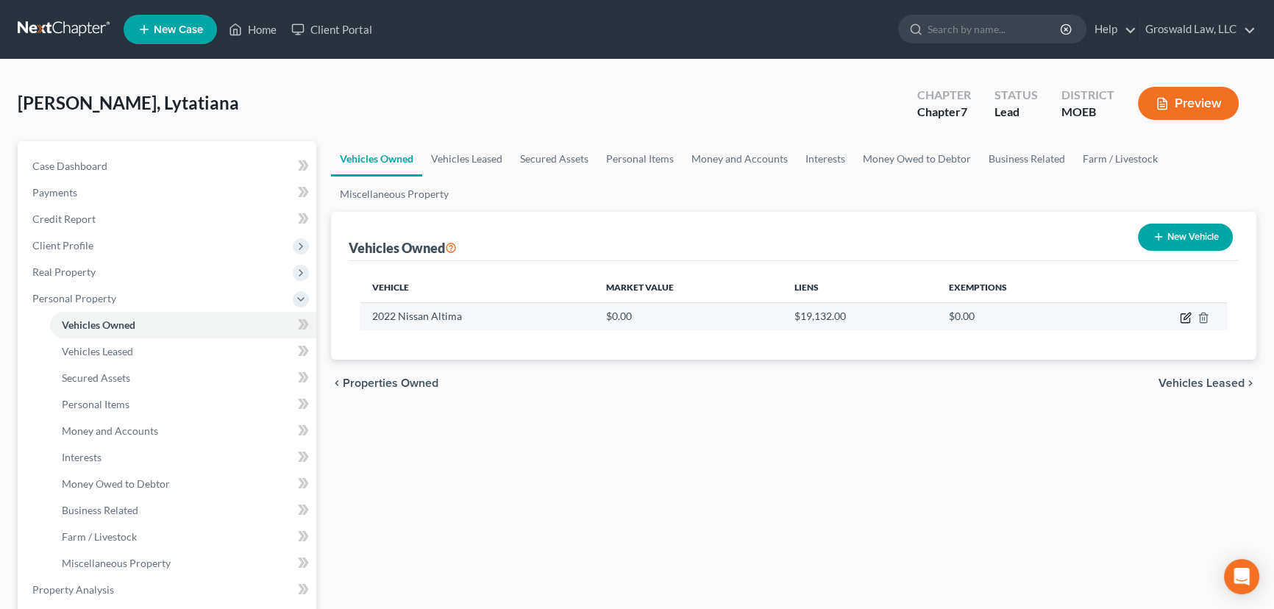
click at [1115, 318] on icon "button" at bounding box center [1187, 316] width 7 height 7
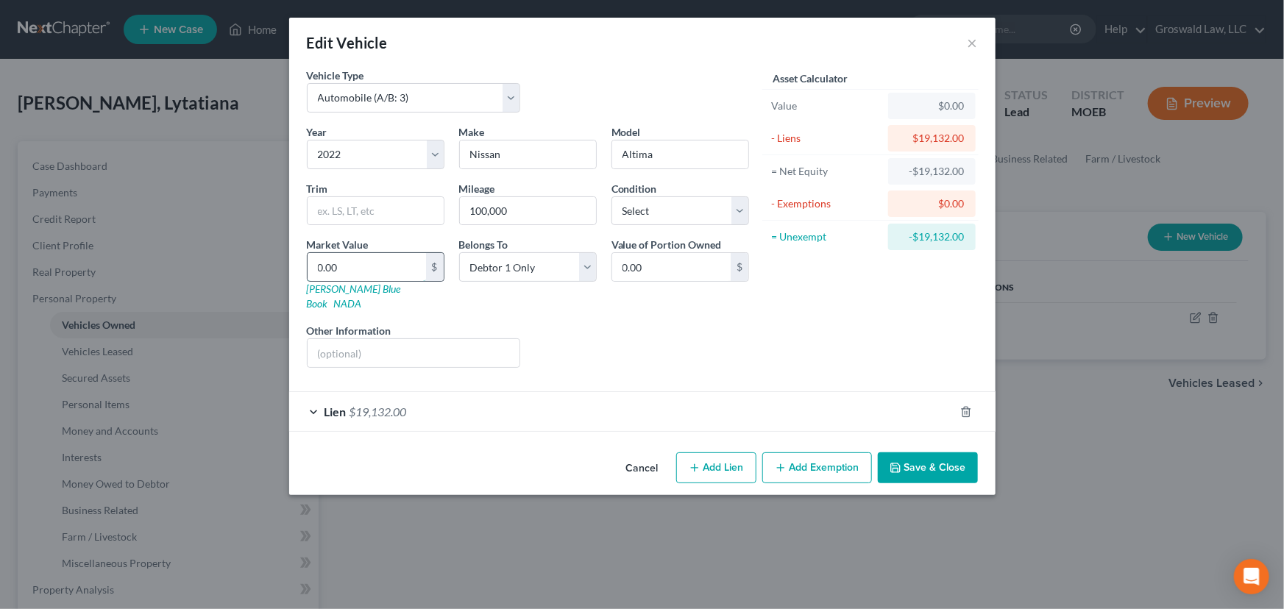
click at [391, 268] on input "0.00" at bounding box center [366, 267] width 118 height 28
click at [932, 452] on button "Save & Close" at bounding box center [928, 467] width 100 height 31
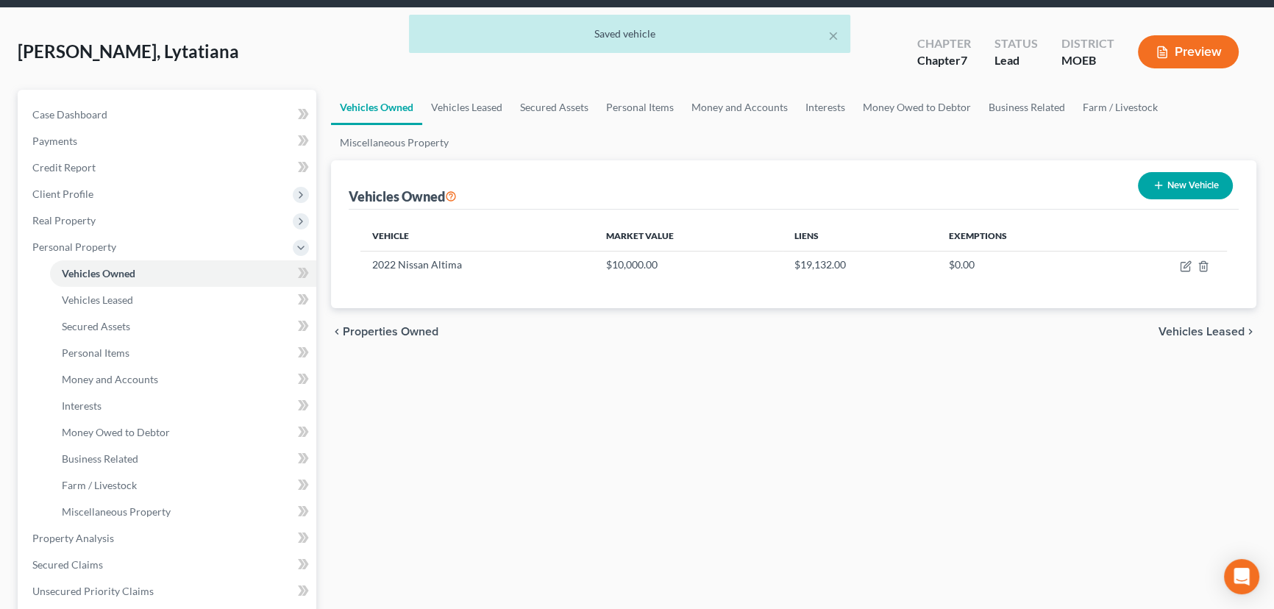
scroll to position [66, 0]
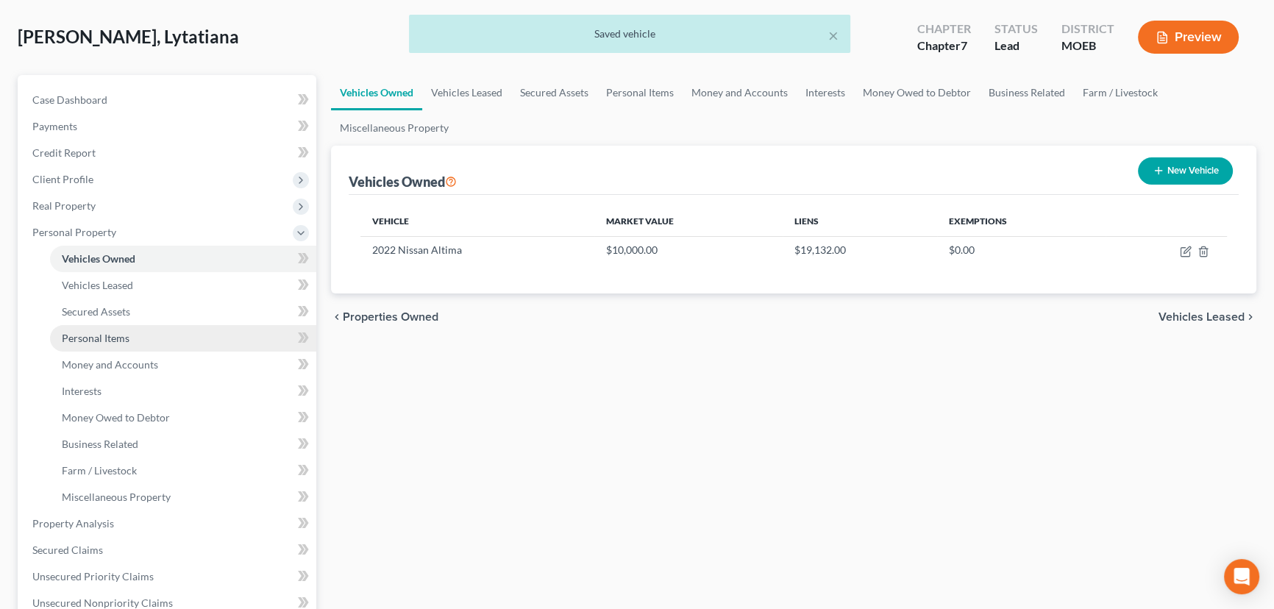
click at [107, 334] on span "Personal Items" at bounding box center [96, 338] width 68 height 13
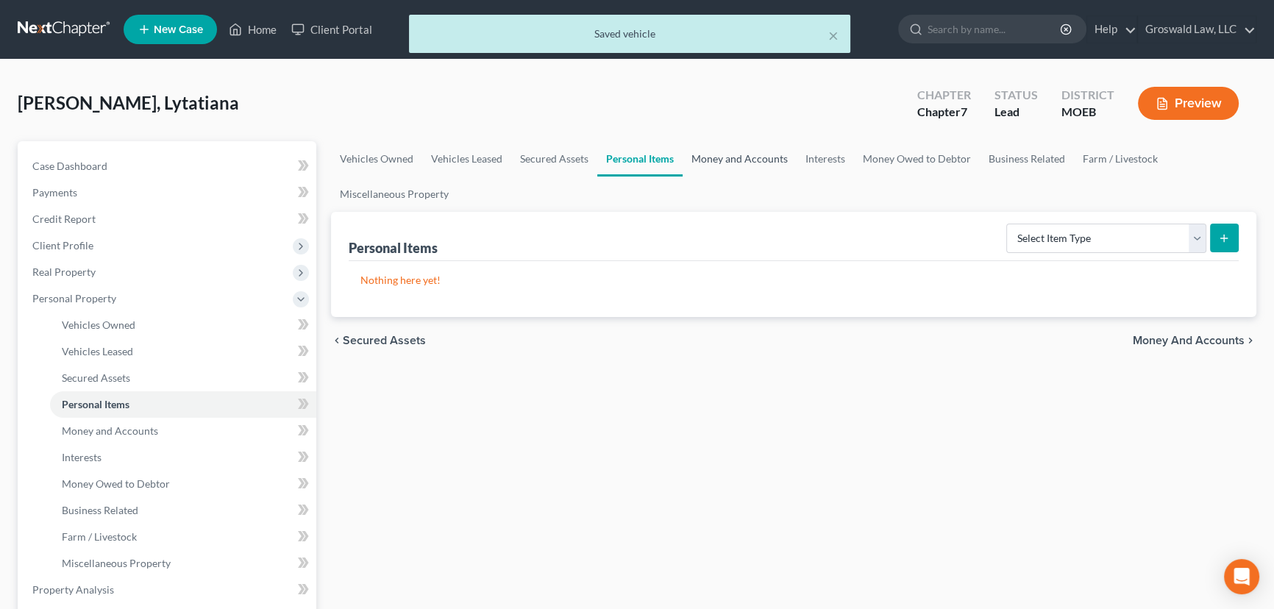
click at [713, 167] on link "Money and Accounts" at bounding box center [740, 158] width 114 height 35
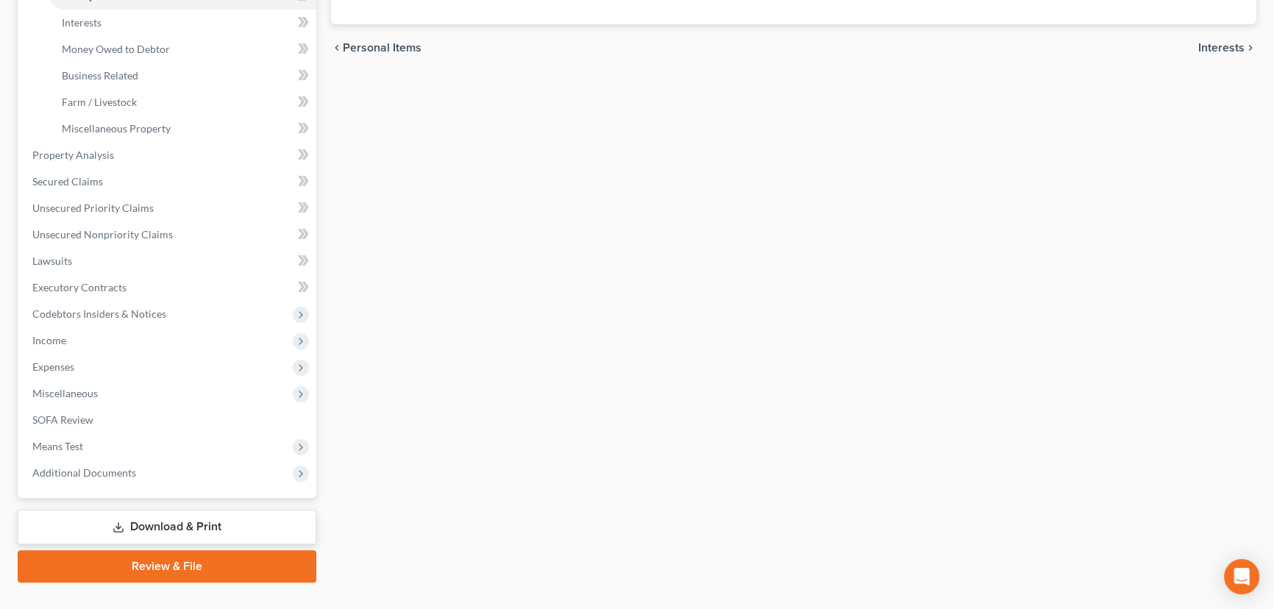
scroll to position [462, 0]
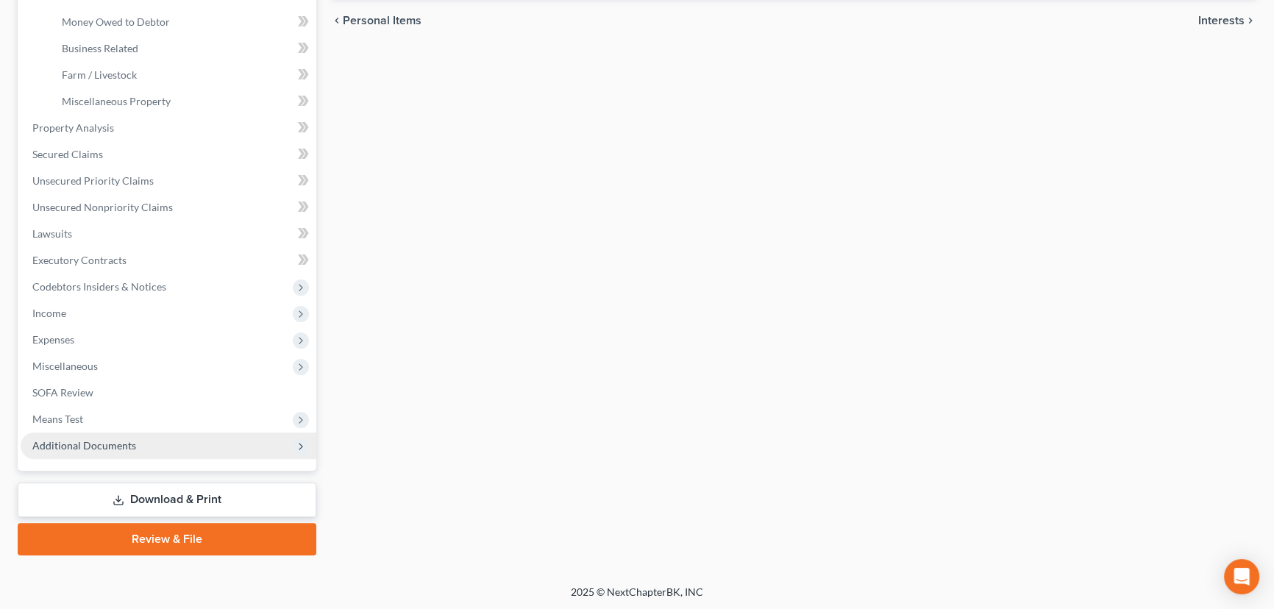
click at [121, 446] on span "Additional Documents" at bounding box center [84, 445] width 104 height 13
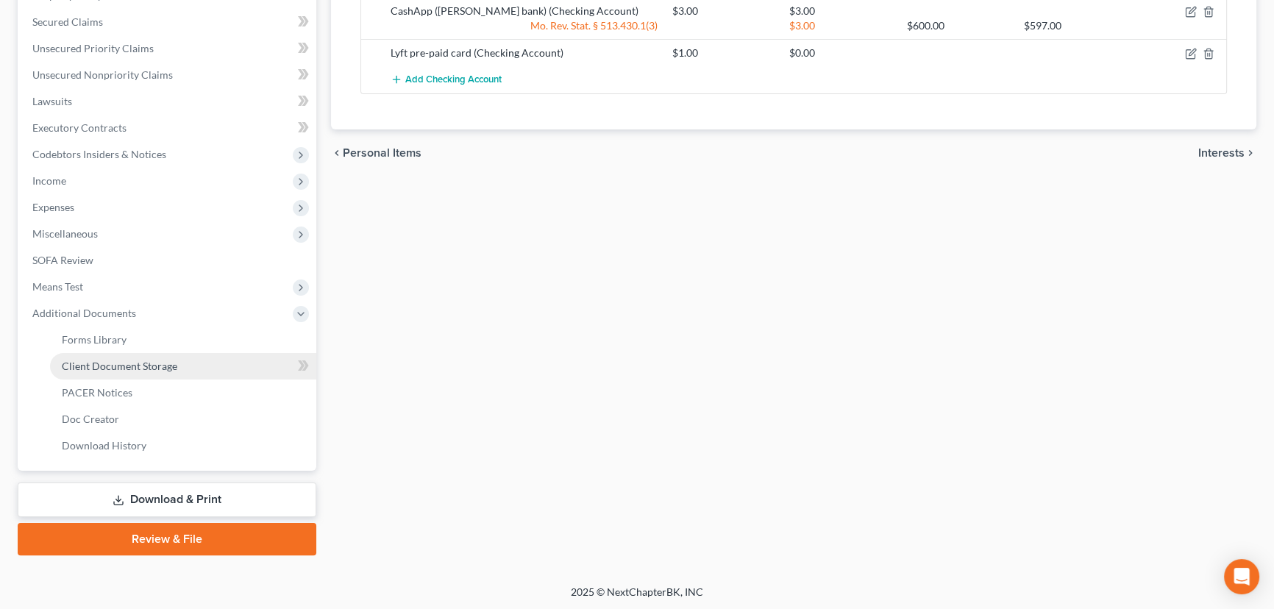
click at [175, 363] on span "Client Document Storage" at bounding box center [119, 366] width 115 height 13
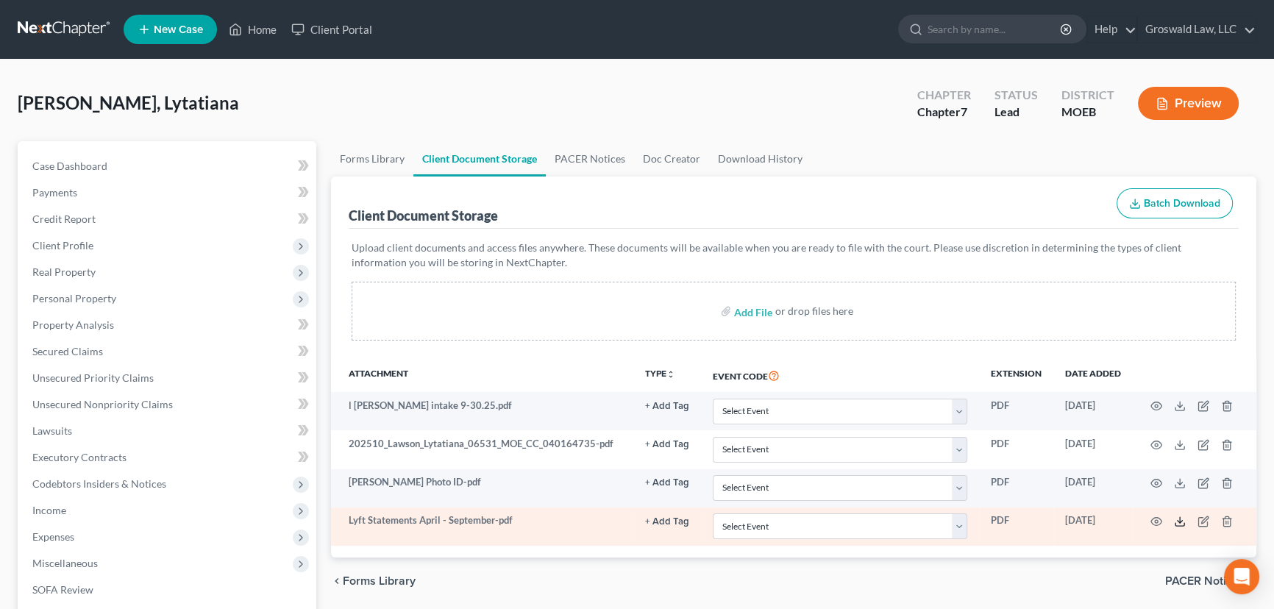
click at [1115, 522] on icon at bounding box center [1180, 522] width 12 height 12
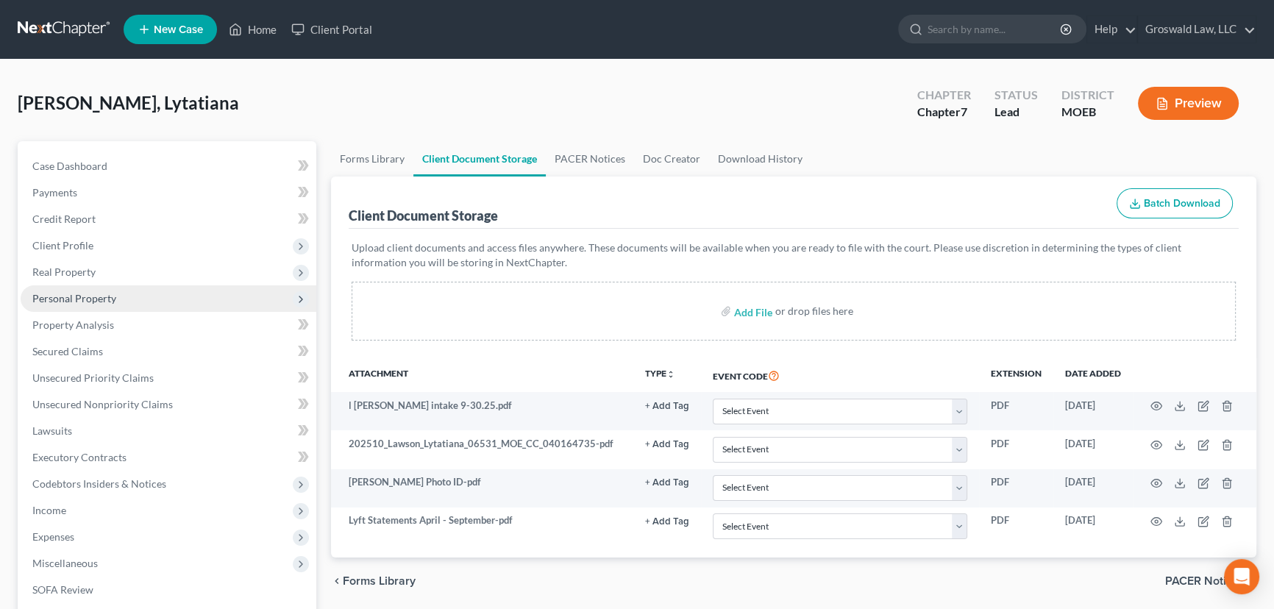
click at [100, 293] on span "Personal Property" at bounding box center [74, 298] width 84 height 13
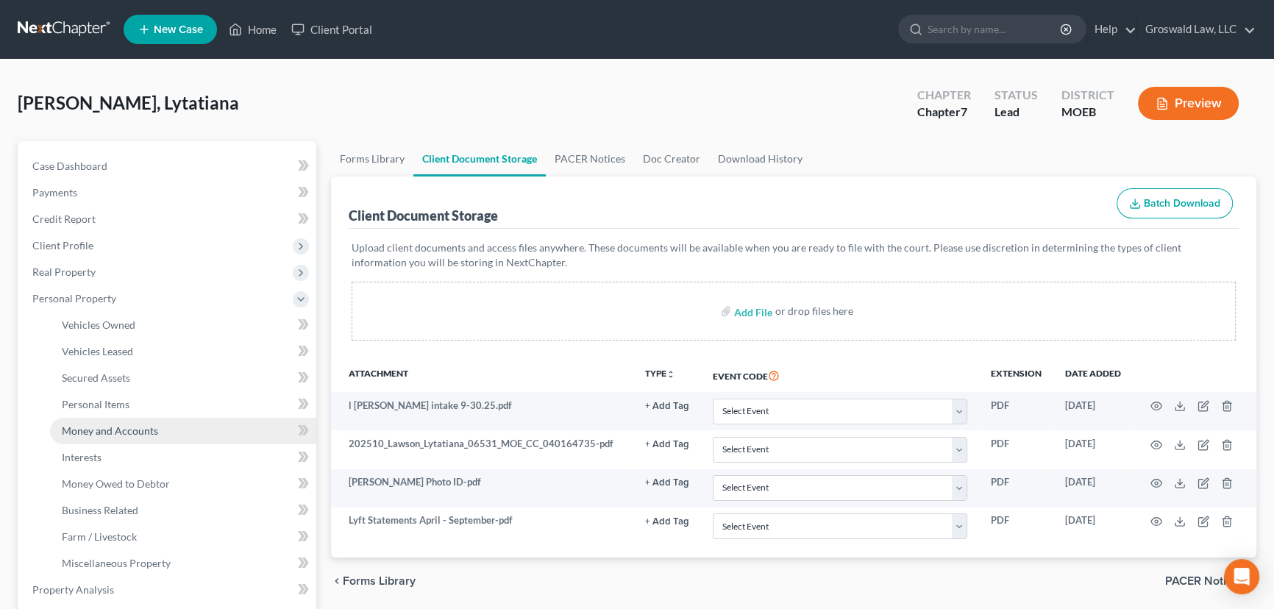
click at [127, 434] on span "Money and Accounts" at bounding box center [110, 430] width 96 height 13
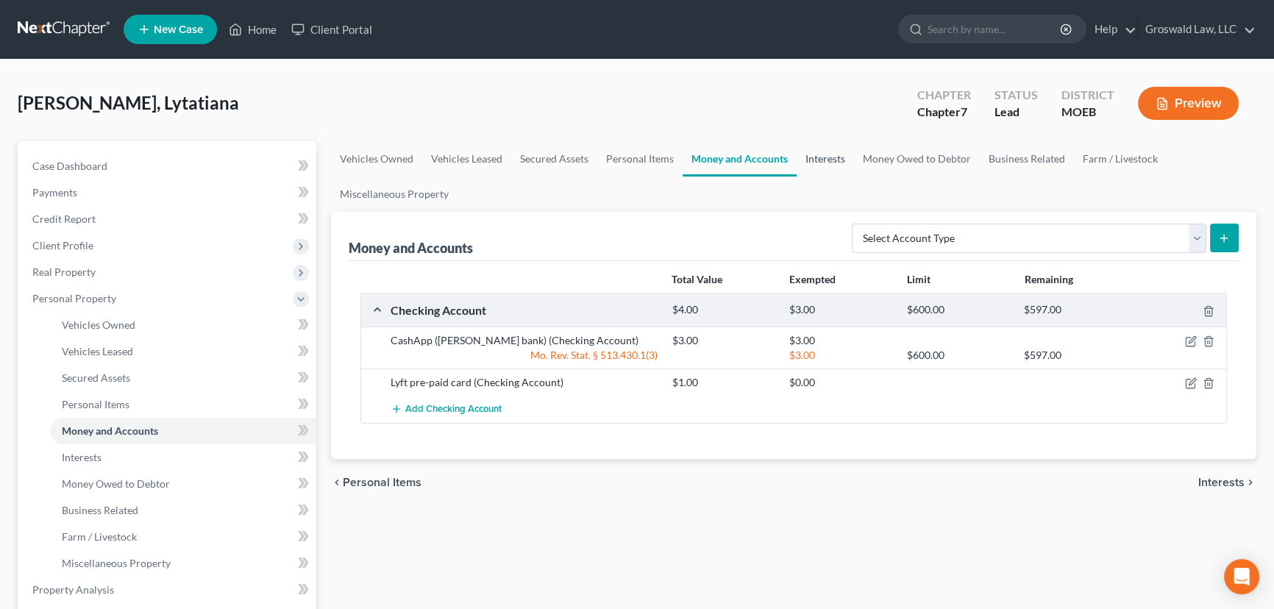
click at [814, 157] on link "Interests" at bounding box center [825, 158] width 57 height 35
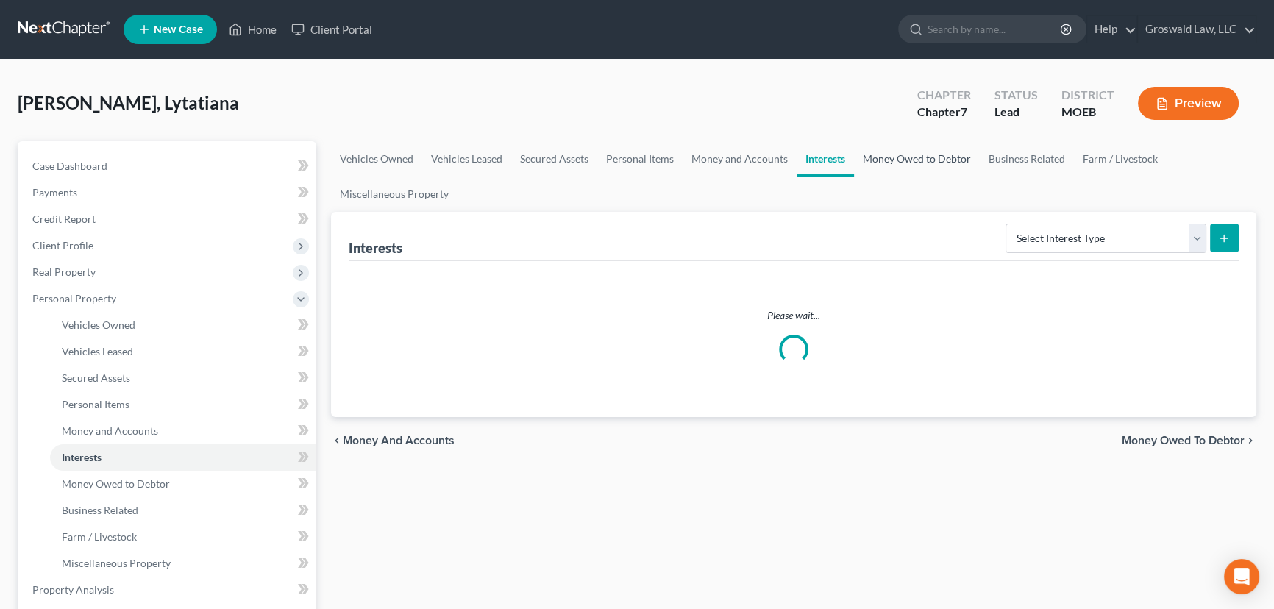
click at [876, 158] on link "Money Owed to Debtor" at bounding box center [917, 158] width 126 height 35
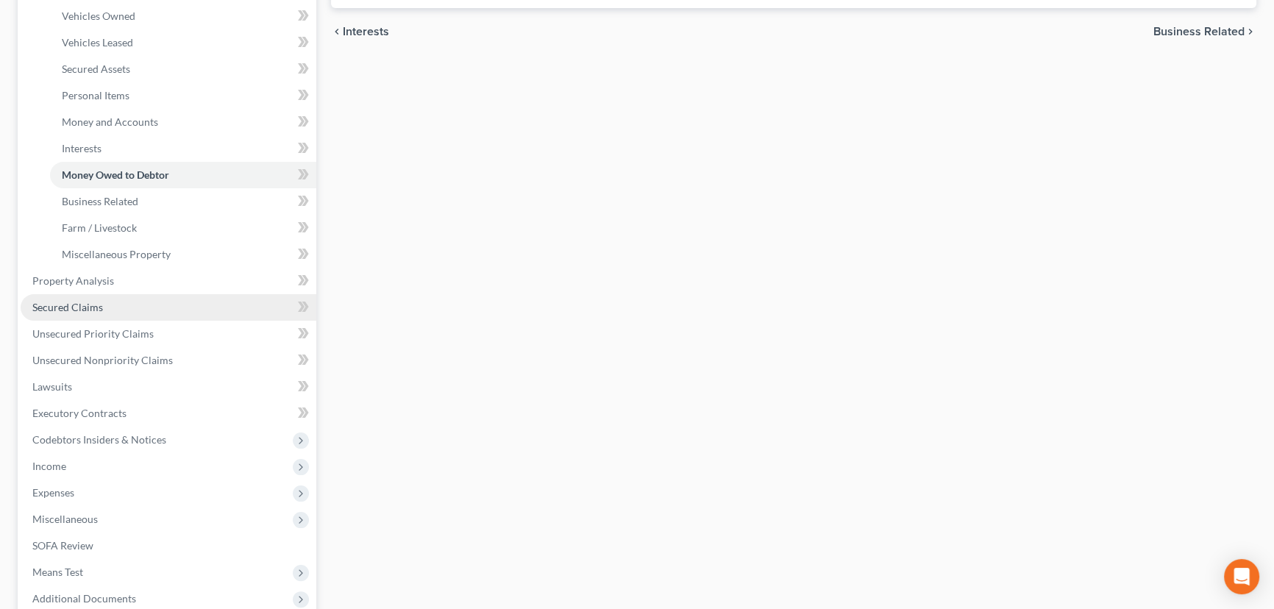
scroll to position [334, 0]
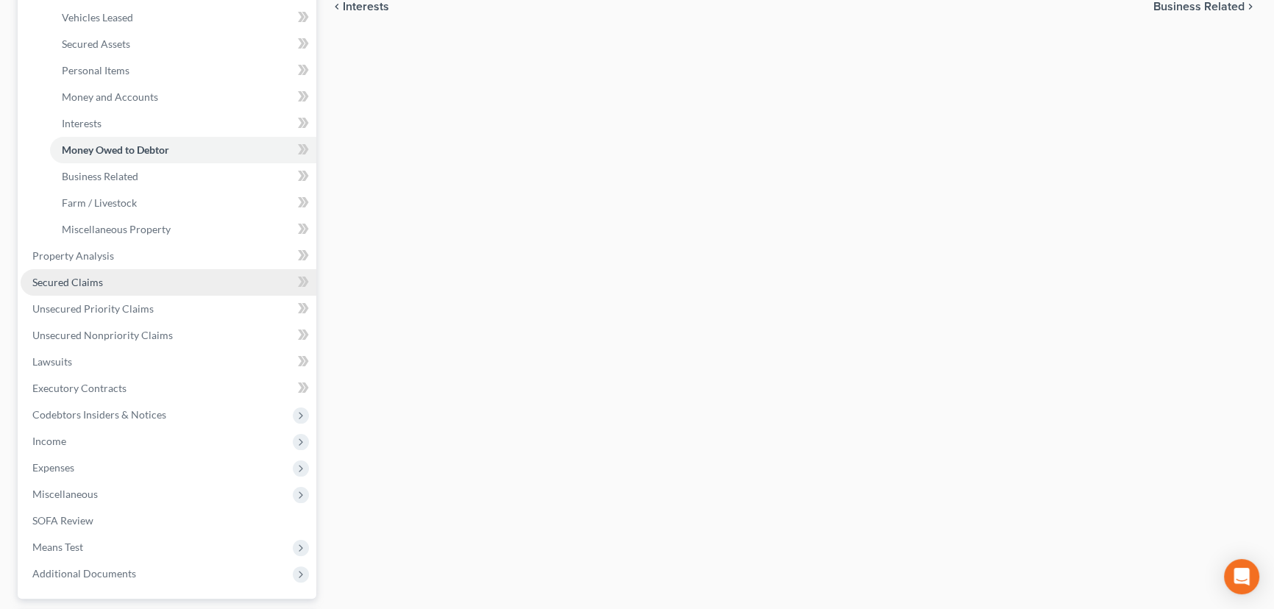
click at [132, 279] on link "Secured Claims" at bounding box center [169, 282] width 296 height 26
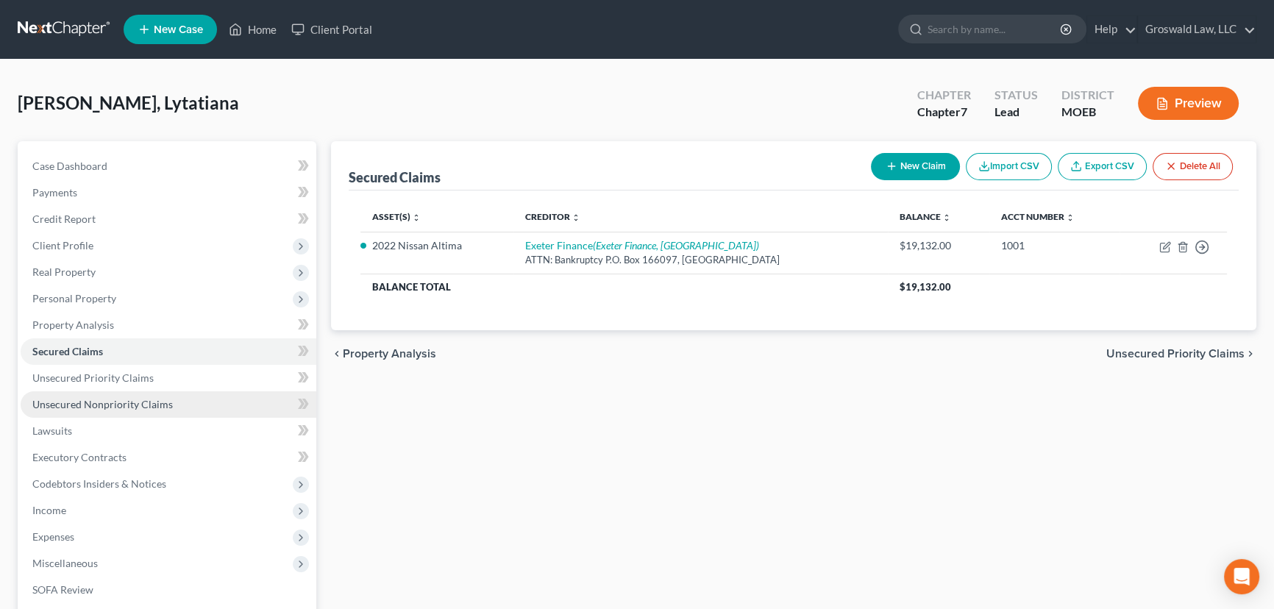
click at [105, 405] on span "Unsecured Nonpriority Claims" at bounding box center [102, 404] width 140 height 13
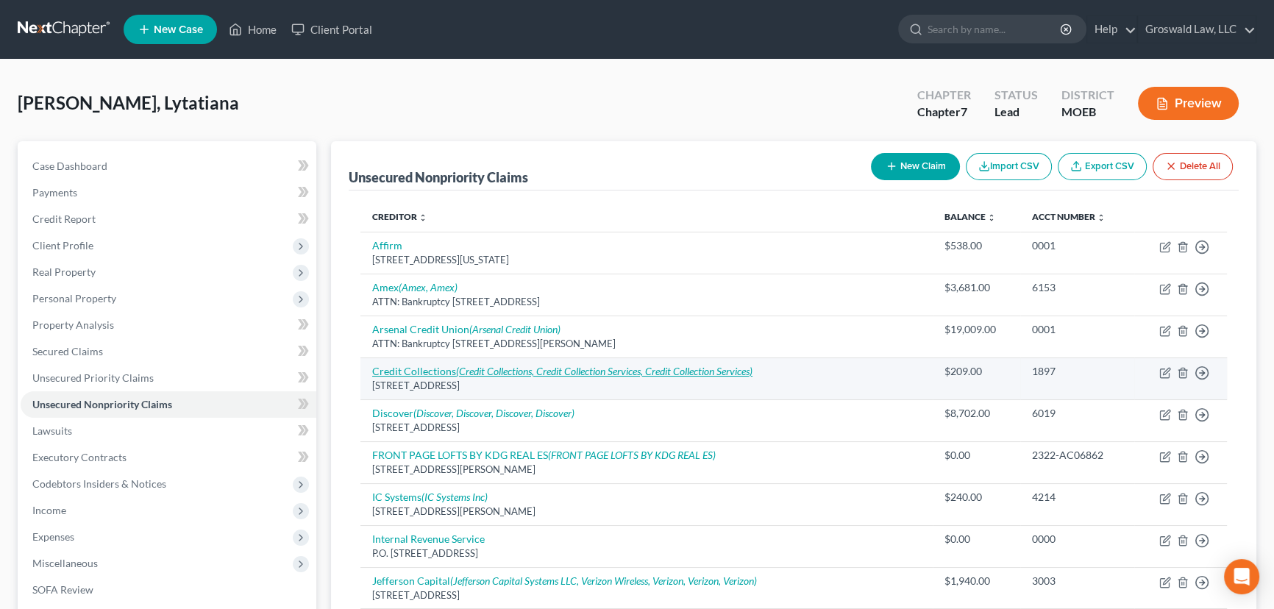
click at [496, 372] on icon "(Credit Collections, Credit Collection Services, Credit Collection Services)" at bounding box center [604, 371] width 296 height 13
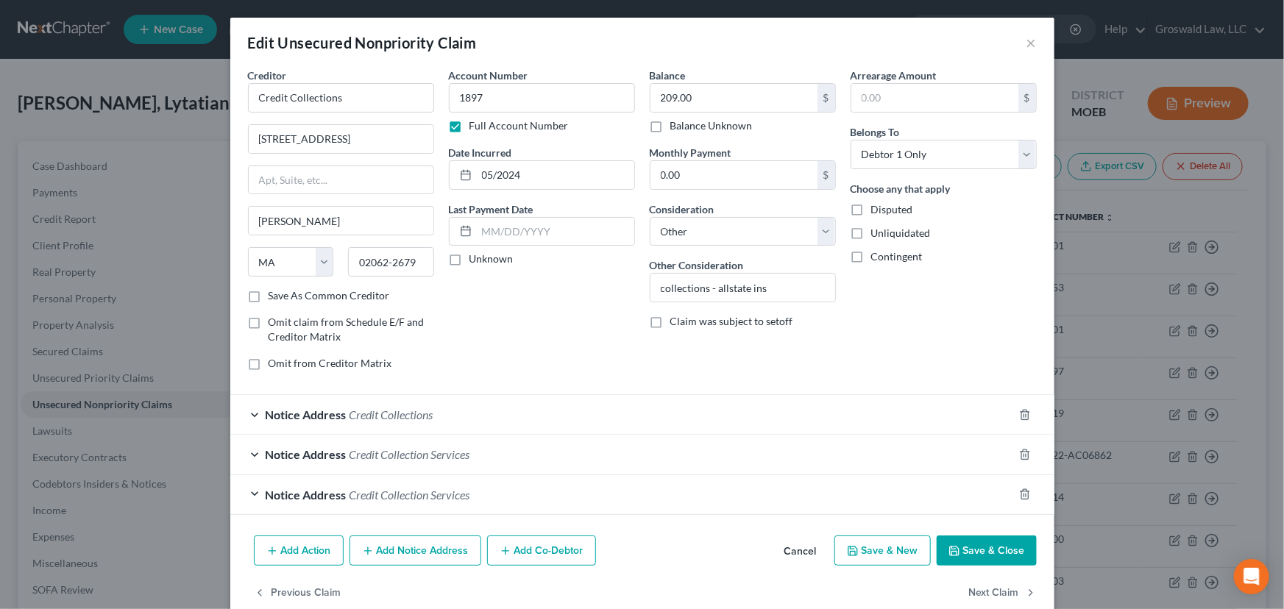
click at [797, 542] on button "Cancel" at bounding box center [800, 551] width 56 height 29
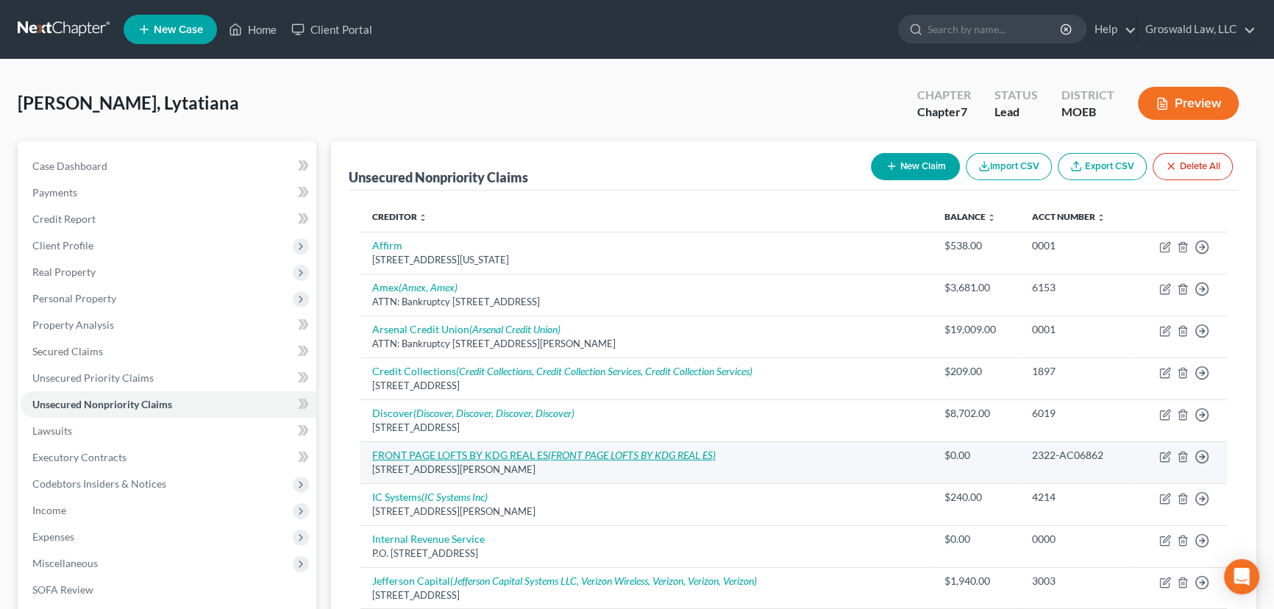
click at [427, 456] on link "FRONT PAGE LOFTS BY KDG REAL ES (FRONT PAGE LOFTS BY KDG REAL ES)" at bounding box center [544, 455] width 344 height 13
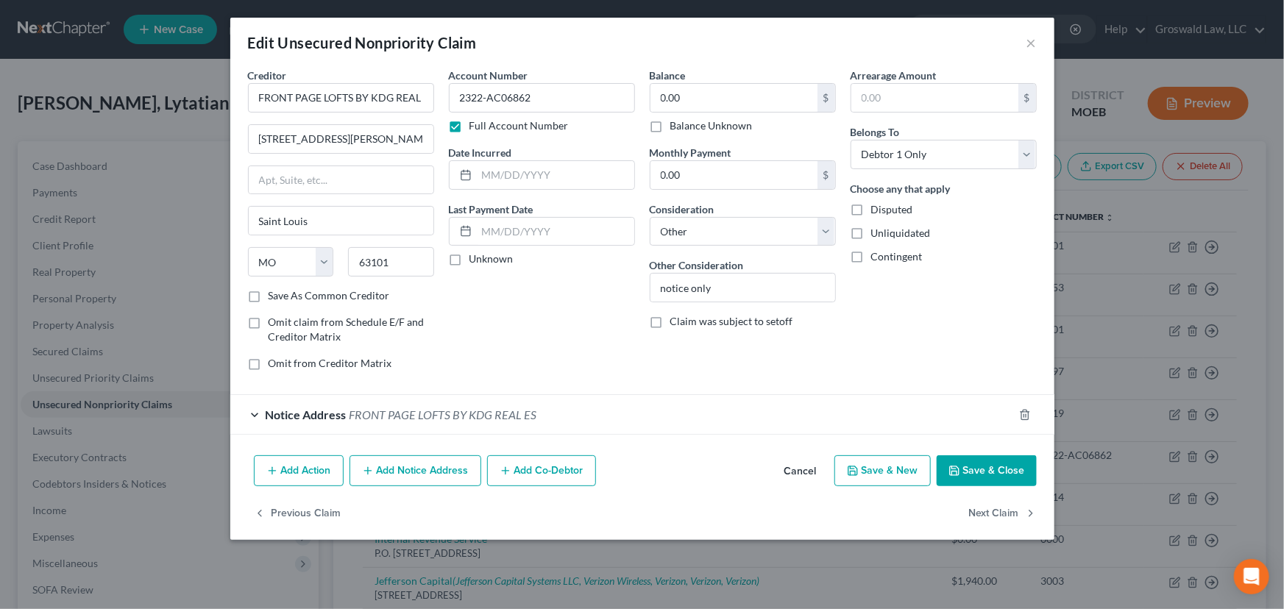
click at [971, 462] on button "Save & Close" at bounding box center [986, 470] width 100 height 31
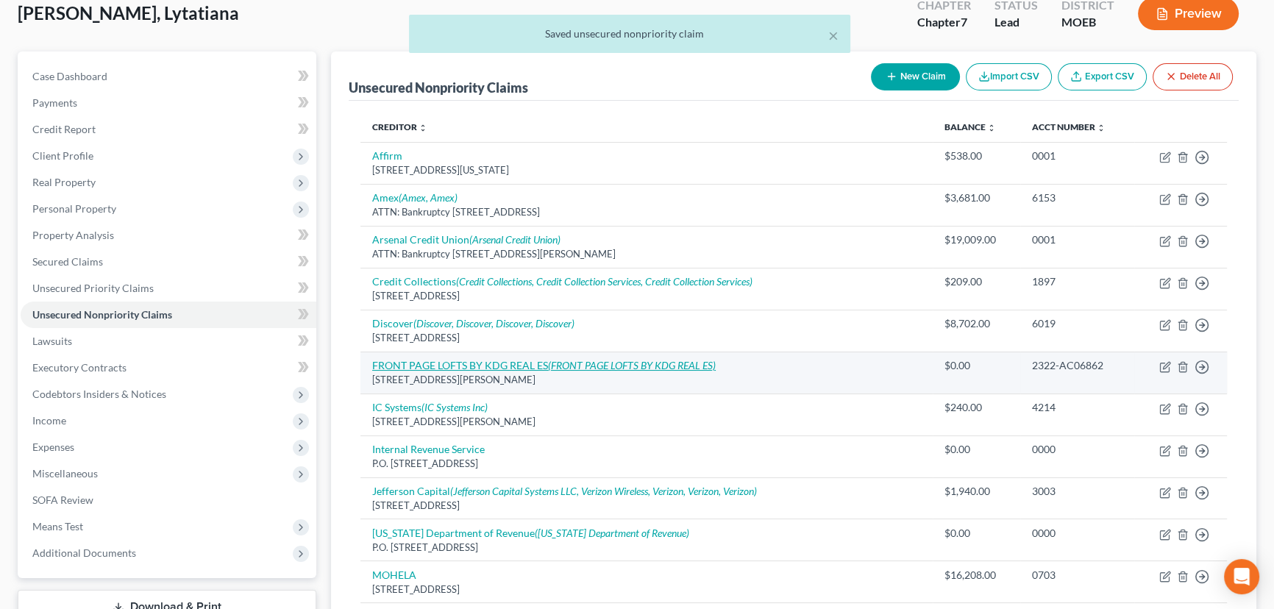
scroll to position [133, 0]
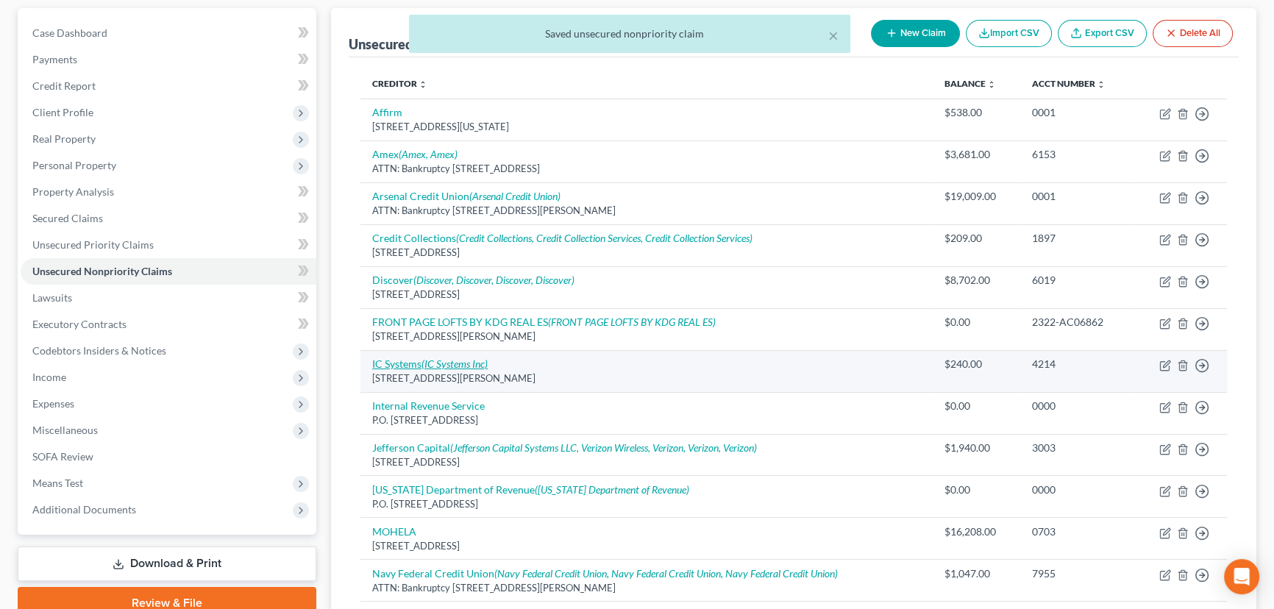
click at [439, 365] on icon "(IC Systems Inc)" at bounding box center [454, 363] width 66 height 13
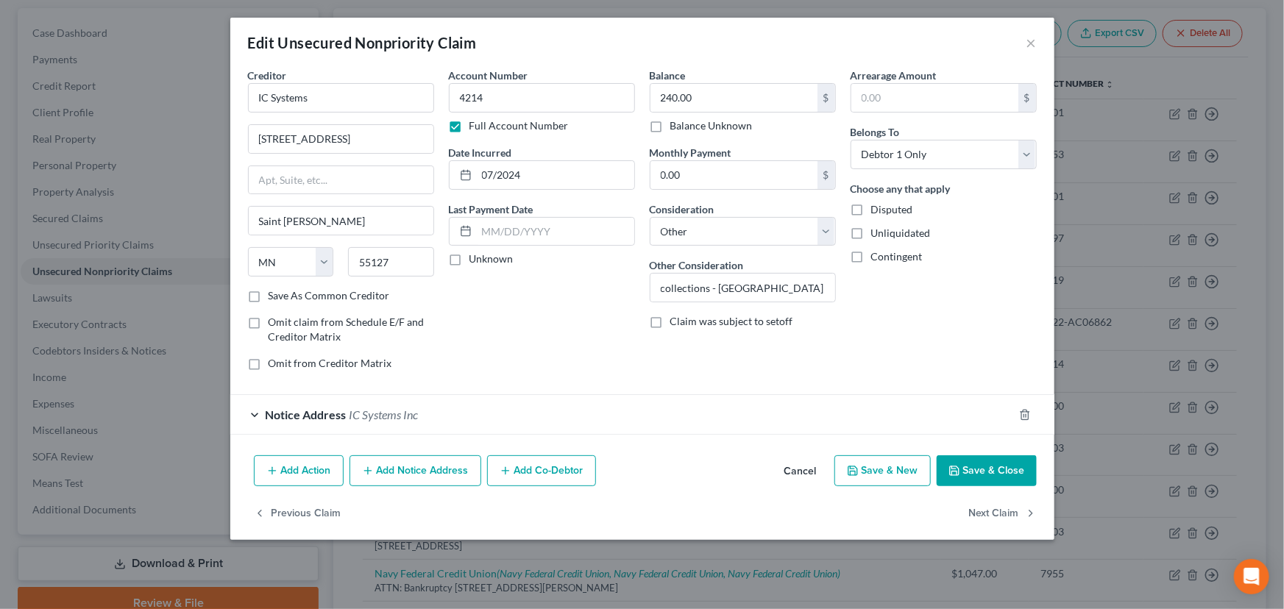
click at [809, 471] on button "Cancel" at bounding box center [800, 471] width 56 height 29
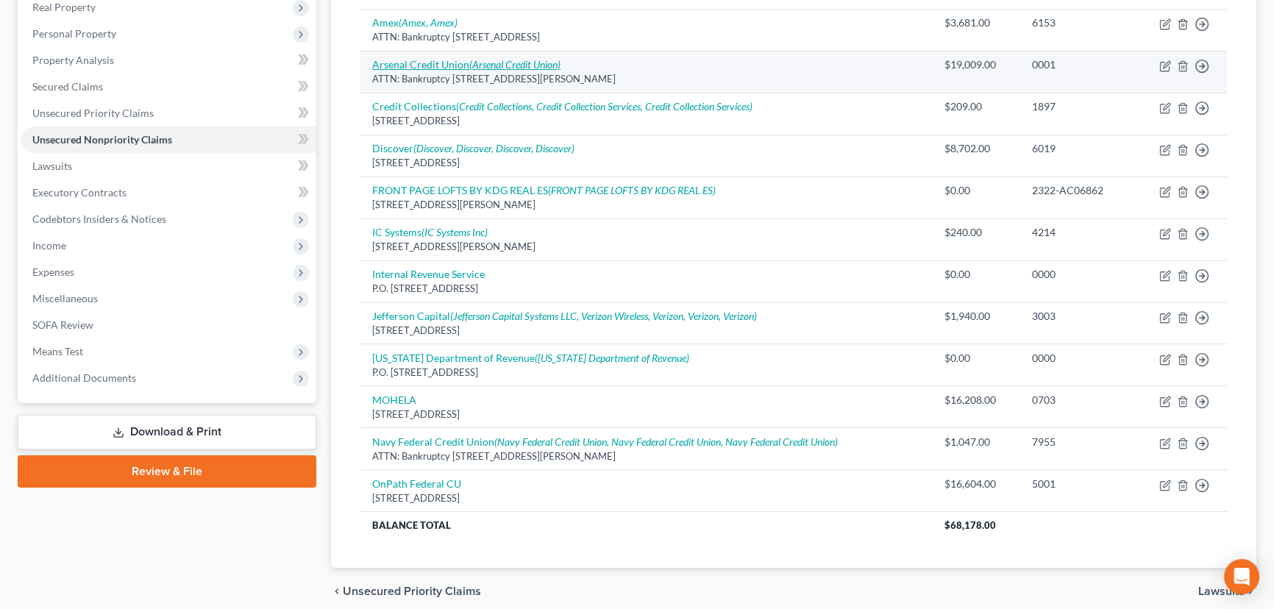
scroll to position [267, 0]
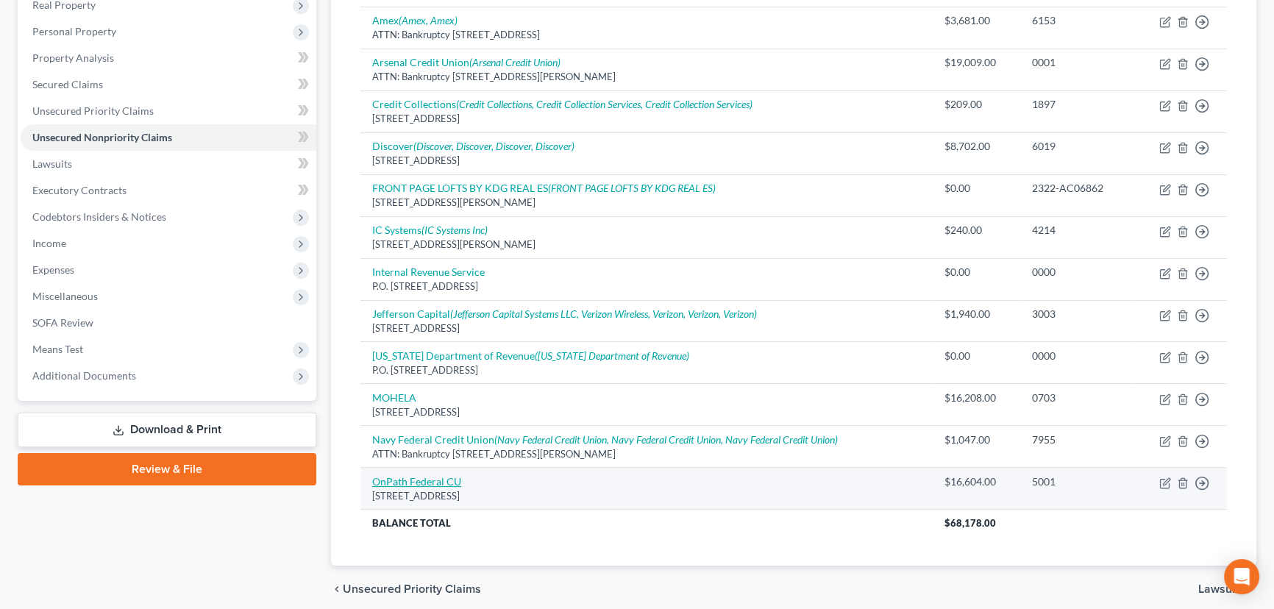
click at [428, 480] on link "OnPath Federal CU" at bounding box center [416, 481] width 89 height 13
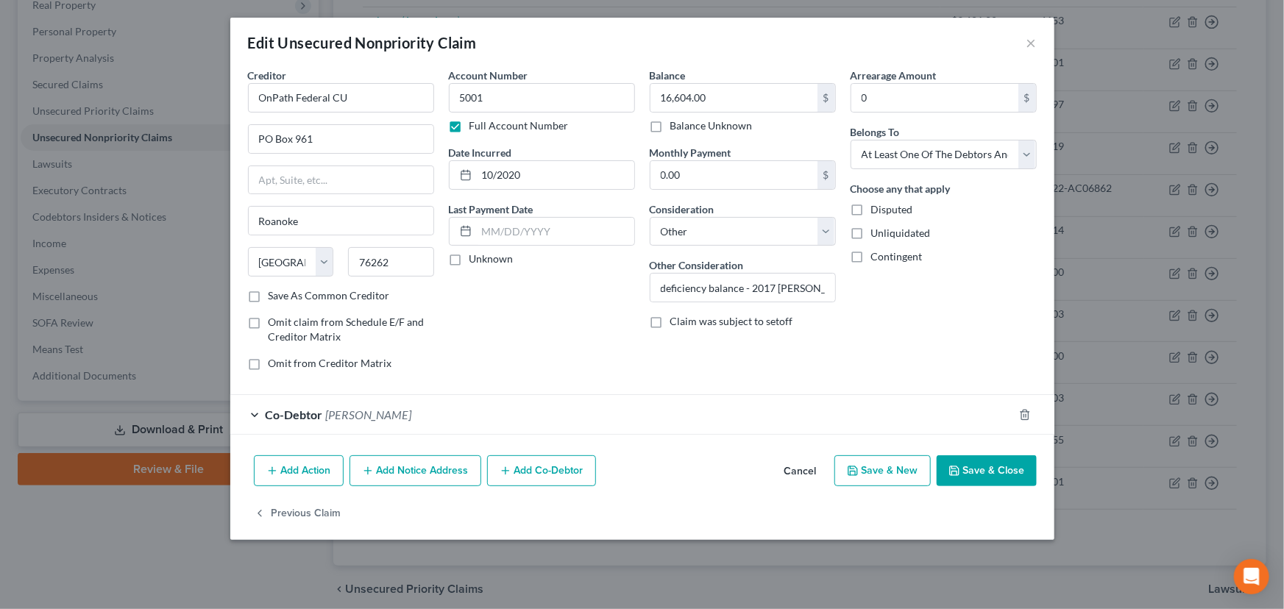
click at [994, 470] on button "Save & Close" at bounding box center [986, 470] width 100 height 31
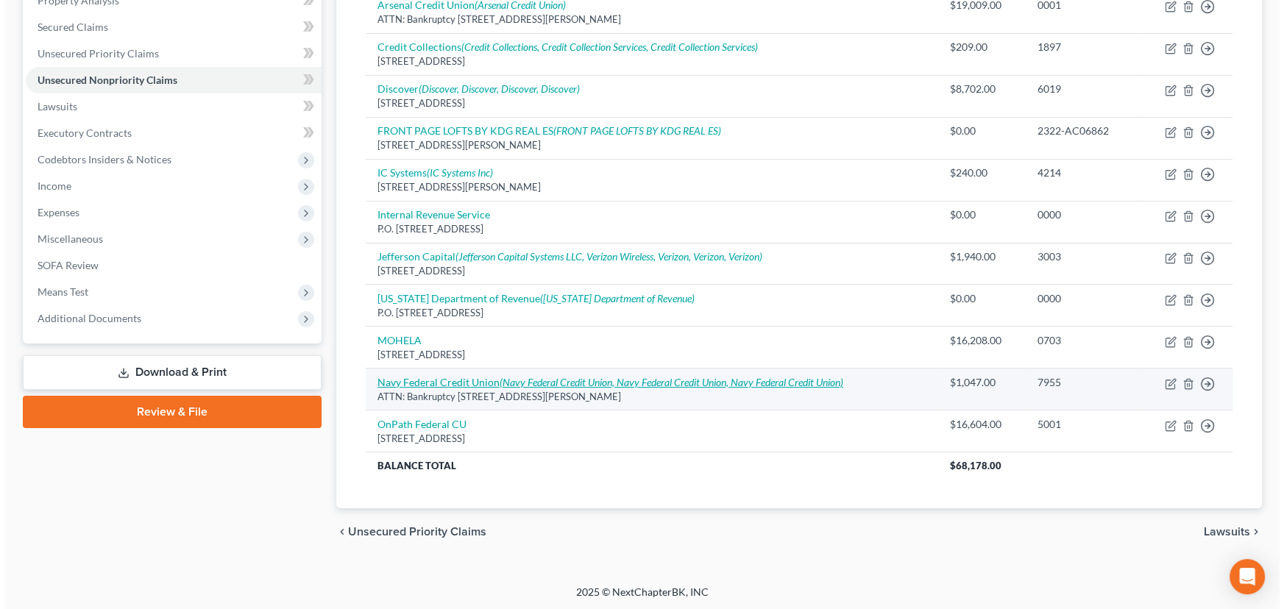
scroll to position [0, 0]
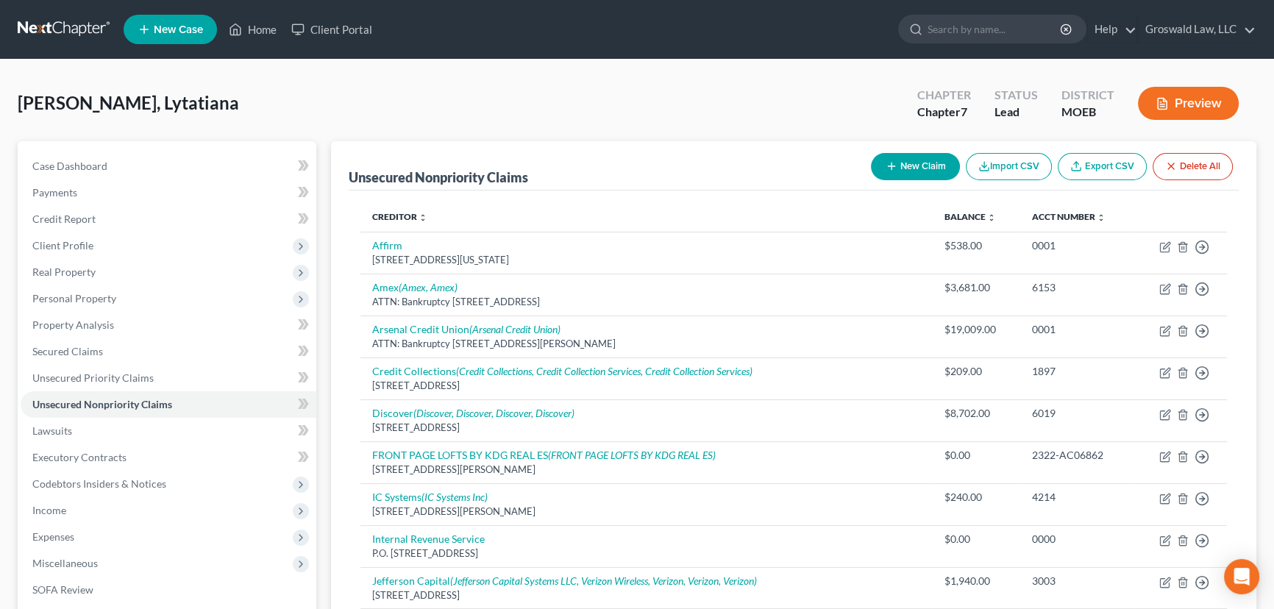
click at [922, 164] on button "New Claim" at bounding box center [915, 166] width 89 height 27
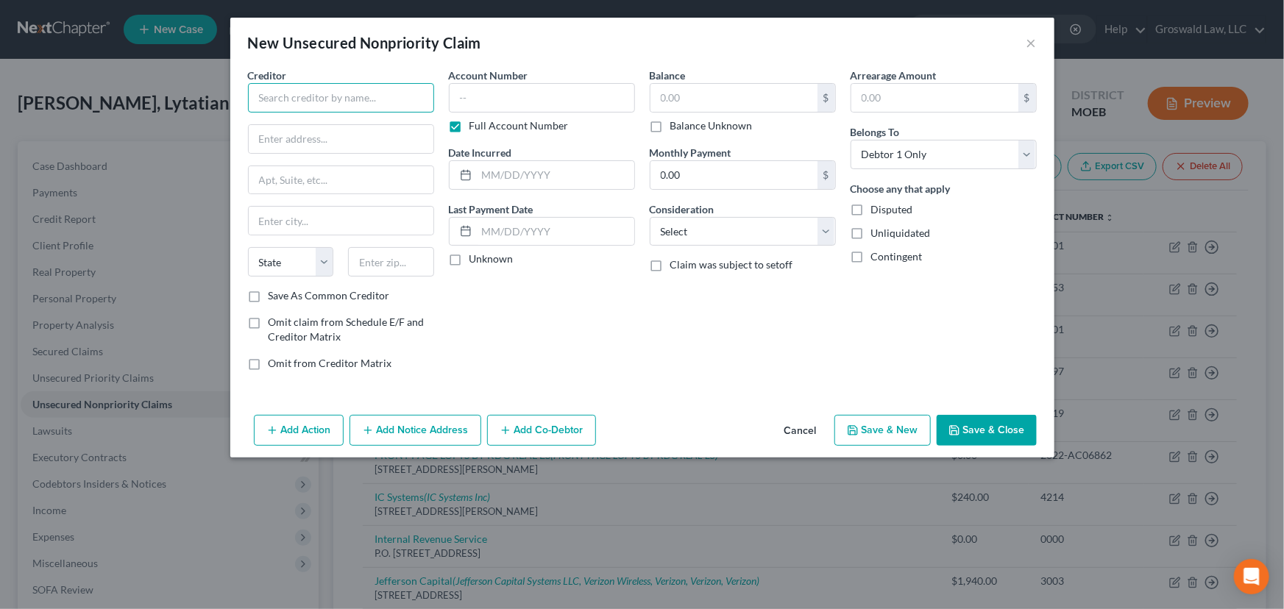
click at [410, 88] on input "text" at bounding box center [341, 97] width 186 height 29
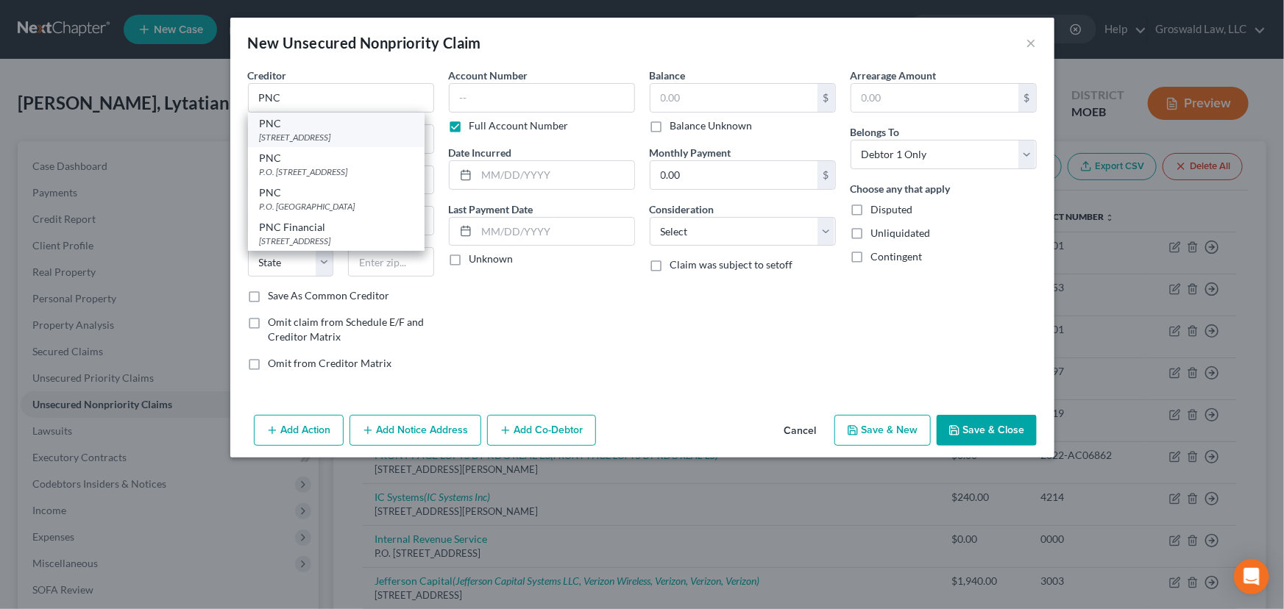
click at [357, 125] on div "PNC" at bounding box center [336, 123] width 153 height 15
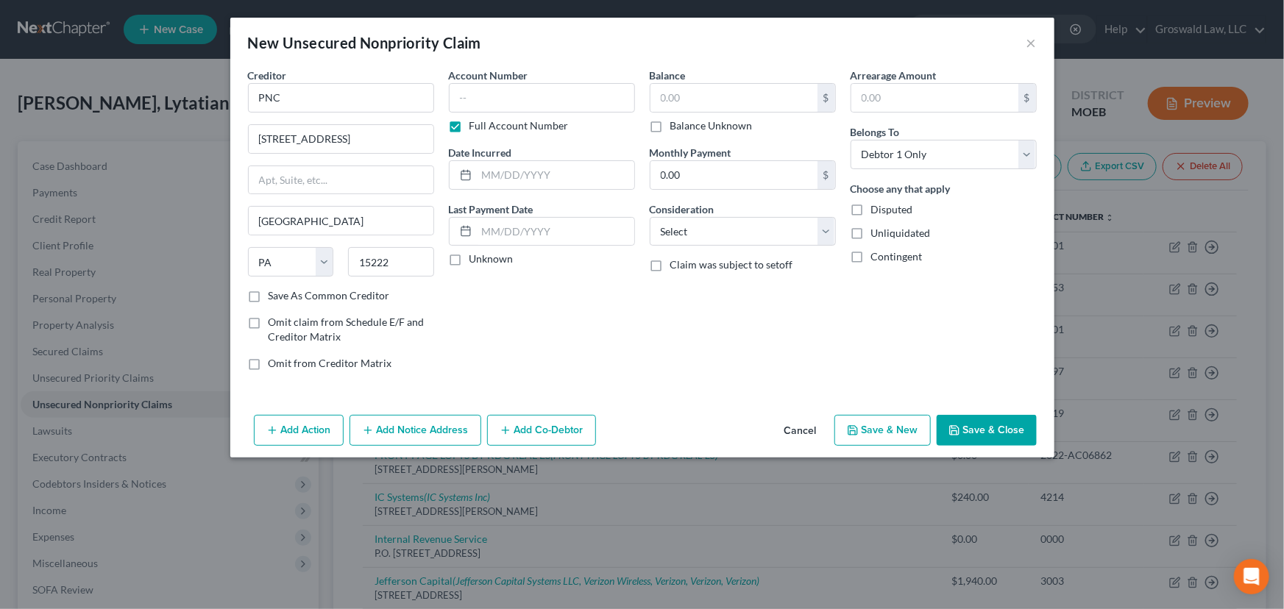
click at [390, 432] on button "Add Notice Address" at bounding box center [415, 430] width 132 height 31
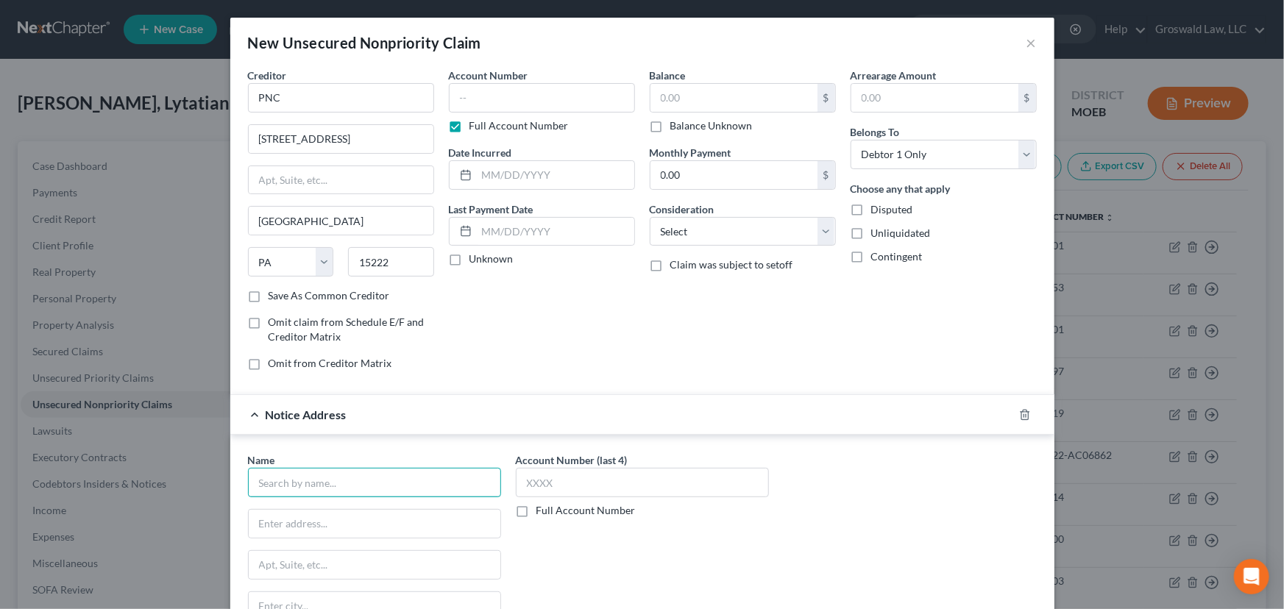
click at [351, 480] on input "text" at bounding box center [374, 482] width 253 height 29
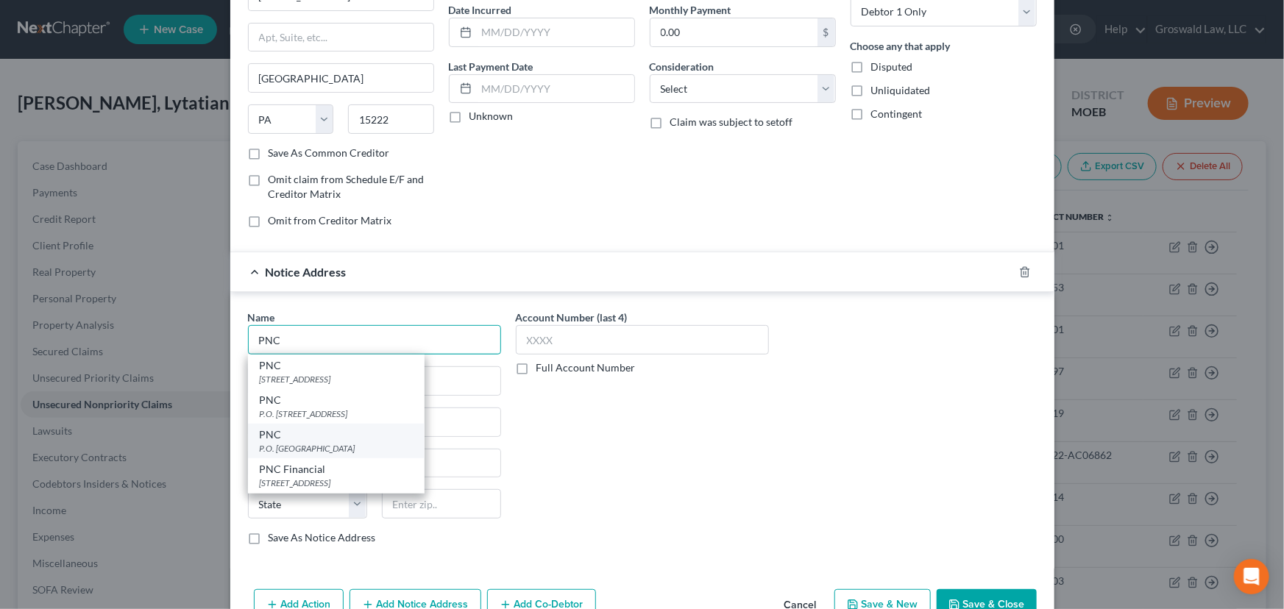
scroll to position [181, 0]
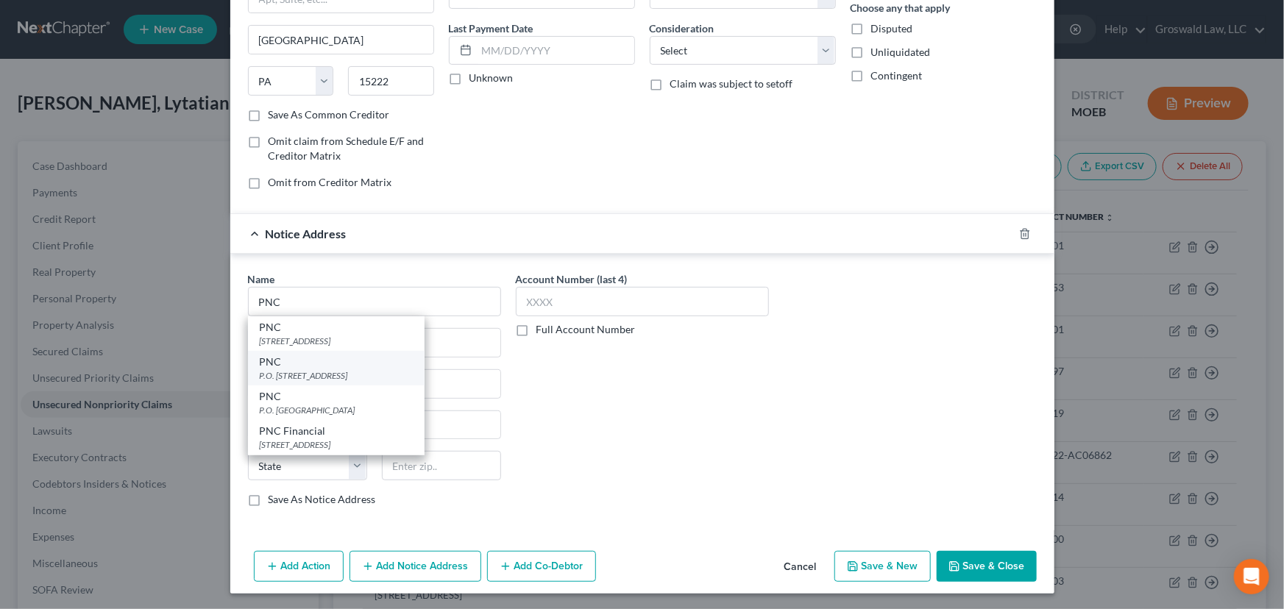
click at [316, 366] on div "PNC" at bounding box center [336, 362] width 153 height 15
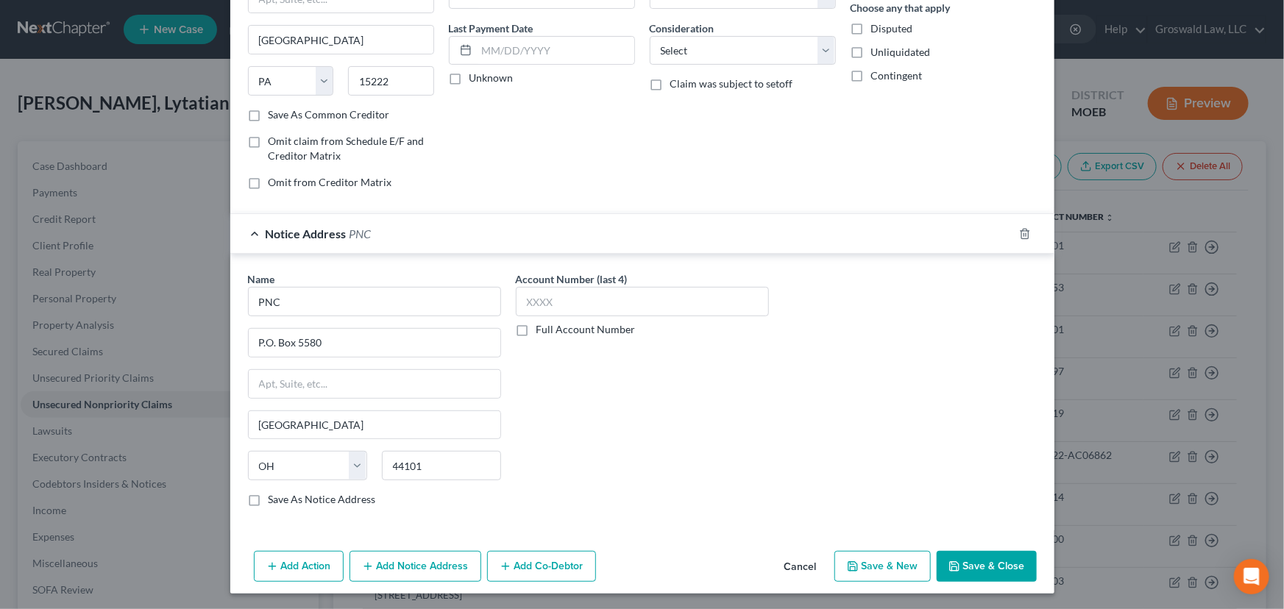
click at [362, 542] on icon "button" at bounding box center [368, 566] width 12 height 12
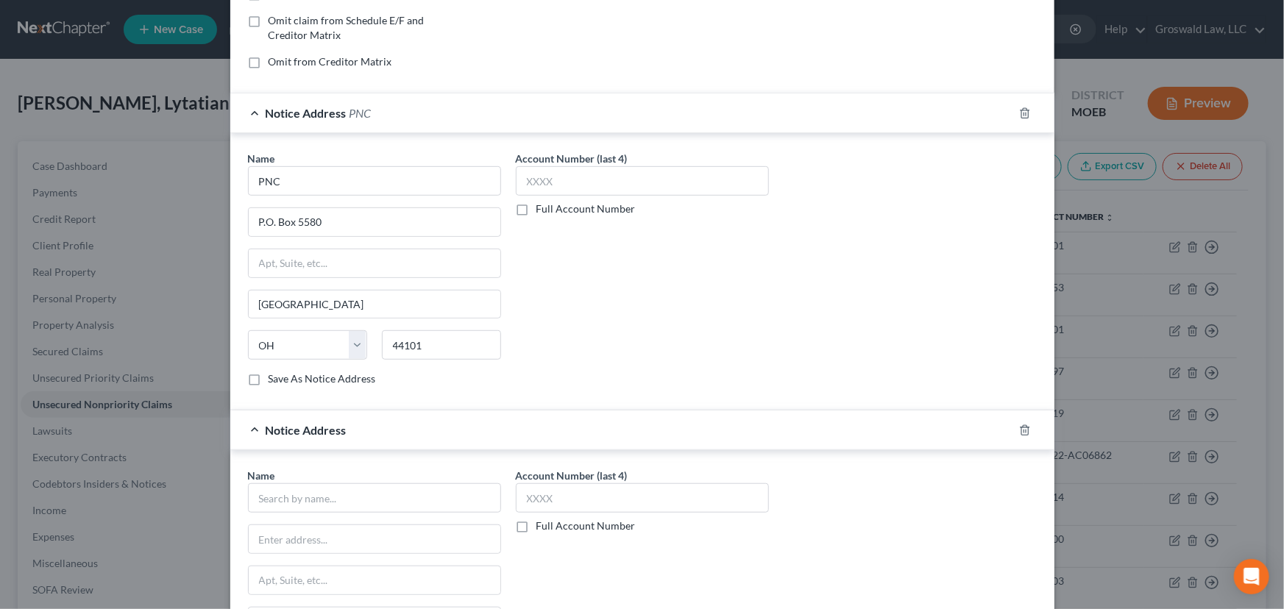
scroll to position [315, 0]
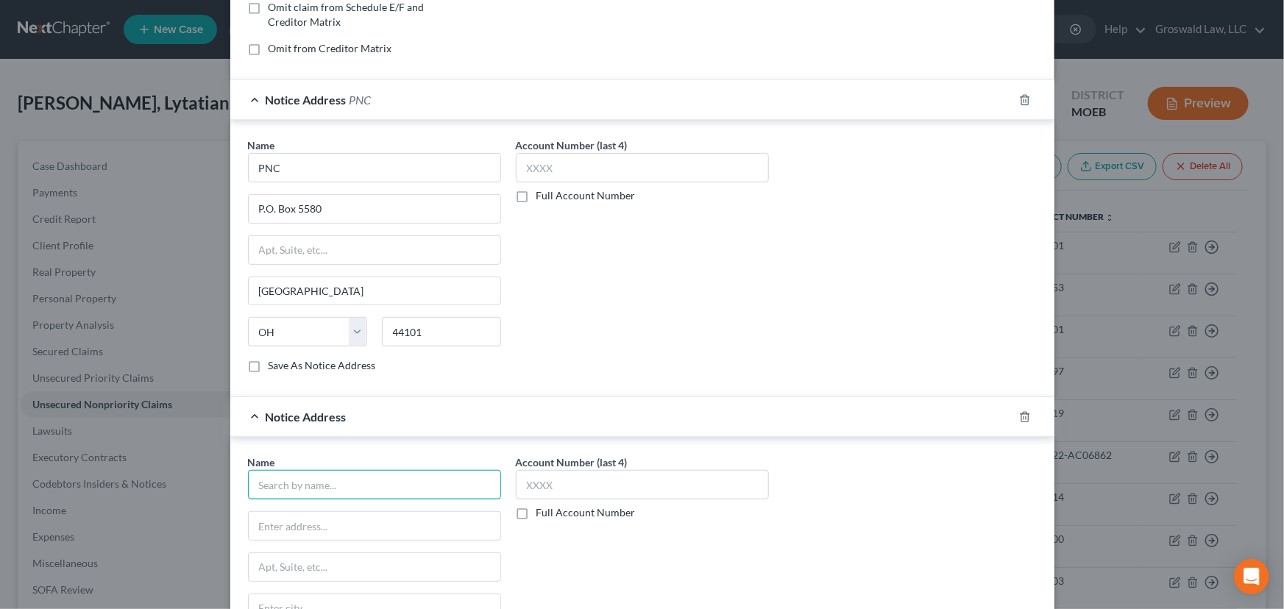
click at [304, 491] on input "text" at bounding box center [374, 484] width 253 height 29
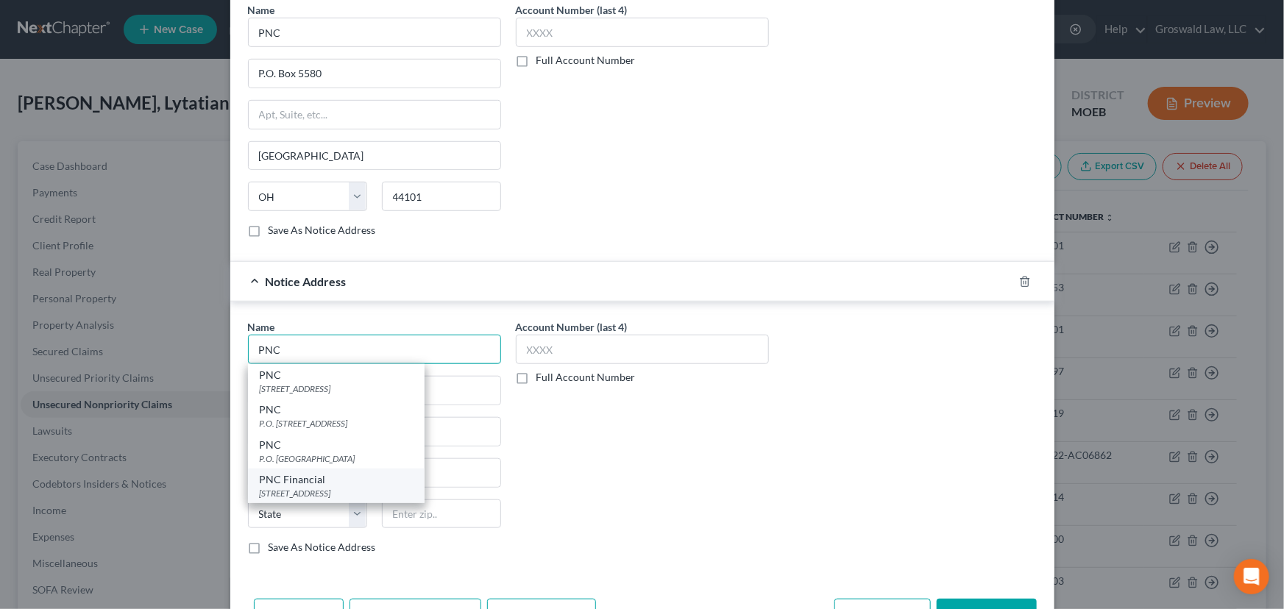
scroll to position [497, 0]
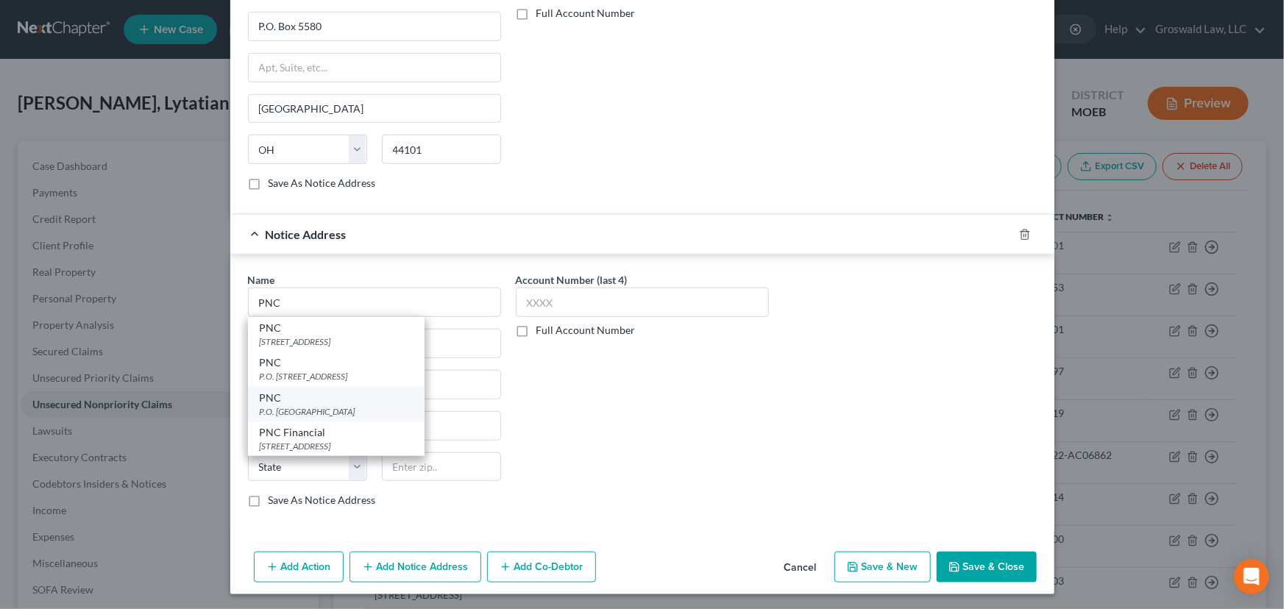
click at [302, 409] on div "P.O. Box 3180, Pittsburgh, PA 15230" at bounding box center [336, 411] width 153 height 13
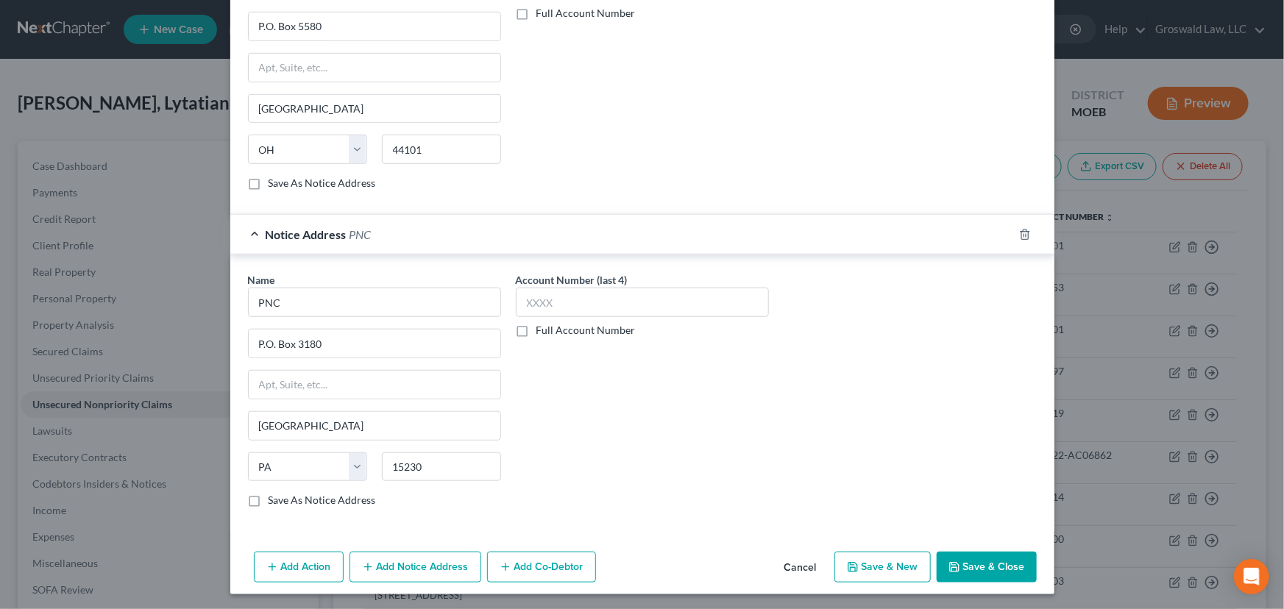
click at [356, 542] on button "Add Notice Address" at bounding box center [415, 567] width 132 height 31
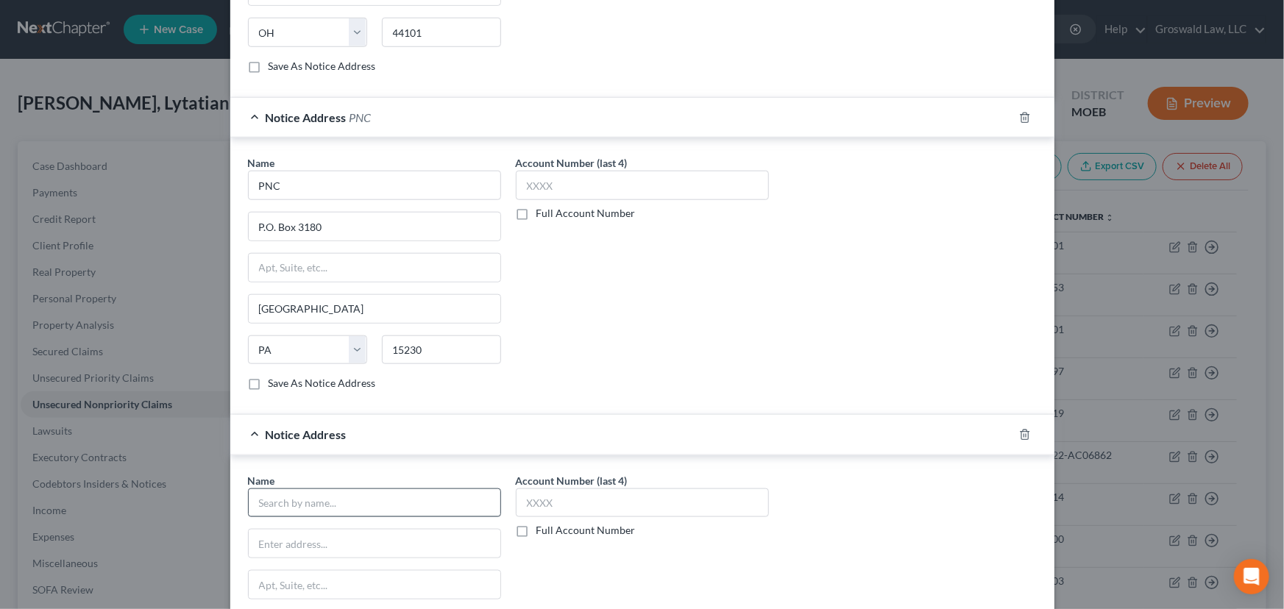
scroll to position [698, 0]
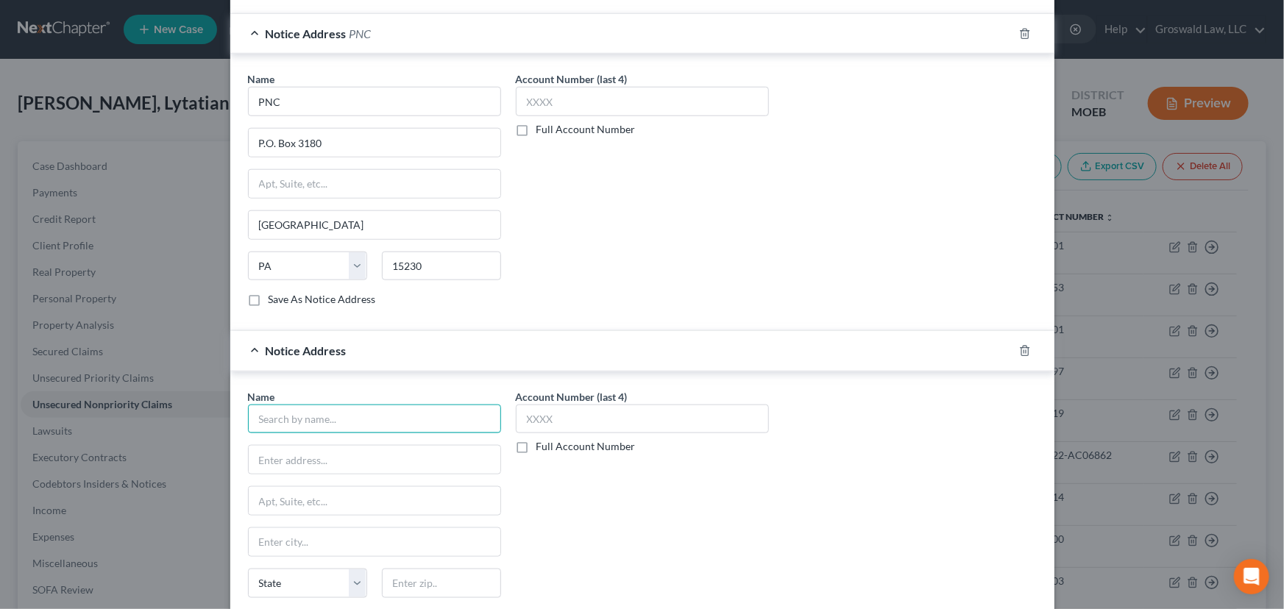
click at [341, 427] on input "text" at bounding box center [374, 419] width 253 height 29
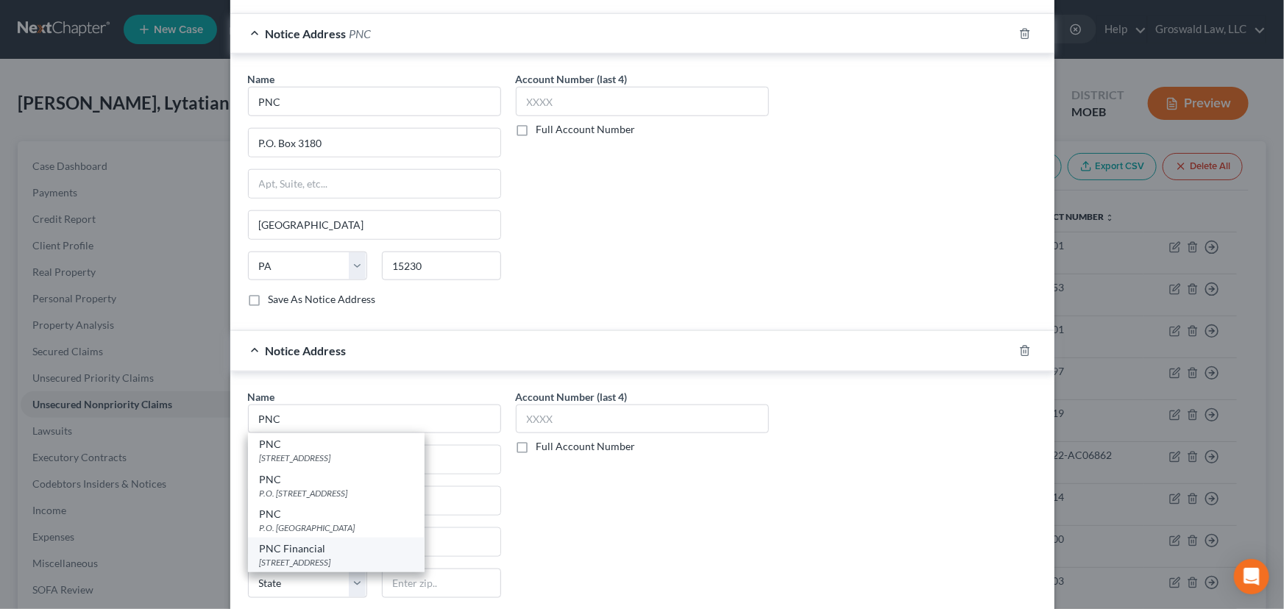
click at [324, 542] on div "PNC Financial" at bounding box center [336, 548] width 153 height 15
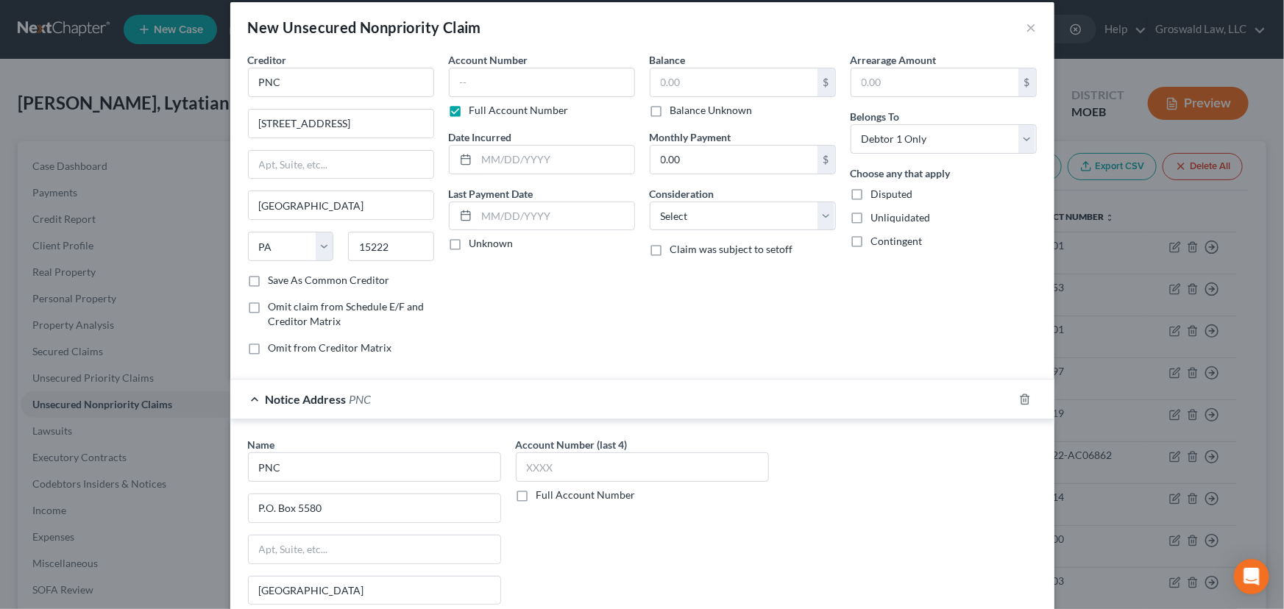
scroll to position [0, 0]
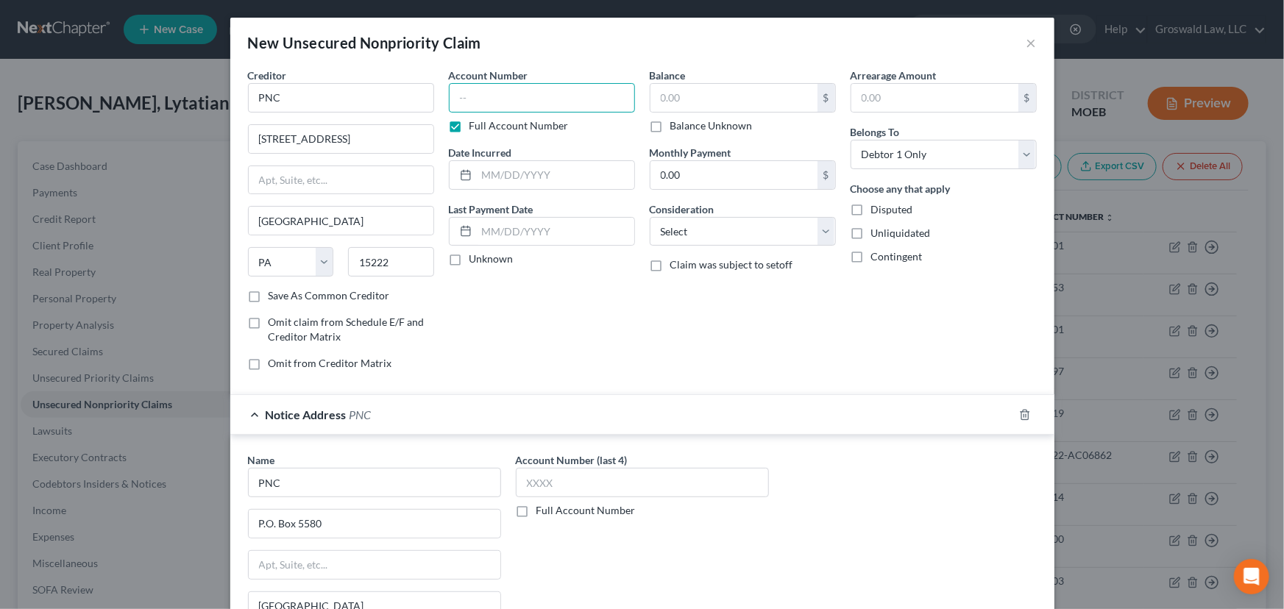
click at [522, 109] on input "text" at bounding box center [542, 97] width 186 height 29
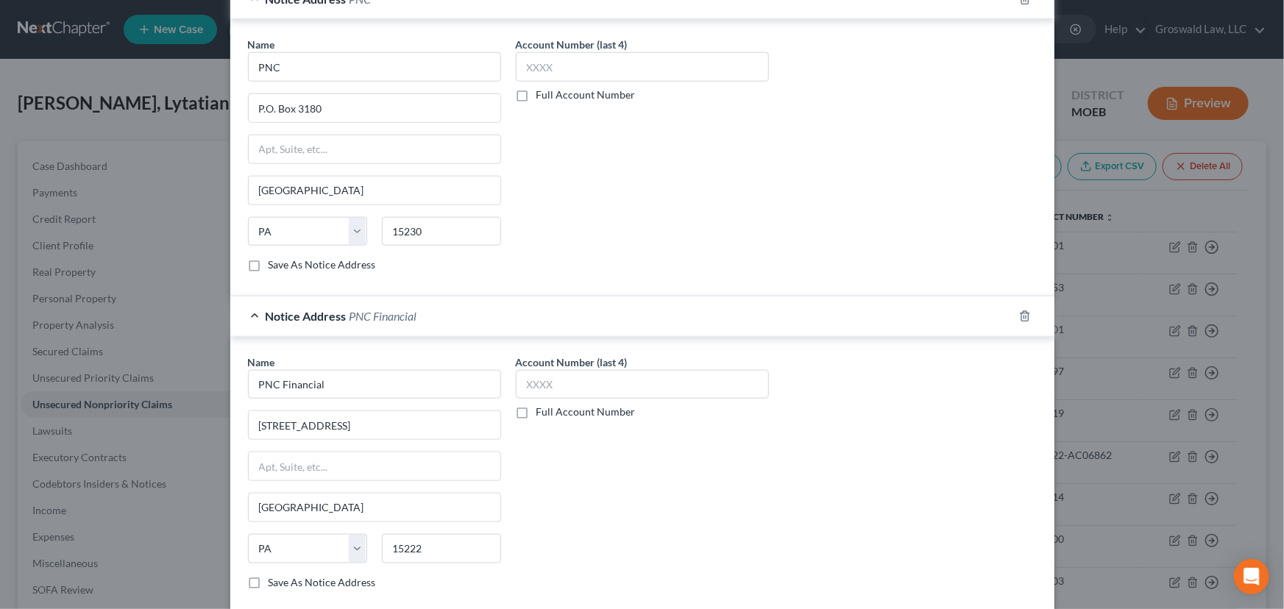
scroll to position [814, 0]
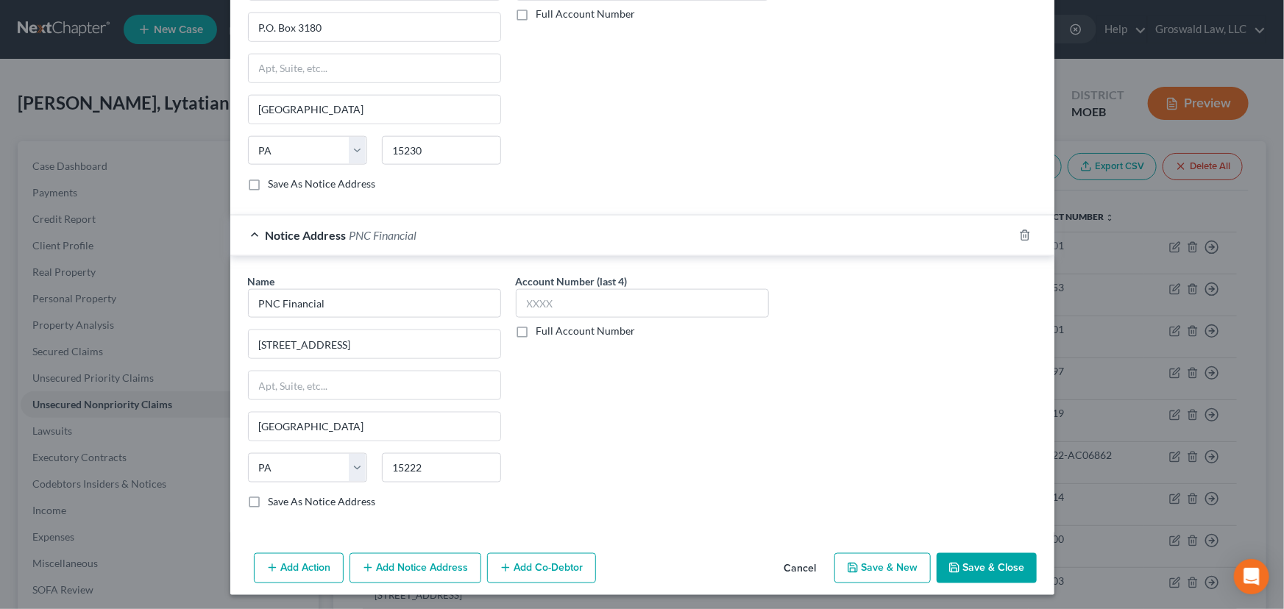
click at [867, 542] on button "Save & New" at bounding box center [882, 568] width 96 height 31
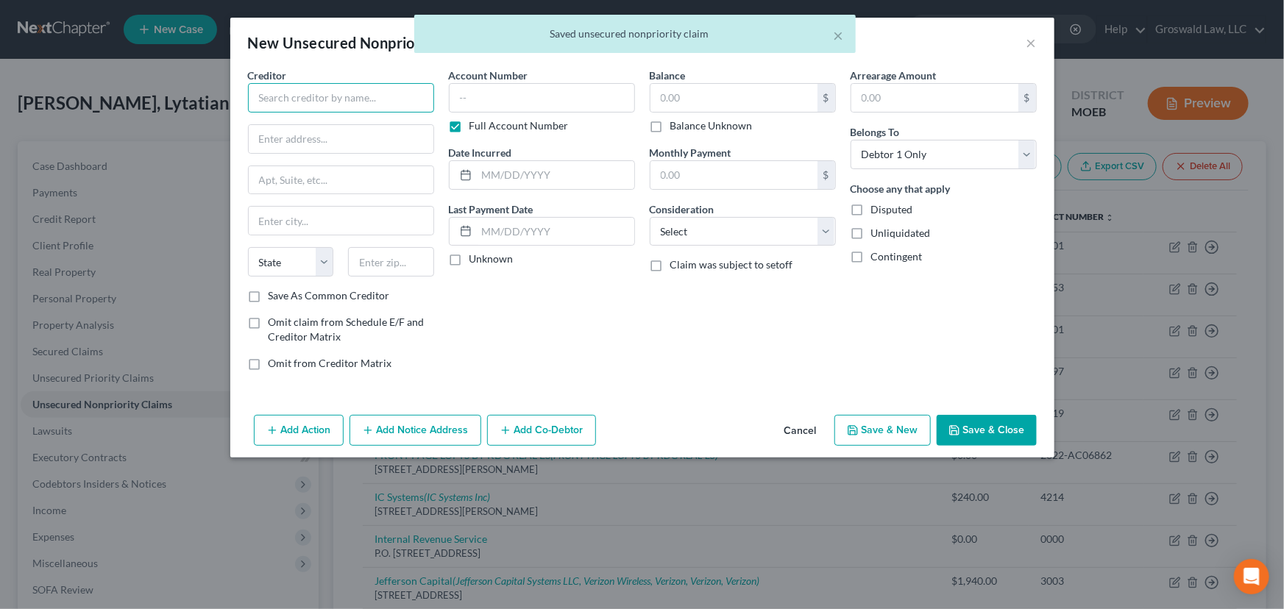
click at [313, 107] on input "text" at bounding box center [341, 97] width 186 height 29
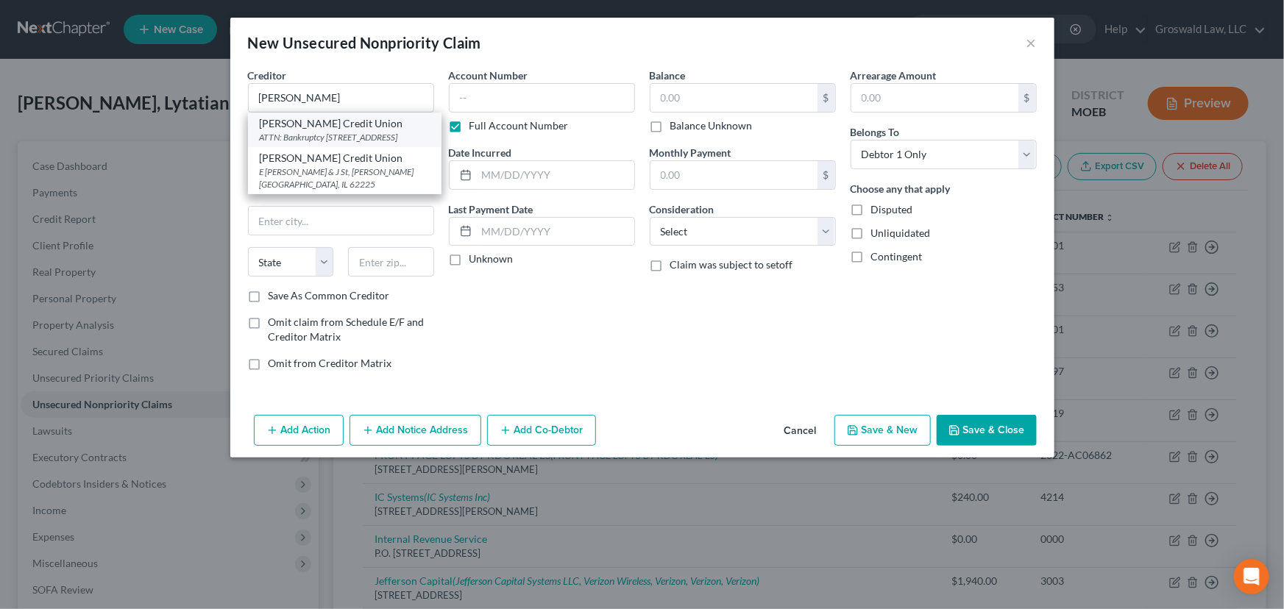
click at [326, 132] on div "ATTN: Bankruptcy 101 Credit Union Way, Edwardsville, IL 62025" at bounding box center [345, 137] width 170 height 13
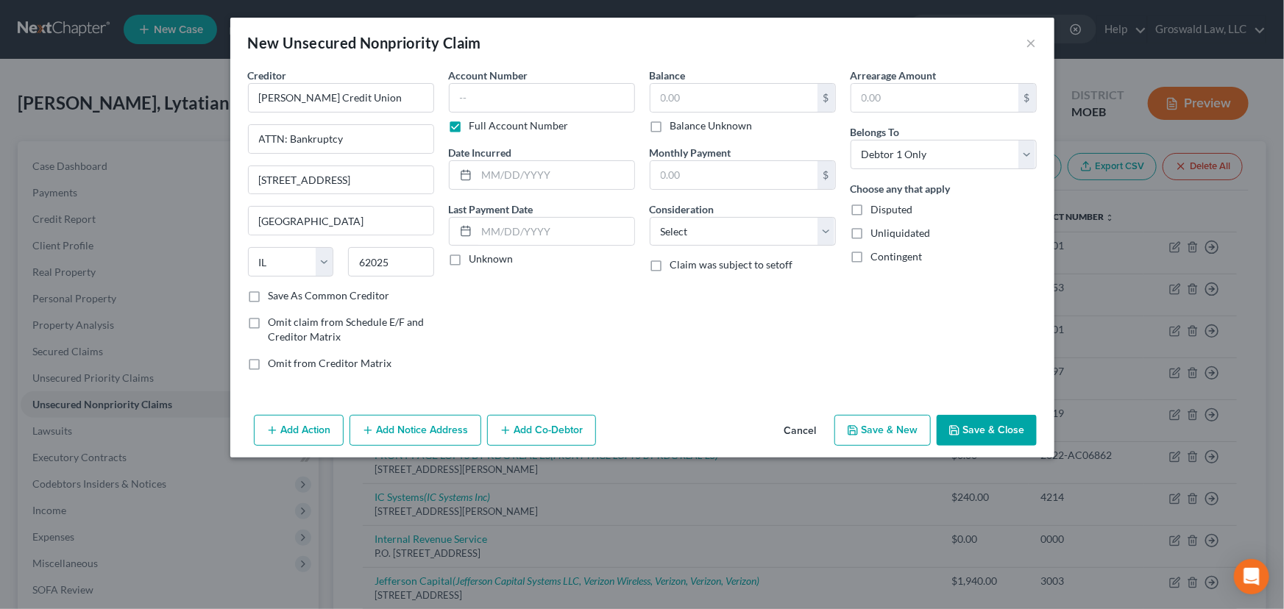
click at [390, 433] on button "Add Notice Address" at bounding box center [415, 430] width 132 height 31
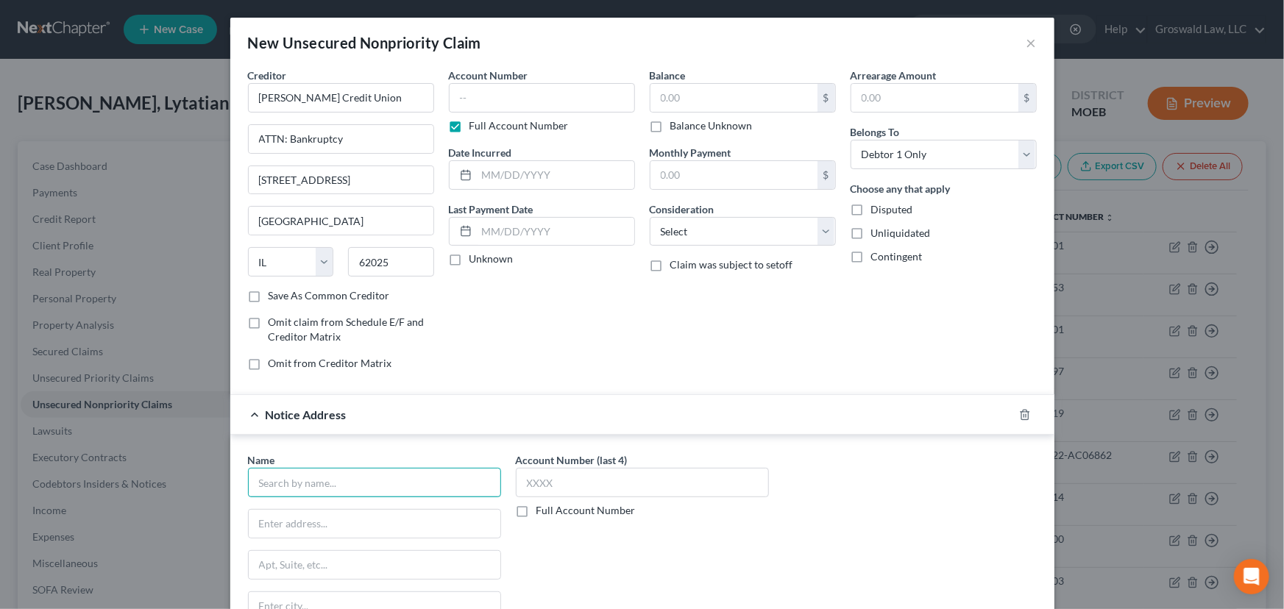
click at [352, 474] on input "text" at bounding box center [374, 482] width 253 height 29
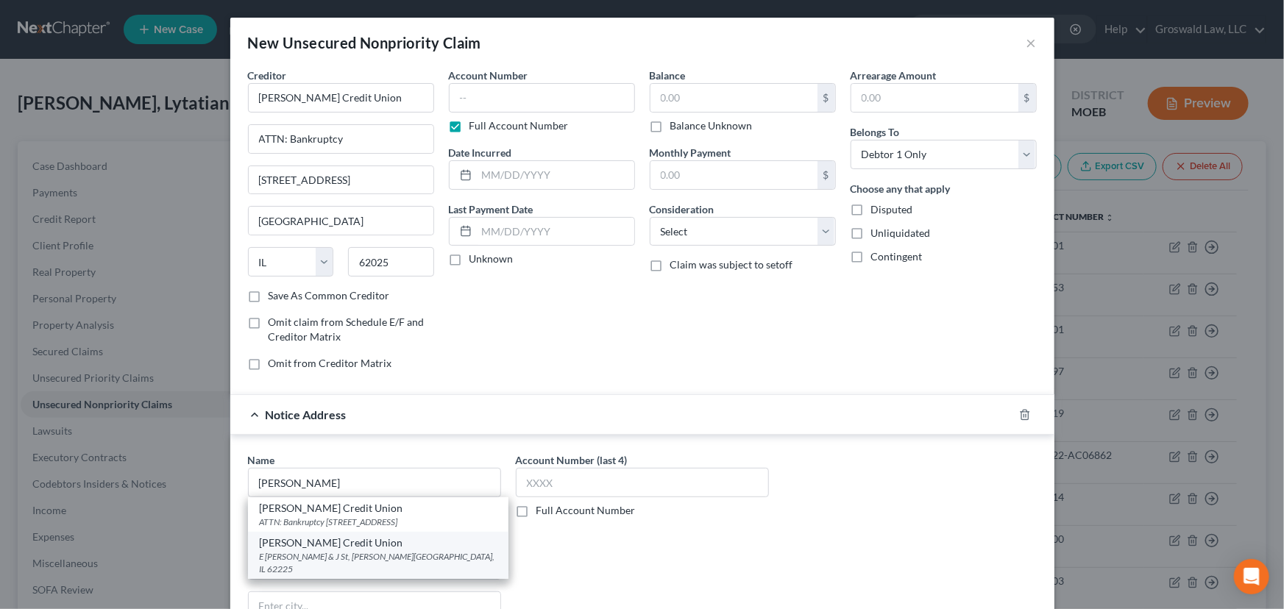
click at [320, 542] on div "E Winters & J St, Scott Air Force Base, IL 62225" at bounding box center [378, 562] width 237 height 25
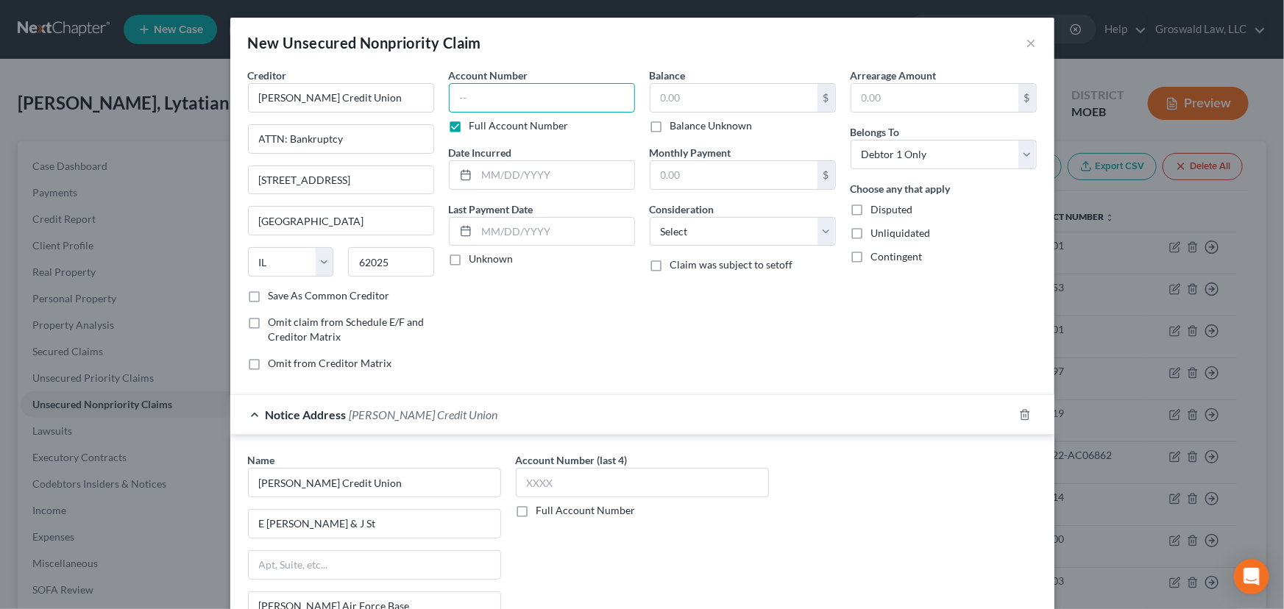
click at [500, 103] on input "text" at bounding box center [542, 97] width 186 height 29
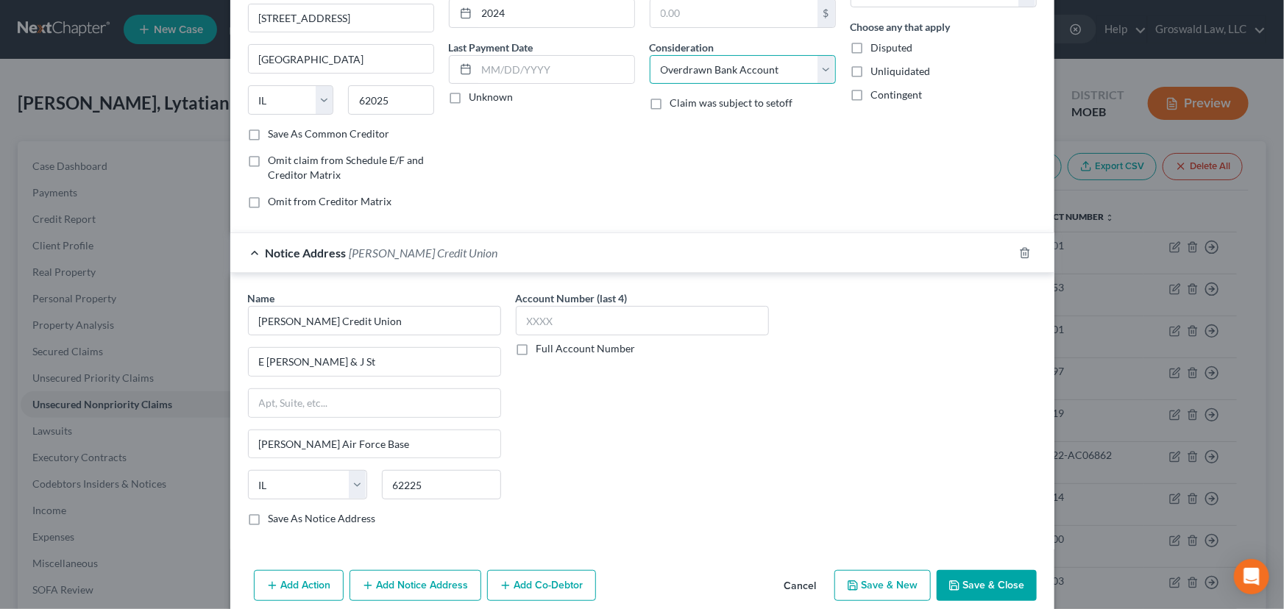
scroll to position [181, 0]
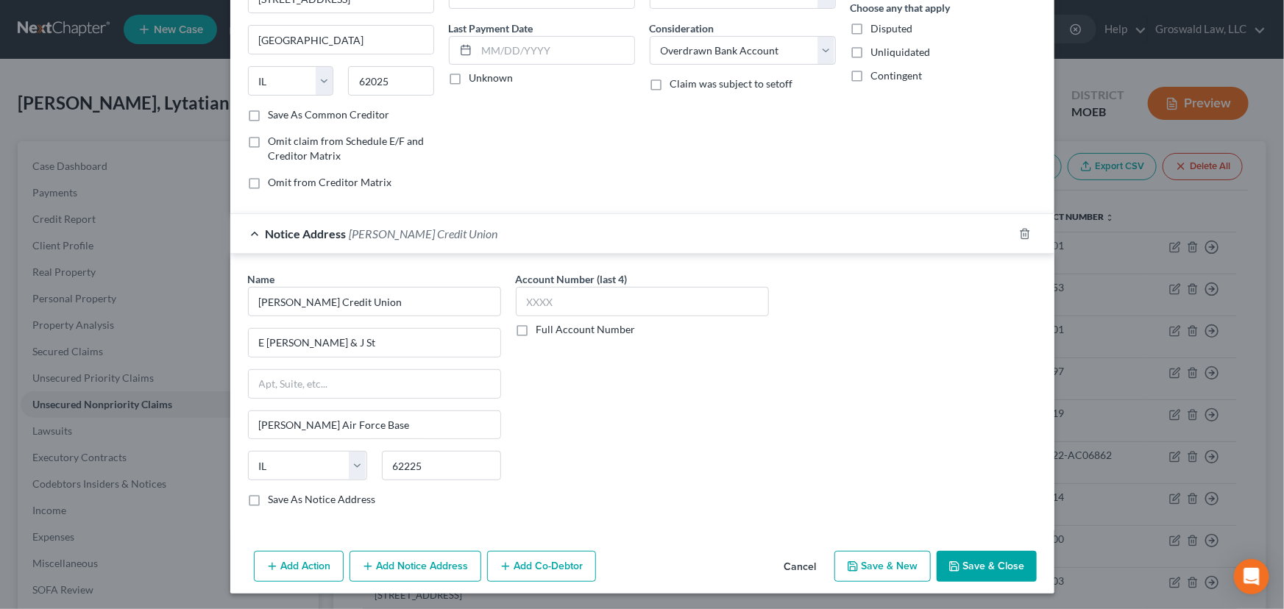
click at [980, 542] on button "Save & Close" at bounding box center [986, 566] width 100 height 31
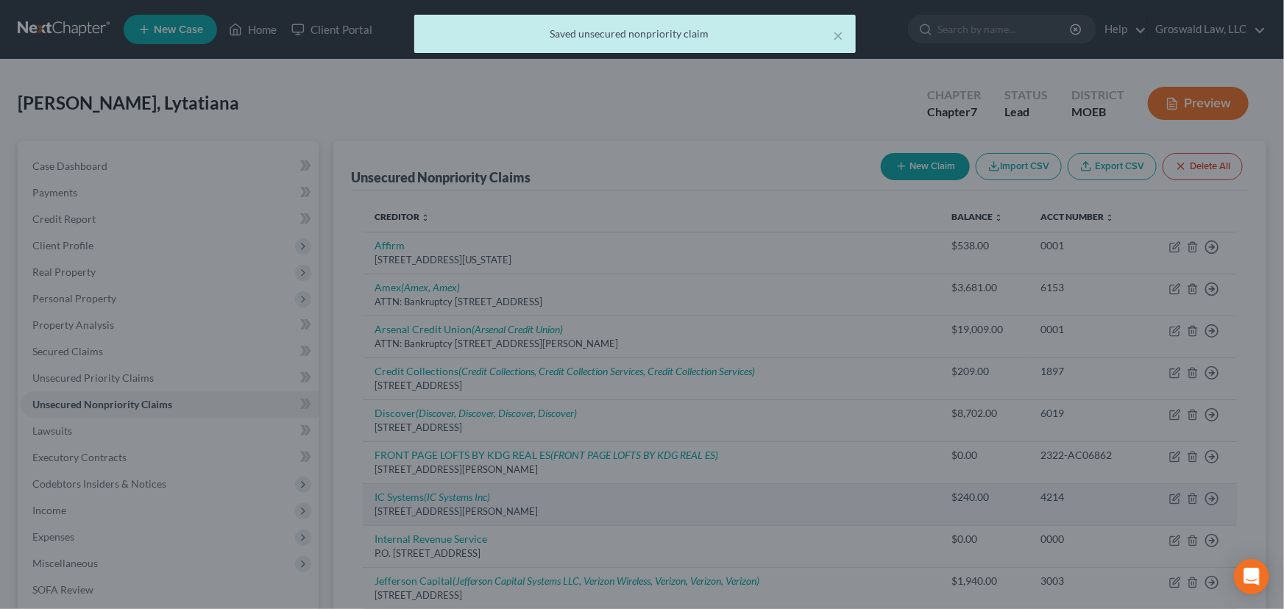
scroll to position [0, 0]
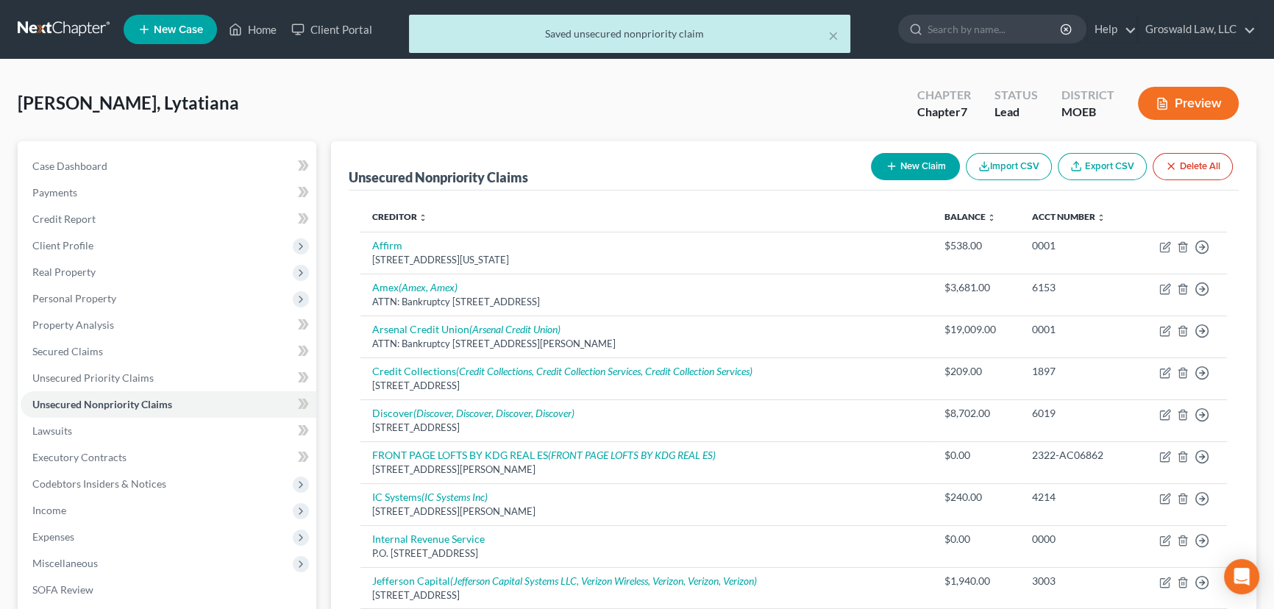
click at [1115, 99] on button "Preview" at bounding box center [1188, 103] width 101 height 33
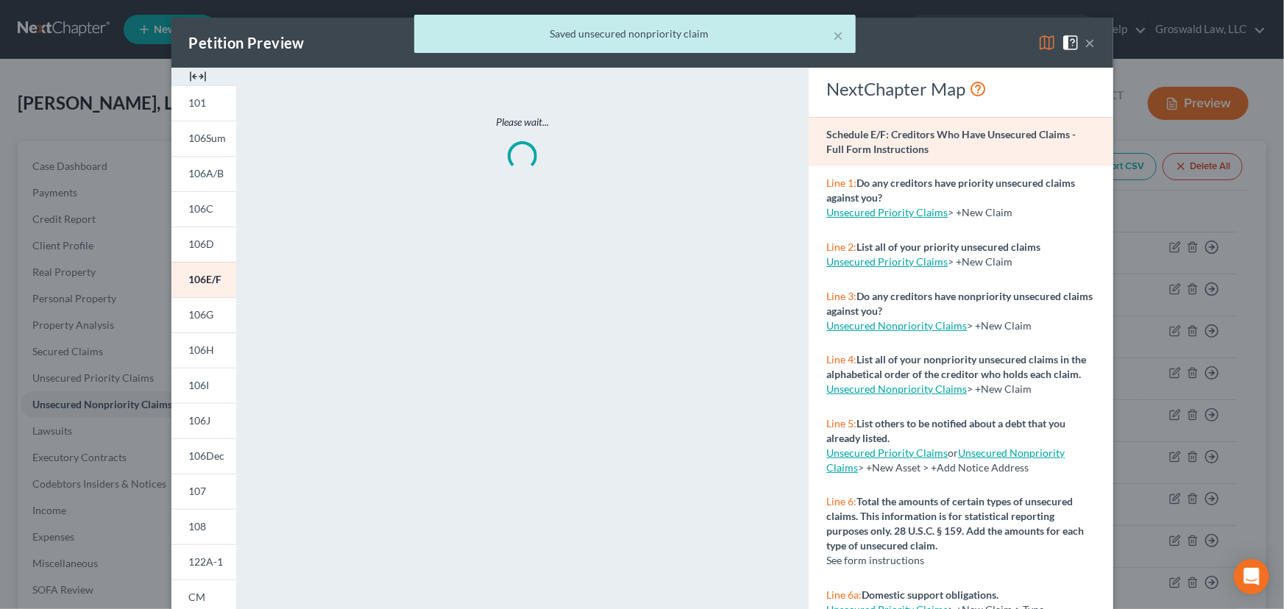
click at [1091, 43] on div "× Saved unsecured nonpriority claim" at bounding box center [635, 38] width 1284 height 46
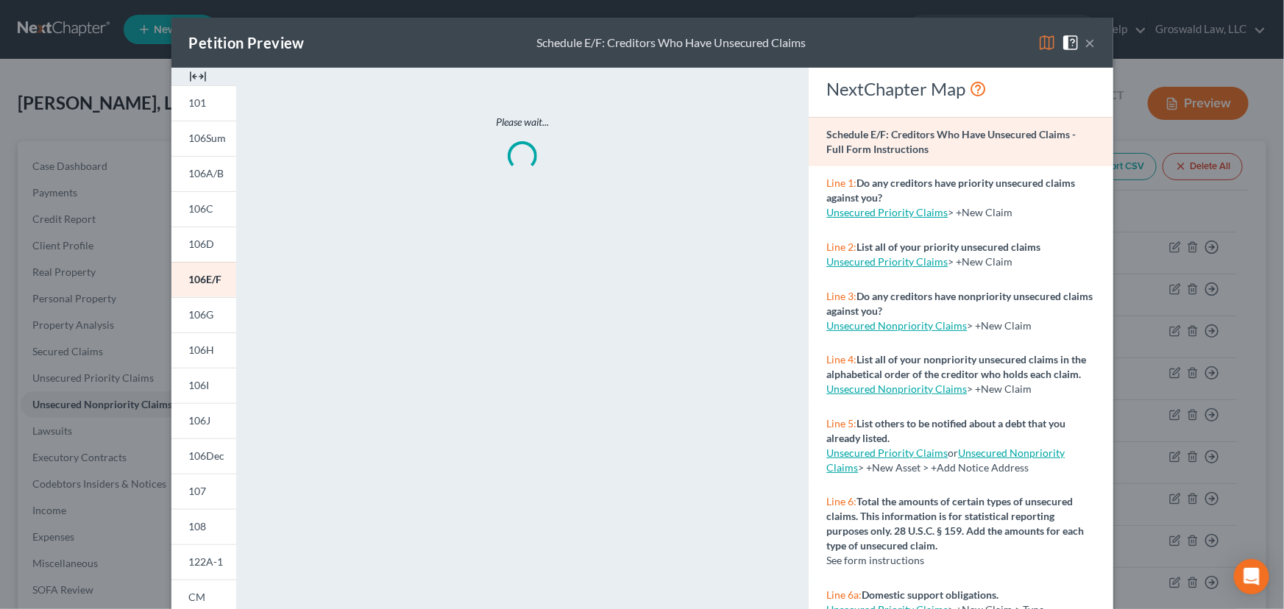
click at [1085, 40] on button "×" at bounding box center [1090, 43] width 10 height 18
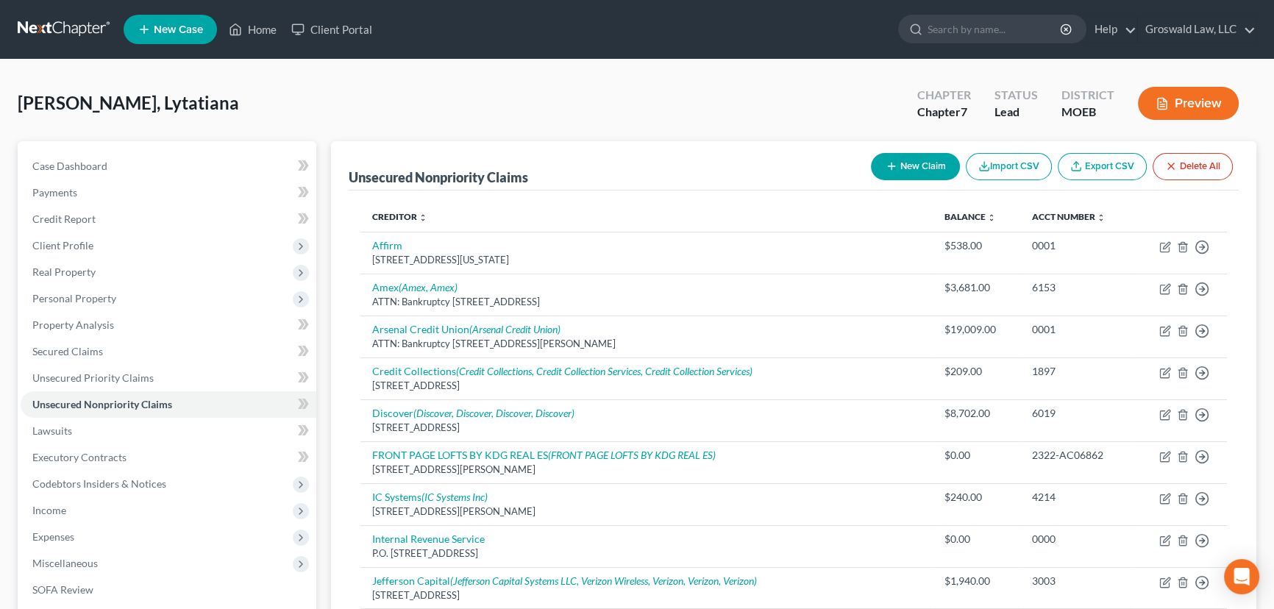
click at [907, 176] on button "New Claim" at bounding box center [915, 166] width 89 height 27
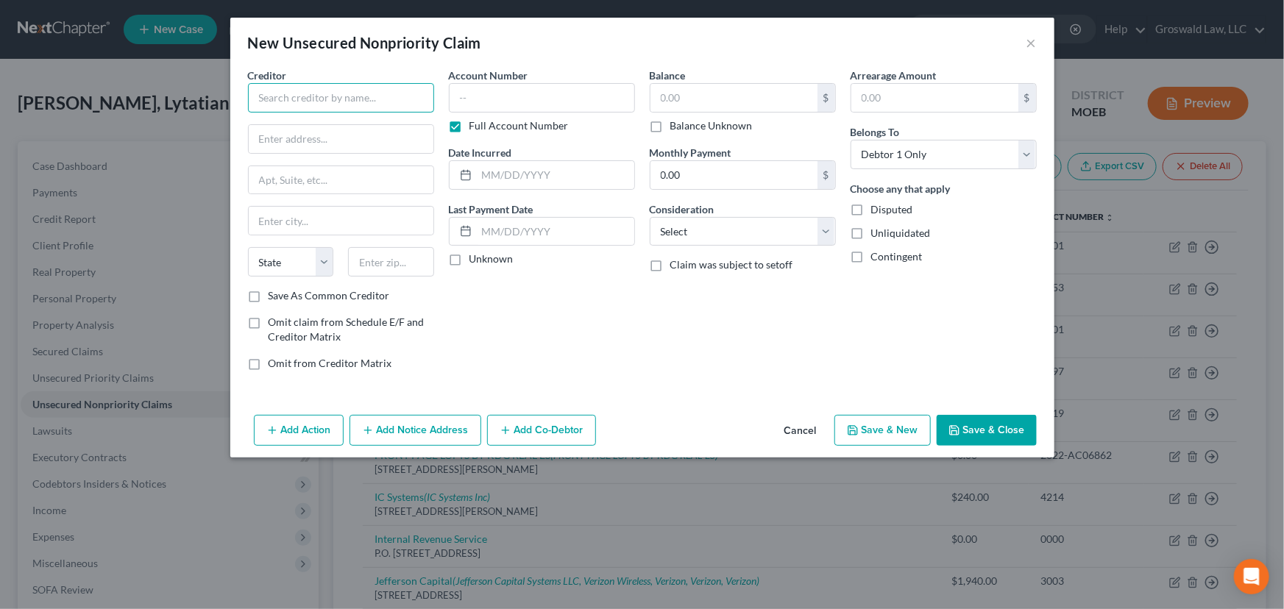
click at [397, 96] on input "text" at bounding box center [341, 97] width 186 height 29
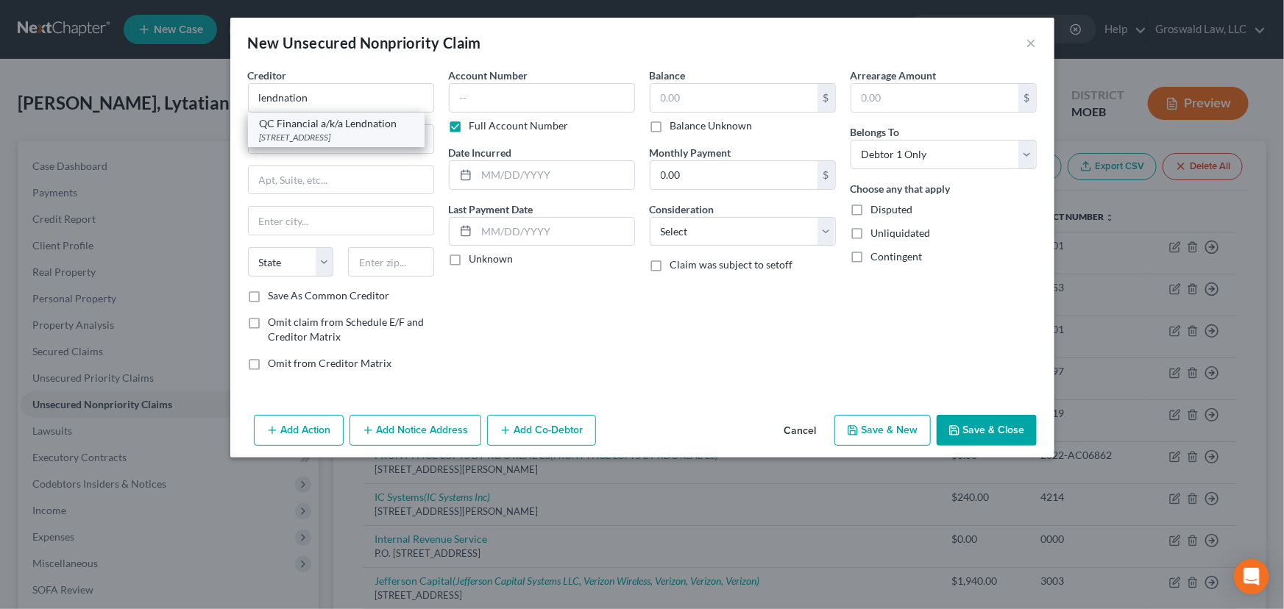
click at [351, 121] on div "QC Financial a/k/a Lendnation" at bounding box center [336, 123] width 153 height 15
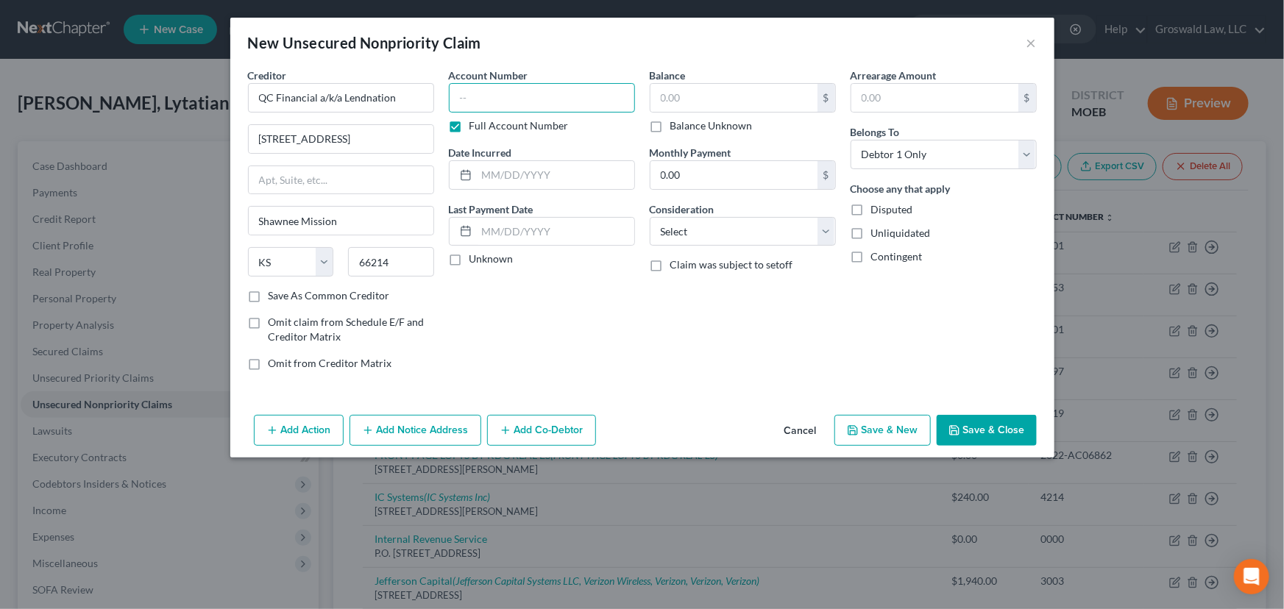
click at [499, 102] on input "text" at bounding box center [542, 97] width 186 height 29
click at [980, 425] on button "Save & Close" at bounding box center [986, 430] width 100 height 31
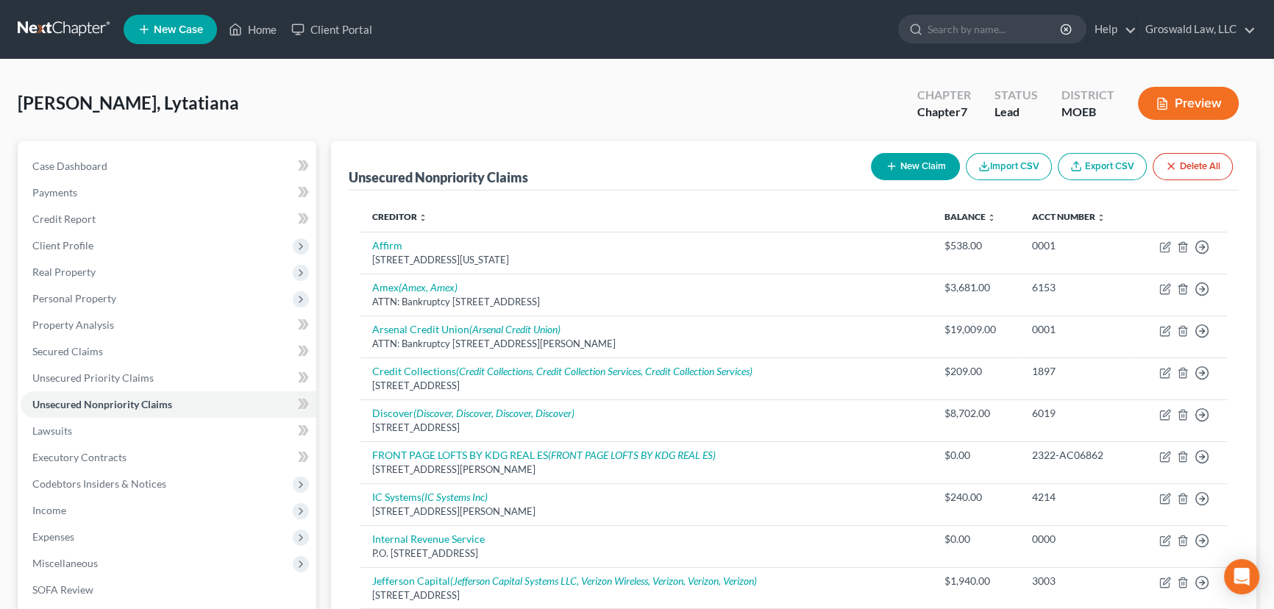
click at [1115, 103] on button "Preview" at bounding box center [1188, 103] width 101 height 33
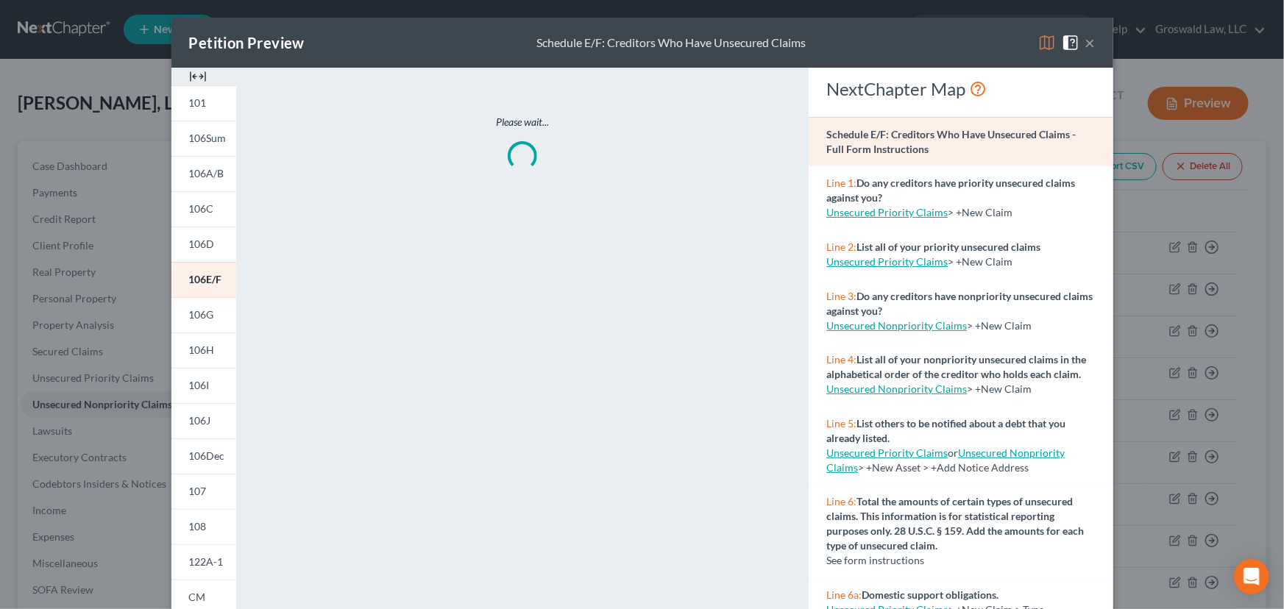
click at [194, 74] on img at bounding box center [198, 77] width 18 height 18
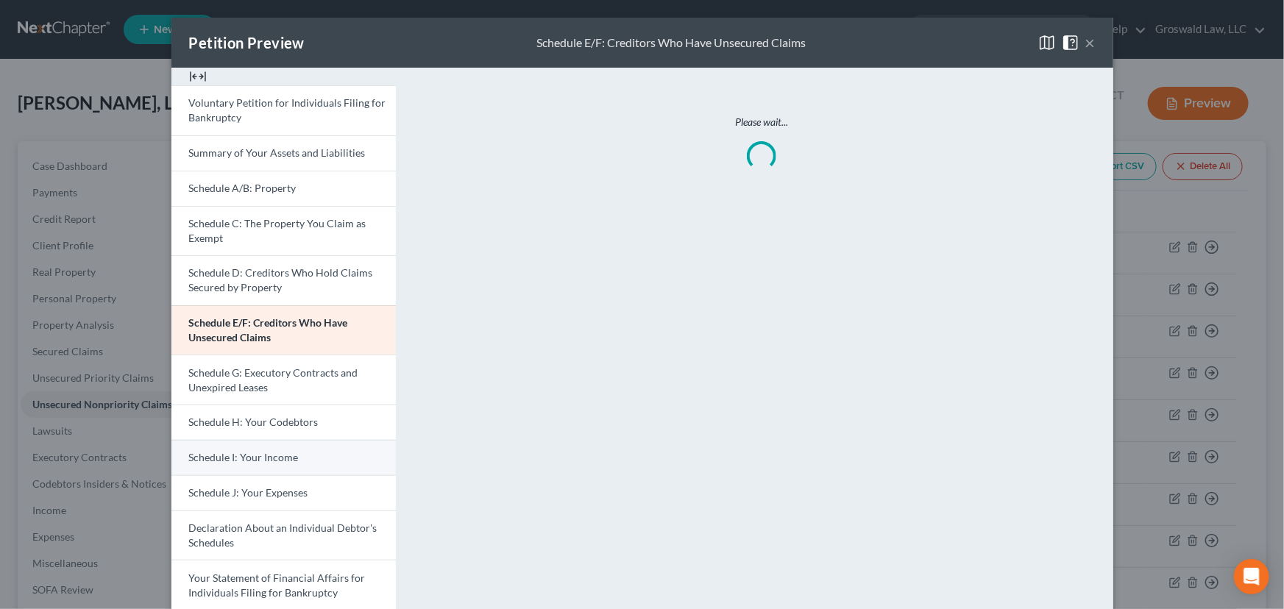
click at [255, 456] on span "Schedule I: Your Income" at bounding box center [244, 457] width 110 height 13
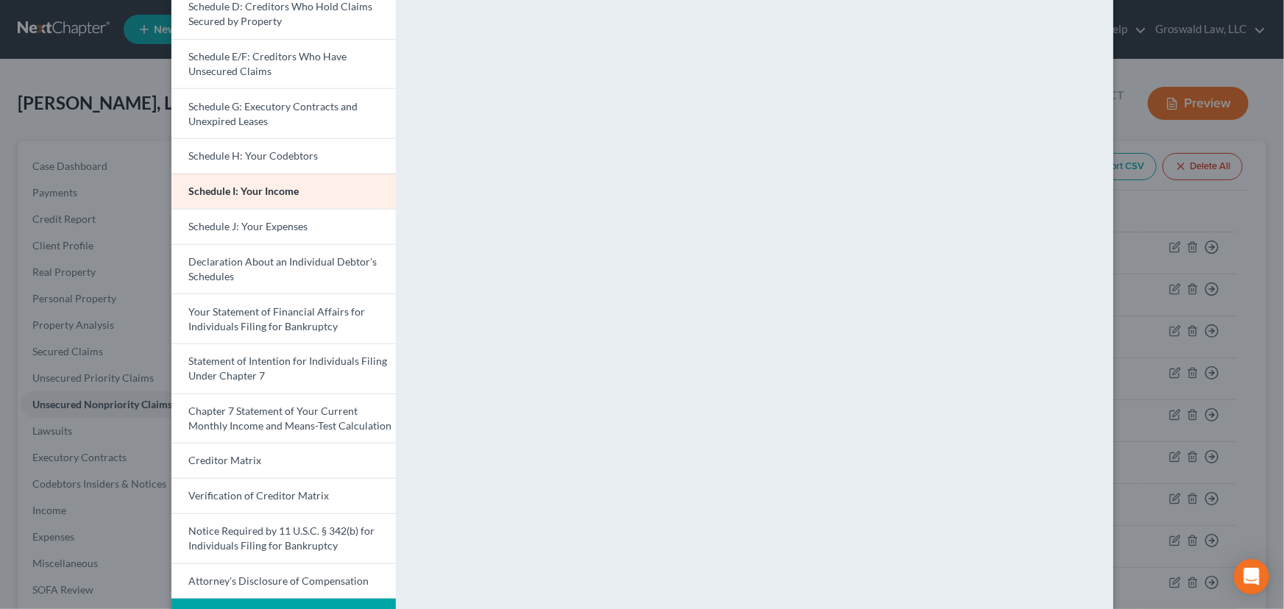
scroll to position [317, 0]
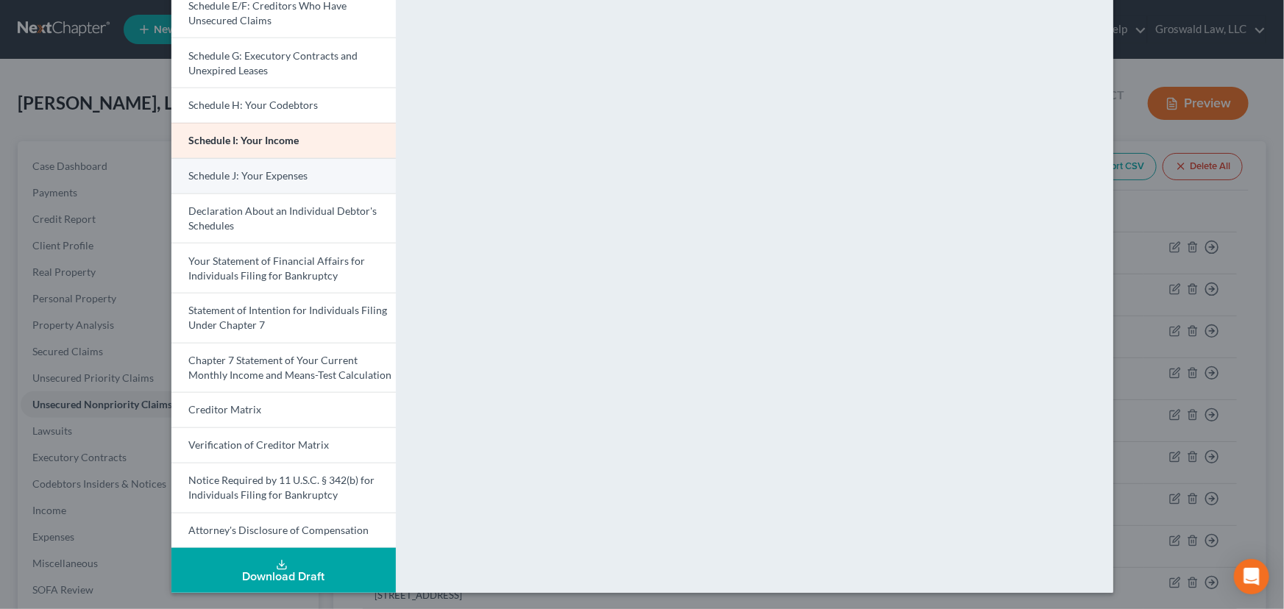
click at [257, 170] on span "Schedule J: Your Expenses" at bounding box center [248, 175] width 119 height 13
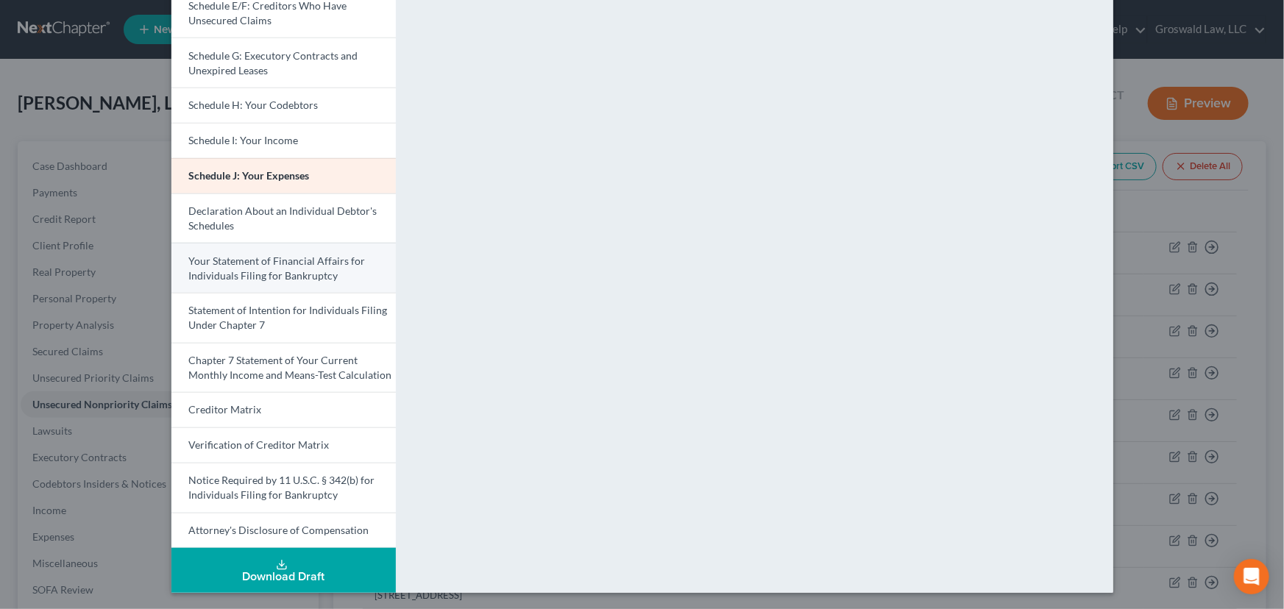
click at [291, 268] on span "Your Statement of Financial Affairs for Individuals Filing for Bankruptcy" at bounding box center [277, 268] width 177 height 27
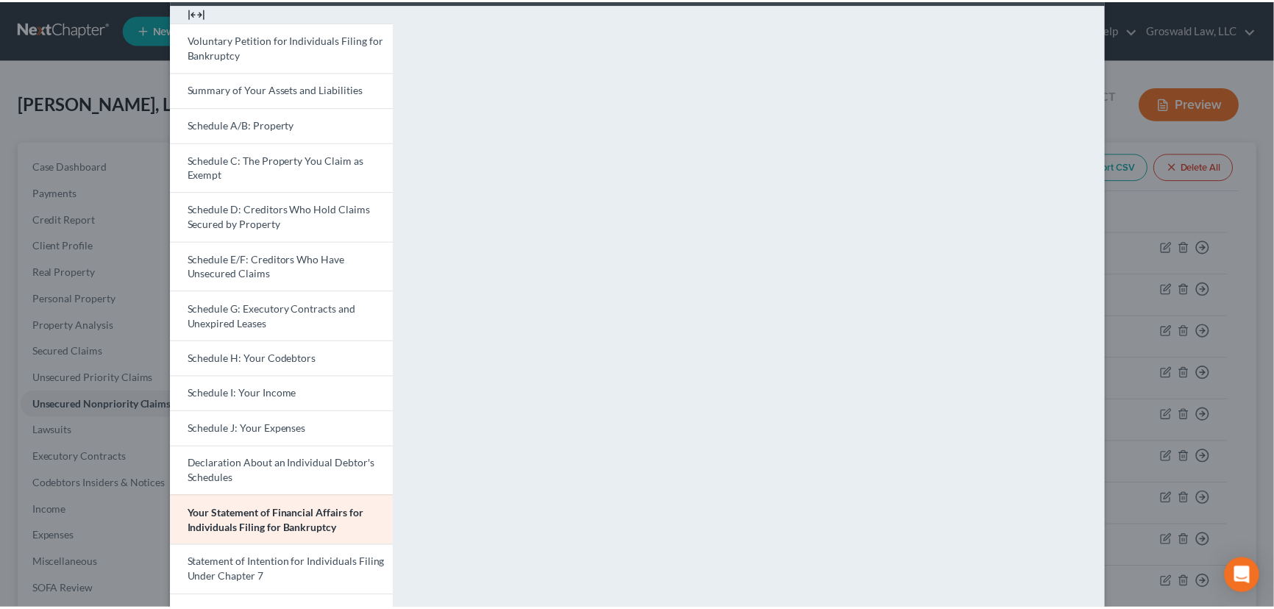
scroll to position [0, 0]
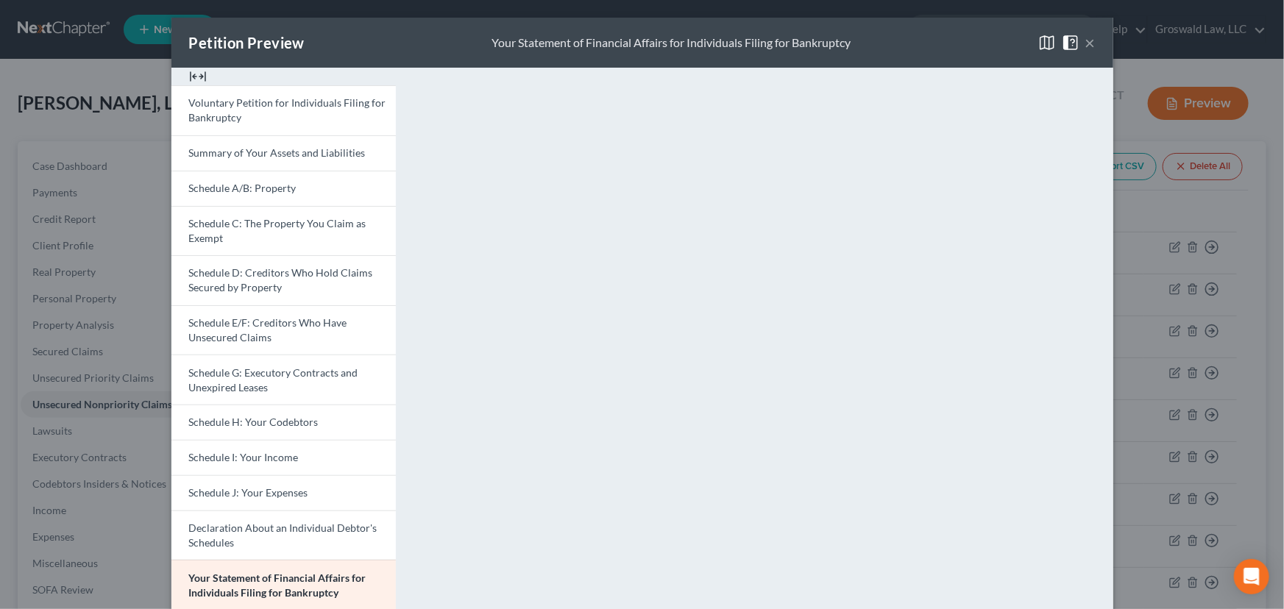
click at [1085, 43] on button "×" at bounding box center [1090, 43] width 10 height 18
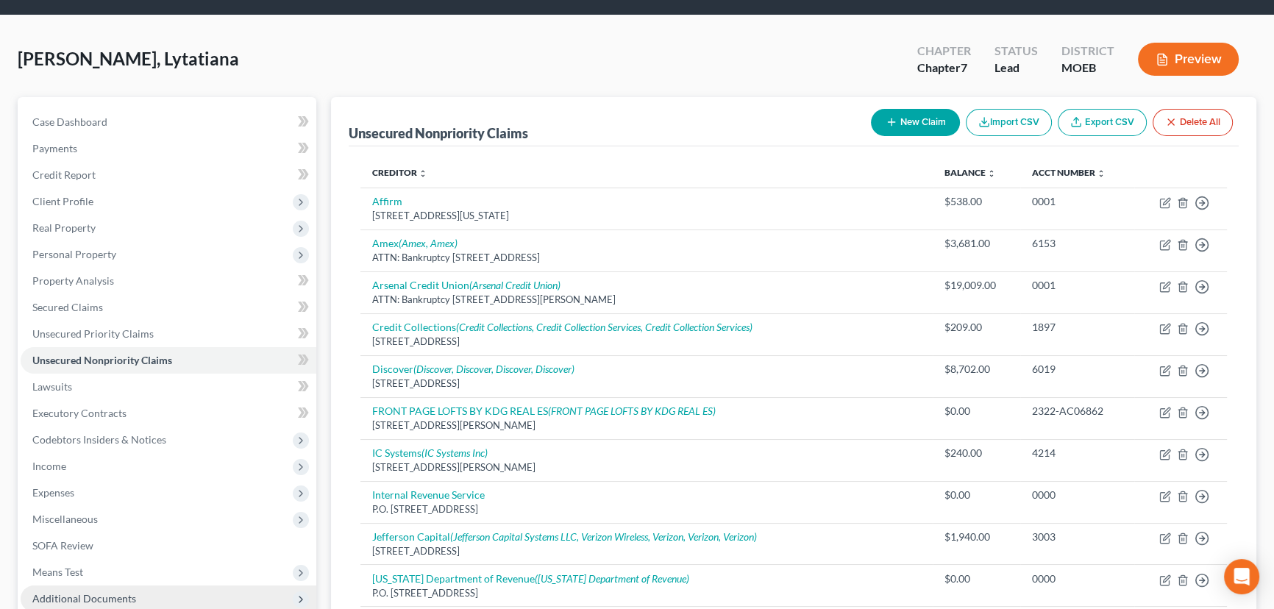
scroll to position [267, 0]
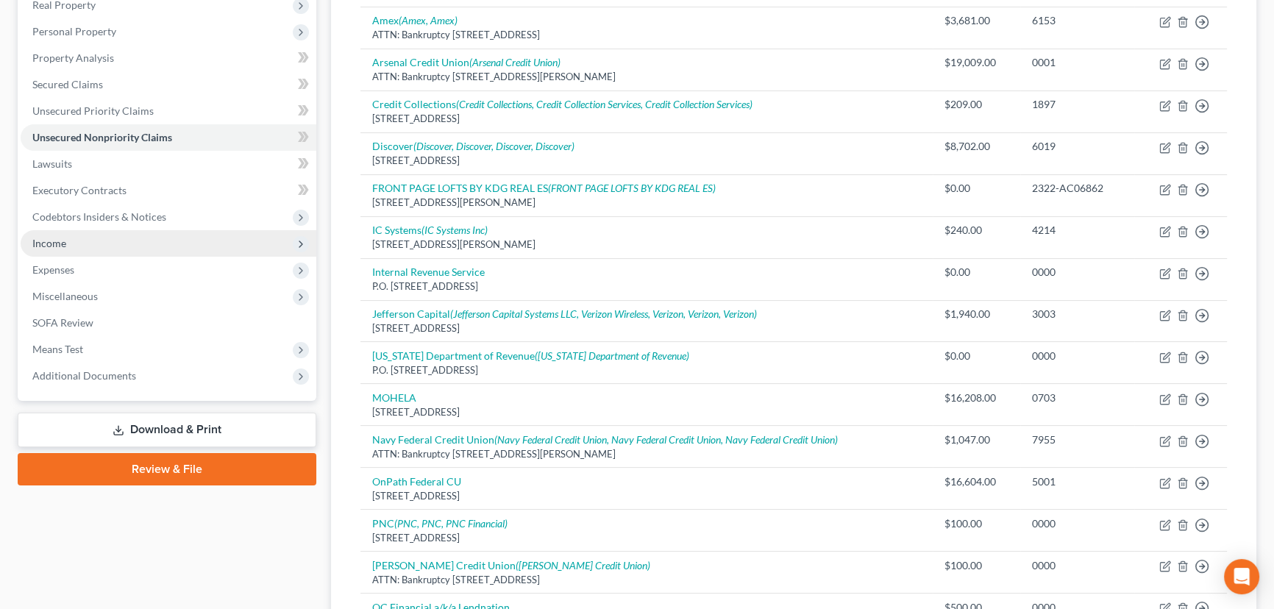
click at [80, 250] on span "Income" at bounding box center [169, 243] width 296 height 26
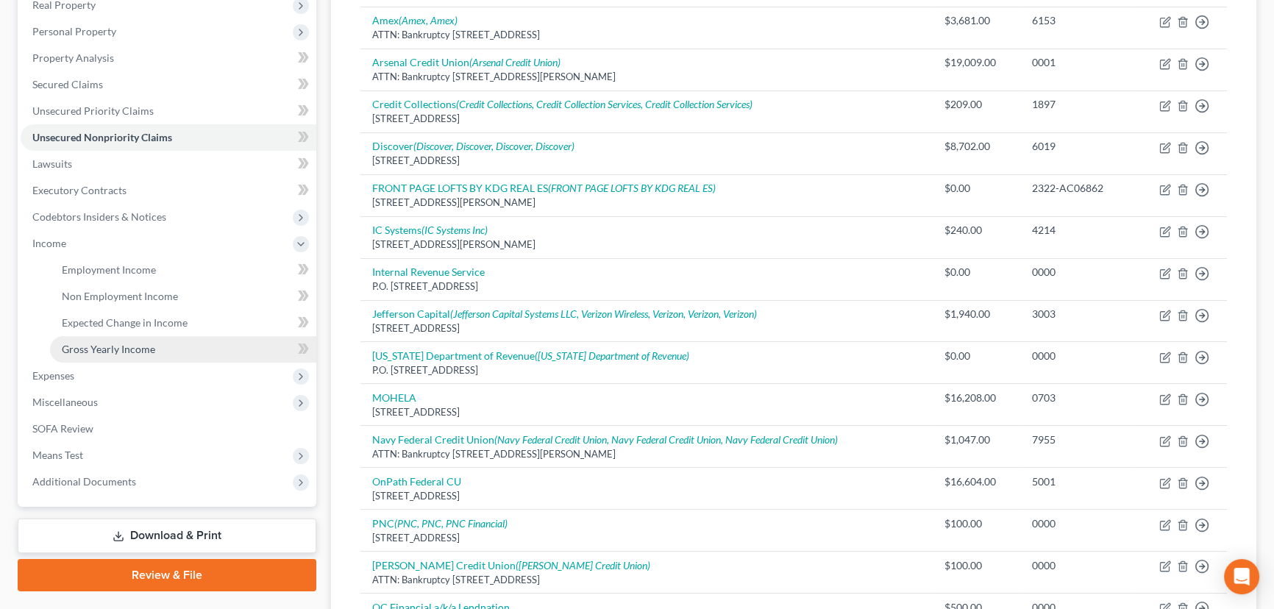
click at [112, 346] on span "Gross Yearly Income" at bounding box center [108, 349] width 93 height 13
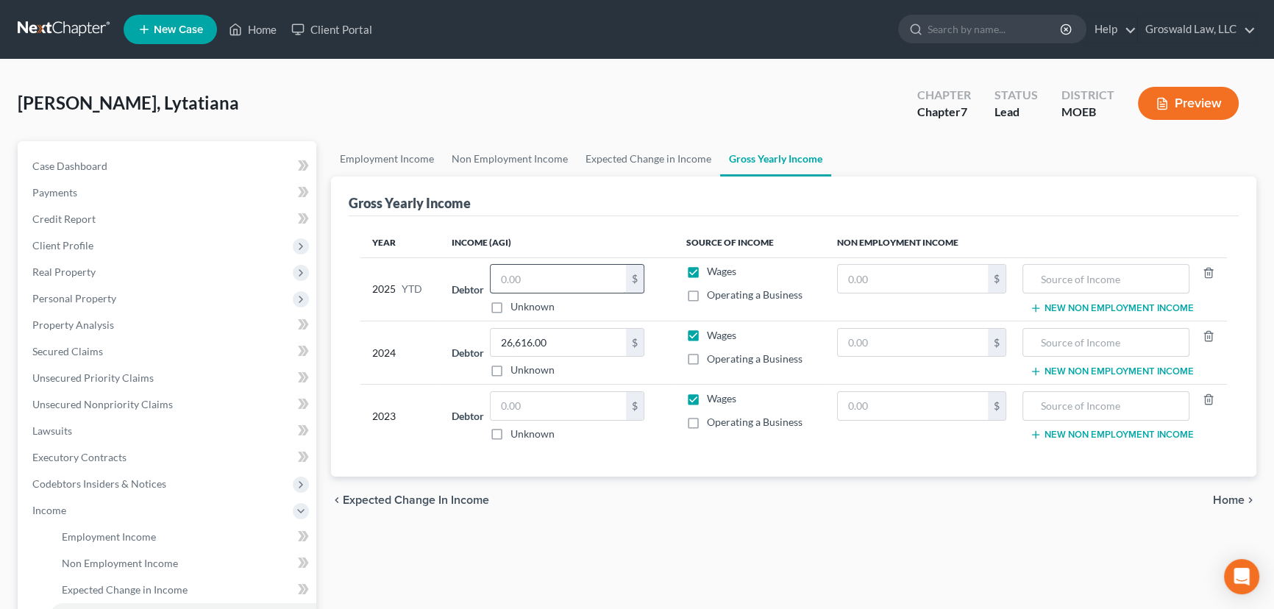
click at [591, 284] on input "text" at bounding box center [558, 279] width 135 height 28
click at [522, 409] on input "text" at bounding box center [558, 406] width 135 height 28
click at [1115, 108] on button "Preview" at bounding box center [1188, 103] width 101 height 33
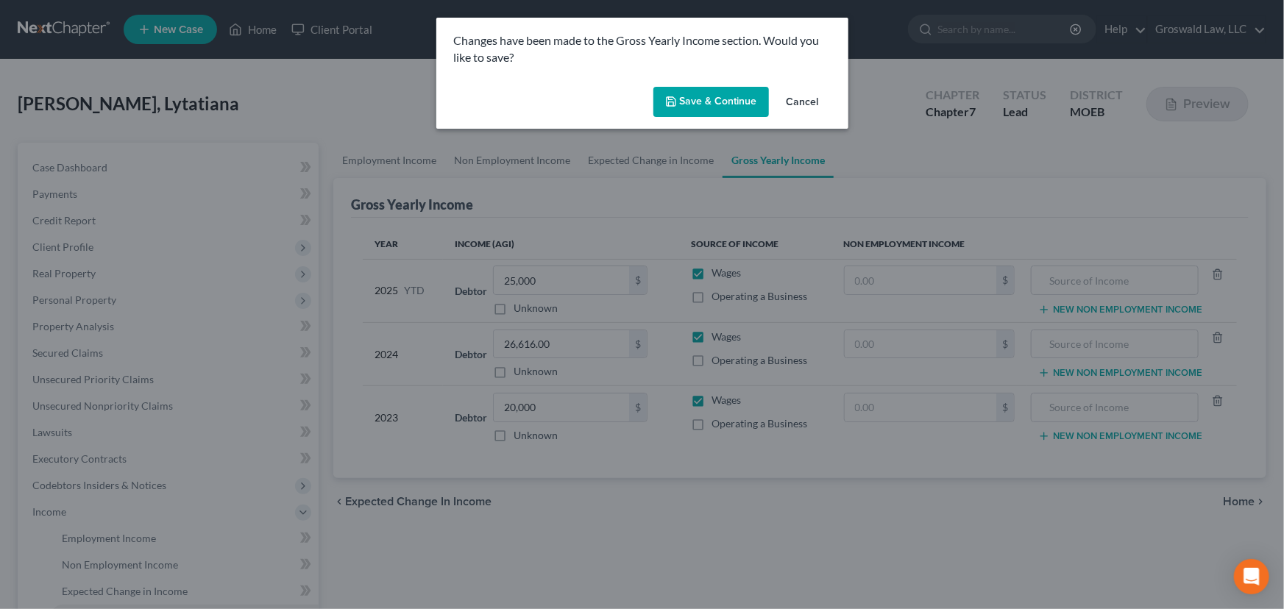
click at [686, 102] on button "Save & Continue" at bounding box center [710, 102] width 115 height 31
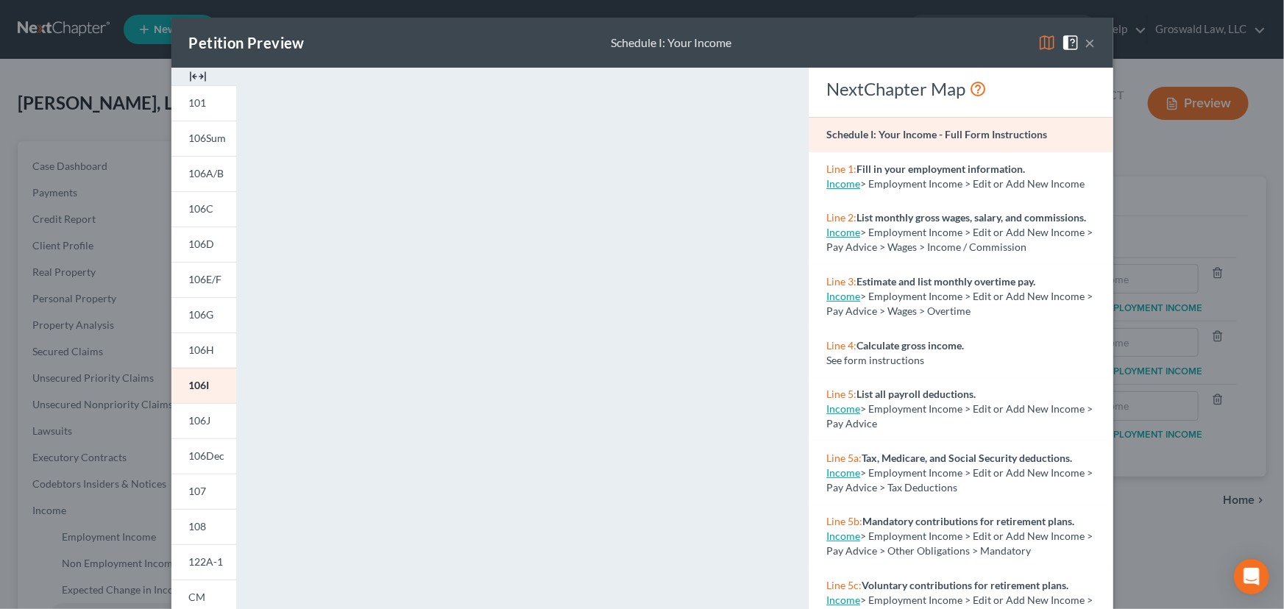
click at [192, 76] on img at bounding box center [198, 77] width 18 height 18
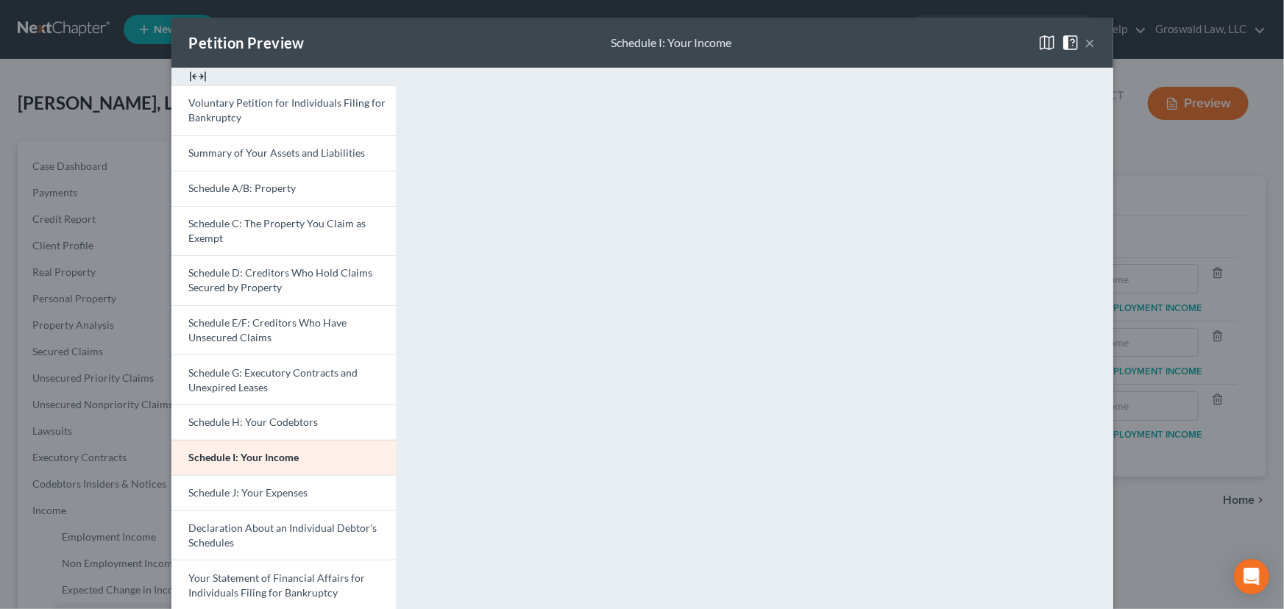
scroll to position [317, 0]
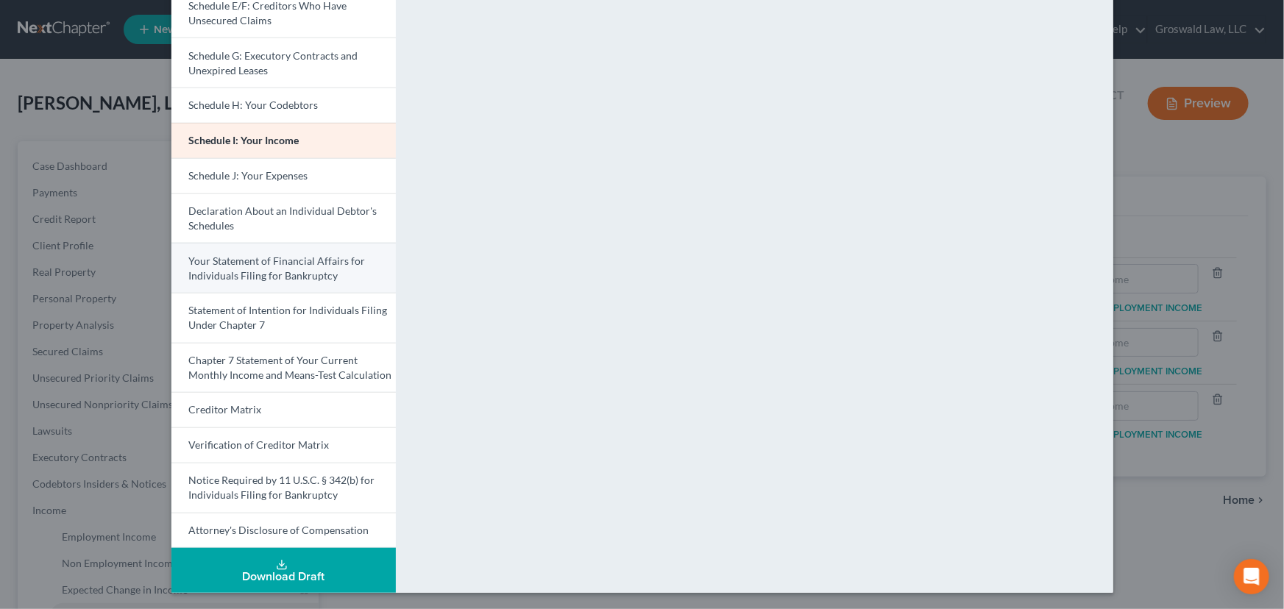
click at [219, 272] on span "Your Statement of Financial Affairs for Individuals Filing for Bankruptcy" at bounding box center [277, 268] width 177 height 27
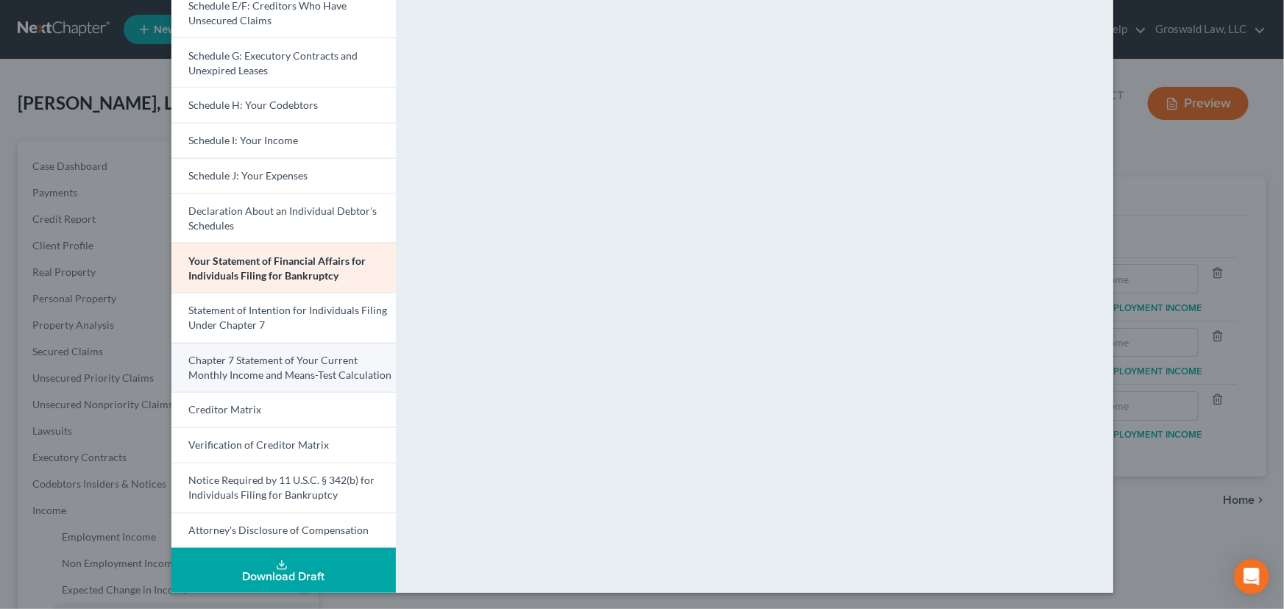
click at [314, 367] on span "Chapter 7 Statement of Your Current Monthly Income and Means-Test Calculation" at bounding box center [290, 367] width 203 height 27
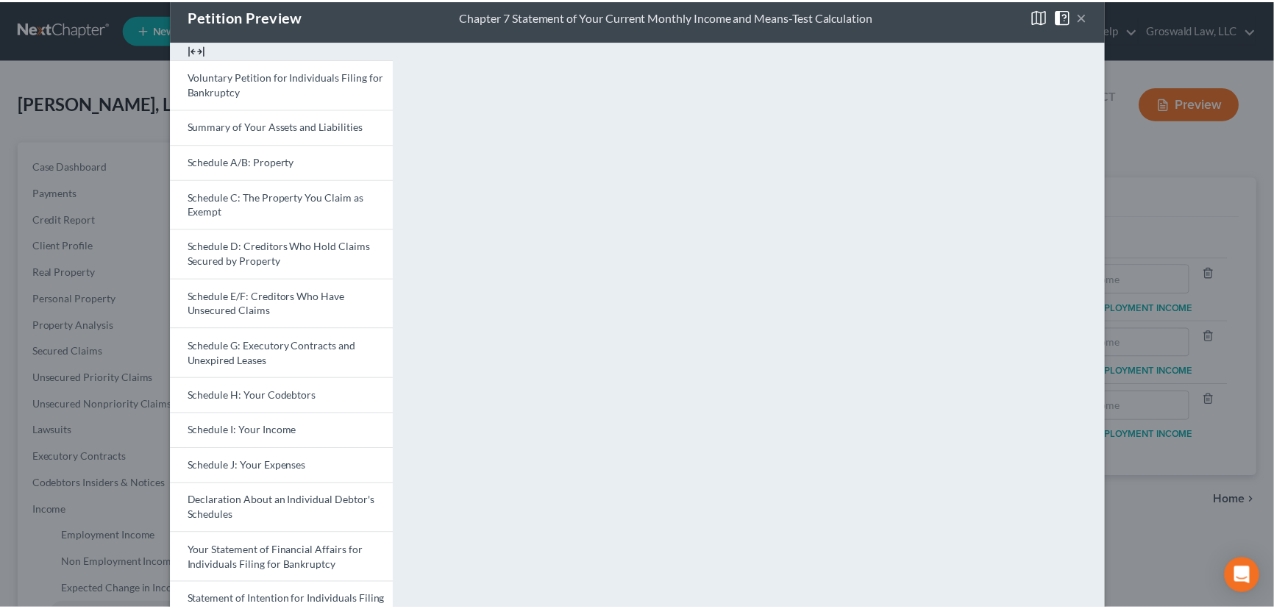
scroll to position [0, 0]
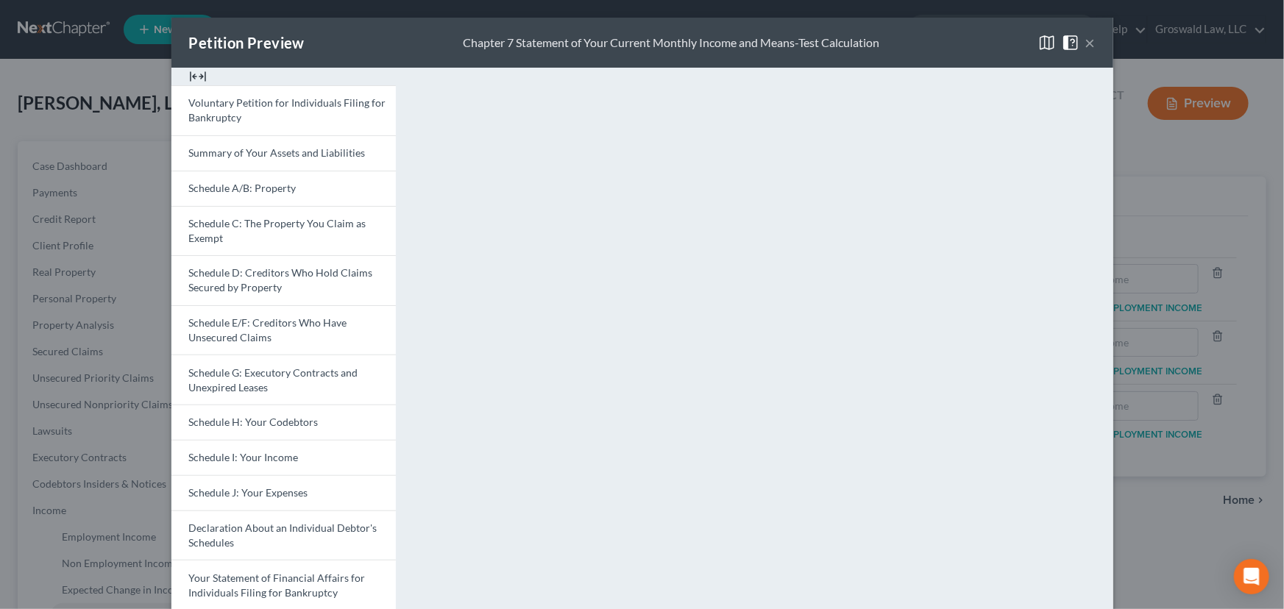
click at [1089, 42] on button "×" at bounding box center [1090, 43] width 10 height 18
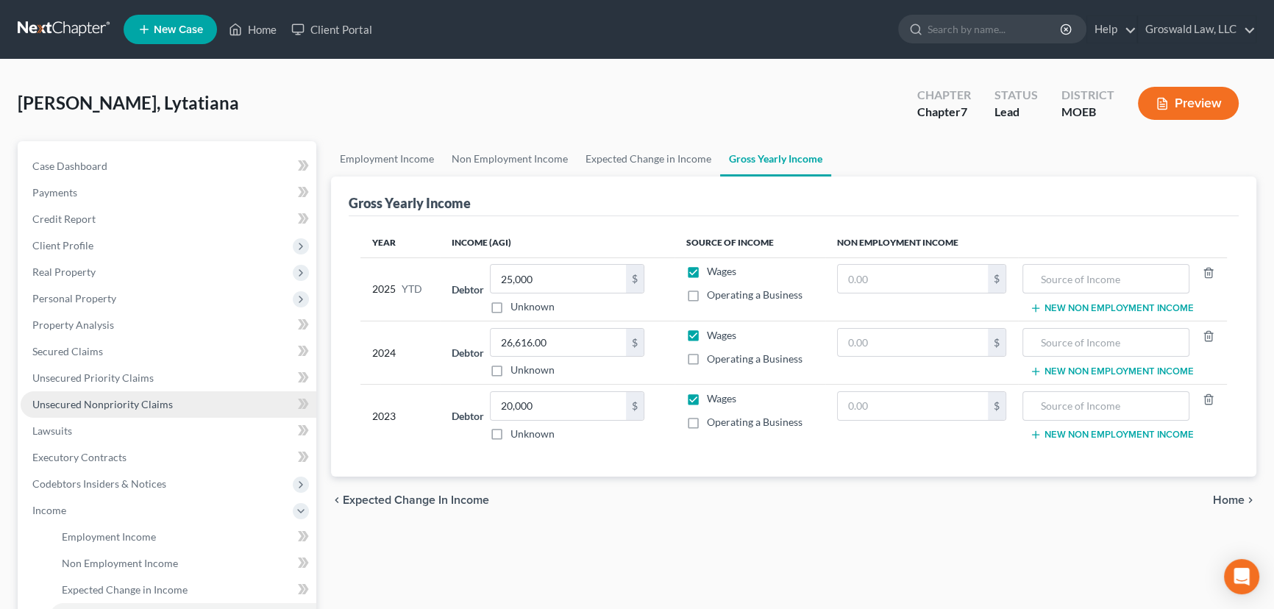
click at [157, 396] on link "Unsecured Nonpriority Claims" at bounding box center [169, 404] width 296 height 26
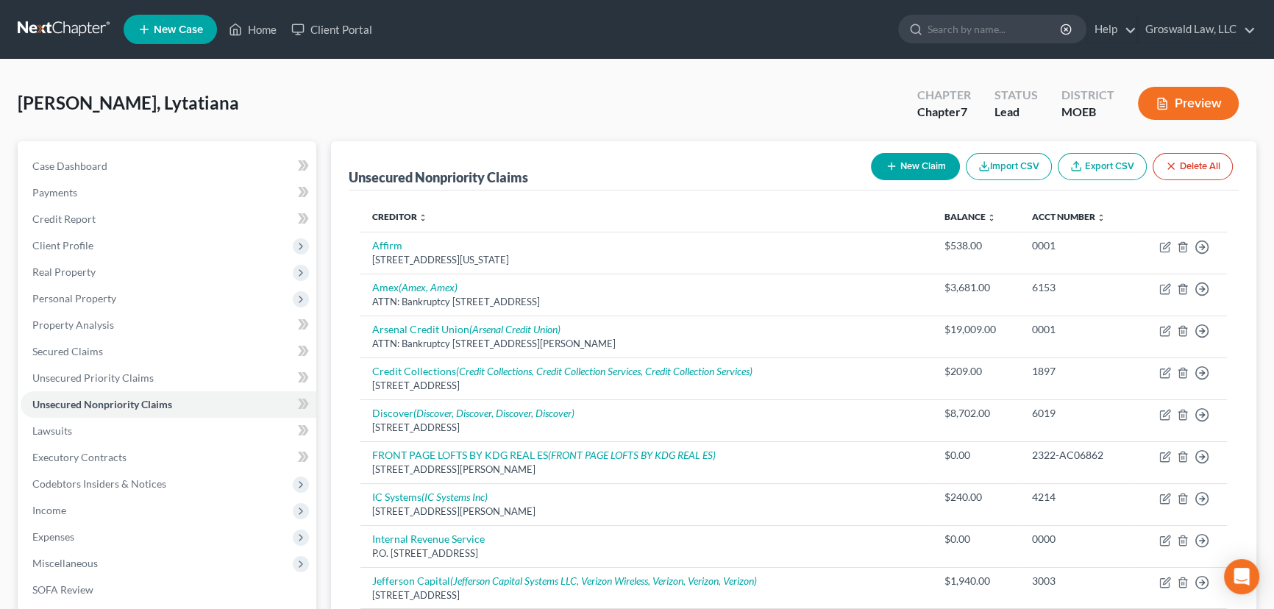
click at [940, 161] on button "New Claim" at bounding box center [915, 166] width 89 height 27
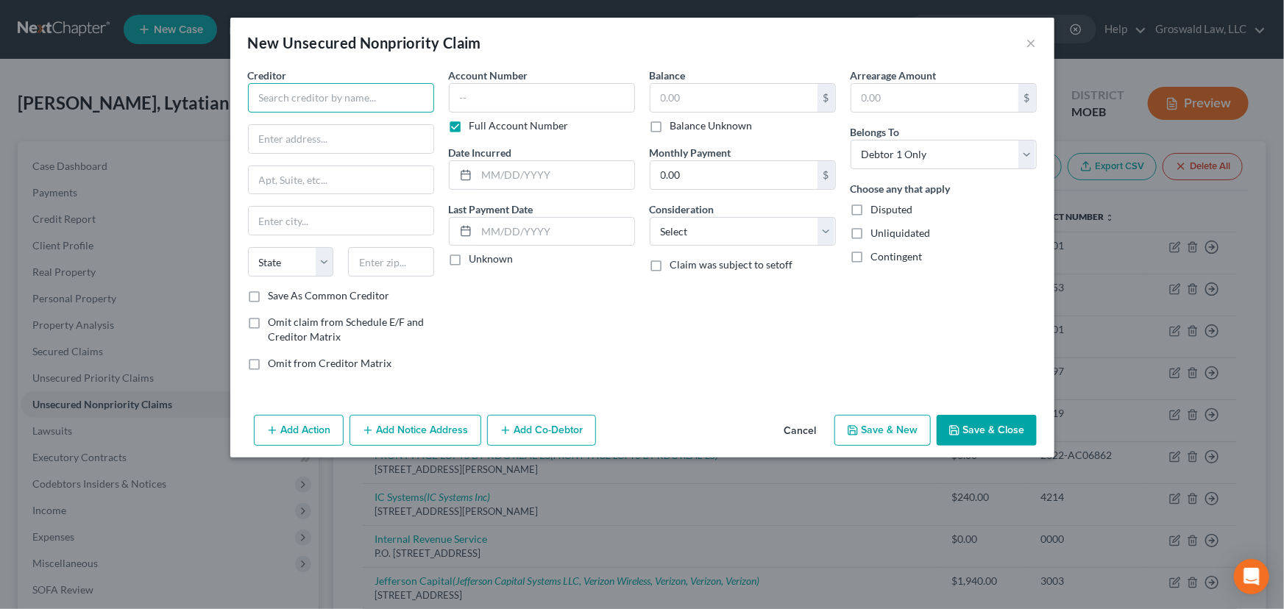
click at [297, 88] on input "text" at bounding box center [341, 97] width 186 height 29
click at [512, 100] on input "text" at bounding box center [542, 97] width 186 height 29
click at [574, 182] on input "text" at bounding box center [555, 175] width 157 height 28
drag, startPoint x: 586, startPoint y: 171, endPoint x: 1065, endPoint y: 51, distance: 494.3
click at [183, 179] on div "New Unsecured Nonpriority Claim × Creditor * National Commercial Services 6644 …" at bounding box center [642, 304] width 1284 height 609
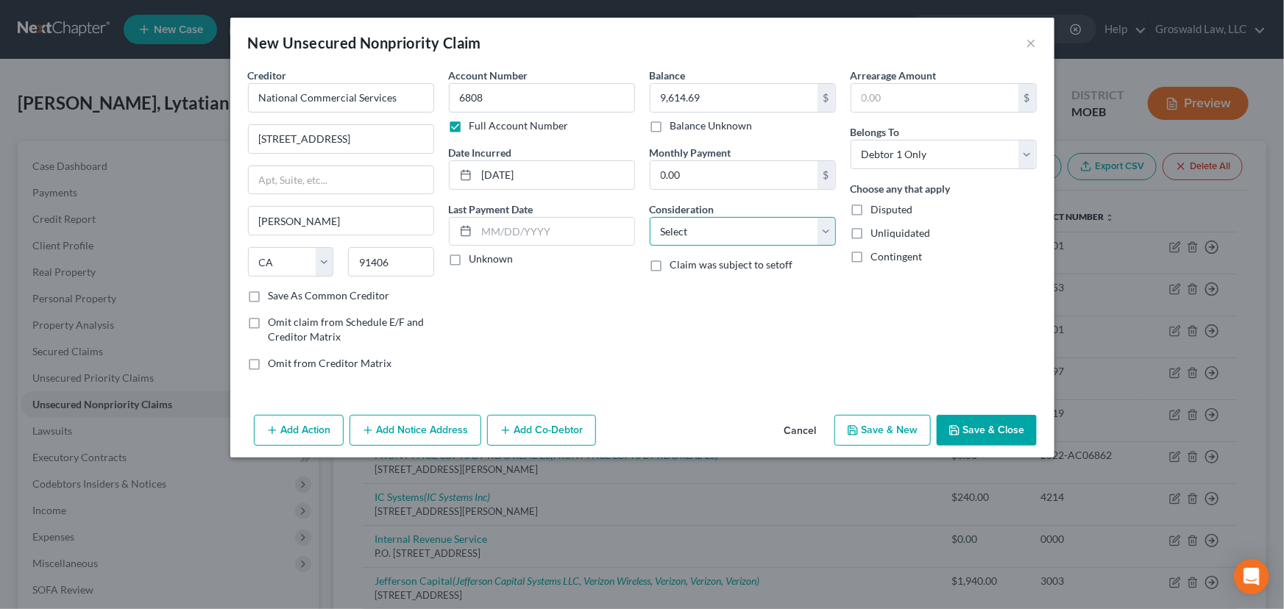
click at [738, 232] on select "Select Cable / Satellite Services Collection Agency Credit Card Debt Debt Couns…" at bounding box center [742, 231] width 186 height 29
click at [649, 217] on select "Select Cable / Satellite Services Collection Agency Credit Card Debt Debt Couns…" at bounding box center [742, 231] width 186 height 29
click at [734, 232] on select "Select Cable / Satellite Services Collection Agency Credit Card Debt Debt Couns…" at bounding box center [742, 231] width 186 height 29
click at [649, 217] on select "Select Cable / Satellite Services Collection Agency Credit Card Debt Debt Couns…" at bounding box center [742, 231] width 186 height 29
click at [1012, 430] on button "Save & Close" at bounding box center [986, 430] width 100 height 31
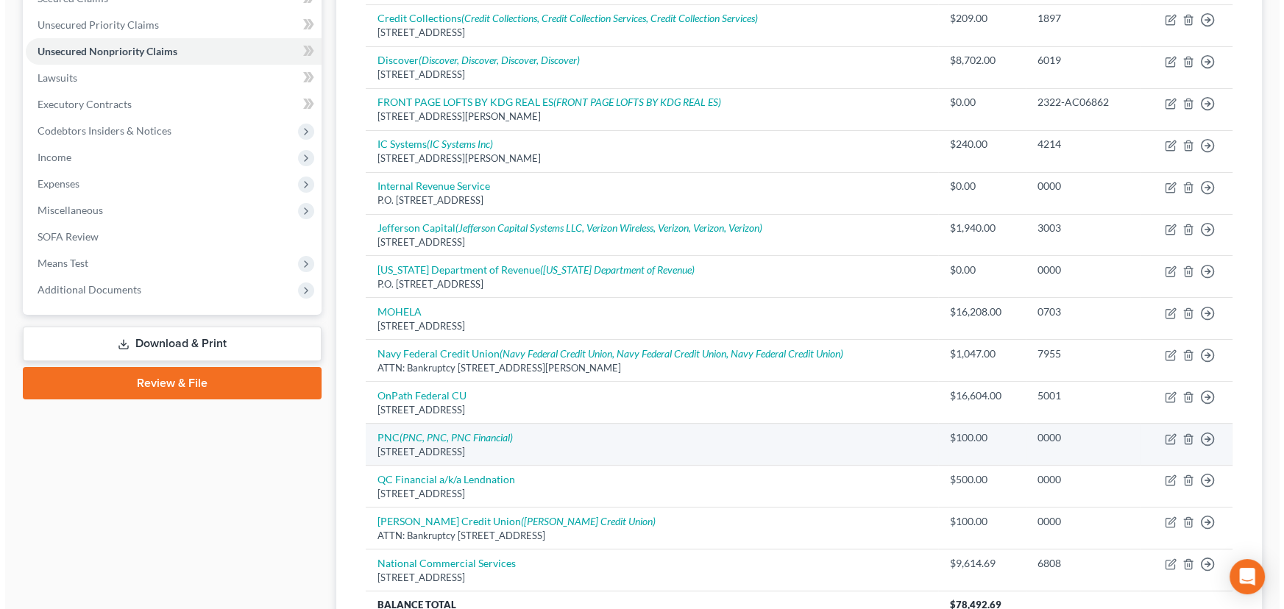
scroll to position [401, 0]
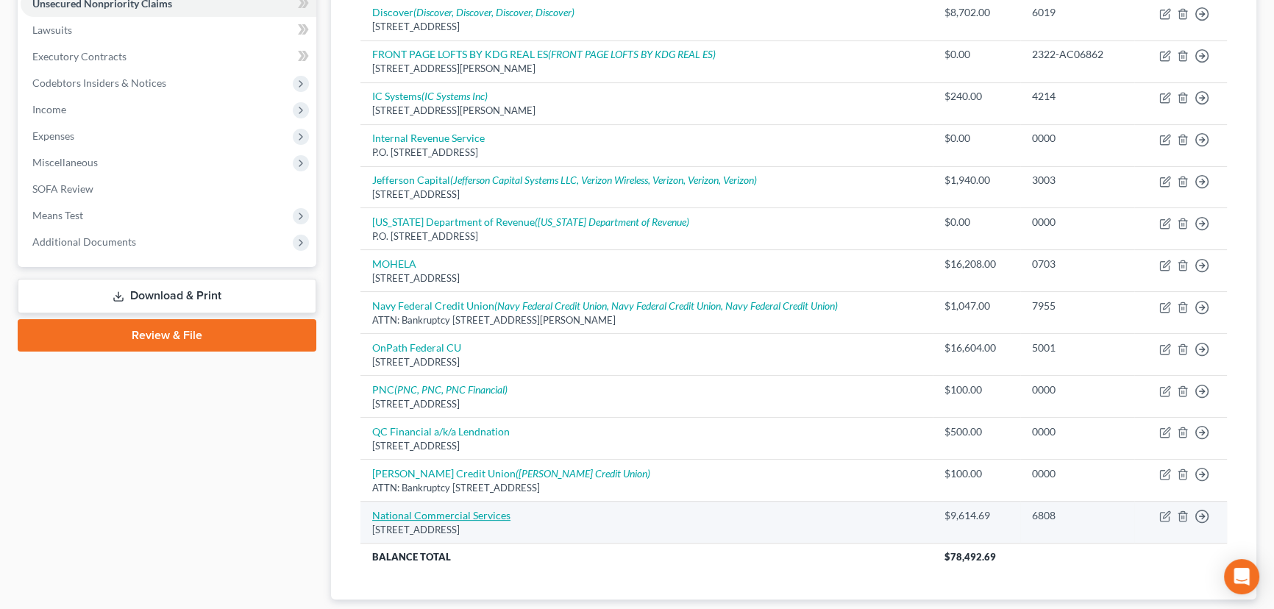
click at [413, 513] on link "National Commercial Services" at bounding box center [441, 515] width 138 height 13
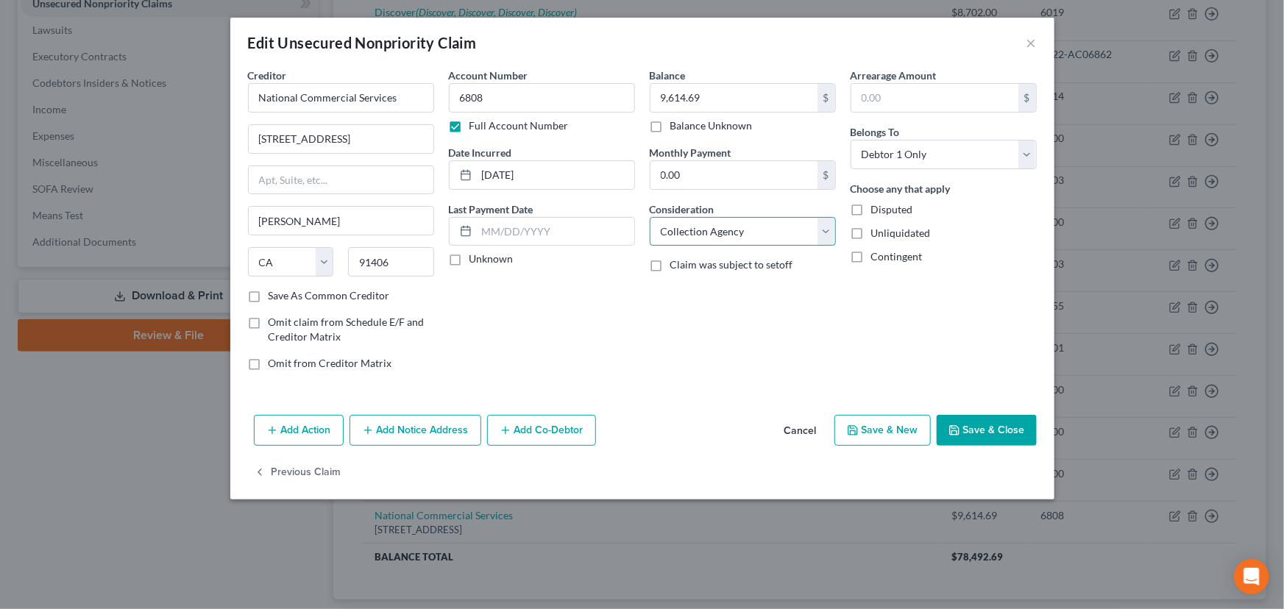
click at [752, 238] on select "Select Cable / Satellite Services Collection Agency Credit Card Debt Debt Couns…" at bounding box center [742, 231] width 186 height 29
click at [649, 217] on select "Select Cable / Satellite Services Collection Agency Credit Card Debt Debt Couns…" at bounding box center [742, 231] width 186 height 29
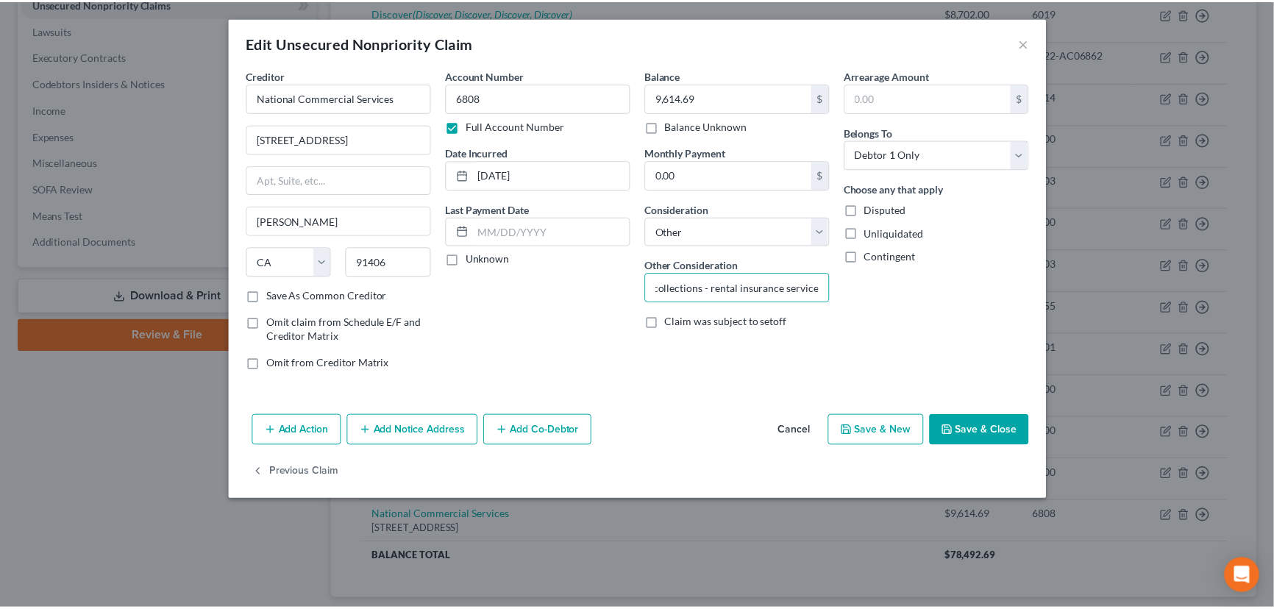
scroll to position [0, 0]
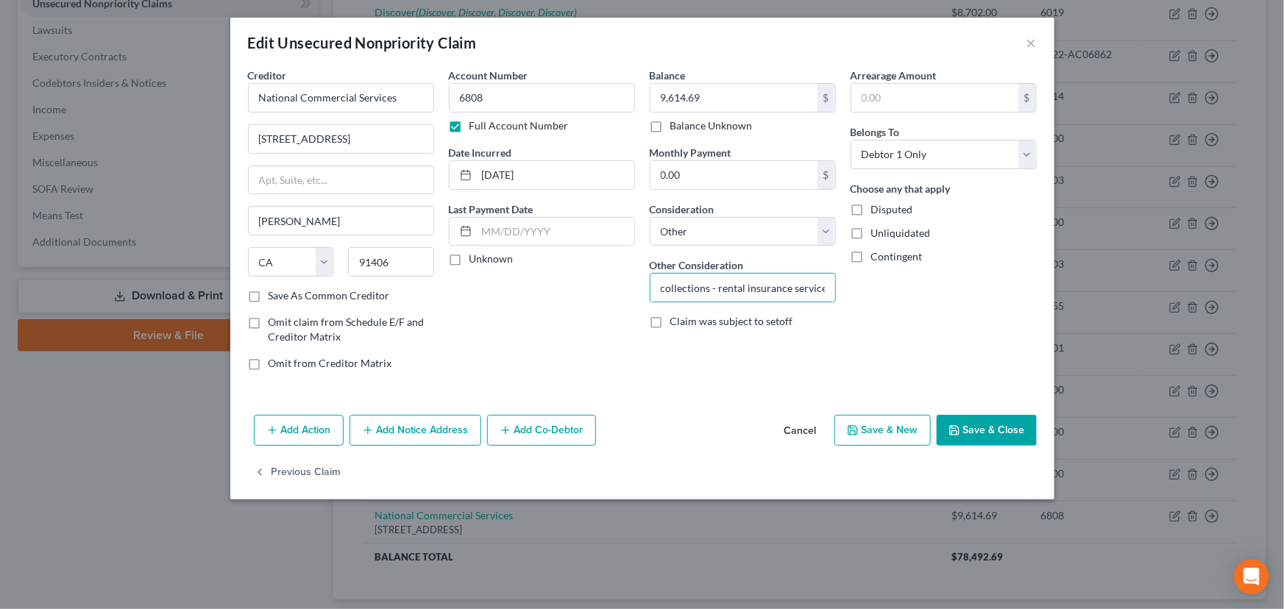
click at [990, 430] on button "Save & Close" at bounding box center [986, 430] width 100 height 31
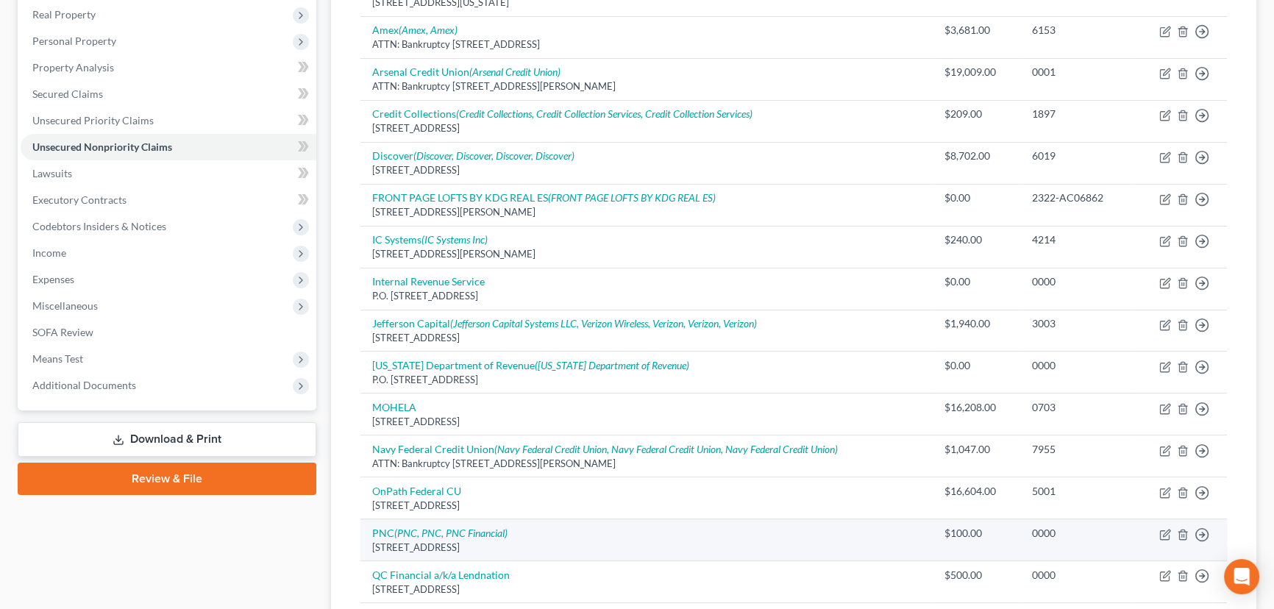
scroll to position [492, 0]
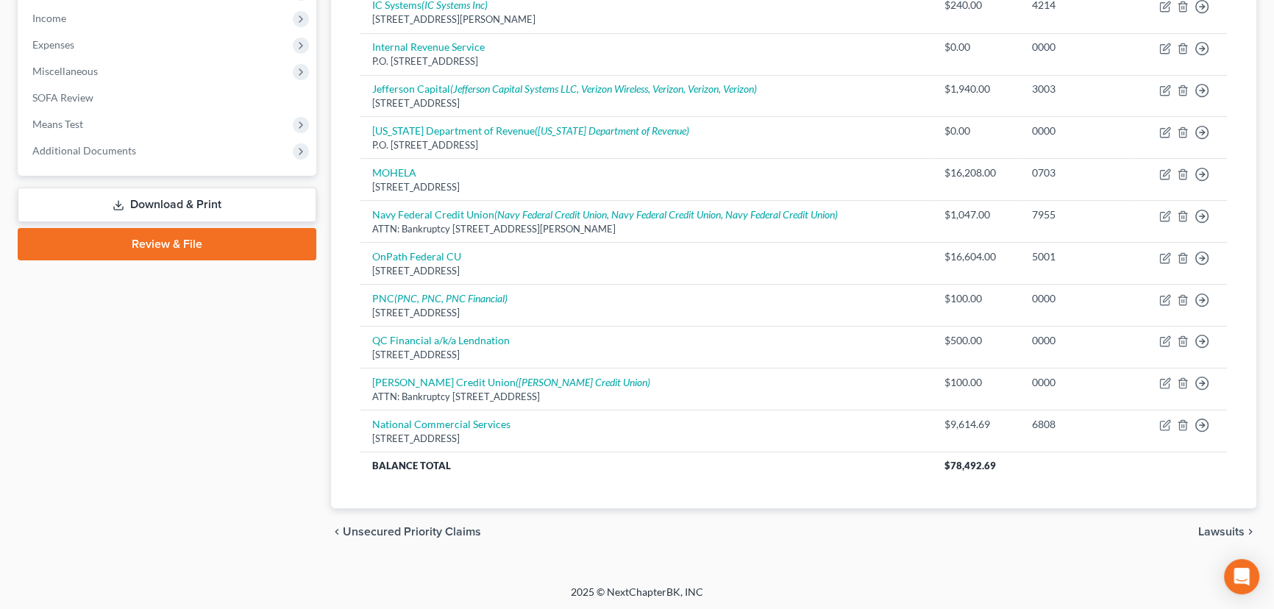
click at [217, 201] on link "Download & Print" at bounding box center [167, 205] width 299 height 35
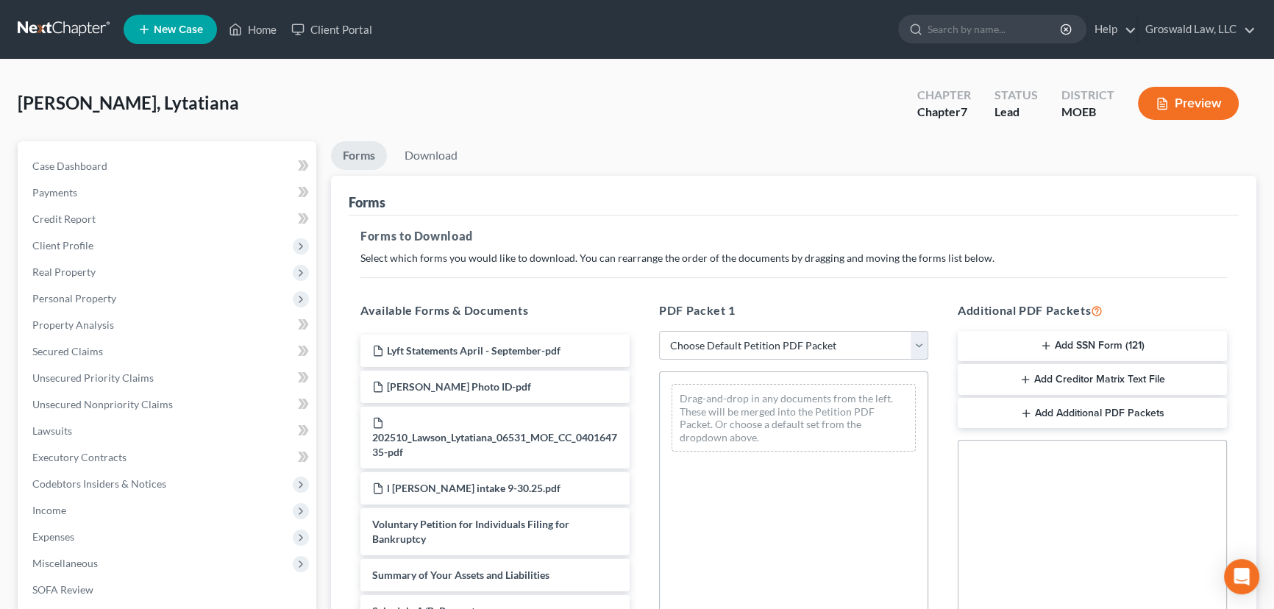
click at [761, 345] on select "Choose Default Petition PDF Packet Complete Bankruptcy Petition (all forms and …" at bounding box center [793, 345] width 269 height 29
click at [663, 331] on select "Choose Default Petition PDF Packet Complete Bankruptcy Petition (all forms and …" at bounding box center [793, 345] width 269 height 29
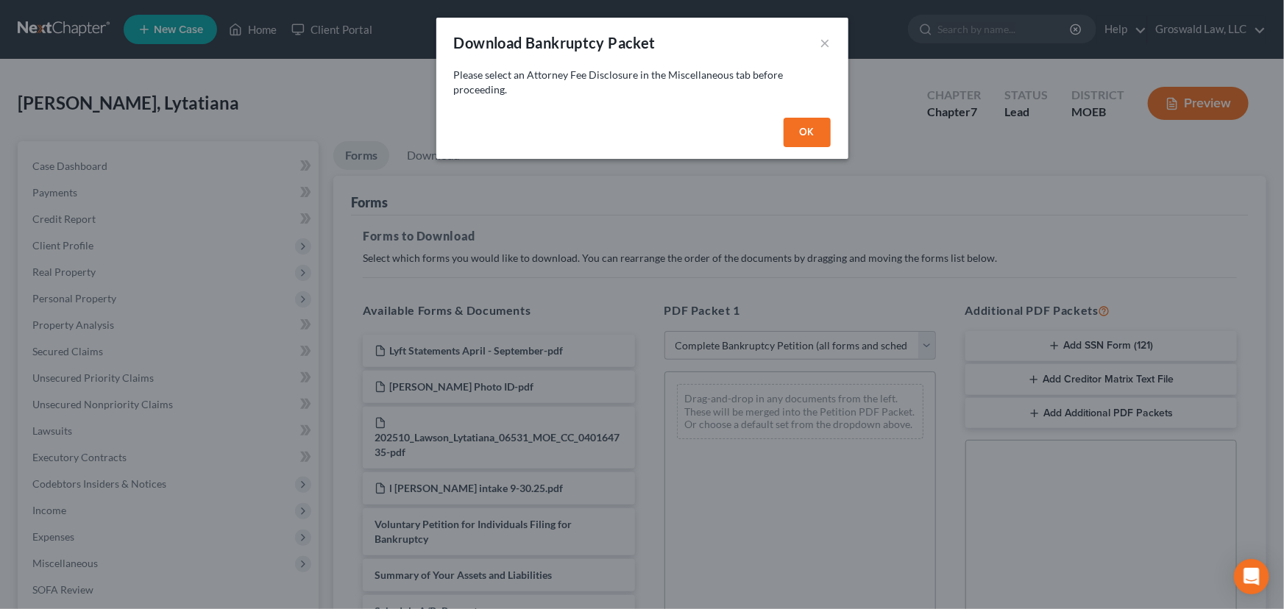
click at [800, 132] on button "OK" at bounding box center [806, 132] width 47 height 29
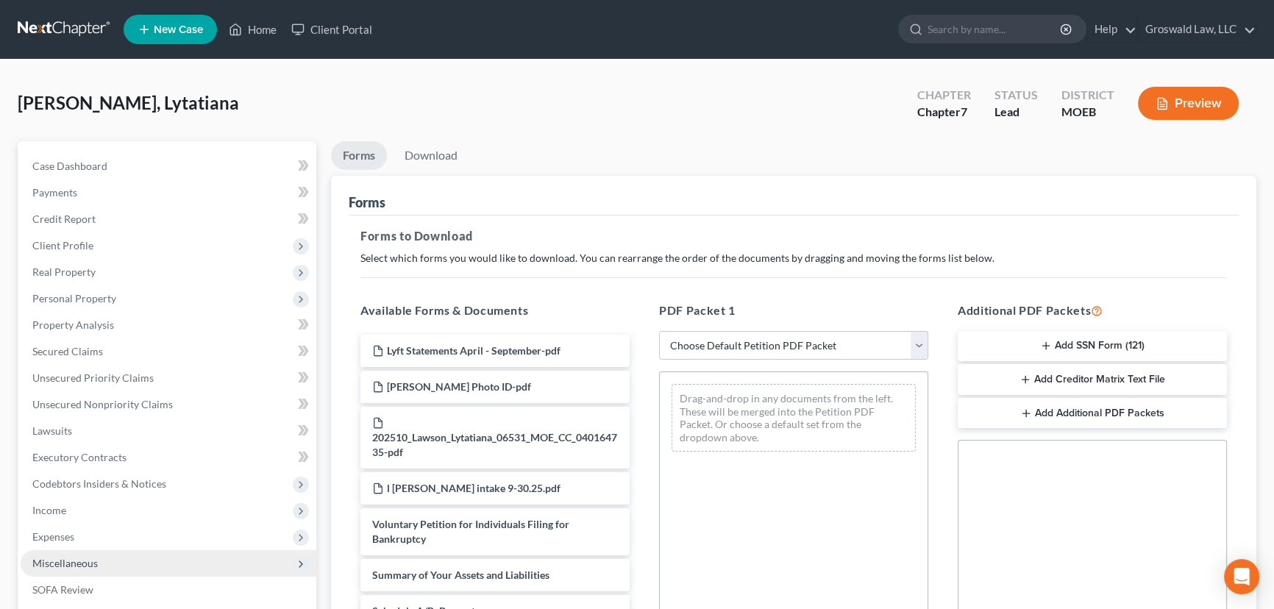
scroll to position [298, 0]
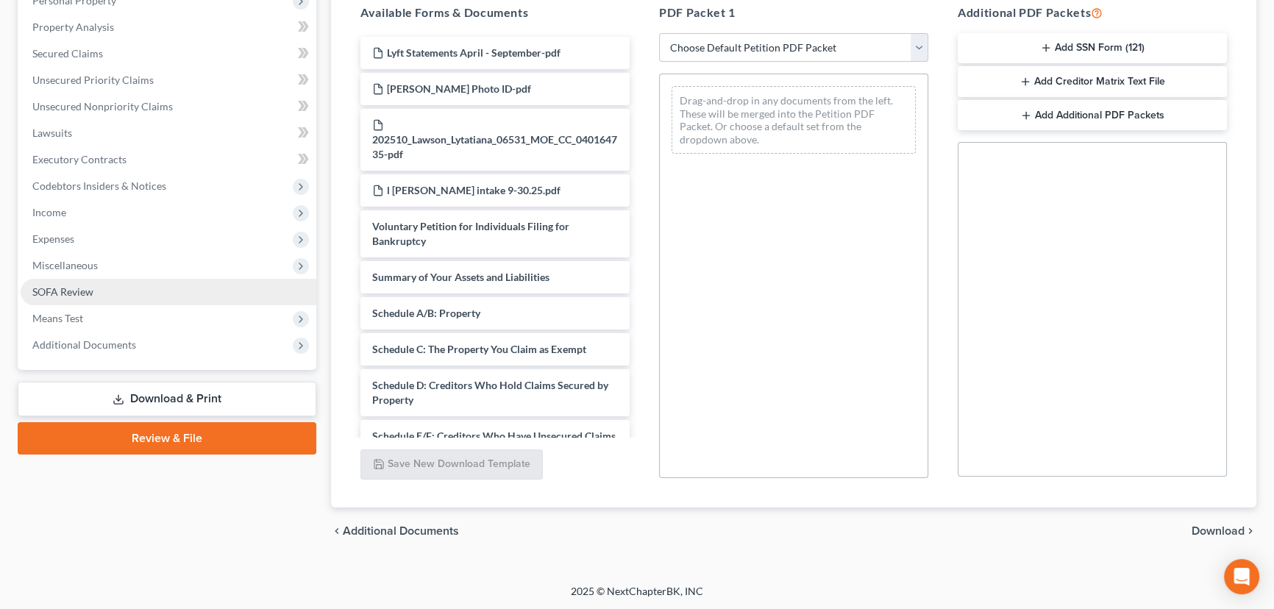
click at [65, 288] on span "SOFA Review" at bounding box center [62, 291] width 61 height 13
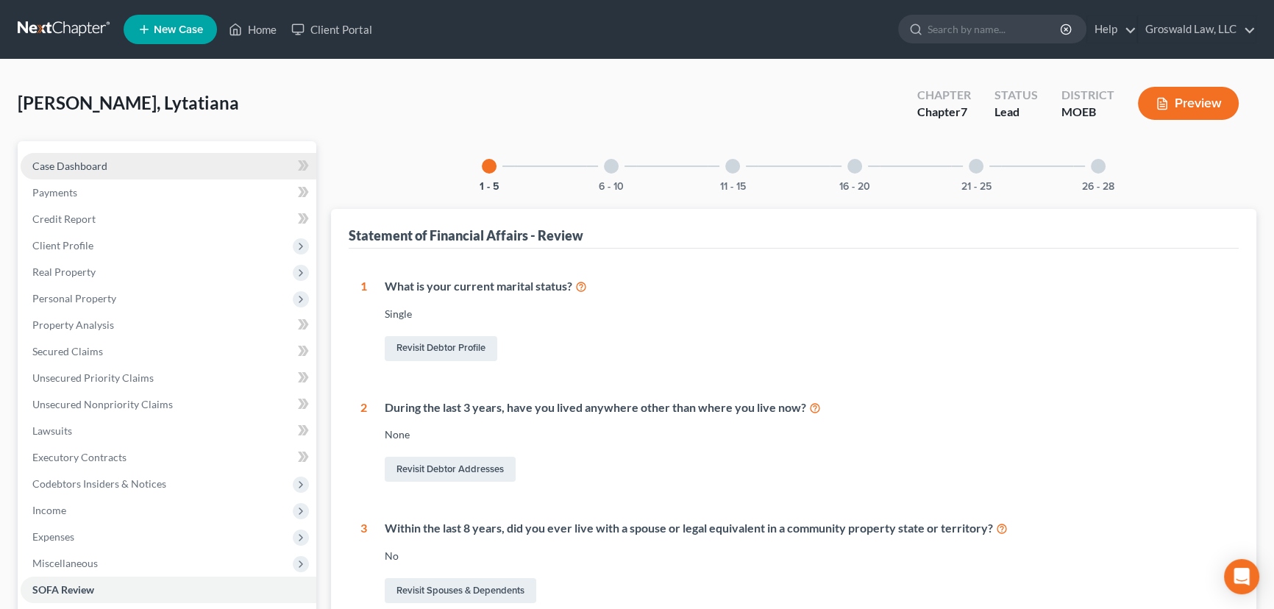
click at [179, 168] on link "Case Dashboard" at bounding box center [169, 166] width 296 height 26
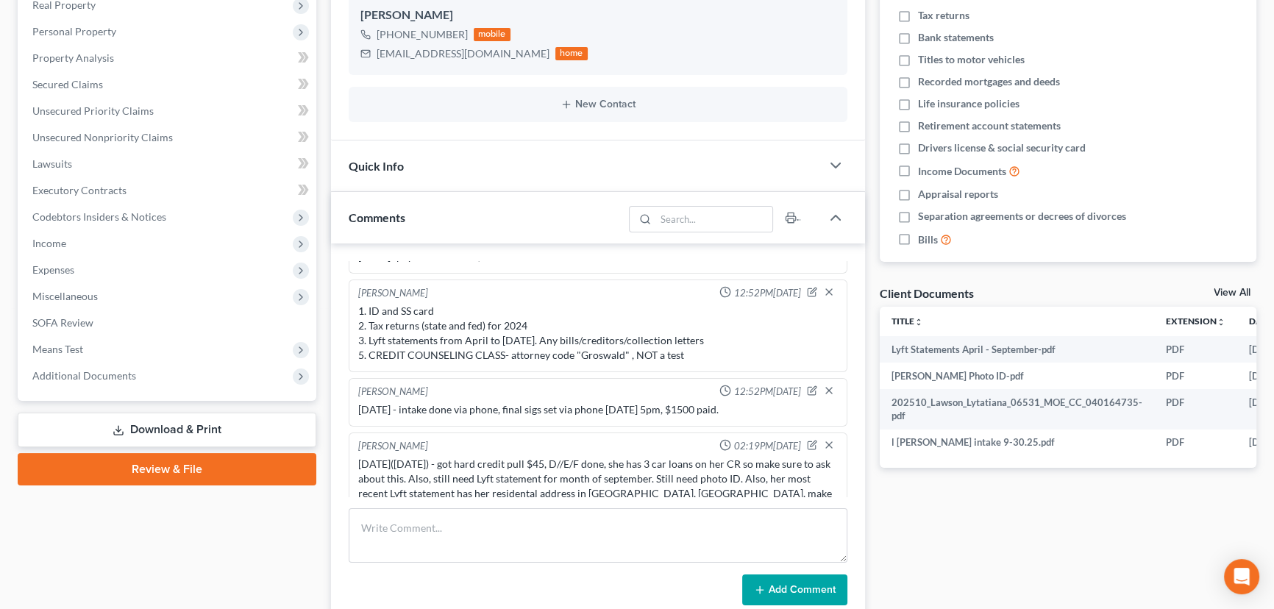
scroll to position [162, 0]
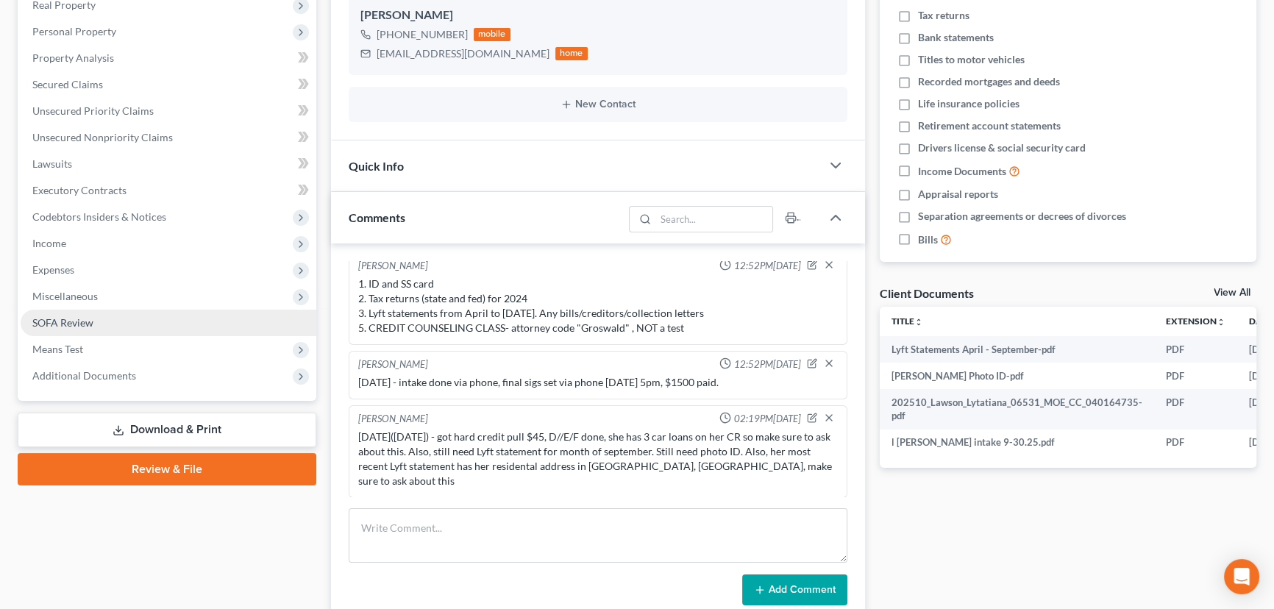
click at [96, 321] on link "SOFA Review" at bounding box center [169, 323] width 296 height 26
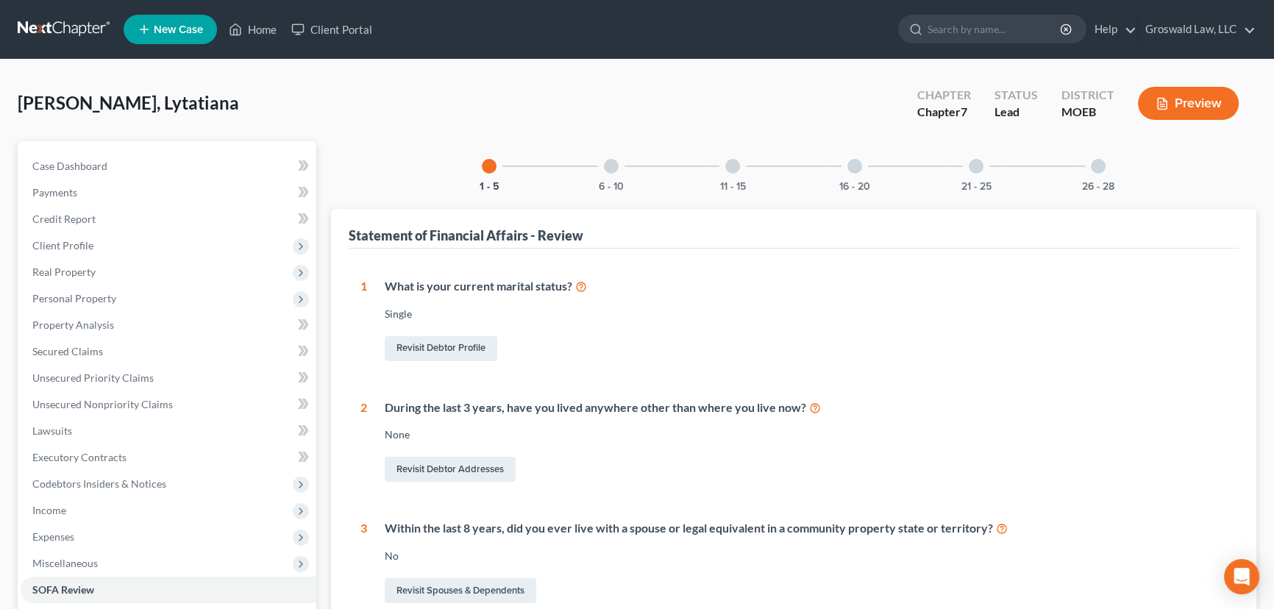
click at [843, 163] on div "16 - 20" at bounding box center [855, 166] width 50 height 50
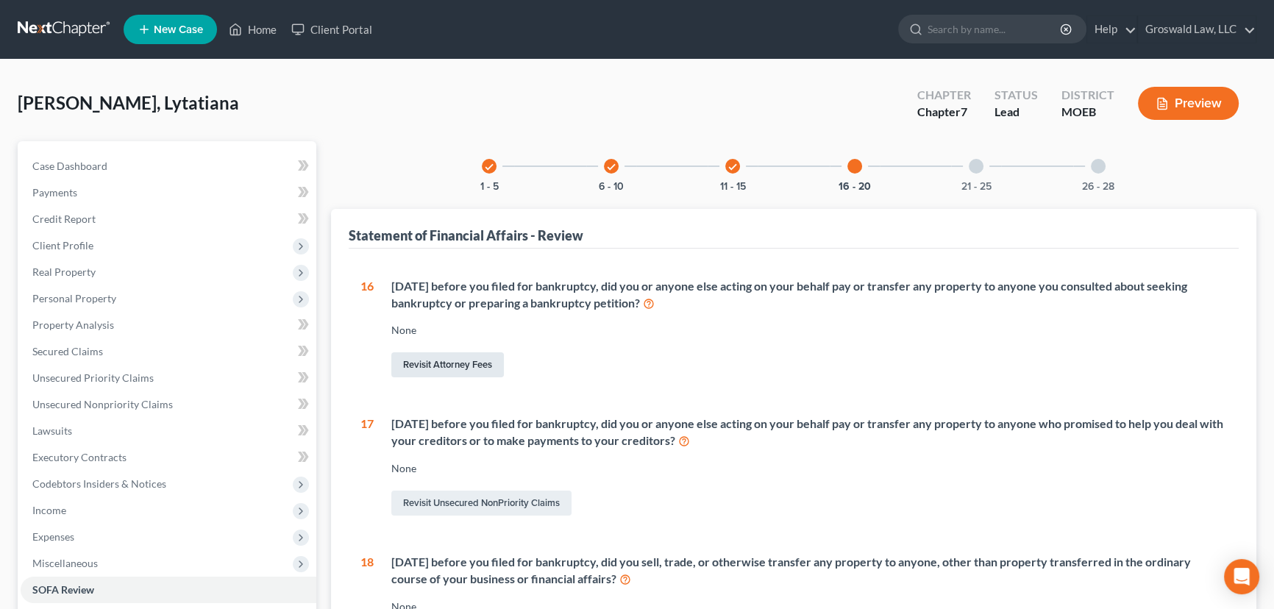
click at [485, 357] on link "Revisit Attorney Fees" at bounding box center [447, 364] width 113 height 25
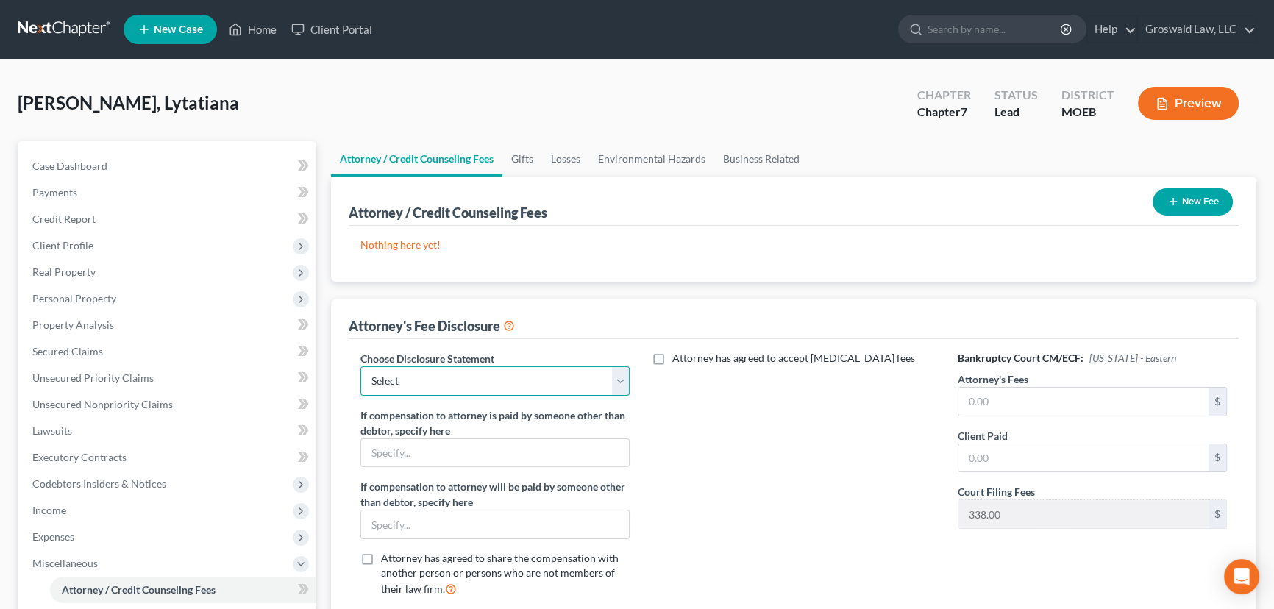
click at [428, 376] on select "Select Chapter 13 Fee Disclosure Chapter 7 Fee Disclosure" at bounding box center [494, 380] width 269 height 29
click at [360, 366] on select "Select Chapter 13 Fee Disclosure Chapter 7 Fee Disclosure" at bounding box center [494, 380] width 269 height 29
click at [988, 399] on input "text" at bounding box center [1083, 402] width 250 height 28
click at [835, 501] on div "Attorney has agreed to accept retainer fees" at bounding box center [793, 480] width 299 height 258
click at [1115, 199] on button "New Fee" at bounding box center [1193, 201] width 80 height 27
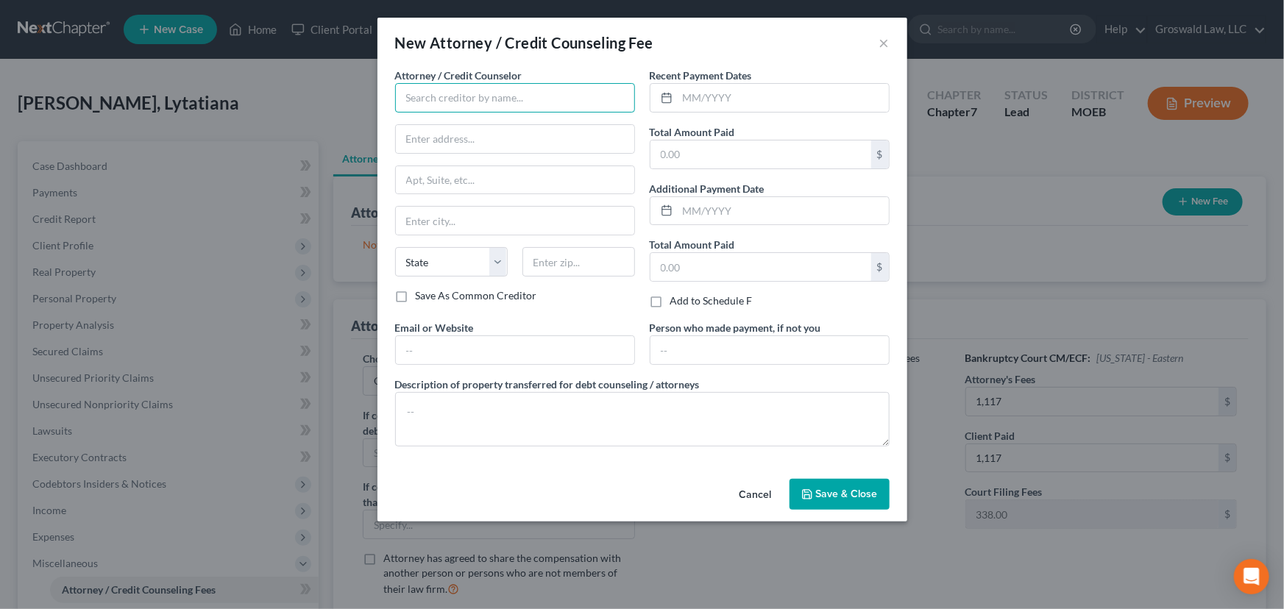
click at [516, 96] on input "text" at bounding box center [515, 97] width 240 height 29
click at [508, 118] on div "Groswald Law" at bounding box center [483, 123] width 153 height 15
click at [770, 94] on input "text" at bounding box center [782, 98] width 211 height 28
click at [513, 338] on input "text" at bounding box center [515, 350] width 238 height 28
click at [839, 494] on span "Save & Close" at bounding box center [847, 494] width 62 height 13
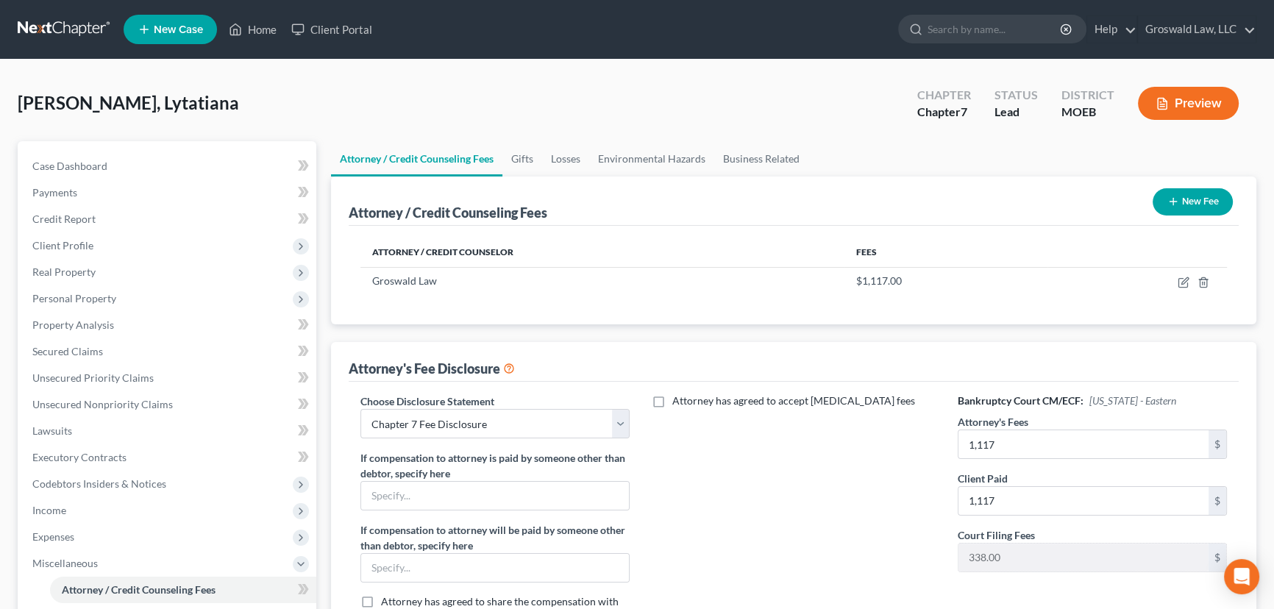
click at [1115, 199] on icon "button" at bounding box center [1173, 202] width 12 height 12
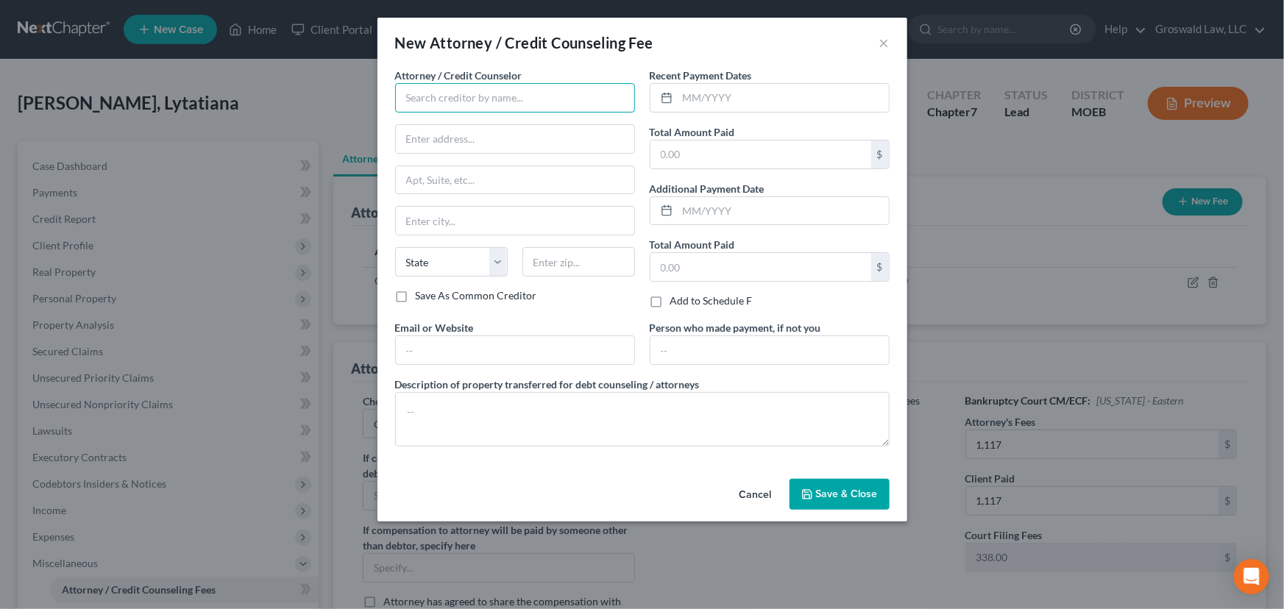
click at [470, 95] on input "text" at bounding box center [515, 97] width 240 height 29
drag, startPoint x: 479, startPoint y: 99, endPoint x: 292, endPoint y: 80, distance: 187.8
click at [288, 85] on div "New Attorney / Credit Counseling Fee × Attorney / Credit Counselor * groswald l…" at bounding box center [642, 304] width 1284 height 609
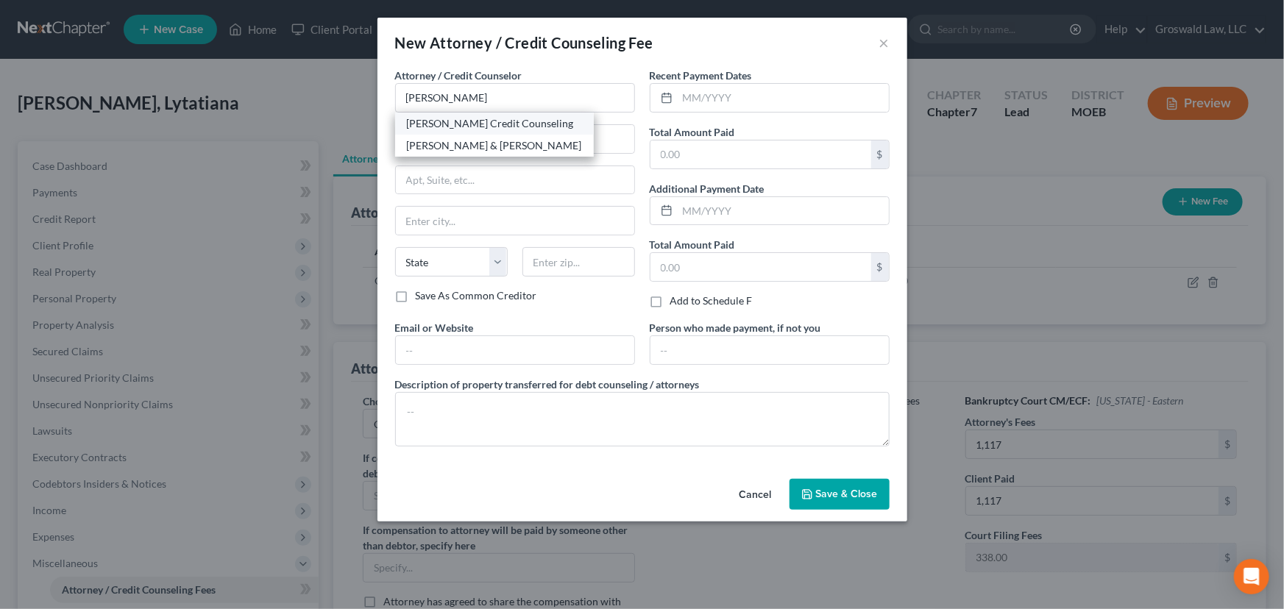
click at [479, 127] on div "Allen Credit Counseling" at bounding box center [494, 123] width 175 height 15
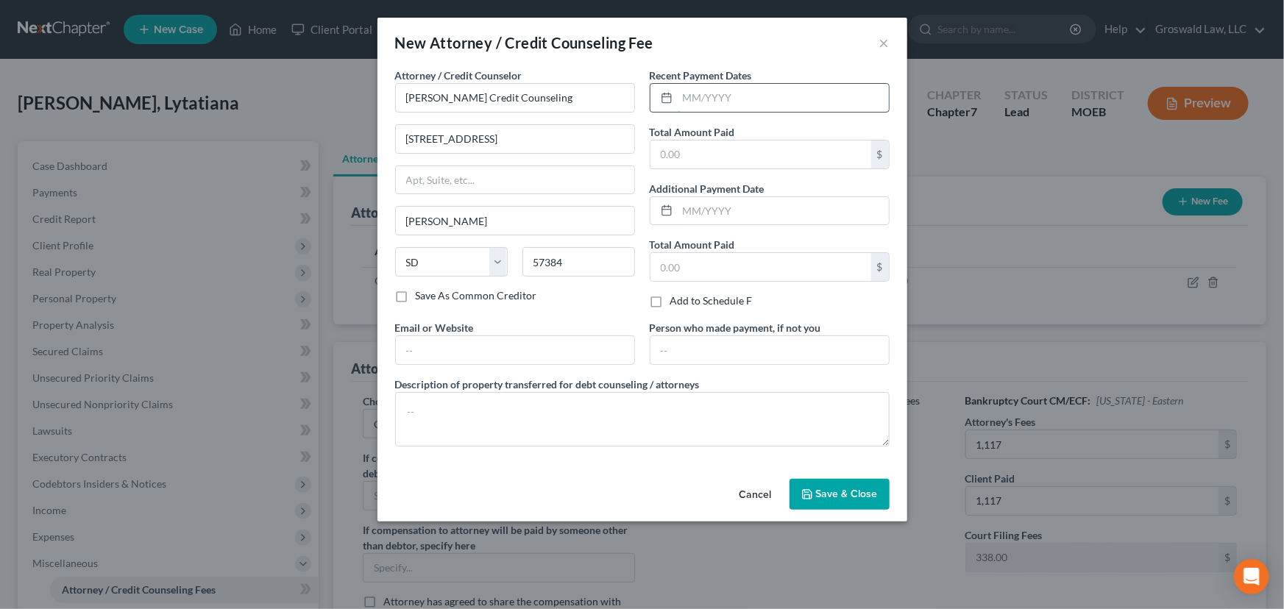
click at [740, 99] on input "text" at bounding box center [782, 98] width 211 height 28
click at [573, 349] on input "text" at bounding box center [515, 350] width 238 height 28
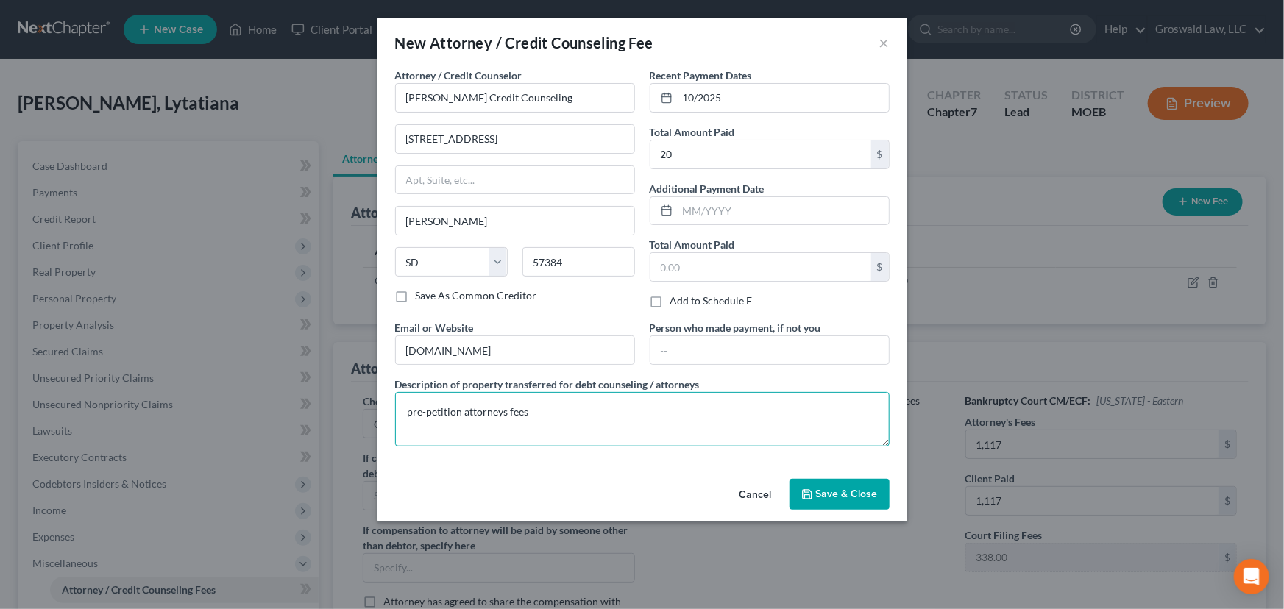
drag, startPoint x: 354, startPoint y: 406, endPoint x: 289, endPoint y: 405, distance: 64.7
click at [290, 405] on div "New Attorney / Credit Counseling Fee × Attorney / Credit Counselor * Allen Cred…" at bounding box center [642, 304] width 1284 height 609
click at [864, 500] on button "Save & Close" at bounding box center [839, 494] width 100 height 31
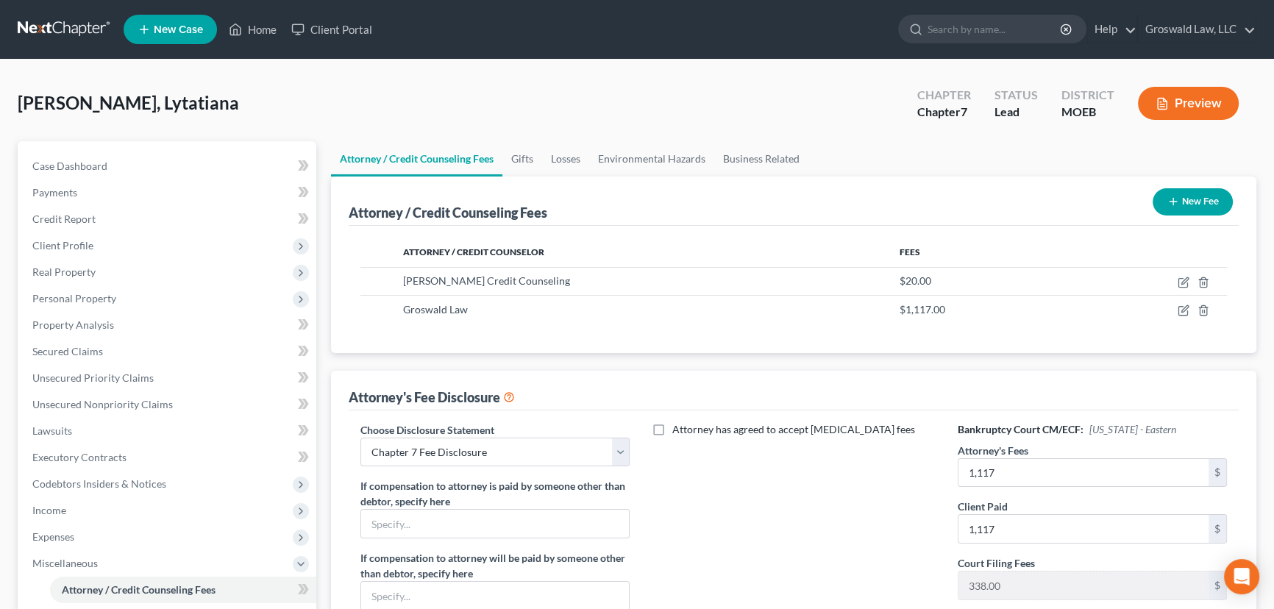
click at [1115, 95] on button "Preview" at bounding box center [1188, 103] width 101 height 33
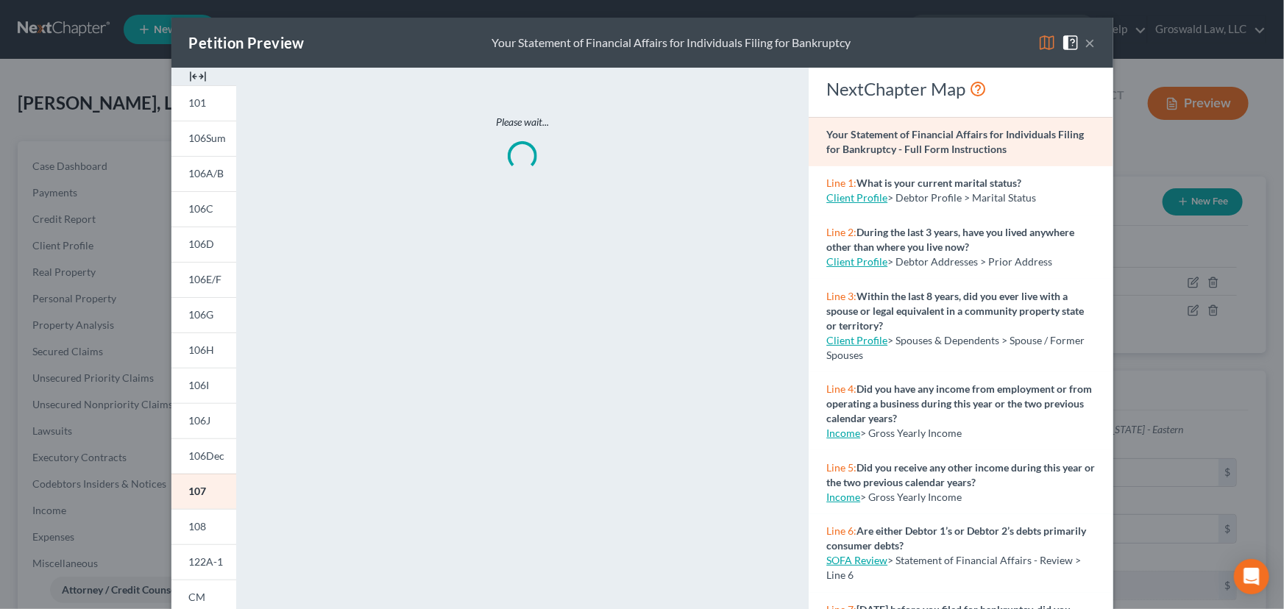
click at [1088, 40] on button "×" at bounding box center [1090, 43] width 10 height 18
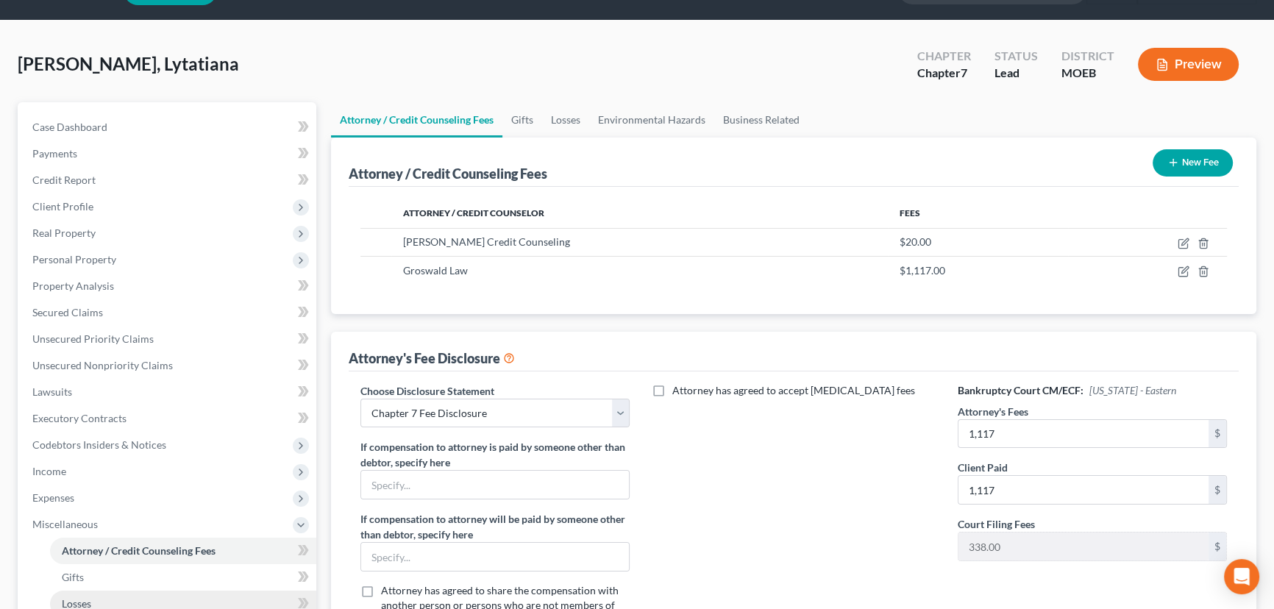
scroll to position [267, 0]
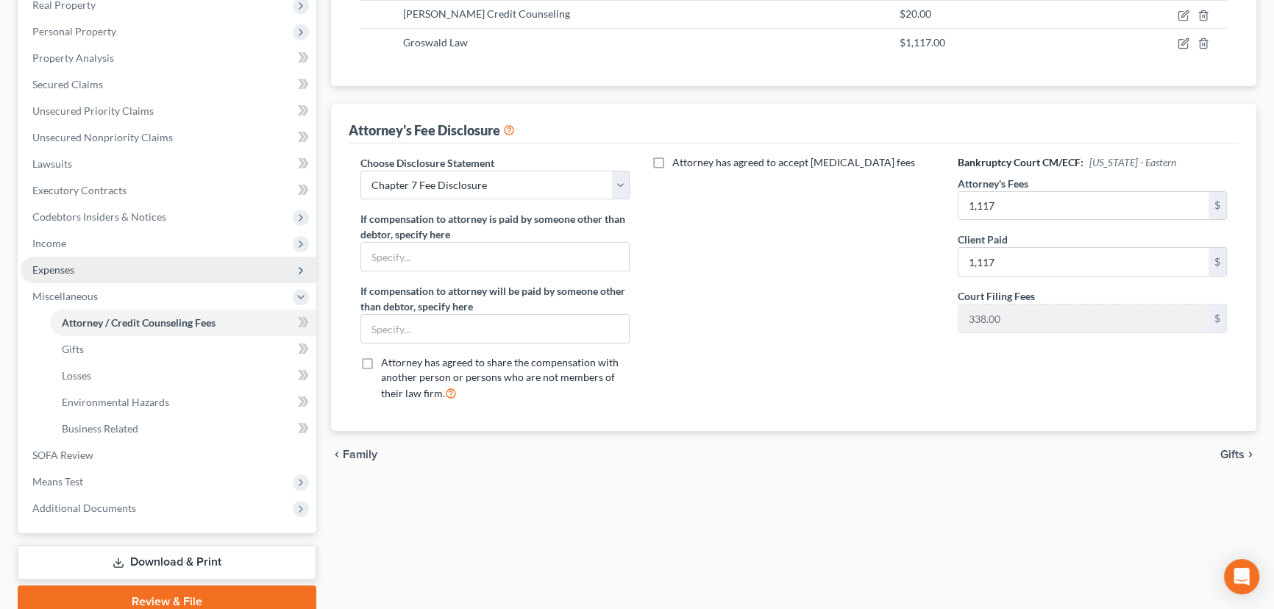
click at [71, 268] on span "Expenses" at bounding box center [53, 269] width 42 height 13
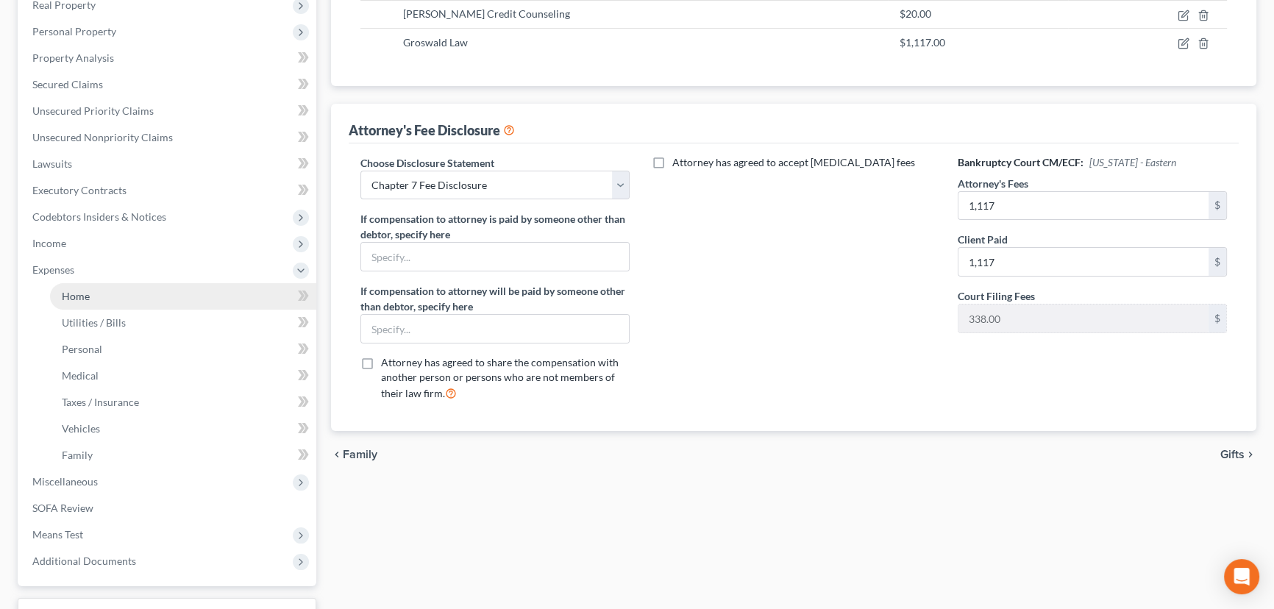
click at [89, 294] on link "Home" at bounding box center [183, 296] width 266 height 26
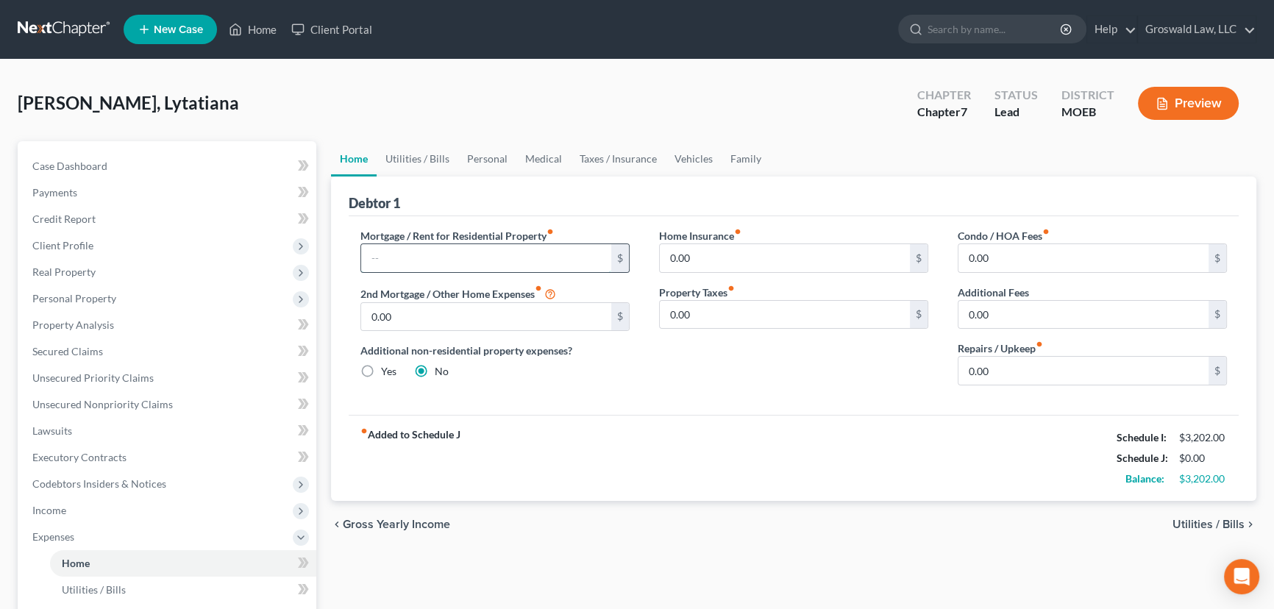
click at [457, 250] on input "text" at bounding box center [486, 258] width 250 height 28
click at [397, 152] on link "Utilities / Bills" at bounding box center [418, 158] width 82 height 35
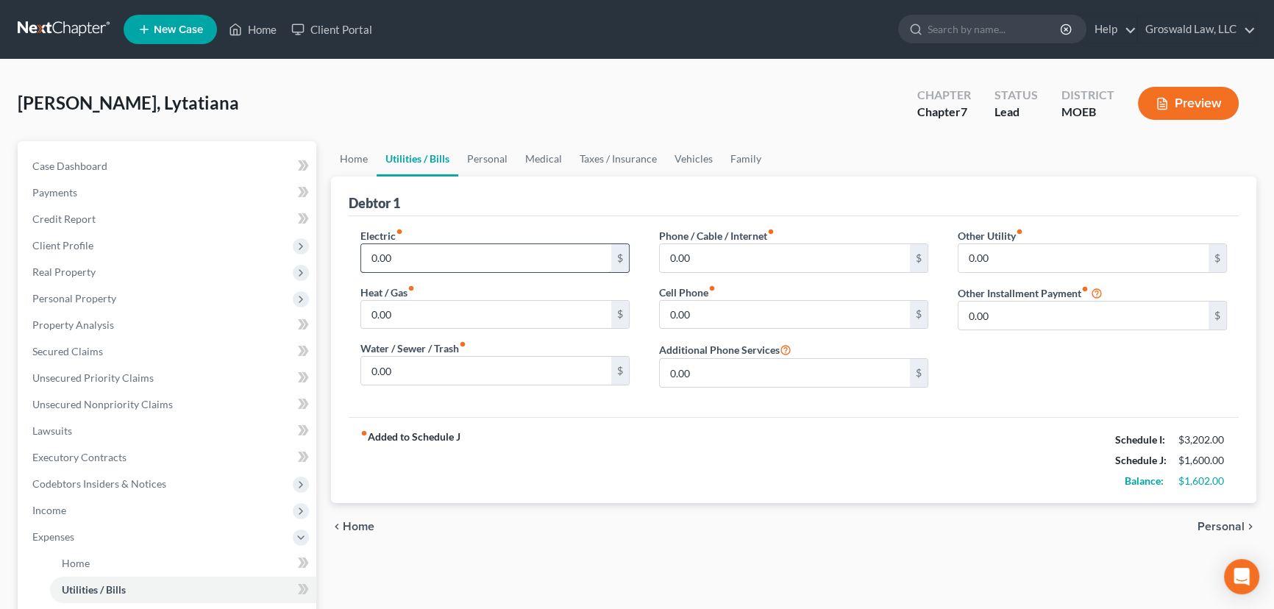
click at [446, 262] on input "0.00" at bounding box center [486, 258] width 250 height 28
click at [845, 450] on div "fiber_manual_record Added to Schedule J Schedule I: $3,202.00 Schedule J: $2,00…" at bounding box center [794, 460] width 890 height 86
drag, startPoint x: 494, startPoint y: 157, endPoint x: 489, endPoint y: 163, distance: 8.4
click at [495, 157] on link "Personal" at bounding box center [487, 158] width 58 height 35
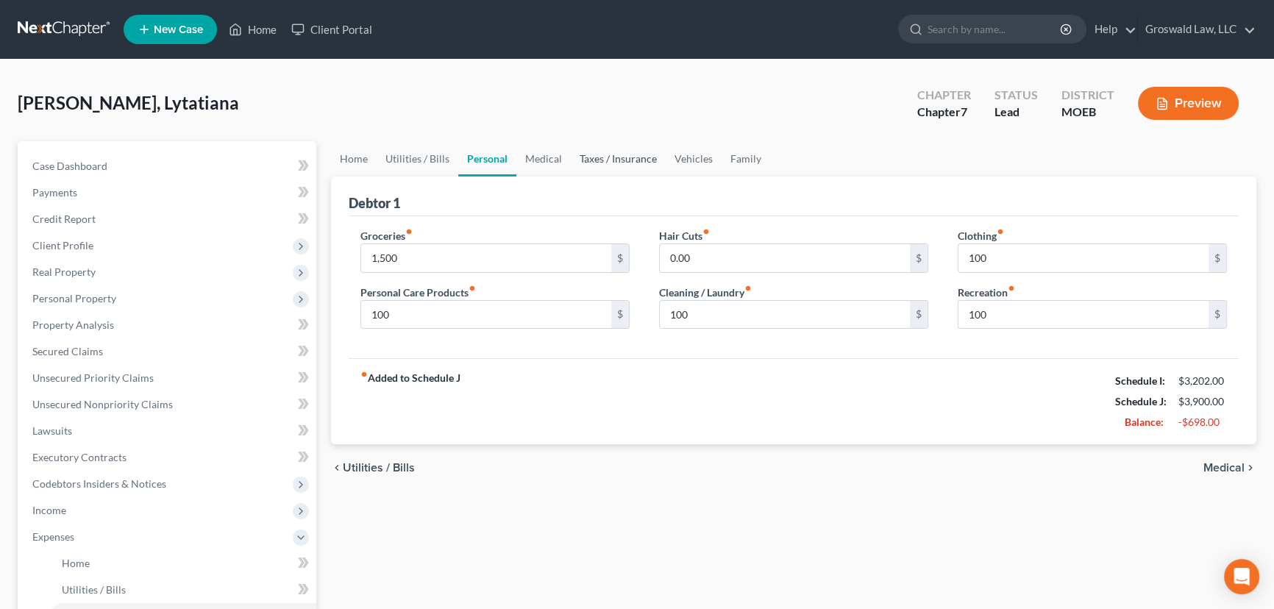
click at [573, 156] on link "Taxes / Insurance" at bounding box center [618, 158] width 95 height 35
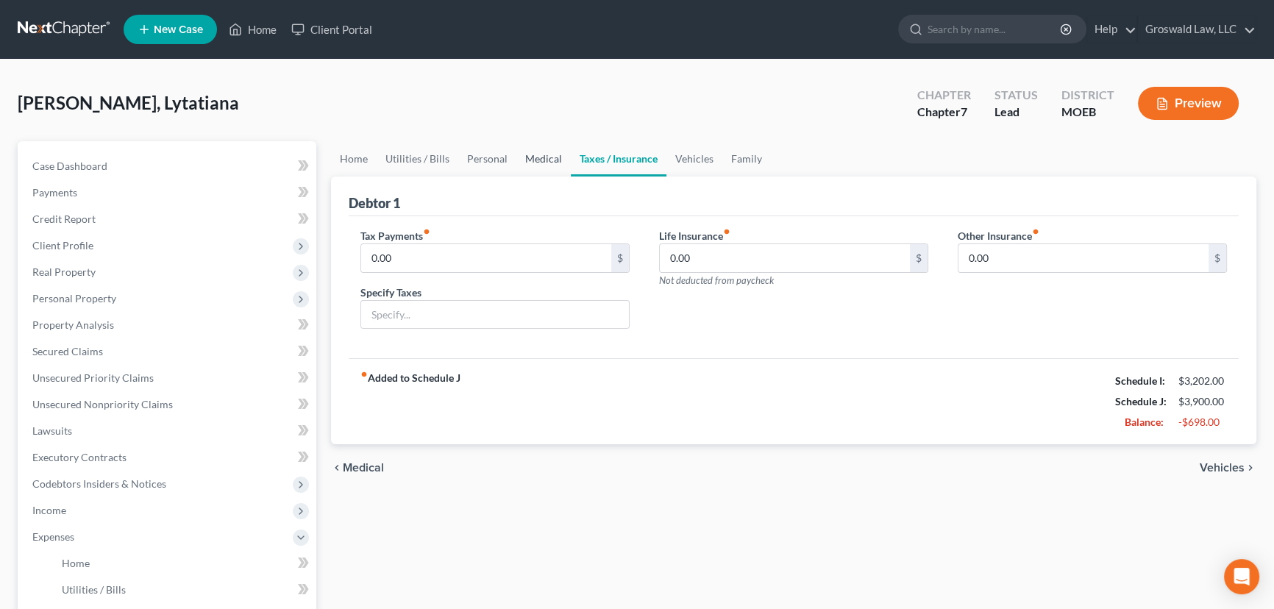
click at [536, 154] on link "Medical" at bounding box center [543, 158] width 54 height 35
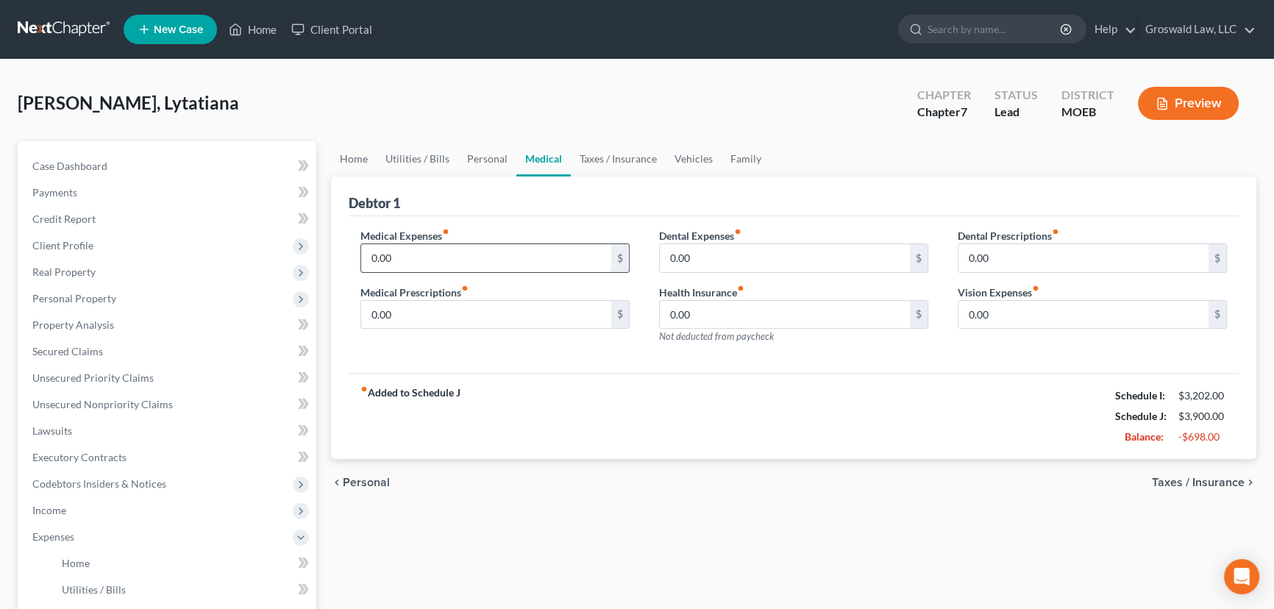
click at [438, 257] on input "0.00" at bounding box center [486, 258] width 250 height 28
click at [616, 152] on link "Taxes / Insurance" at bounding box center [618, 158] width 95 height 35
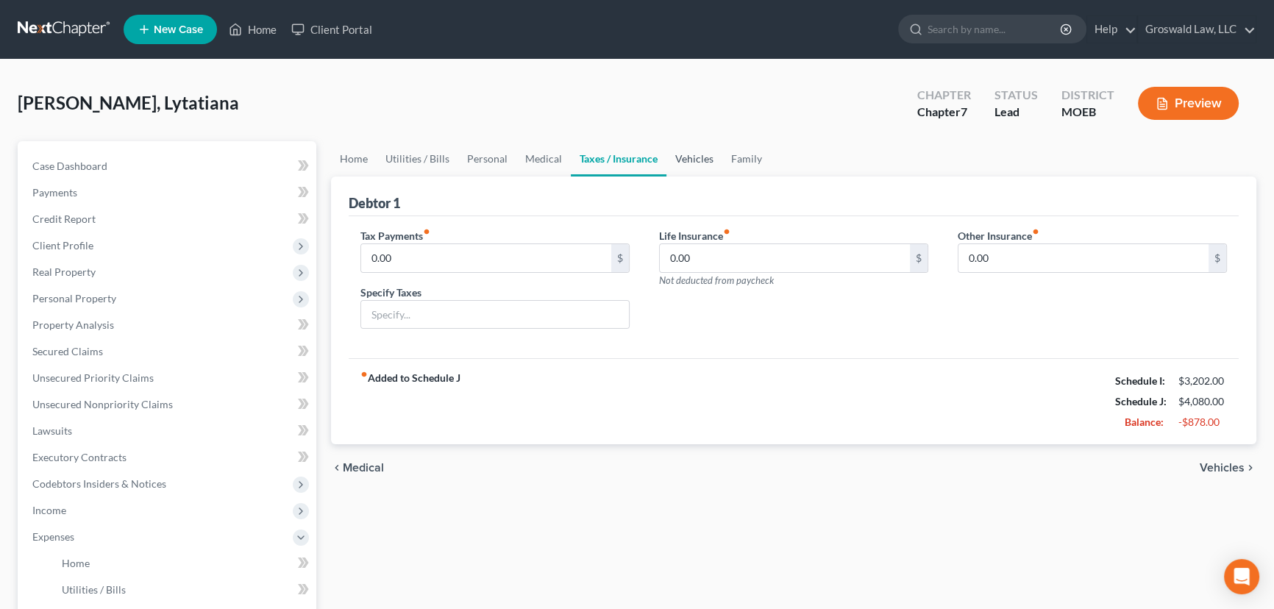
click at [708, 157] on link "Vehicles" at bounding box center [694, 158] width 56 height 35
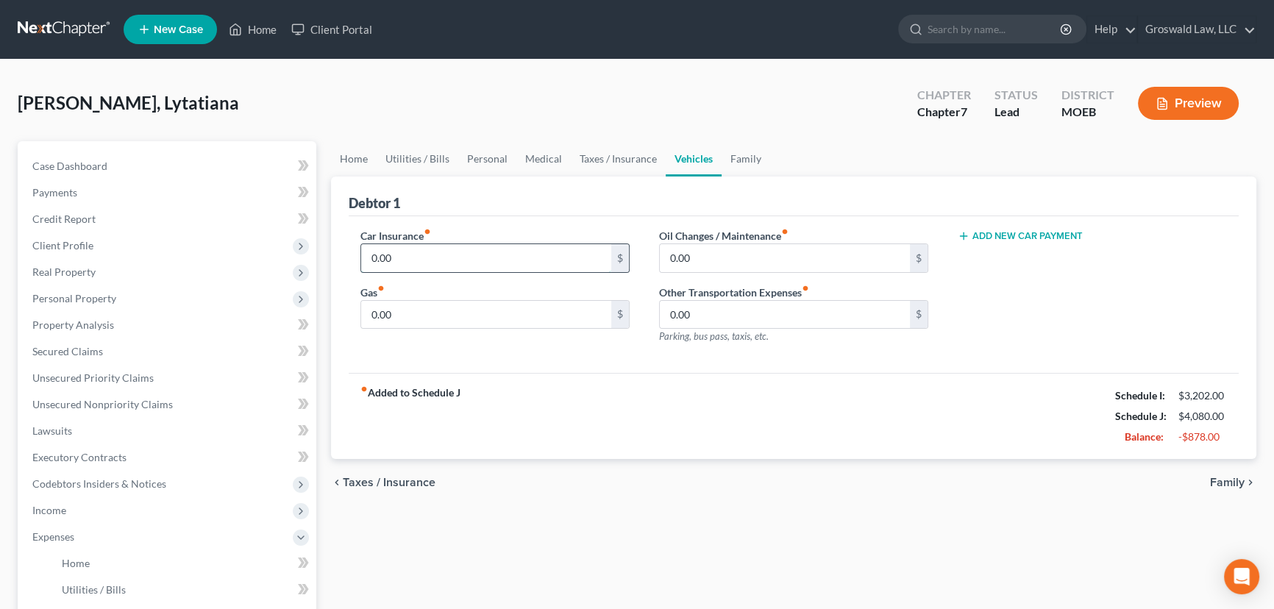
click at [427, 260] on input "0.00" at bounding box center [486, 258] width 250 height 28
click at [635, 408] on div "fiber_manual_record Added to Schedule J Schedule I: $3,202.00 Schedule J: $4,43…" at bounding box center [794, 416] width 890 height 86
click at [1115, 113] on button "Preview" at bounding box center [1188, 103] width 101 height 33
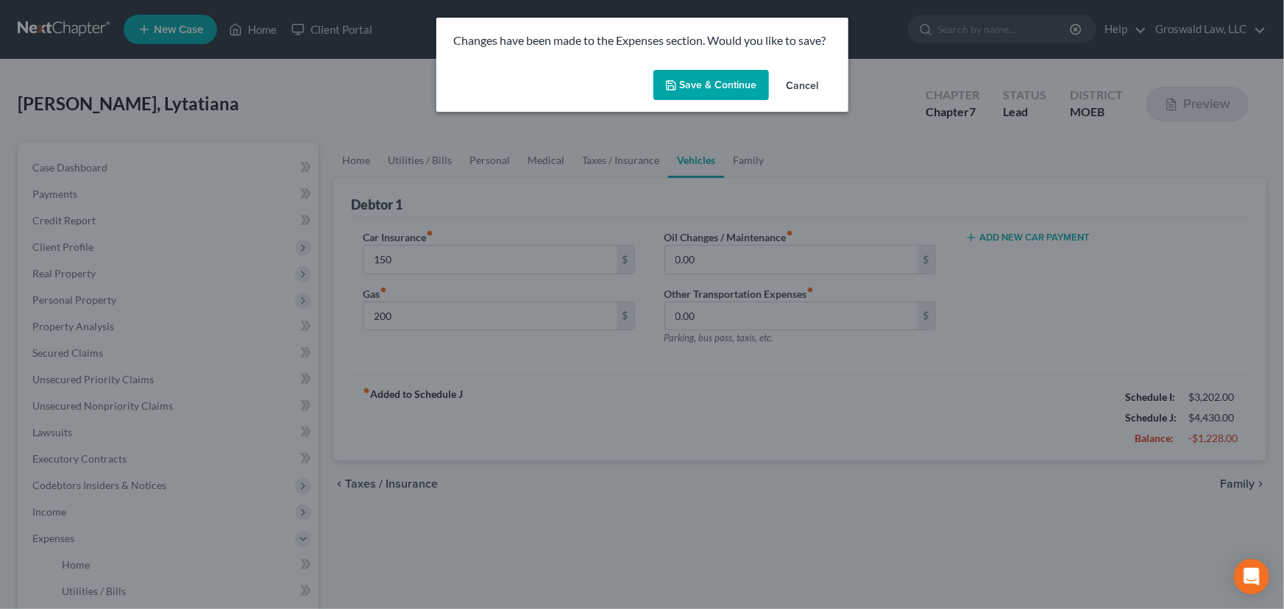
click at [725, 90] on button "Save & Continue" at bounding box center [710, 85] width 115 height 31
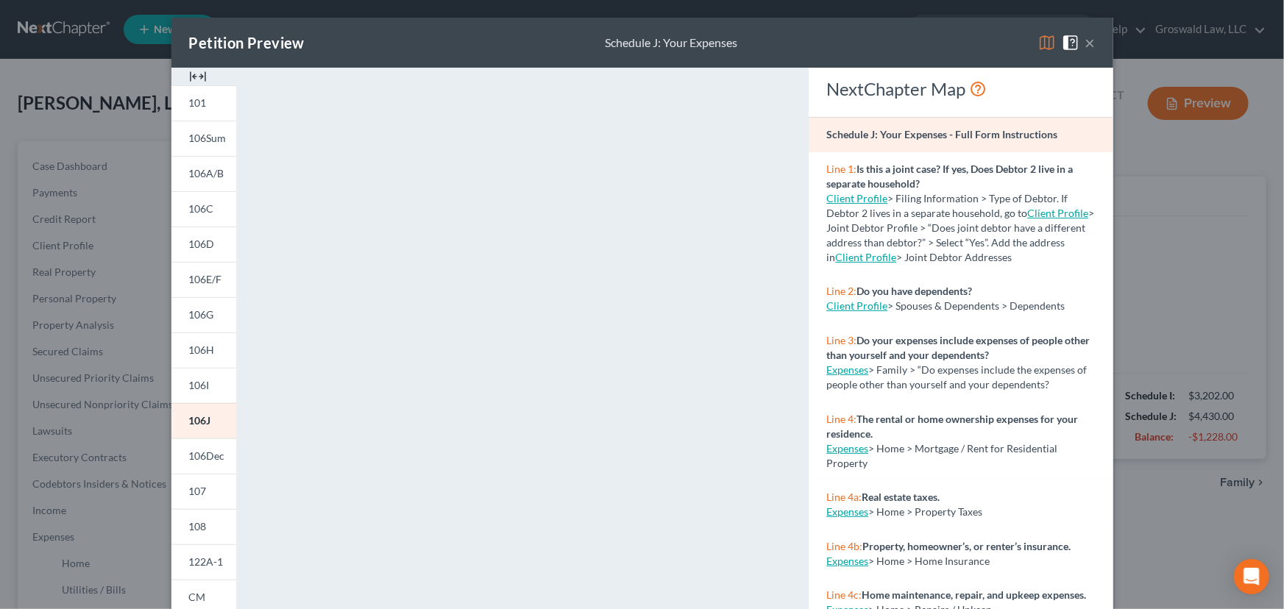
click at [197, 74] on img at bounding box center [198, 77] width 18 height 18
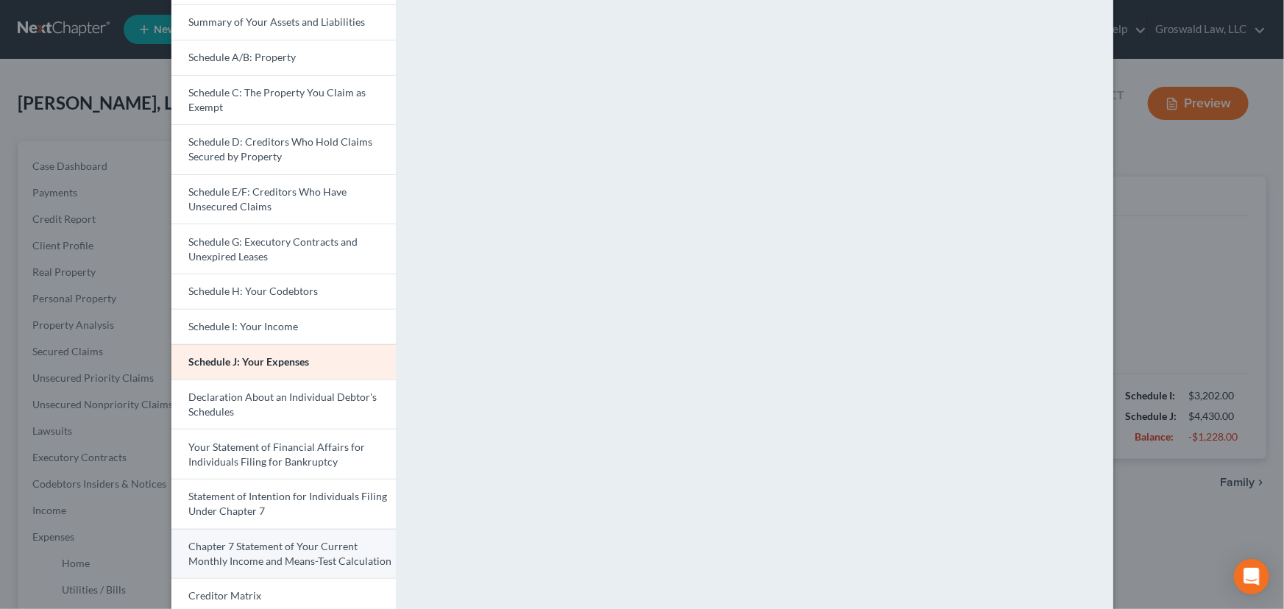
scroll to position [317, 0]
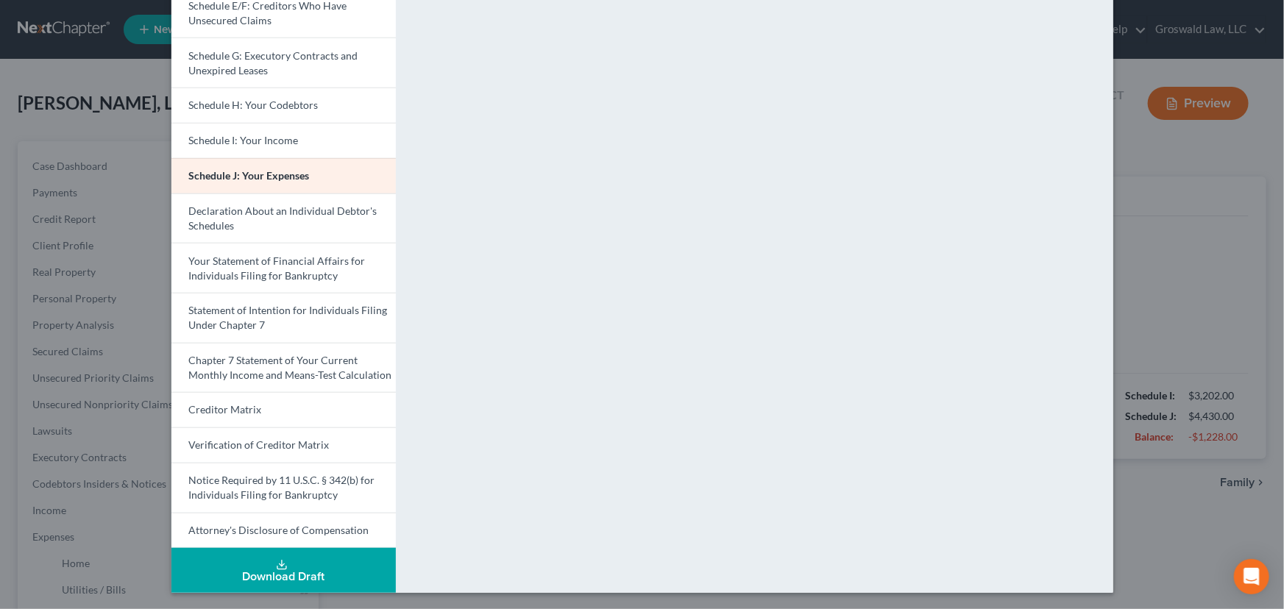
click at [274, 542] on div "Download Draft" at bounding box center [283, 577] width 201 height 12
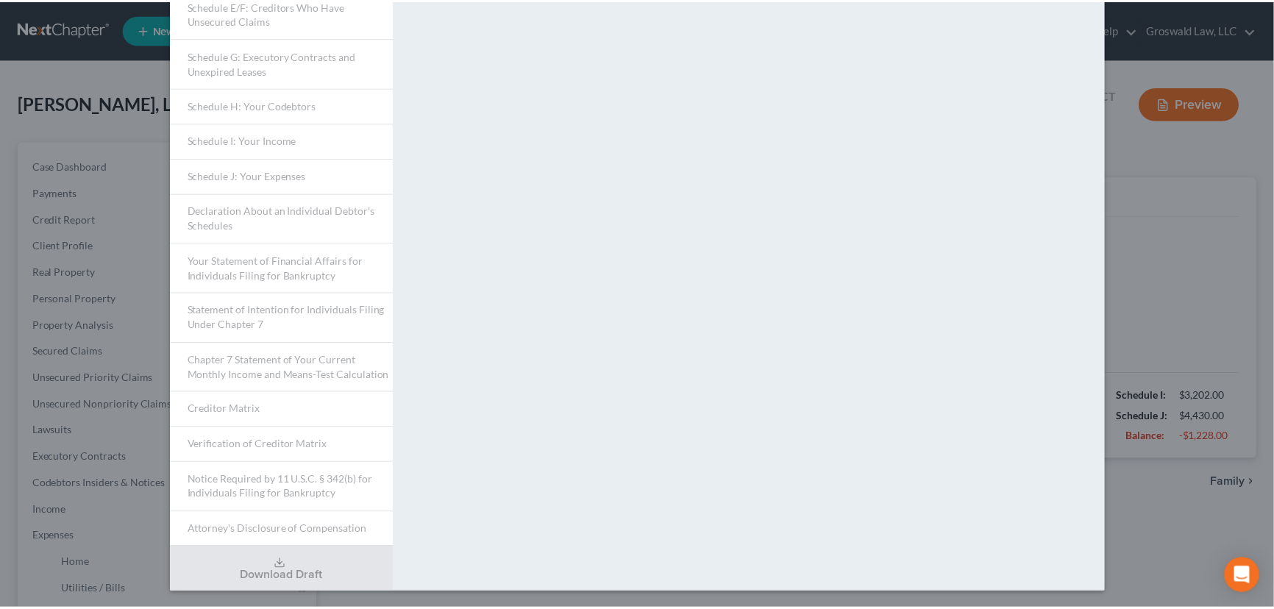
scroll to position [0, 0]
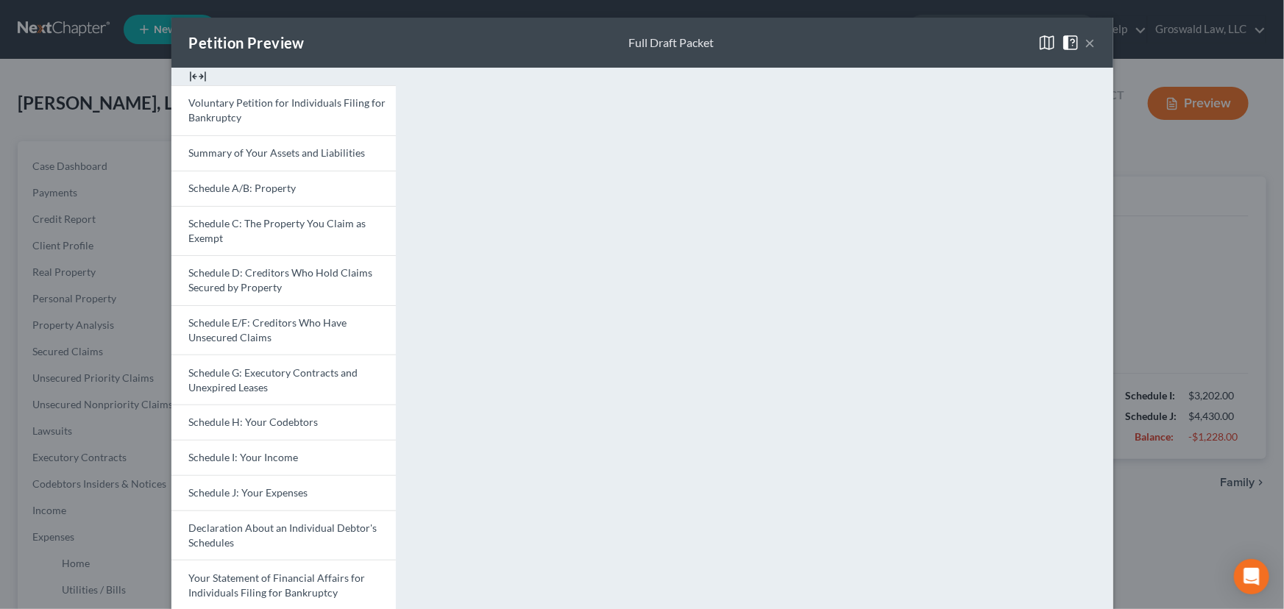
click at [1086, 44] on button "×" at bounding box center [1090, 43] width 10 height 18
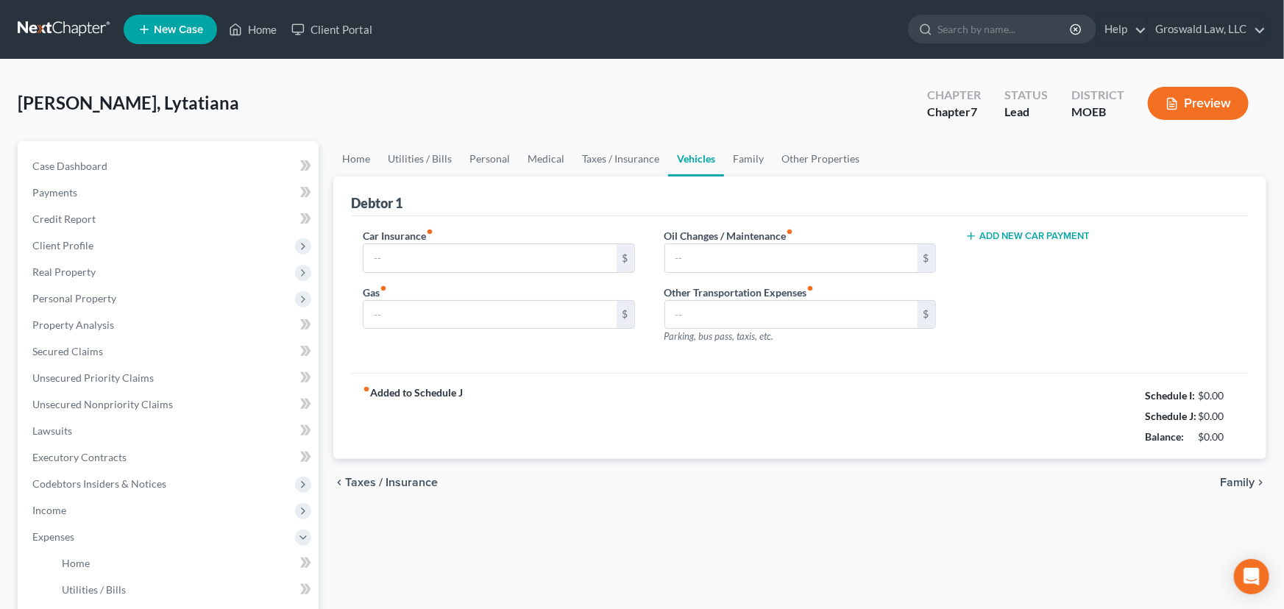
type input "150.00"
type input "200.00"
type input "0.00"
click at [1169, 104] on button "Preview" at bounding box center [1188, 103] width 101 height 33
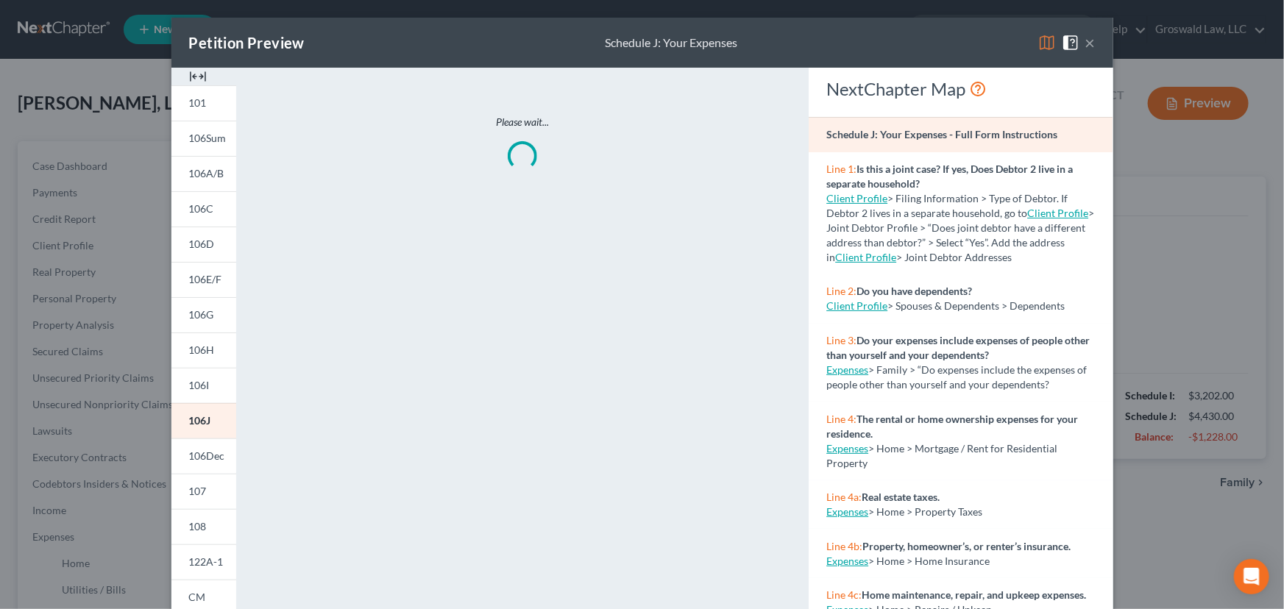
click at [196, 75] on img at bounding box center [198, 77] width 18 height 18
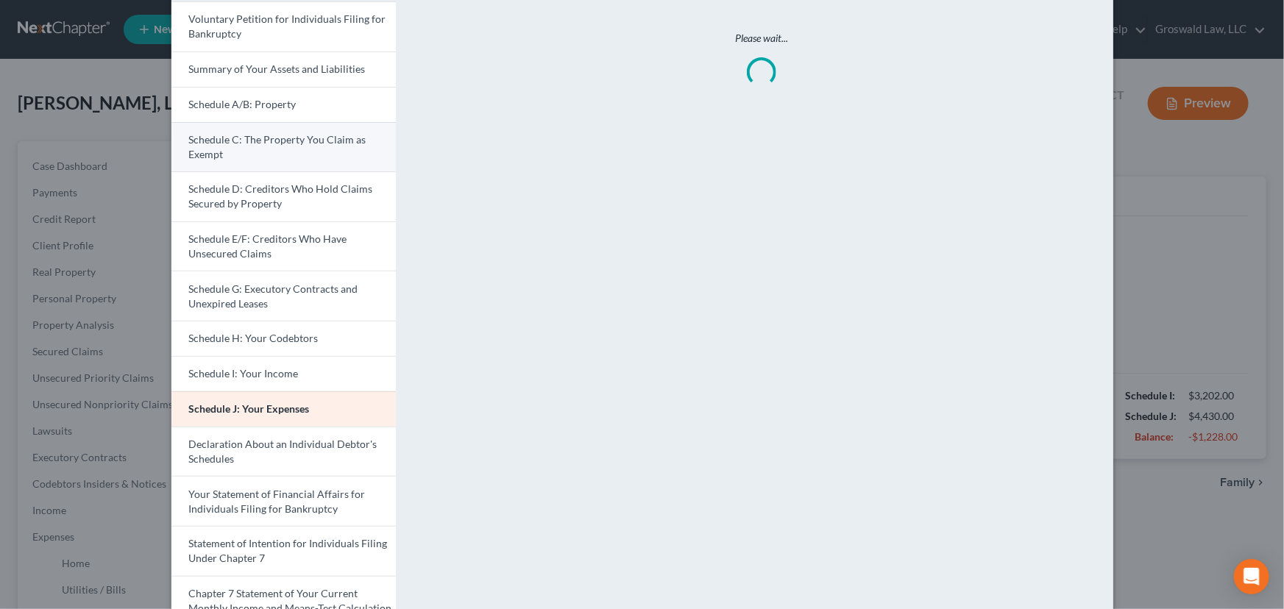
scroll to position [317, 0]
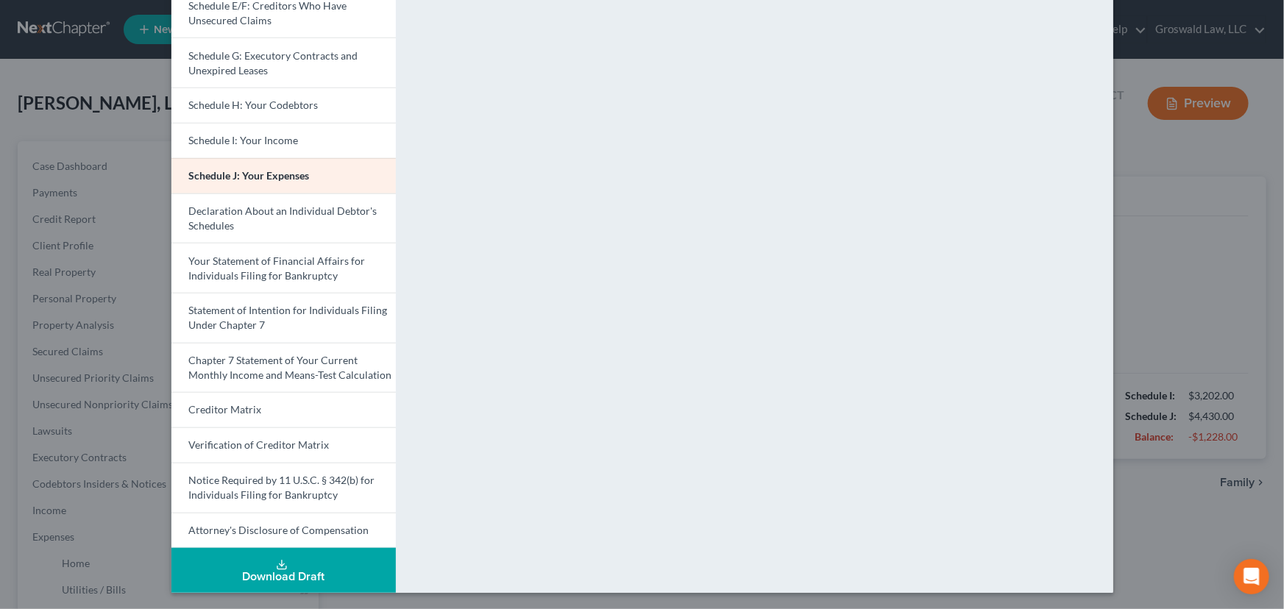
click at [288, 571] on div "Download Draft" at bounding box center [283, 577] width 201 height 12
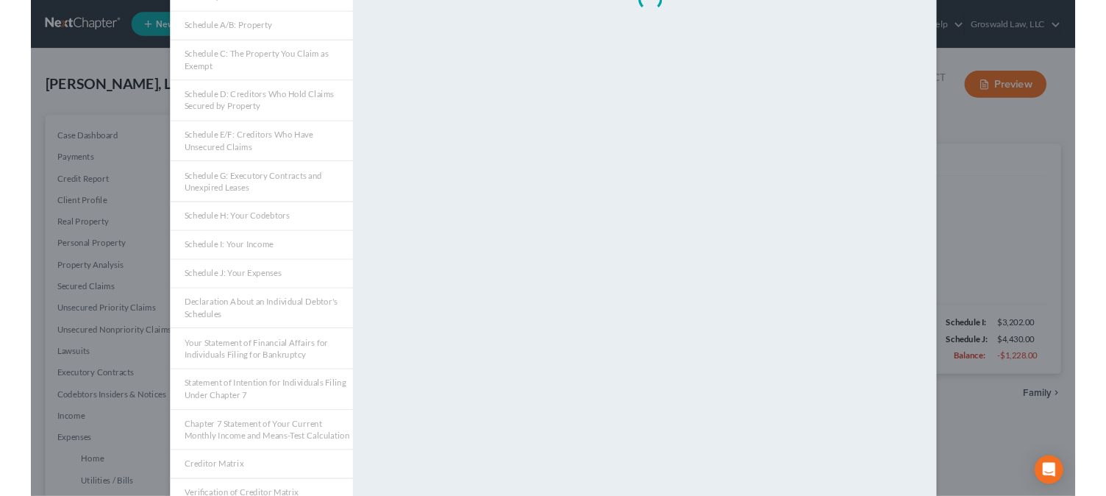
scroll to position [0, 0]
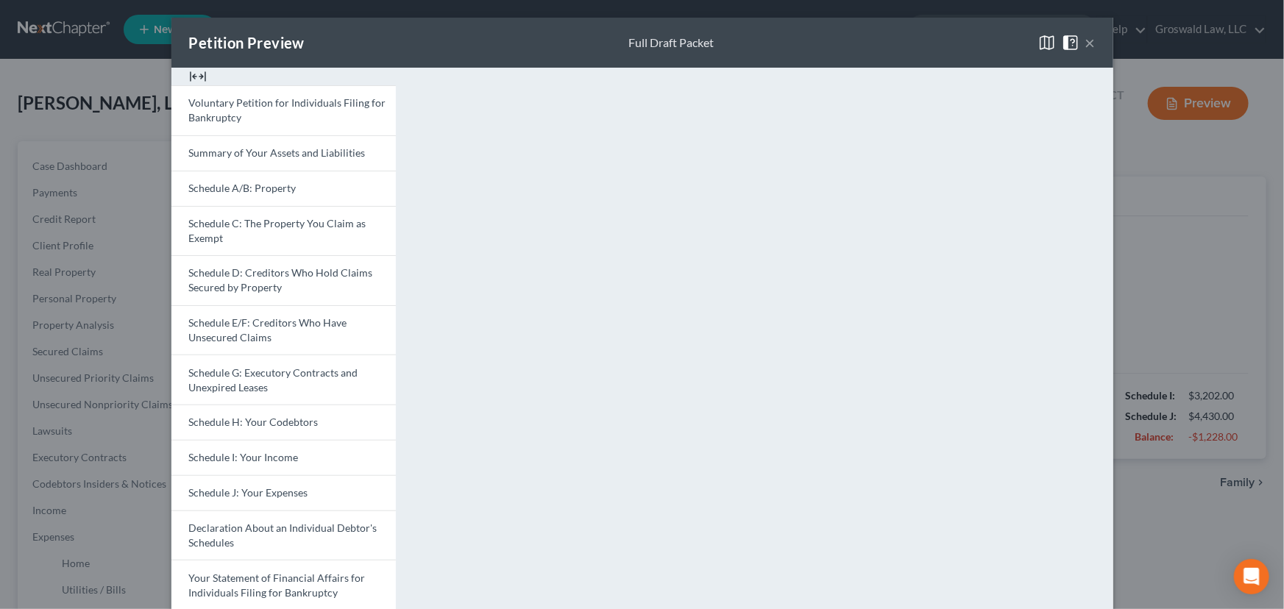
click at [1085, 42] on button "×" at bounding box center [1090, 43] width 10 height 18
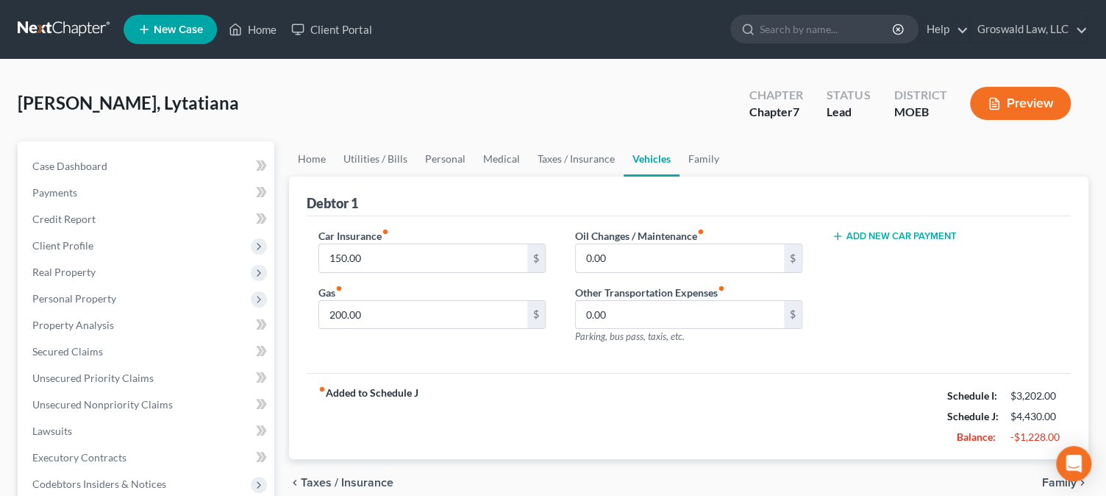
click at [252, 28] on link "Home" at bounding box center [252, 29] width 63 height 26
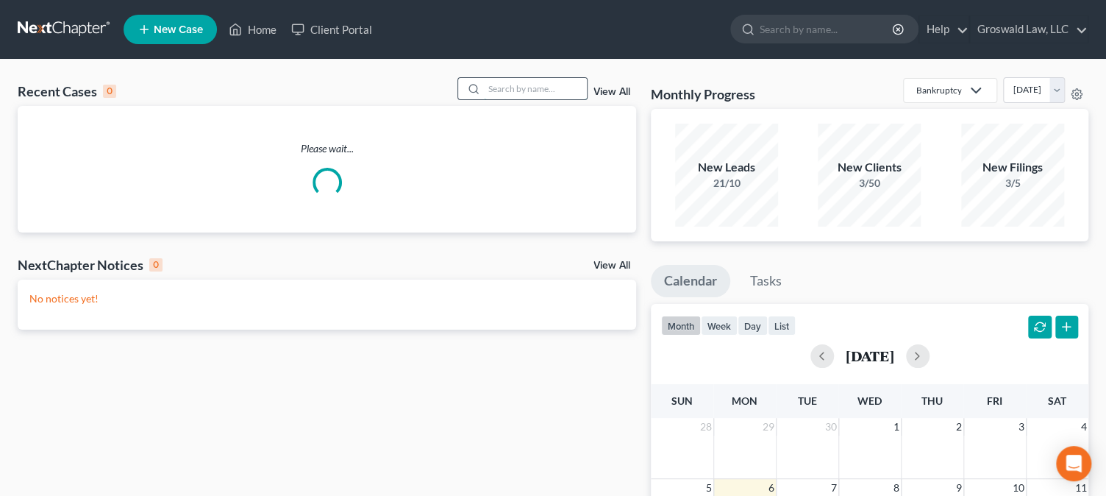
click at [518, 86] on input "search" at bounding box center [535, 88] width 103 height 21
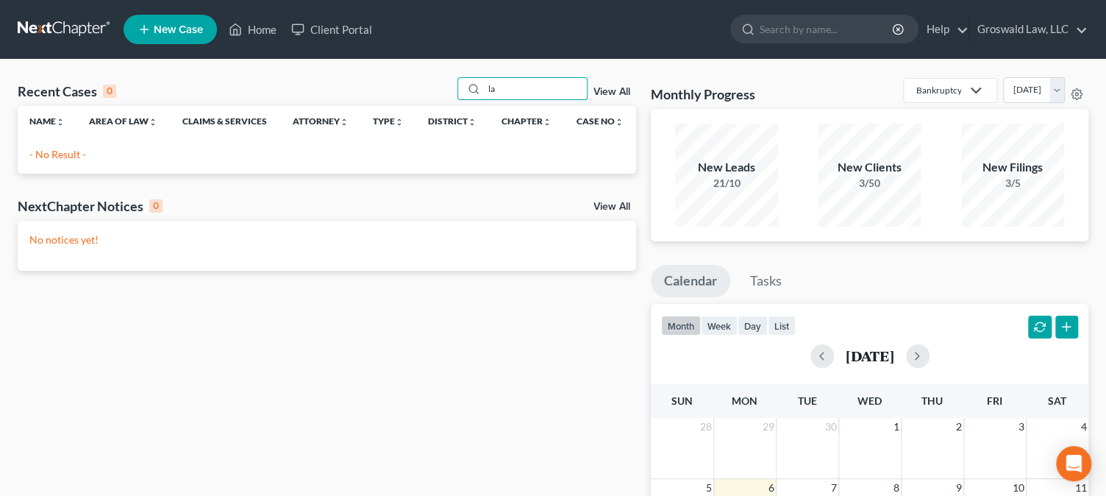
type input "l"
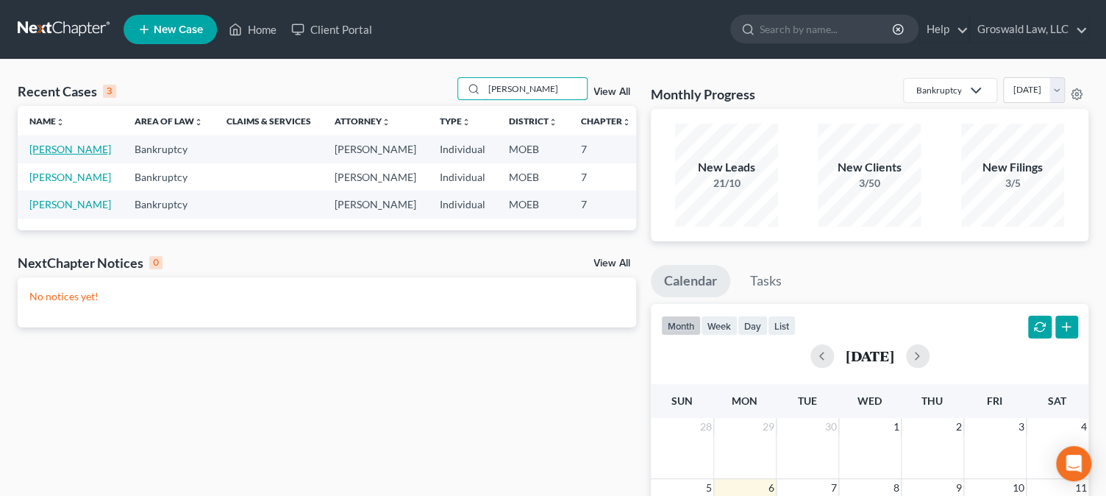
type input "[PERSON_NAME]"
click at [43, 155] on link "[PERSON_NAME]" at bounding box center [70, 149] width 82 height 13
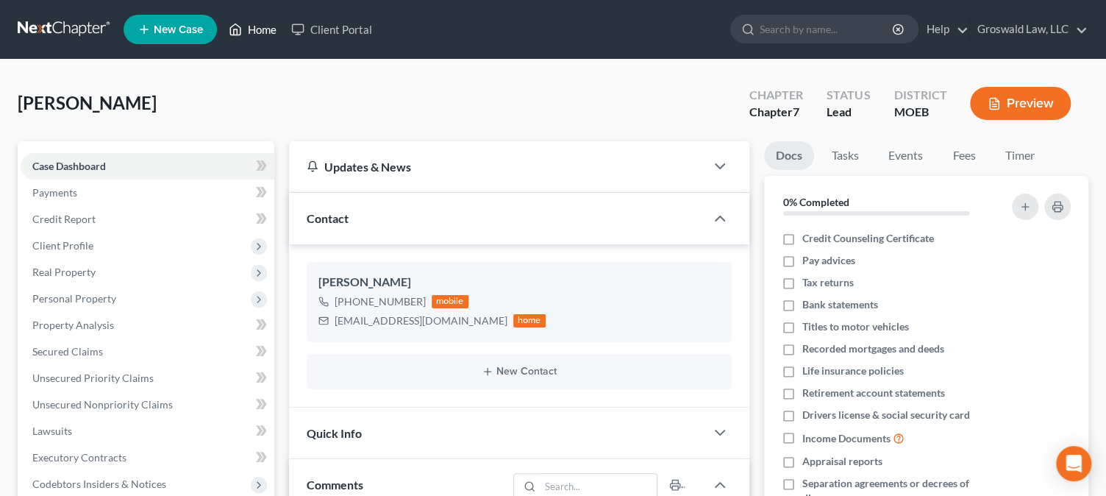
click at [263, 27] on link "Home" at bounding box center [252, 29] width 63 height 26
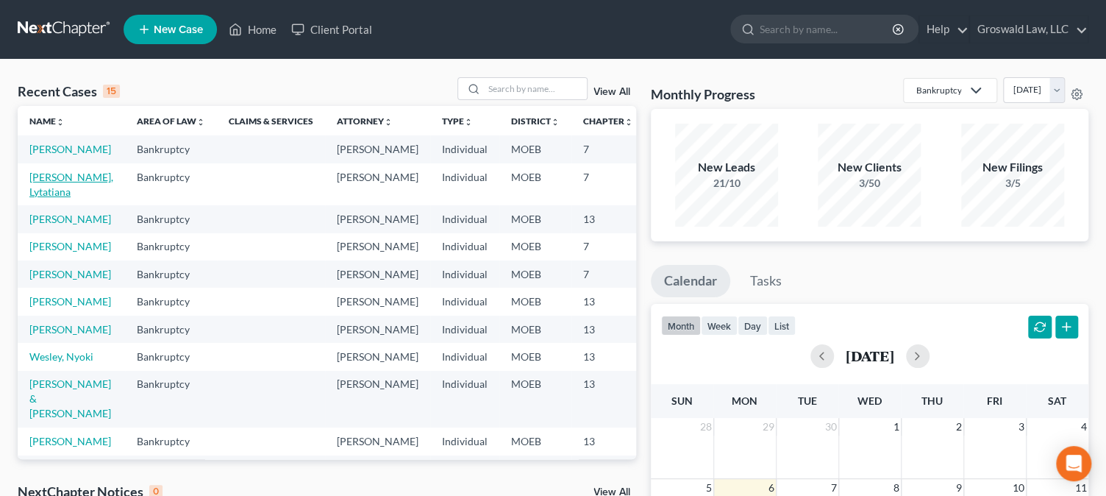
click at [64, 198] on link "[PERSON_NAME], Lytatiana" at bounding box center [71, 184] width 84 height 27
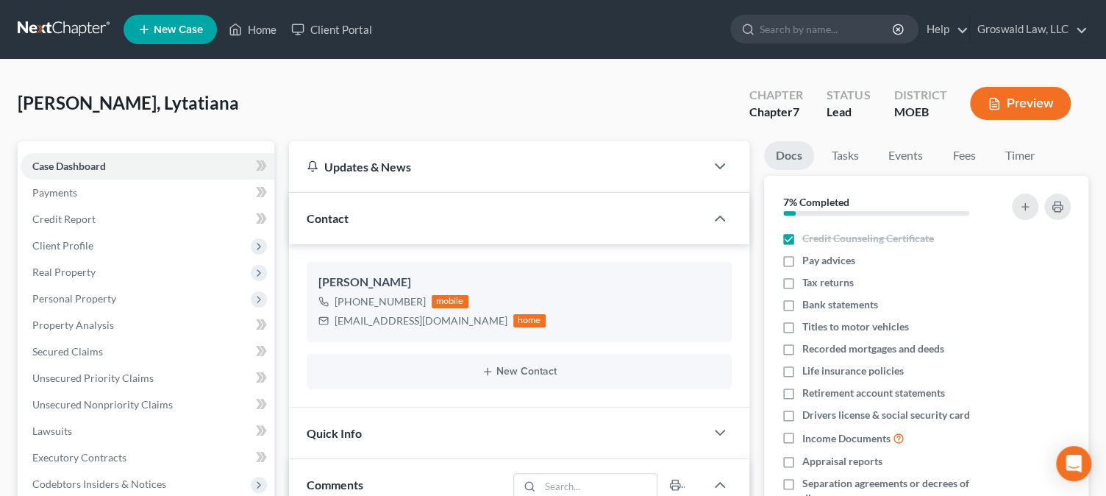
scroll to position [177, 0]
click at [149, 104] on span "[PERSON_NAME], Lytatiana" at bounding box center [128, 102] width 221 height 21
copy span "Lytatiana"
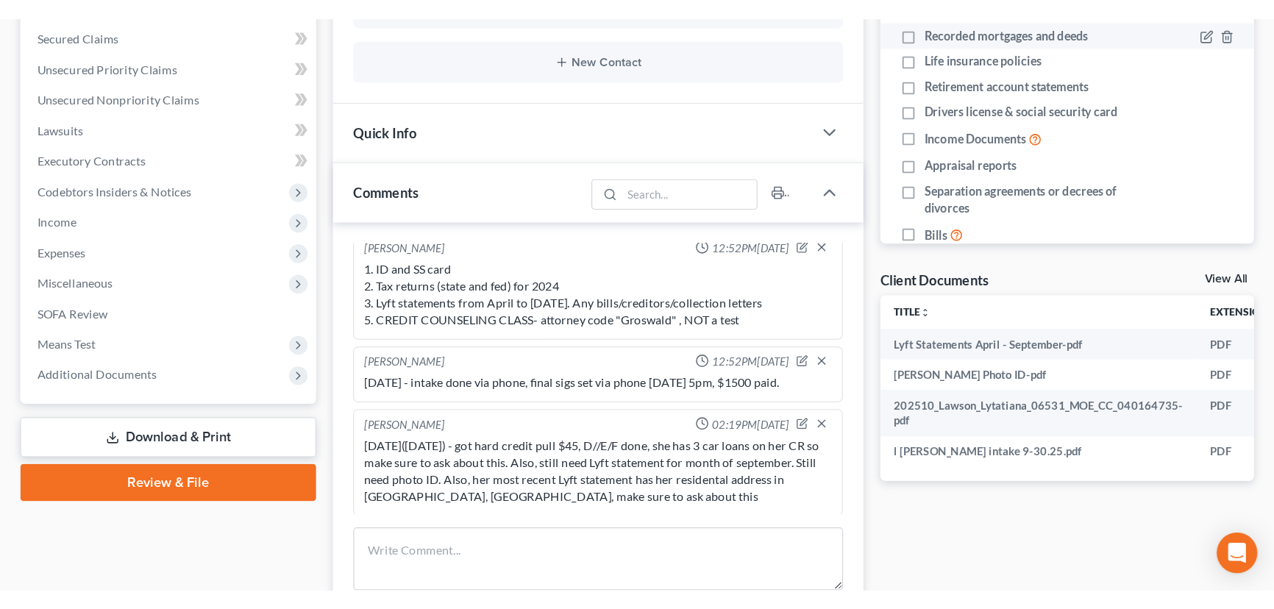
scroll to position [162, 0]
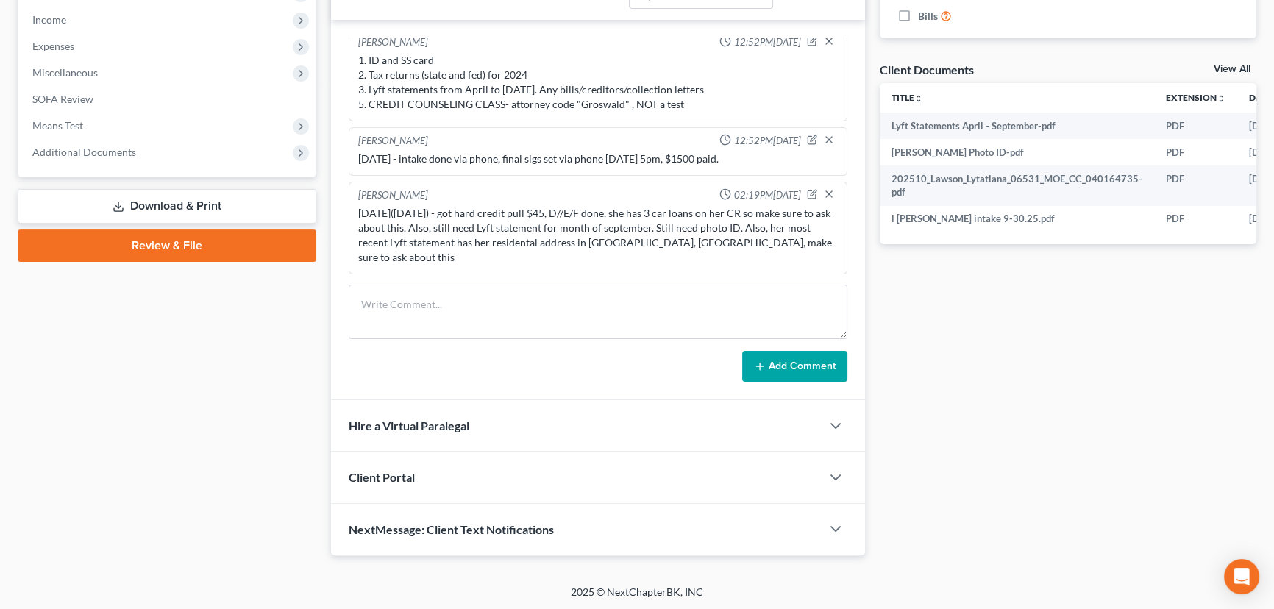
click at [206, 210] on link "Download & Print" at bounding box center [167, 206] width 299 height 35
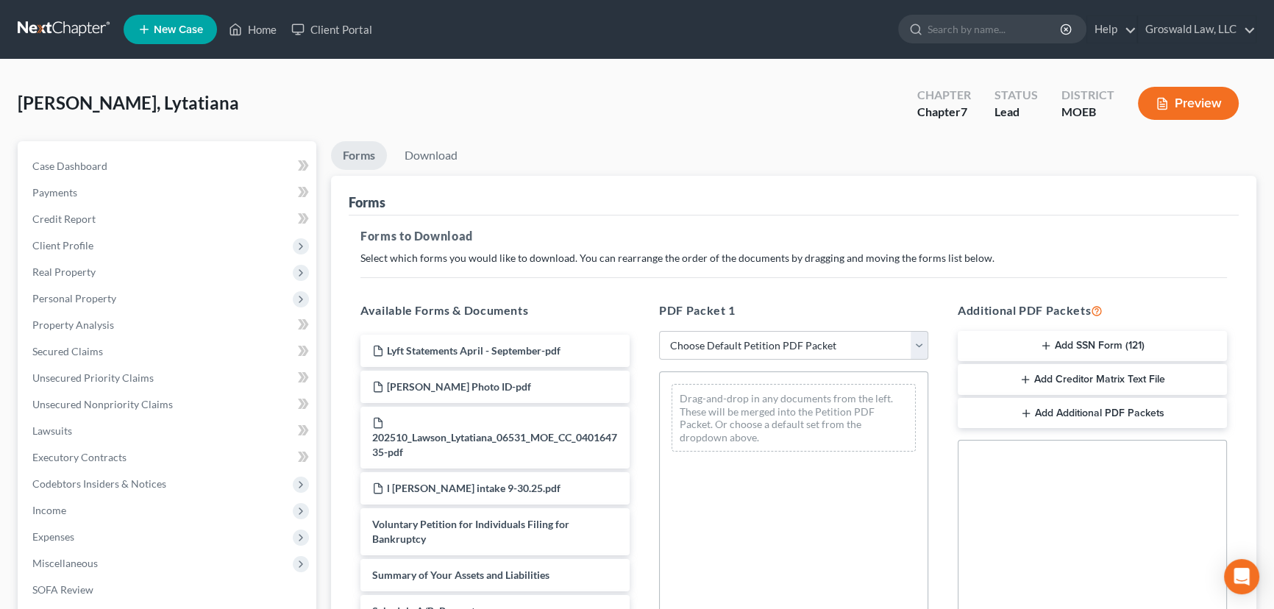
click at [1118, 346] on button "Add SSN Form (121)" at bounding box center [1092, 346] width 269 height 31
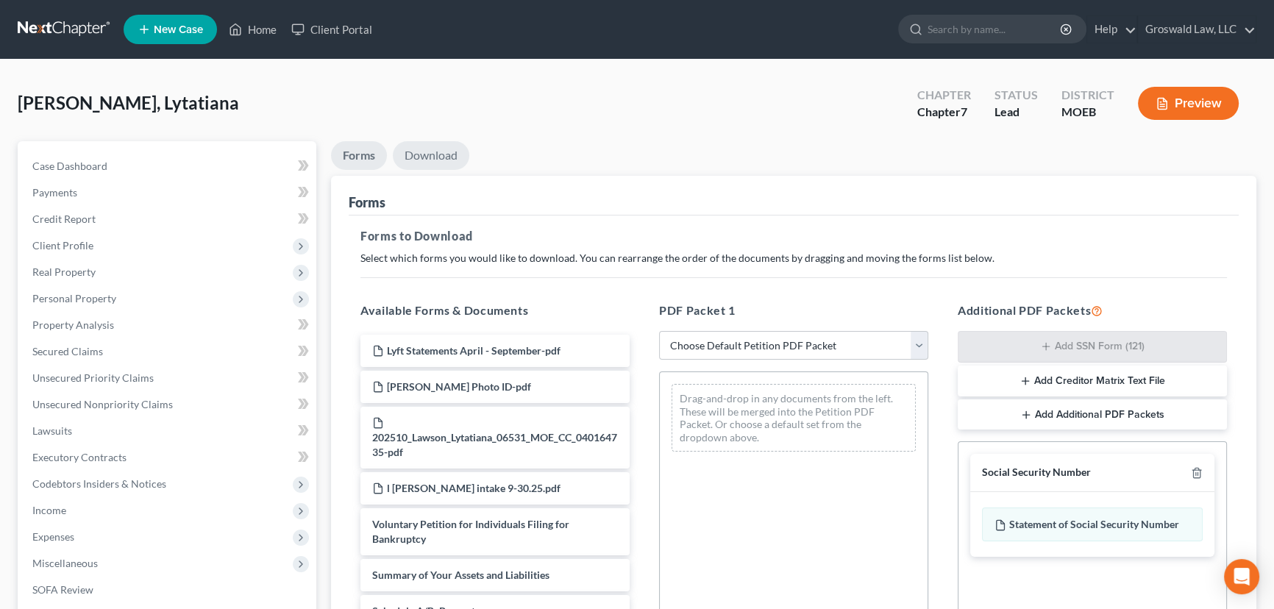
click at [446, 152] on link "Download" at bounding box center [431, 155] width 76 height 29
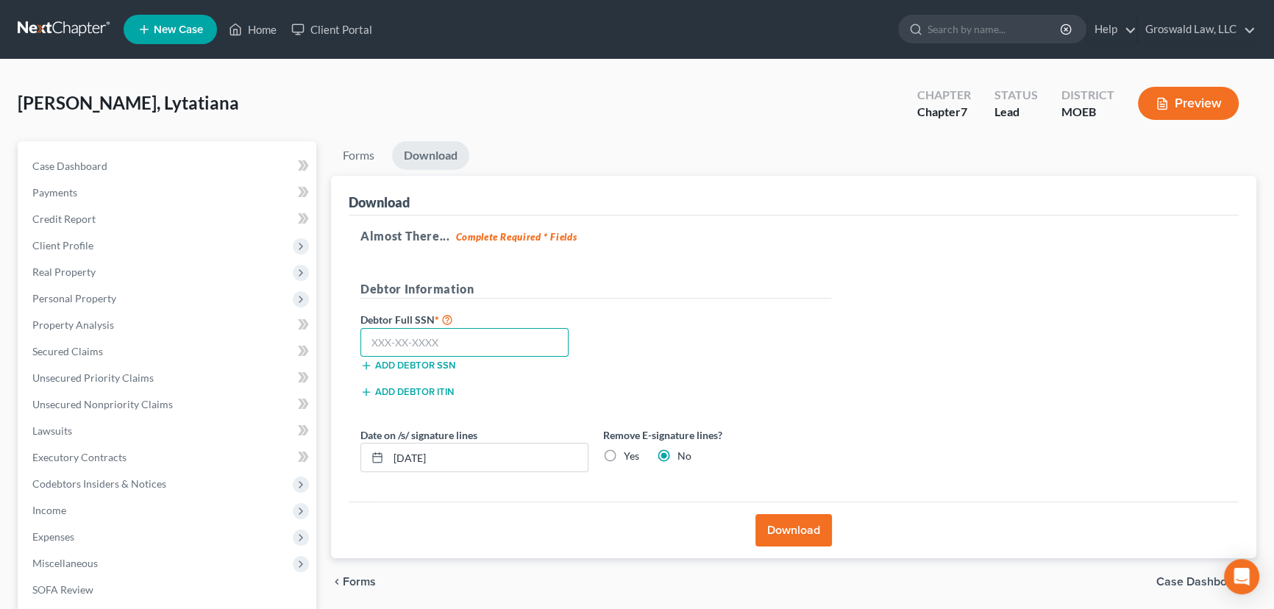
click at [374, 341] on input "text" at bounding box center [464, 342] width 208 height 29
type input "352-92-3673"
click at [787, 530] on button "Download" at bounding box center [793, 530] width 76 height 32
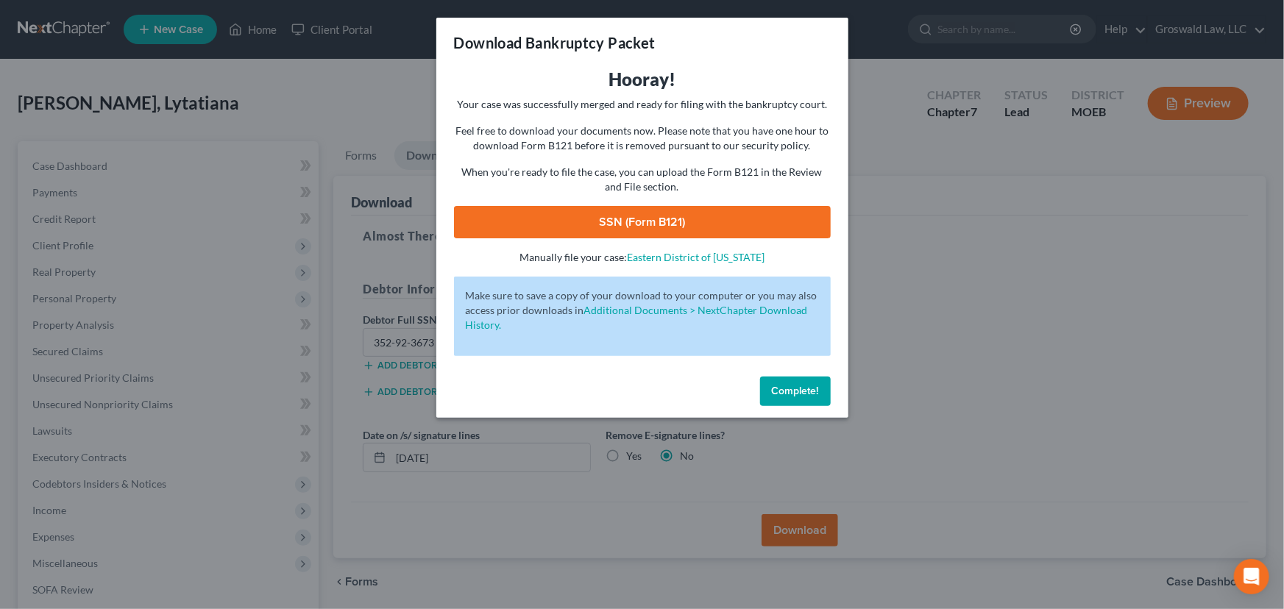
click at [538, 221] on link "SSN (Form B121)" at bounding box center [642, 222] width 377 height 32
click at [785, 387] on span "Complete!" at bounding box center [795, 391] width 47 height 13
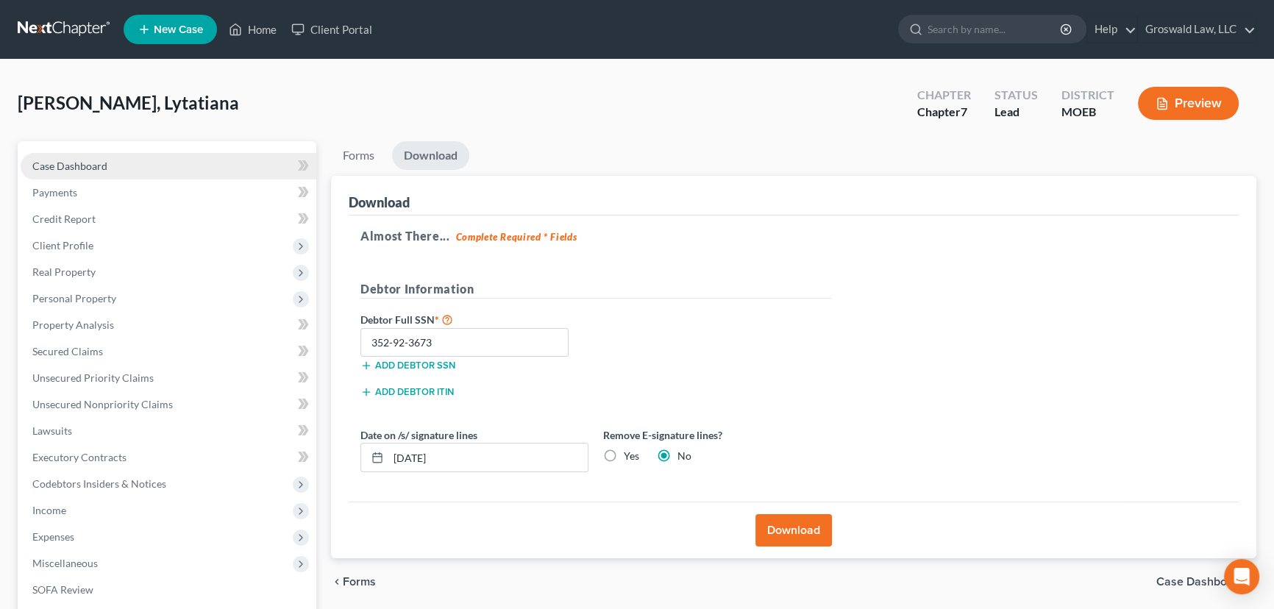
click at [107, 164] on link "Case Dashboard" at bounding box center [169, 166] width 296 height 26
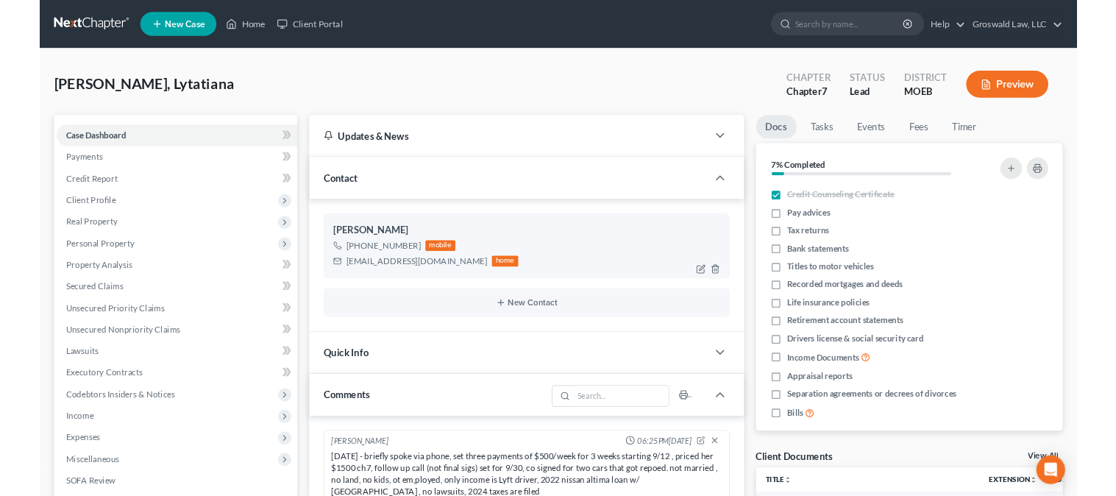
scroll to position [162, 0]
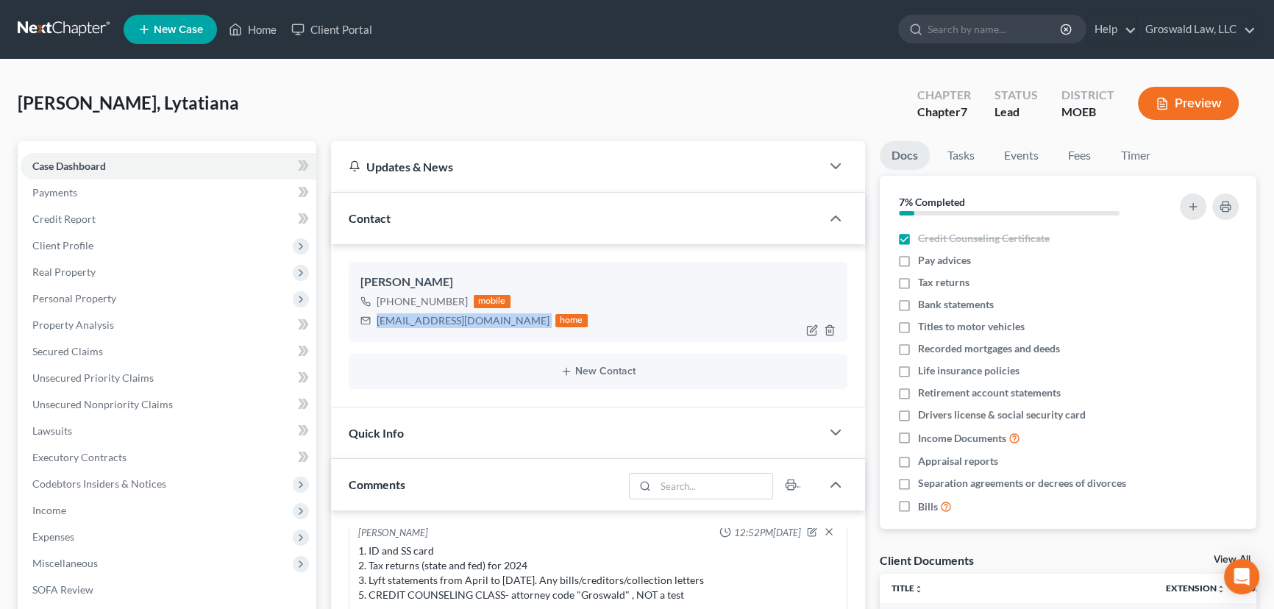
drag, startPoint x: 485, startPoint y: 321, endPoint x: 377, endPoint y: 323, distance: 108.9
click at [377, 323] on div "Lytatianat4@gmail.com home" at bounding box center [473, 320] width 227 height 19
copy div "Lytatianat4@gmail.com"
click at [143, 110] on span "[PERSON_NAME], Lytatiana" at bounding box center [128, 102] width 221 height 21
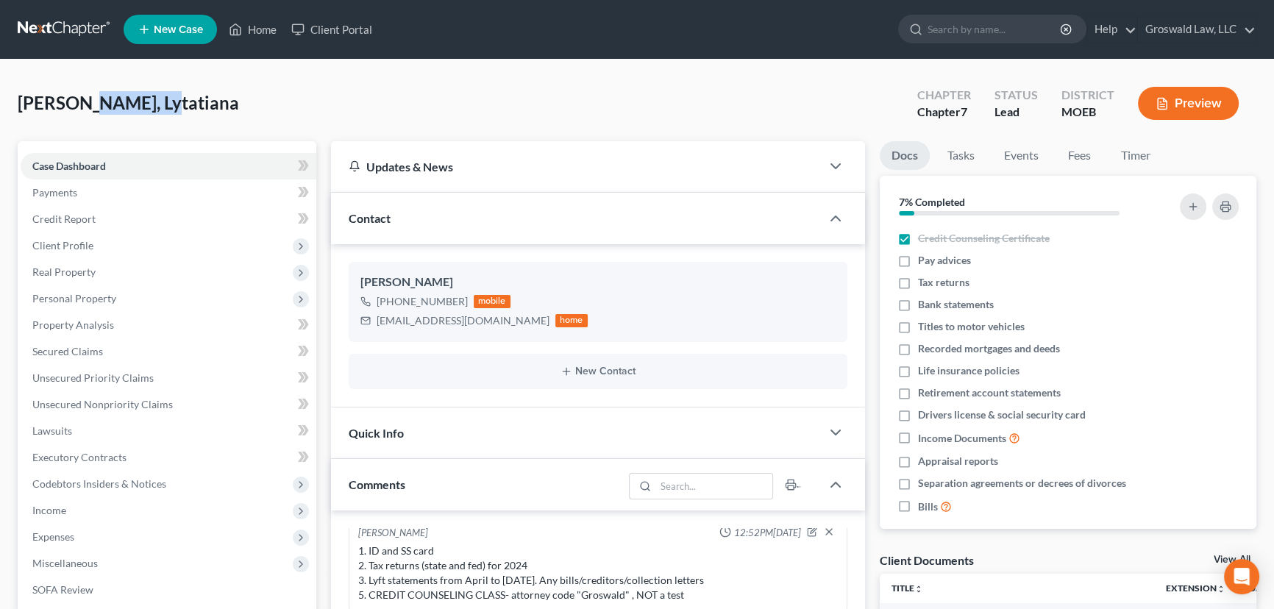
copy span "Lytatiana"
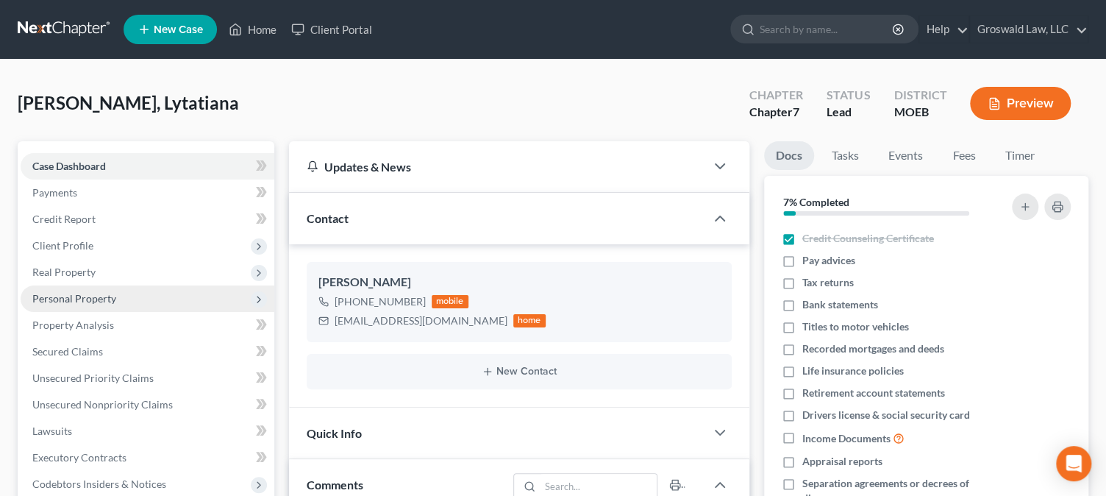
click at [91, 296] on span "Personal Property" at bounding box center [74, 298] width 84 height 13
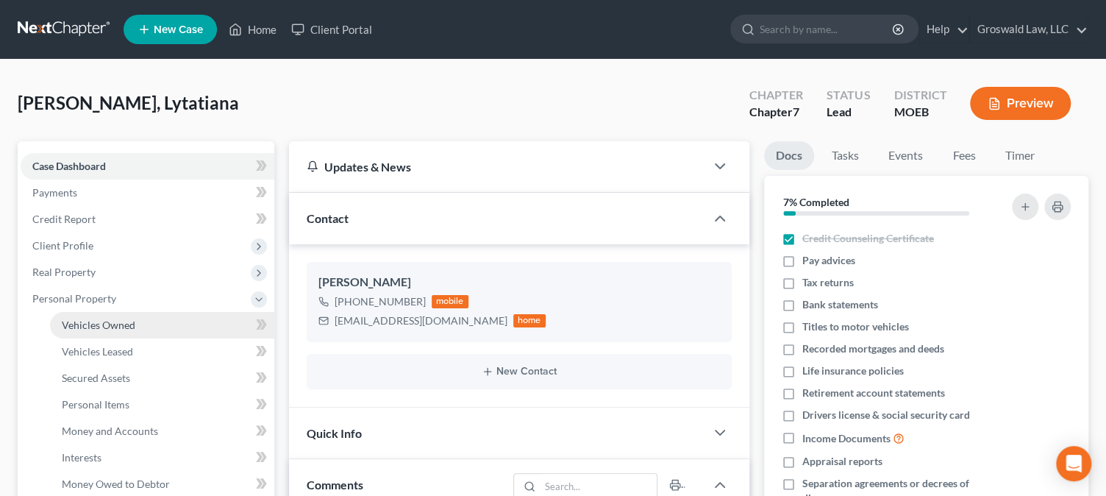
click at [104, 319] on span "Vehicles Owned" at bounding box center [99, 324] width 74 height 13
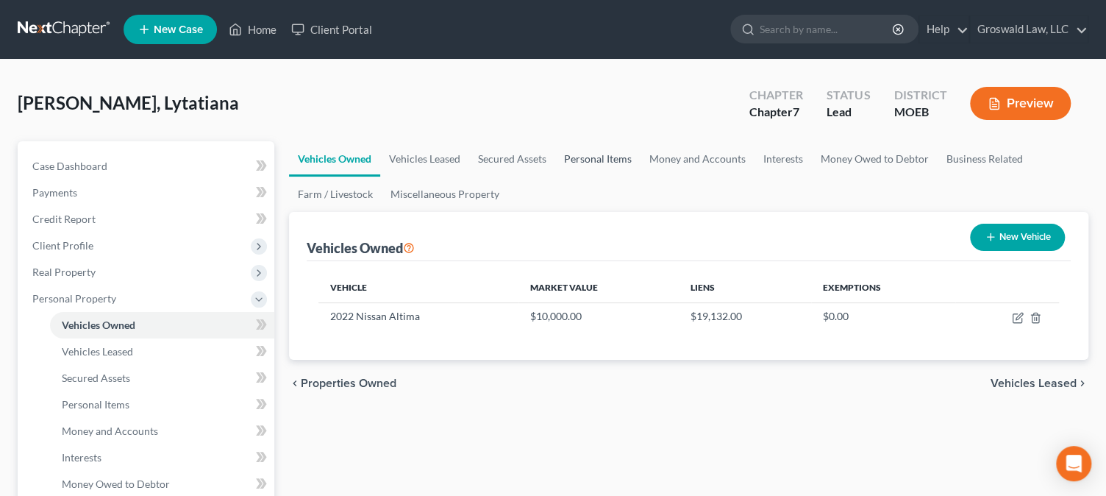
click at [585, 156] on link "Personal Items" at bounding box center [597, 158] width 85 height 35
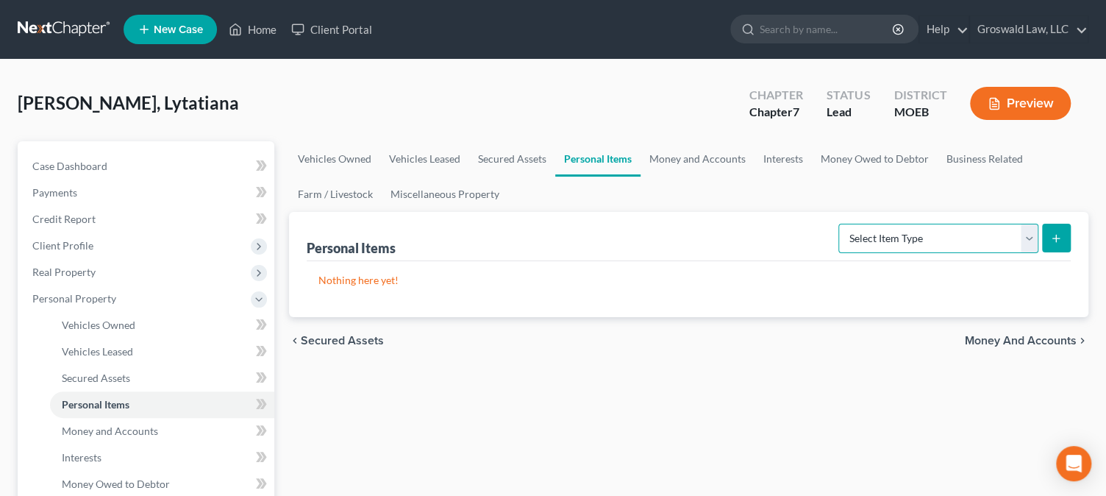
click at [924, 239] on select "Select Item Type Clothing (A/B: 11) Collectibles Of Value (A/B: 8) Electronics …" at bounding box center [939, 238] width 200 height 29
select select "clothing"
click at [841, 224] on select "Select Item Type Clothing (A/B: 11) Collectibles Of Value (A/B: 8) Electronics …" at bounding box center [939, 238] width 200 height 29
click at [1055, 235] on icon "submit" at bounding box center [1056, 238] width 12 height 12
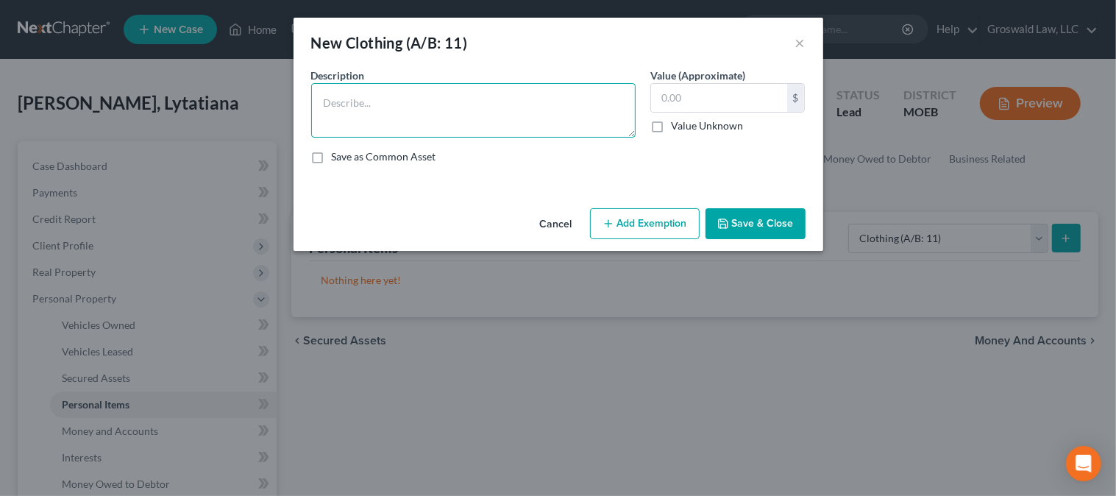
click at [528, 107] on textarea at bounding box center [473, 110] width 324 height 54
paste textarea "*the valuation of this property is based on an estimation of a hypothetical liq…"
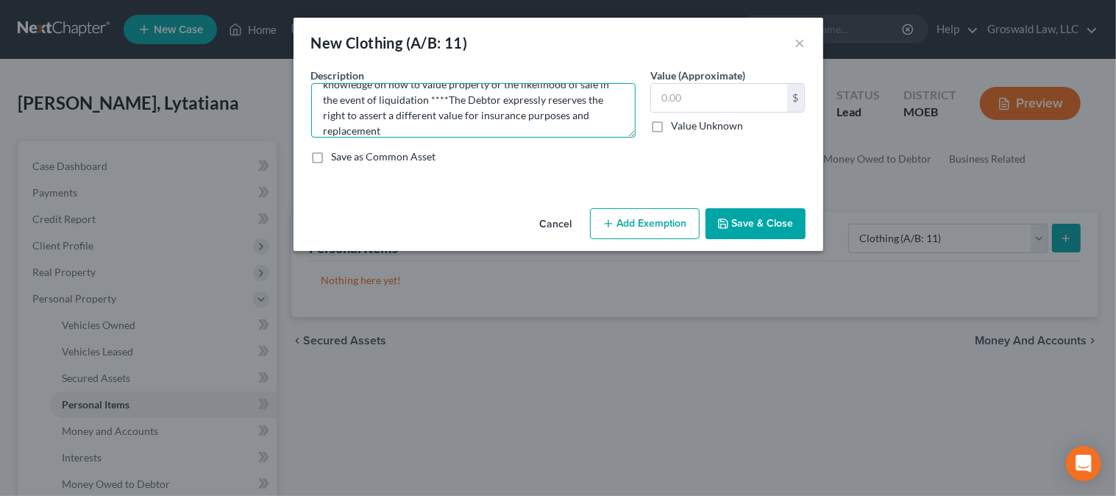
type textarea "clothes/shoes/misc wearing apparel *the valuation of this property is based on …"
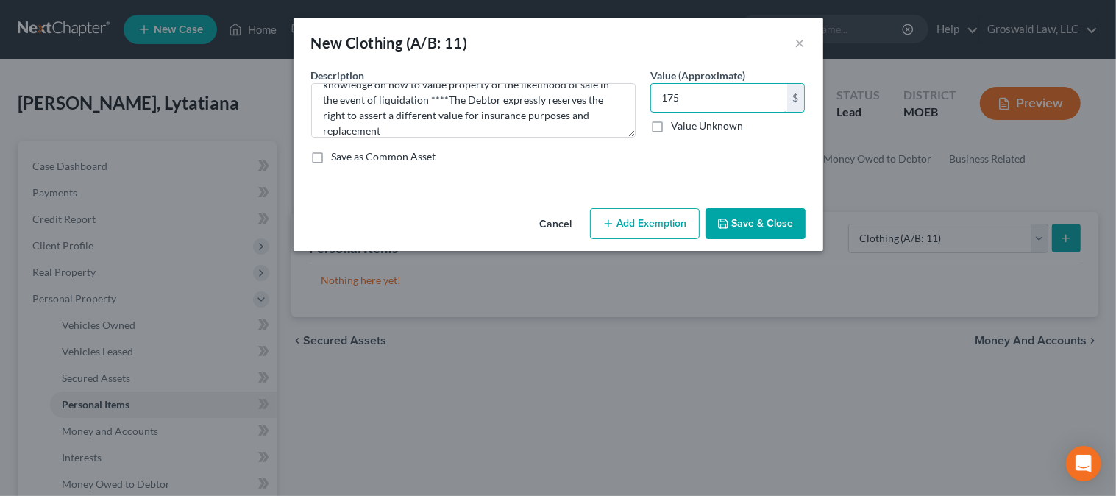
type input "175"
click at [667, 226] on button "Add Exemption" at bounding box center [645, 223] width 110 height 31
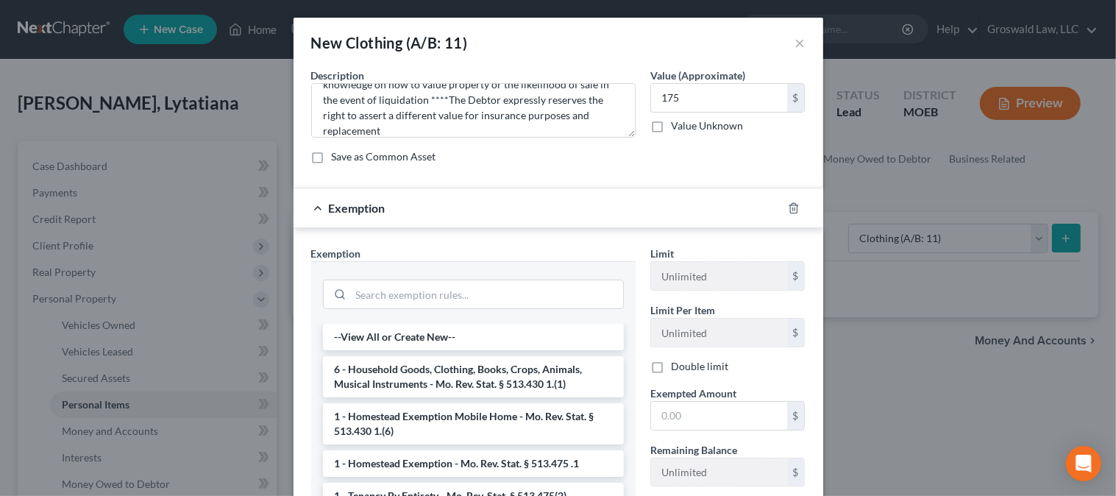
click at [383, 378] on li "6 - Household Goods, Clothing, Books, Crops, Animals, Musical Instruments - Mo.…" at bounding box center [473, 376] width 301 height 41
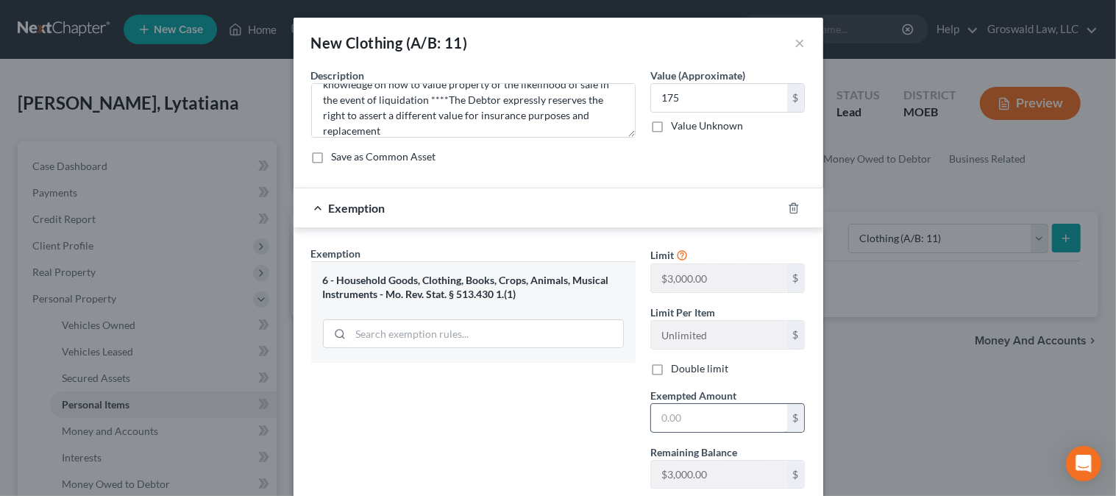
click at [691, 417] on input "text" at bounding box center [719, 418] width 136 height 28
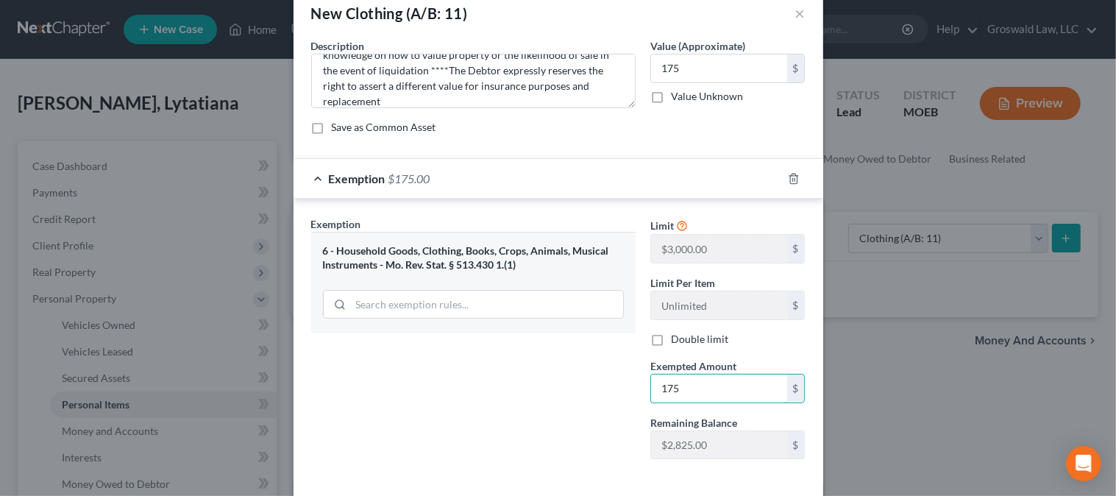
scroll to position [96, 0]
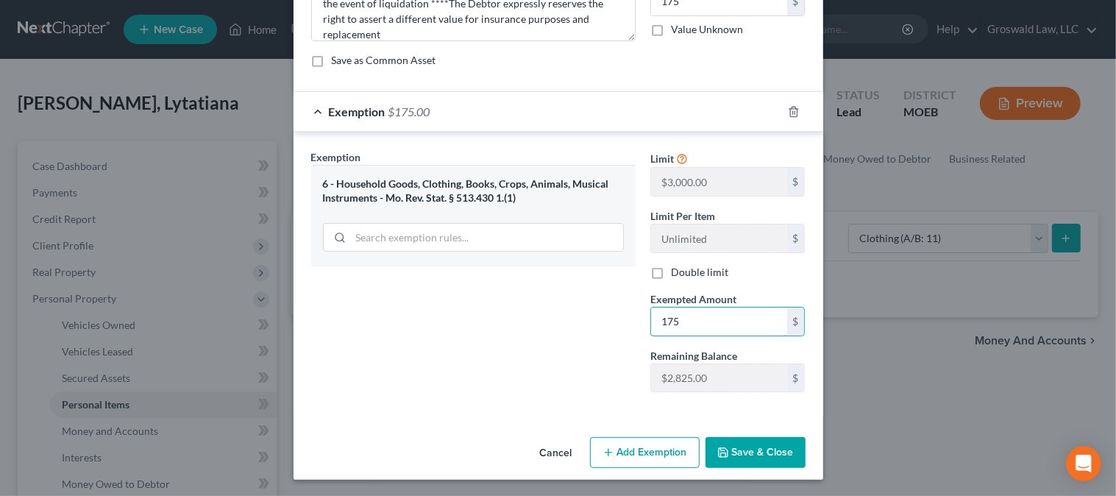
type input "175"
click at [755, 449] on button "Save & Close" at bounding box center [755, 452] width 100 height 31
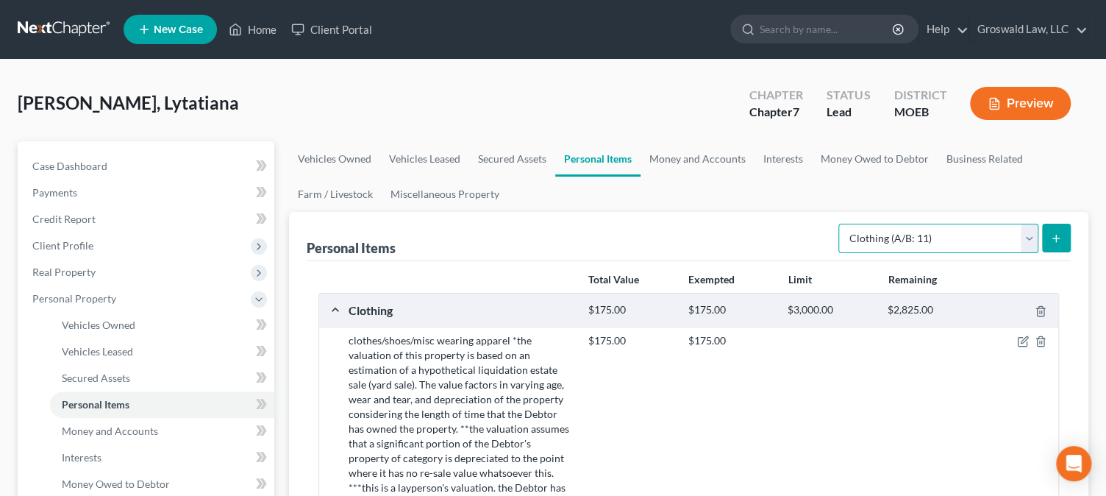
click at [942, 243] on select "Select Item Type Clothing (A/B: 11) Collectibles Of Value (A/B: 8) Electronics …" at bounding box center [939, 238] width 200 height 29
select select "electronics"
click at [841, 224] on select "Select Item Type Clothing (A/B: 11) Collectibles Of Value (A/B: 8) Electronics …" at bounding box center [939, 238] width 200 height 29
click at [1061, 232] on icon "submit" at bounding box center [1056, 238] width 12 height 12
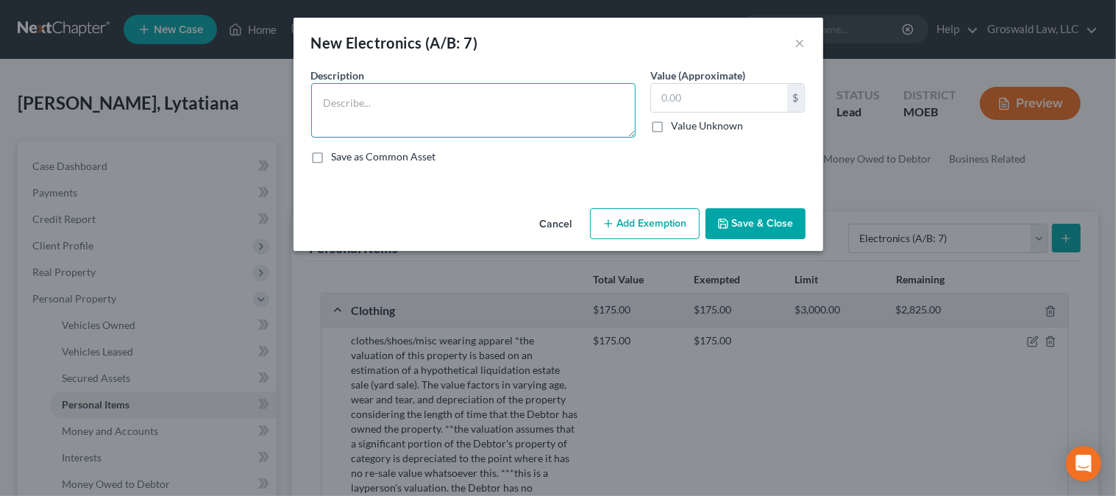
click at [372, 99] on textarea at bounding box center [473, 110] width 324 height 54
paste textarea "Ordinary/misc. electronics, TV, tablet, cell phone, smart watch, computer"
click at [502, 123] on textarea "Ordinary/misc. electronics, TV, tablet, cell phone, smart watch, computer" at bounding box center [473, 110] width 324 height 54
paste textarea "*the valuation of this property is based on an estimation of a hypothetical liq…"
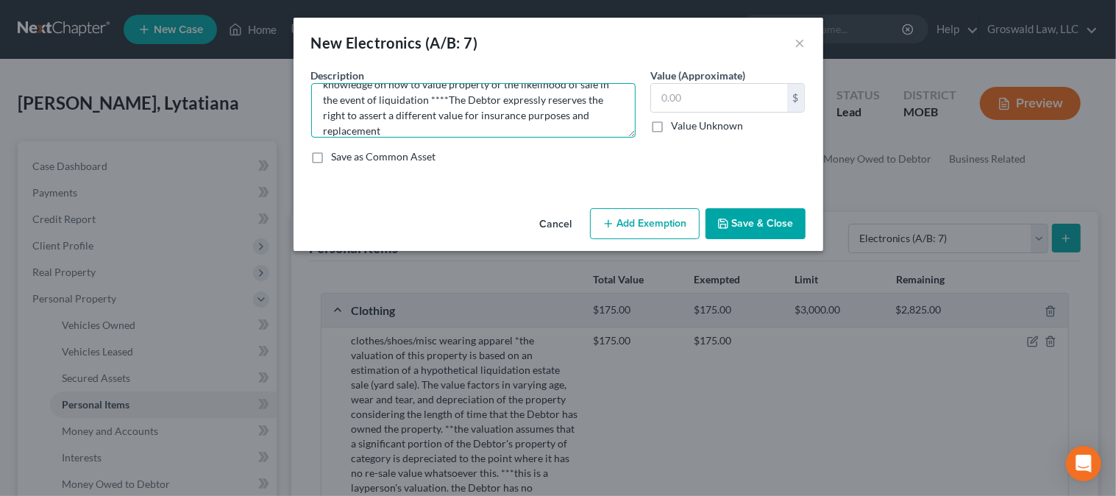
type textarea "Ordinary/misc. electronics, TV, tablet, cell phone, smart watch, computer *the …"
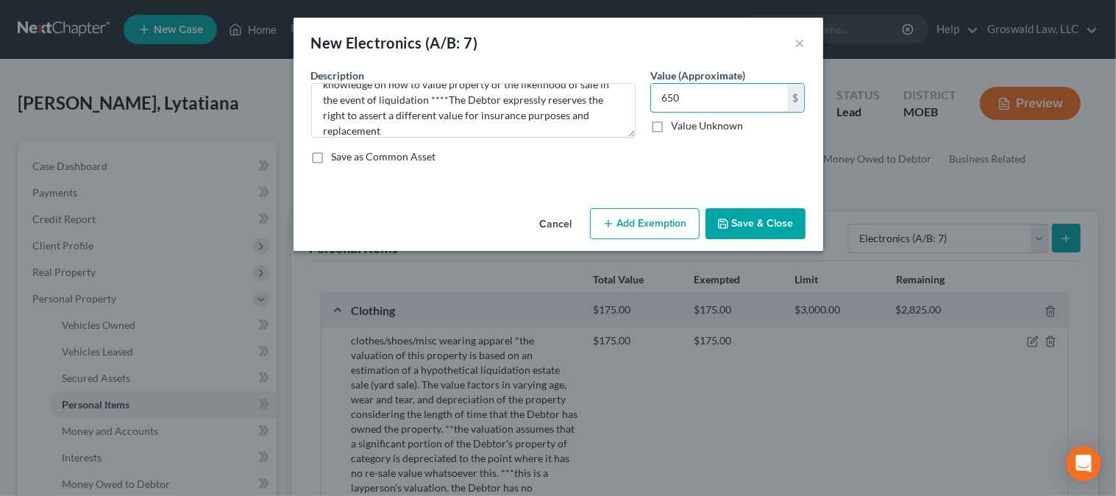
type input "650"
click at [621, 219] on button "Add Exemption" at bounding box center [645, 223] width 110 height 31
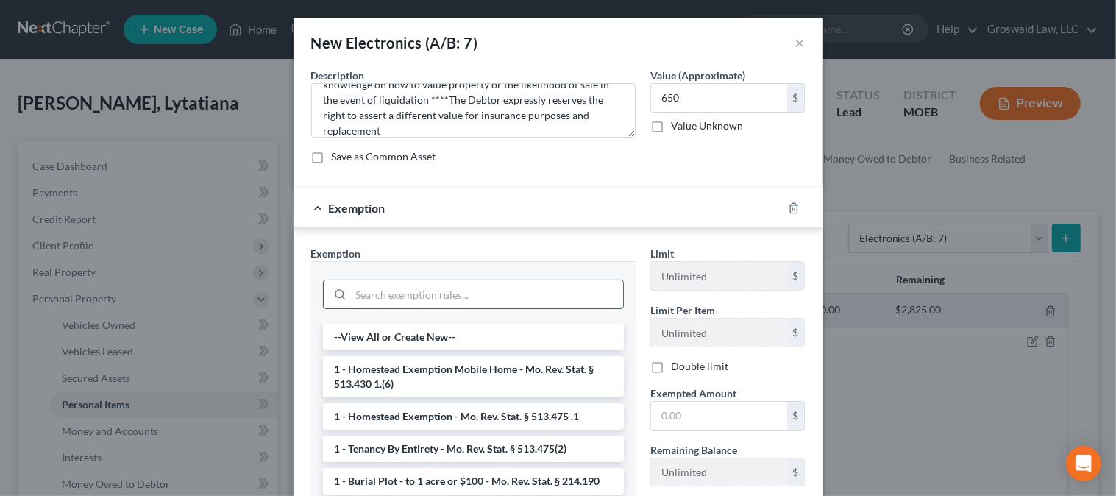
click at [402, 299] on input "search" at bounding box center [487, 294] width 272 height 28
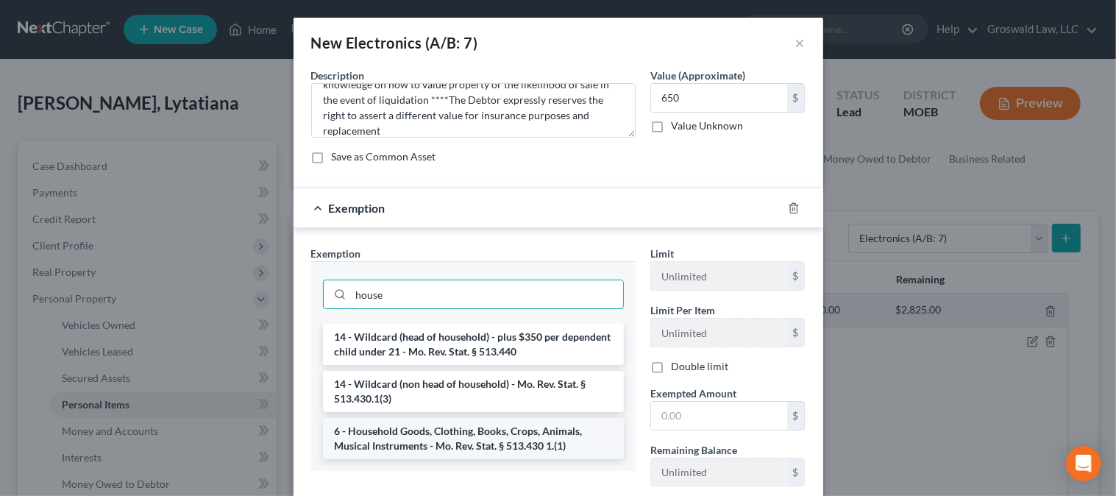
type input "house"
click at [492, 439] on li "6 - Household Goods, Clothing, Books, Crops, Animals, Musical Instruments - Mo.…" at bounding box center [473, 438] width 301 height 41
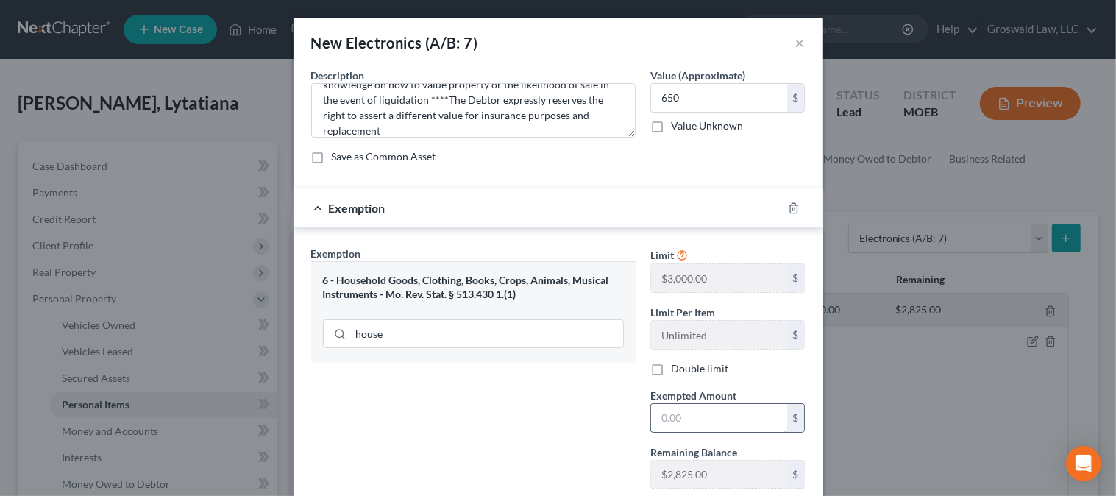
click at [705, 421] on input "text" at bounding box center [719, 418] width 136 height 28
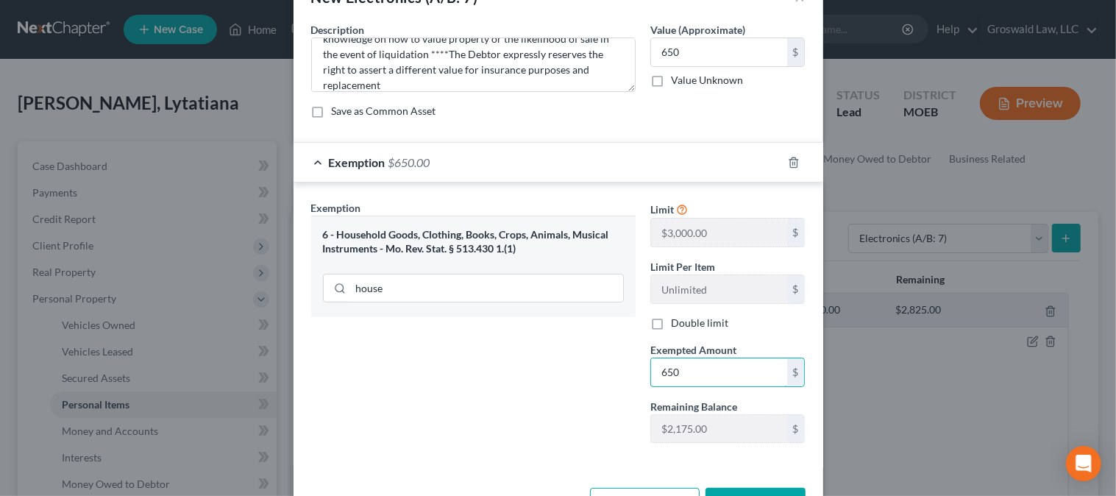
scroll to position [96, 0]
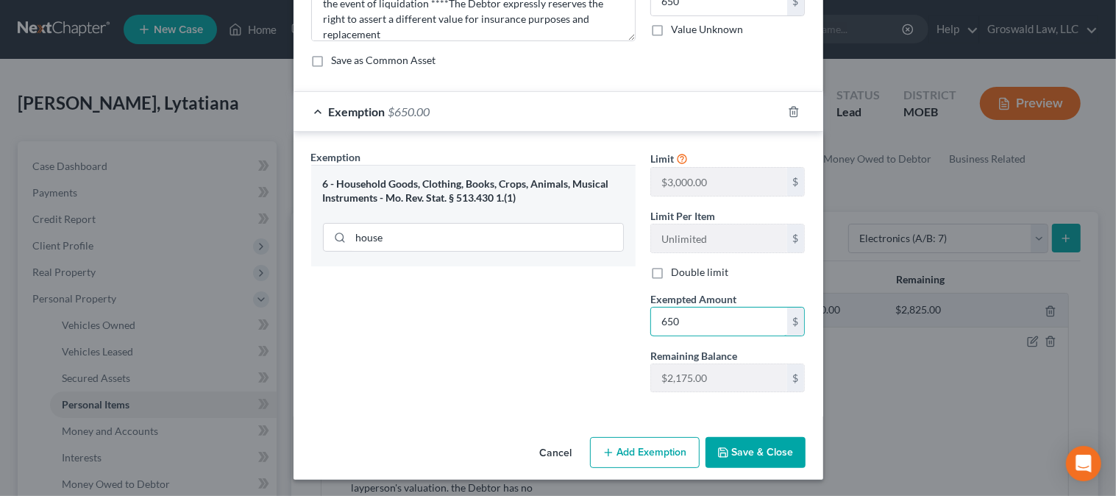
type input "650"
click at [783, 449] on button "Save & Close" at bounding box center [755, 452] width 100 height 31
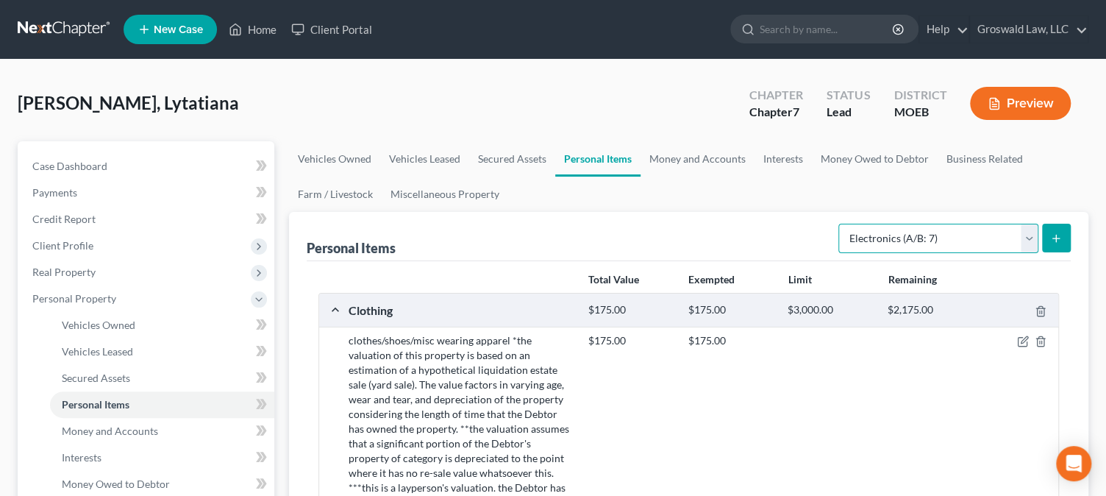
click at [875, 243] on select "Select Item Type Clothing (A/B: 11) Collectibles Of Value (A/B: 8) Electronics …" at bounding box center [939, 238] width 200 height 29
select select "household_goods"
click at [841, 224] on select "Select Item Type Clothing (A/B: 11) Collectibles Of Value (A/B: 8) Electronics …" at bounding box center [939, 238] width 200 height 29
click at [1064, 235] on button "submit" at bounding box center [1056, 238] width 29 height 29
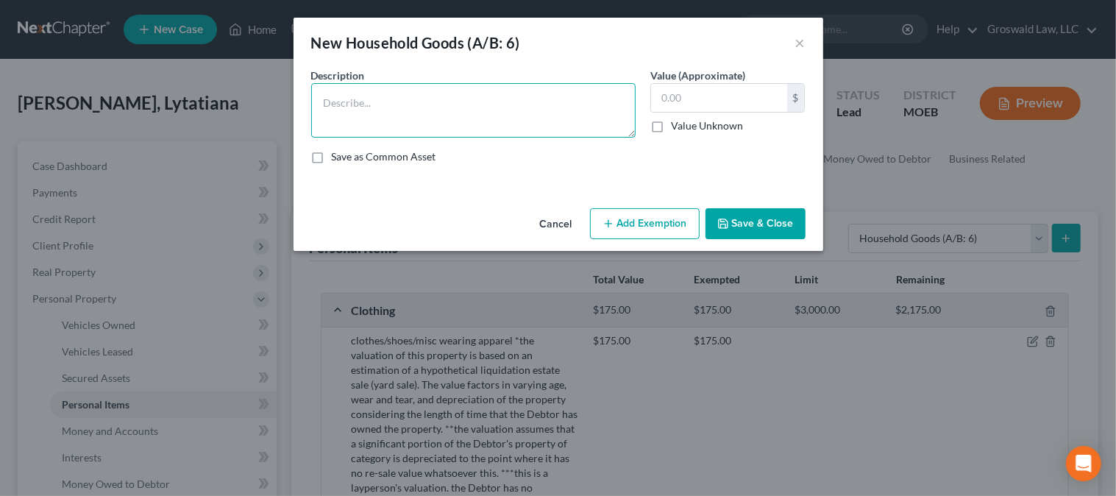
click at [559, 96] on textarea at bounding box center [473, 110] width 324 height 54
paste textarea "Ordinary/misc. household goods and furnishings, couch, chairs, table, bed, line…"
click at [536, 134] on textarea "Ordinary/misc. household goods and furnishings, couch, chairs, table, bed, line…" at bounding box center [473, 110] width 324 height 54
paste textarea "*the valuation of this property is based on an estimation of a hypothetical liq…"
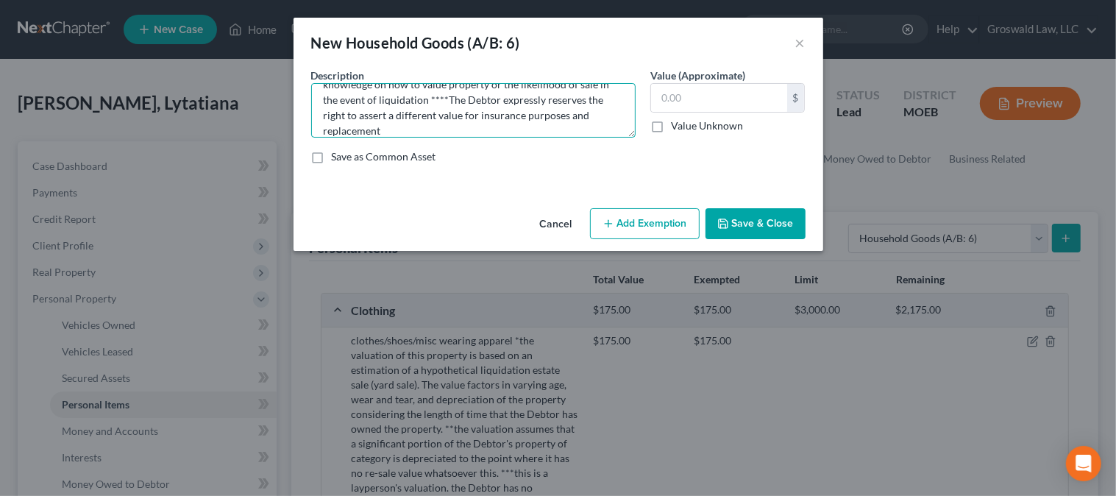
type textarea "Ordinary/misc. household goods and furnishings, couch, chairs, table, bed, line…"
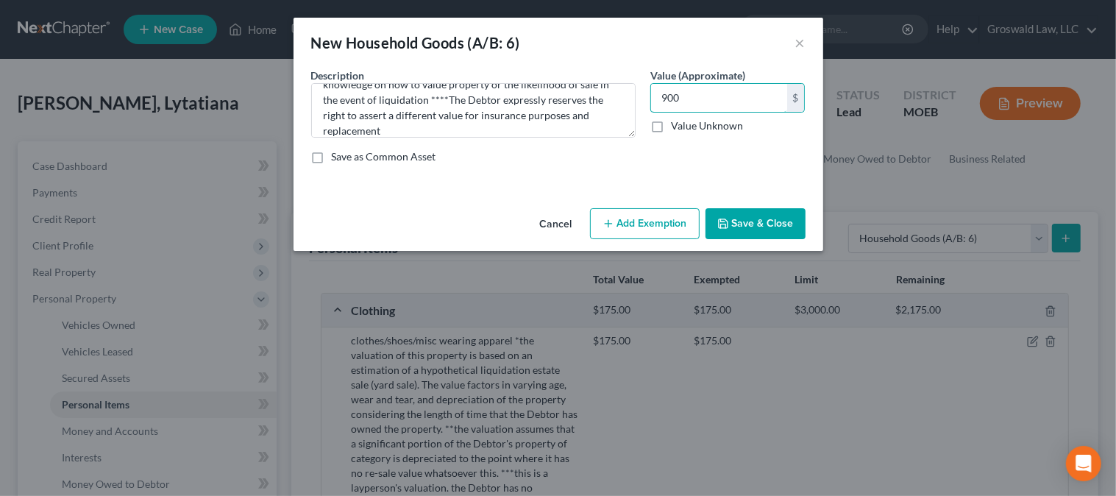
type input "900"
click at [647, 221] on button "Add Exemption" at bounding box center [645, 223] width 110 height 31
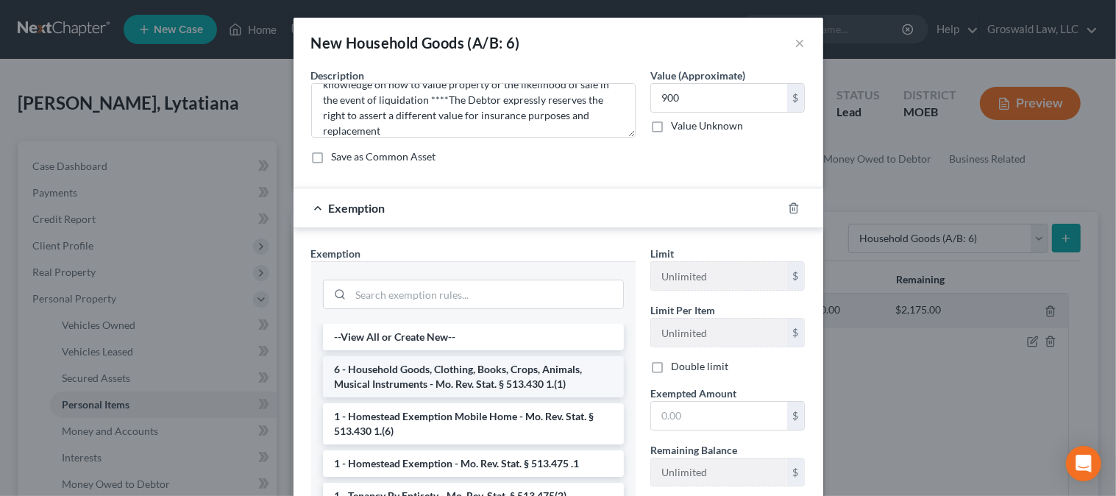
click at [434, 373] on li "6 - Household Goods, Clothing, Books, Crops, Animals, Musical Instruments - Mo.…" at bounding box center [473, 376] width 301 height 41
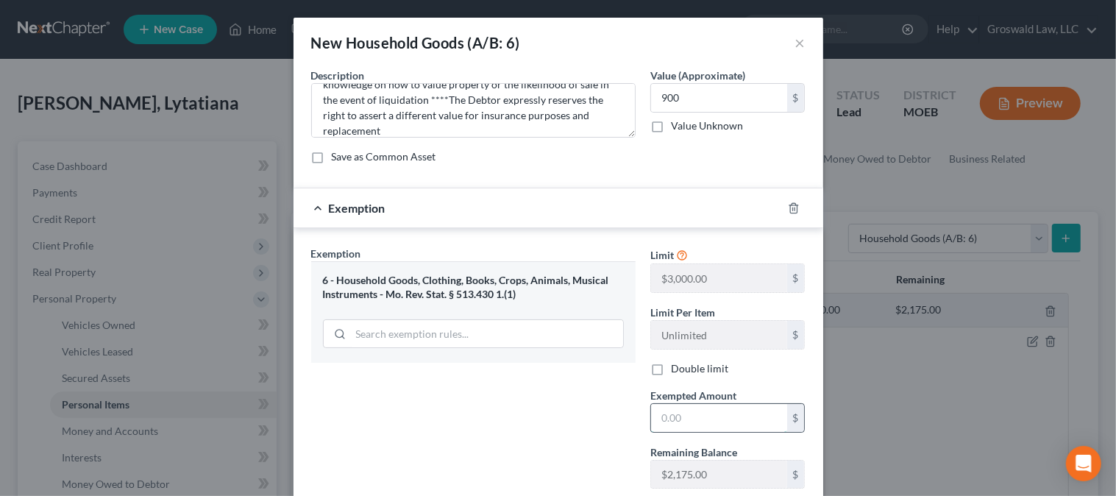
click at [686, 420] on input "text" at bounding box center [719, 418] width 136 height 28
type input "900"
click at [424, 449] on div "Exemption Set must be selected for CA. Exemption * 6 - Household Goods, Clothin…" at bounding box center [473, 373] width 339 height 255
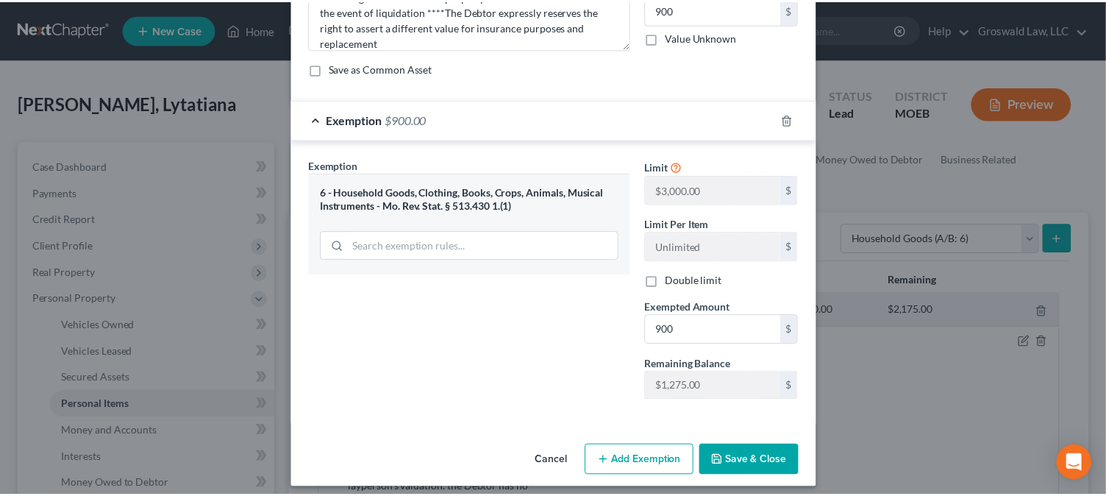
scroll to position [96, 0]
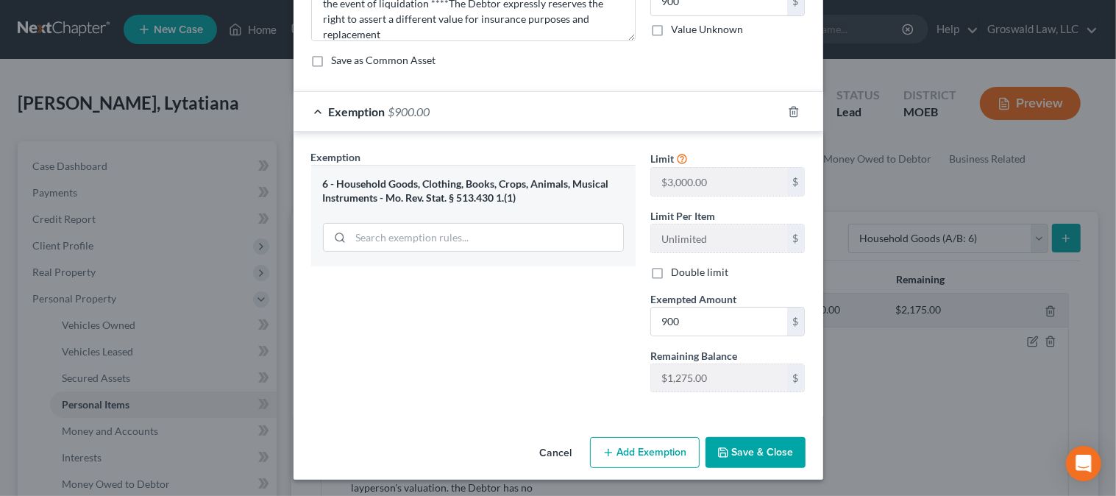
click at [755, 454] on button "Save & Close" at bounding box center [755, 452] width 100 height 31
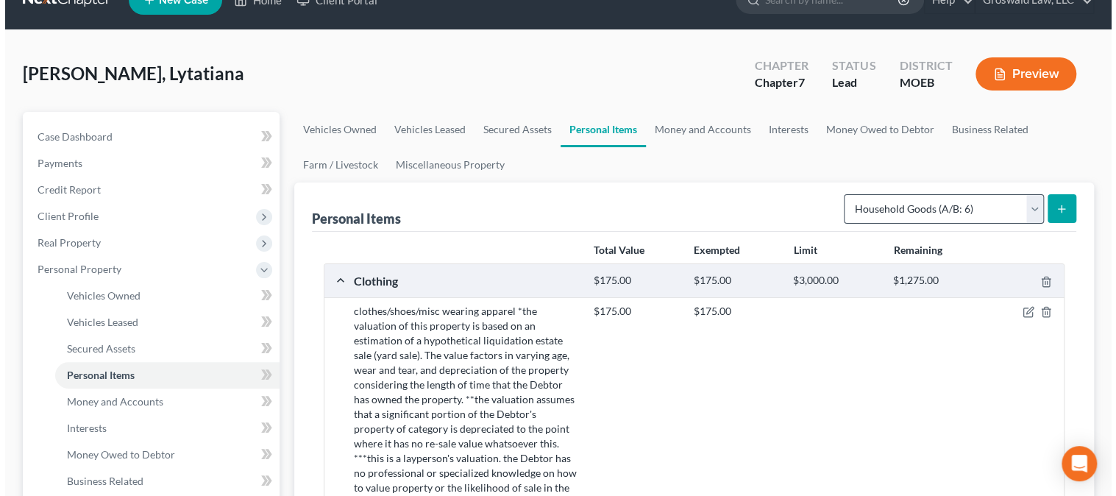
scroll to position [66, 0]
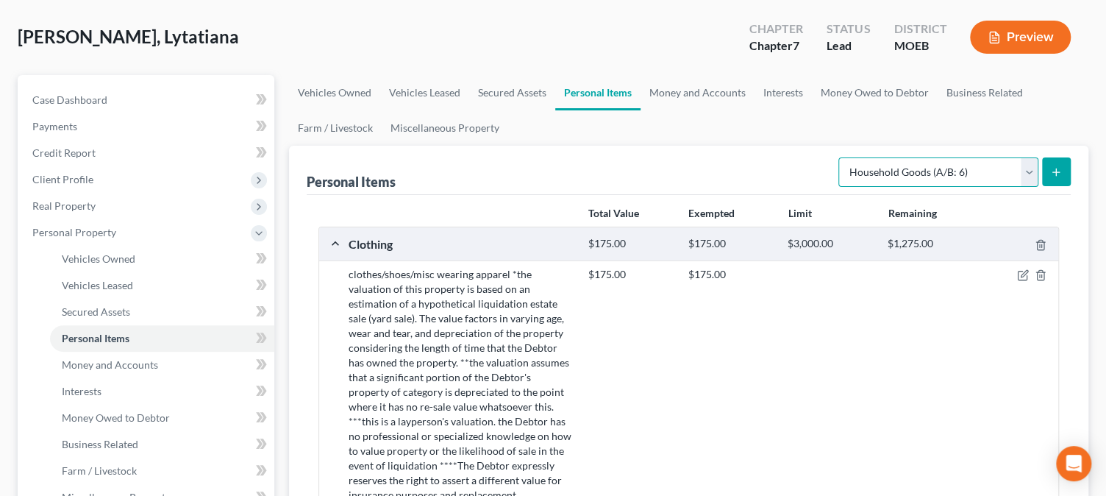
click at [920, 166] on select "Select Item Type Clothing (A/B: 11) Collectibles Of Value (A/B: 8) Electronics …" at bounding box center [939, 171] width 200 height 29
select select "jewelry"
click at [841, 157] on select "Select Item Type Clothing (A/B: 11) Collectibles Of Value (A/B: 8) Electronics …" at bounding box center [939, 171] width 200 height 29
click at [1058, 177] on button "submit" at bounding box center [1056, 171] width 29 height 29
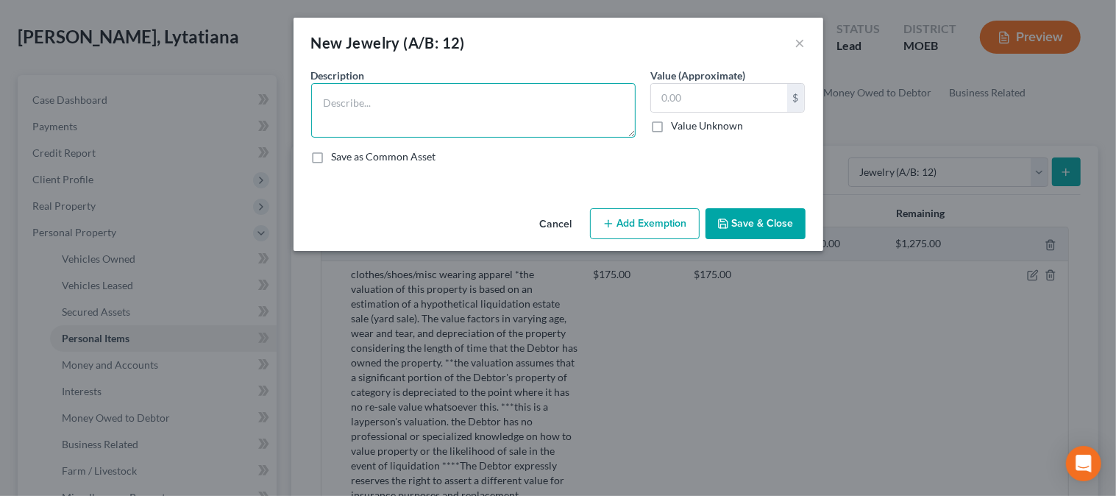
click at [445, 106] on textarea at bounding box center [473, 110] width 324 height 54
paste textarea "*the valuation of this property is based on an estimation of a hypothetical liq…"
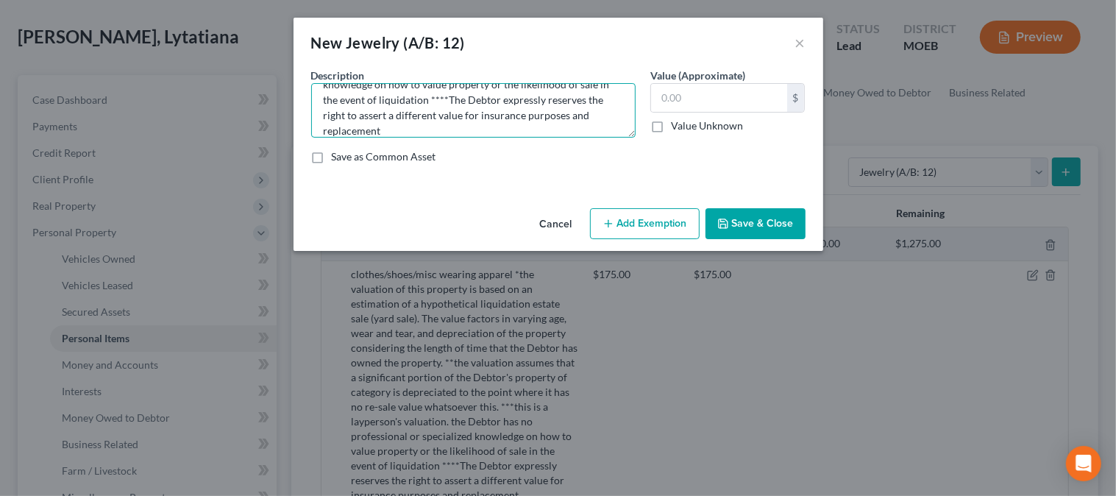
type textarea "costume/misc/watch *the valuation of this property is based on an estimation of…"
drag, startPoint x: 691, startPoint y: 94, endPoint x: 597, endPoint y: 92, distance: 94.2
click at [597, 92] on div "Description * costume/misc/watch *the valuation of this property is based on an…" at bounding box center [558, 122] width 509 height 108
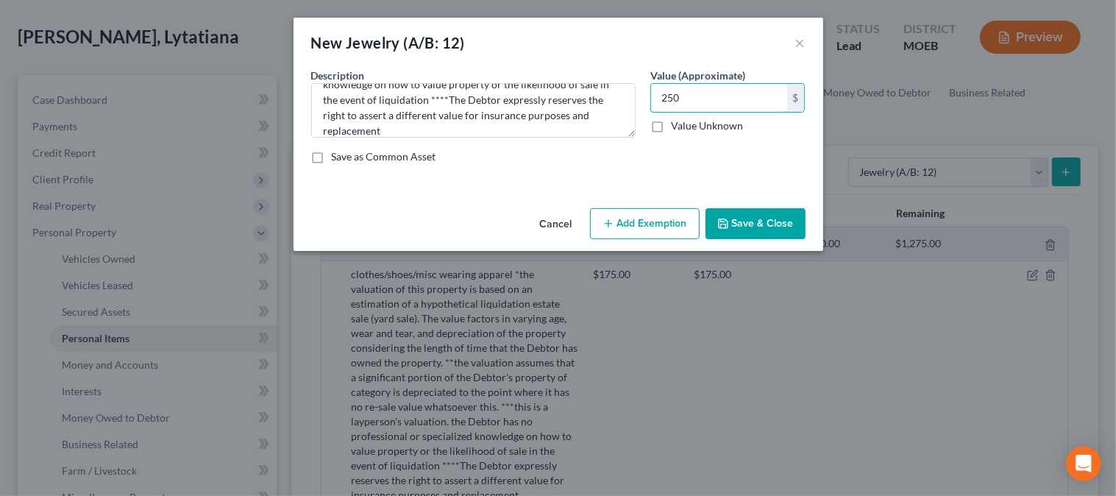
type input "250"
click at [655, 216] on button "Add Exemption" at bounding box center [645, 223] width 110 height 31
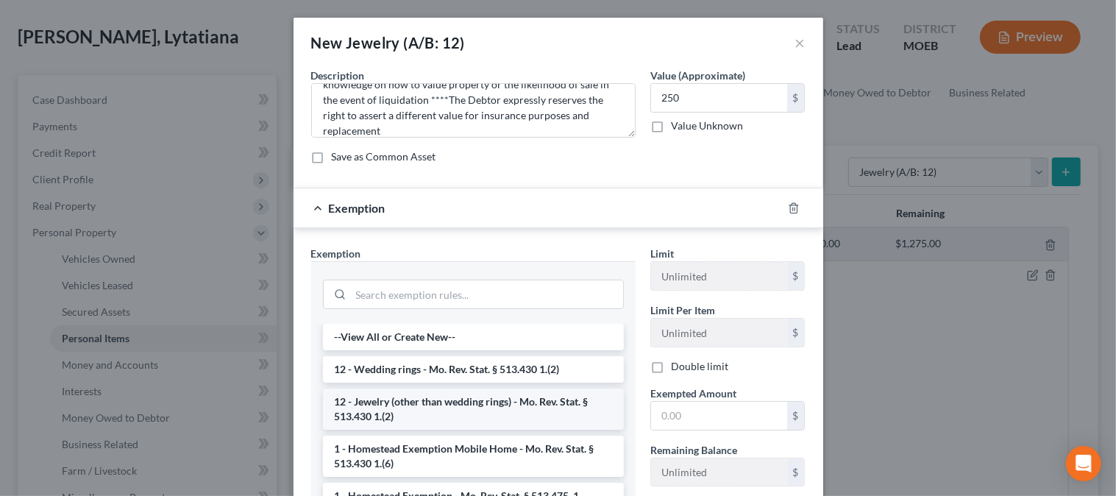
click at [423, 398] on li "12 - Jewelry (other than wedding rings) - Mo. Rev. Stat. § 513.430 1.(2)" at bounding box center [473, 408] width 301 height 41
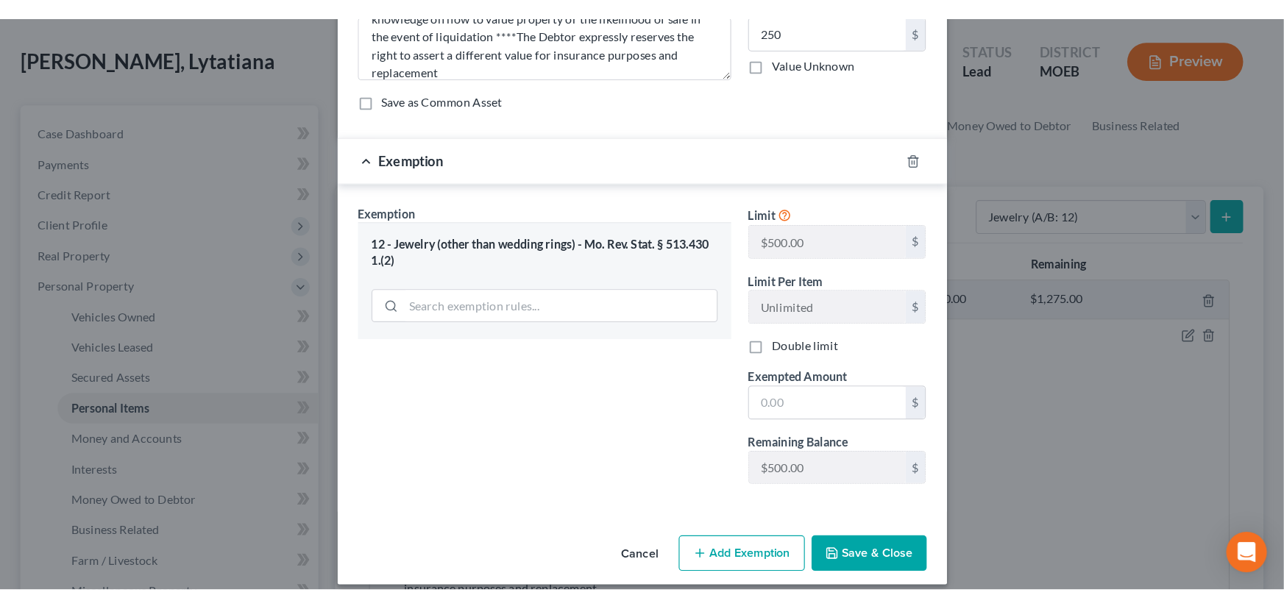
scroll to position [96, 0]
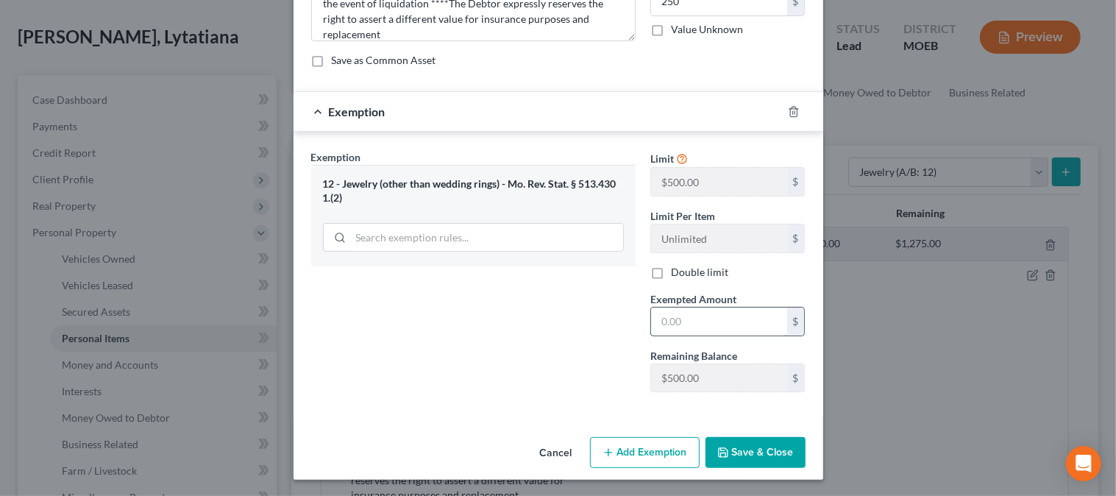
click at [704, 327] on input "text" at bounding box center [719, 321] width 136 height 28
type input "500"
click at [377, 350] on div "Exemption Set must be selected for CA. Exemption * 12 - Jewelry (other than wed…" at bounding box center [473, 276] width 339 height 255
click at [776, 453] on button "Save & Close" at bounding box center [755, 452] width 100 height 31
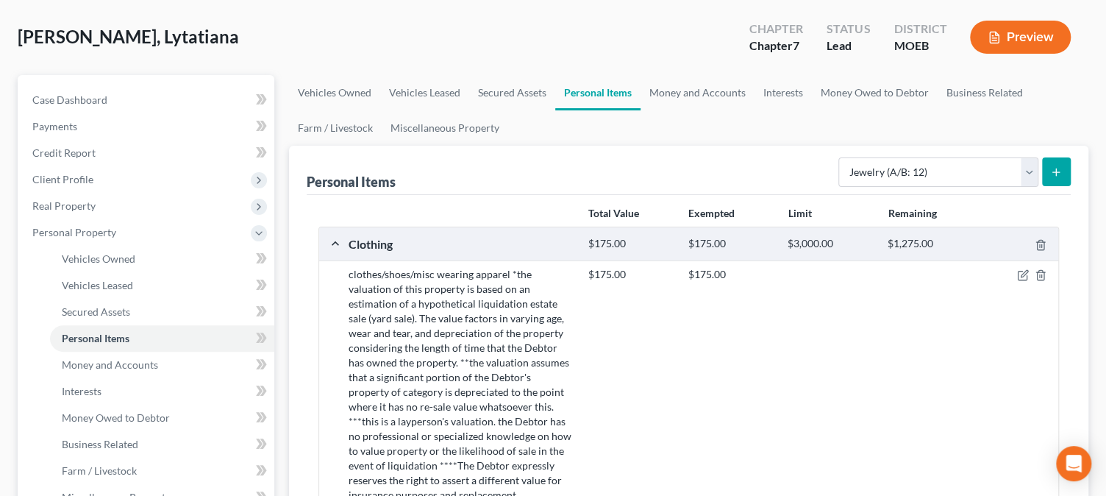
click at [1000, 21] on button "Preview" at bounding box center [1020, 37] width 101 height 33
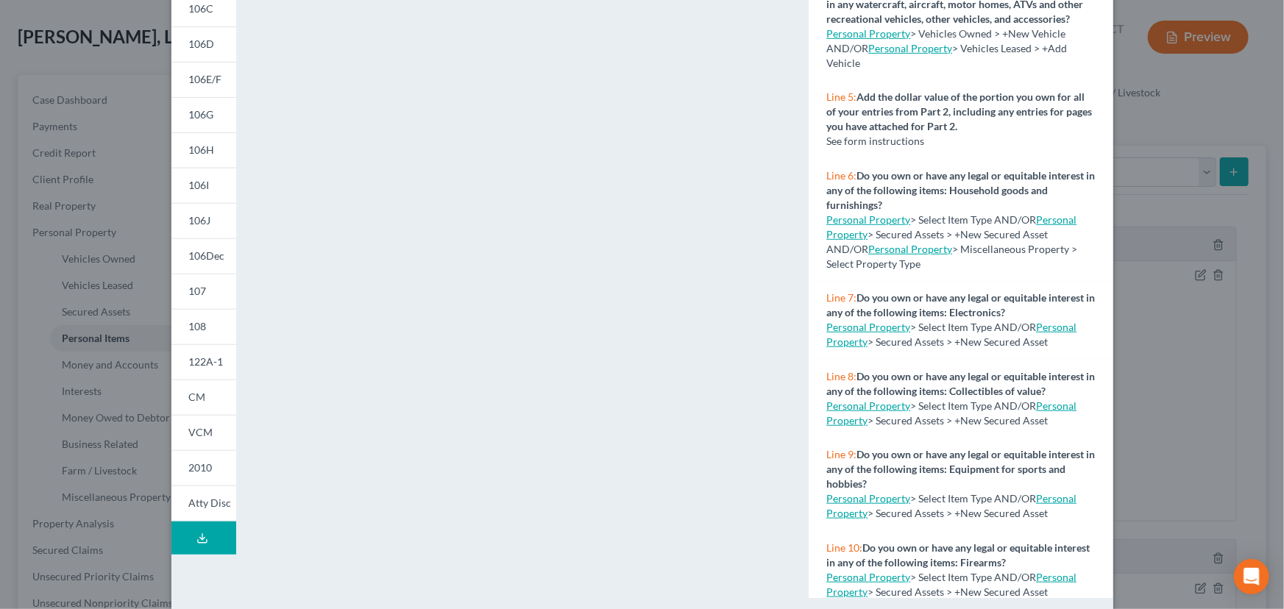
scroll to position [602, 0]
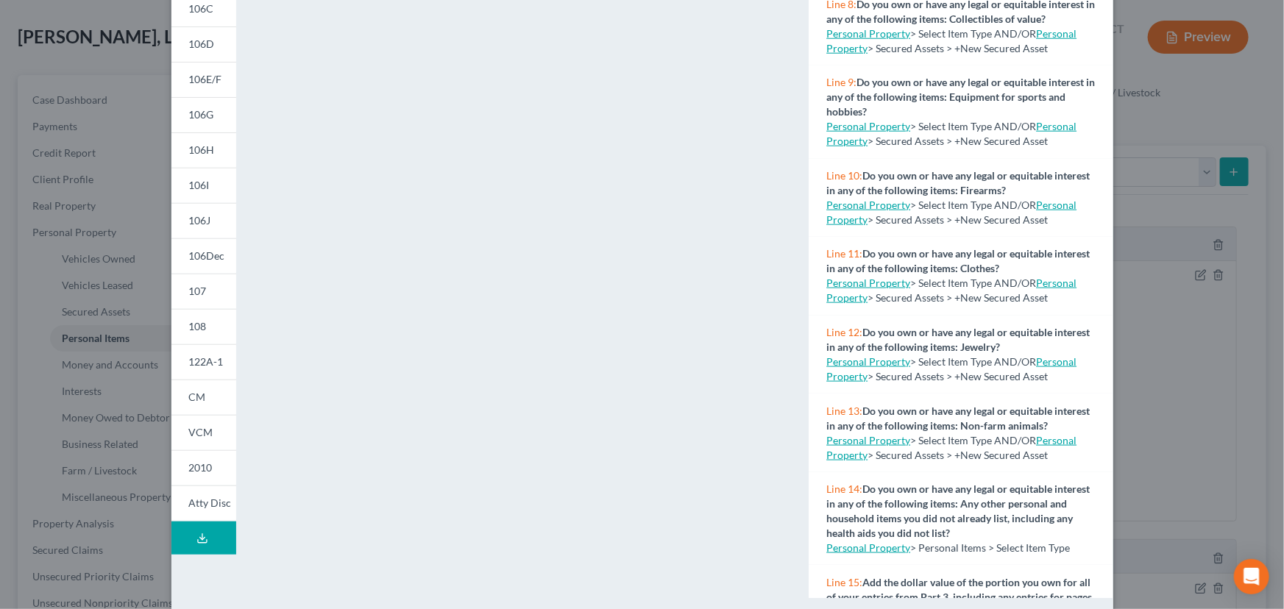
click at [196, 541] on icon at bounding box center [202, 539] width 12 height 12
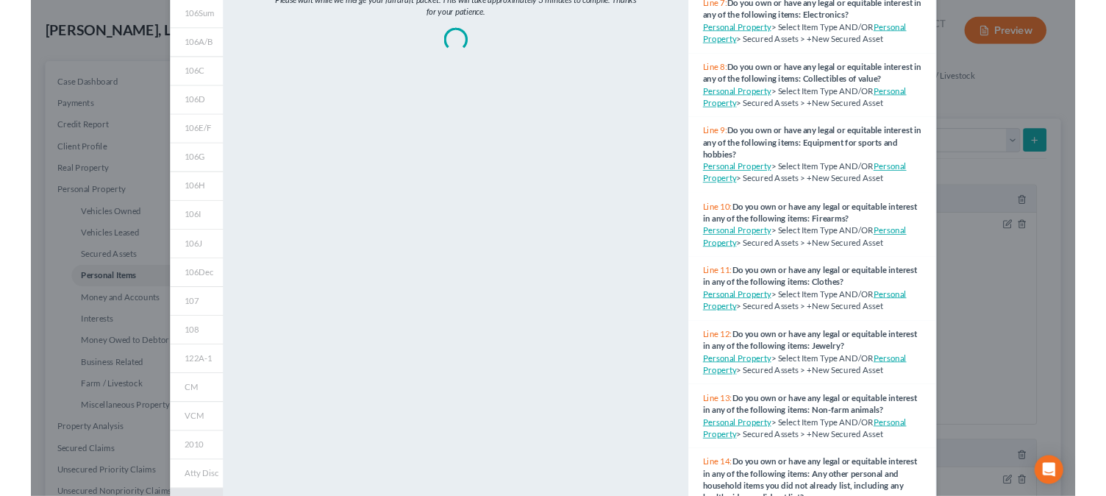
scroll to position [0, 0]
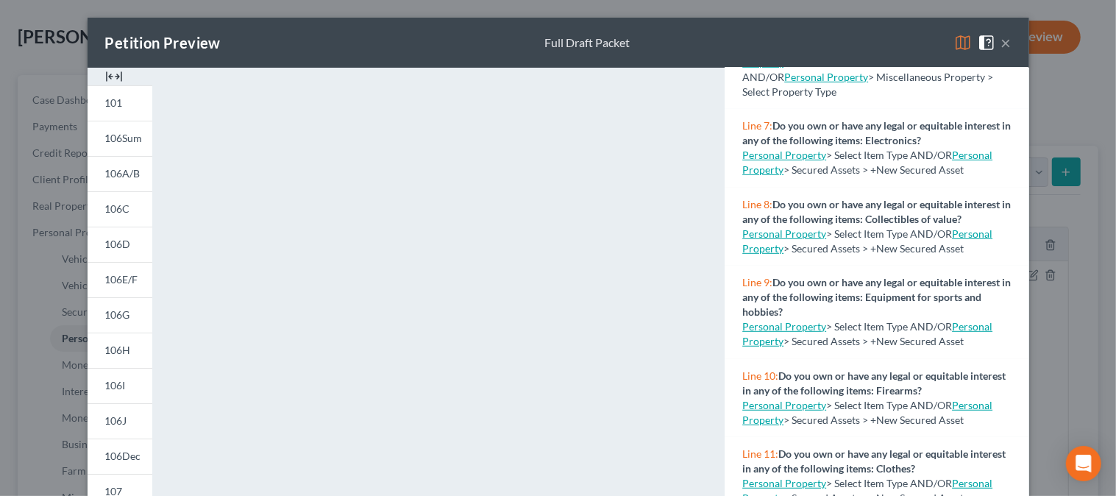
drag, startPoint x: 1003, startPoint y: 40, endPoint x: 977, endPoint y: 43, distance: 26.6
click at [1003, 41] on button "×" at bounding box center [1006, 43] width 10 height 18
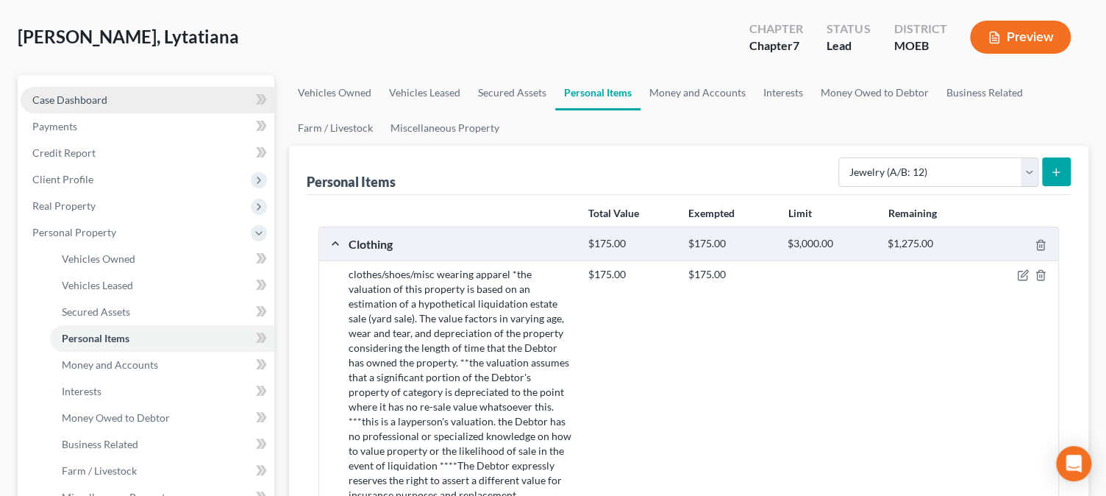
click at [110, 97] on link "Case Dashboard" at bounding box center [148, 100] width 254 height 26
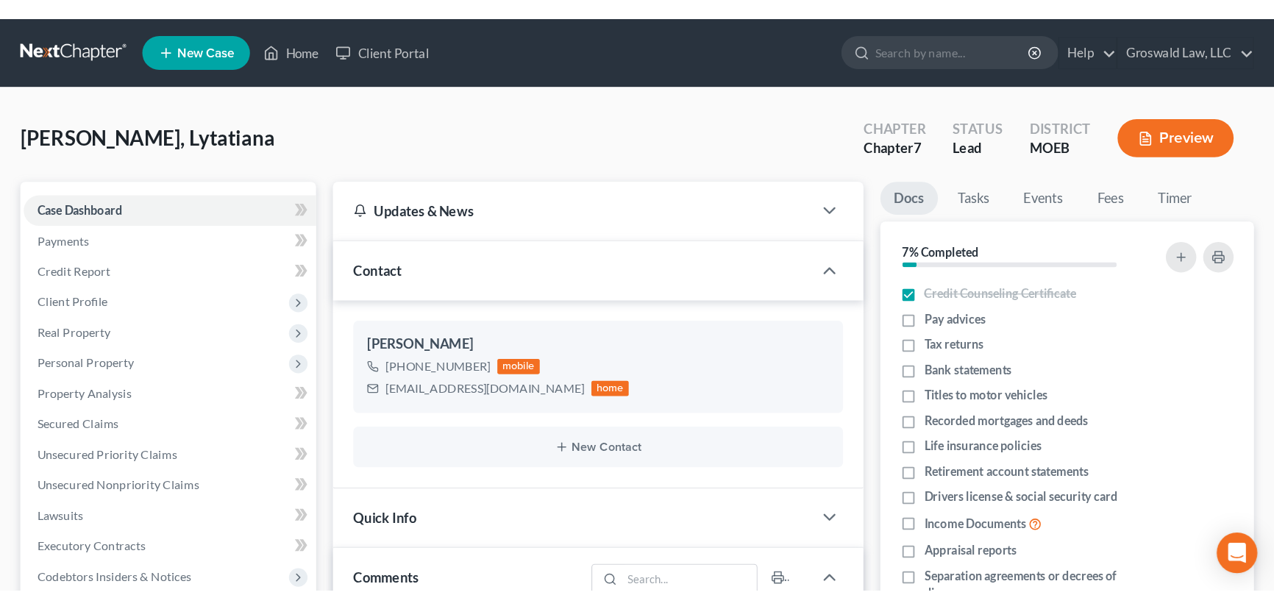
scroll to position [177, 0]
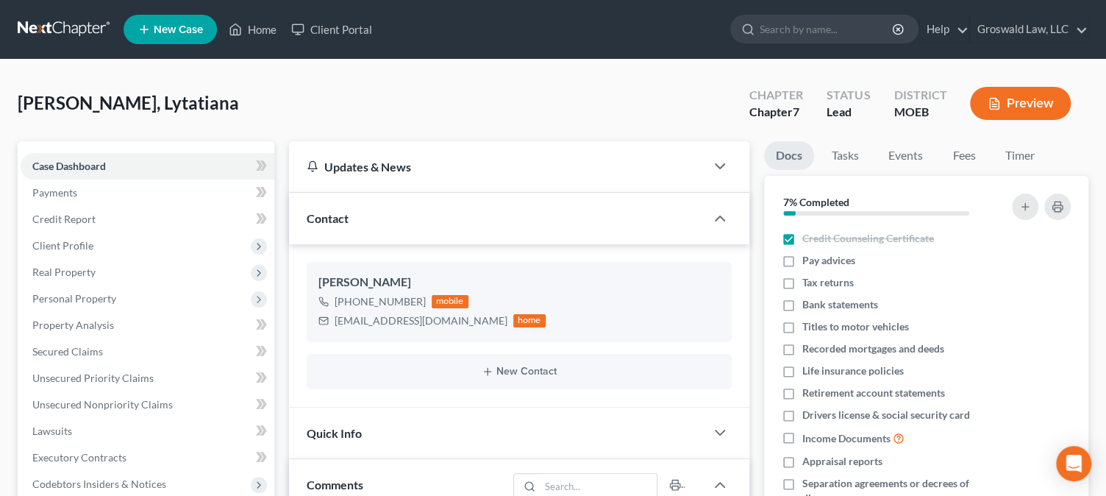
drag, startPoint x: 406, startPoint y: 282, endPoint x: 304, endPoint y: 287, distance: 102.3
click at [304, 287] on div "Lytatiana Lawson +1 (314) 719-6636 mobile Lytatianat4@gmail.com home New Contact" at bounding box center [519, 325] width 460 height 163
copy div "Lytatiana Lawson"
drag, startPoint x: 439, startPoint y: 323, endPoint x: 330, endPoint y: 319, distance: 108.9
click at [330, 319] on div "Lytatianat4@gmail.com home" at bounding box center [431, 320] width 227 height 19
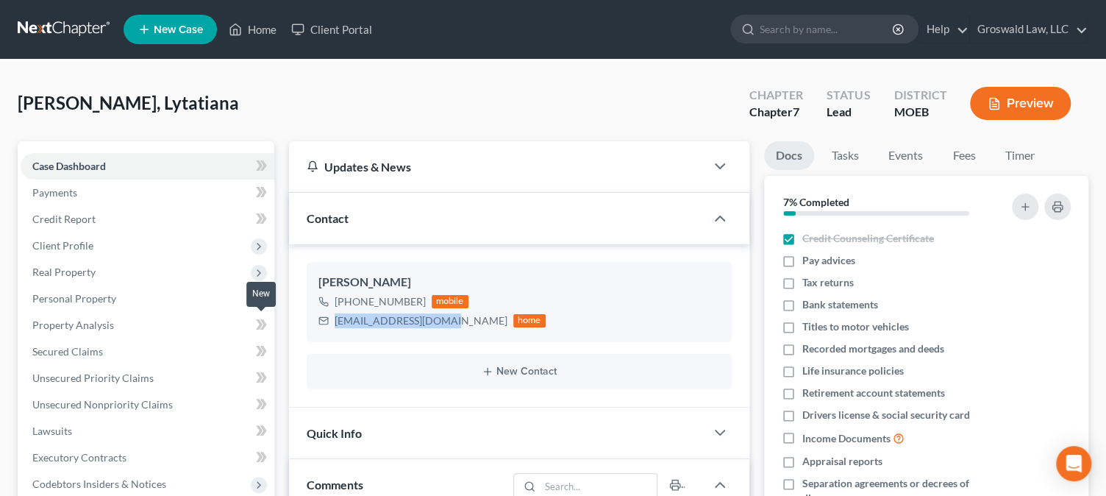
copy div "Lytatianat4@gmail.com"
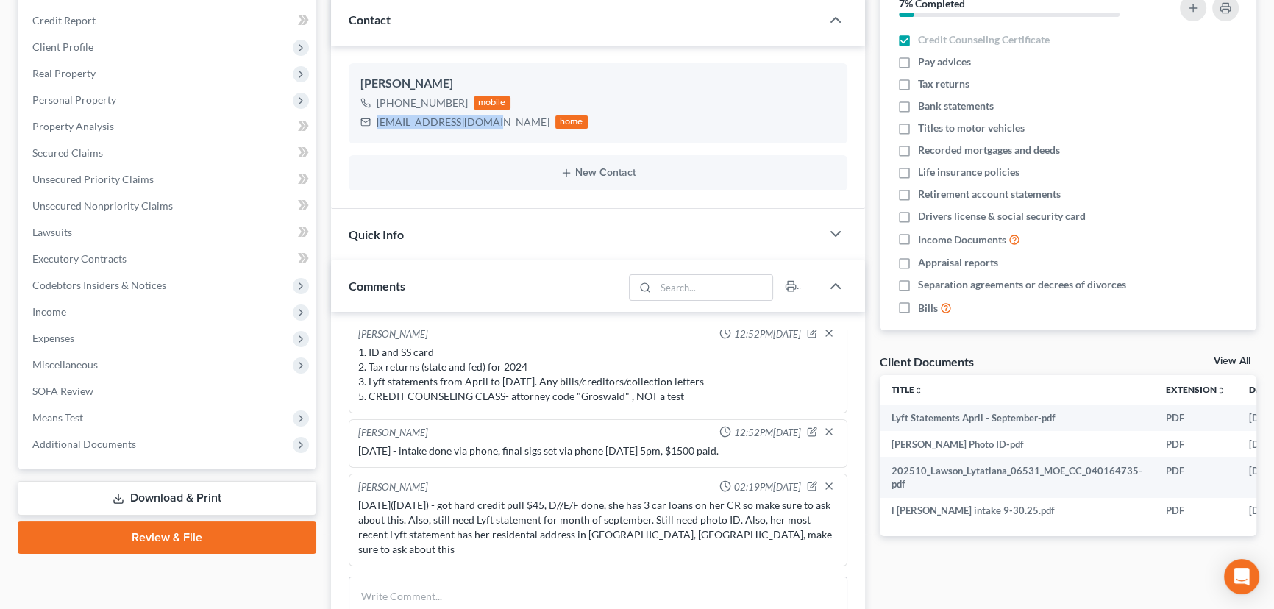
scroll to position [468, 0]
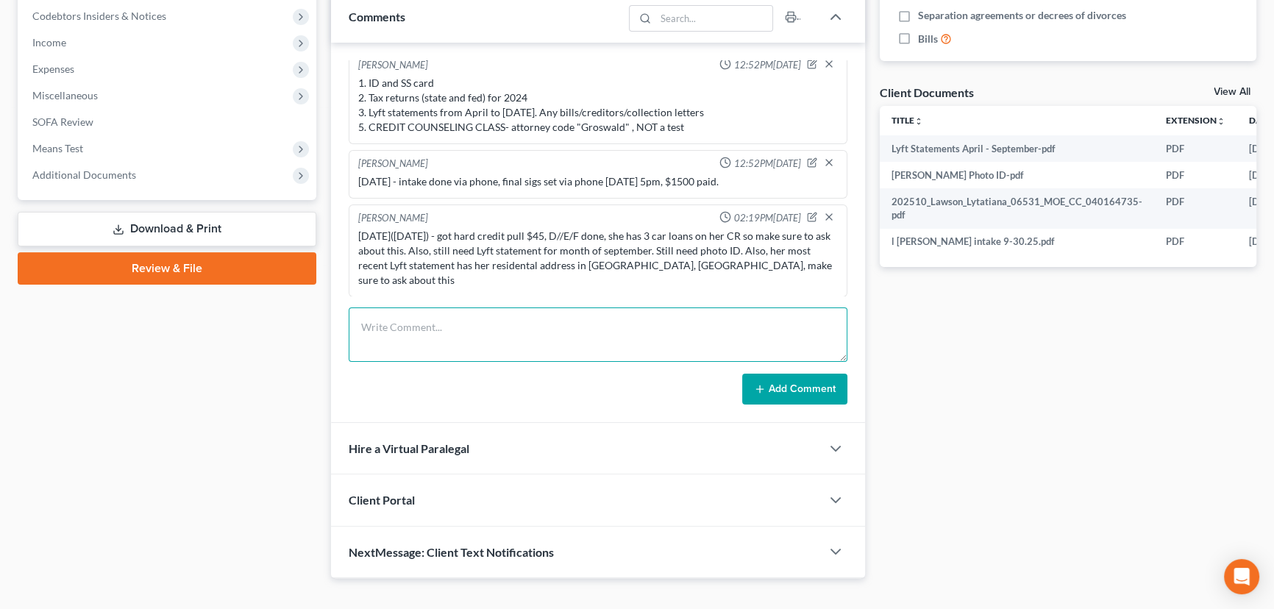
click at [524, 318] on textarea at bounding box center [598, 334] width 499 height 54
type textarea "10/6/25- spoke via phone, final review complete, uploaded docs for sigs"
click at [786, 391] on button "Add Comment" at bounding box center [794, 389] width 105 height 31
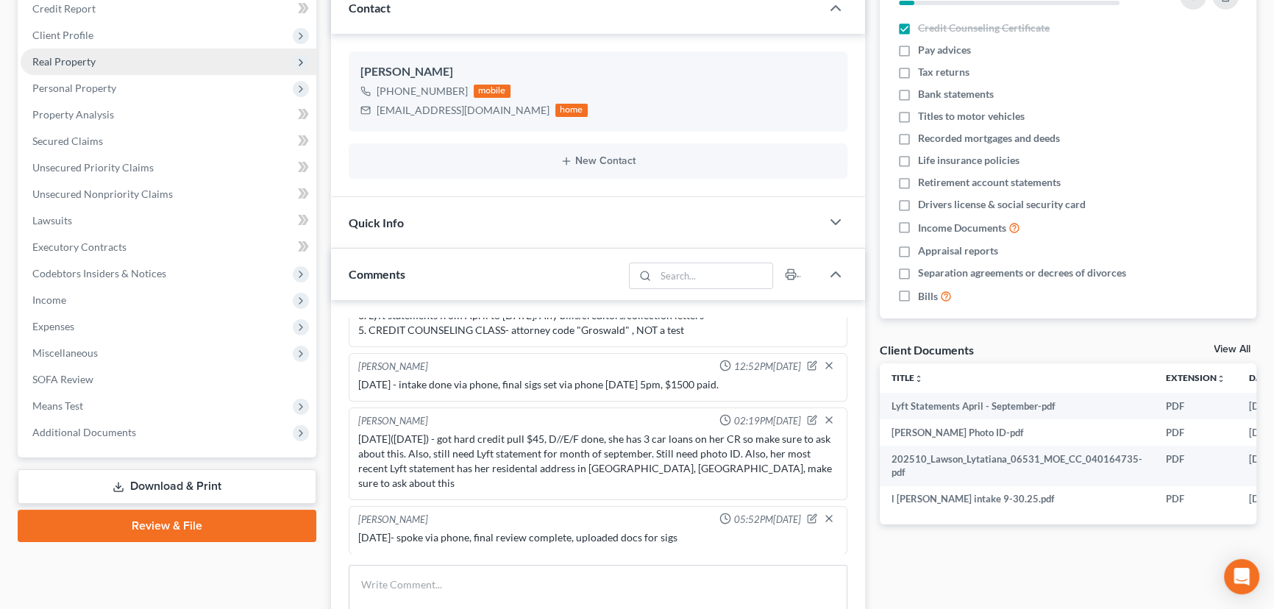
scroll to position [66, 0]
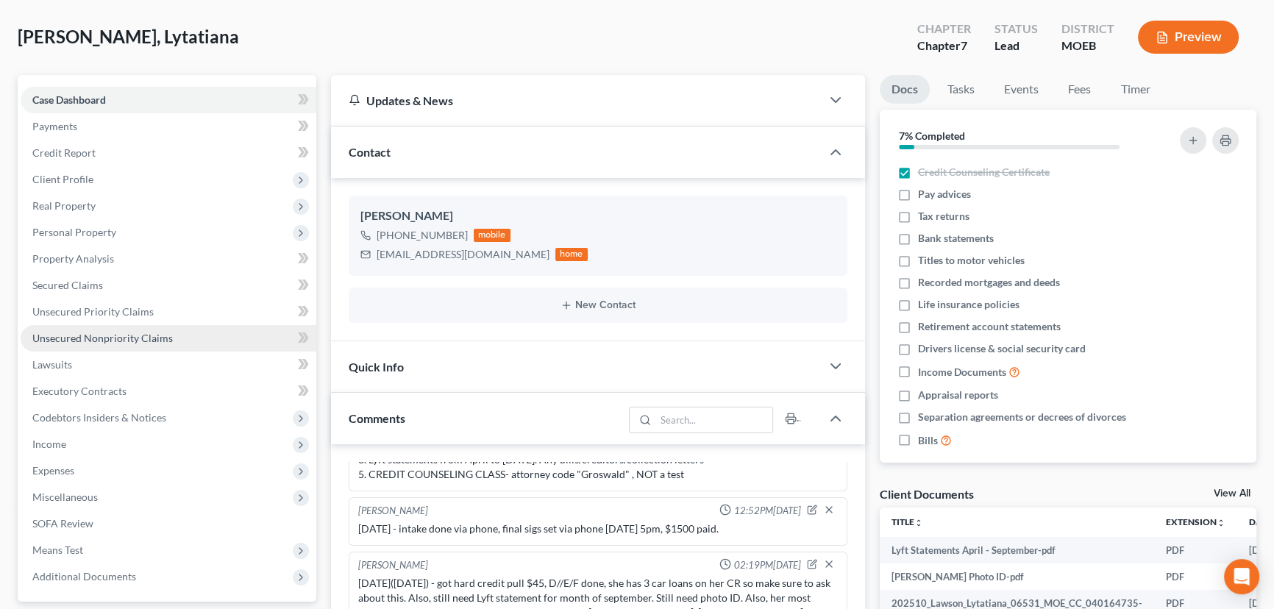
click at [132, 341] on span "Unsecured Nonpriority Claims" at bounding box center [102, 338] width 140 height 13
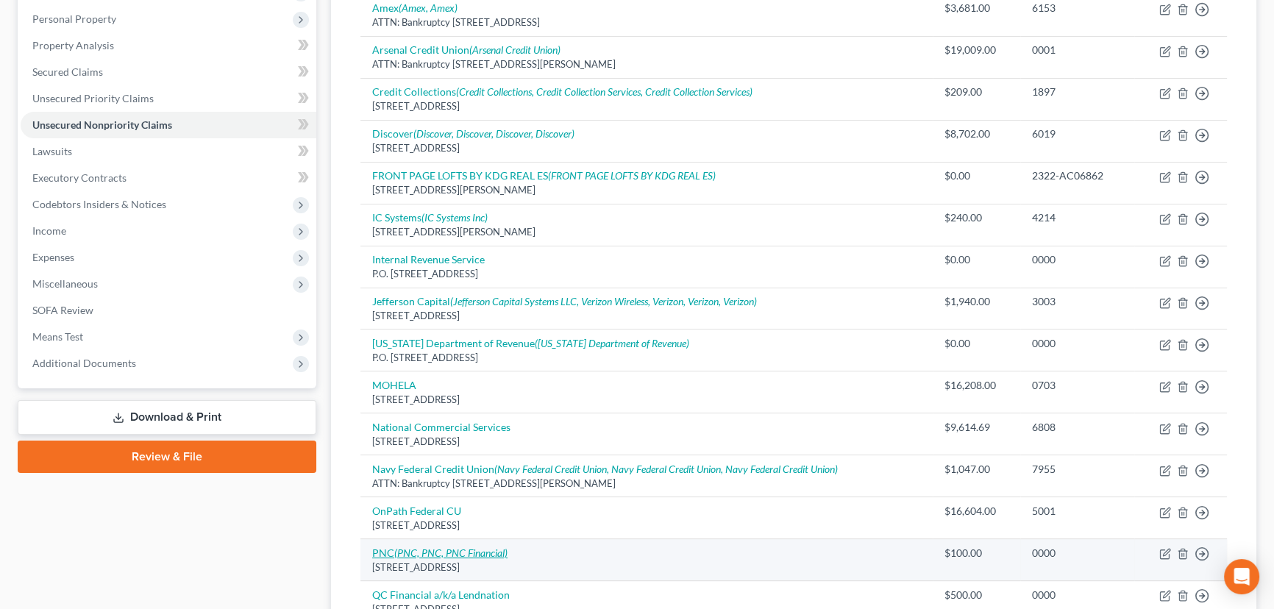
scroll to position [492, 0]
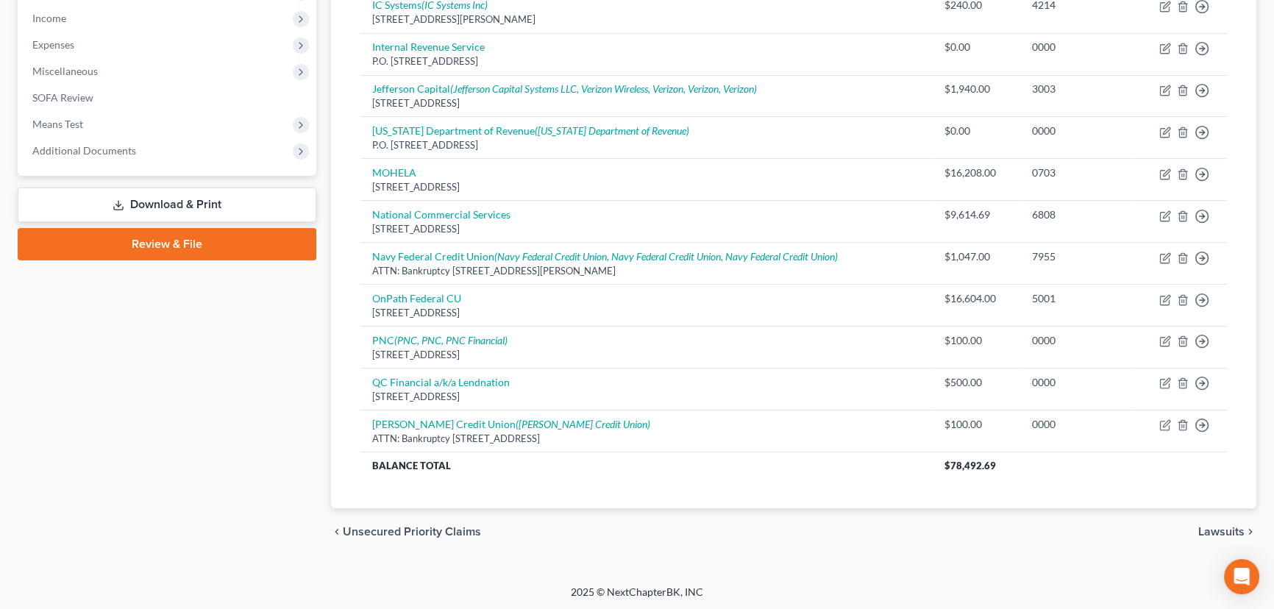
click at [331, 412] on div "Unsecured Nonpriority Claims New Claim Import CSV Export CSV Delete All Credito…" at bounding box center [793, 78] width 925 height 859
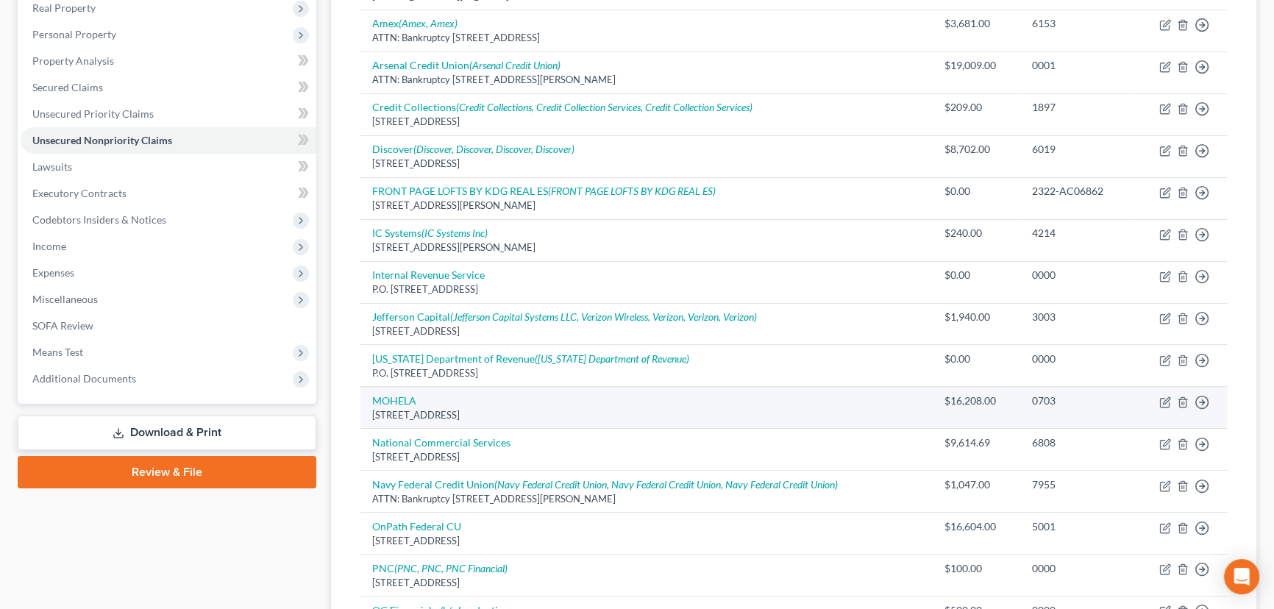
scroll to position [291, 0]
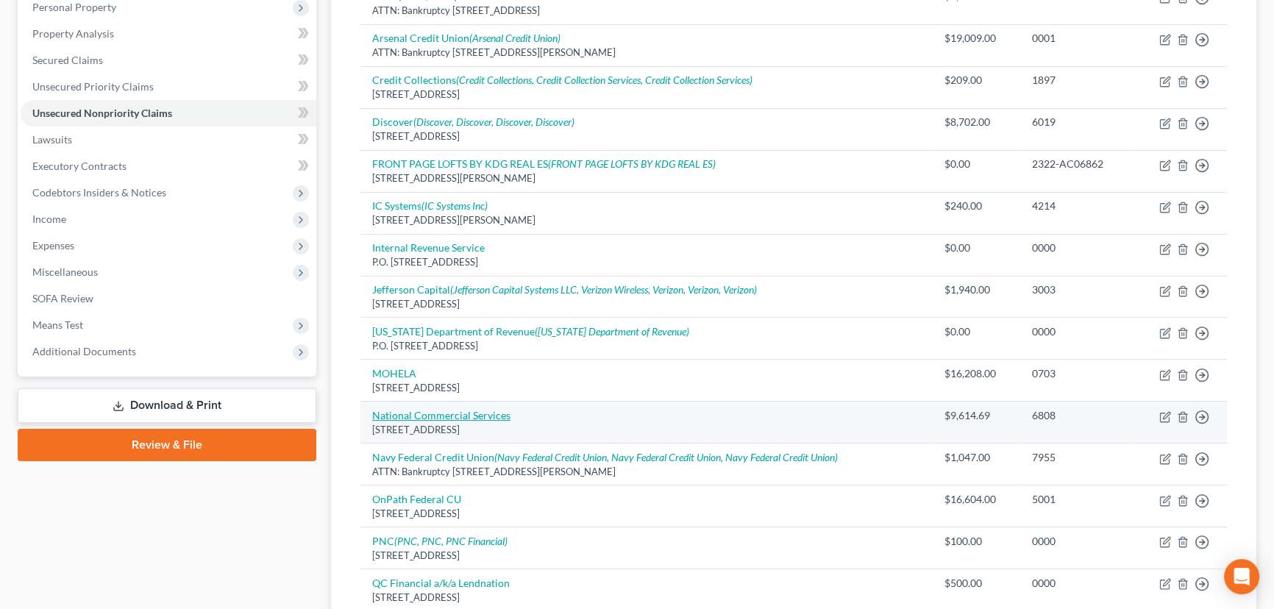
click at [441, 413] on link "National Commercial Services" at bounding box center [441, 415] width 138 height 13
select select "4"
select select "14"
select select "0"
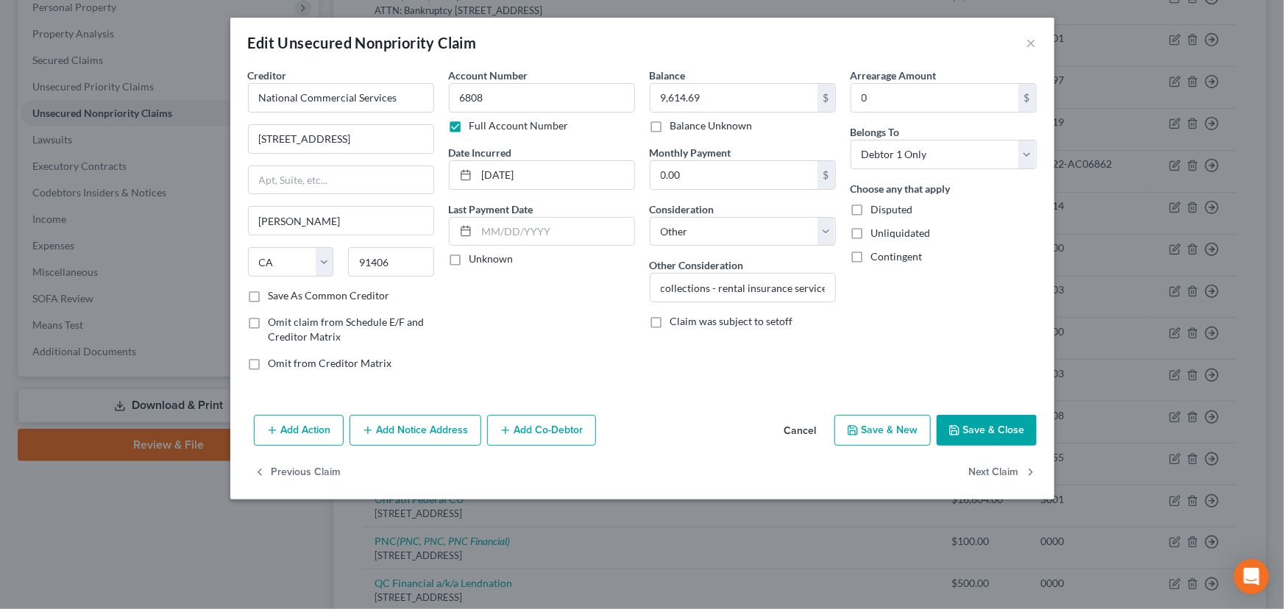
click at [814, 433] on button "Cancel" at bounding box center [800, 430] width 56 height 29
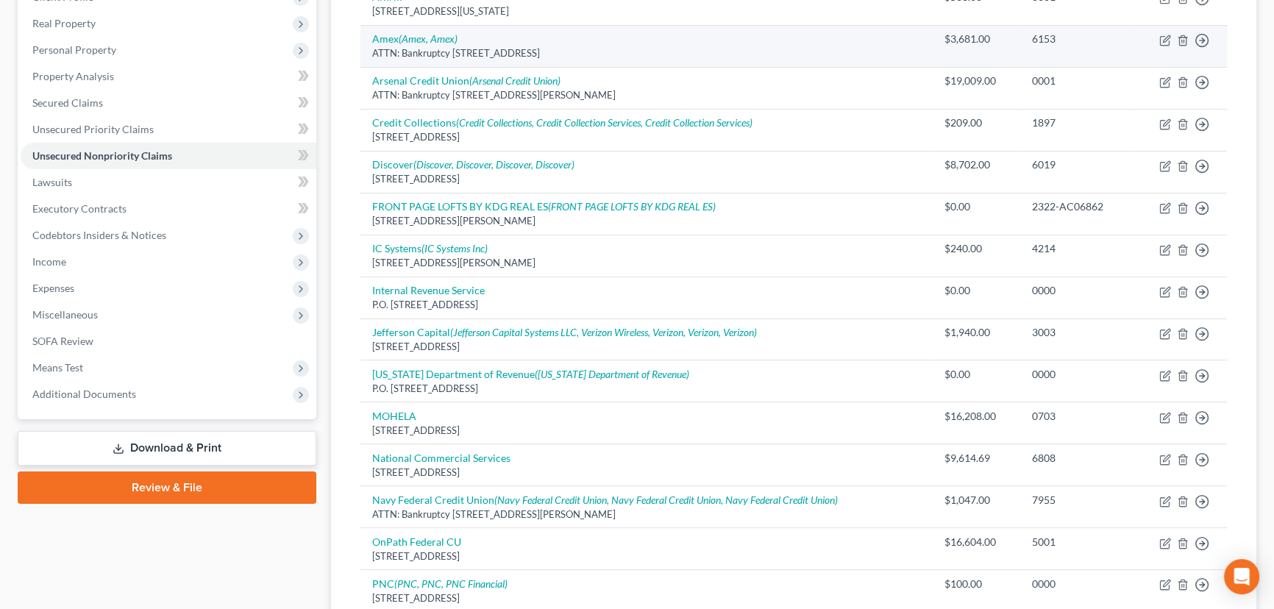
scroll to position [0, 0]
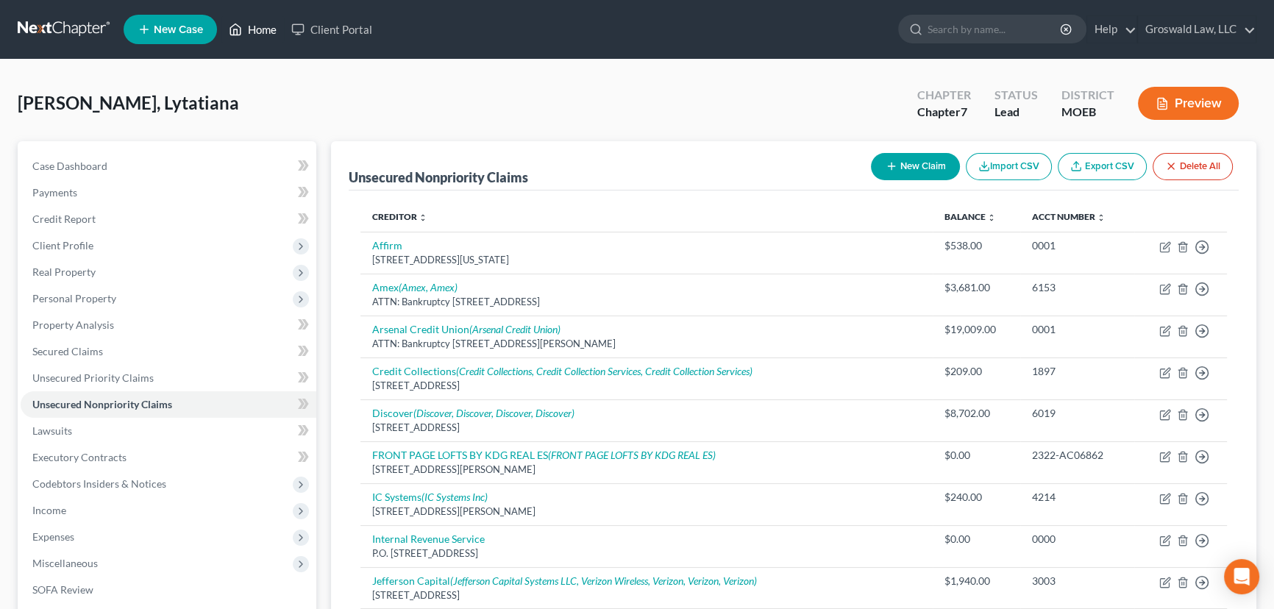
click at [268, 29] on link "Home" at bounding box center [252, 29] width 63 height 26
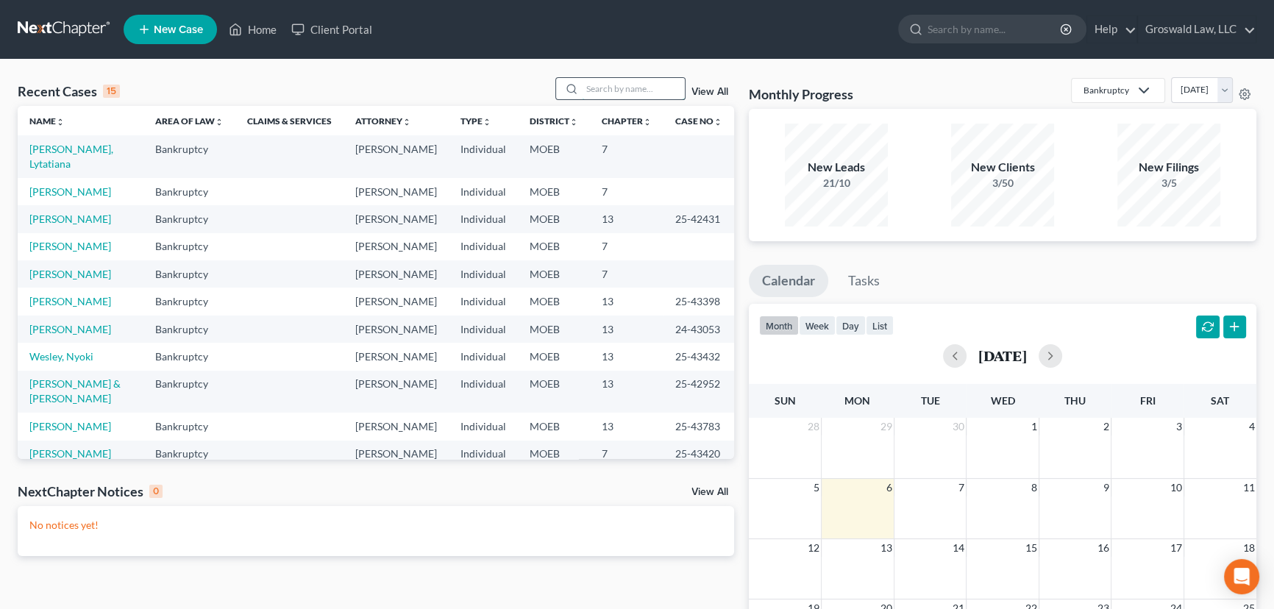
click at [608, 88] on input "search" at bounding box center [633, 88] width 103 height 21
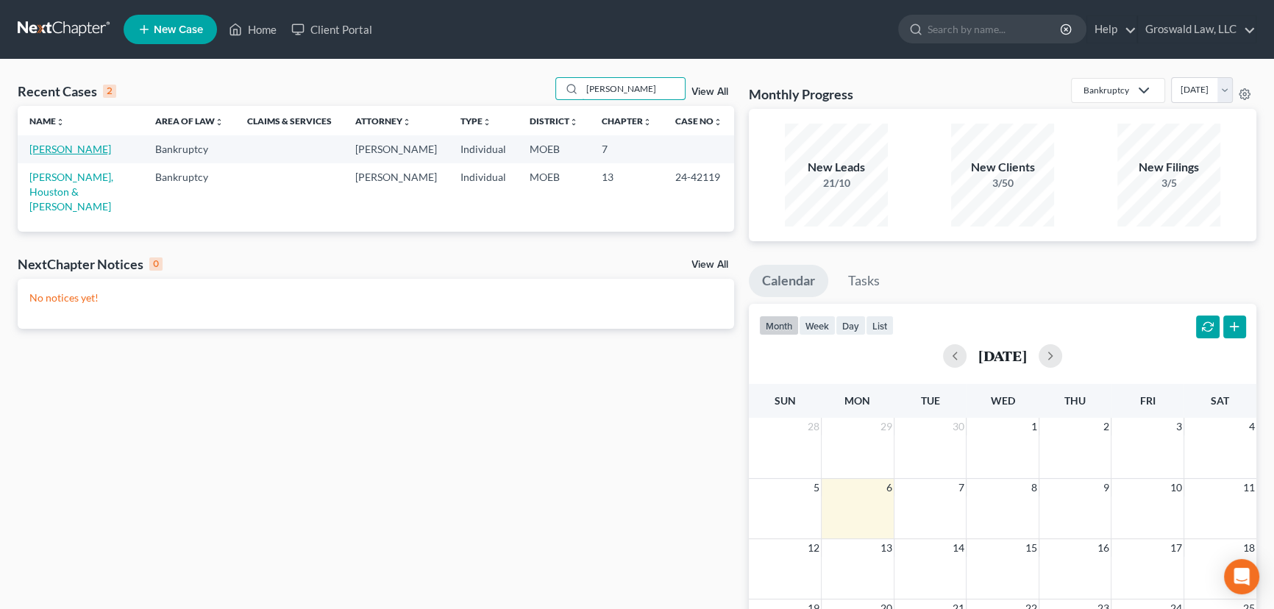
type input "melton"
click at [59, 147] on link "[PERSON_NAME]" at bounding box center [70, 149] width 82 height 13
select select "6"
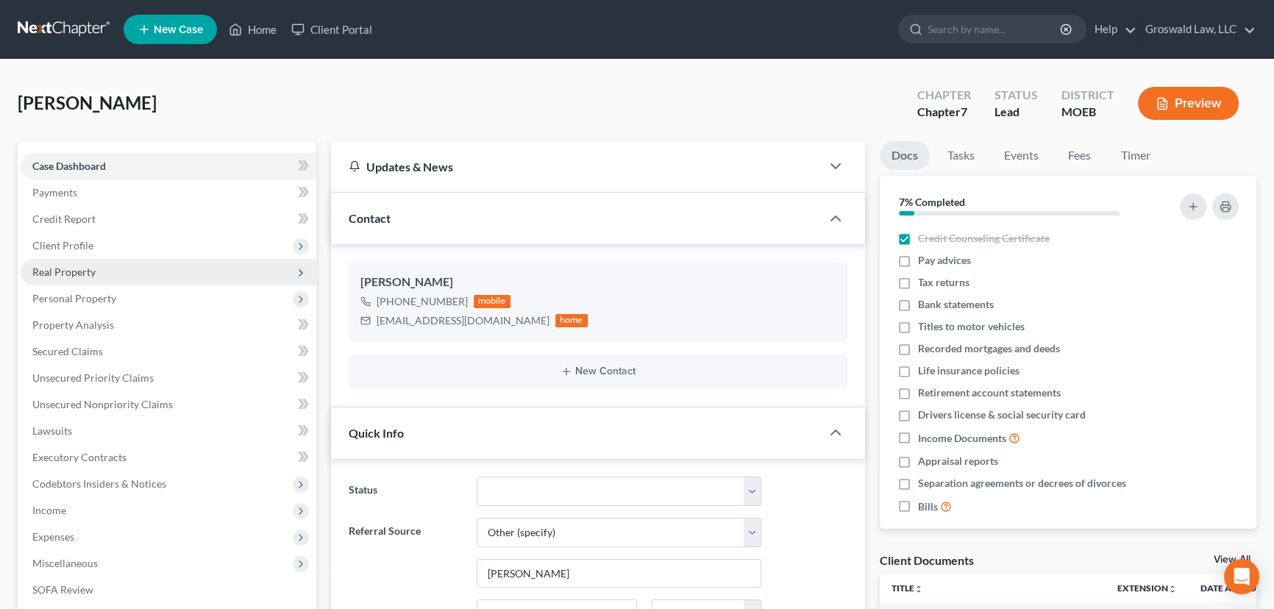
click at [101, 274] on span "Real Property" at bounding box center [169, 272] width 296 height 26
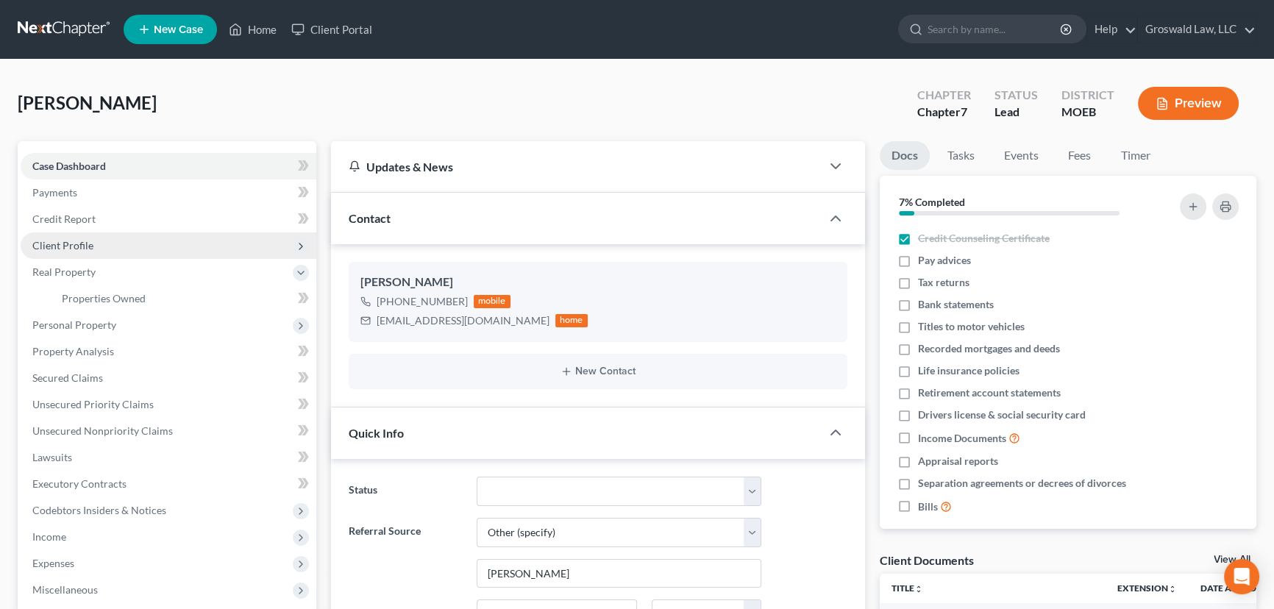
click at [94, 243] on span "Client Profile" at bounding box center [169, 245] width 296 height 26
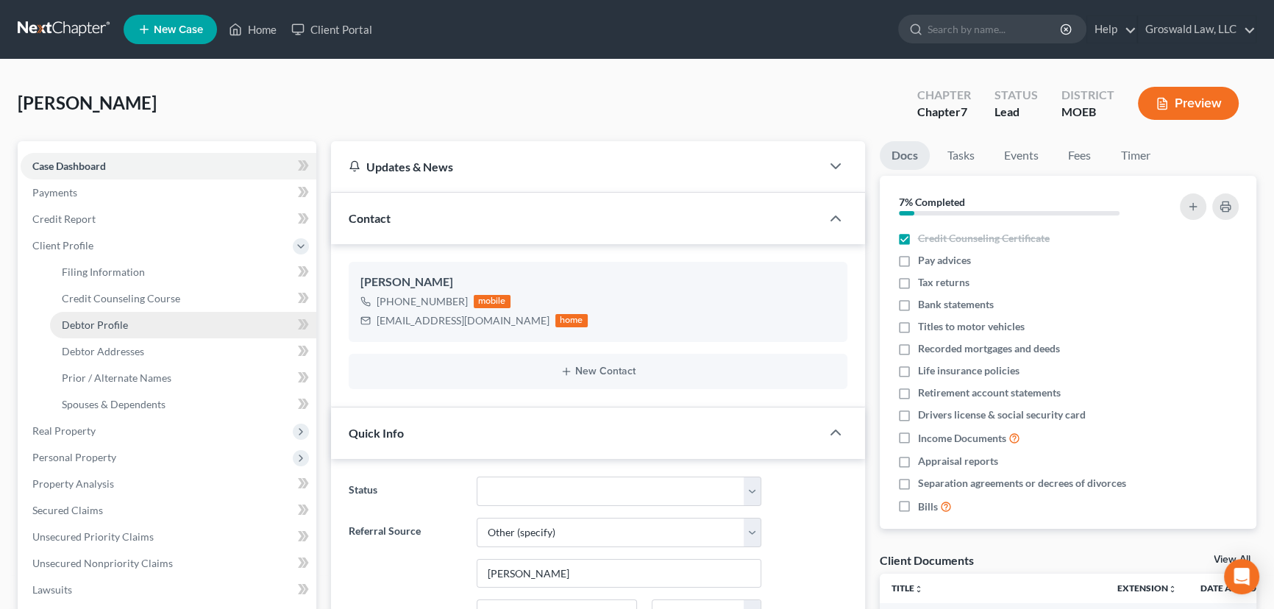
click at [74, 320] on span "Debtor Profile" at bounding box center [95, 324] width 66 height 13
select select "0"
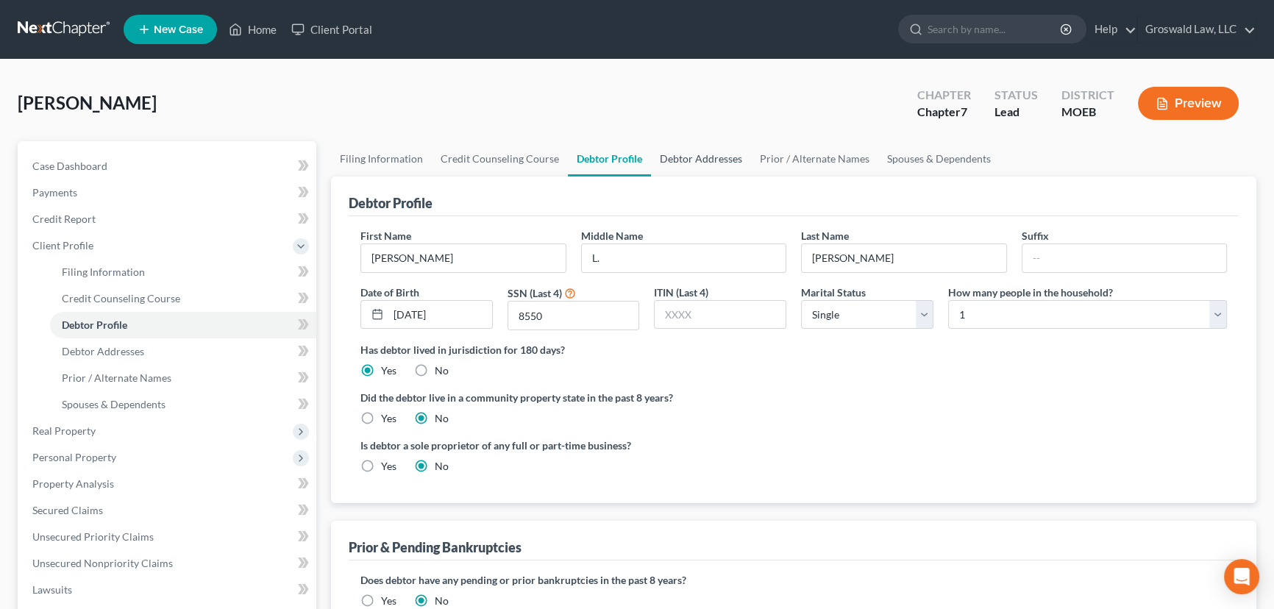
click at [707, 154] on link "Debtor Addresses" at bounding box center [701, 158] width 100 height 35
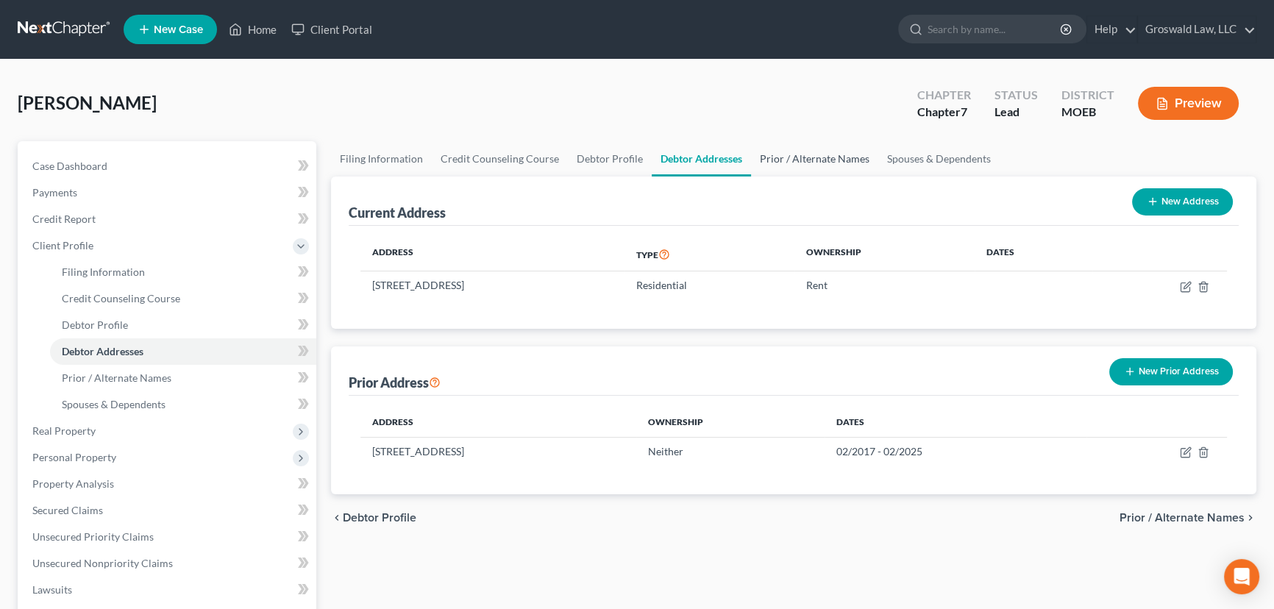
click at [811, 156] on link "Prior / Alternate Names" at bounding box center [814, 158] width 127 height 35
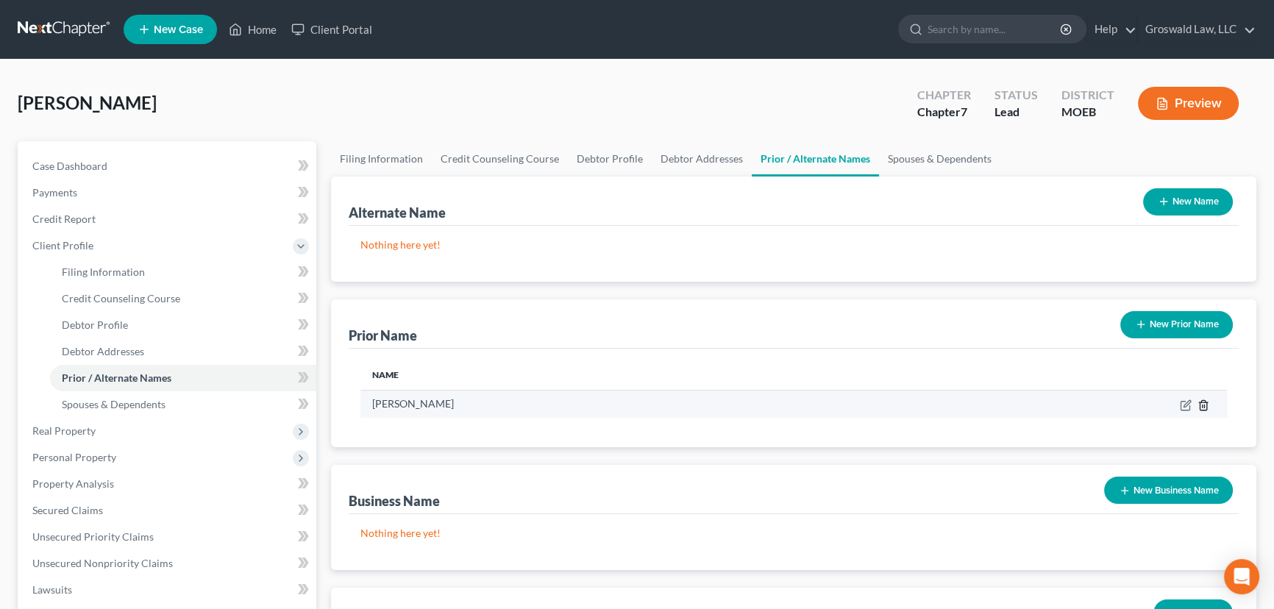
click at [1203, 405] on icon "button" at bounding box center [1203, 405] width 12 height 12
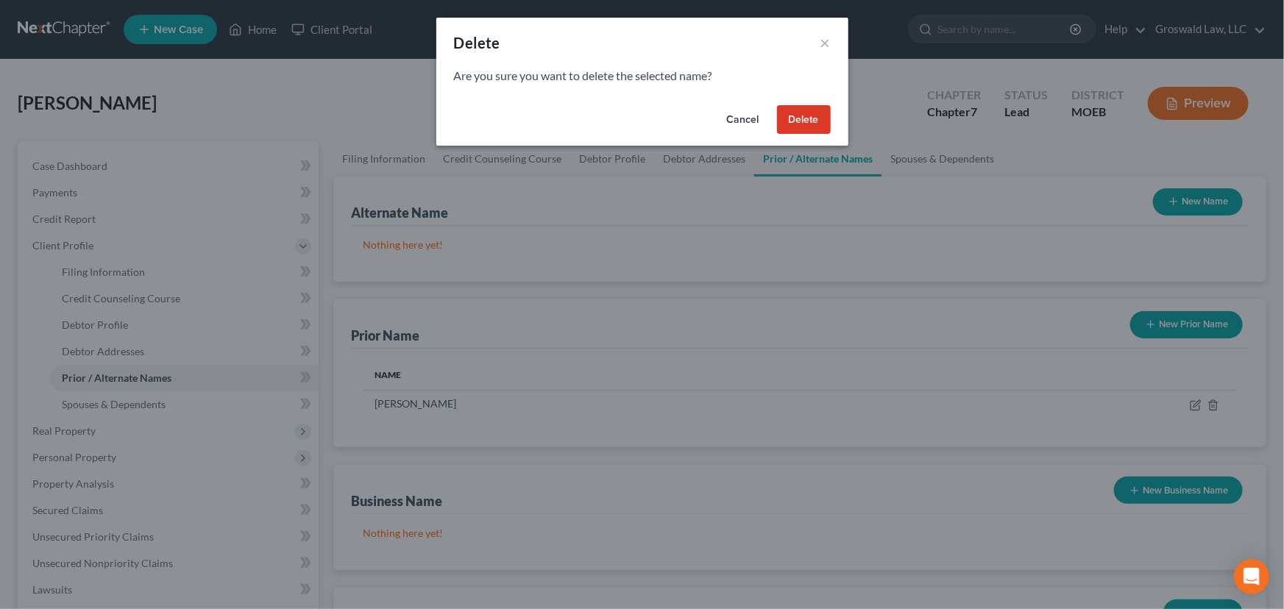
click at [794, 132] on button "Delete" at bounding box center [804, 119] width 54 height 29
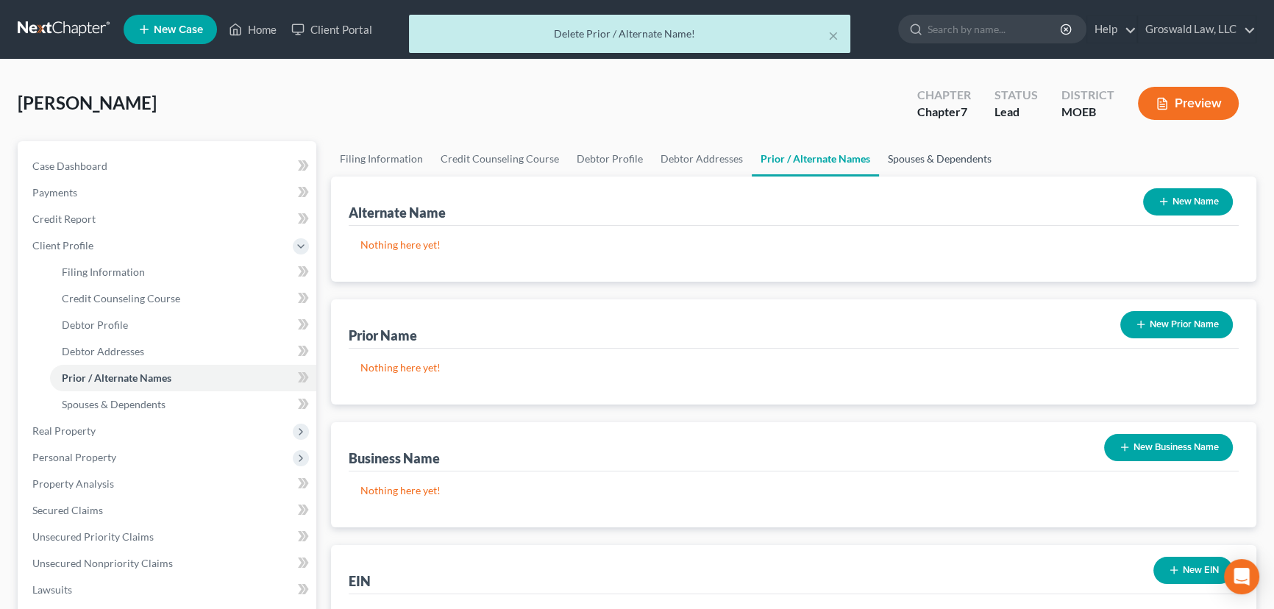
click at [913, 163] on link "Spouses & Dependents" at bounding box center [939, 158] width 121 height 35
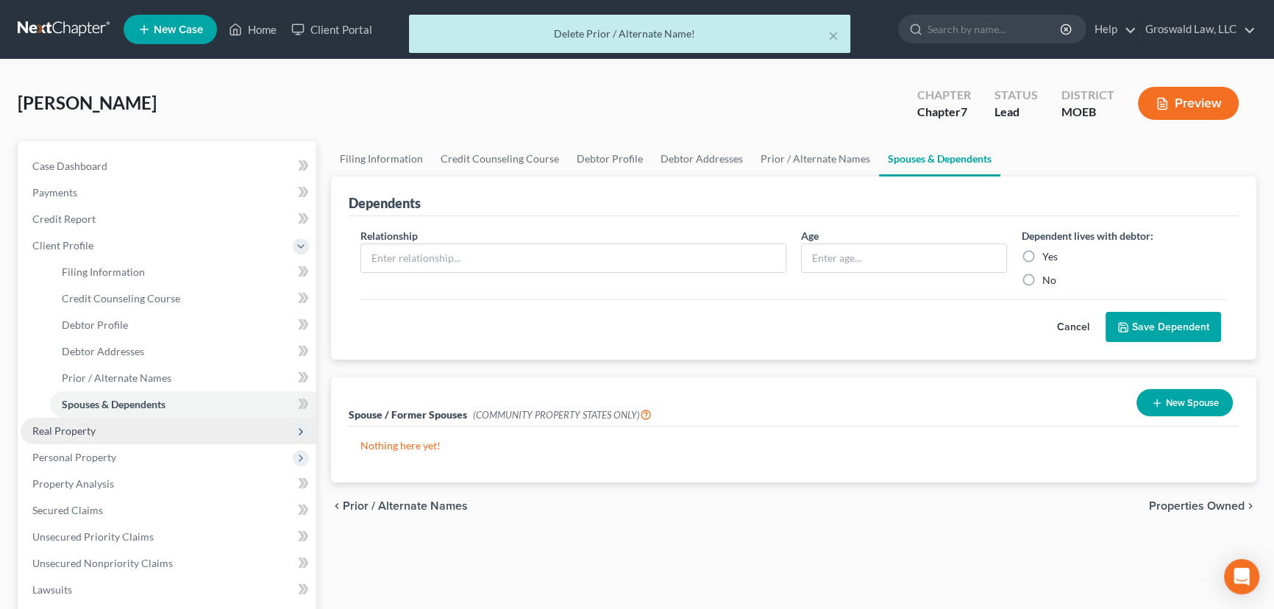
click at [87, 421] on span "Real Property" at bounding box center [169, 431] width 296 height 26
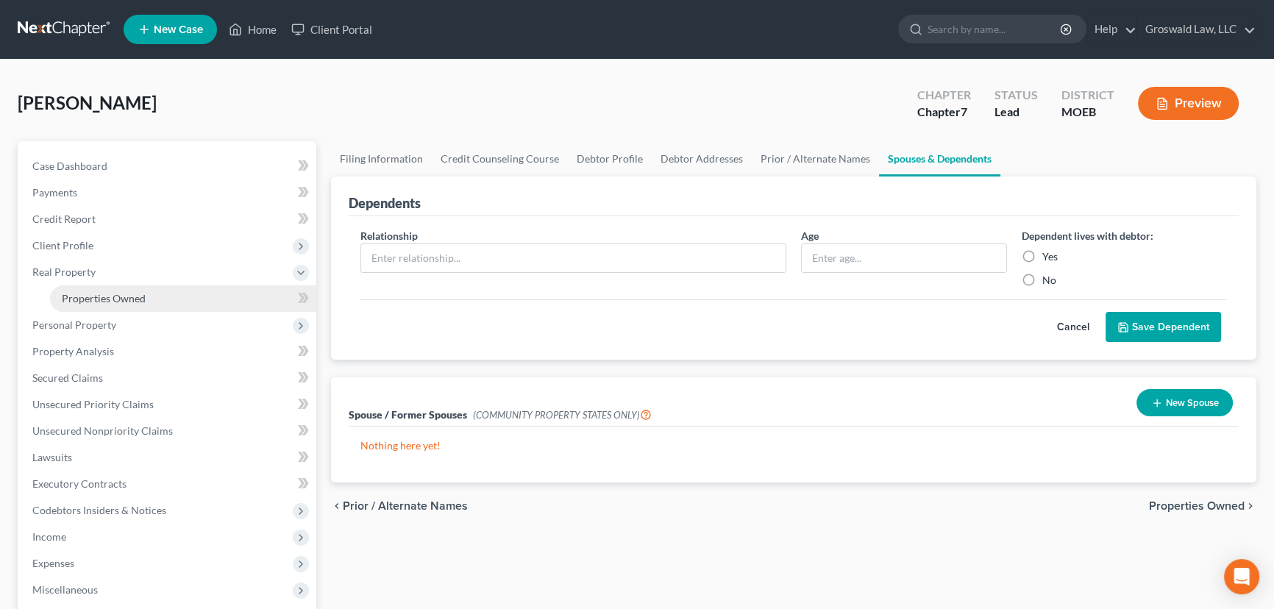
click at [115, 295] on span "Properties Owned" at bounding box center [104, 298] width 84 height 13
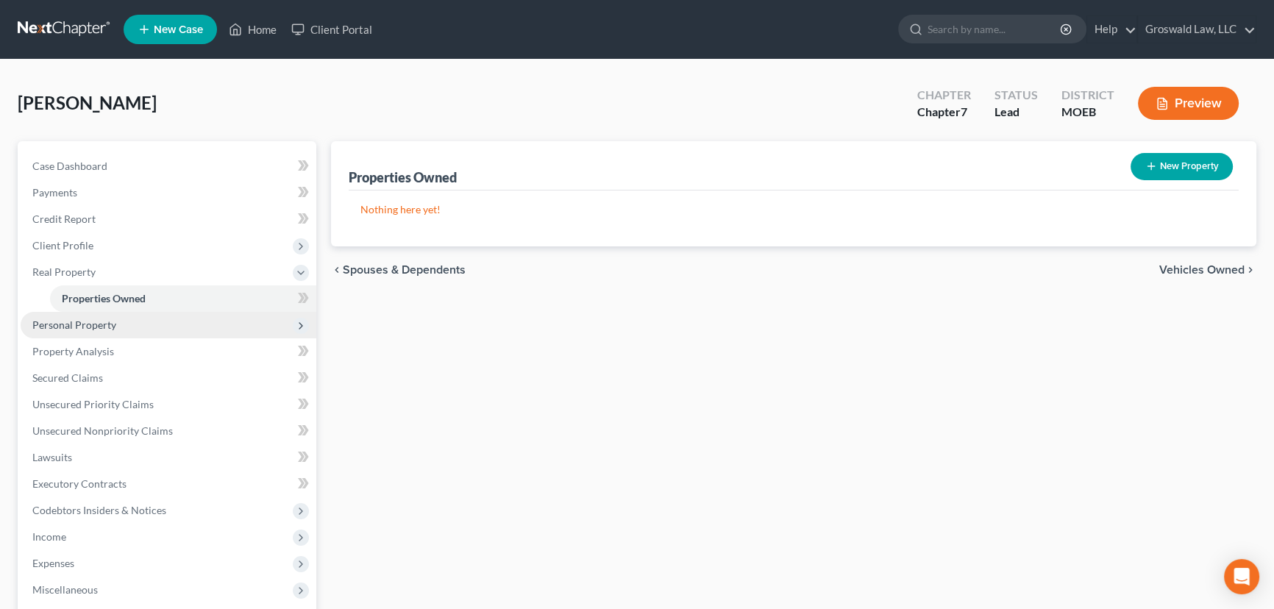
click at [86, 322] on span "Personal Property" at bounding box center [74, 324] width 84 height 13
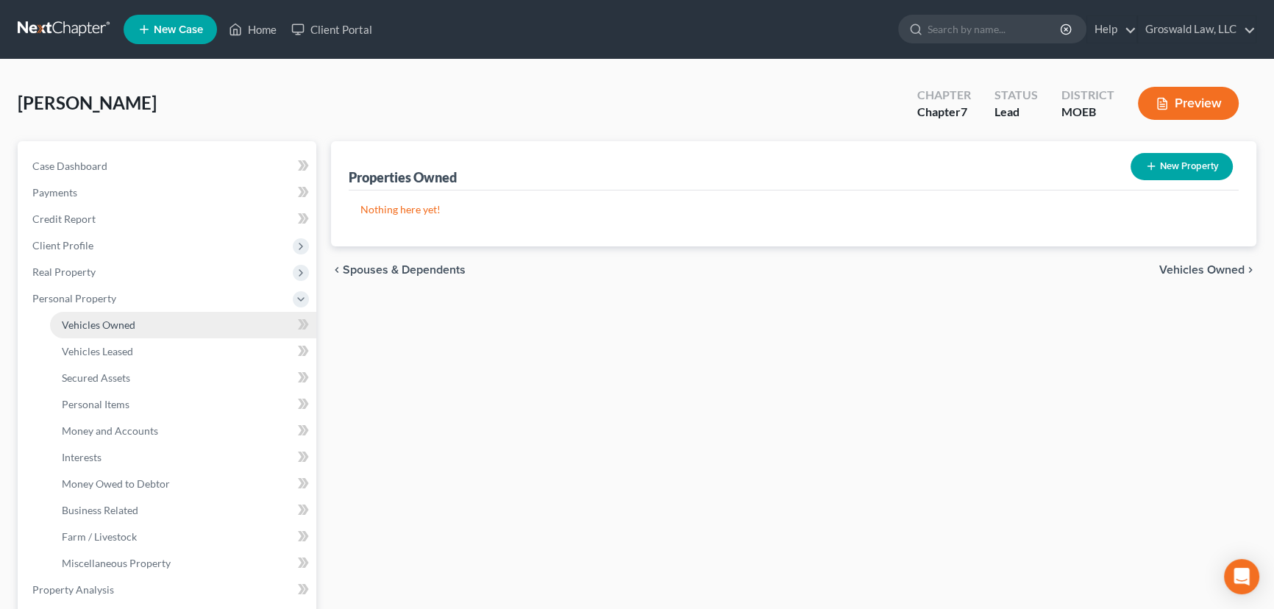
click at [87, 327] on span "Vehicles Owned" at bounding box center [99, 324] width 74 height 13
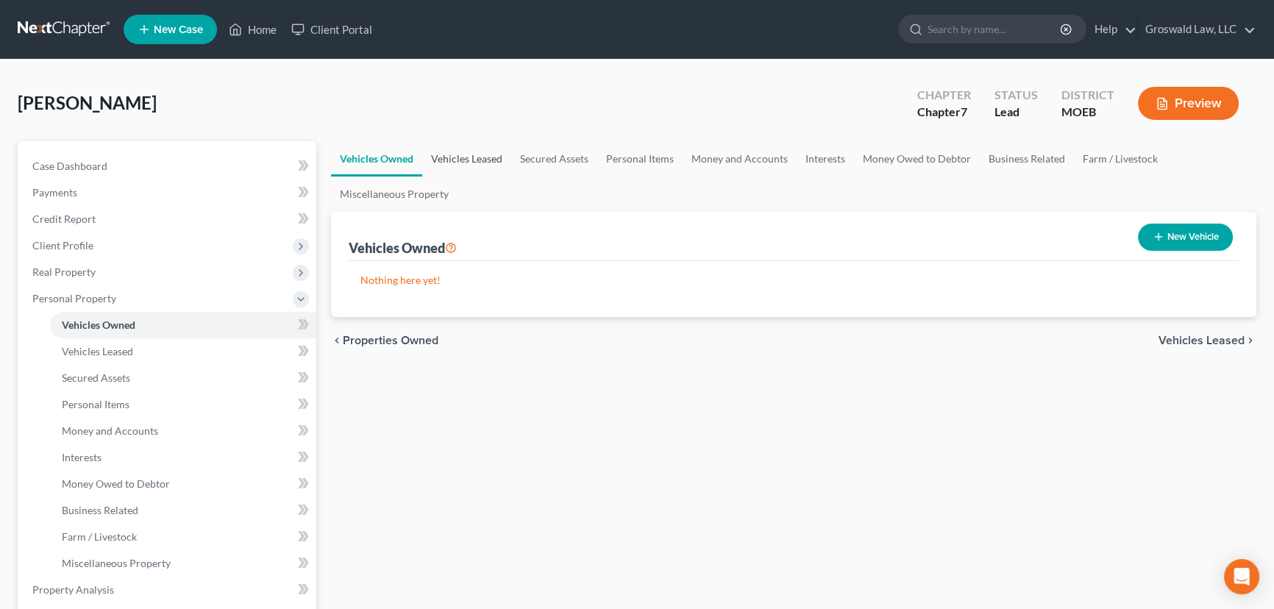
click at [482, 160] on link "Vehicles Leased" at bounding box center [466, 158] width 89 height 35
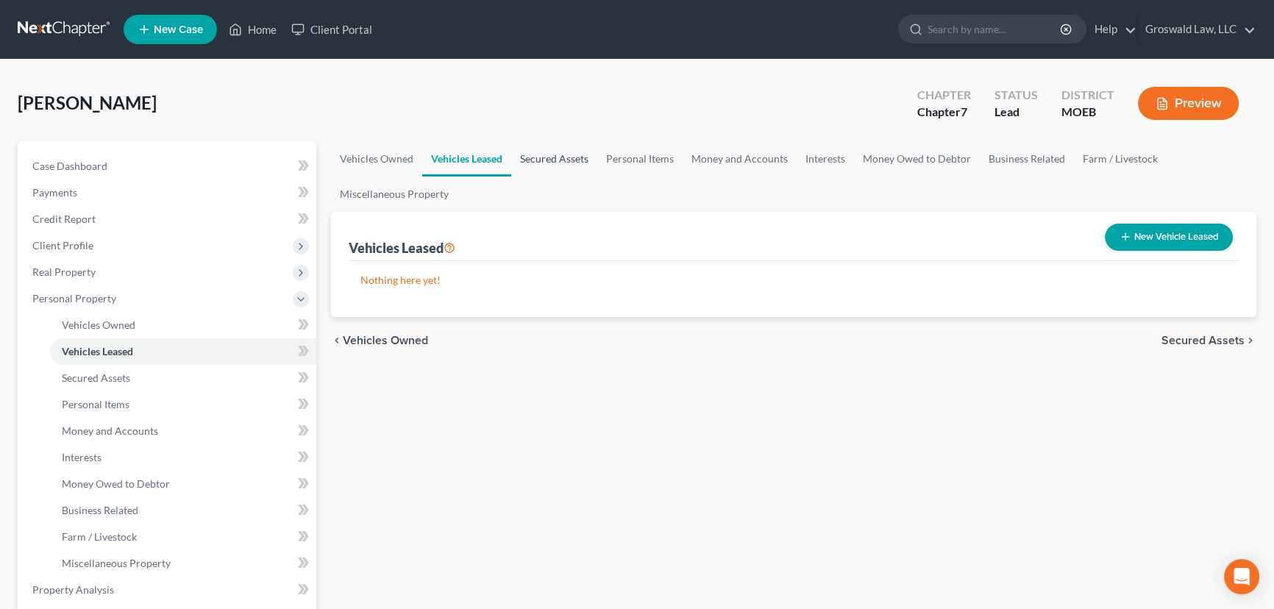
click at [557, 161] on link "Secured Assets" at bounding box center [554, 158] width 86 height 35
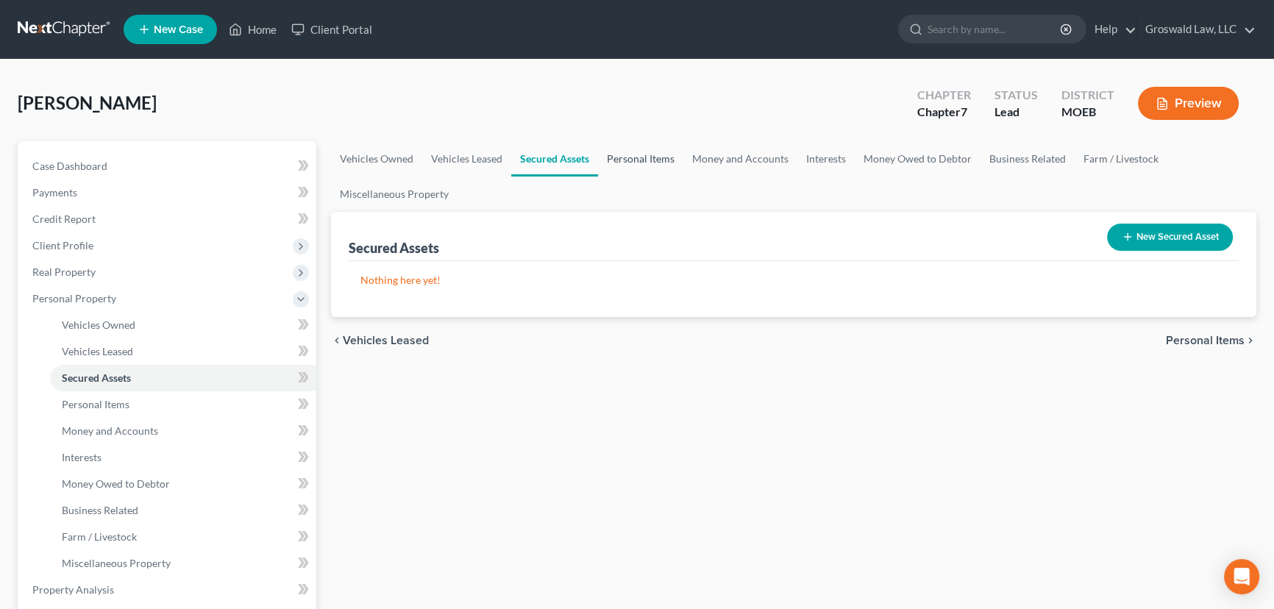
click at [618, 159] on link "Personal Items" at bounding box center [640, 158] width 85 height 35
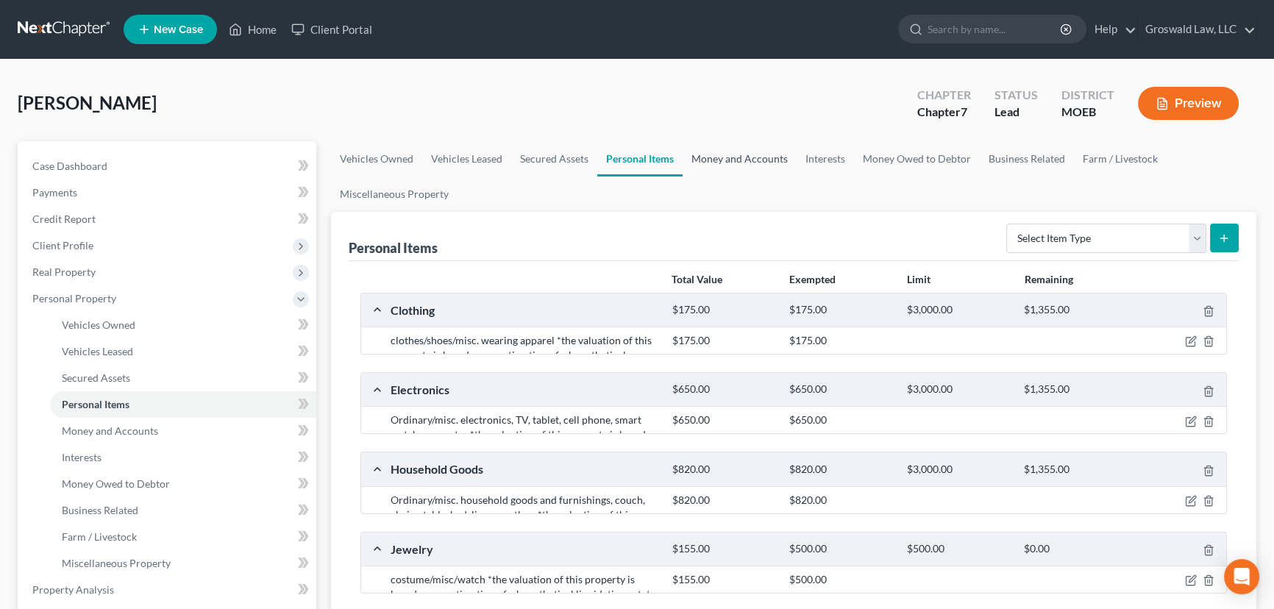
click at [709, 153] on link "Money and Accounts" at bounding box center [740, 158] width 114 height 35
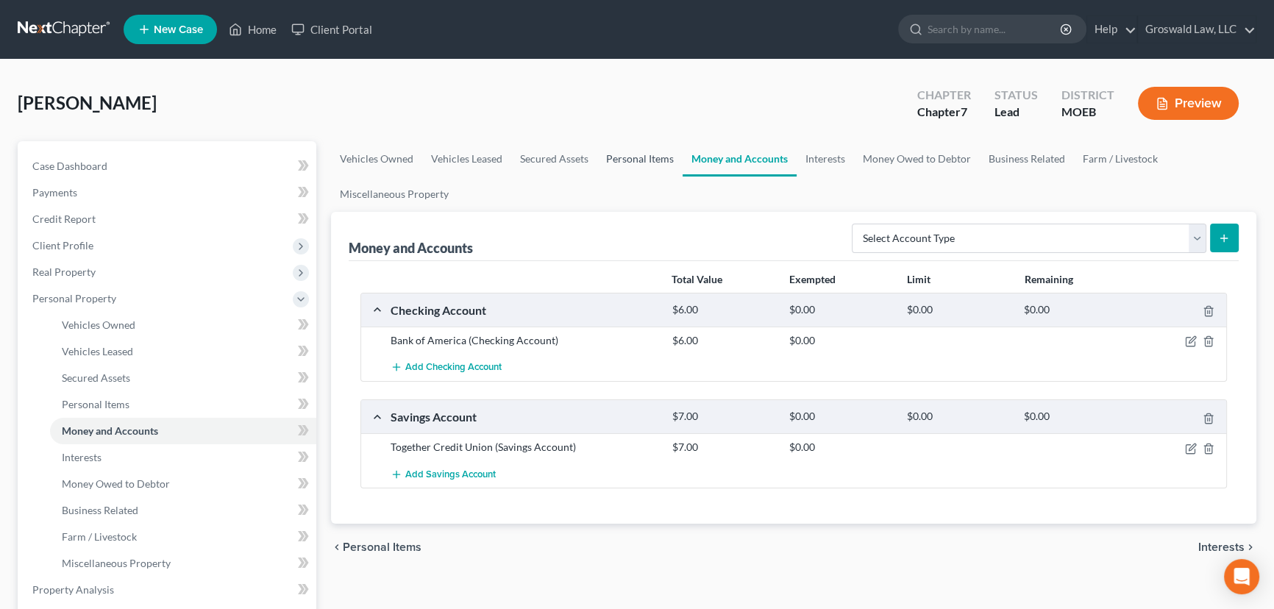
click at [613, 154] on link "Personal Items" at bounding box center [639, 158] width 85 height 35
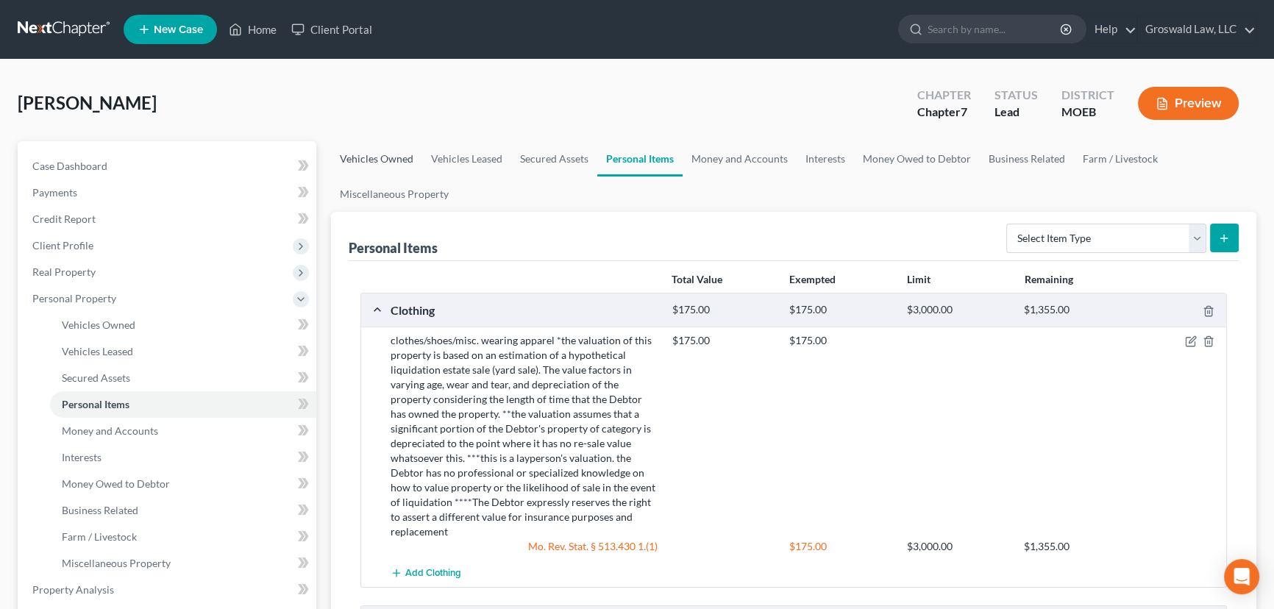
click at [386, 157] on link "Vehicles Owned" at bounding box center [376, 158] width 91 height 35
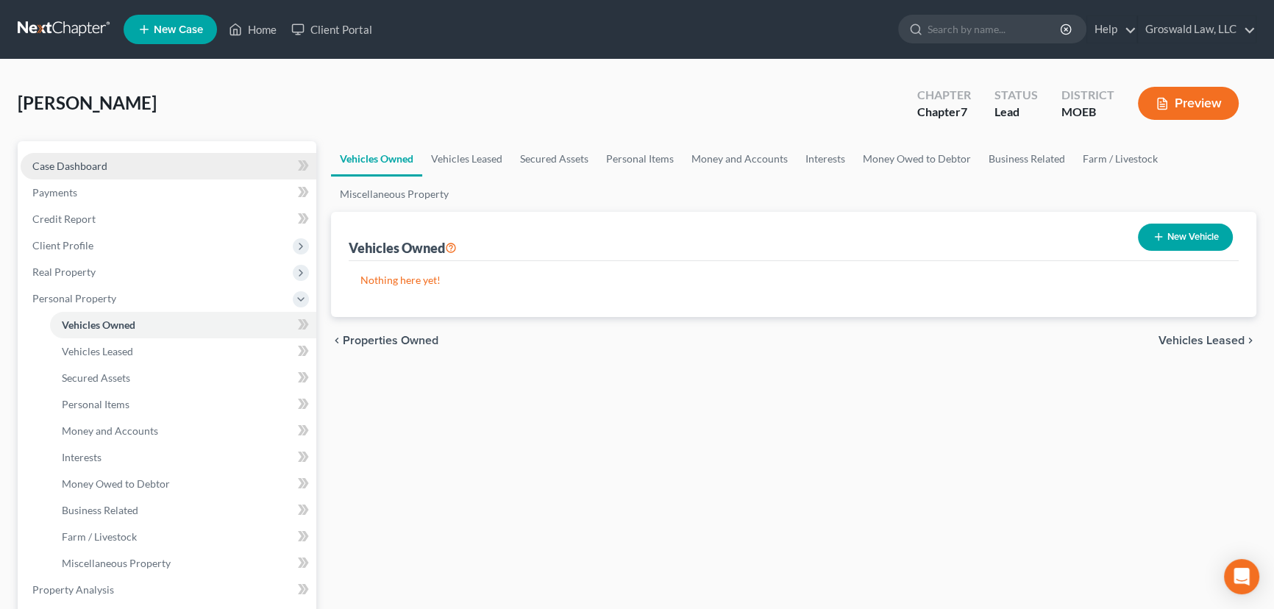
click at [136, 165] on link "Case Dashboard" at bounding box center [169, 166] width 296 height 26
select select "6"
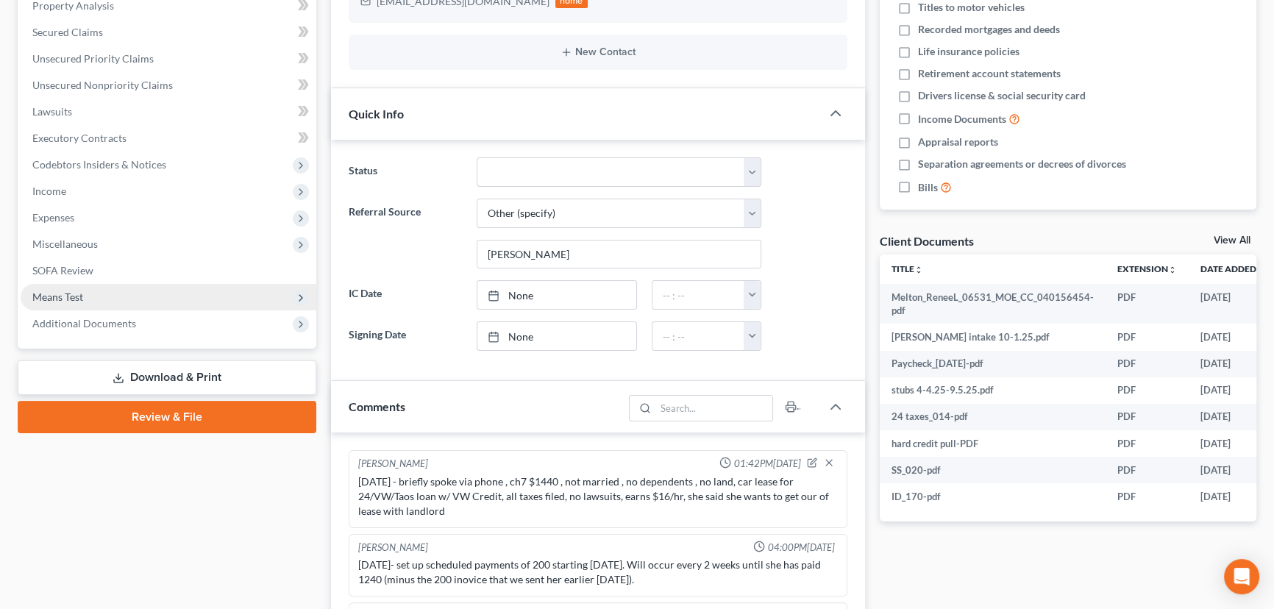
scroll to position [279, 0]
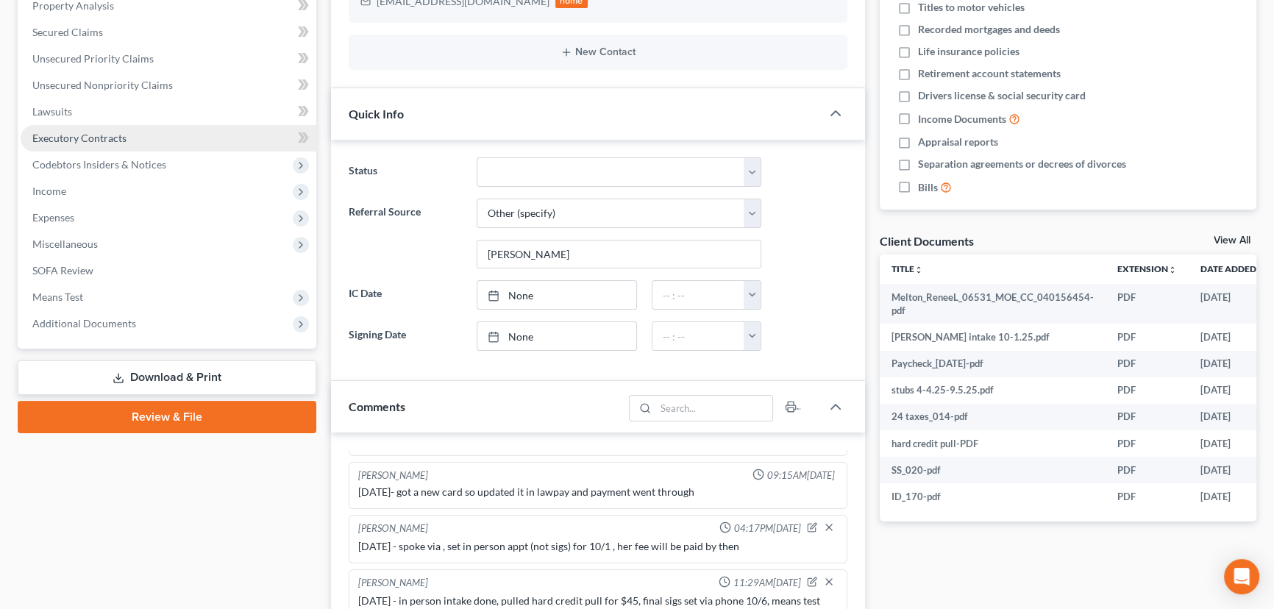
click at [95, 139] on span "Executory Contracts" at bounding box center [79, 138] width 94 height 13
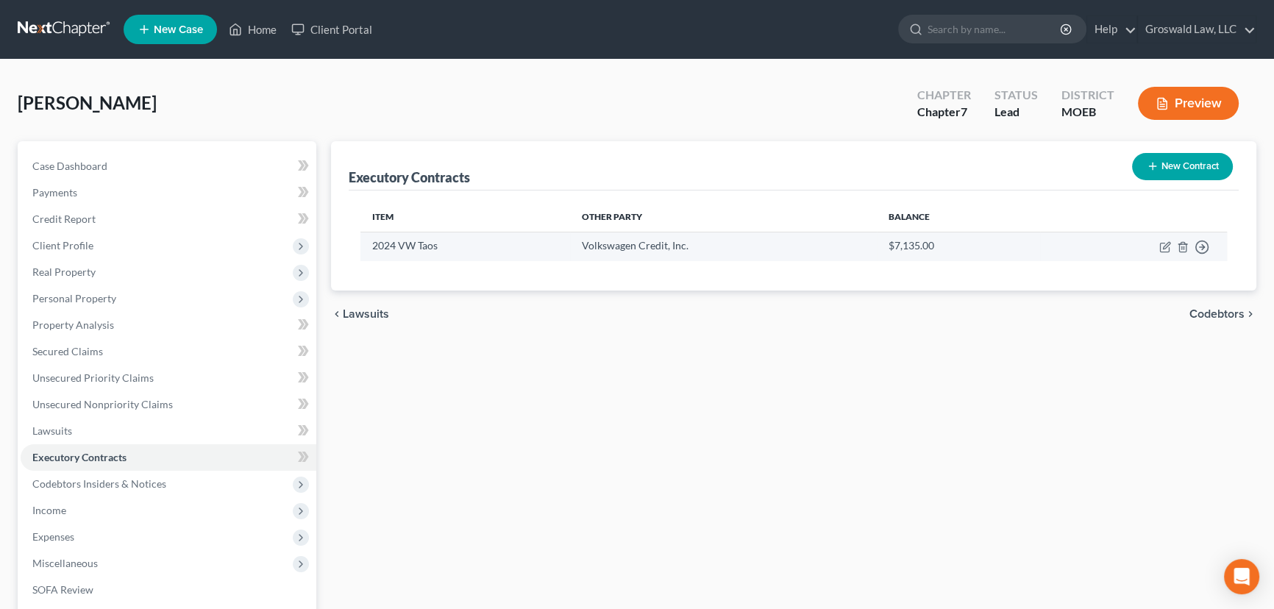
click at [1156, 244] on td "Move to D Move to E Move to F Move to Notice Only" at bounding box center [1133, 246] width 187 height 29
click at [1161, 243] on icon "button" at bounding box center [1165, 247] width 12 height 12
select select "14"
select select "0"
select select "1"
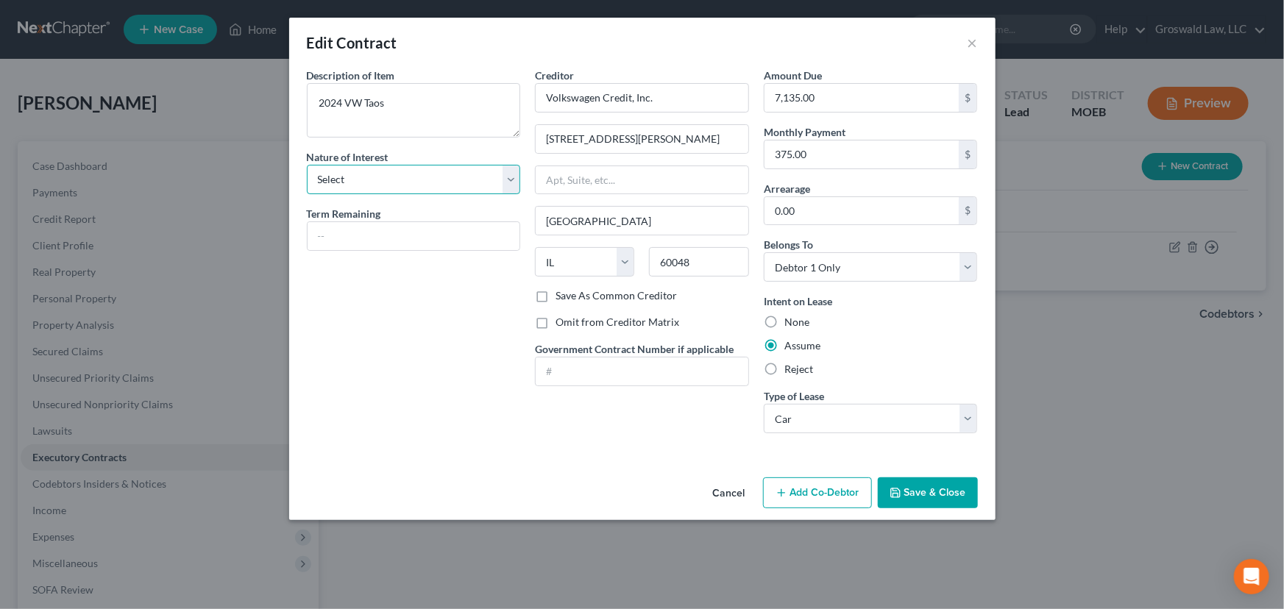
click at [377, 178] on select "Select Purchaser Agent Lessor Lessee" at bounding box center [414, 179] width 214 height 29
select select "2"
click at [307, 165] on select "Select Purchaser Agent Lessor Lessee" at bounding box center [414, 179] width 214 height 29
click at [936, 497] on button "Save & Close" at bounding box center [928, 492] width 100 height 31
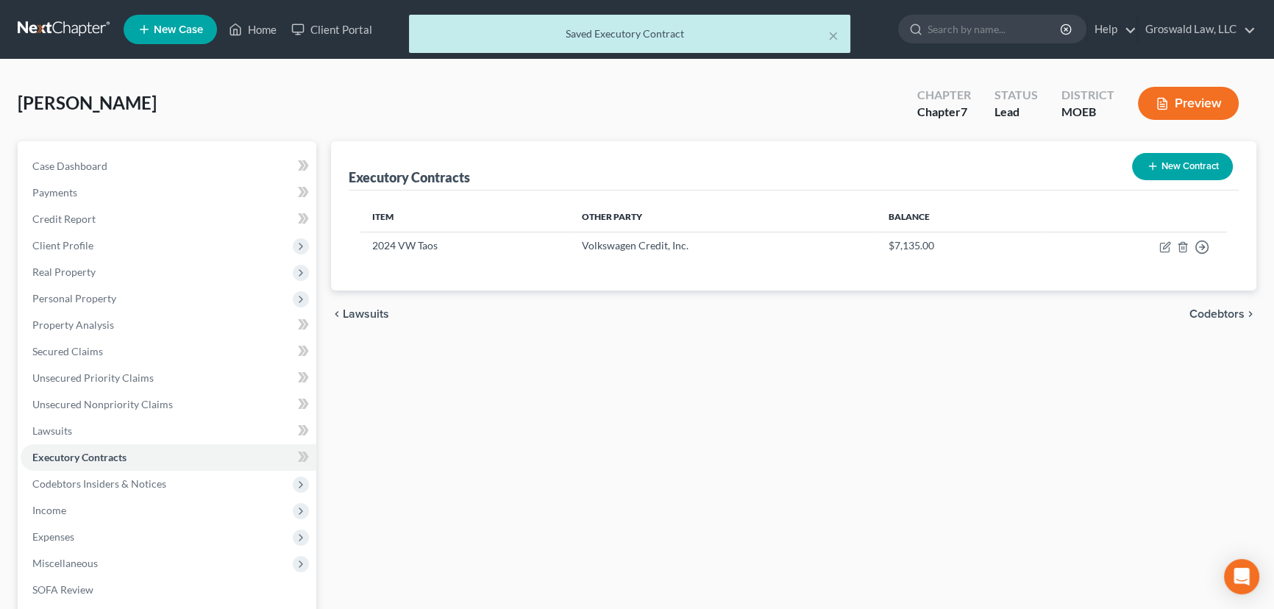
click at [1193, 115] on button "Preview" at bounding box center [1188, 103] width 101 height 33
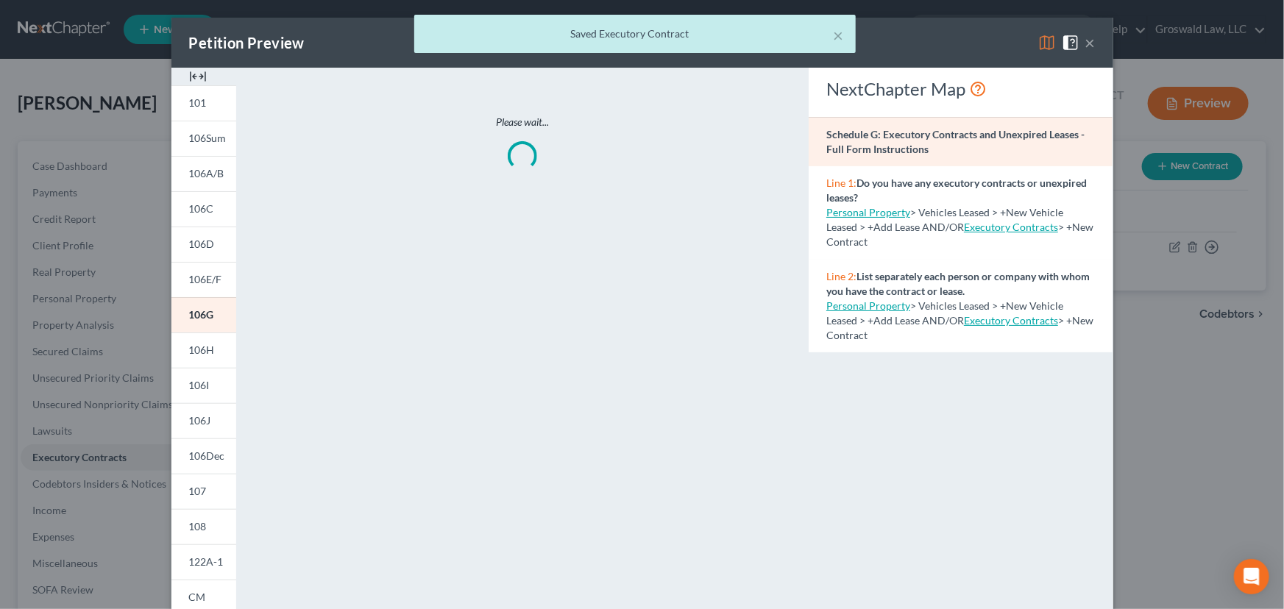
click at [196, 78] on img at bounding box center [198, 77] width 18 height 18
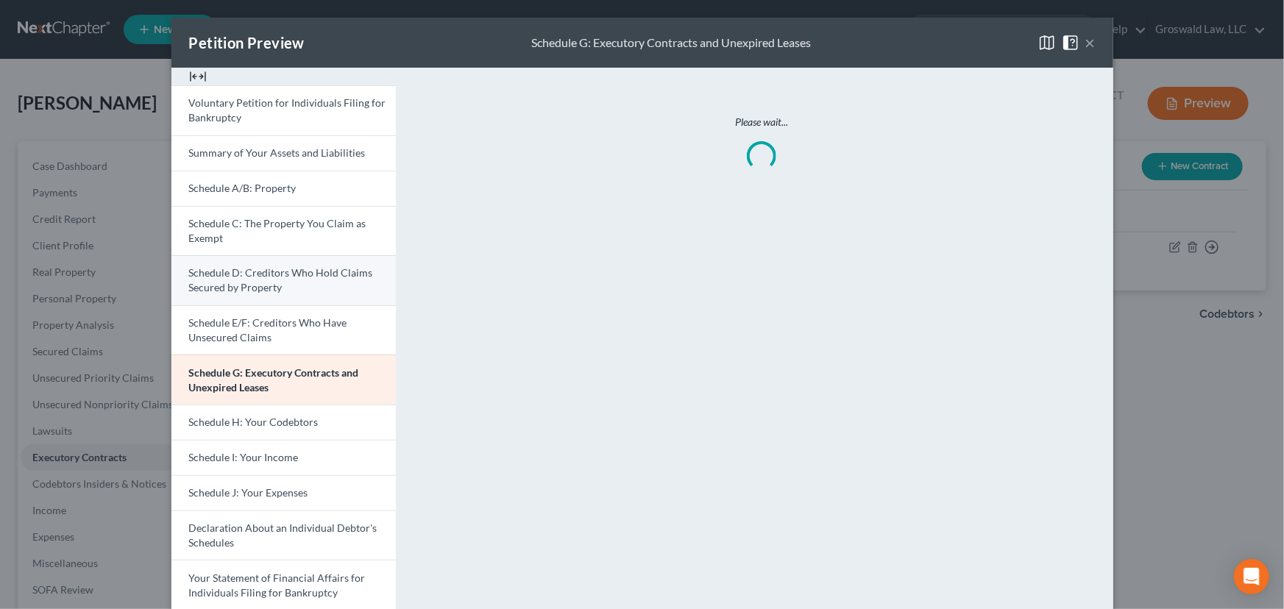
click at [293, 287] on link "Schedule D: Creditors Who Hold Claims Secured by Property" at bounding box center [283, 280] width 224 height 50
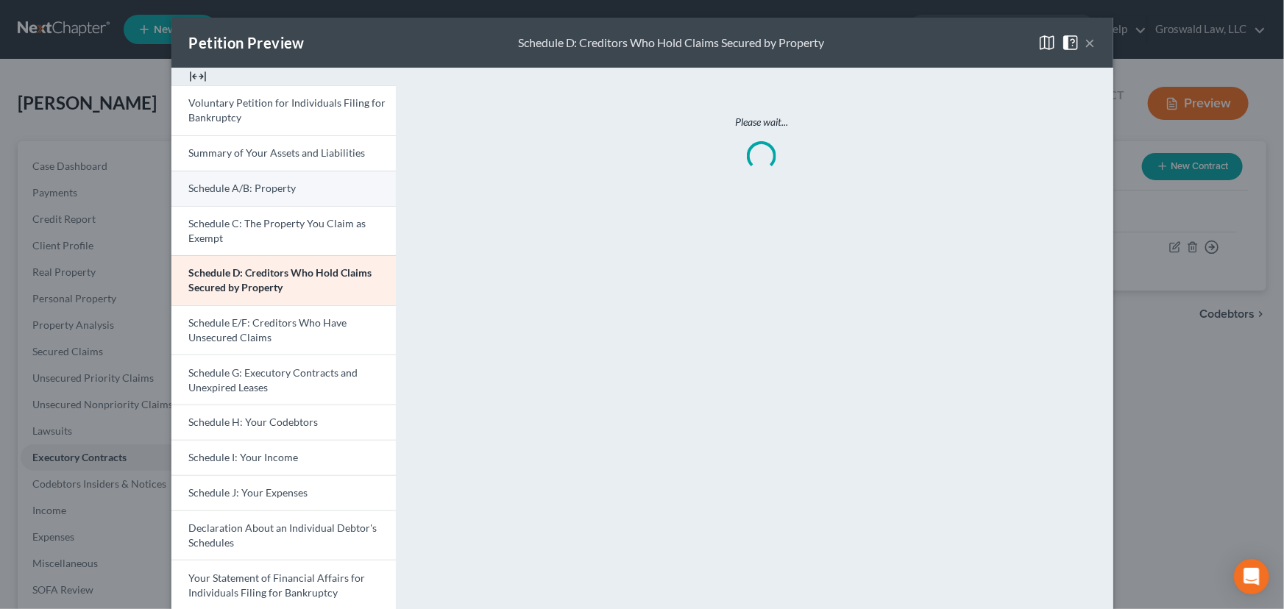
click at [265, 184] on span "Schedule A/B: Property" at bounding box center [242, 188] width 107 height 13
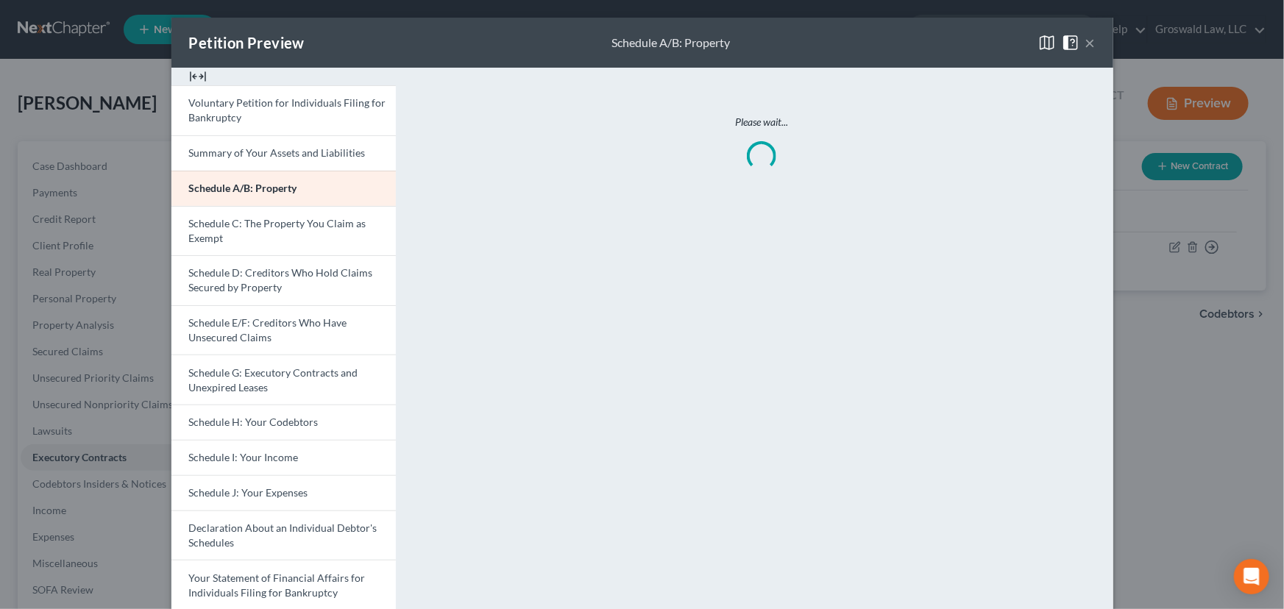
click at [1079, 41] on span at bounding box center [1073, 41] width 24 height 13
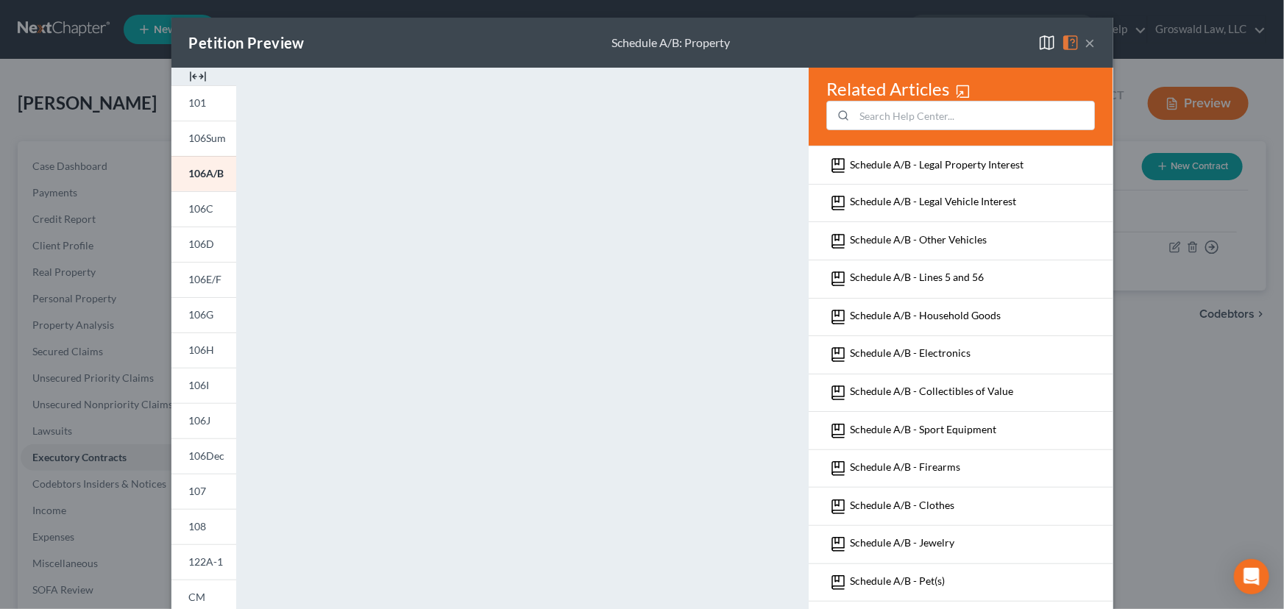
click at [1090, 43] on div "Petition Preview Schedule A/B: Property ×" at bounding box center [642, 43] width 942 height 50
click at [1085, 43] on button "×" at bounding box center [1090, 43] width 10 height 18
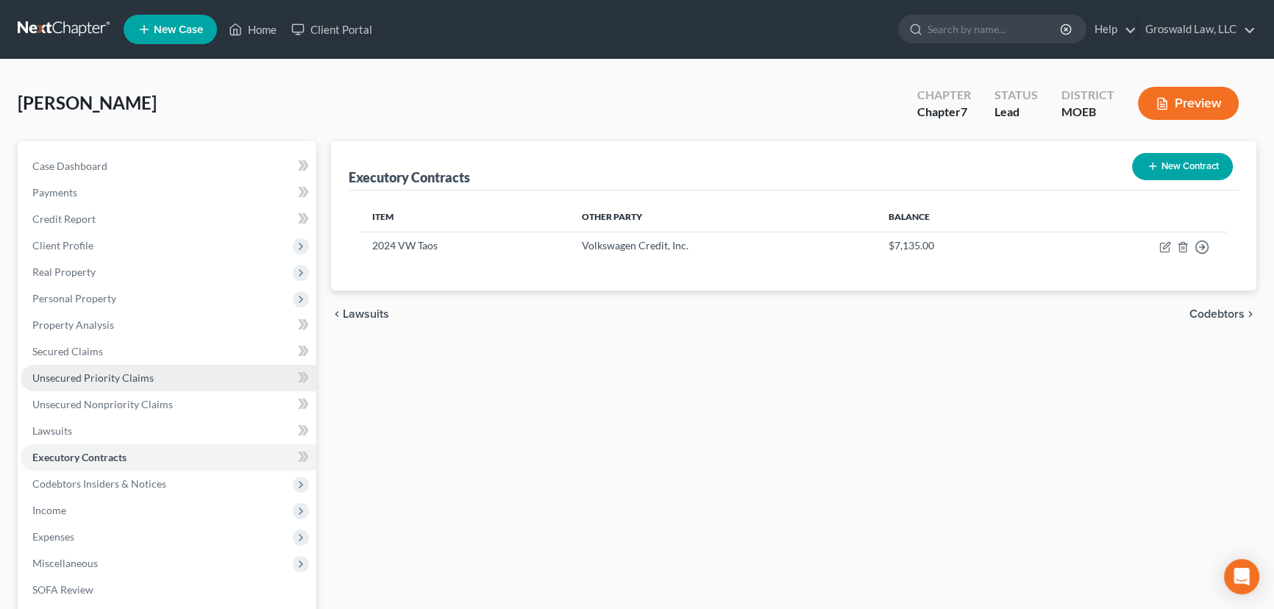
click at [139, 382] on link "Unsecured Priority Claims" at bounding box center [169, 378] width 296 height 26
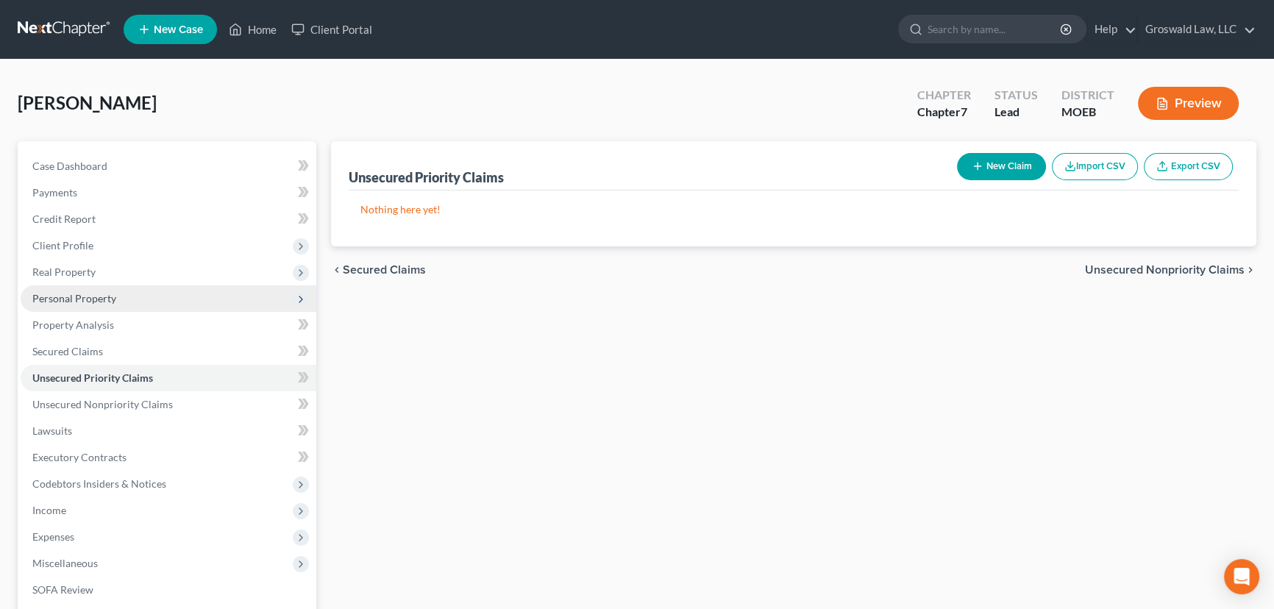
click at [108, 301] on span "Personal Property" at bounding box center [74, 298] width 84 height 13
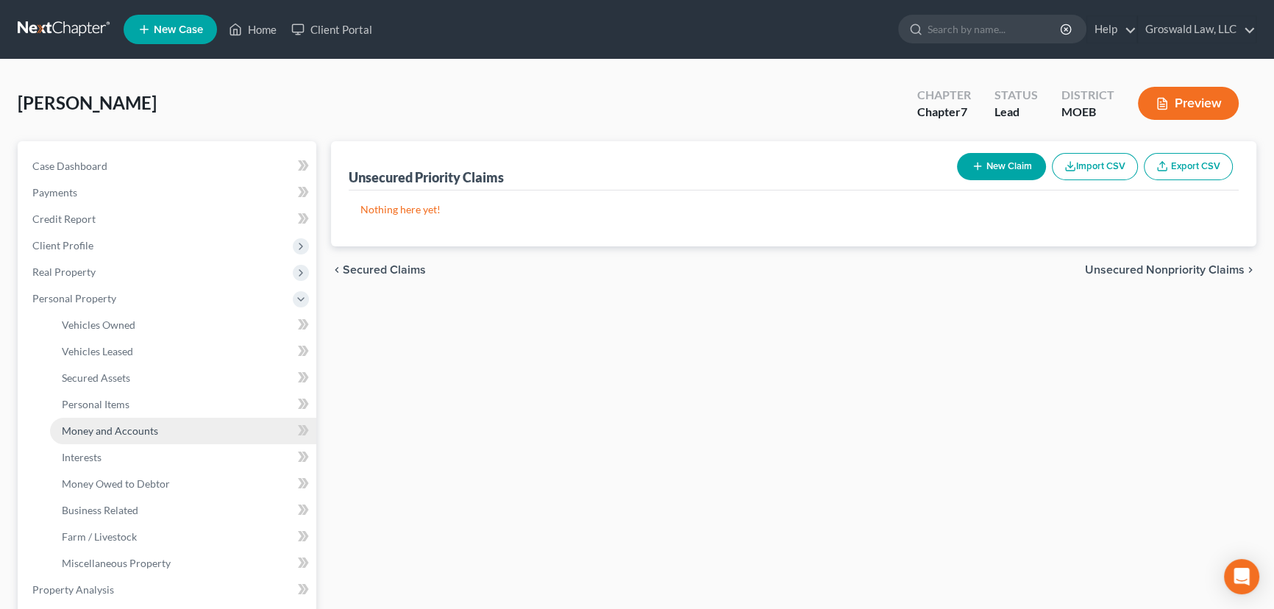
click at [115, 435] on link "Money and Accounts" at bounding box center [183, 431] width 266 height 26
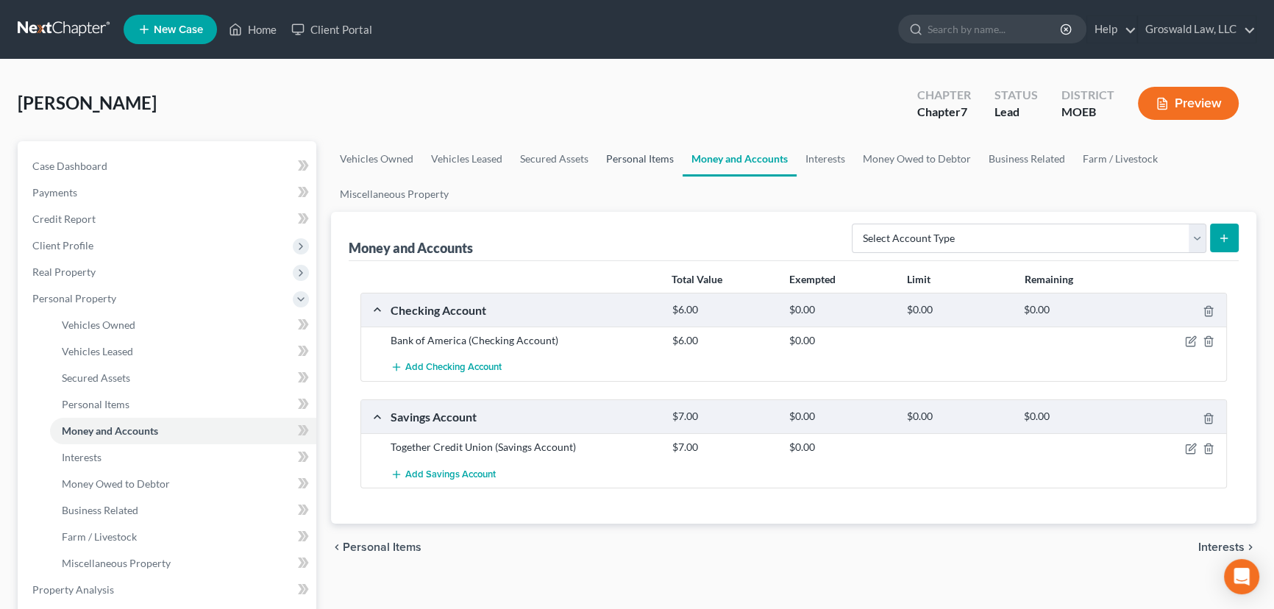
click at [630, 151] on link "Personal Items" at bounding box center [639, 158] width 85 height 35
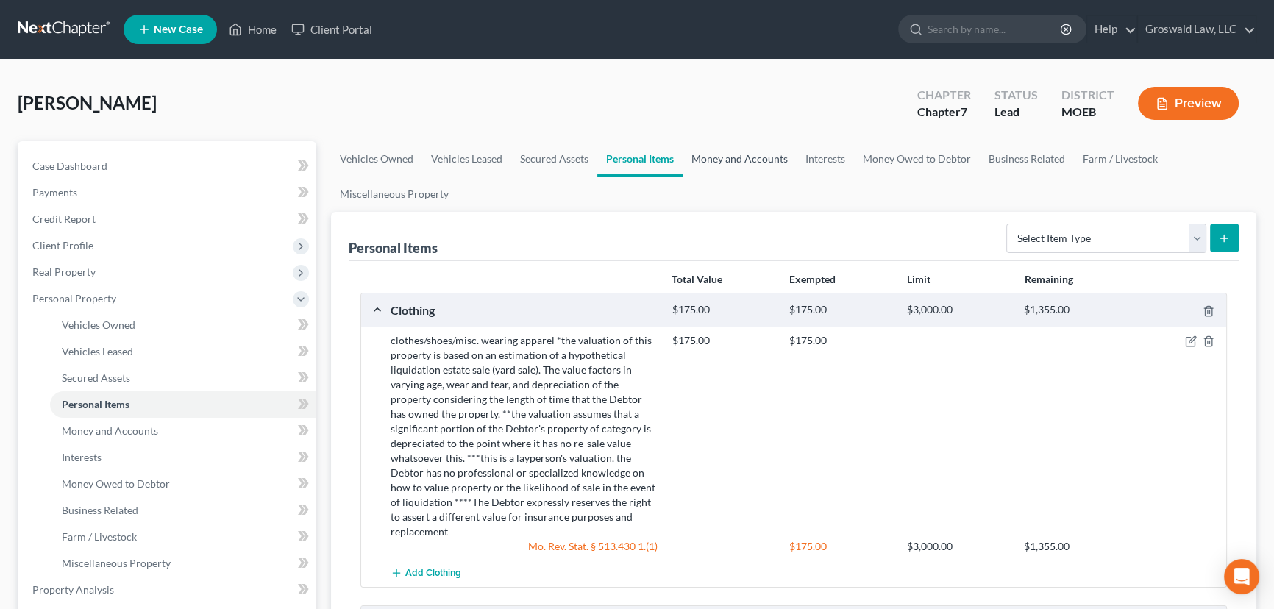
click at [742, 157] on link "Money and Accounts" at bounding box center [740, 158] width 114 height 35
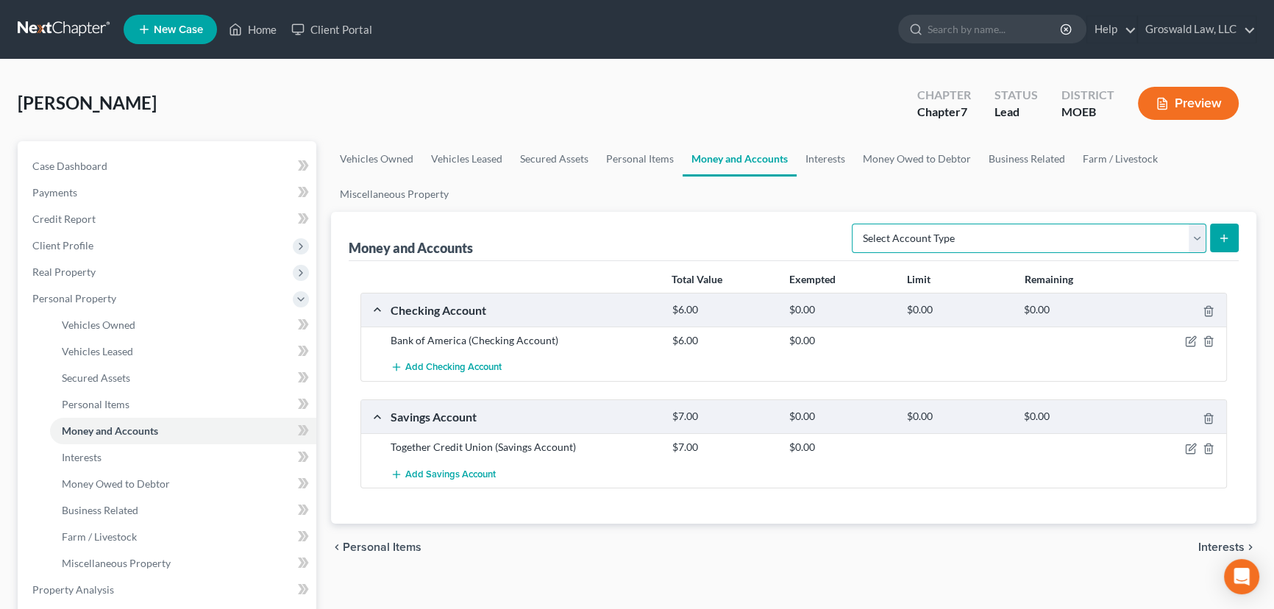
click at [1015, 243] on select "Select Account Type Brokerage (A/B: 18, SOFA: 20) Cash on Hand (A/B: 16) Certif…" at bounding box center [1029, 238] width 355 height 29
click at [1022, 243] on select "Select Account Type Brokerage (A/B: 18, SOFA: 20) Cash on Hand (A/B: 16) Certif…" at bounding box center [1029, 238] width 355 height 29
select select "savings"
click at [856, 224] on select "Select Account Type Brokerage (A/B: 18, SOFA: 20) Cash on Hand (A/B: 16) Certif…" at bounding box center [1029, 238] width 355 height 29
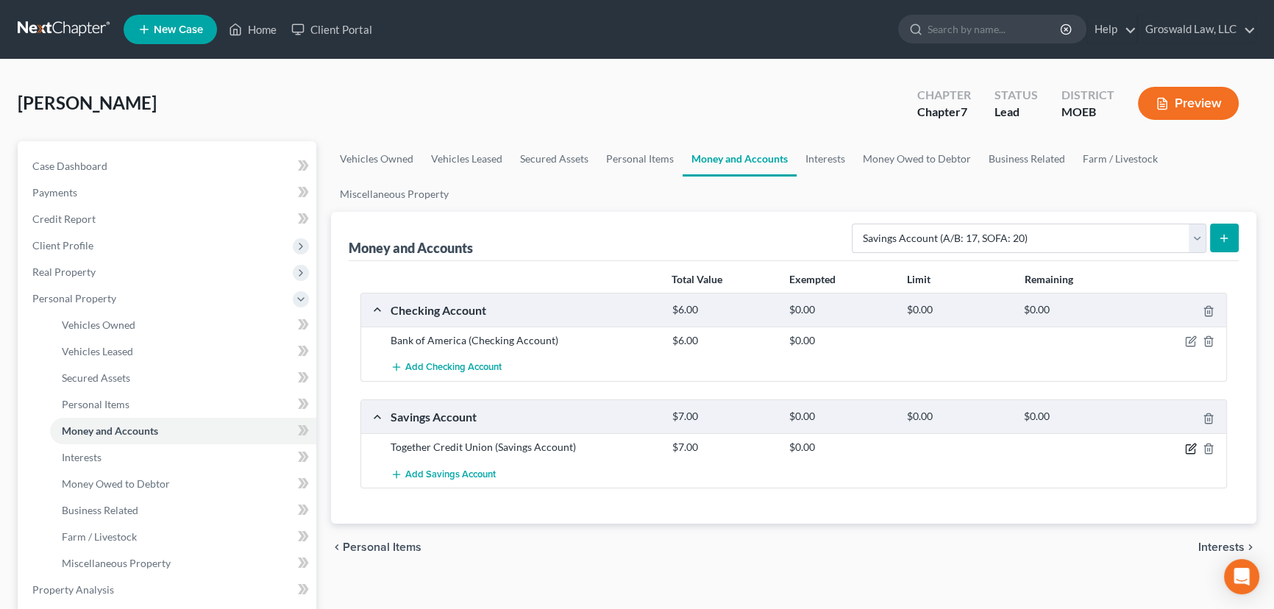
click at [1189, 447] on icon "button" at bounding box center [1192, 447] width 7 height 7
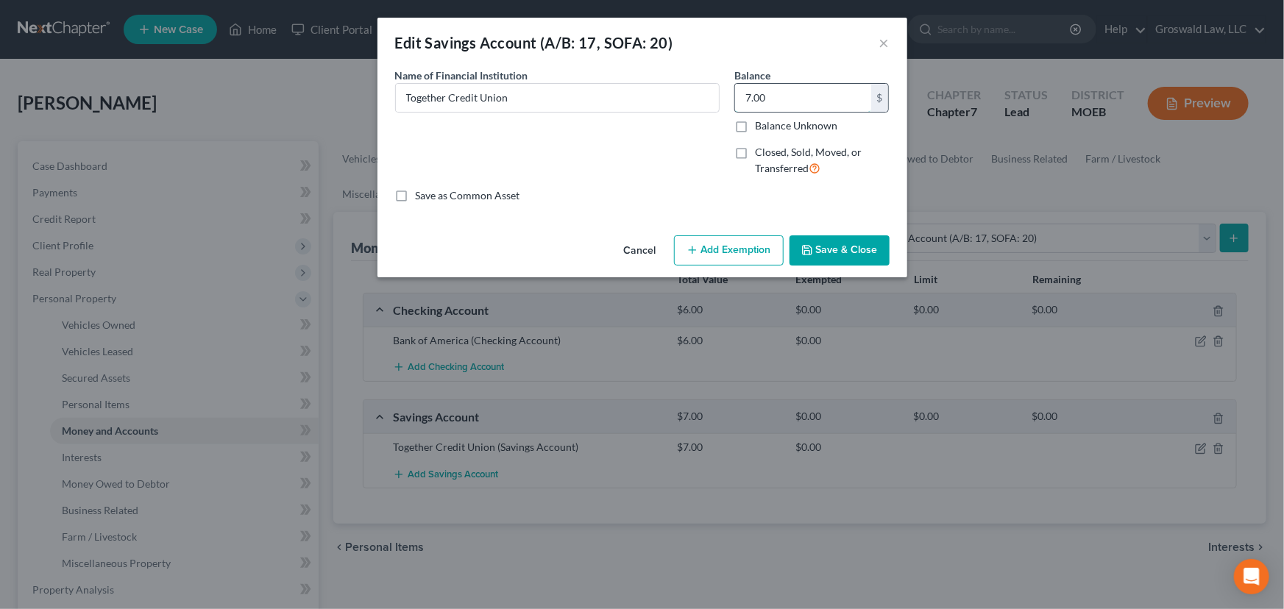
click at [819, 92] on input "7.00" at bounding box center [803, 98] width 136 height 28
type input "3.41"
click at [686, 246] on icon "button" at bounding box center [692, 250] width 12 height 12
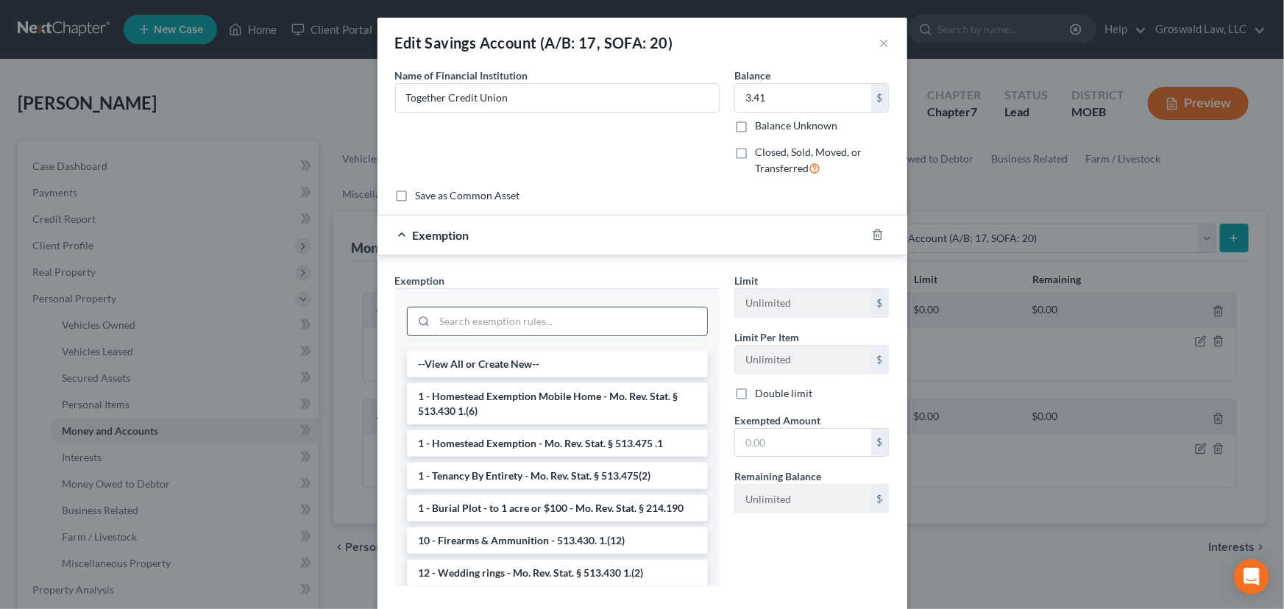
click at [551, 321] on input "search" at bounding box center [571, 321] width 272 height 28
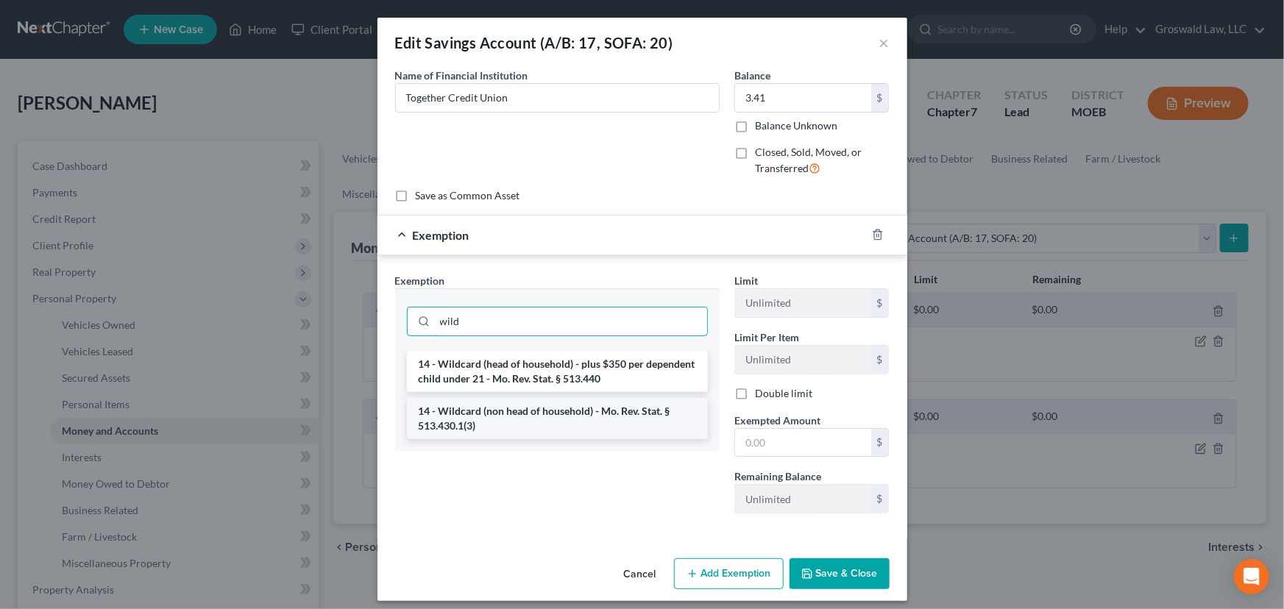
type input "wild"
click at [586, 420] on li "14 - Wildcard (non head of household) - Mo. Rev. Stat. § 513.430.1(3)" at bounding box center [557, 418] width 301 height 41
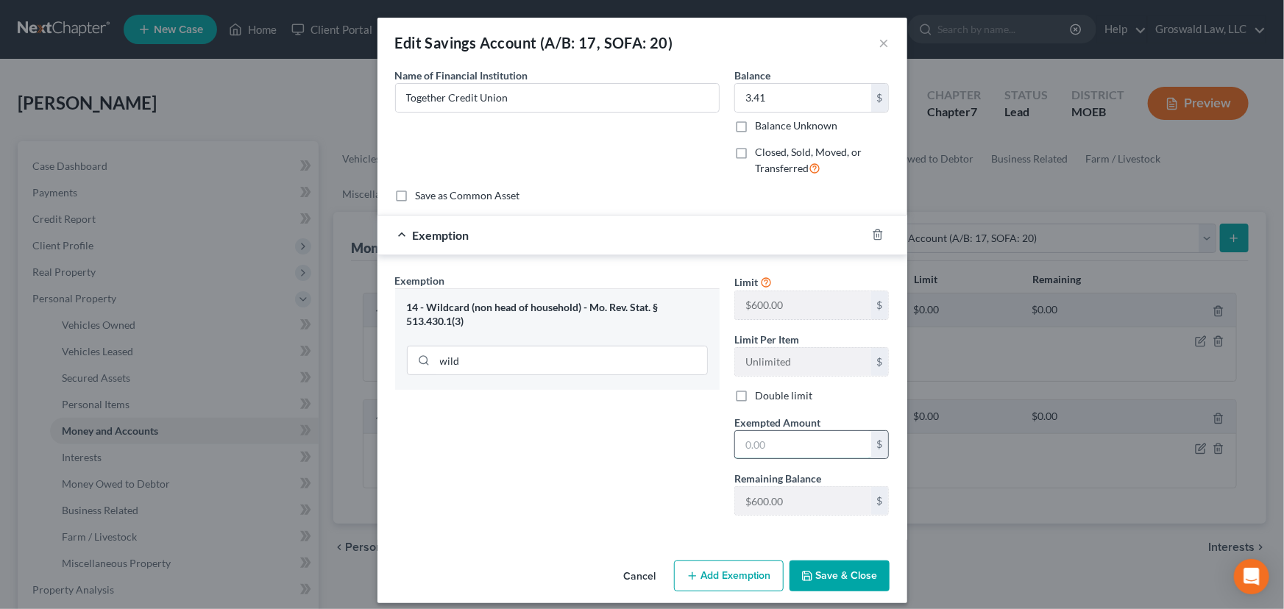
click at [781, 455] on input "text" at bounding box center [803, 445] width 136 height 28
type input "6"
type input "3.41"
click at [810, 568] on button "Save & Close" at bounding box center [839, 575] width 100 height 31
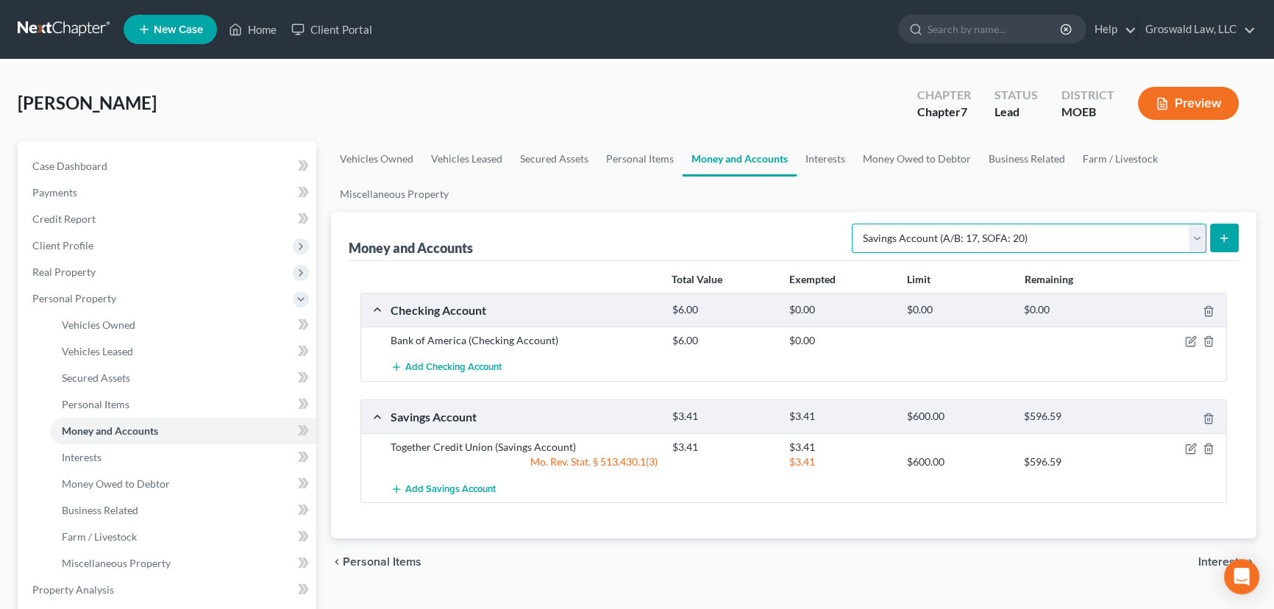
click at [1092, 243] on select "Select Account Type Brokerage (A/B: 18, SOFA: 20) Cash on Hand (A/B: 16) Certif…" at bounding box center [1029, 238] width 355 height 29
click at [739, 227] on div "Money and Accounts Select Account Type Brokerage (A/B: 18, SOFA: 20) Cash on Ha…" at bounding box center [794, 236] width 890 height 49
click at [1187, 340] on icon "button" at bounding box center [1191, 341] width 12 height 12
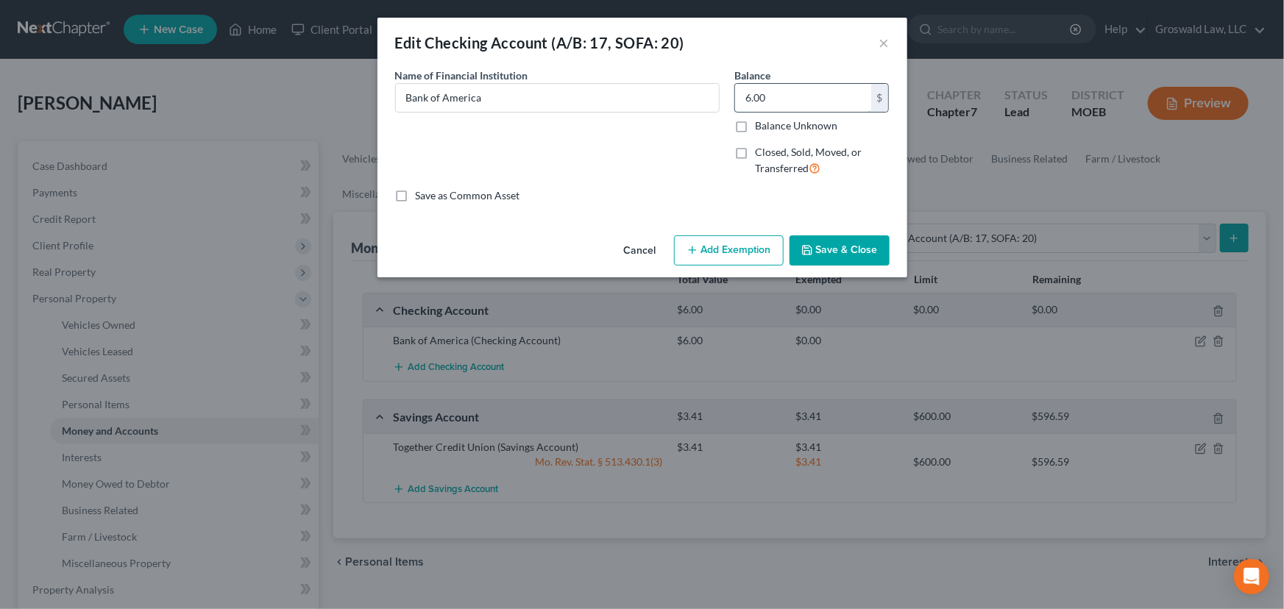
click at [772, 101] on input "6.00" at bounding box center [803, 98] width 136 height 28
type input "6.60"
click at [709, 241] on button "Add Exemption" at bounding box center [729, 250] width 110 height 31
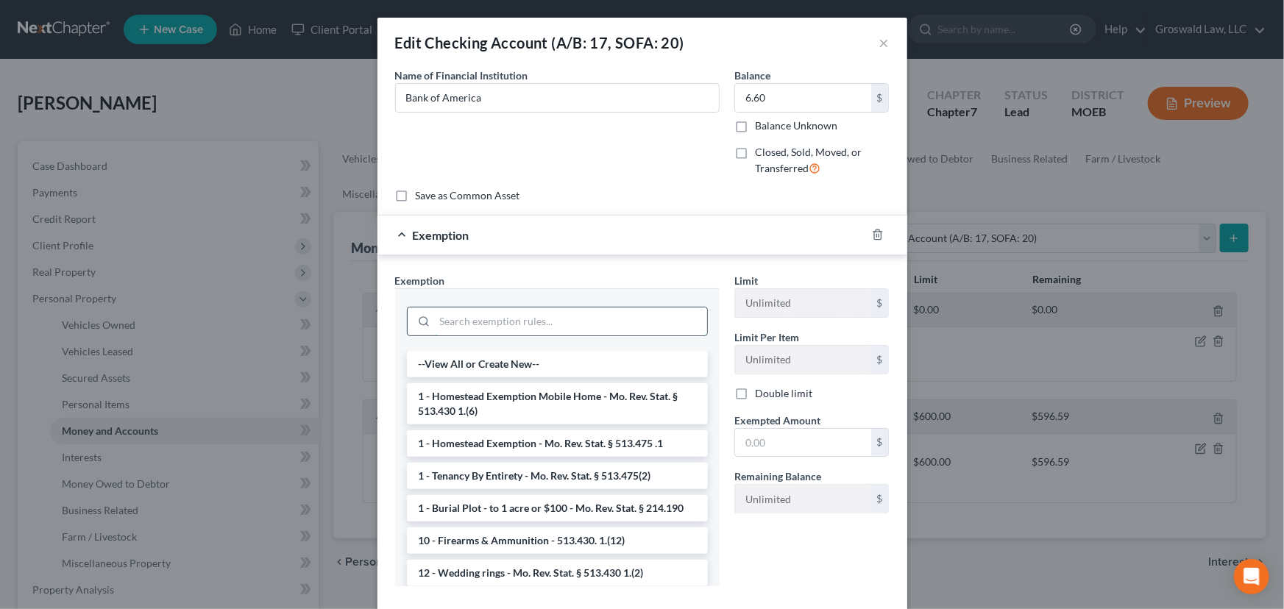
click at [538, 324] on input "search" at bounding box center [571, 321] width 272 height 28
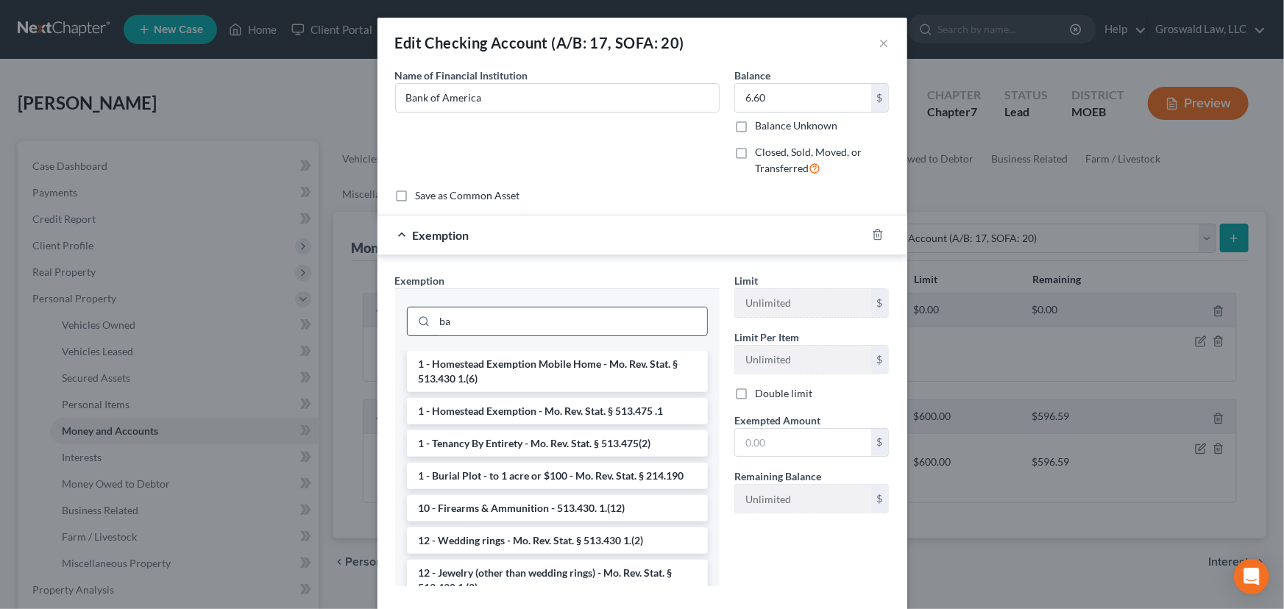
type input "b"
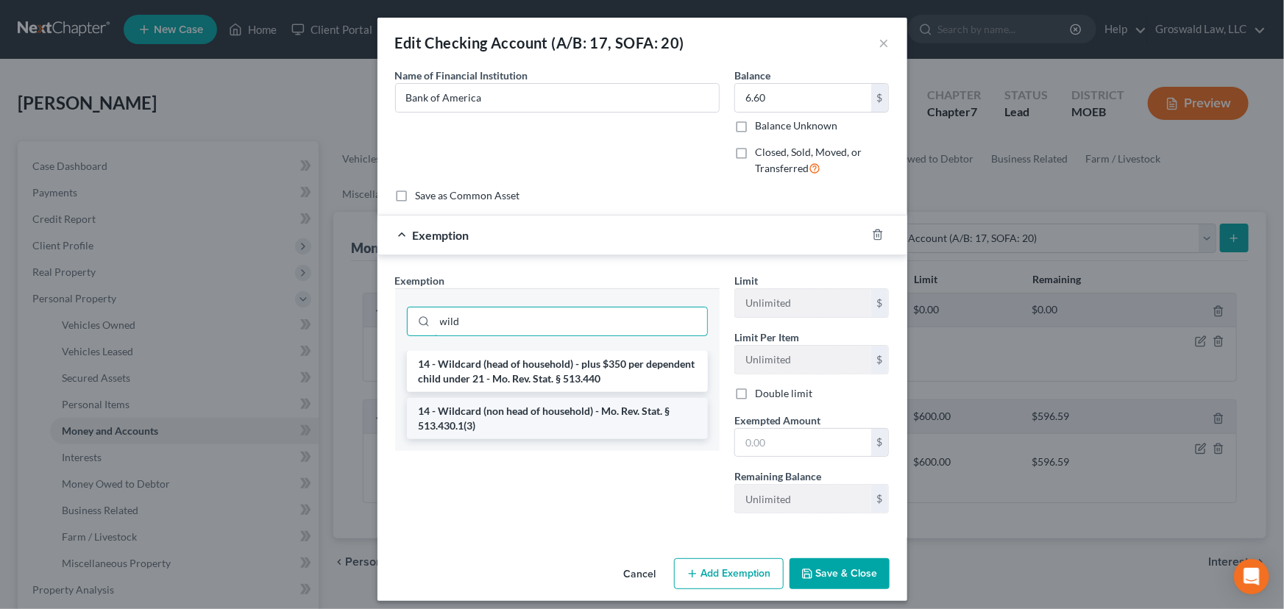
type input "wild"
click at [560, 402] on li "14 - Wildcard (non head of household) - Mo. Rev. Stat. § 513.430.1(3)" at bounding box center [557, 418] width 301 height 41
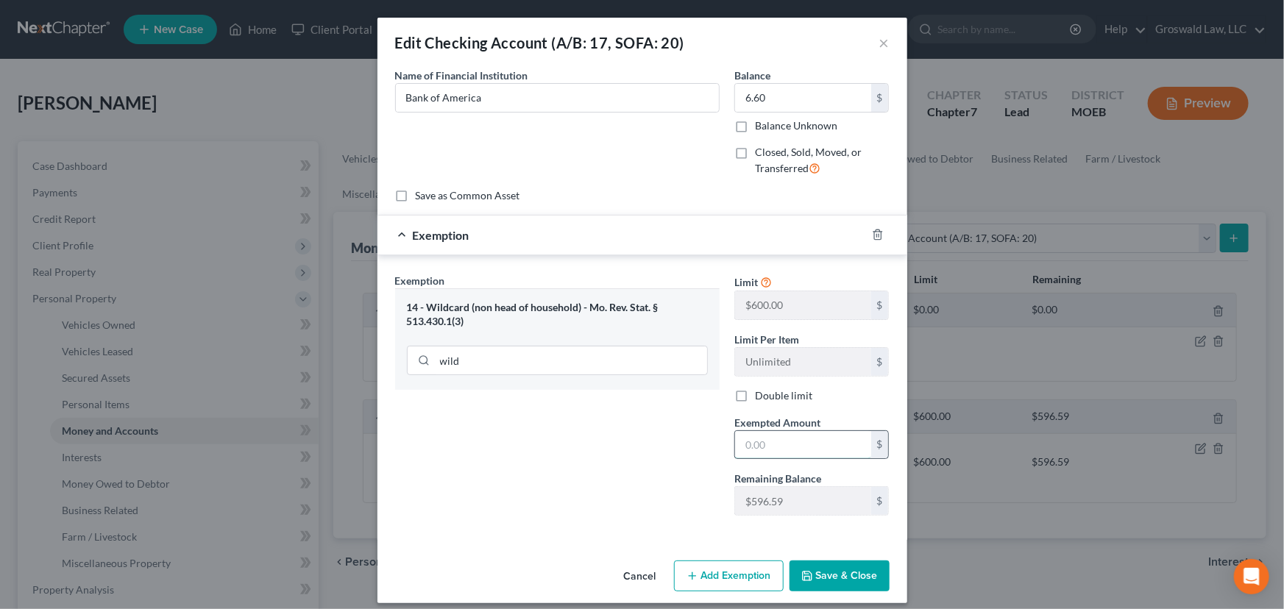
click at [757, 450] on input "text" at bounding box center [803, 445] width 136 height 28
type input "6.60"
click at [850, 571] on button "Save & Close" at bounding box center [839, 575] width 100 height 31
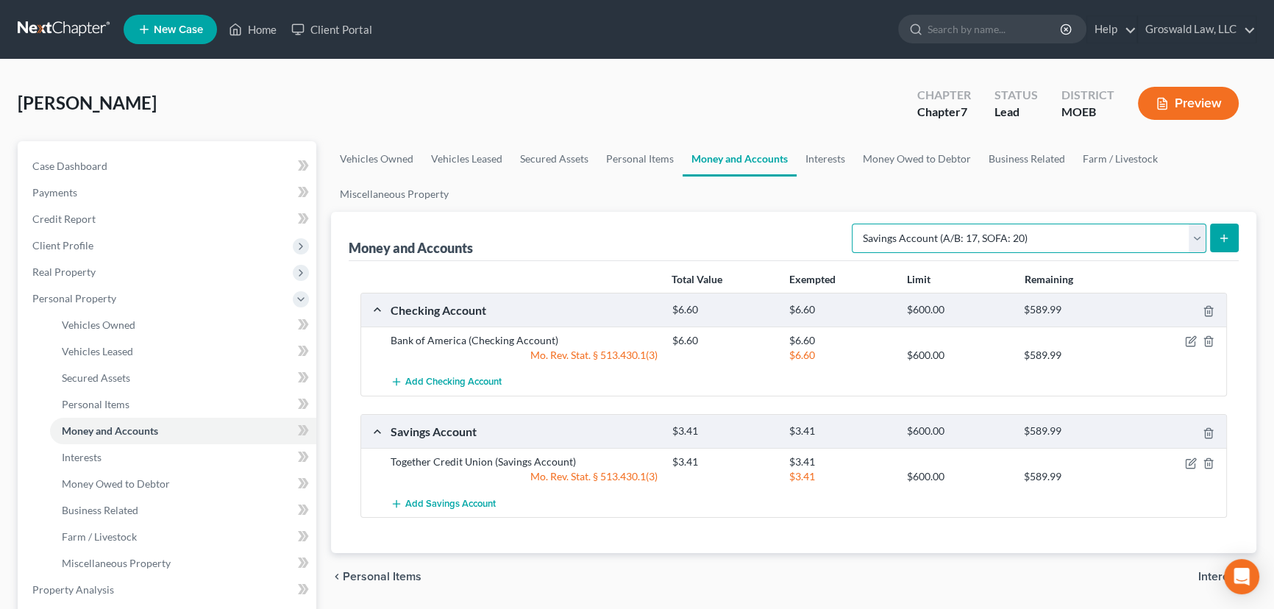
click at [1139, 245] on select "Select Account Type Brokerage (A/B: 18, SOFA: 20) Cash on Hand (A/B: 16) Certif…" at bounding box center [1029, 238] width 355 height 29
click at [856, 224] on select "Select Account Type Brokerage (A/B: 18, SOFA: 20) Cash on Hand (A/B: 16) Certif…" at bounding box center [1029, 238] width 355 height 29
click at [1224, 238] on line "submit" at bounding box center [1224, 238] width 7 height 0
click at [1222, 238] on icon "submit" at bounding box center [1224, 238] width 12 height 12
click at [1165, 231] on select "Select Account Type Brokerage (A/B: 18, SOFA: 20) Cash on Hand (A/B: 16) Certif…" at bounding box center [1029, 238] width 355 height 29
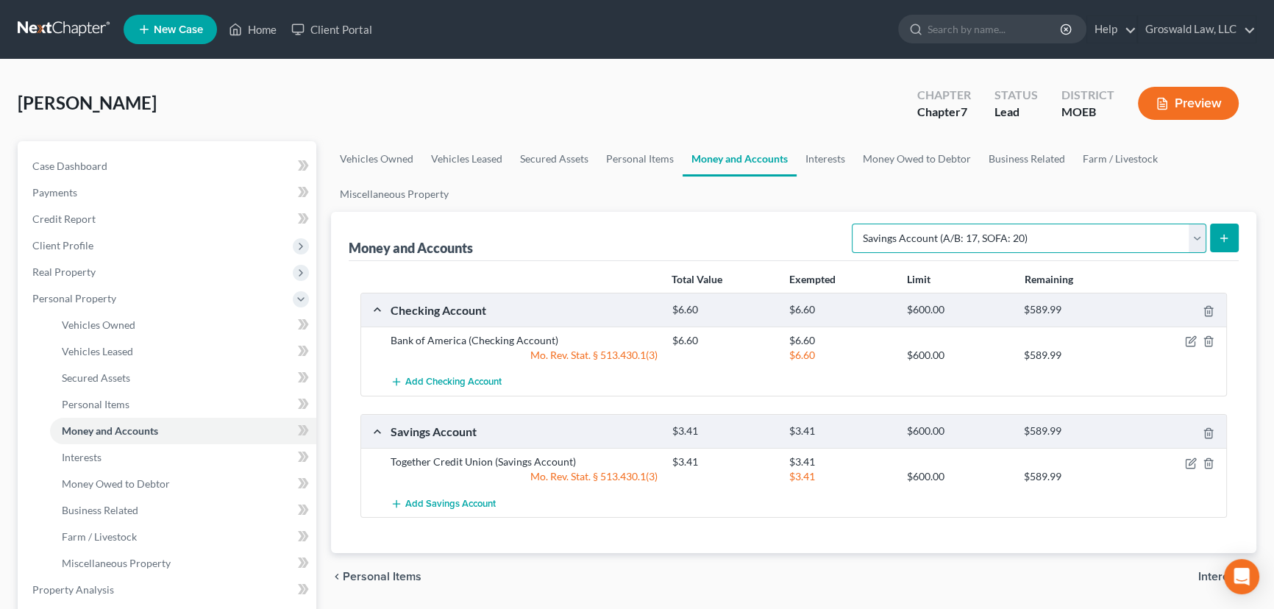
click at [856, 224] on select "Select Account Type Brokerage (A/B: 18, SOFA: 20) Cash on Hand (A/B: 16) Certif…" at bounding box center [1029, 238] width 355 height 29
click at [1234, 242] on button "submit" at bounding box center [1224, 238] width 29 height 29
click at [1006, 243] on select "Select Account Type Brokerage (A/B: 18, SOFA: 20) Cash on Hand (A/B: 16) Certif…" at bounding box center [1029, 238] width 355 height 29
select select "savings"
click at [856, 224] on select "Select Account Type Brokerage (A/B: 18, SOFA: 20) Cash on Hand (A/B: 16) Certif…" at bounding box center [1029, 238] width 355 height 29
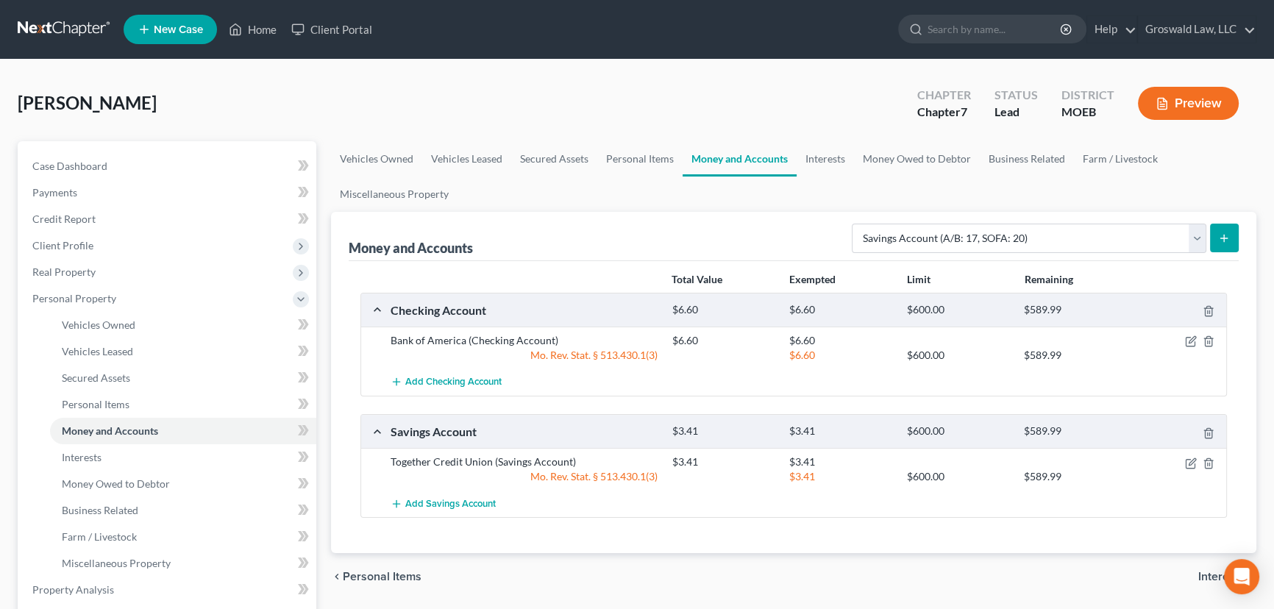
click at [1222, 238] on icon "submit" at bounding box center [1224, 238] width 12 height 12
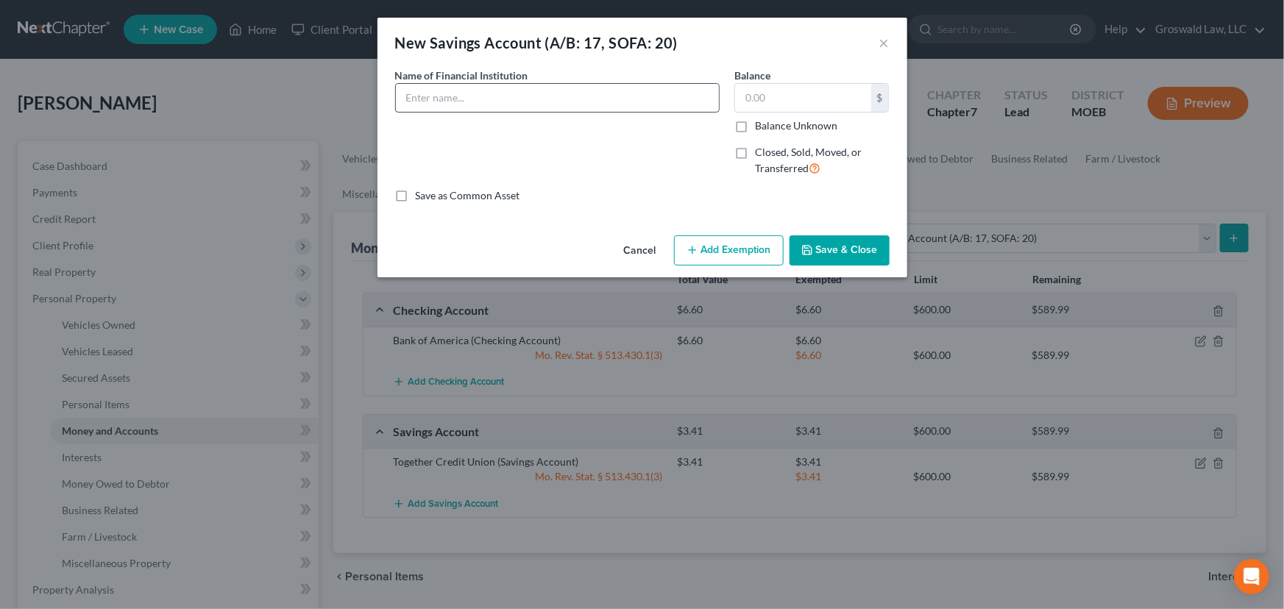
click at [535, 102] on input "text" at bounding box center [557, 98] width 323 height 28
type input "Bank of America"
click at [811, 99] on input "text" at bounding box center [803, 98] width 136 height 28
type input "3"
click at [748, 244] on button "Add Exemption" at bounding box center [729, 250] width 110 height 31
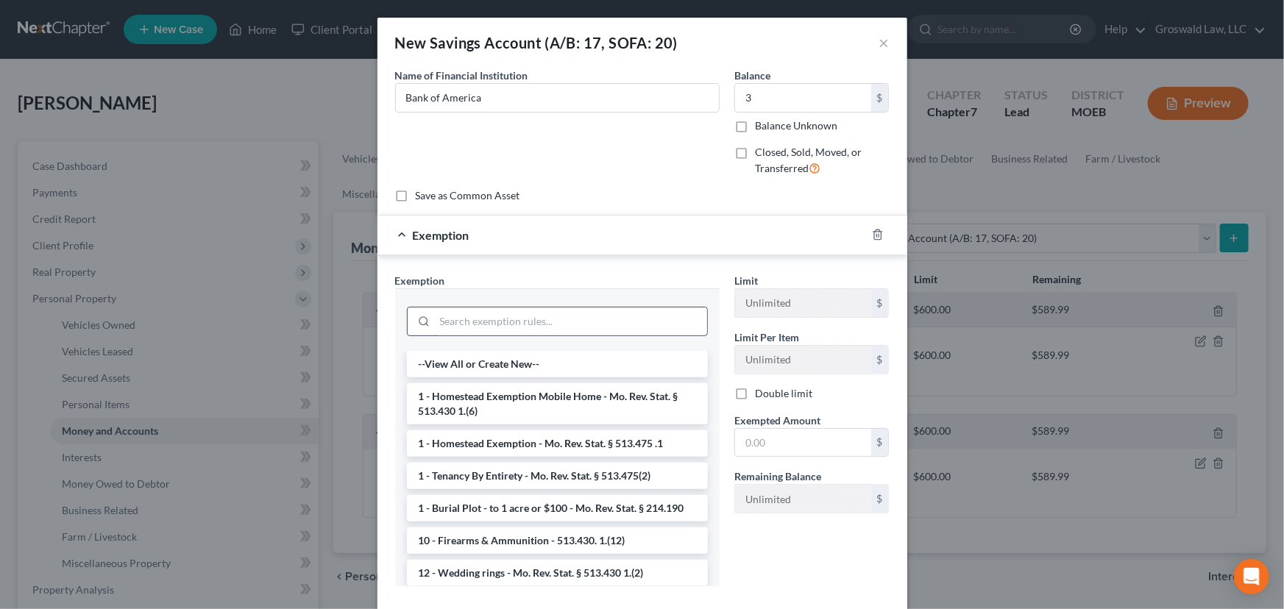
click at [477, 324] on input "search" at bounding box center [571, 321] width 272 height 28
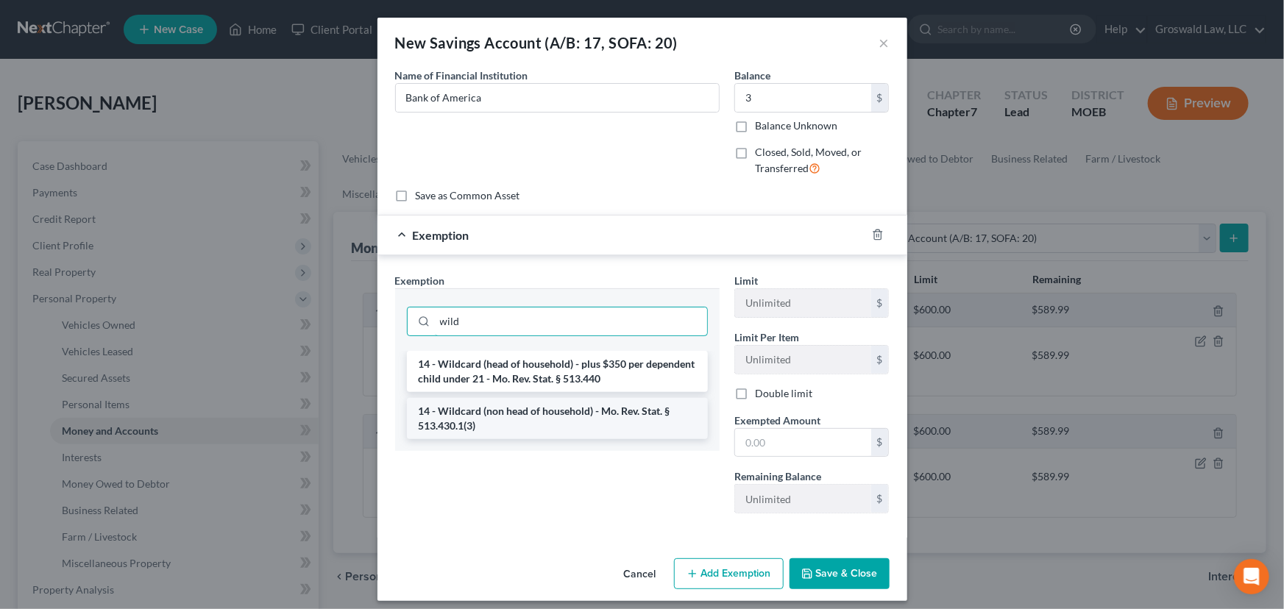
type input "wild"
click at [503, 426] on li "14 - Wildcard (non head of household) - Mo. Rev. Stat. § 513.430.1(3)" at bounding box center [557, 418] width 301 height 41
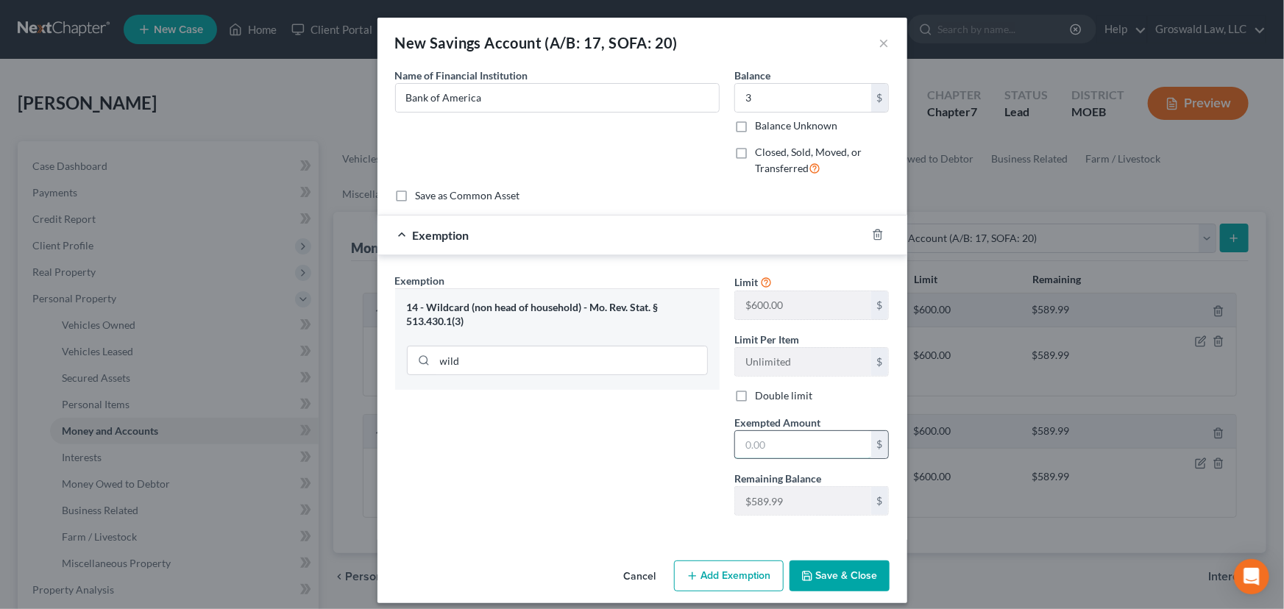
click at [802, 455] on input "text" at bounding box center [803, 445] width 136 height 28
type input "3"
click at [839, 571] on button "Save & Close" at bounding box center [839, 575] width 100 height 31
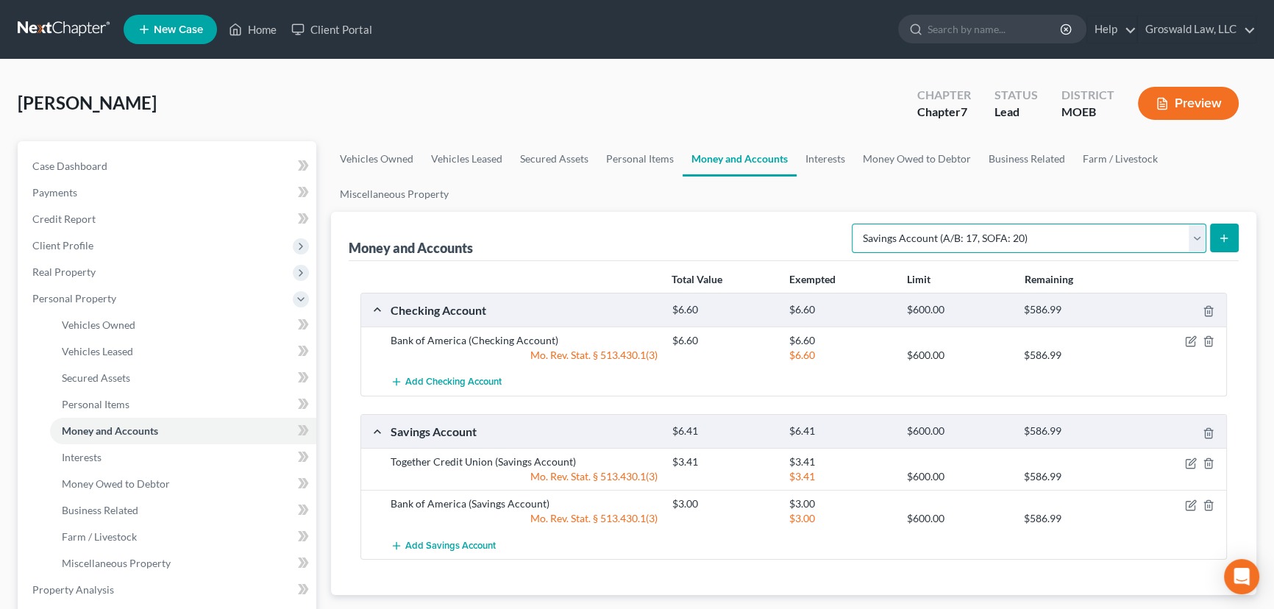
click at [1039, 250] on select "Select Account Type Brokerage (A/B: 18, SOFA: 20) Cash on Hand (A/B: 16) Certif…" at bounding box center [1029, 238] width 355 height 29
select select "checking"
click at [856, 224] on select "Select Account Type Brokerage (A/B: 18, SOFA: 20) Cash on Hand (A/B: 16) Certif…" at bounding box center [1029, 238] width 355 height 29
click at [1231, 237] on button "submit" at bounding box center [1224, 238] width 29 height 29
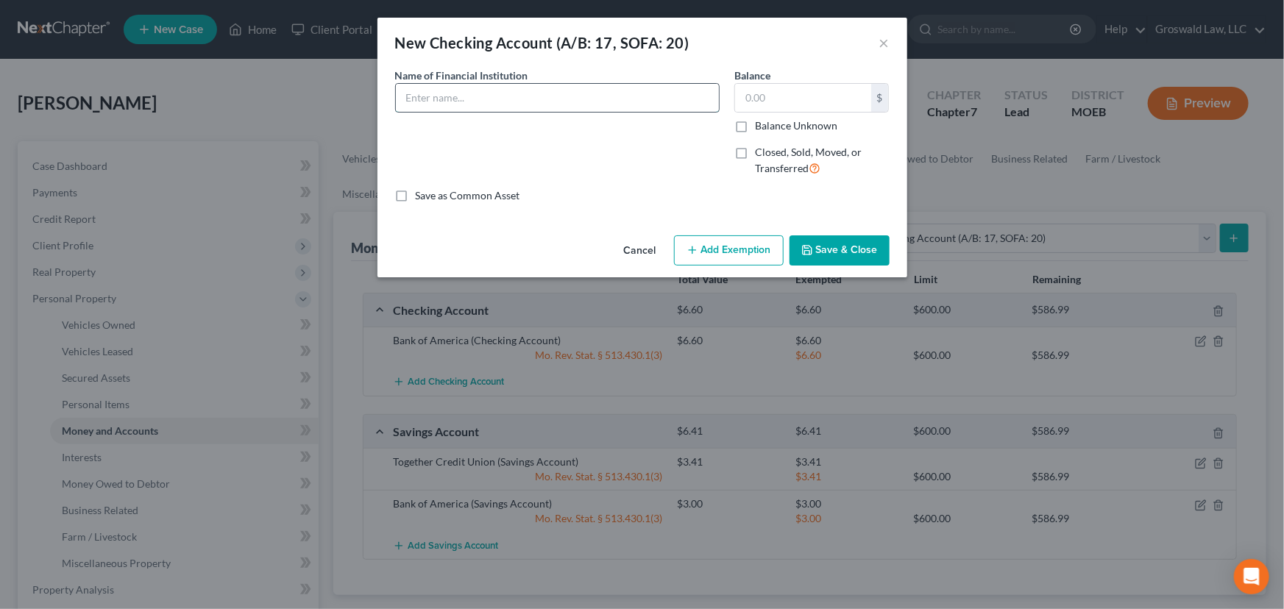
click at [445, 98] on input "text" at bounding box center [557, 98] width 323 height 28
type input "St. Louis Community Credit Union"
type input "1"
type input "500"
click at [706, 246] on button "Add Exemption" at bounding box center [729, 250] width 110 height 31
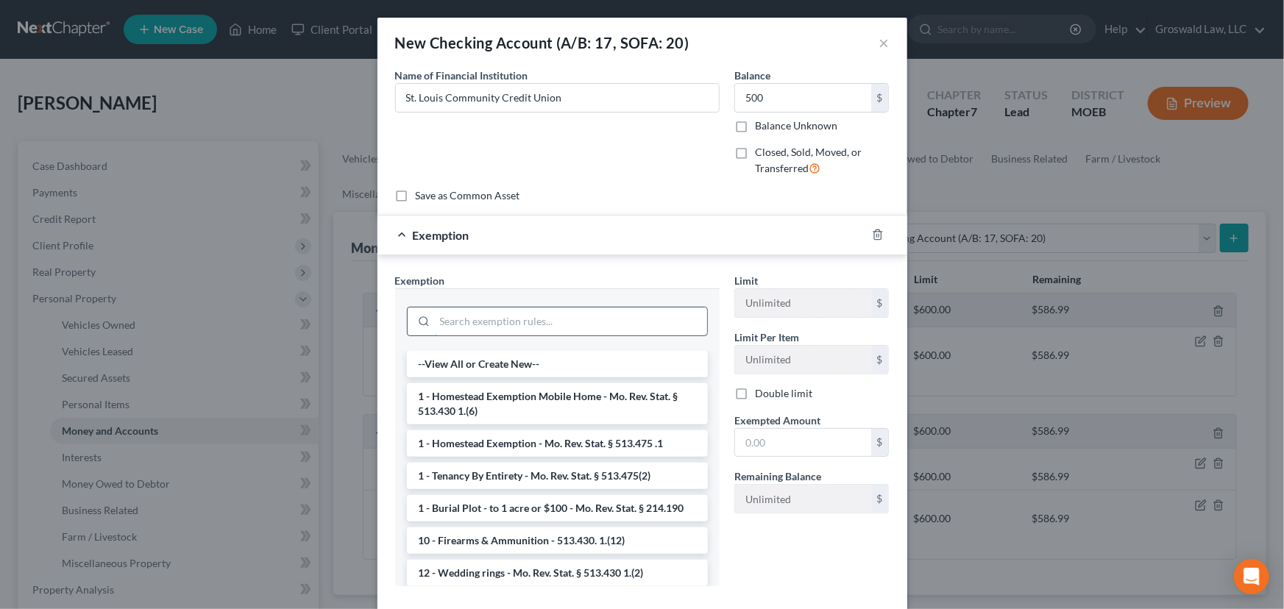
click at [524, 318] on input "search" at bounding box center [571, 321] width 272 height 28
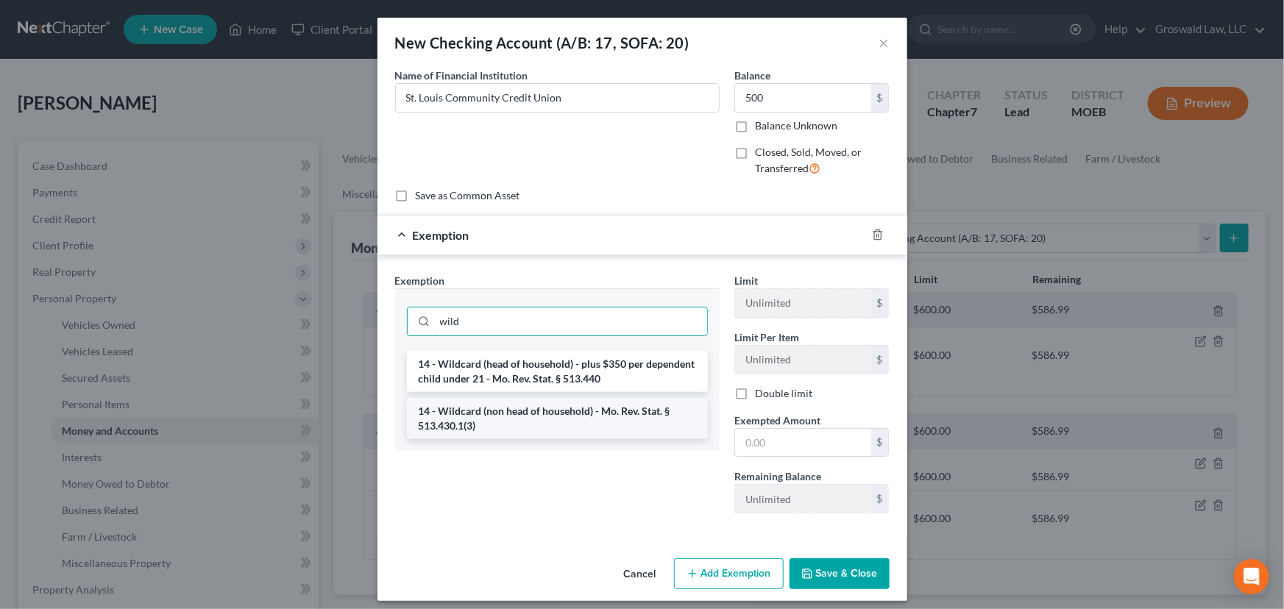
type input "wild"
click at [611, 426] on li "14 - Wildcard (non head of household) - Mo. Rev. Stat. § 513.430.1(3)" at bounding box center [557, 418] width 301 height 41
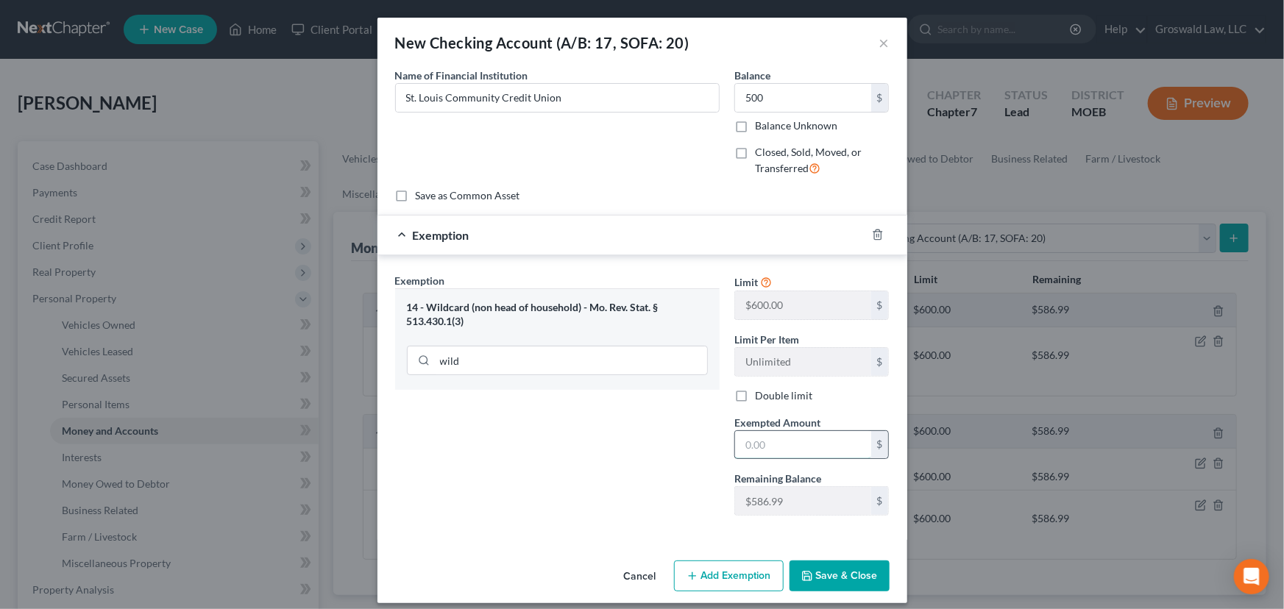
click at [794, 437] on input "text" at bounding box center [803, 445] width 136 height 28
type input "500"
click at [806, 99] on input "500" at bounding box center [803, 98] width 136 height 28
type input "514"
click at [789, 446] on input "500" at bounding box center [803, 445] width 136 height 28
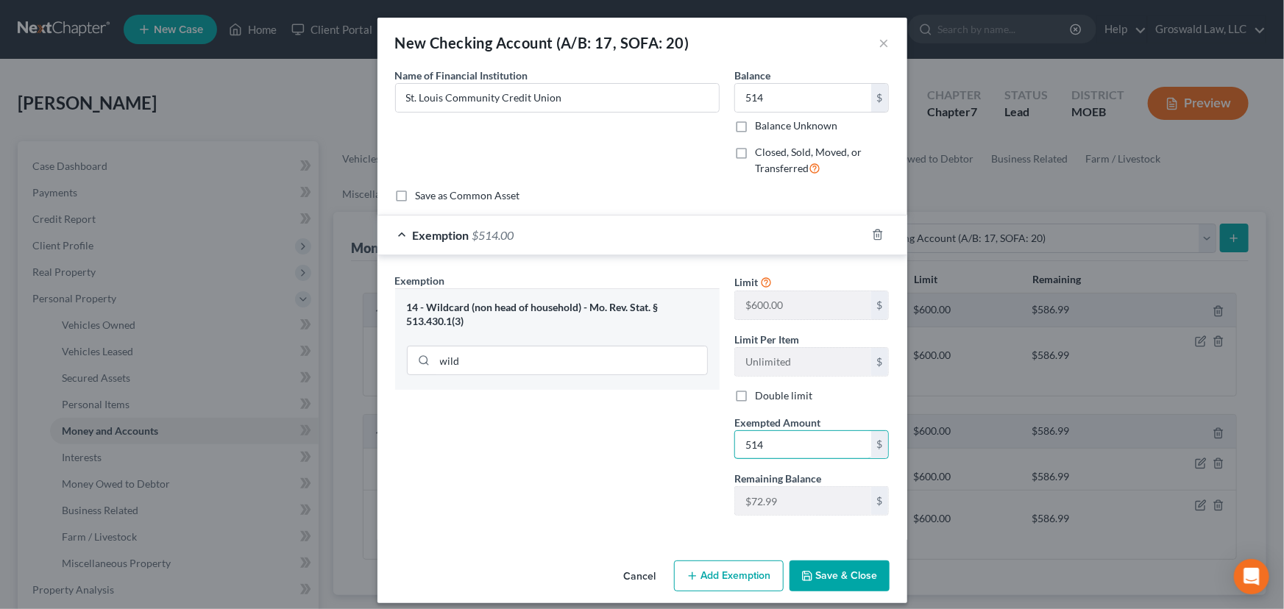
type input "514"
click at [817, 580] on button "Save & Close" at bounding box center [839, 575] width 100 height 31
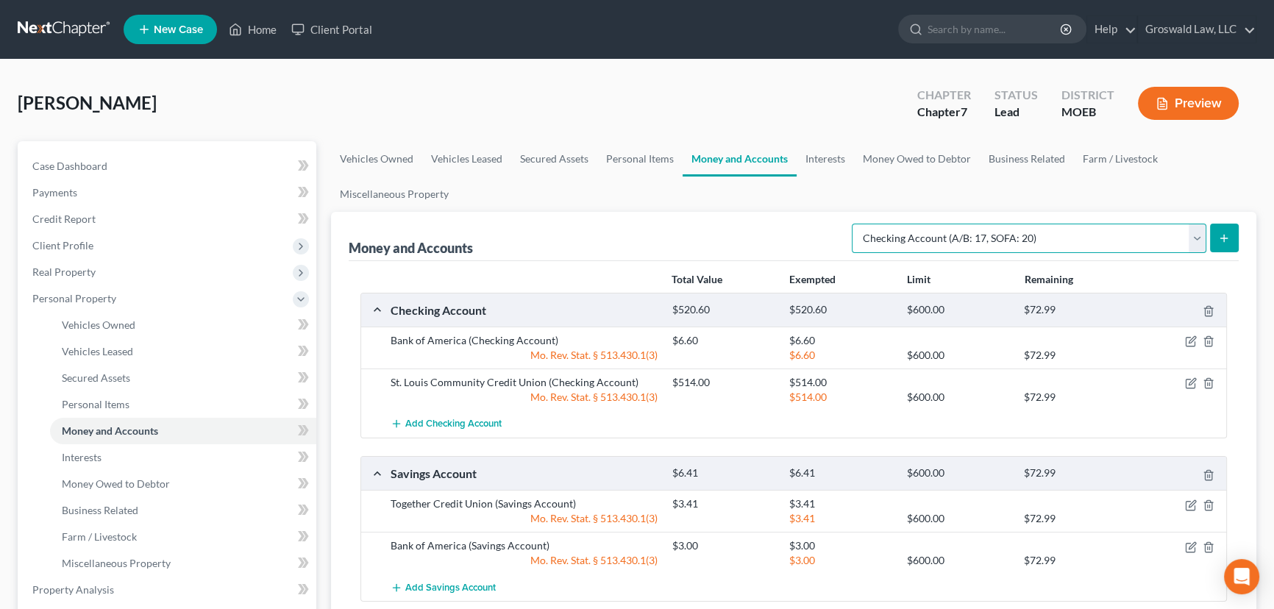
click at [1057, 239] on select "Select Account Type Brokerage (A/B: 18, SOFA: 20) Cash on Hand (A/B: 16) Certif…" at bounding box center [1029, 238] width 355 height 29
click at [790, 250] on div "Money and Accounts Select Account Type Brokerage (A/B: 18, SOFA: 20) Cash on Ha…" at bounding box center [794, 236] width 890 height 49
click at [1137, 233] on select "Select Account Type Brokerage (A/B: 18, SOFA: 20) Cash on Hand (A/B: 16) Certif…" at bounding box center [1029, 238] width 355 height 29
select select "savings"
click at [856, 224] on select "Select Account Type Brokerage (A/B: 18, SOFA: 20) Cash on Hand (A/B: 16) Certif…" at bounding box center [1029, 238] width 355 height 29
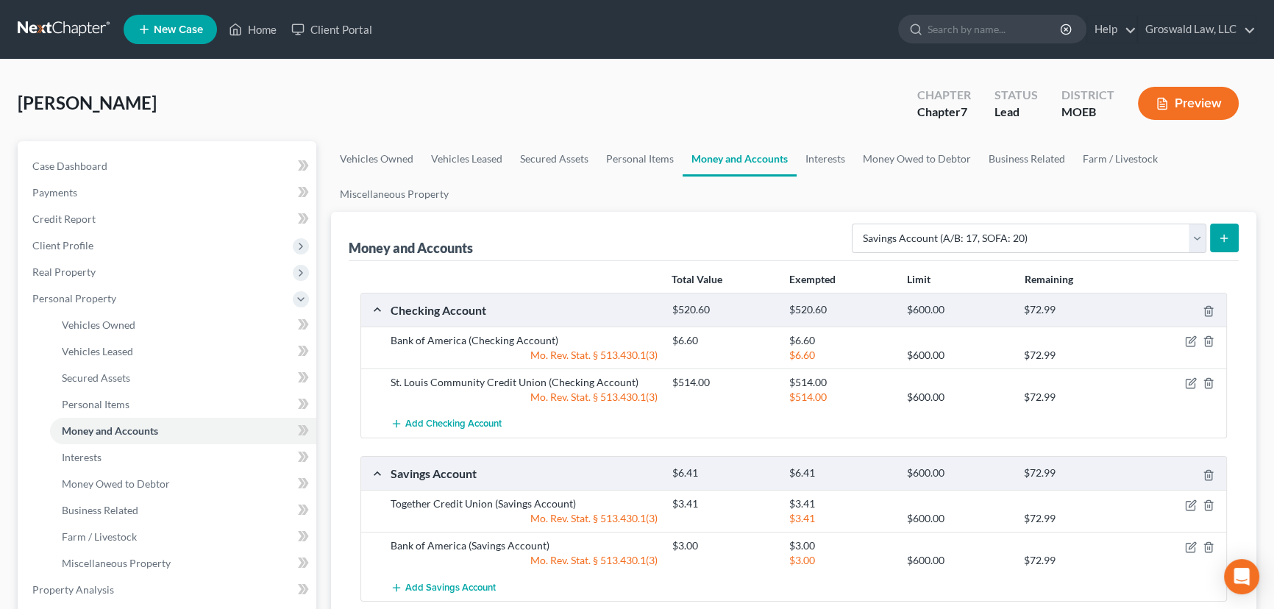
click at [1225, 234] on icon "submit" at bounding box center [1224, 238] width 12 height 12
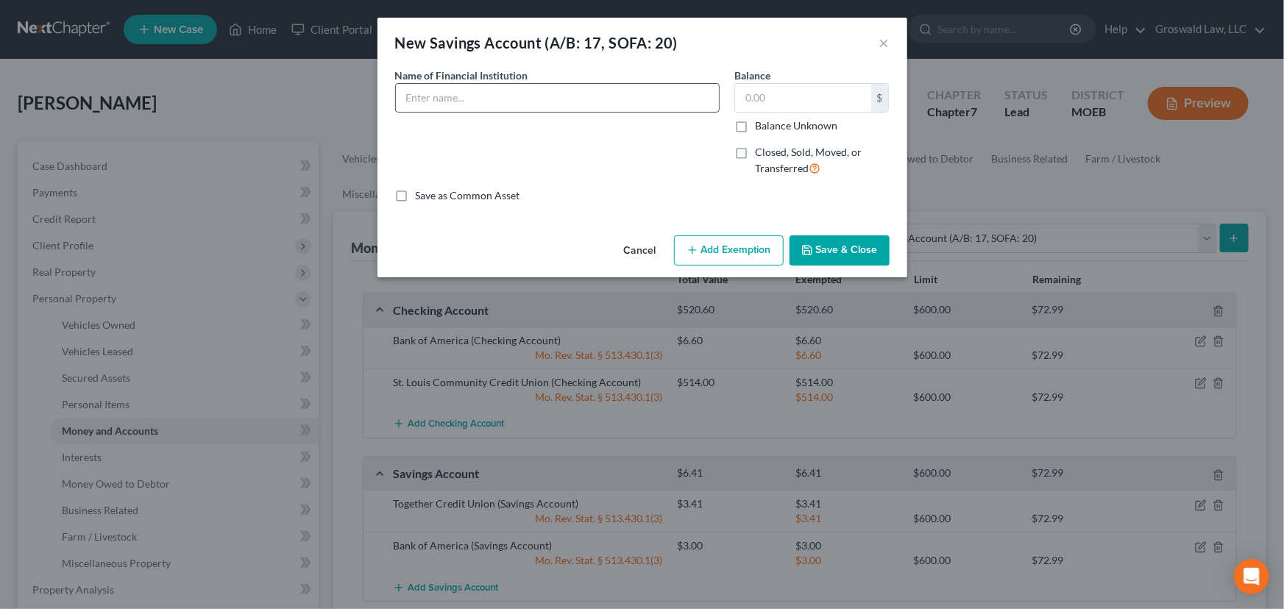
click at [596, 92] on input "text" at bounding box center [557, 98] width 323 height 28
type input "W"
type input "St. Louis Community Credit Union"
type input "1"
click at [735, 247] on button "Add Exemption" at bounding box center [729, 250] width 110 height 31
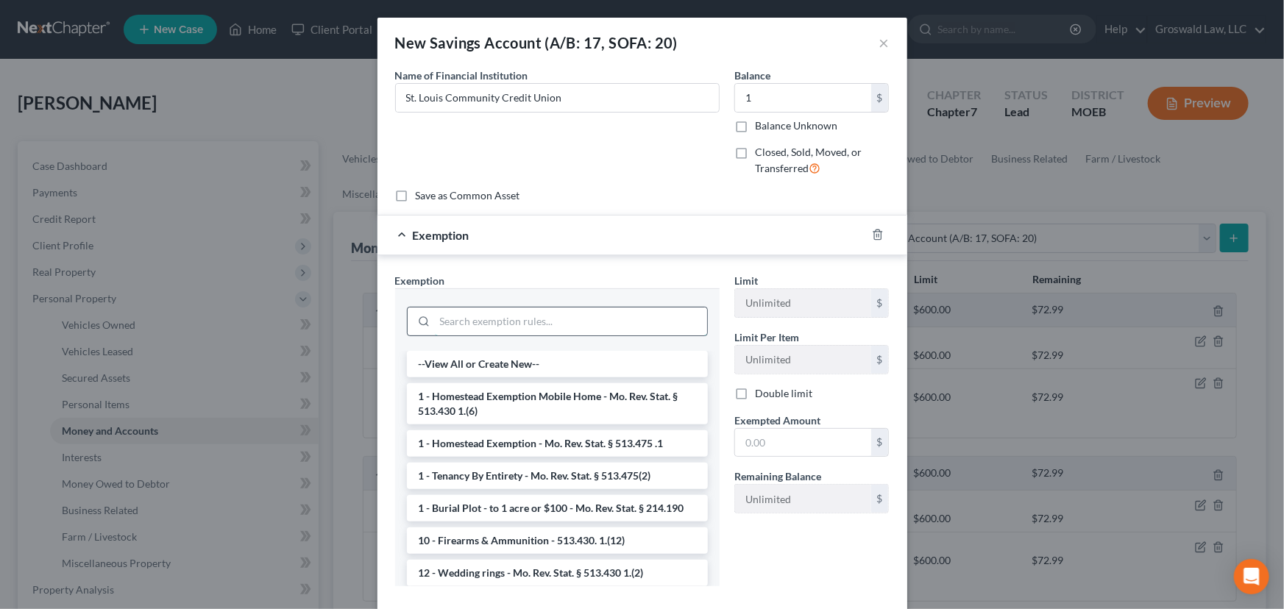
click at [516, 321] on input "search" at bounding box center [571, 321] width 272 height 28
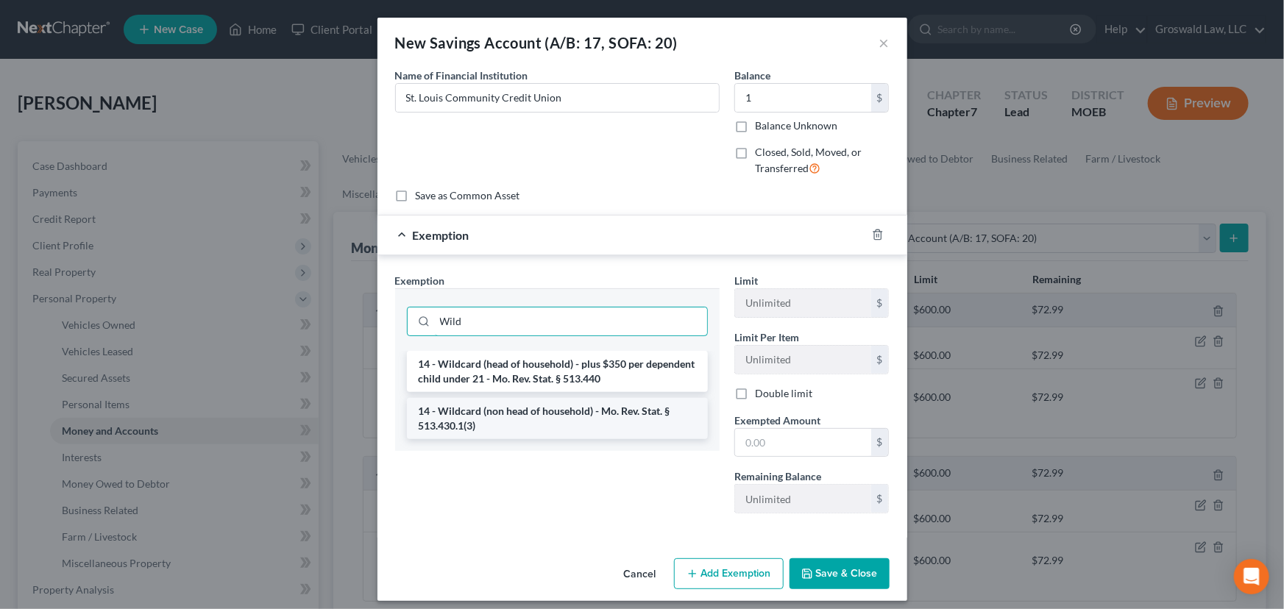
type input "Wild"
click at [581, 420] on li "14 - Wildcard (non head of household) - Mo. Rev. Stat. § 513.430.1(3)" at bounding box center [557, 418] width 301 height 41
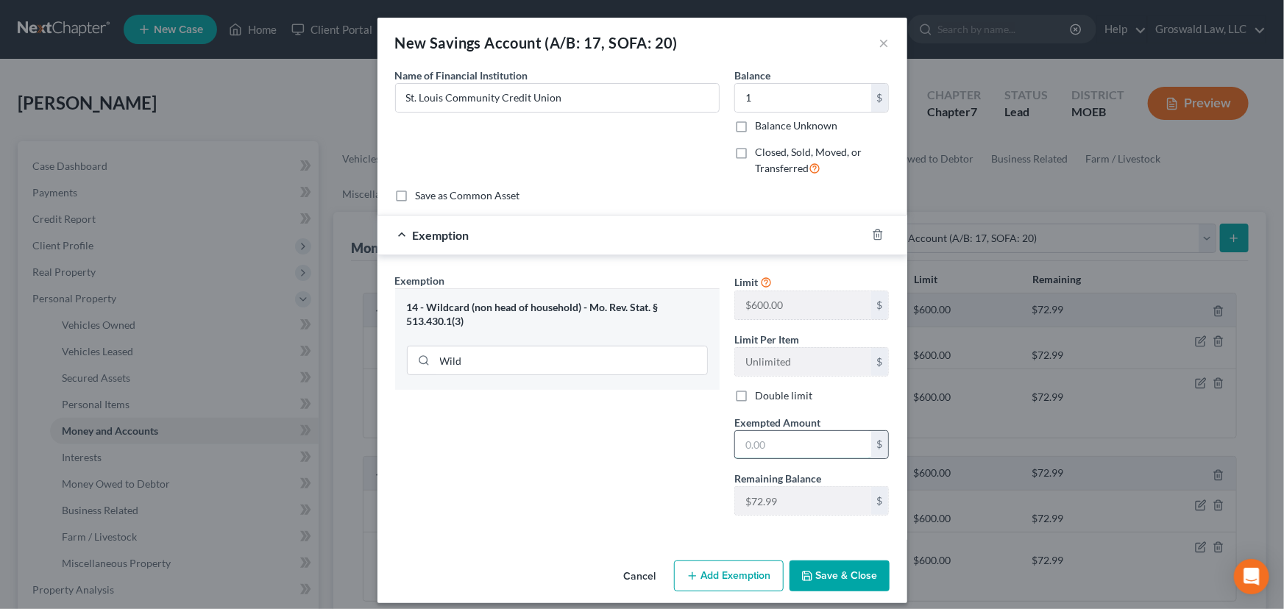
click at [775, 447] on input "text" at bounding box center [803, 445] width 136 height 28
type input "1"
click at [515, 483] on div "Exemption Set must be selected for CA. Exemption * 14 - Wildcard (non head of h…" at bounding box center [557, 400] width 339 height 255
click at [819, 566] on button "Save & Close" at bounding box center [839, 575] width 100 height 31
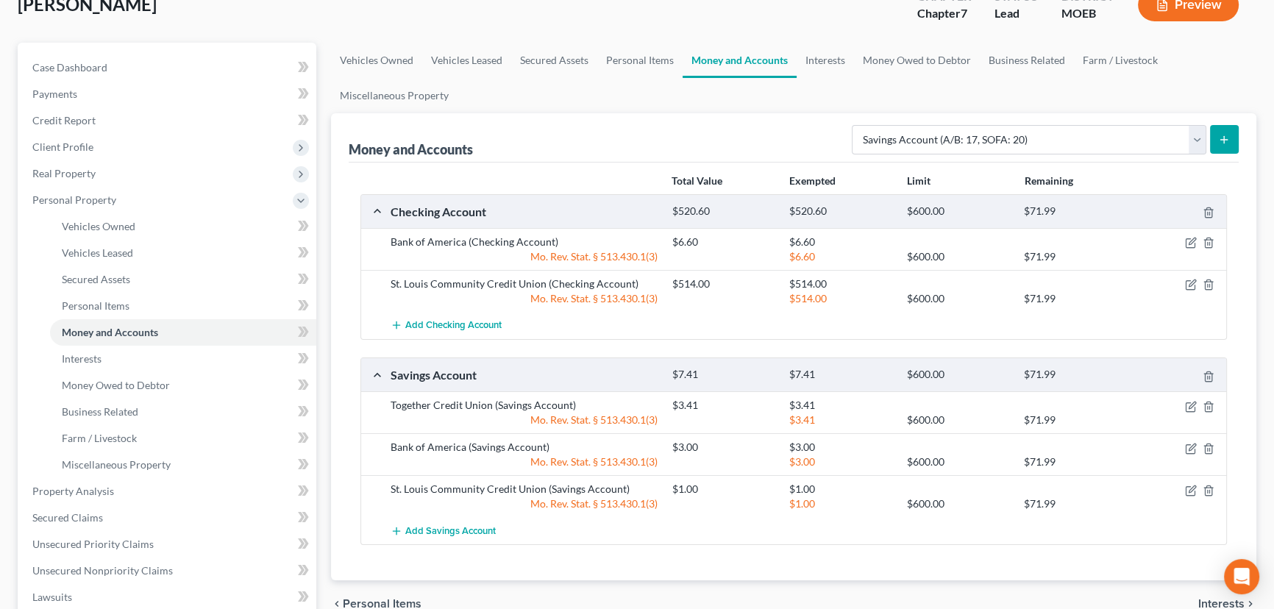
scroll to position [200, 0]
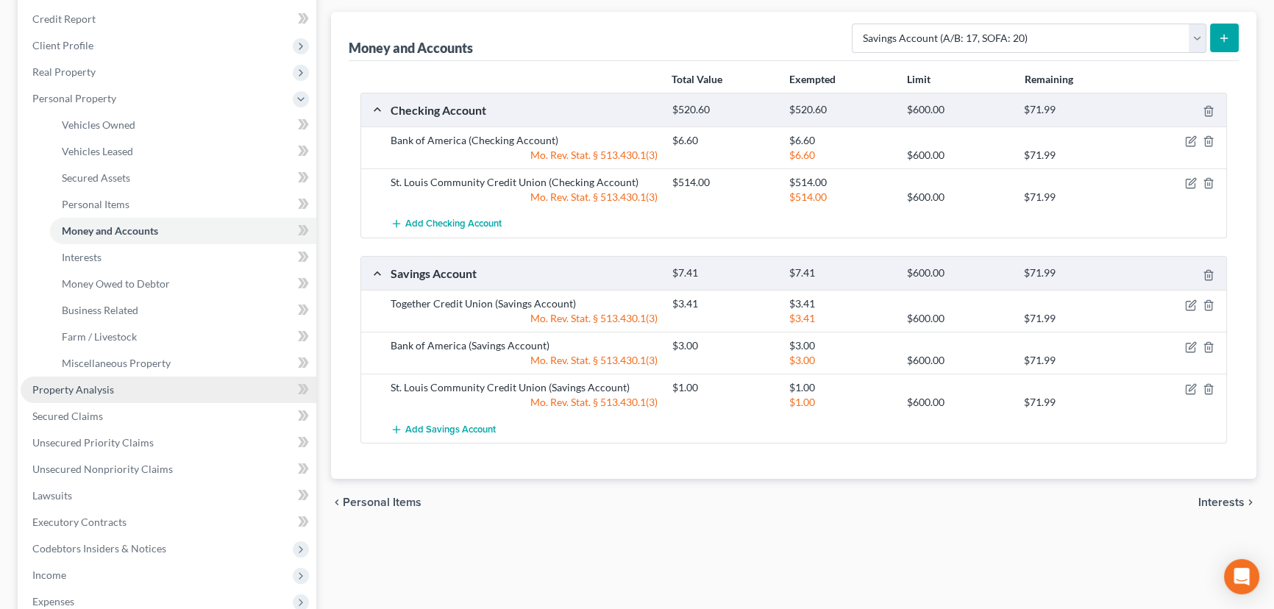
click at [88, 390] on span "Property Analysis" at bounding box center [73, 389] width 82 height 13
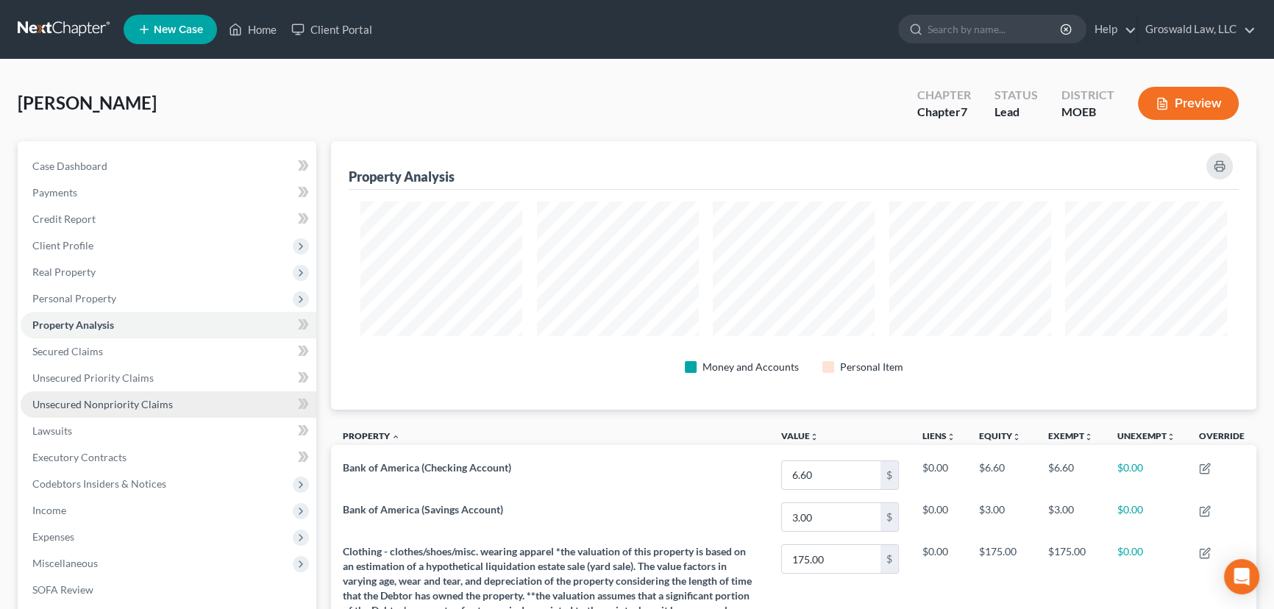
click at [114, 398] on span "Unsecured Nonpriority Claims" at bounding box center [102, 404] width 140 height 13
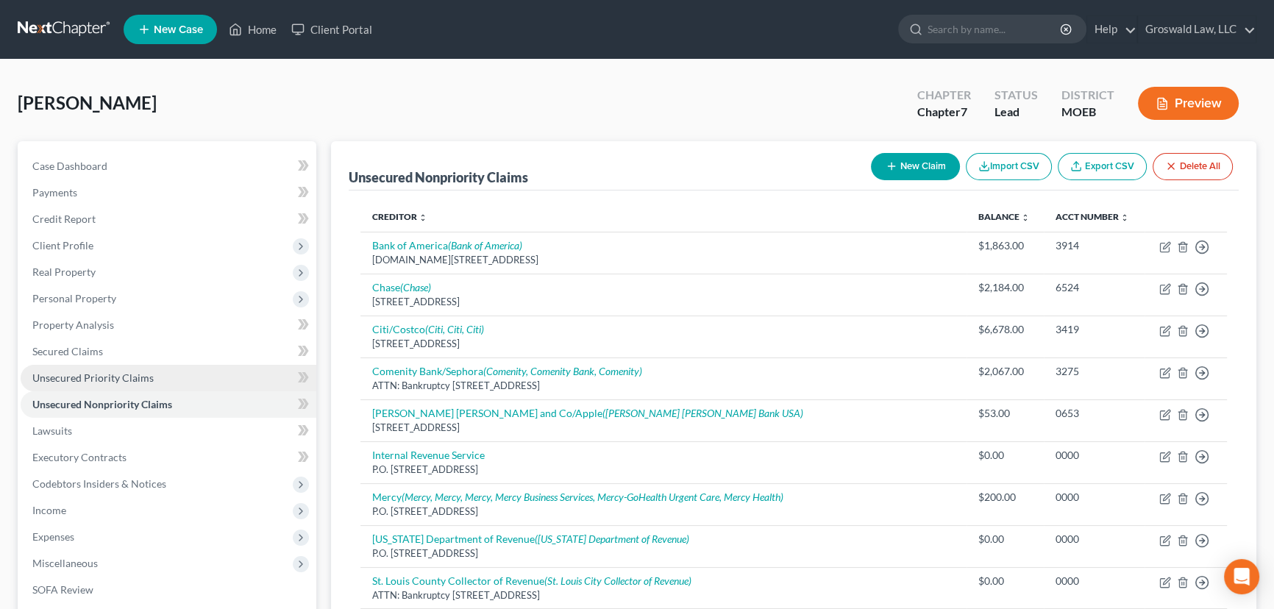
click at [111, 376] on span "Unsecured Priority Claims" at bounding box center [92, 377] width 121 height 13
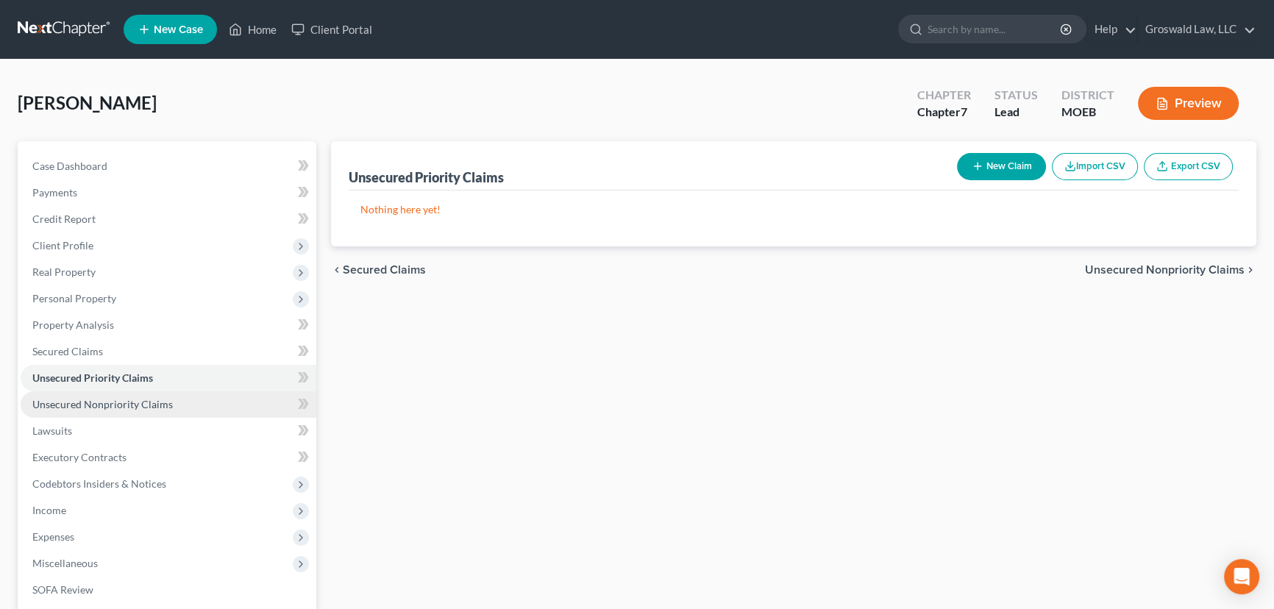
click at [118, 396] on link "Unsecured Nonpriority Claims" at bounding box center [169, 404] width 296 height 26
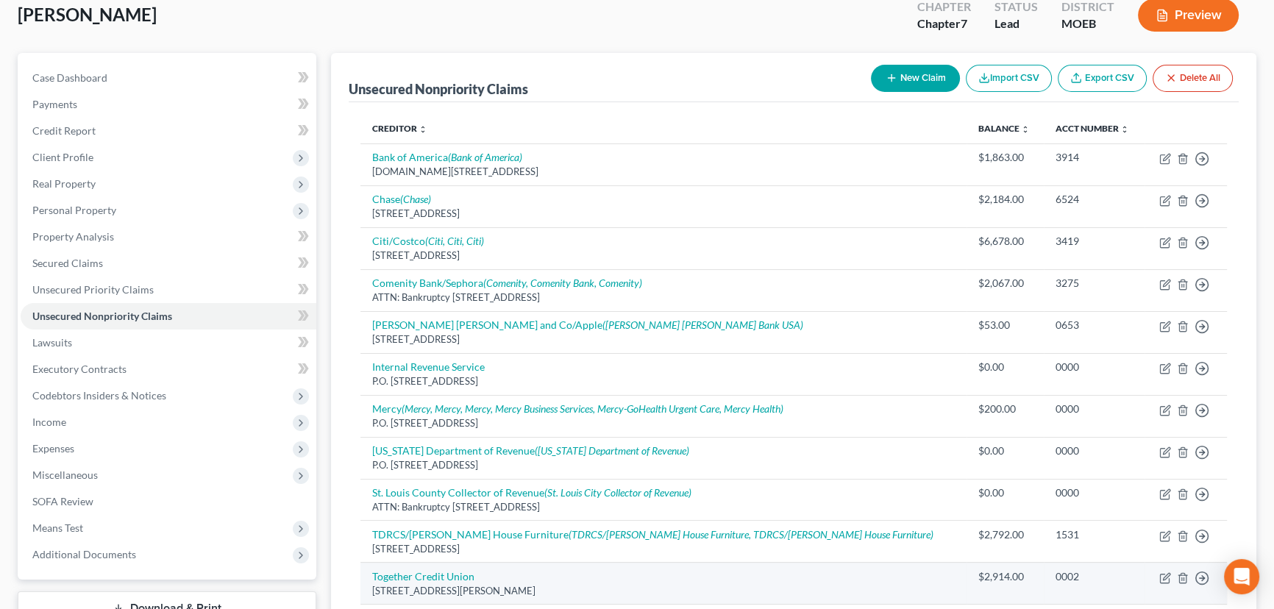
scroll to position [133, 0]
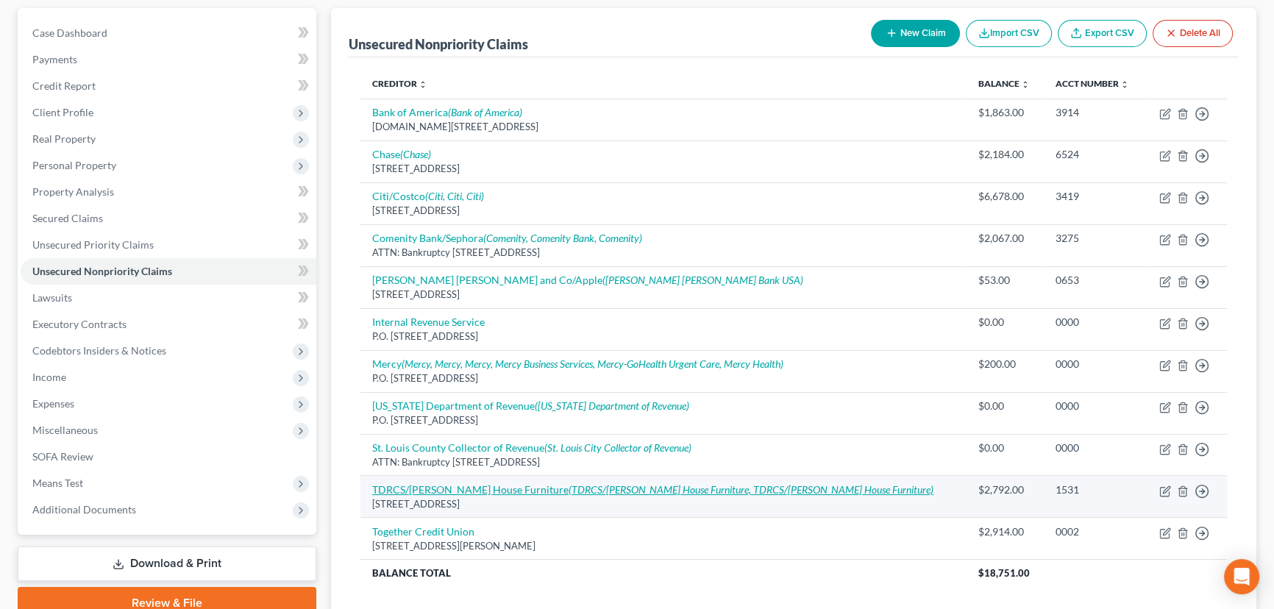
click at [441, 490] on link "TDRCS/[PERSON_NAME] Furniture (TDRCS/[PERSON_NAME] Furniture, TDRCS/[PERSON_NAM…" at bounding box center [652, 489] width 561 height 13
select select "33"
select select "2"
select select "0"
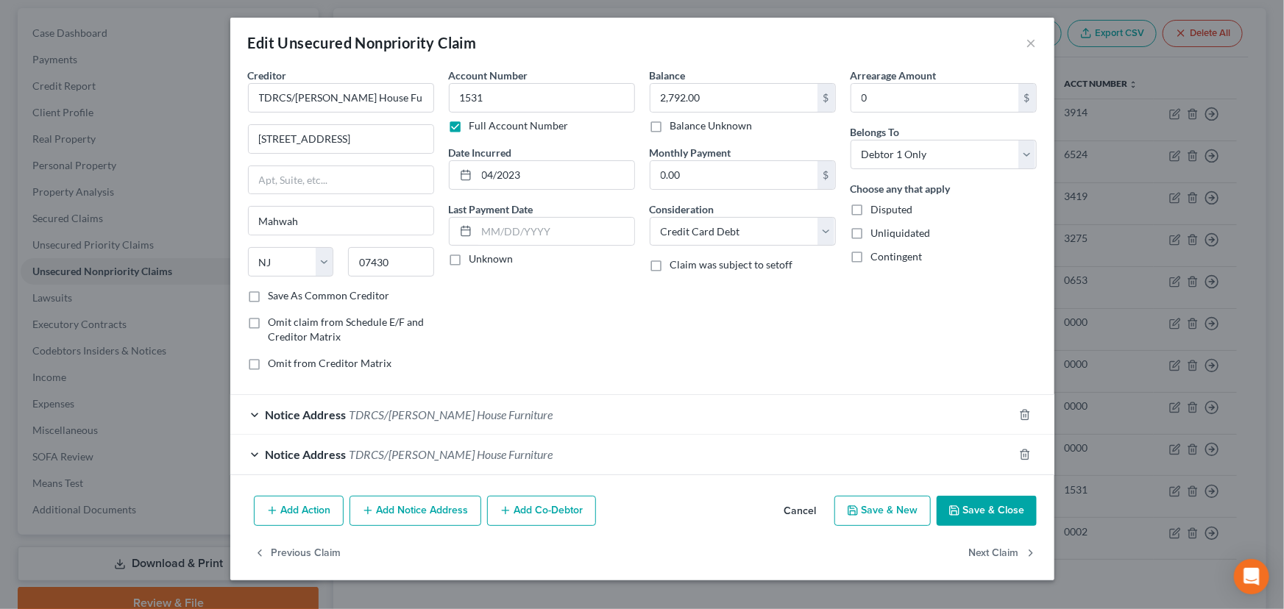
click at [800, 512] on button "Cancel" at bounding box center [800, 511] width 56 height 29
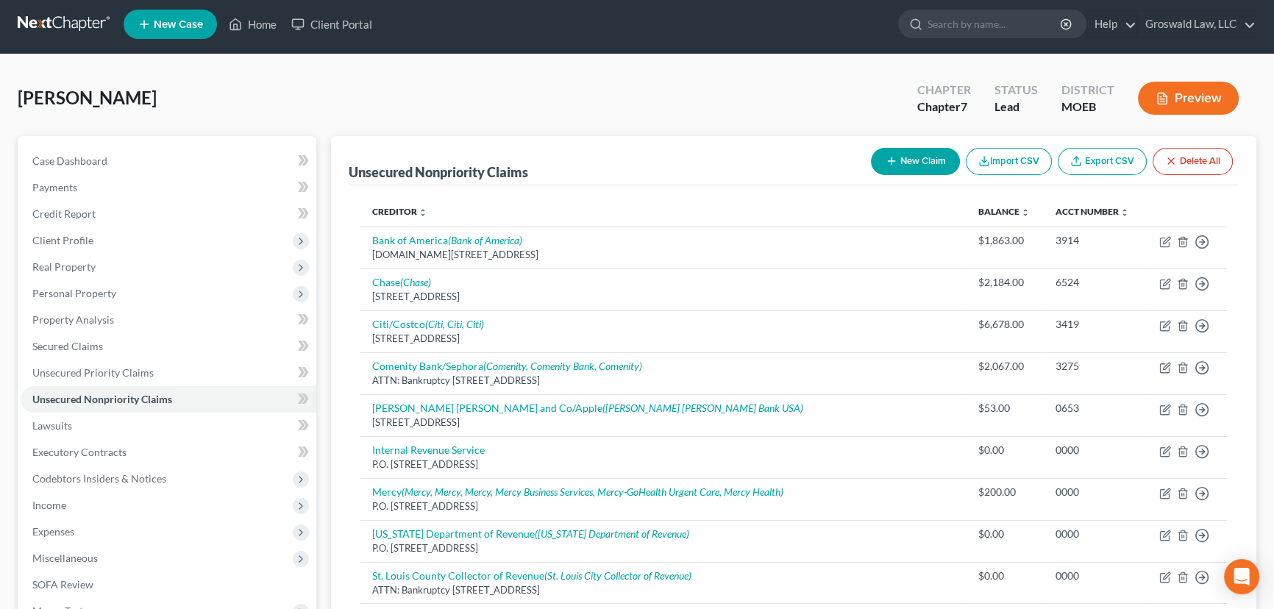
scroll to position [0, 0]
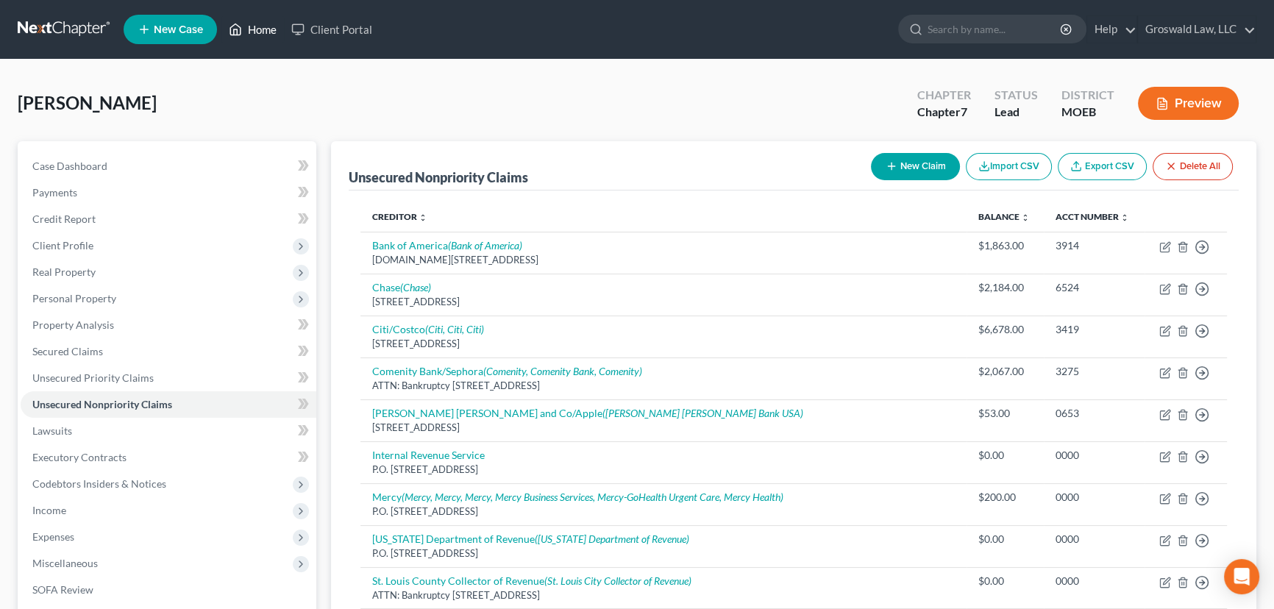
click at [260, 21] on link "Home" at bounding box center [252, 29] width 63 height 26
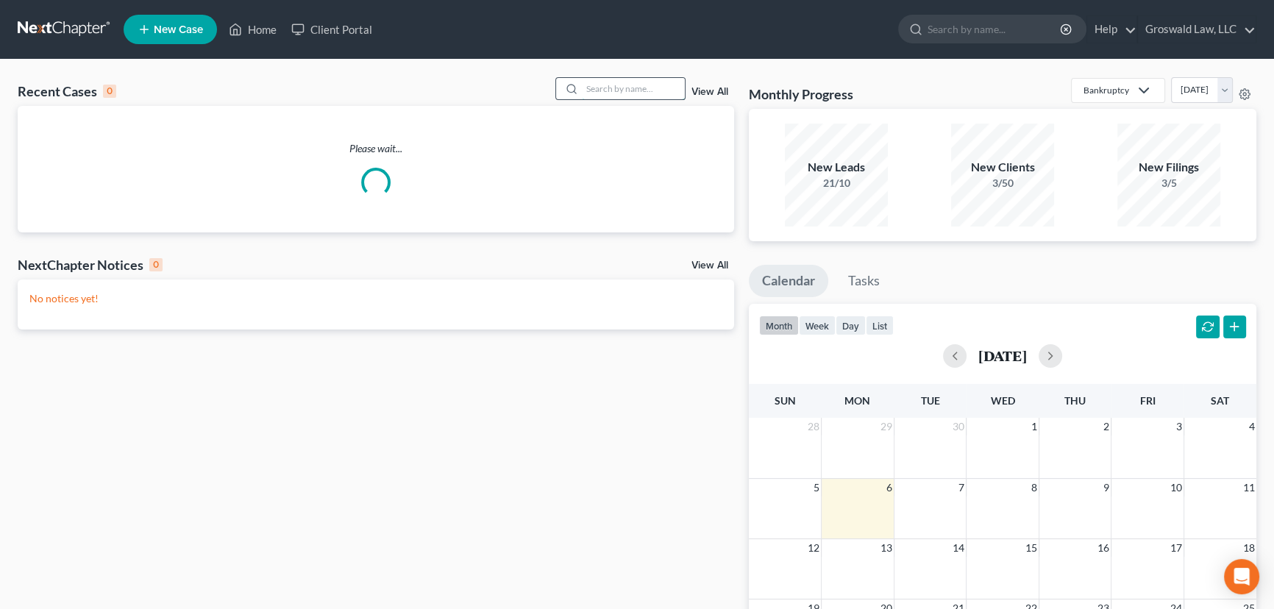
click at [655, 92] on input "search" at bounding box center [633, 88] width 103 height 21
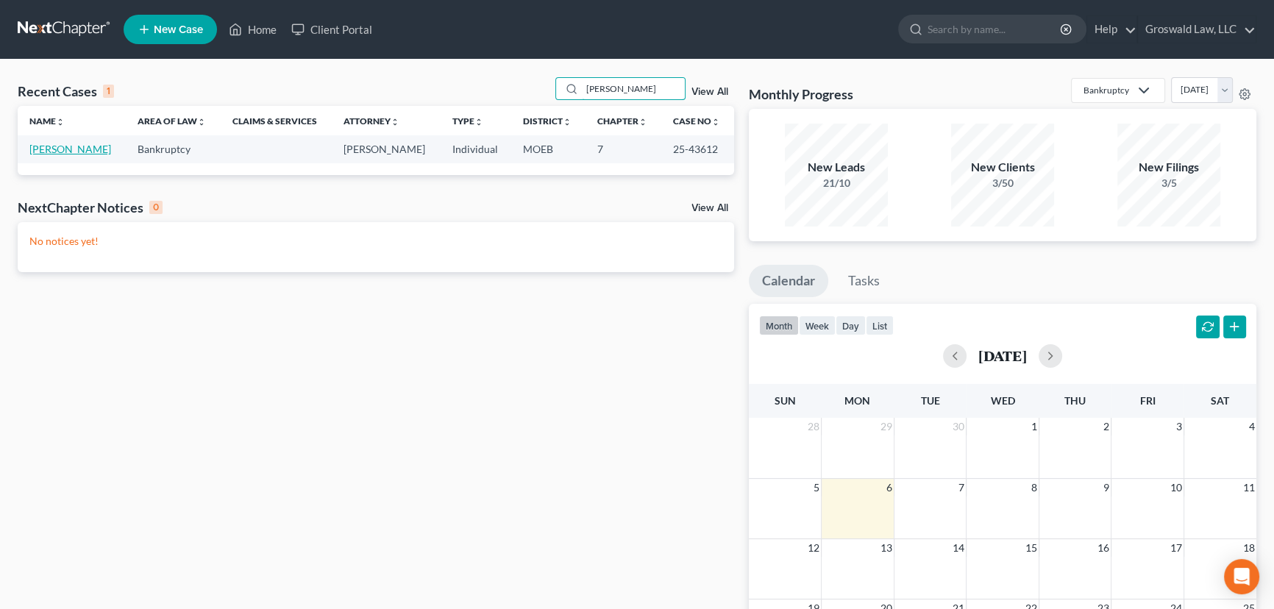
type input "[PERSON_NAME]"
click at [65, 150] on link "[PERSON_NAME]" at bounding box center [70, 149] width 82 height 13
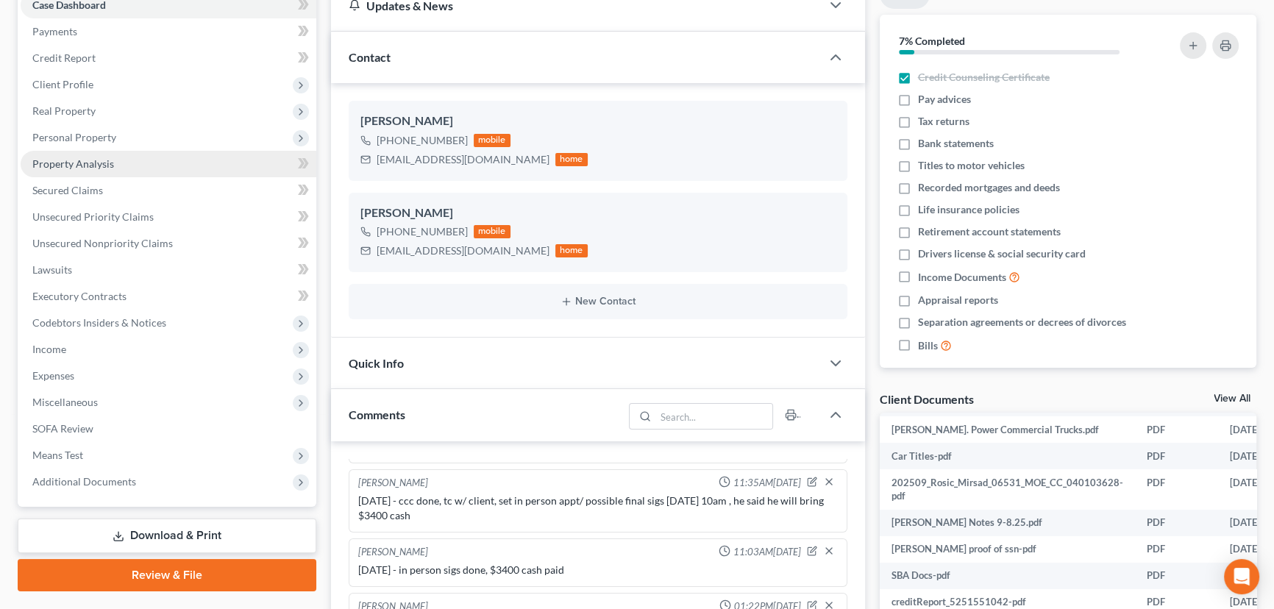
scroll to position [133, 0]
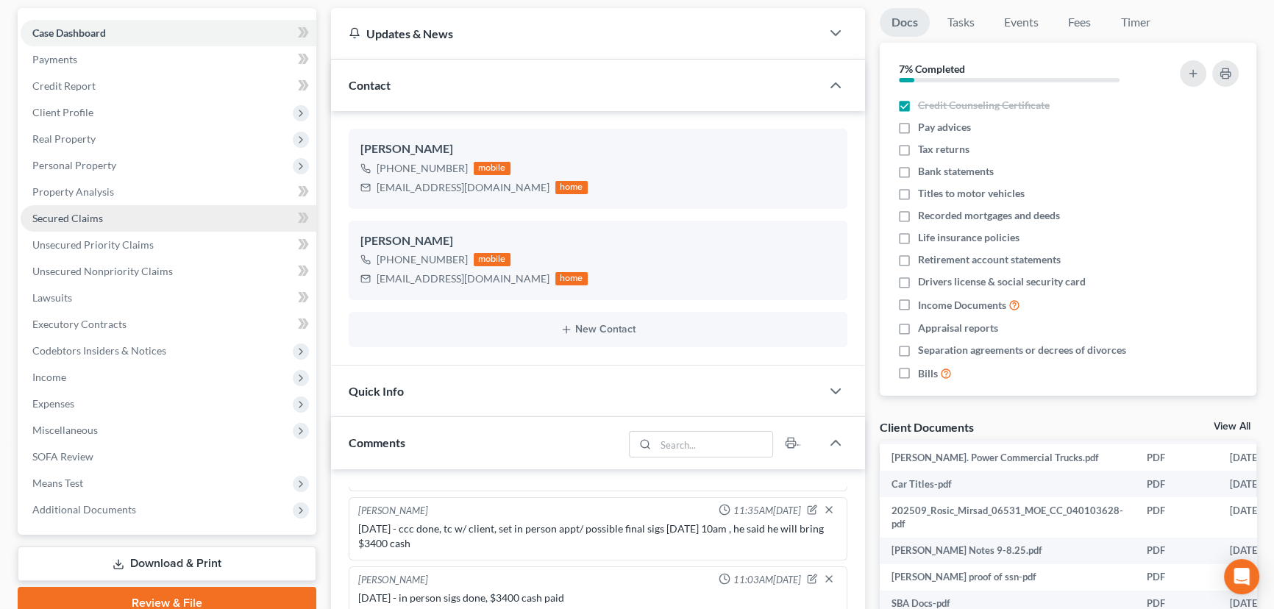
click at [95, 214] on span "Secured Claims" at bounding box center [67, 218] width 71 height 13
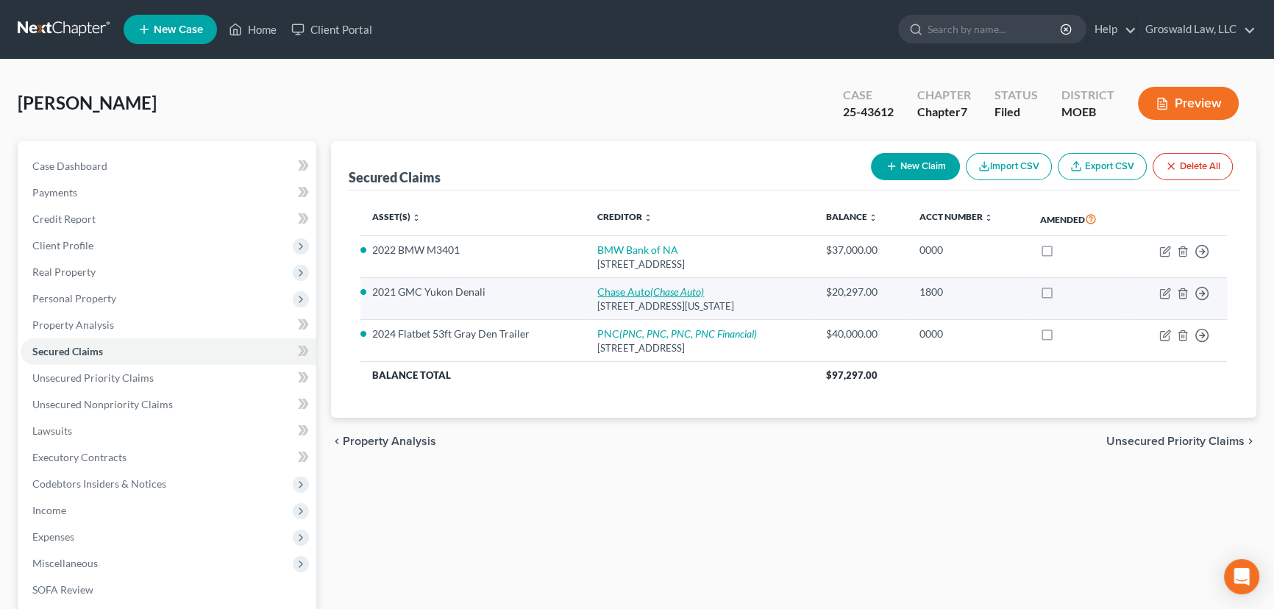
click at [611, 291] on link "Chase Auto (Chase Auto)" at bounding box center [650, 291] width 107 height 13
select select "19"
select select "2"
select select "0"
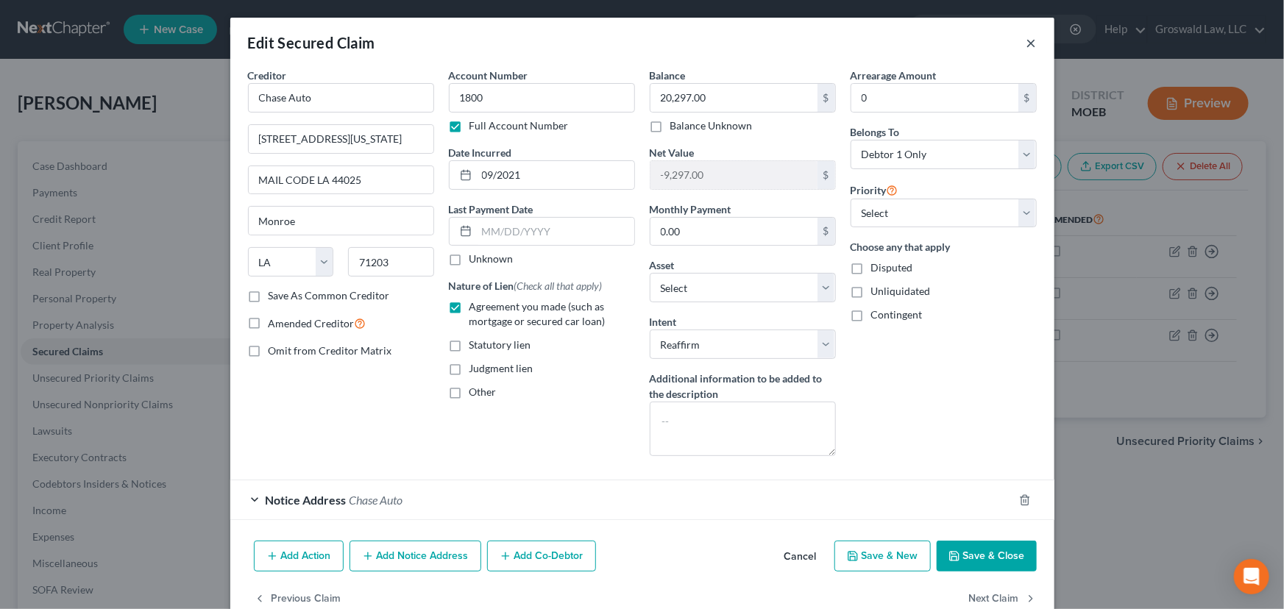
click at [1026, 43] on button "×" at bounding box center [1031, 43] width 10 height 18
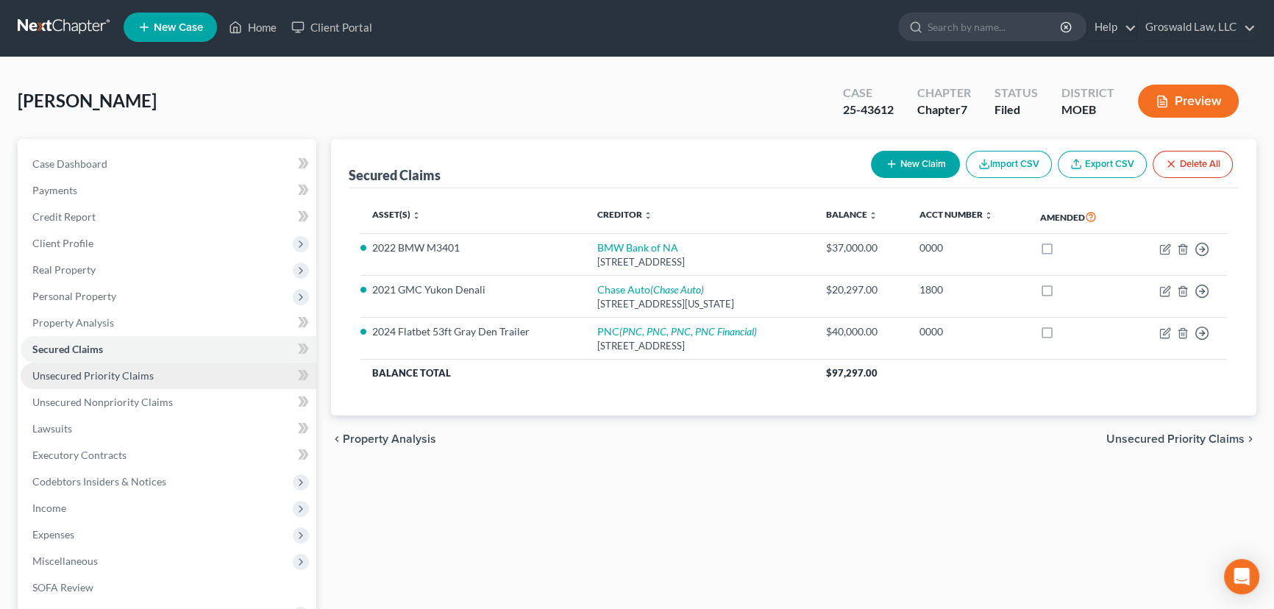
scroll to position [197, 0]
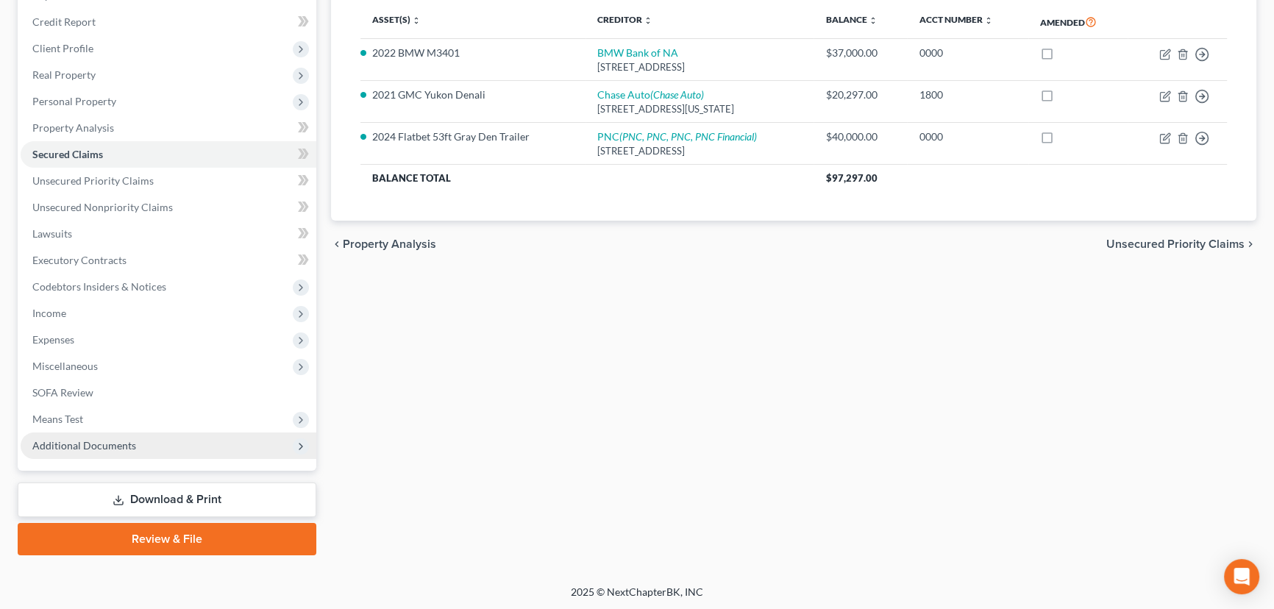
click at [151, 435] on span "Additional Documents" at bounding box center [169, 446] width 296 height 26
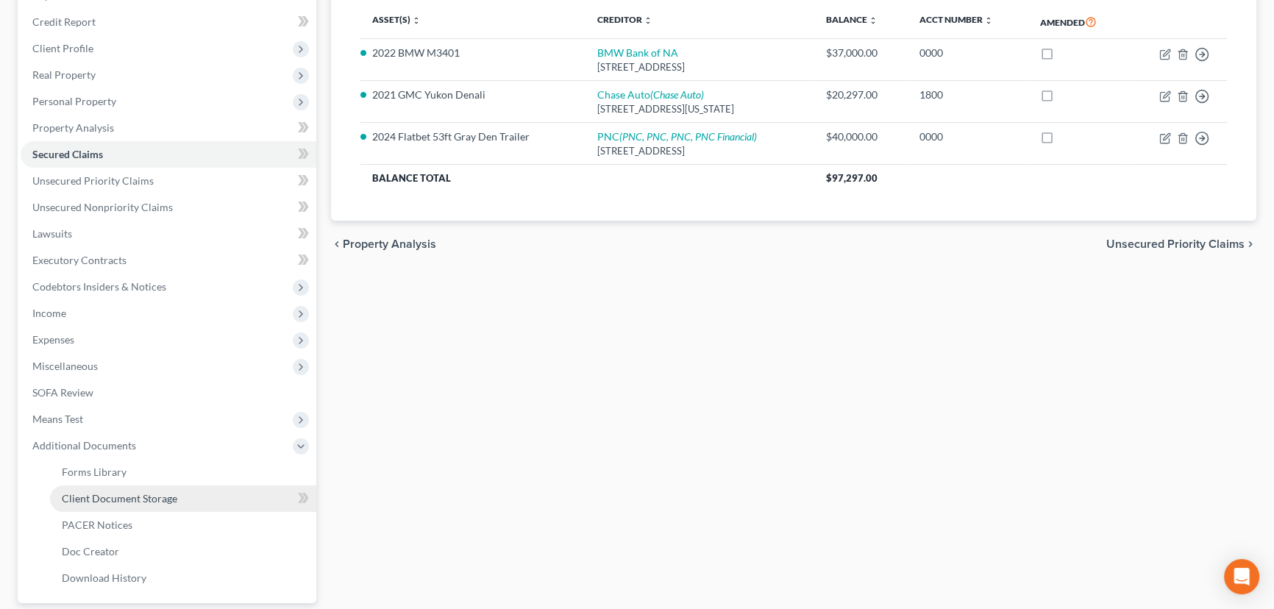
click at [163, 500] on span "Client Document Storage" at bounding box center [119, 498] width 115 height 13
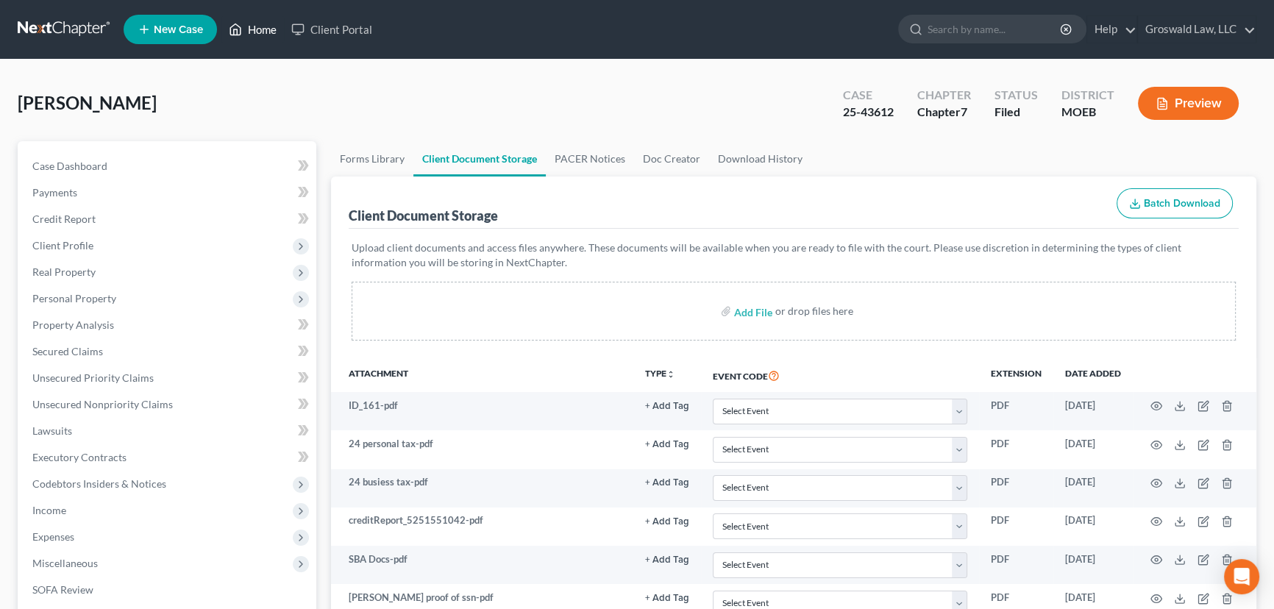
click at [246, 29] on link "Home" at bounding box center [252, 29] width 63 height 26
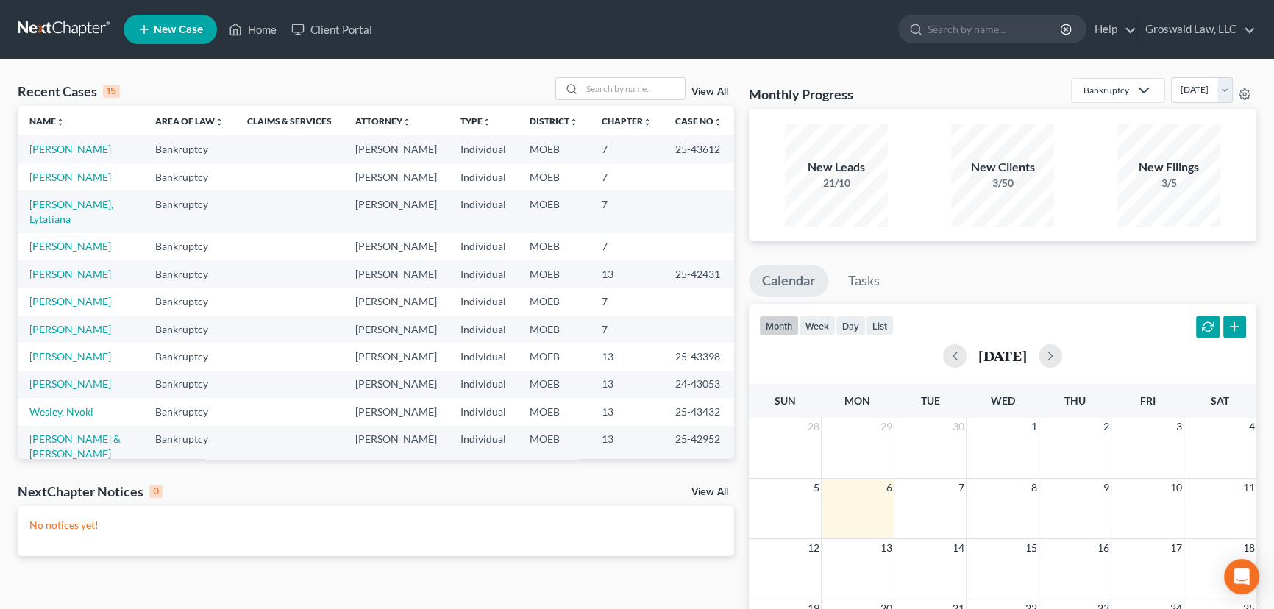
click at [78, 183] on link "[PERSON_NAME]" at bounding box center [70, 177] width 82 height 13
select select "6"
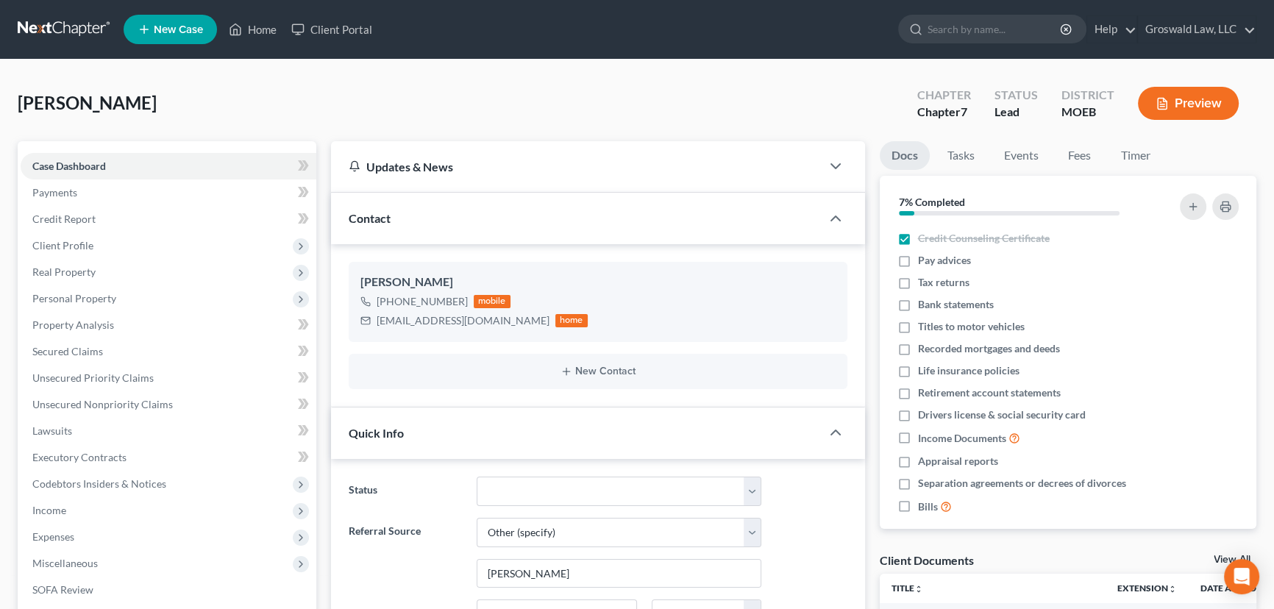
scroll to position [279, 0]
click at [1196, 105] on button "Preview" at bounding box center [1188, 103] width 101 height 33
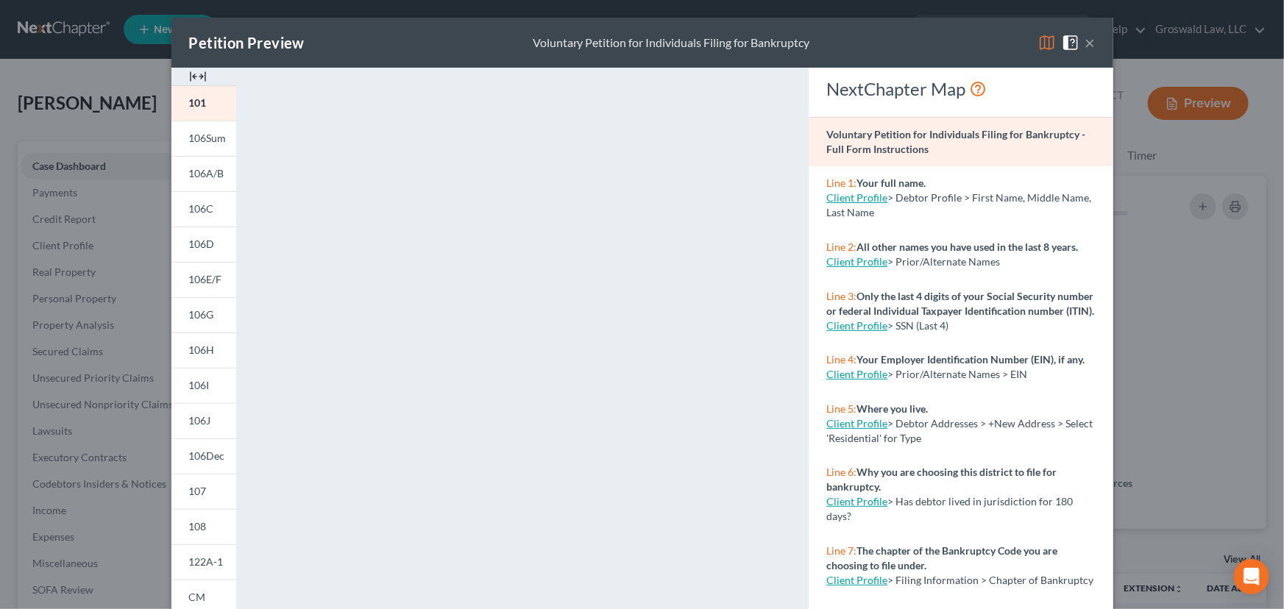
click at [1085, 40] on button "×" at bounding box center [1090, 43] width 10 height 18
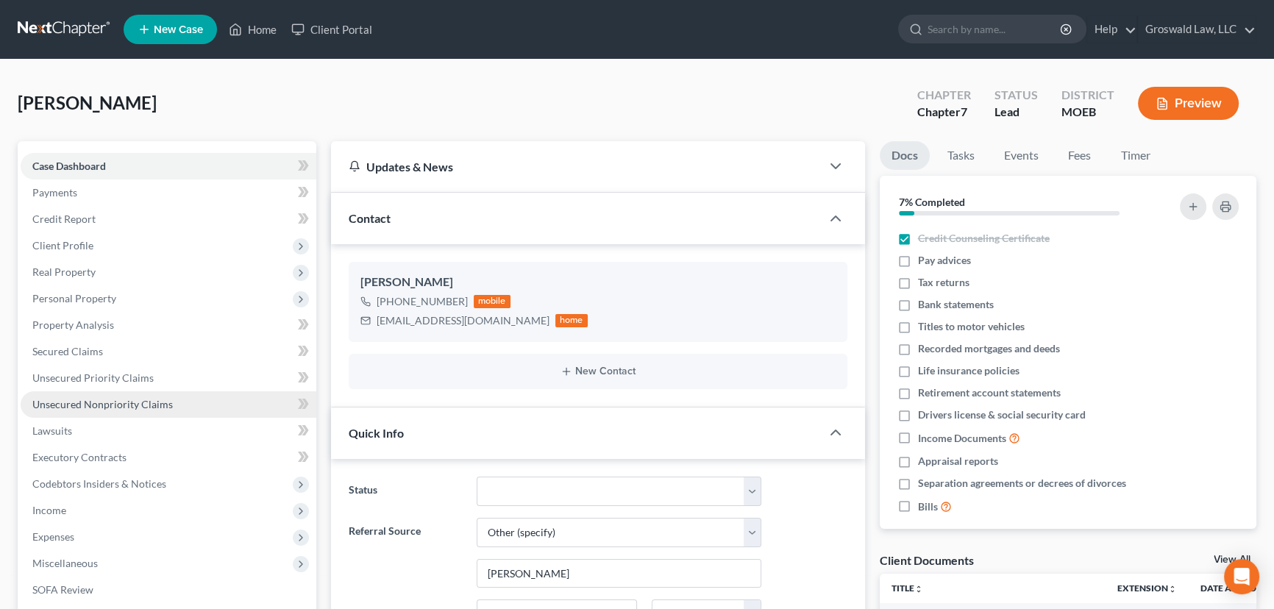
click at [132, 401] on span "Unsecured Nonpriority Claims" at bounding box center [102, 404] width 140 height 13
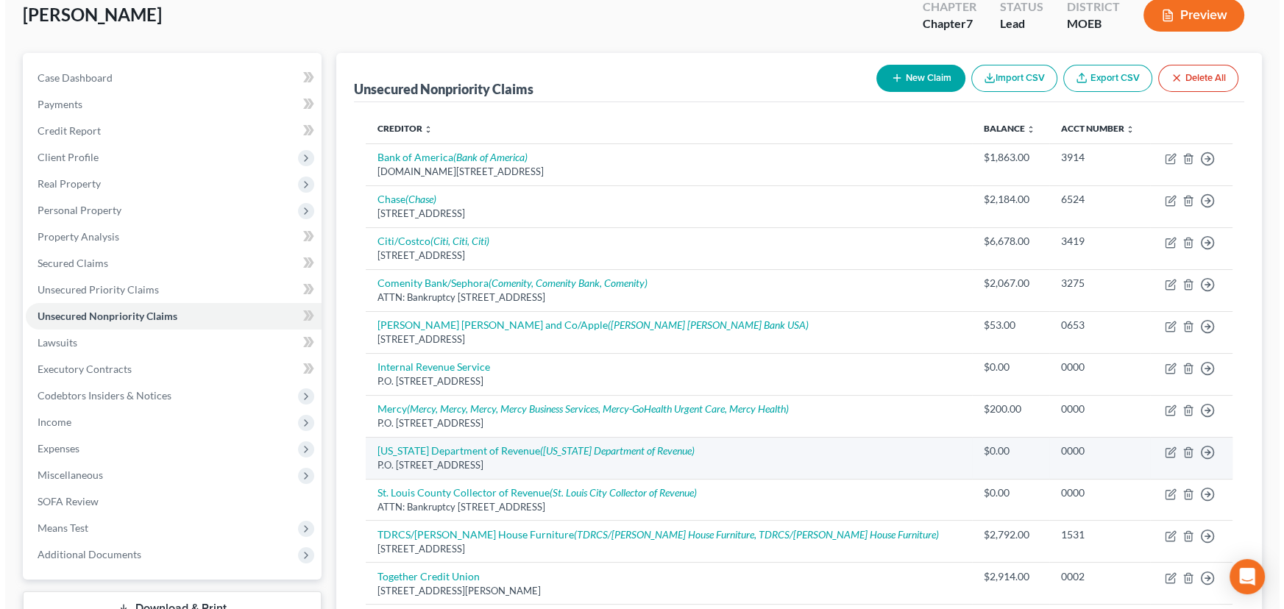
scroll to position [241, 0]
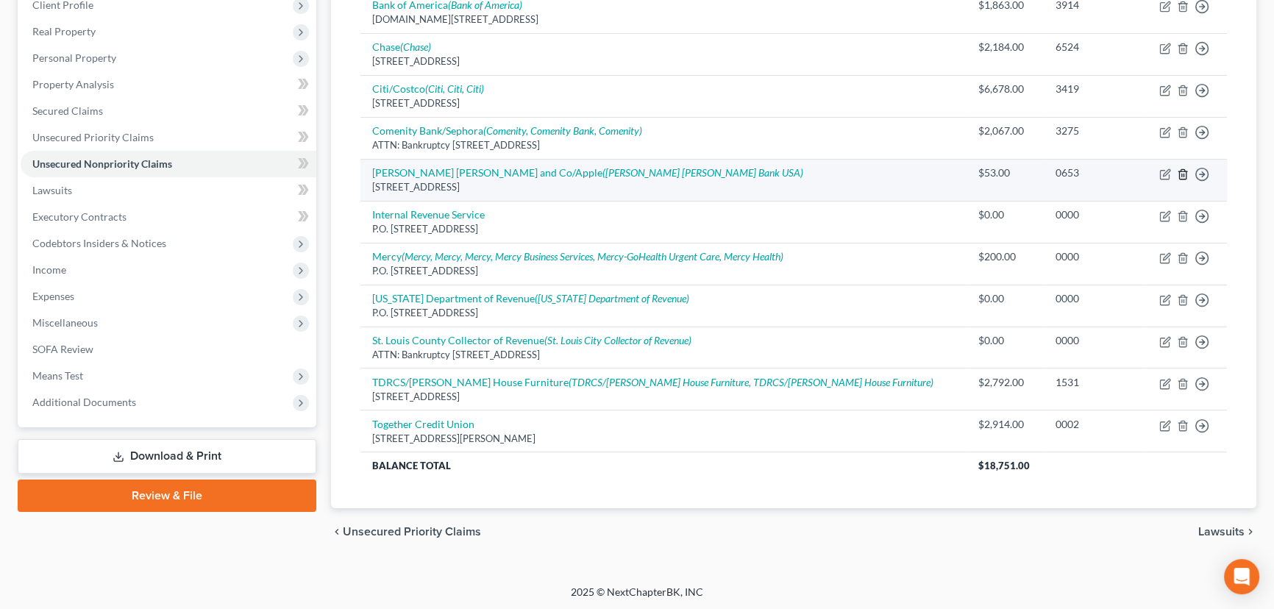
click at [1181, 168] on icon "button" at bounding box center [1183, 174] width 12 height 12
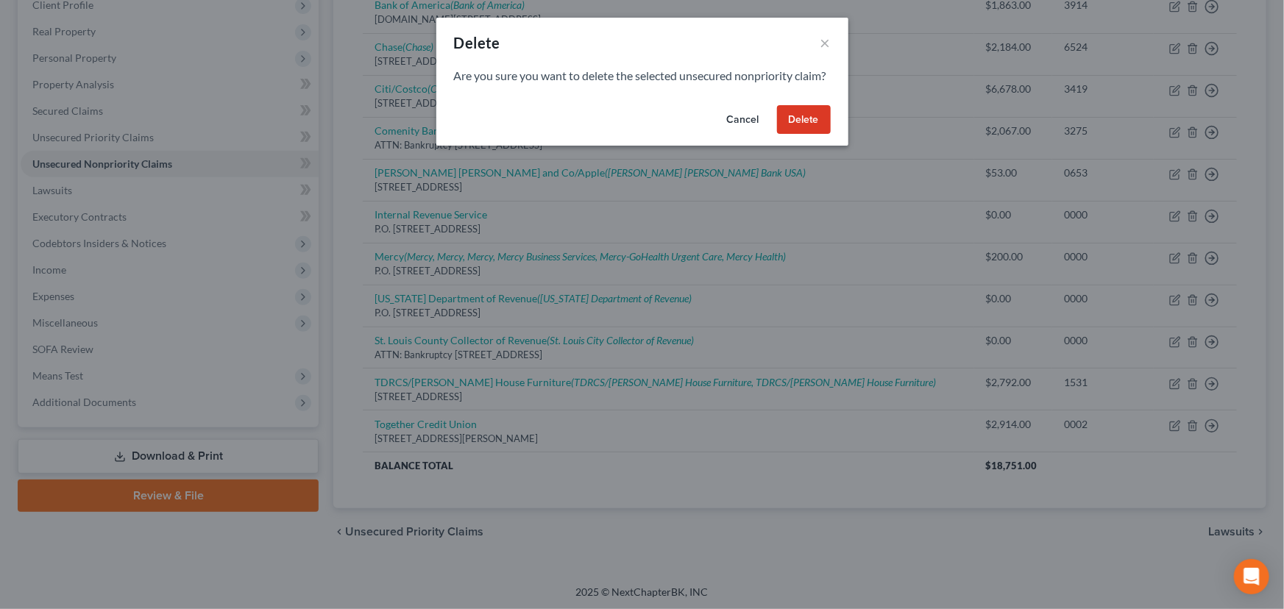
click at [792, 132] on button "Delete" at bounding box center [804, 119] width 54 height 29
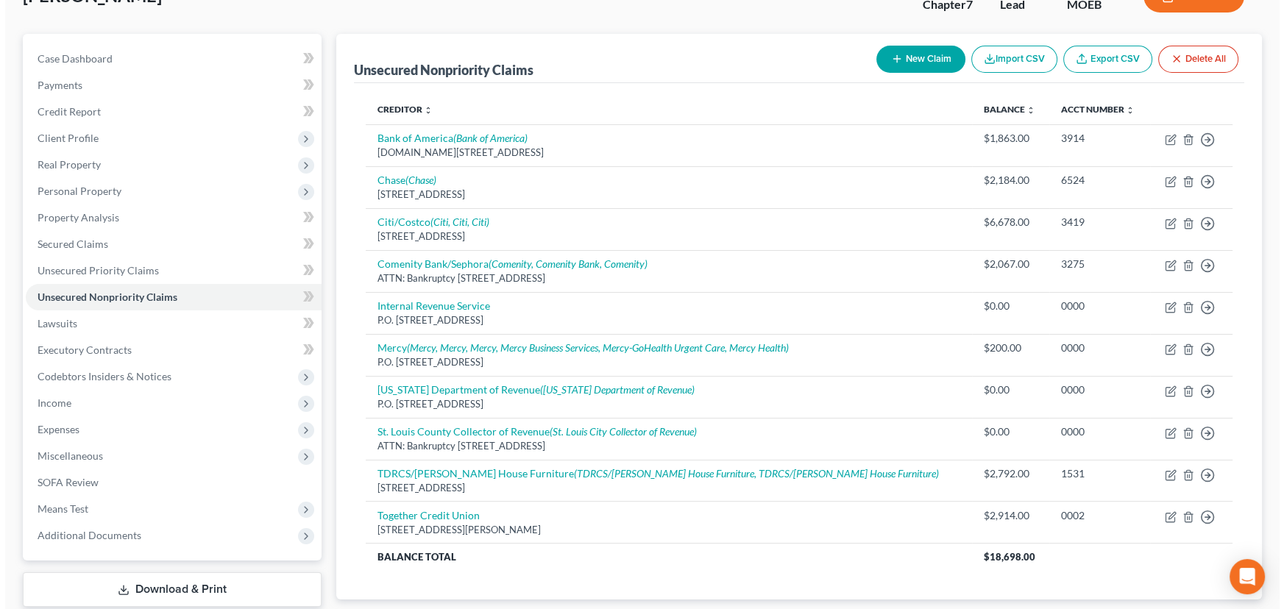
scroll to position [0, 0]
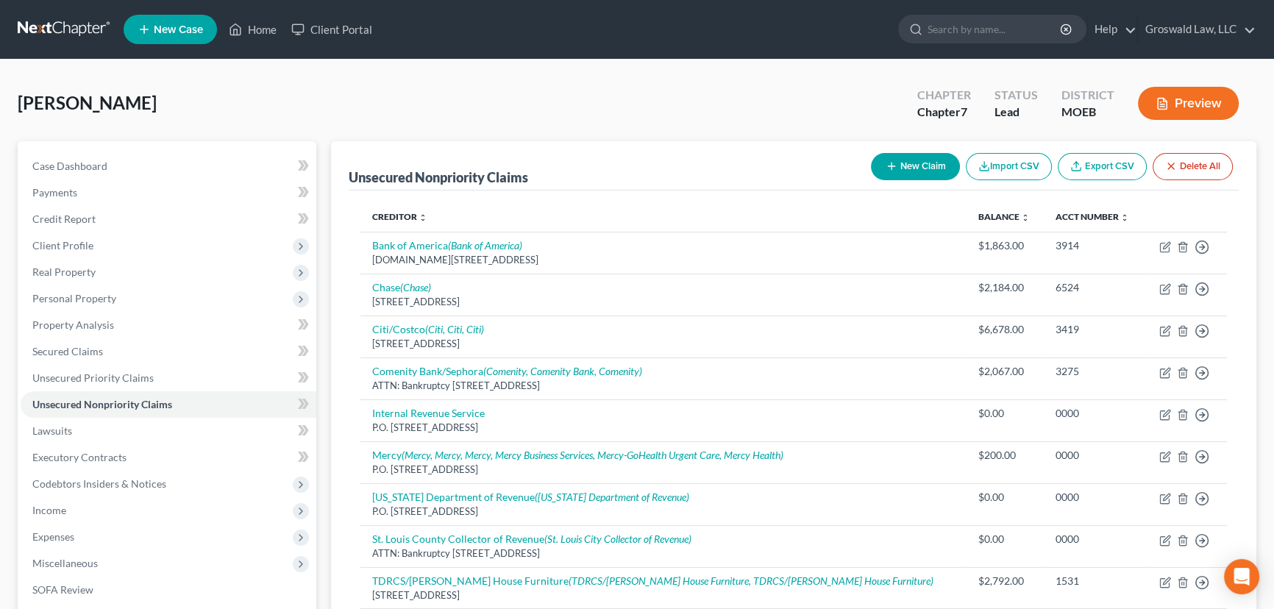
click at [1191, 118] on div "Preview" at bounding box center [1191, 104] width 130 height 43
click at [1189, 103] on button "Preview" at bounding box center [1188, 103] width 101 height 33
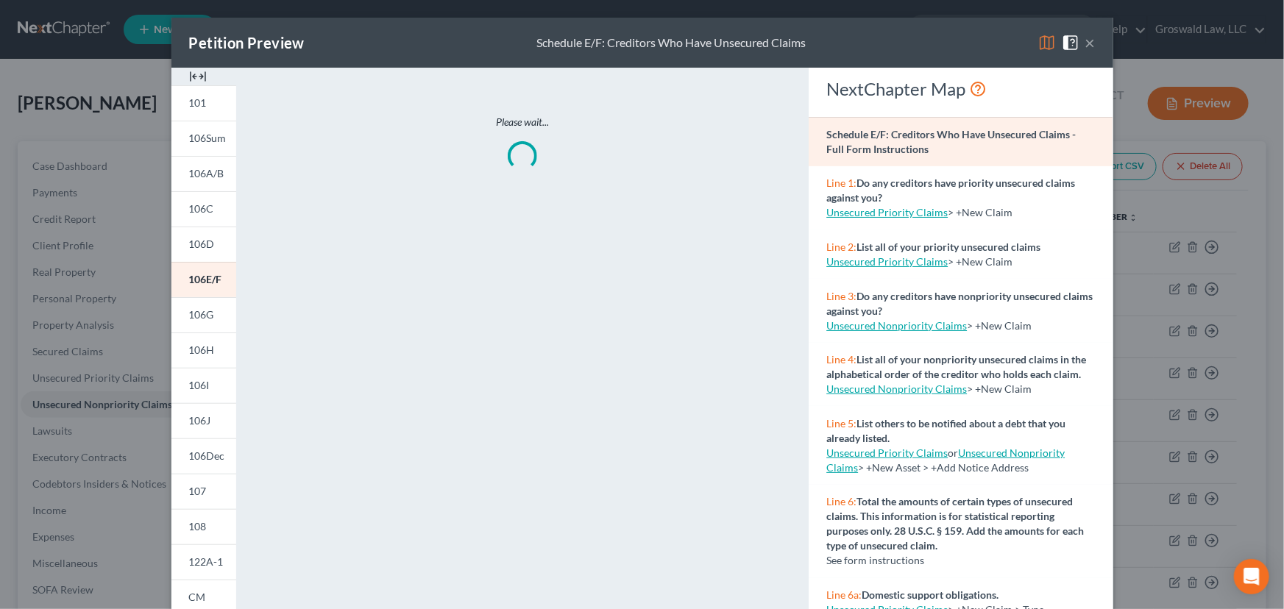
click at [201, 76] on img at bounding box center [198, 77] width 18 height 18
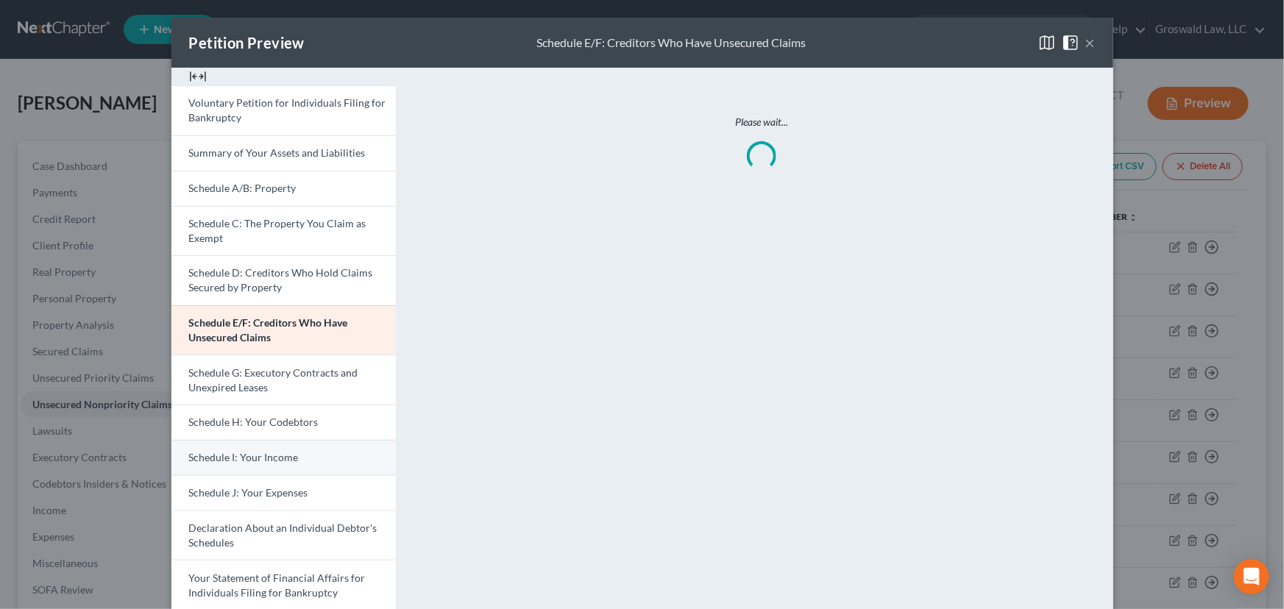
click at [269, 456] on span "Schedule I: Your Income" at bounding box center [244, 457] width 110 height 13
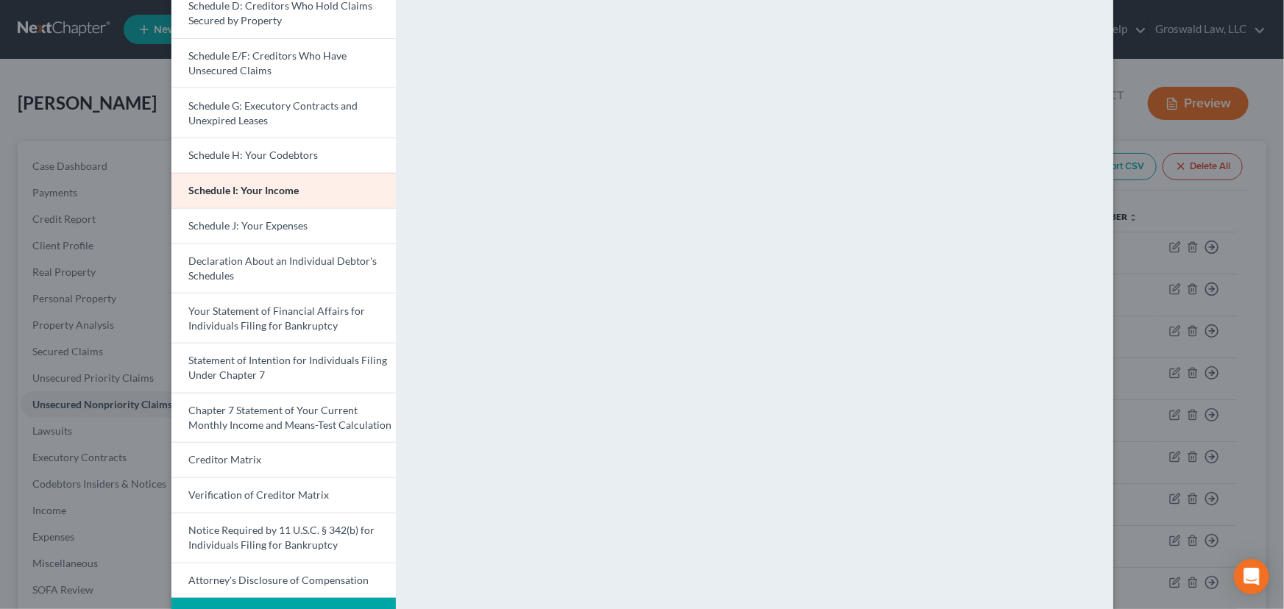
scroll to position [317, 0]
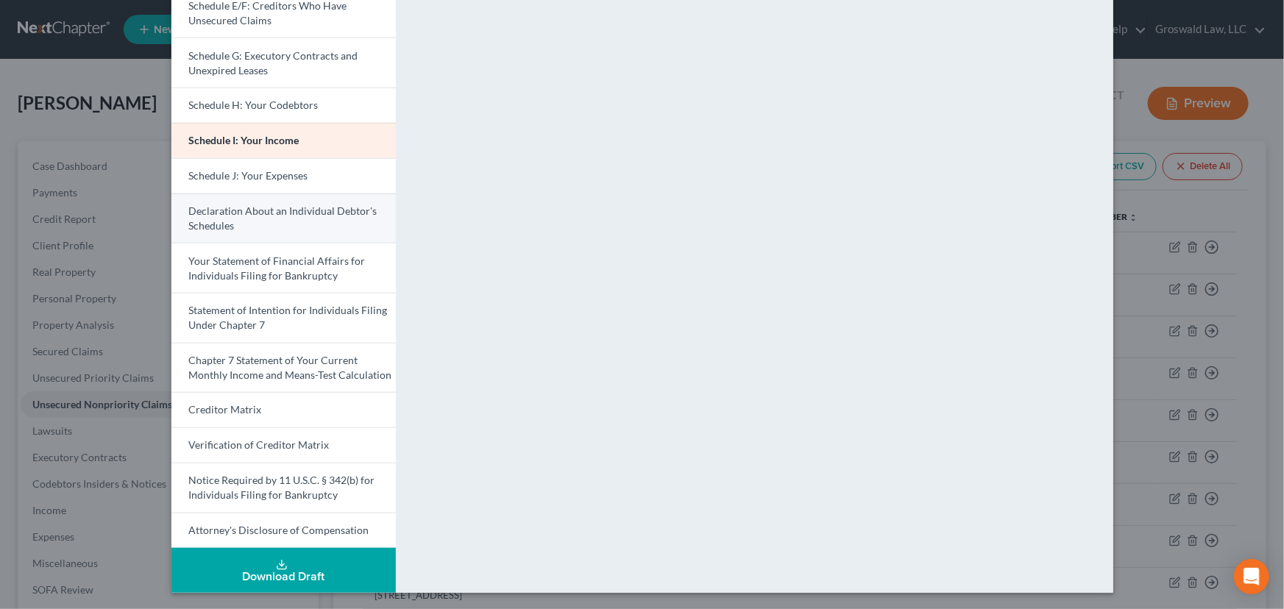
click at [296, 217] on link "Declaration About an Individual Debtor's Schedules" at bounding box center [283, 218] width 224 height 50
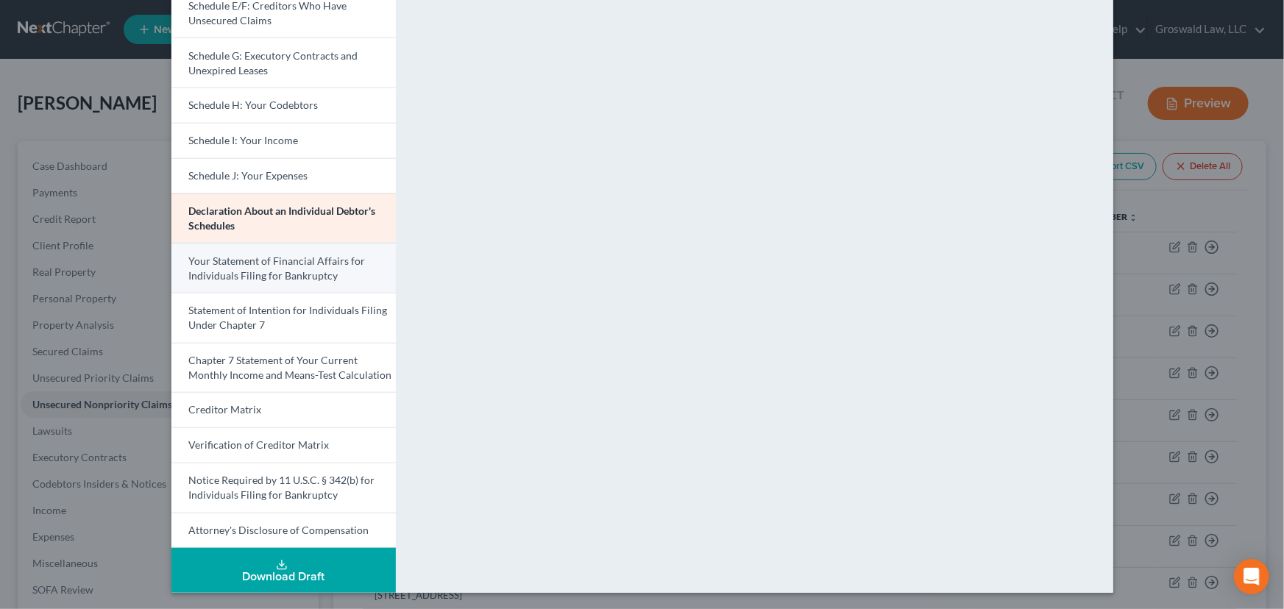
click at [310, 265] on span "Your Statement of Financial Affairs for Individuals Filing for Bankruptcy" at bounding box center [277, 268] width 177 height 27
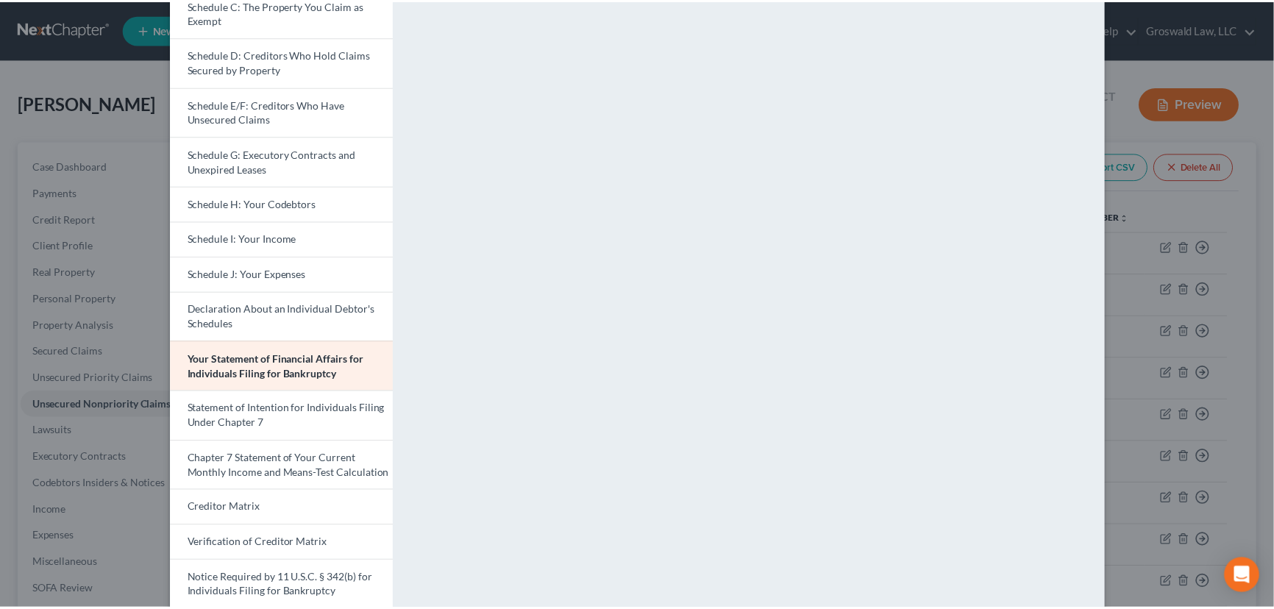
scroll to position [0, 0]
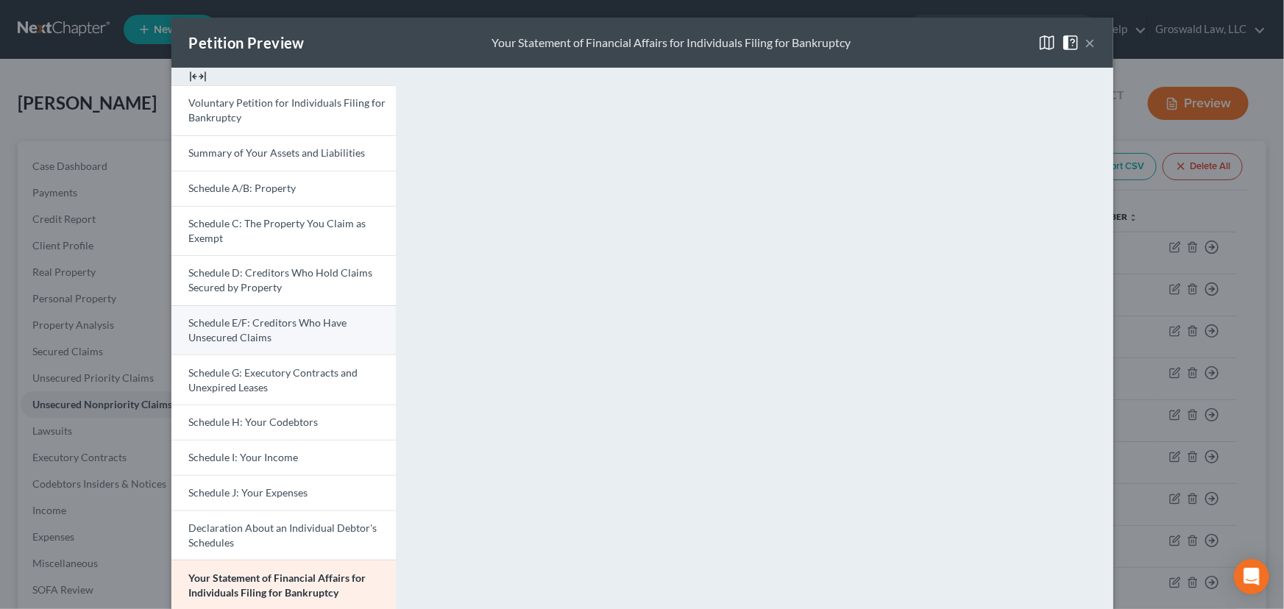
click at [275, 339] on link "Schedule E/F: Creditors Who Have Unsecured Claims" at bounding box center [283, 330] width 224 height 50
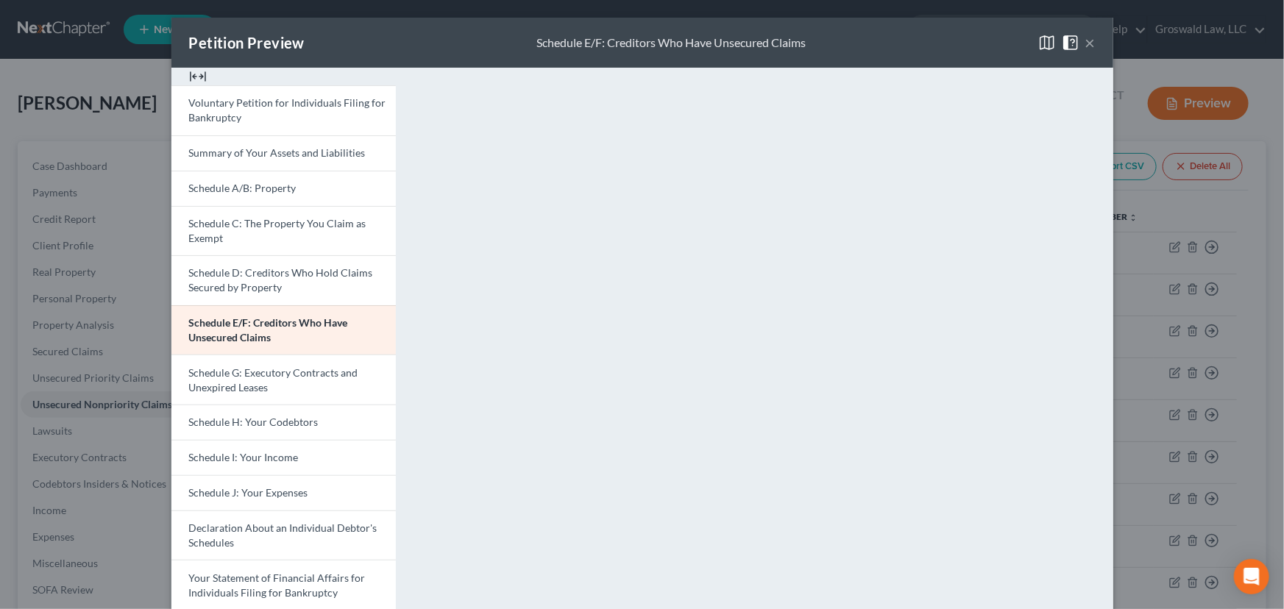
click at [1085, 46] on button "×" at bounding box center [1090, 43] width 10 height 18
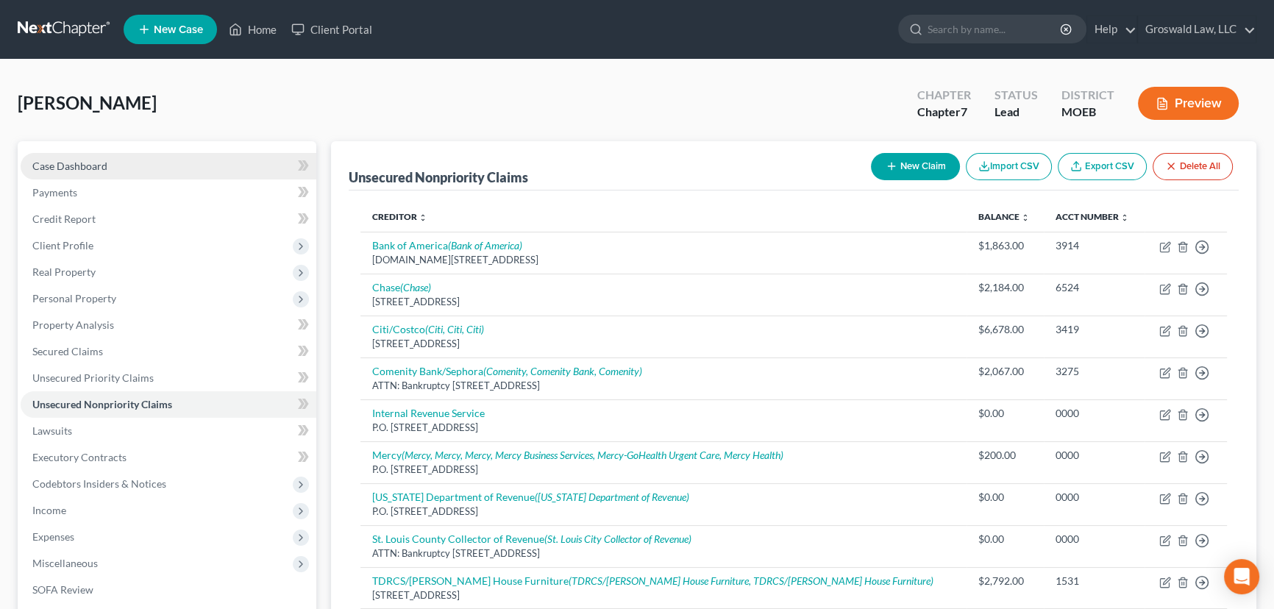
drag, startPoint x: 107, startPoint y: 155, endPoint x: 136, endPoint y: 171, distance: 32.9
click at [107, 155] on link "Case Dashboard" at bounding box center [169, 166] width 296 height 26
select select "6"
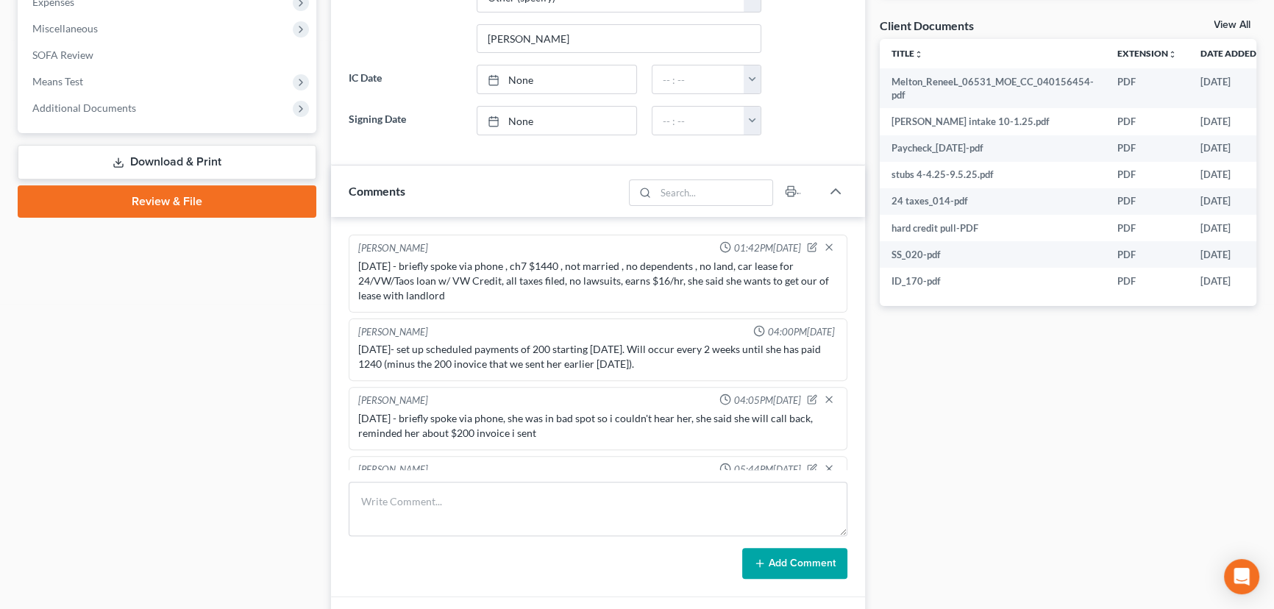
scroll to position [279, 0]
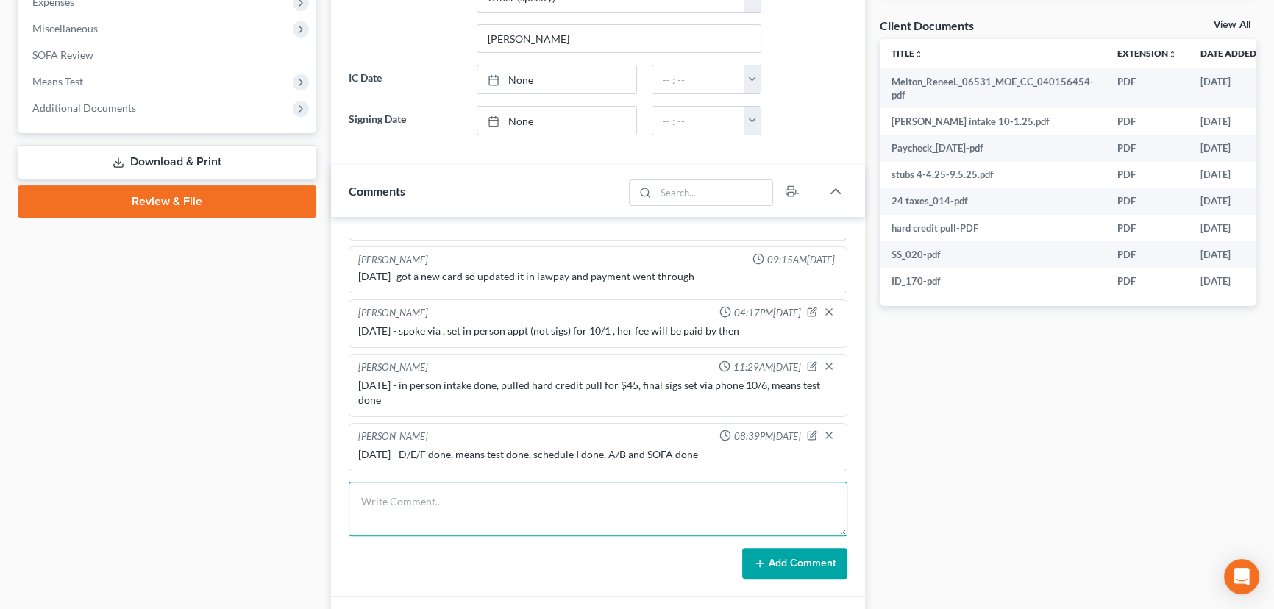
click at [446, 509] on textarea at bounding box center [598, 509] width 499 height 54
type textarea "[DATE] - final review done via phone ,short on time, will upload docs later ton…"
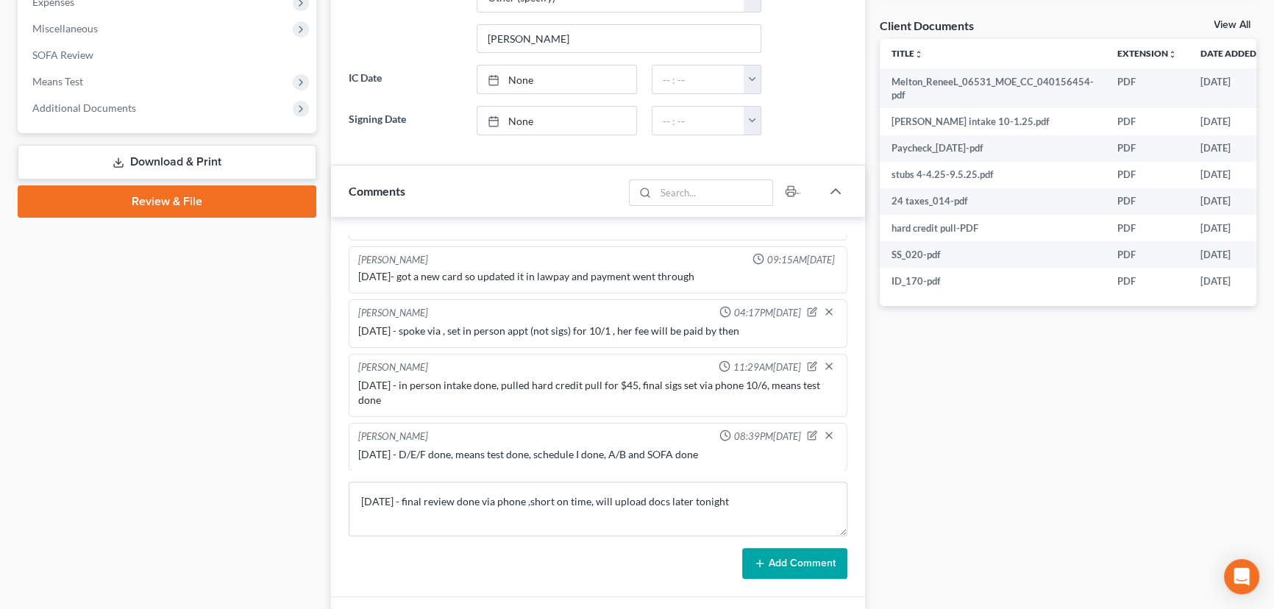
click at [781, 566] on button "Add Comment" at bounding box center [794, 563] width 105 height 31
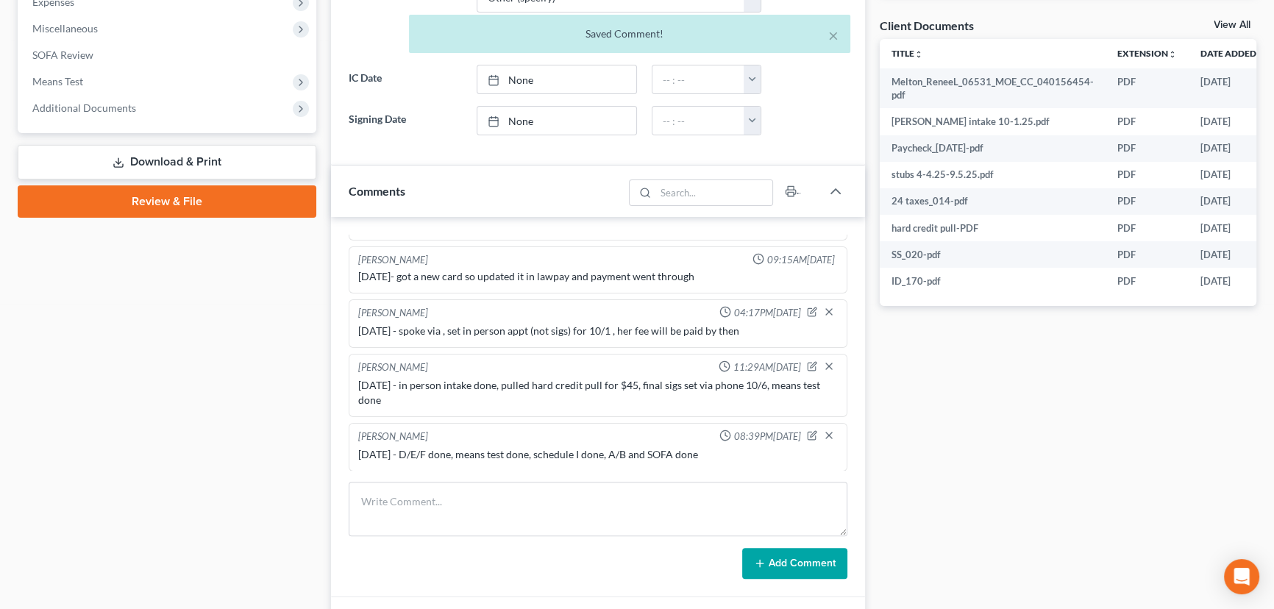
scroll to position [332, 0]
